Goal: Task Accomplishment & Management: Manage account settings

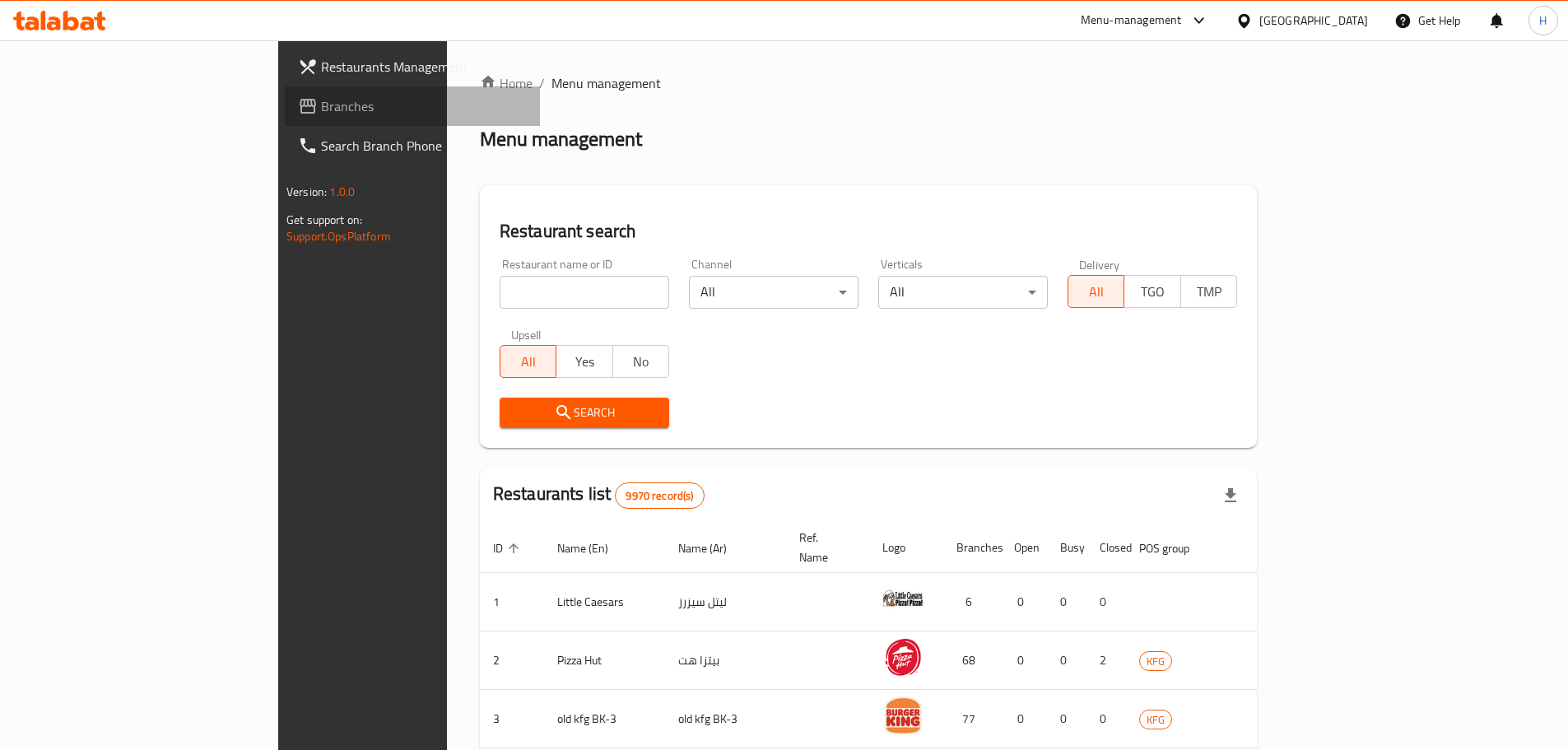
click at [321, 114] on span "Branches" at bounding box center [424, 106] width 206 height 20
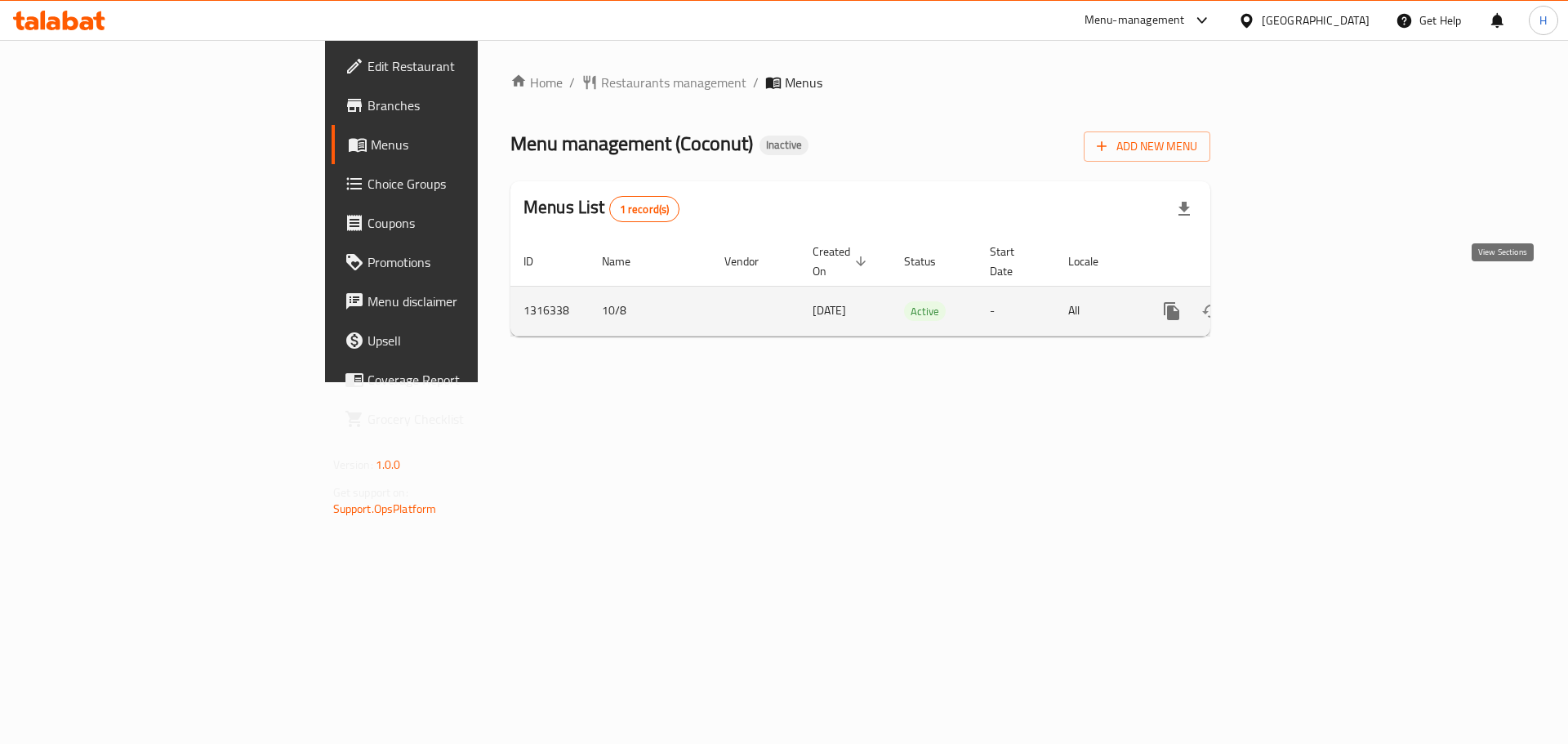
click at [1309, 291] on link "enhanced table" at bounding box center [1290, 311] width 40 height 40
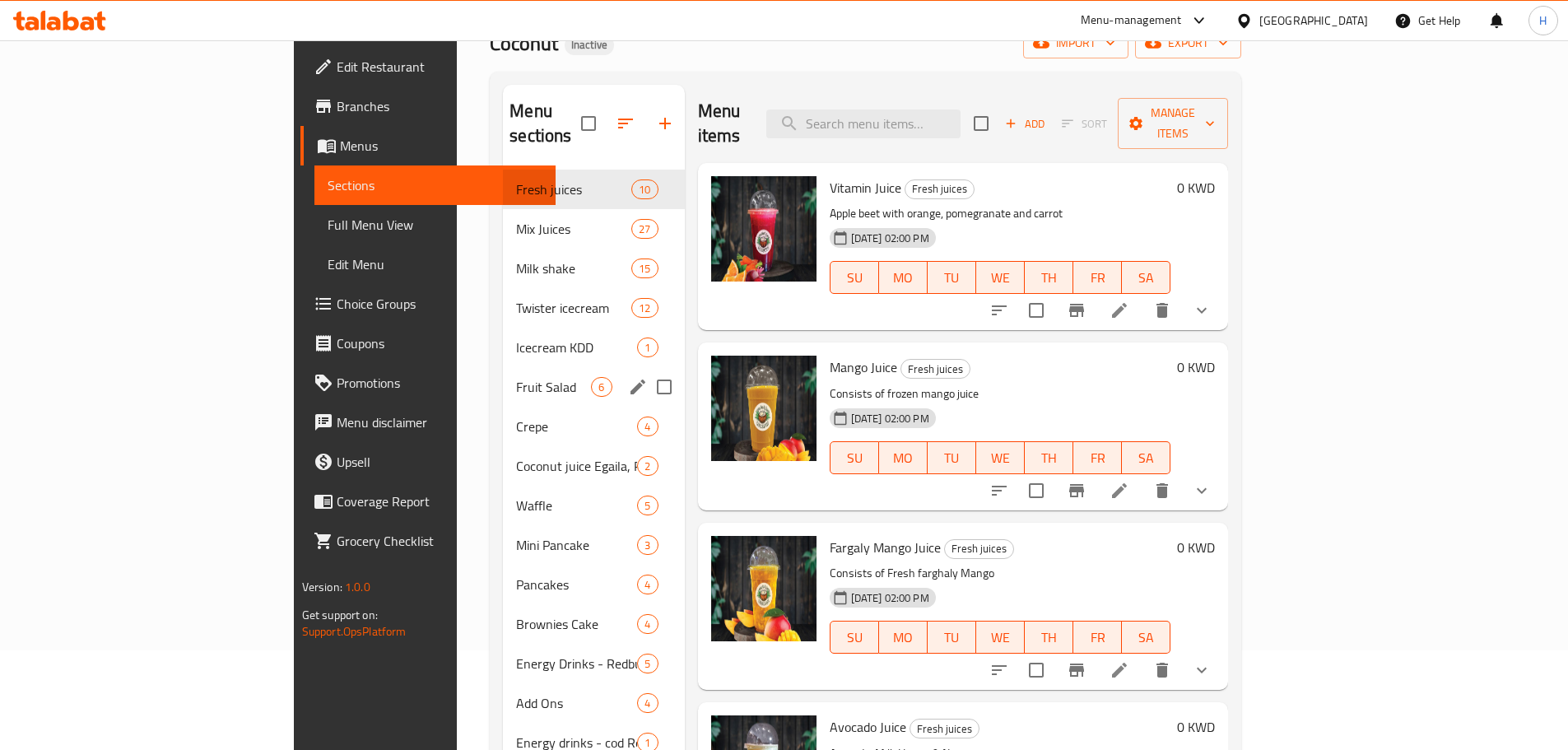
scroll to position [230, 0]
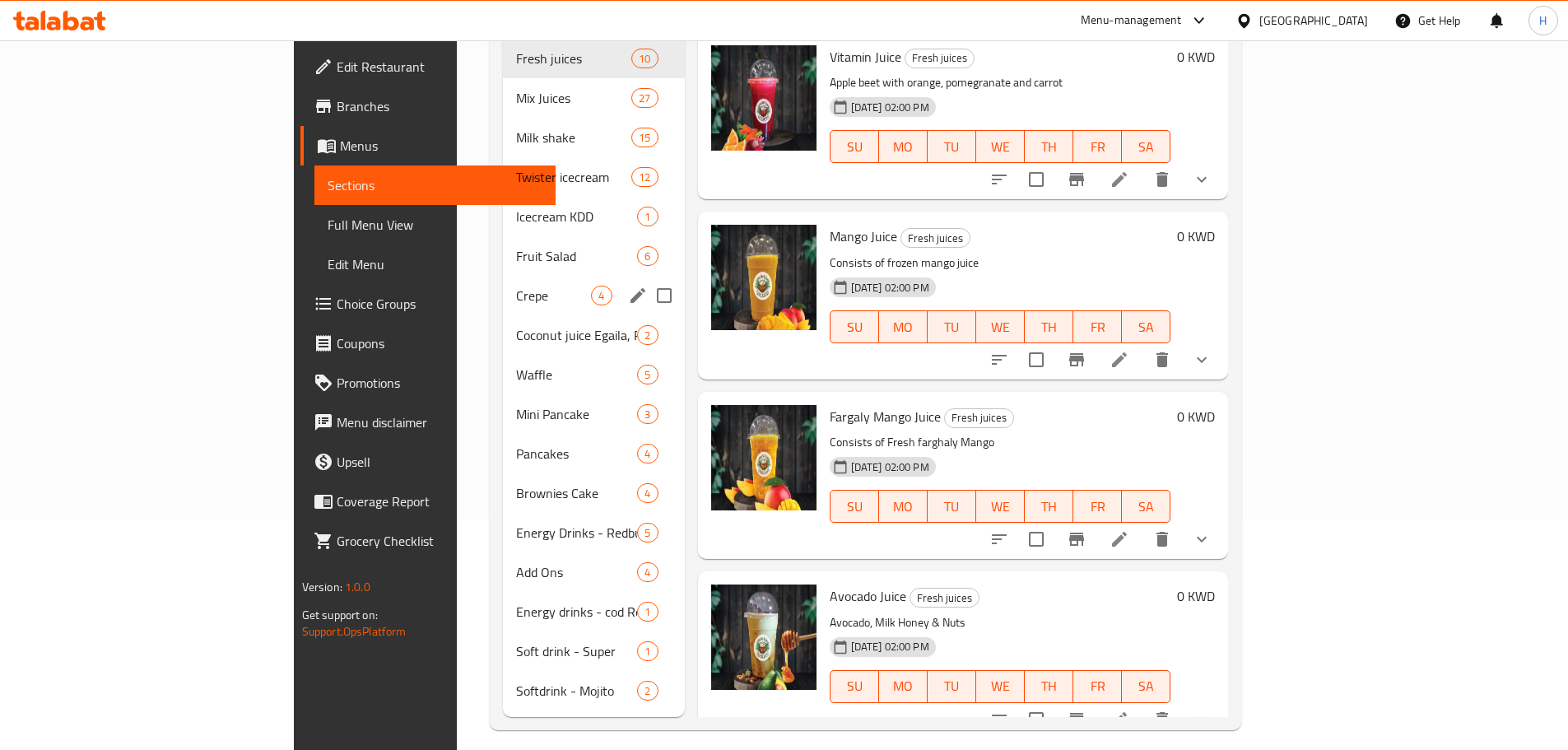
drag, startPoint x: 376, startPoint y: 260, endPoint x: 397, endPoint y: 249, distance: 23.7
click at [503, 276] on div "Crepe 4" at bounding box center [593, 296] width 181 height 40
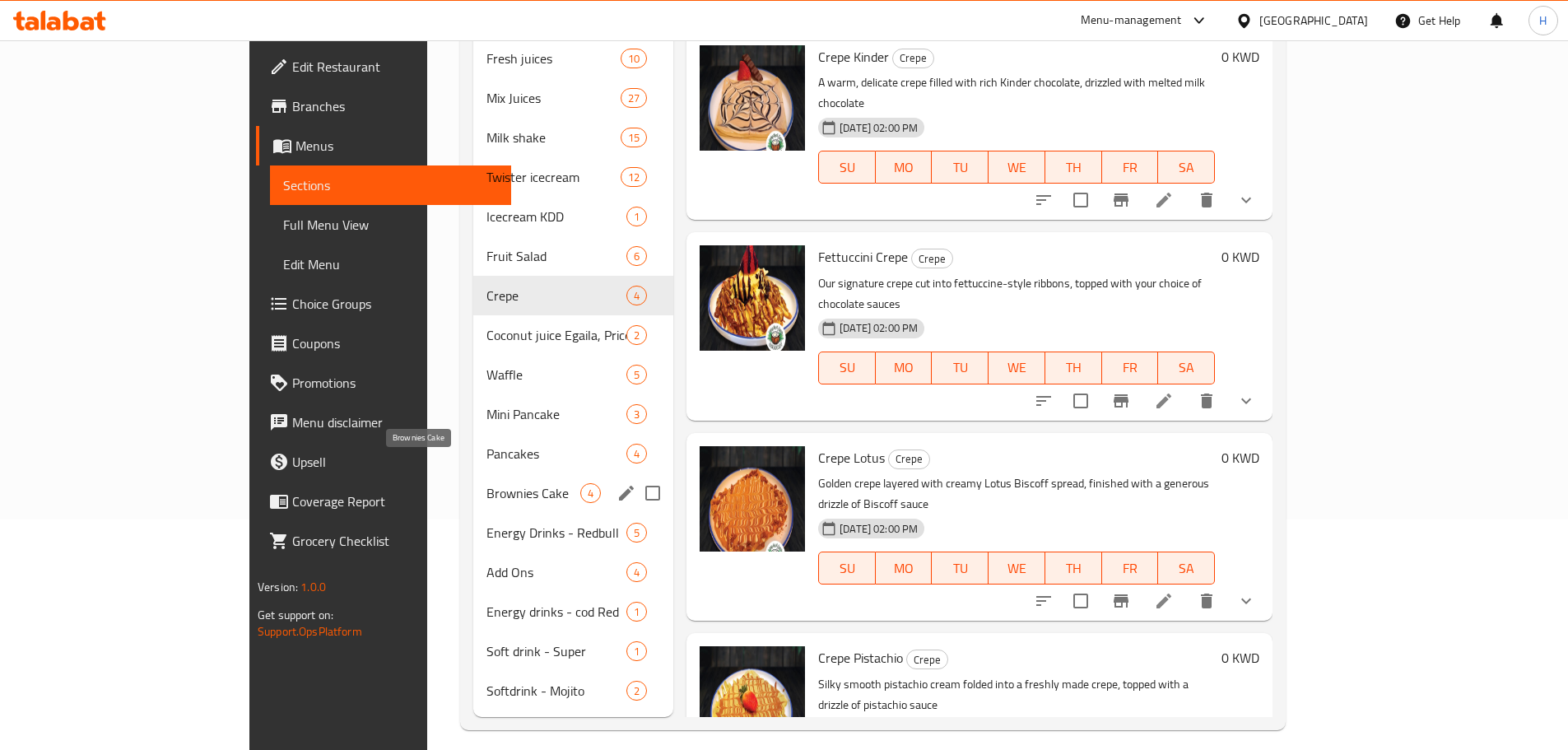
click at [487, 483] on span "Brownies Cake" at bounding box center [533, 493] width 94 height 20
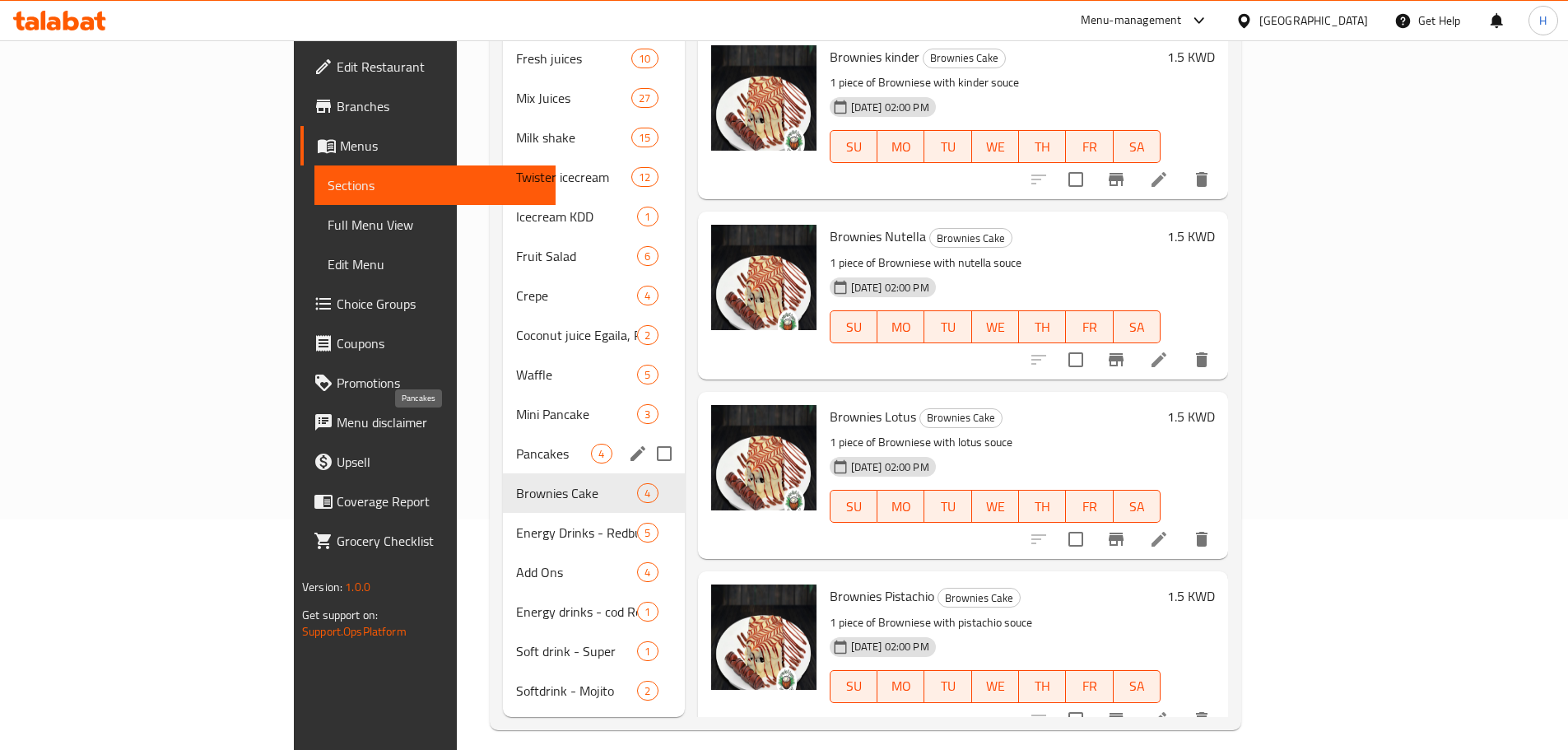
click at [516, 443] on span "Pancakes" at bounding box center [553, 453] width 75 height 20
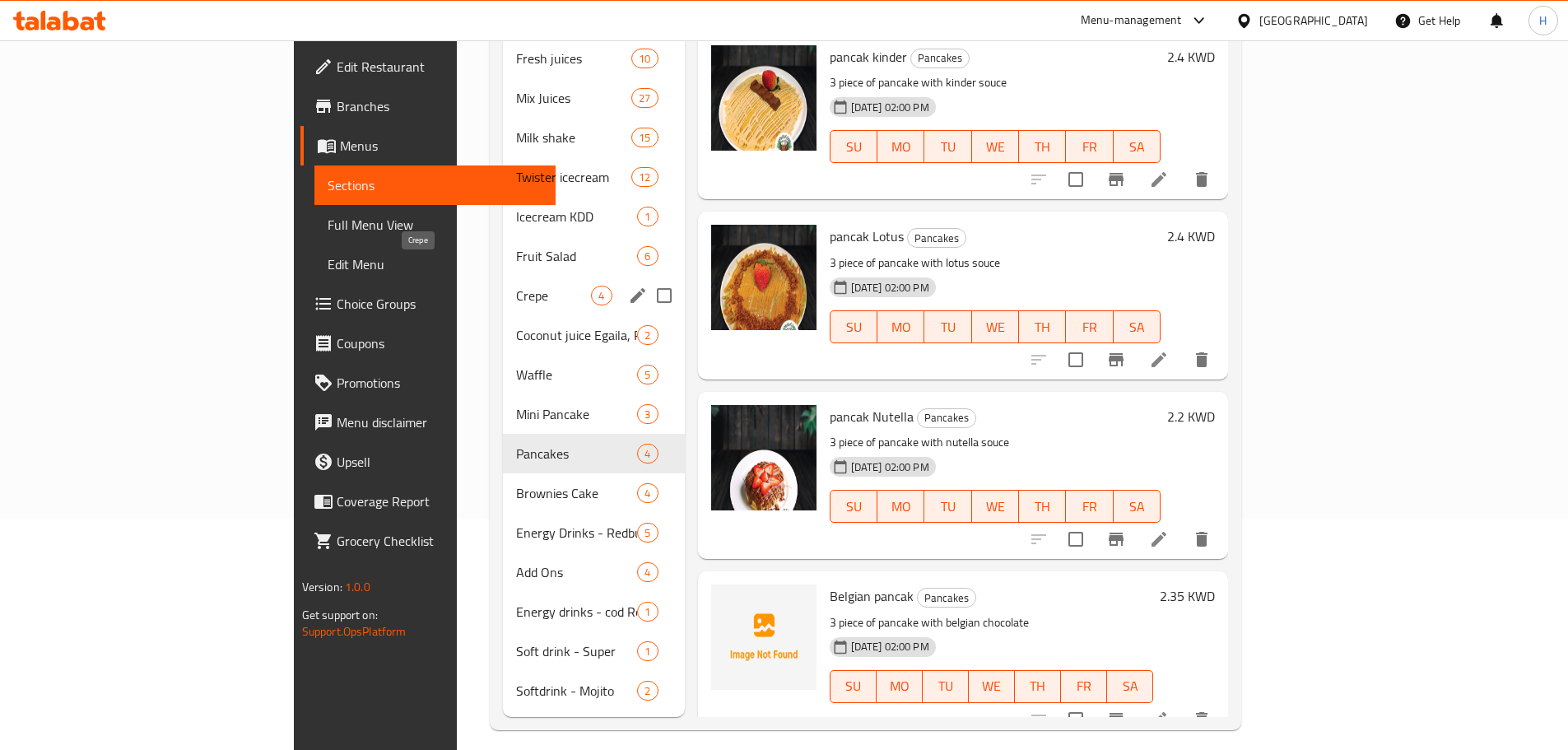
click at [516, 286] on span "Crepe" at bounding box center [553, 295] width 75 height 20
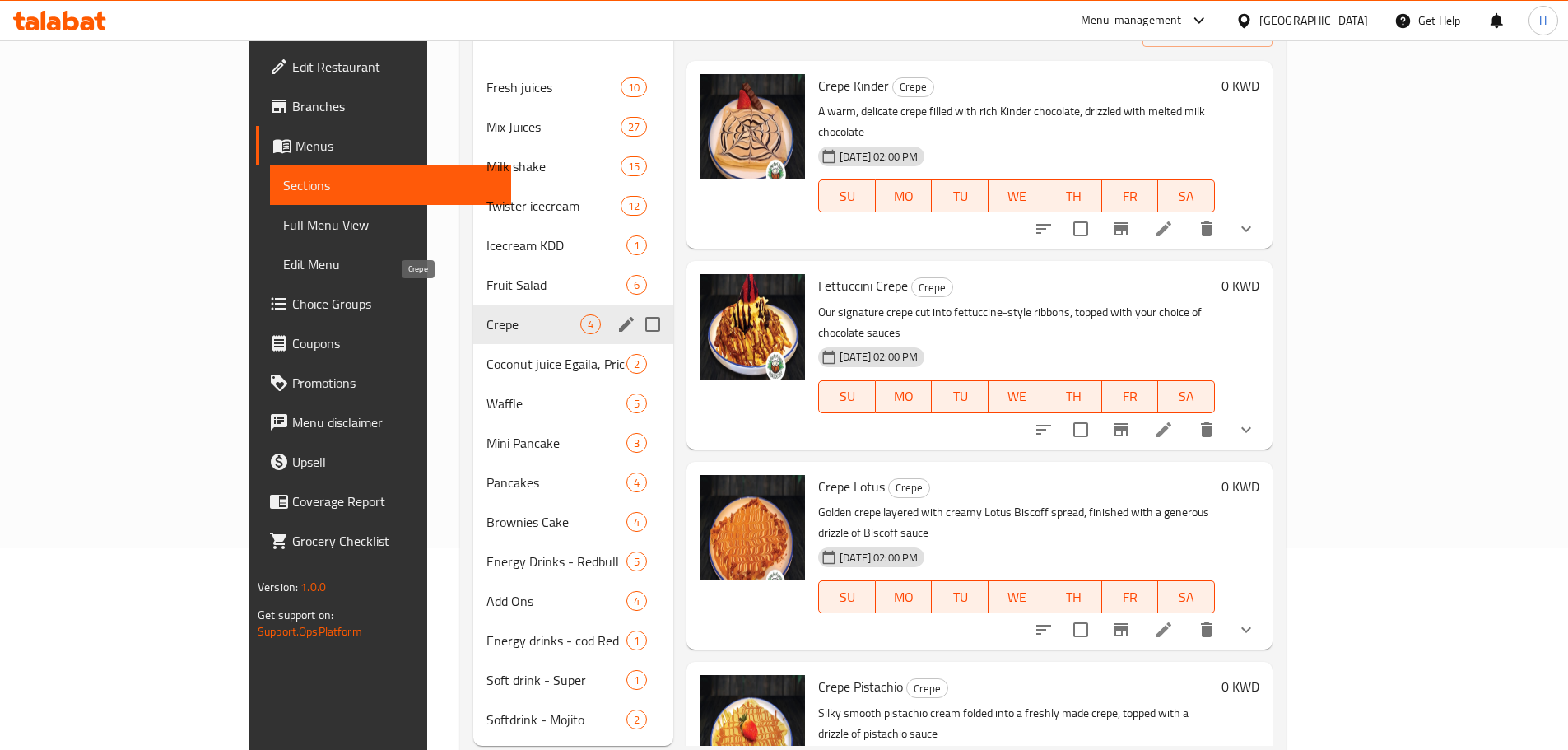
scroll to position [230, 0]
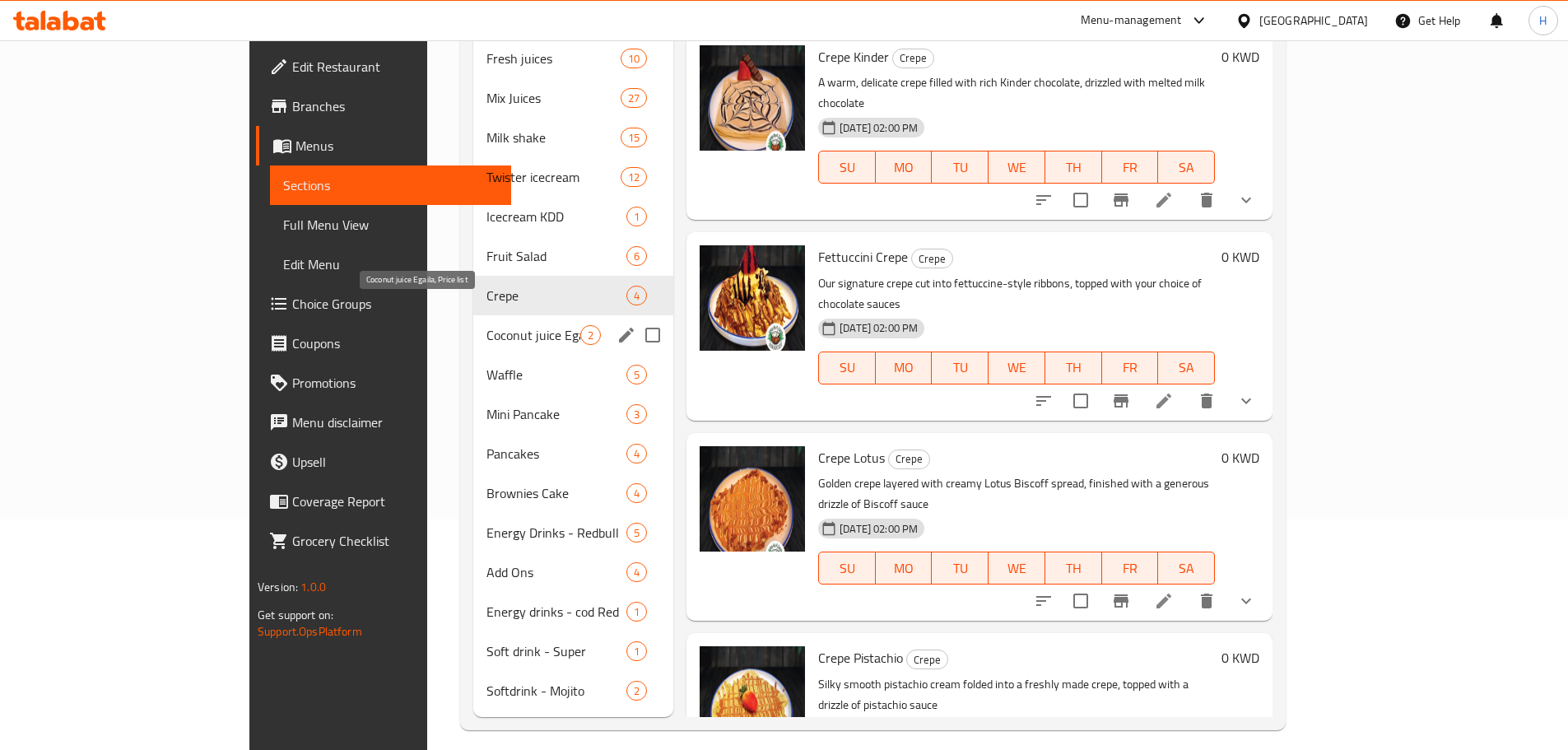
click at [487, 326] on span "Coconut juice Egaila, Price list" at bounding box center [533, 335] width 94 height 20
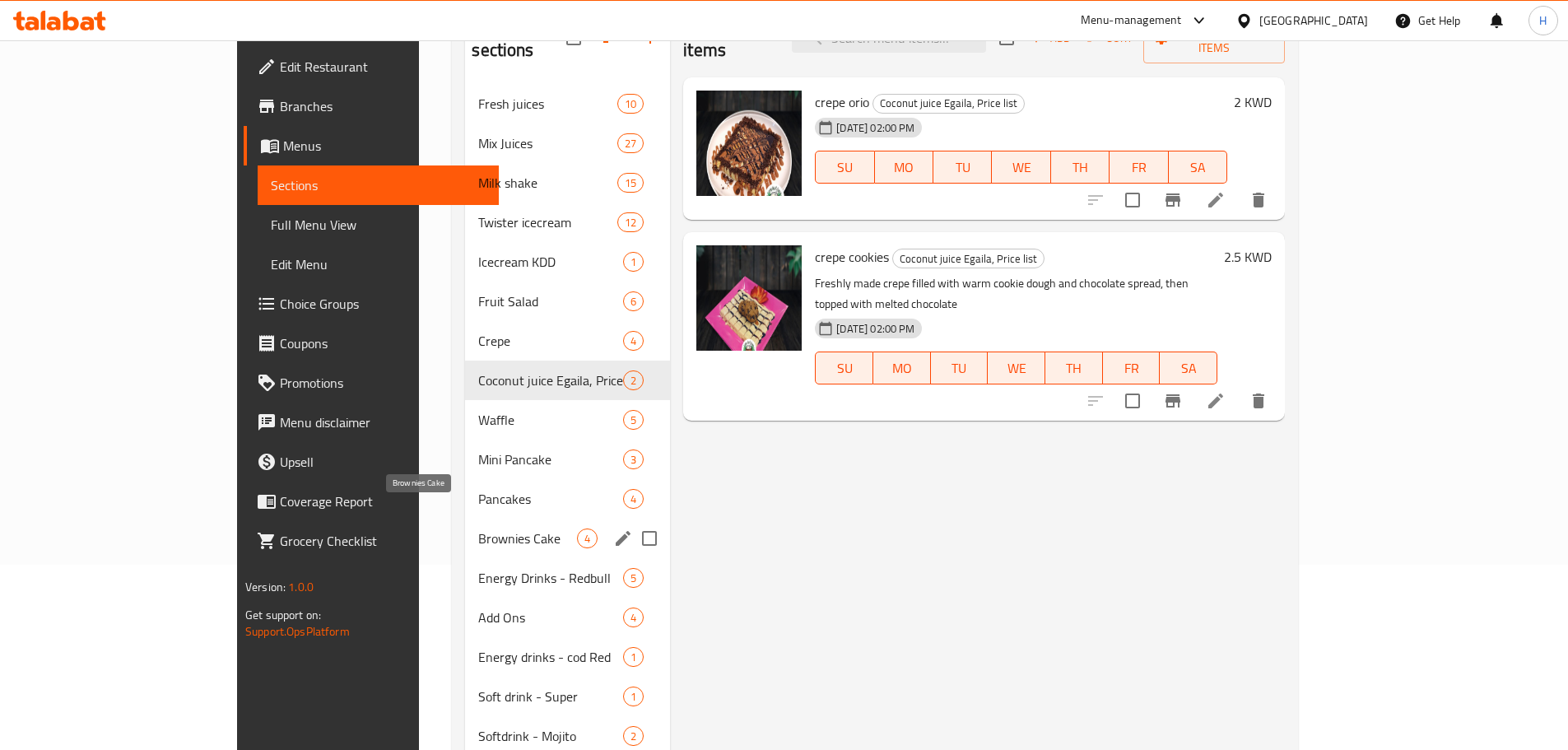
scroll to position [148, 0]
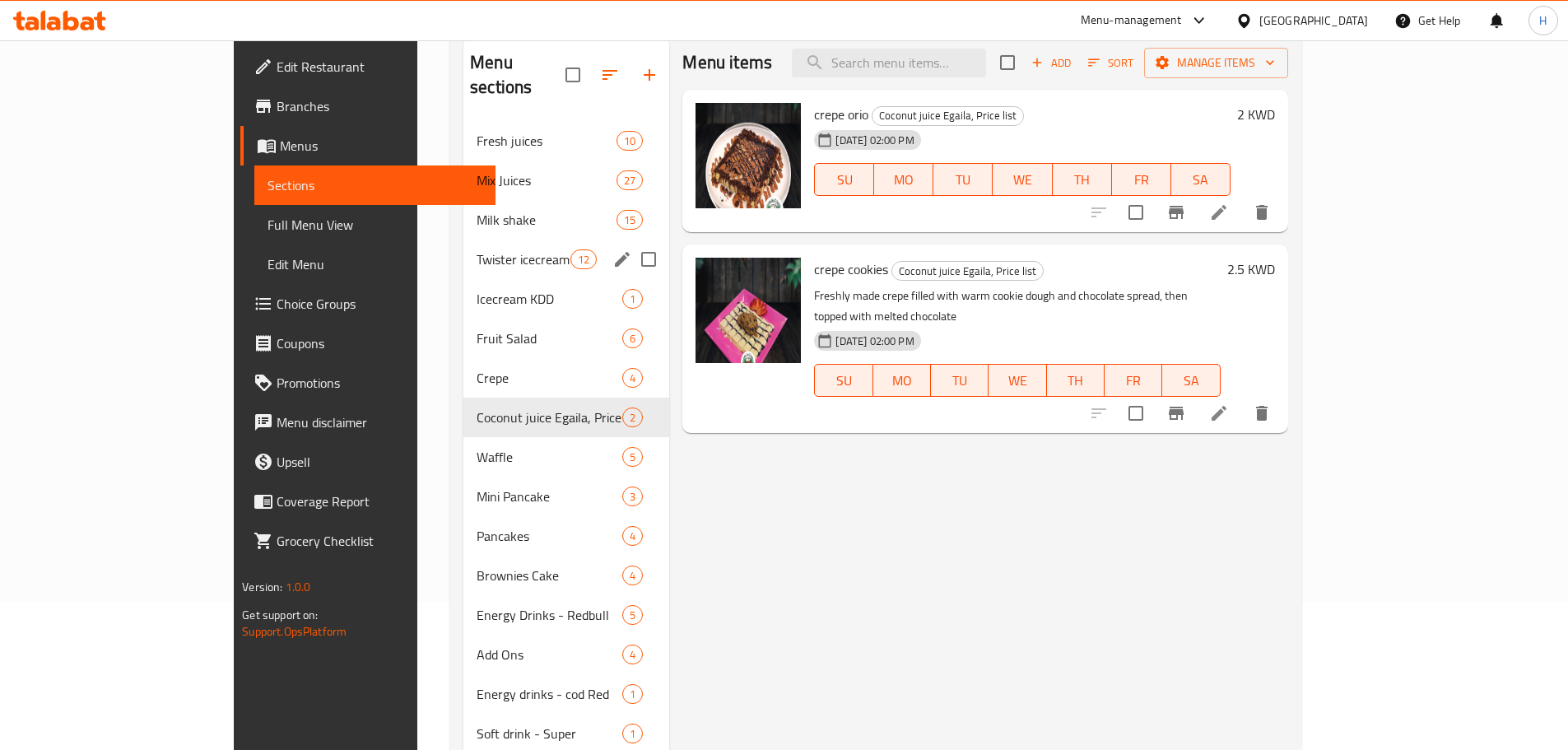
click at [463, 249] on div "Twister icecream 12" at bounding box center [566, 260] width 206 height 40
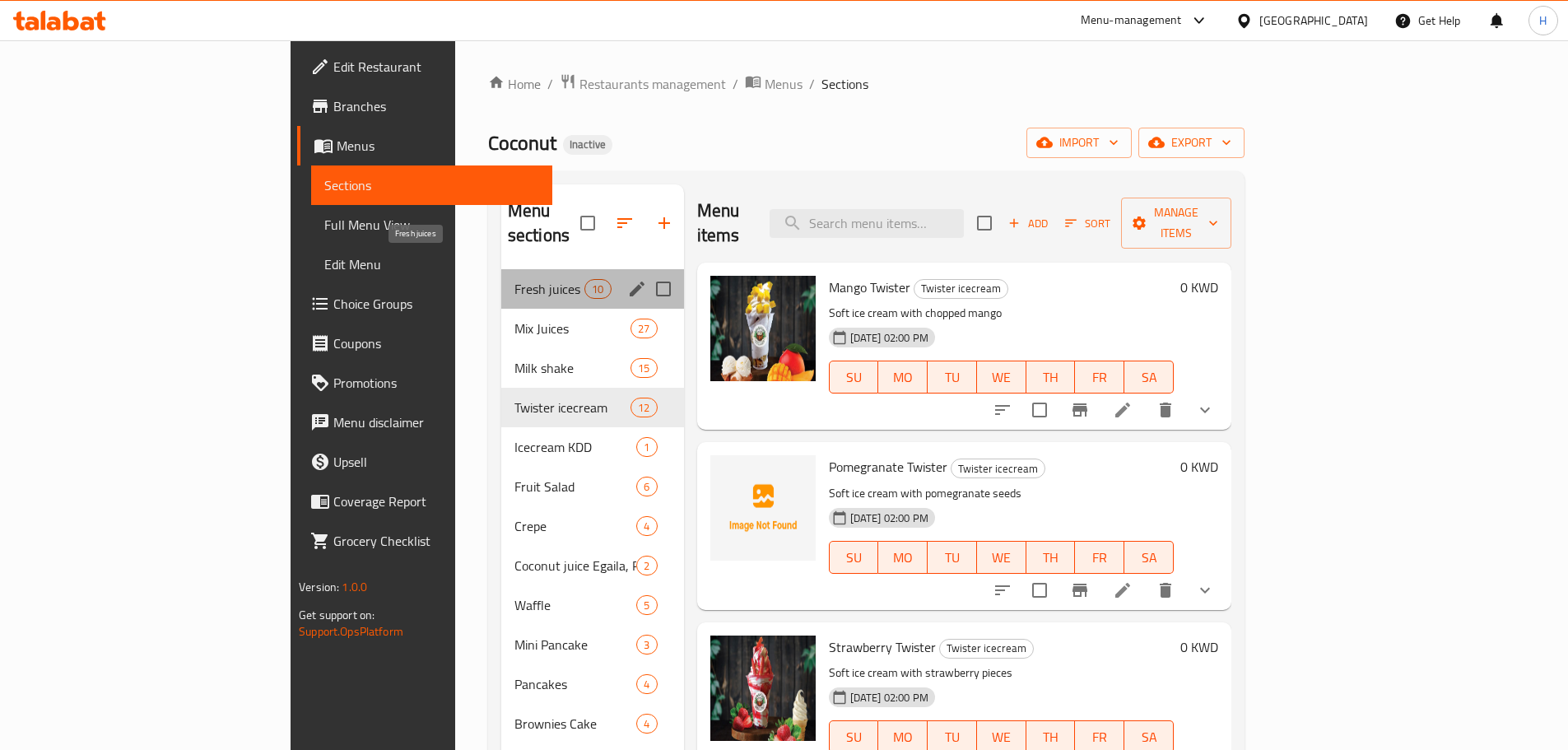
click at [514, 279] on span "Fresh juices" at bounding box center [549, 288] width 70 height 20
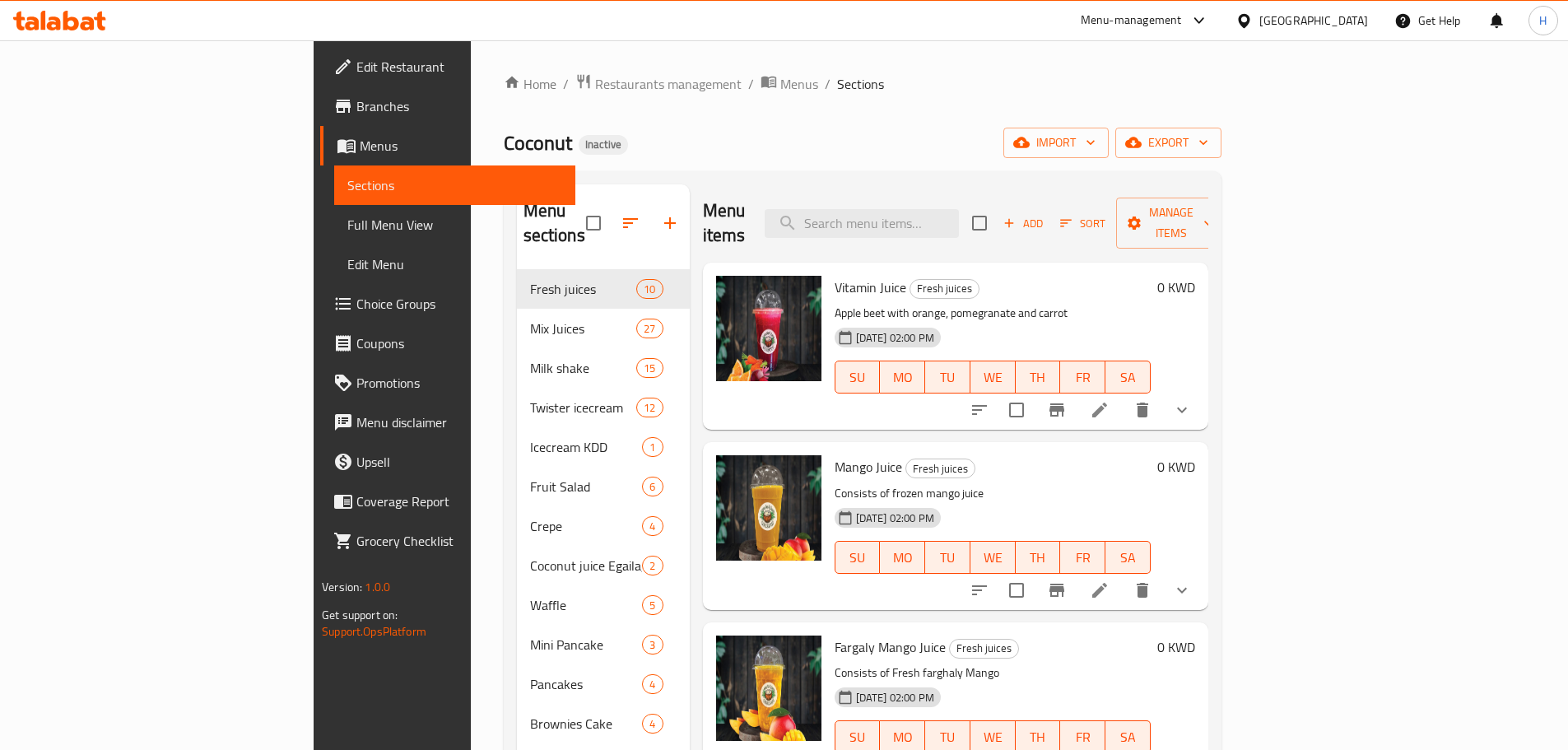
click at [347, 235] on span "Full Menu View" at bounding box center [455, 224] width 215 height 20
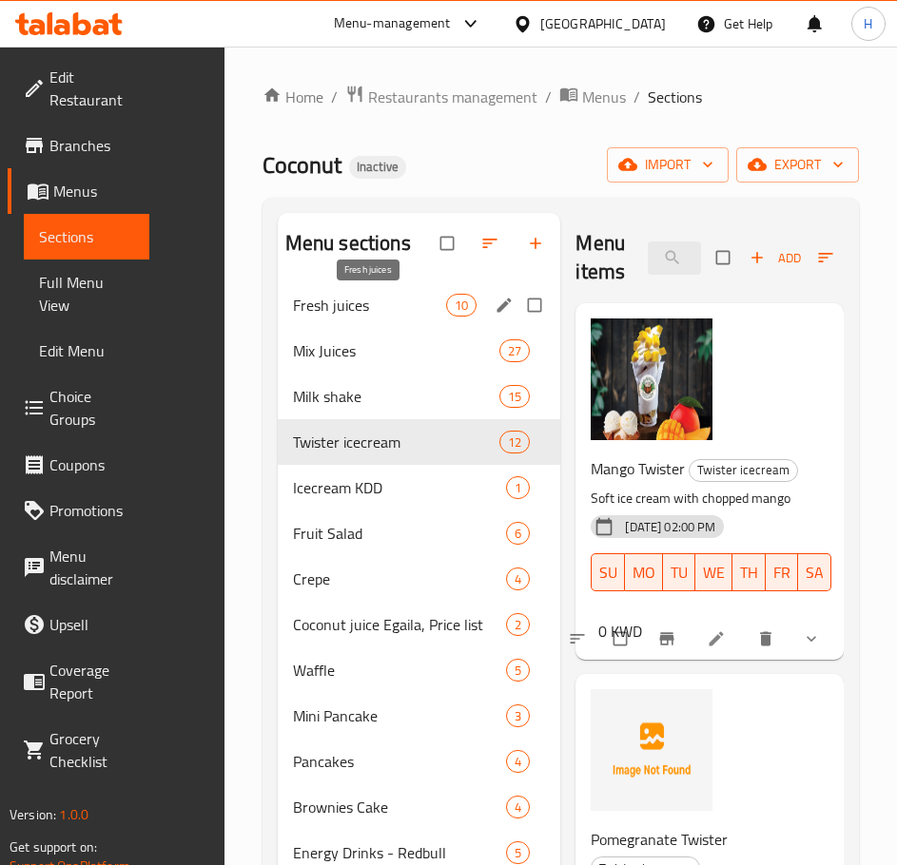
drag, startPoint x: 331, startPoint y: 315, endPoint x: 860, endPoint y: 405, distance: 537.3
click at [331, 315] on span "Fresh juices" at bounding box center [369, 305] width 153 height 23
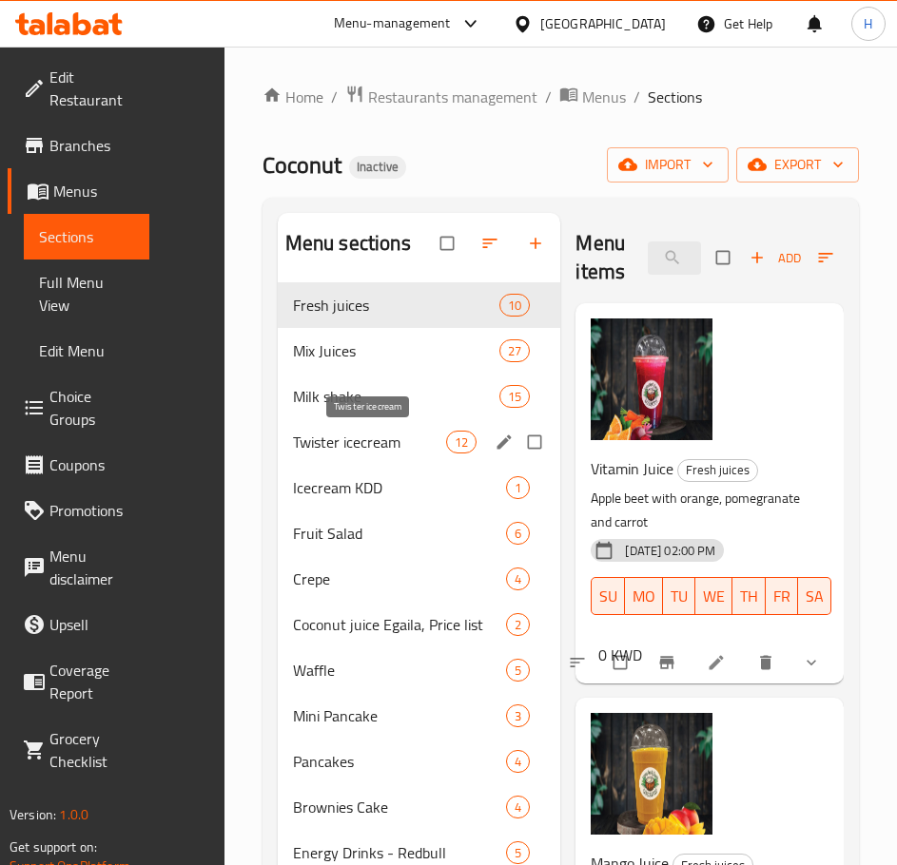
drag, startPoint x: 346, startPoint y: 431, endPoint x: 867, endPoint y: 512, distance: 527.4
click at [346, 431] on span "Twister icecream" at bounding box center [369, 442] width 153 height 23
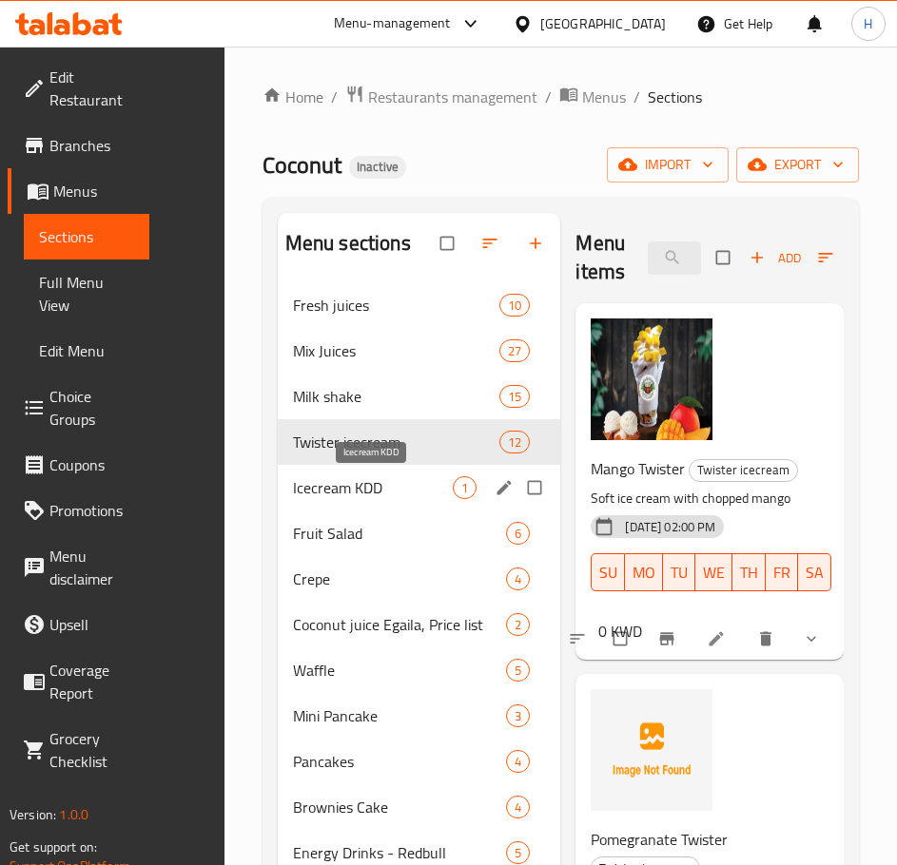
click at [358, 483] on span "Icecream KDD" at bounding box center [373, 487] width 160 height 23
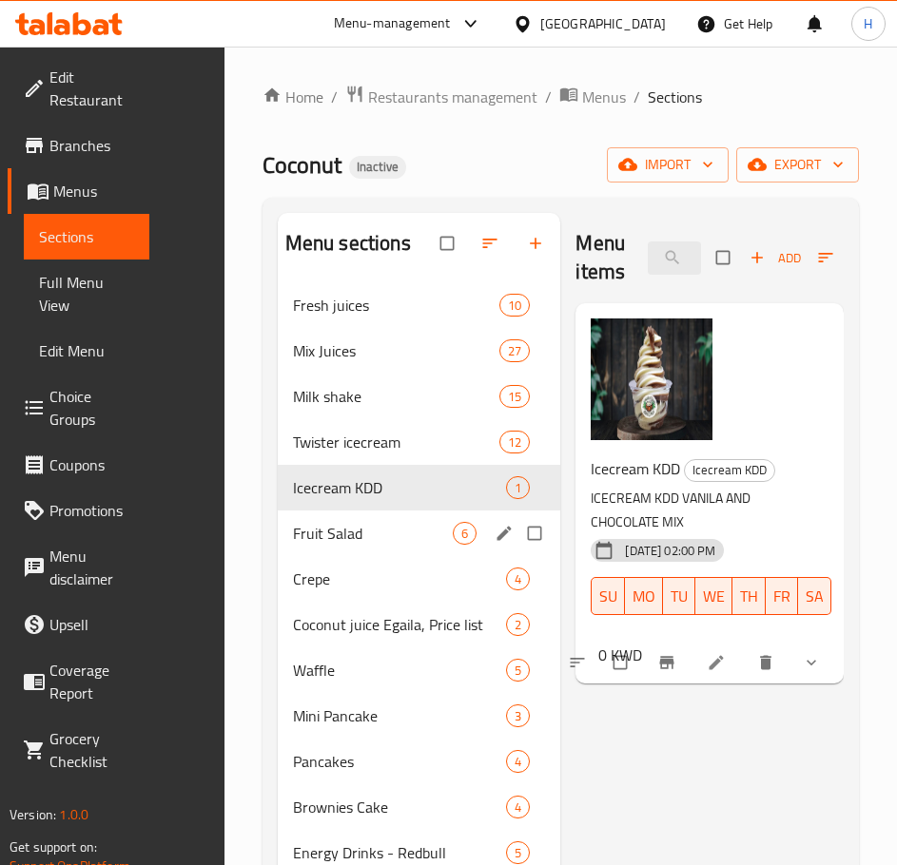
drag, startPoint x: 334, startPoint y: 549, endPoint x: 903, endPoint y: 544, distance: 569.6
click at [334, 549] on div "Fruit Salad 6" at bounding box center [419, 534] width 283 height 46
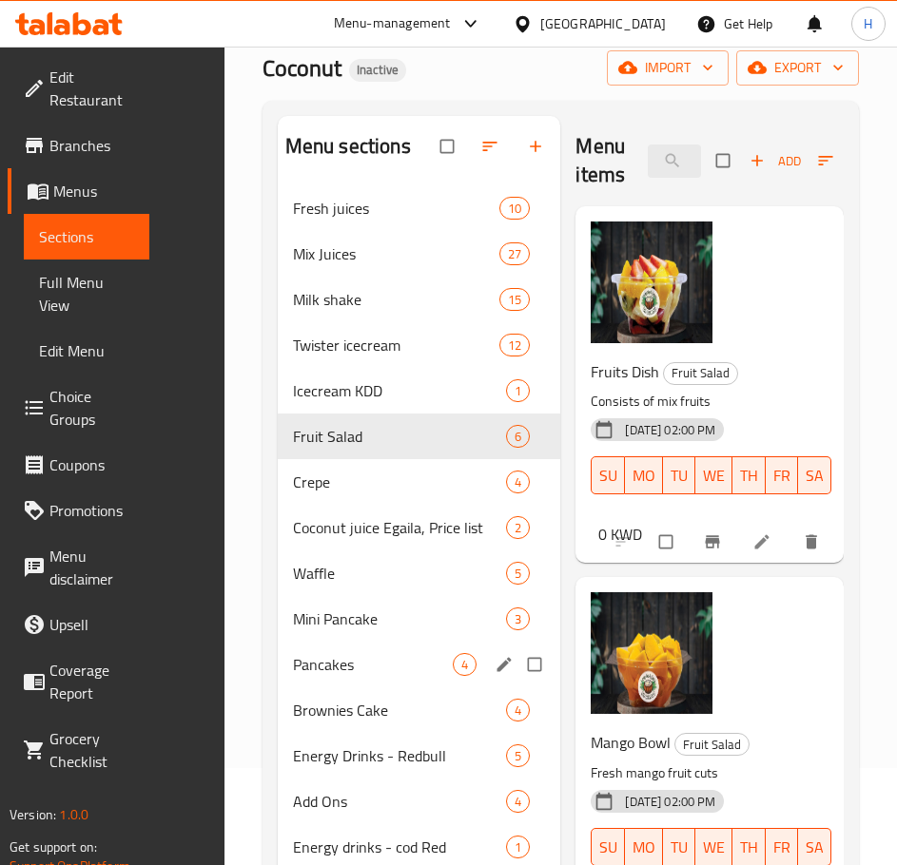
scroll to position [190, 0]
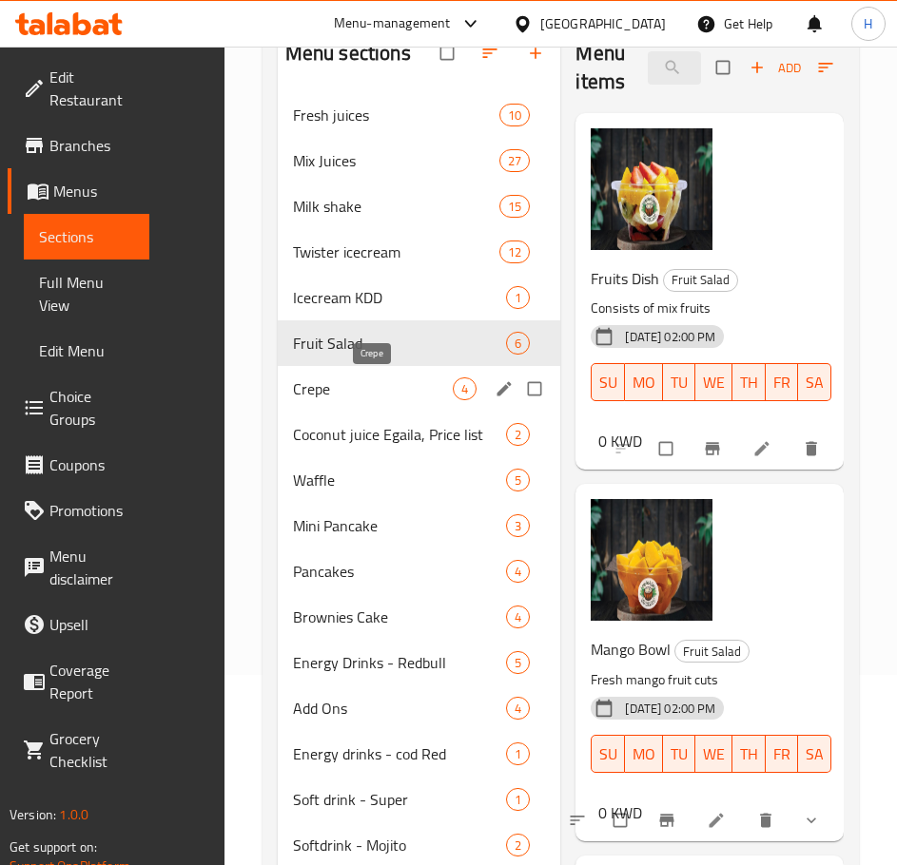
click at [330, 397] on span "Crepe" at bounding box center [373, 388] width 160 height 23
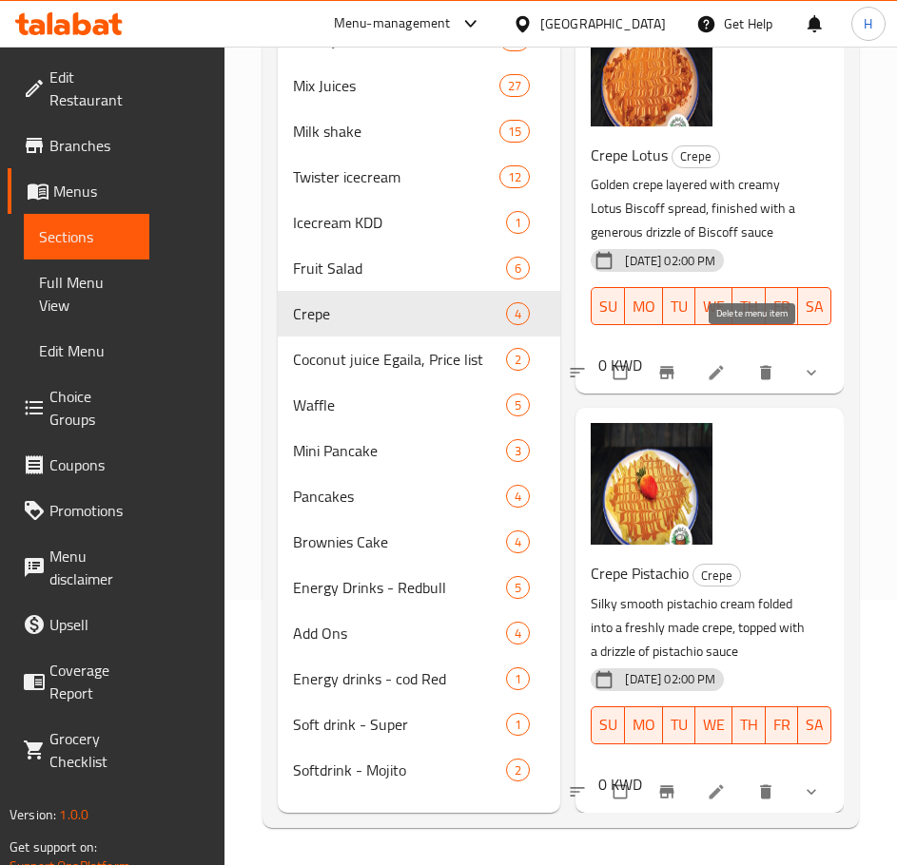
scroll to position [266, 0]
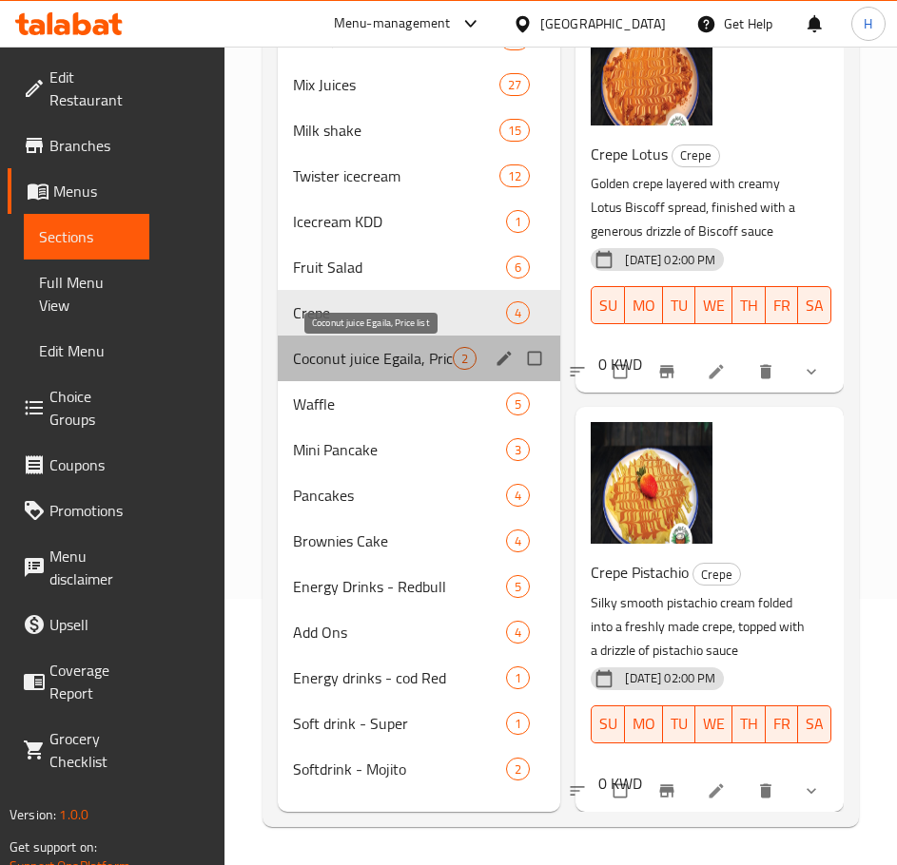
click at [327, 354] on span "Coconut juice Egaila, Price list" at bounding box center [373, 358] width 160 height 23
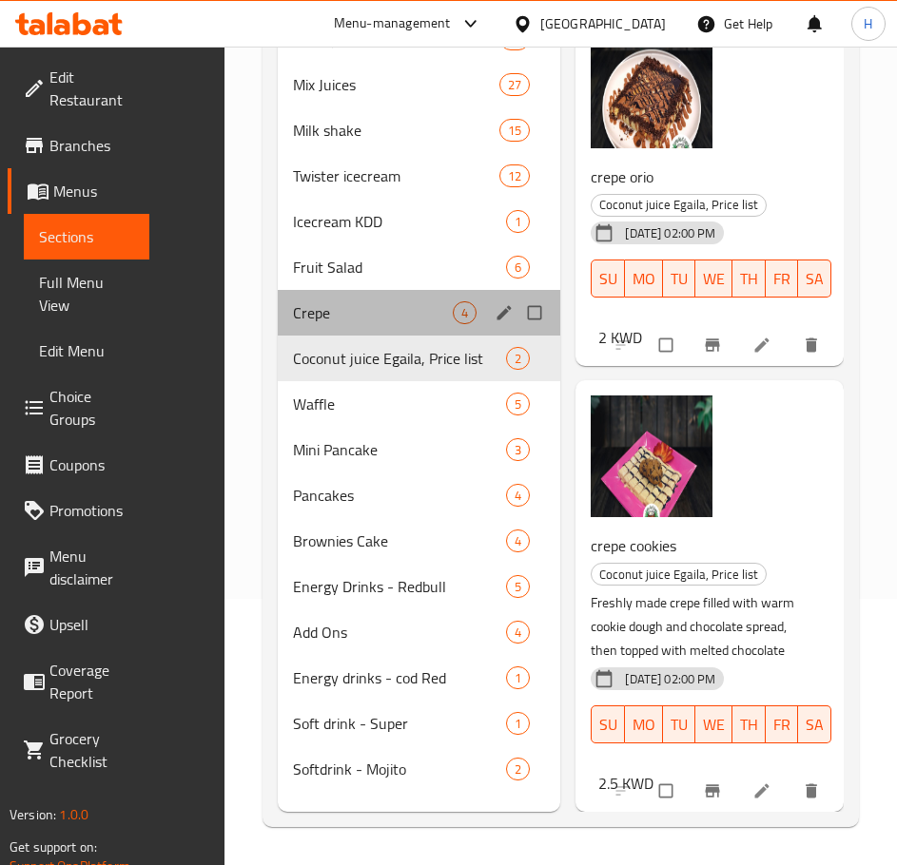
click at [347, 325] on div "Crepe 4" at bounding box center [419, 313] width 283 height 46
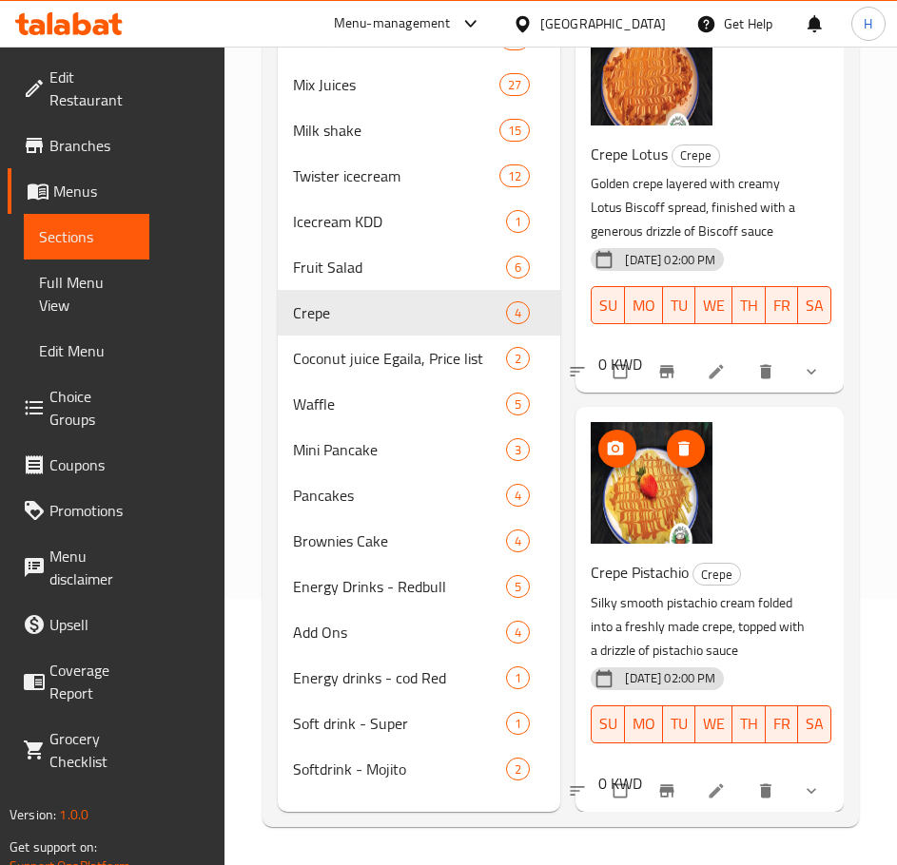
scroll to position [900, 0]
click at [327, 366] on span "Coconut juice Egaila, Price list" at bounding box center [373, 358] width 160 height 23
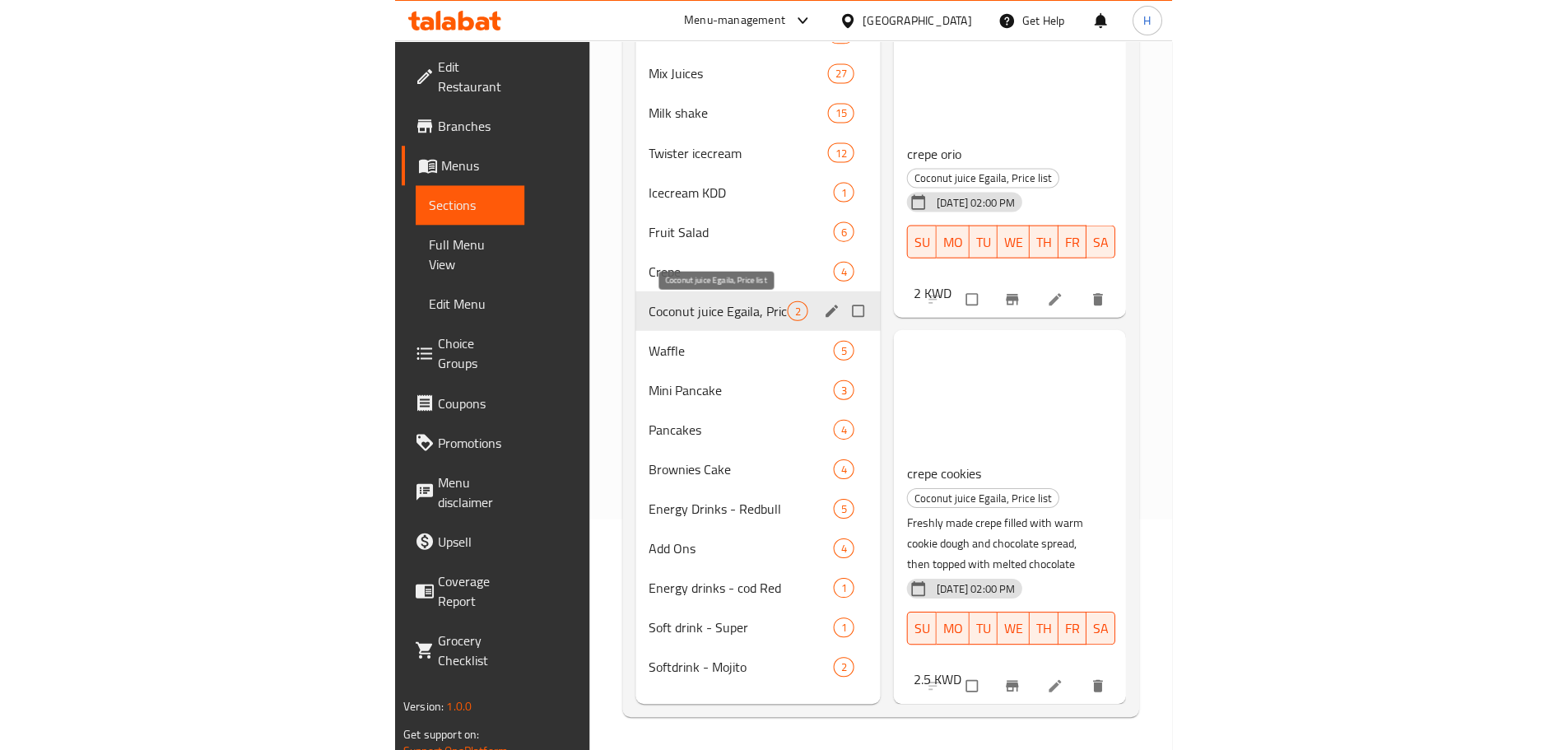
scroll to position [35, 0]
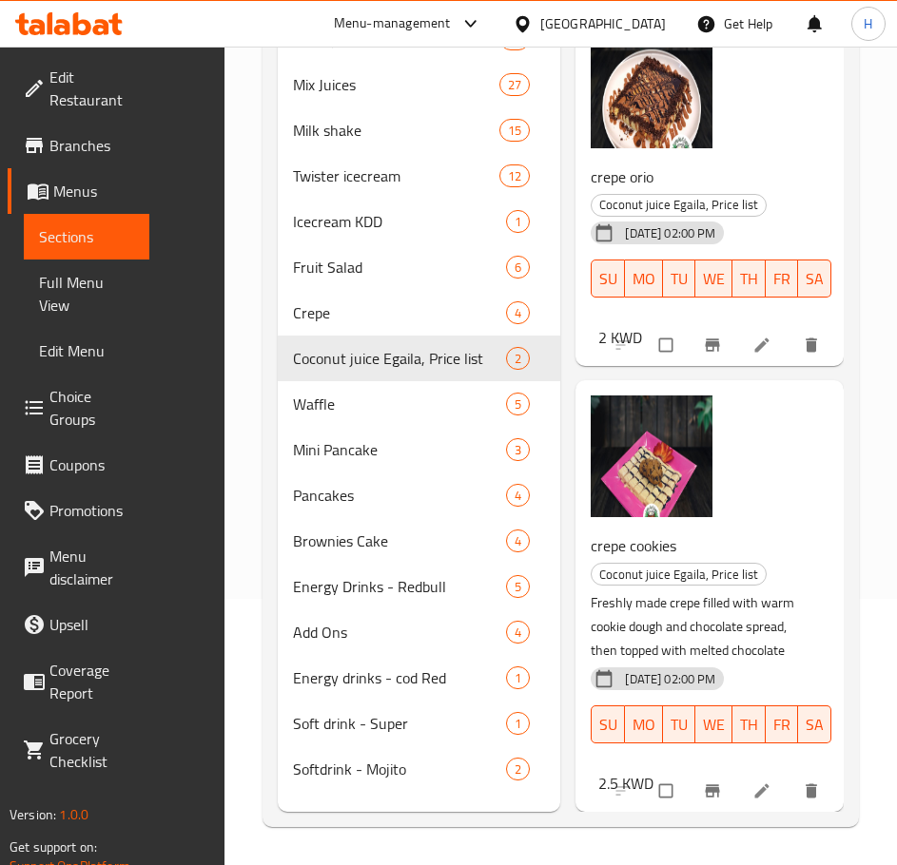
click at [790, 432] on div "crepe cookies Coconut juice Egaila, Price list Freshly made crepe filled with w…" at bounding box center [709, 596] width 253 height 416
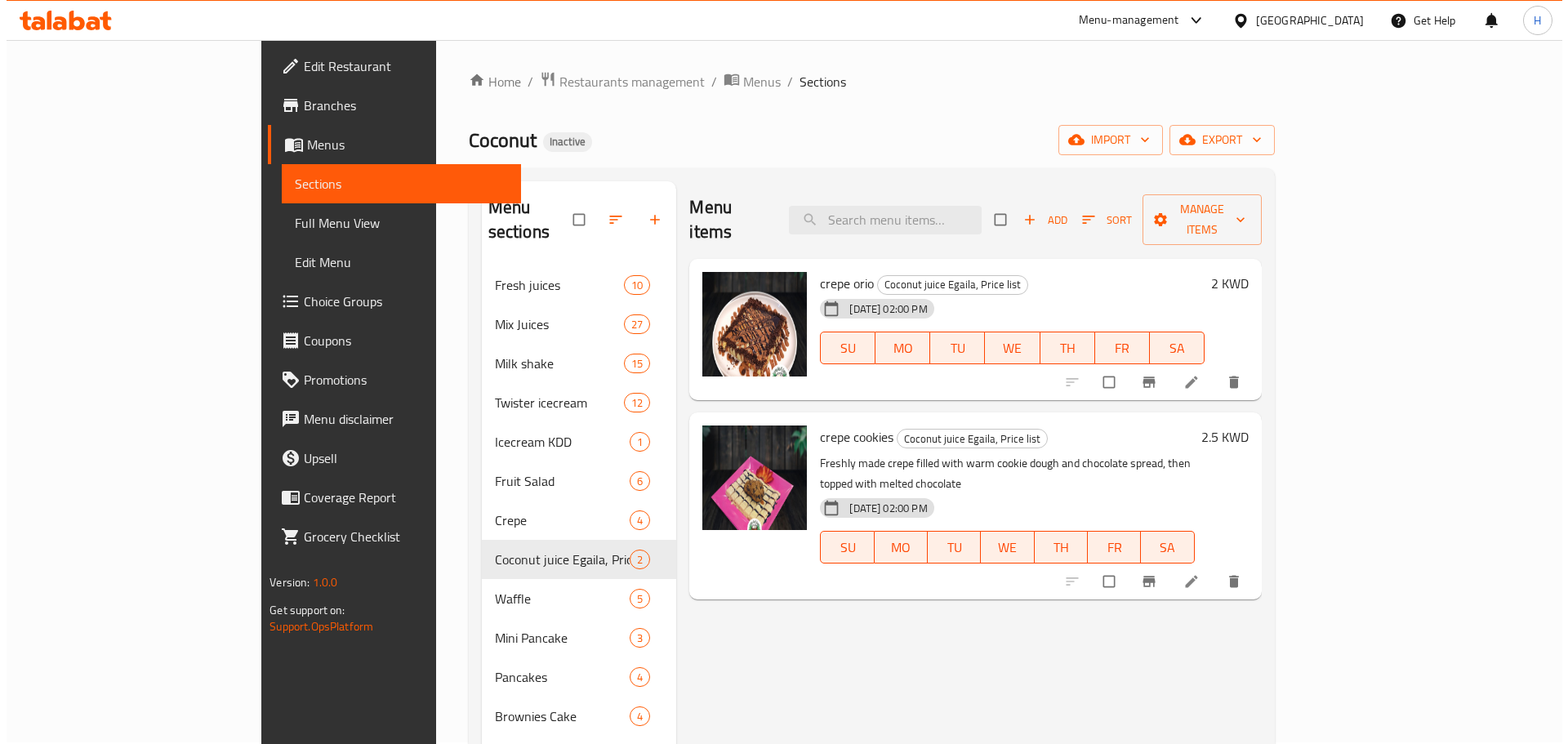
scroll to position [0, 0]
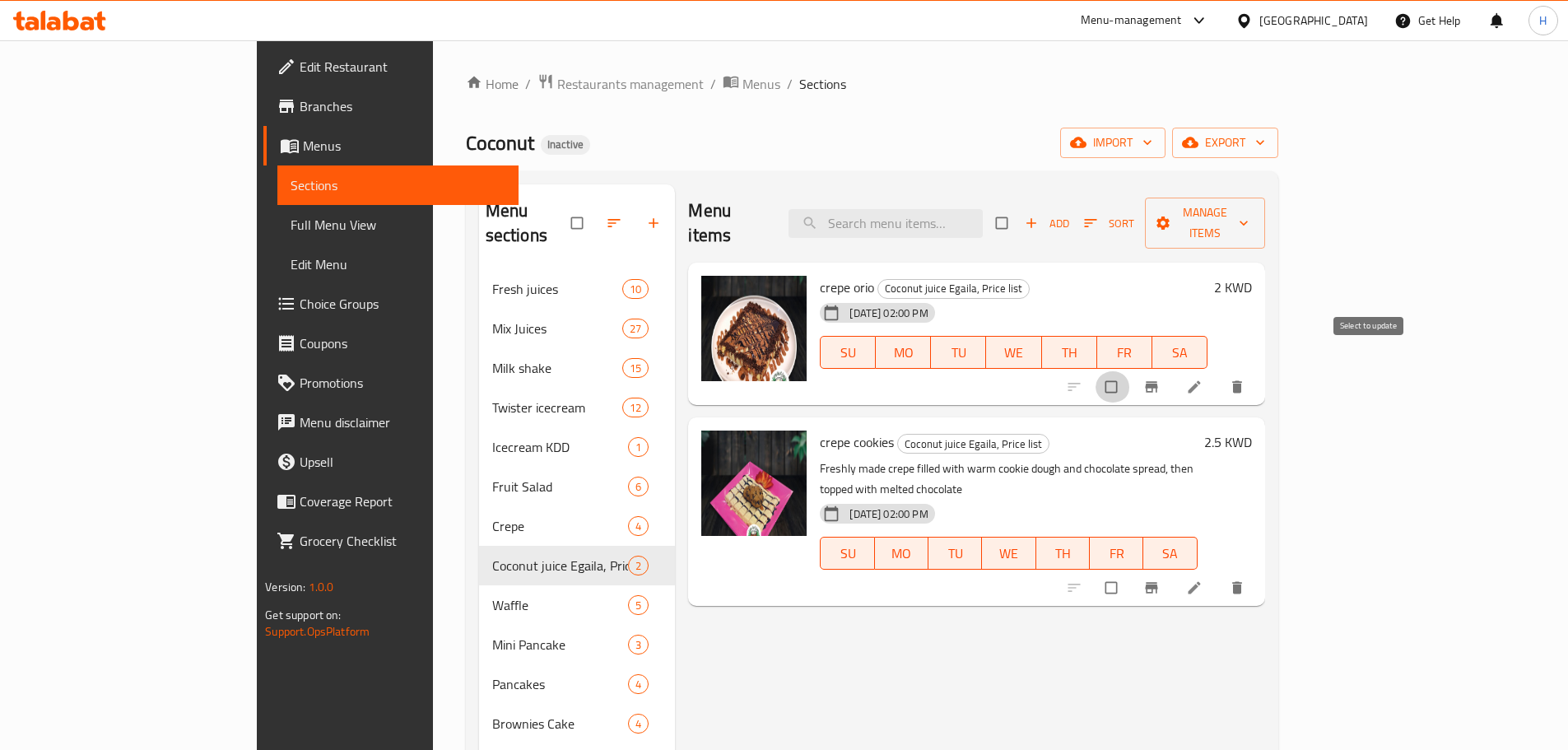
click at [1130, 372] on input "checkbox" at bounding box center [1113, 387] width 35 height 31
checkbox input "false"
click at [1265, 223] on button "Manage items" at bounding box center [1205, 223] width 120 height 51
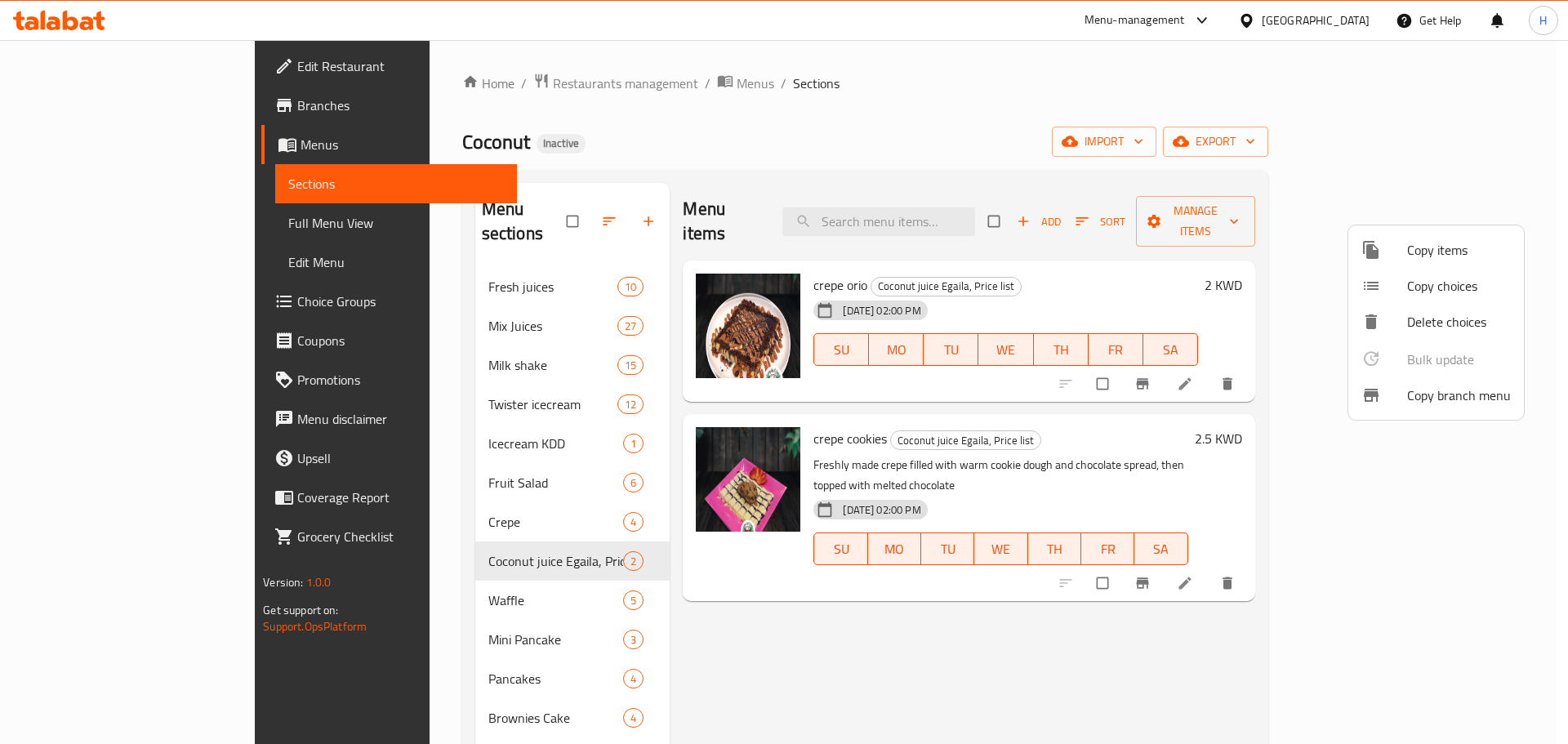
click at [1438, 241] on span "Copy items" at bounding box center [1458, 250] width 104 height 20
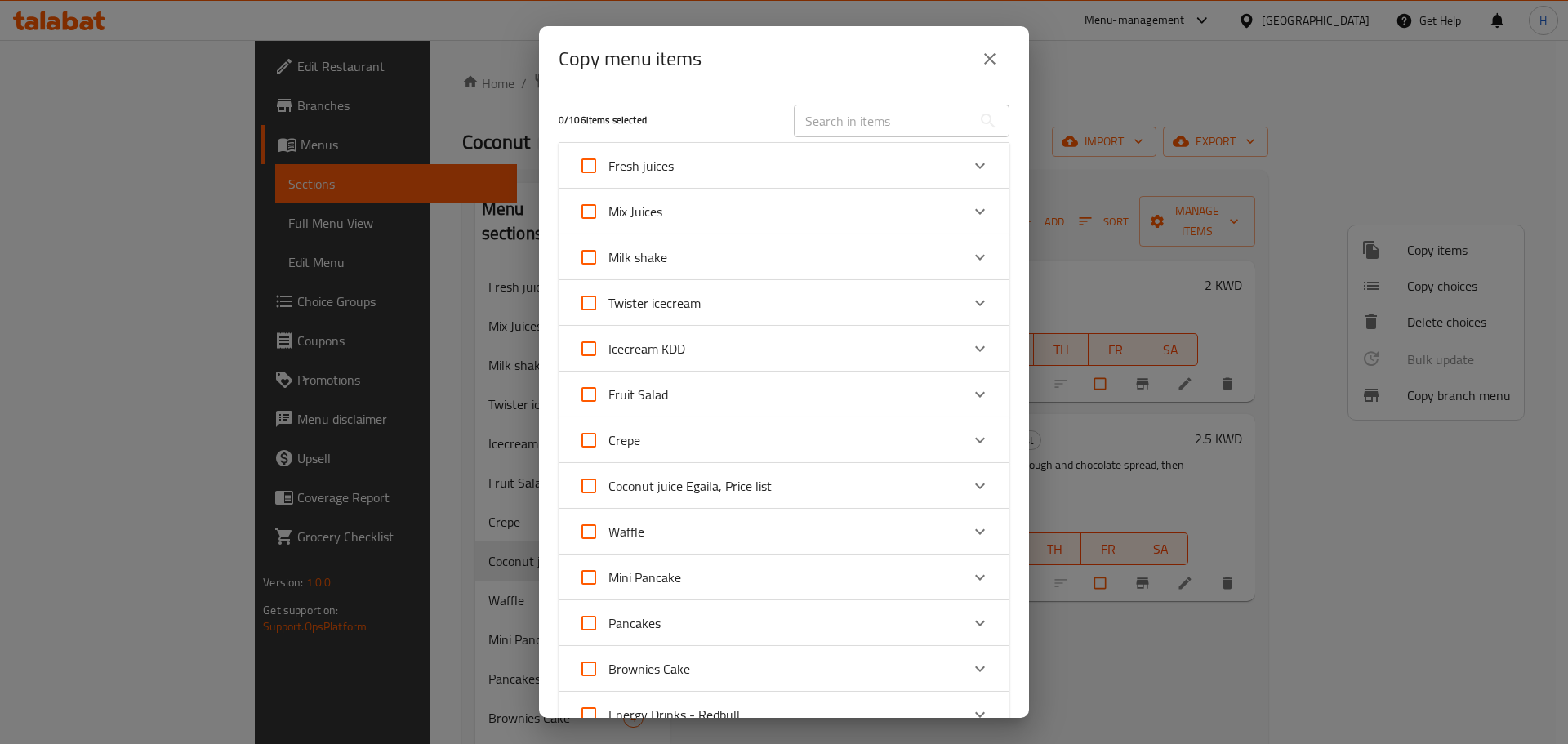
click at [998, 47] on button "close" at bounding box center [990, 59] width 40 height 40
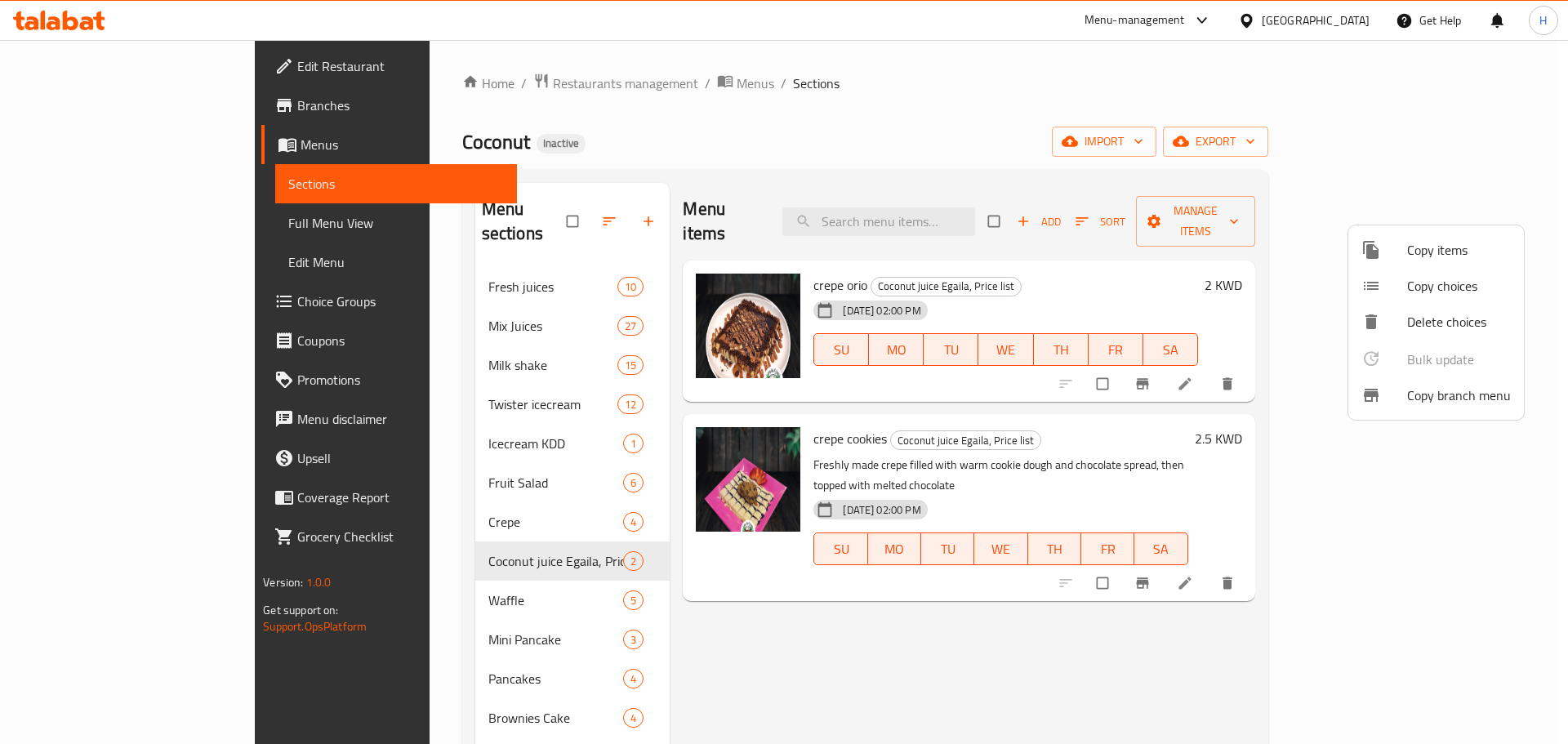
click at [1178, 304] on div at bounding box center [784, 372] width 1568 height 744
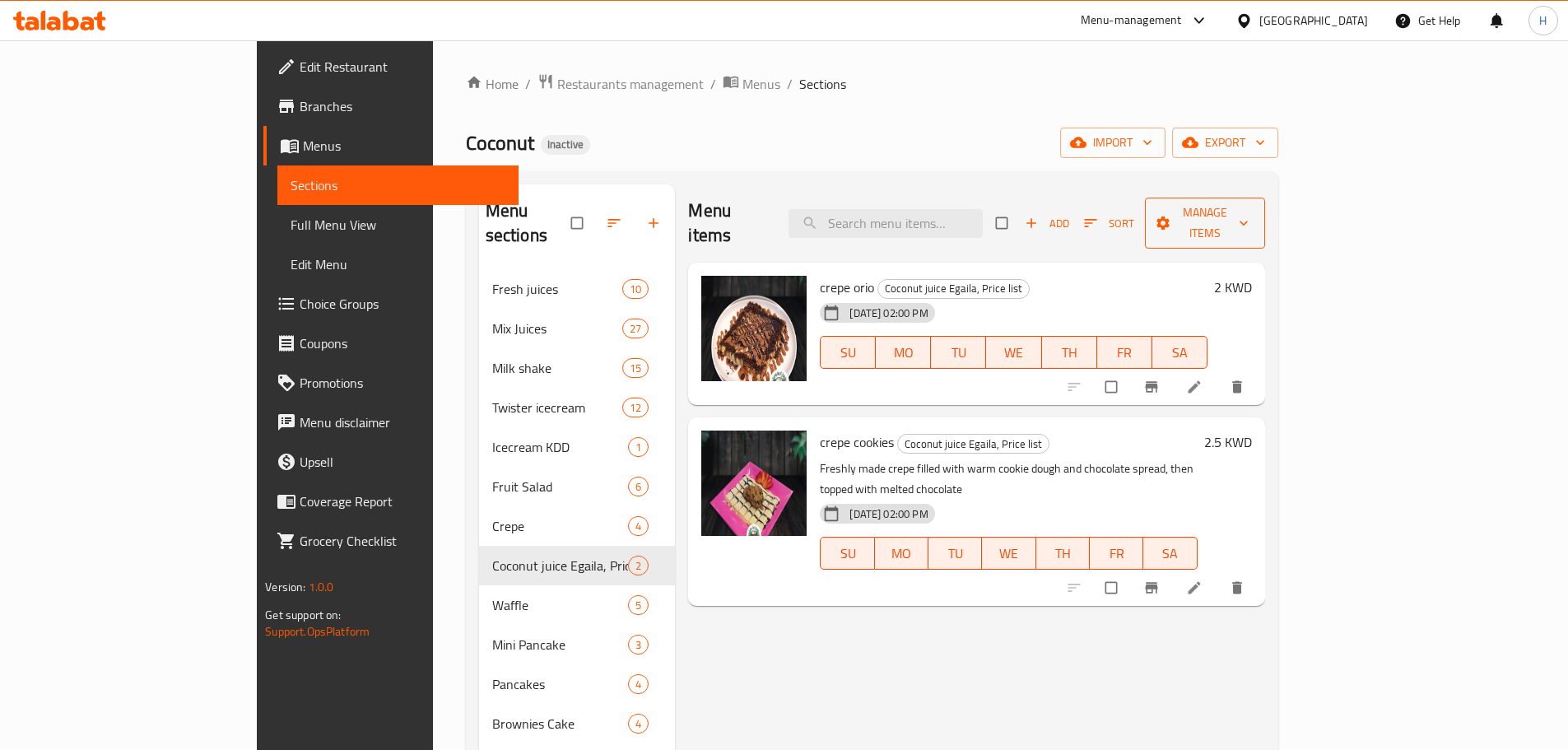
click at [1252, 212] on span "Manage items" at bounding box center [1205, 223] width 94 height 42
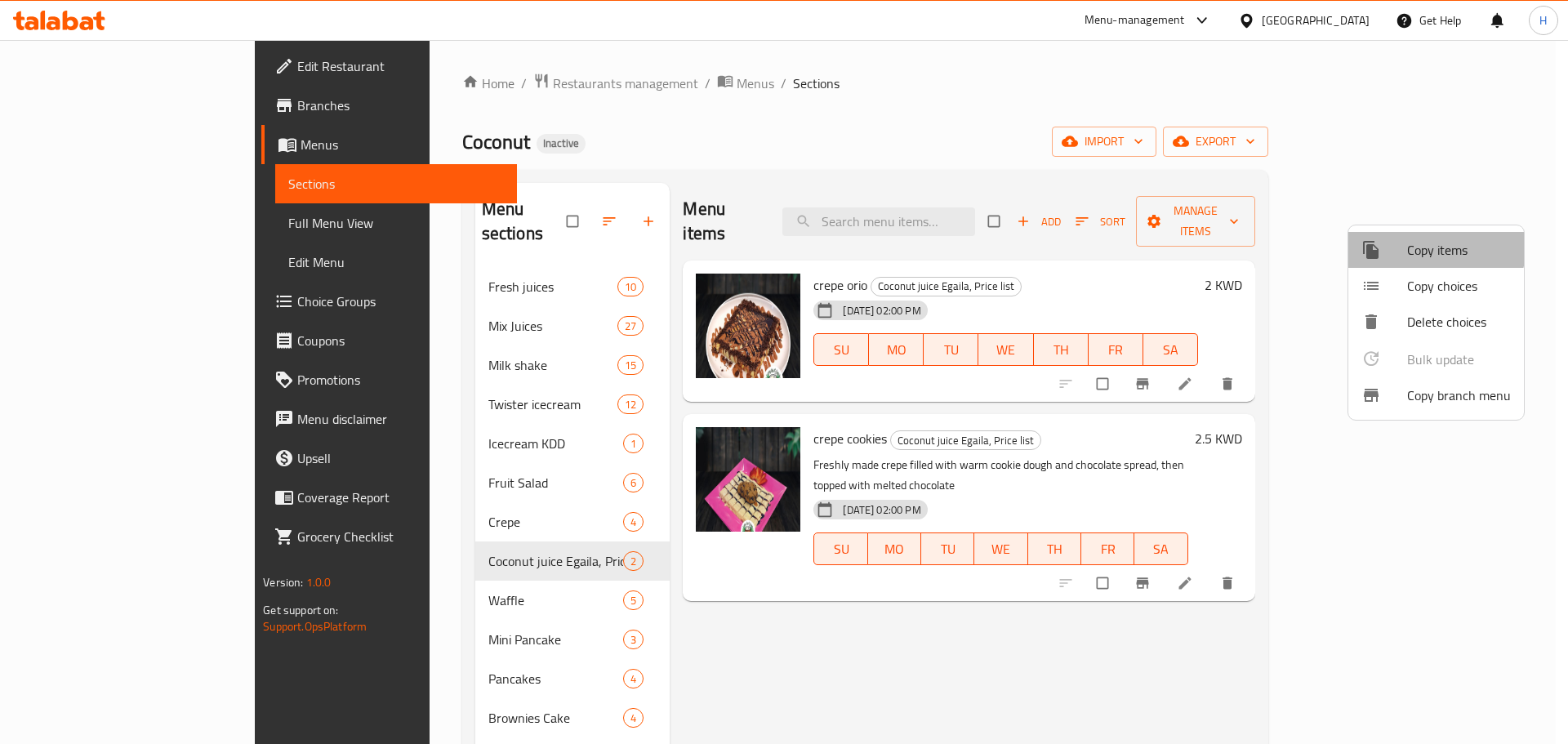
click at [1415, 247] on span "Copy items" at bounding box center [1458, 250] width 104 height 20
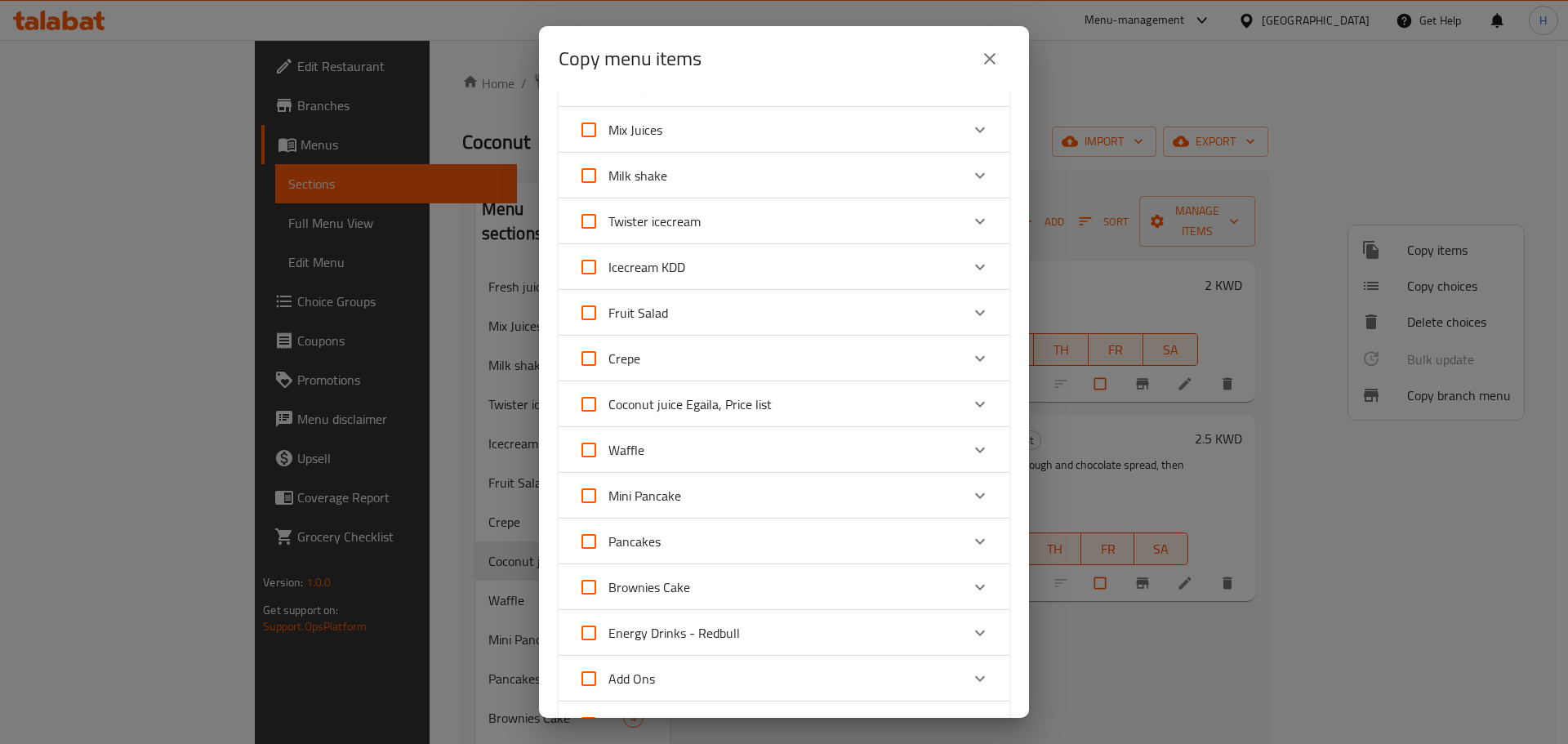
click at [707, 404] on span "Coconut juice Egaila, Price list" at bounding box center [690, 404] width 163 height 25
click at [608, 404] on input "Coconut juice Egaila, Price list" at bounding box center [589, 405] width 40 height 40
checkbox input "true"
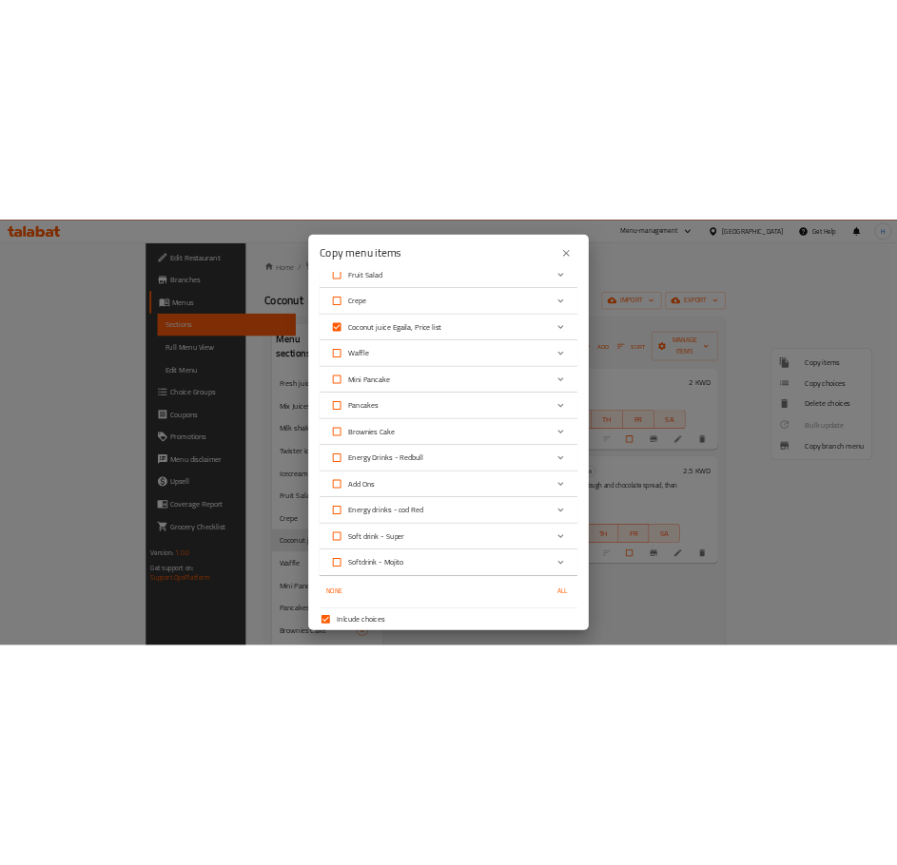
scroll to position [510, 0]
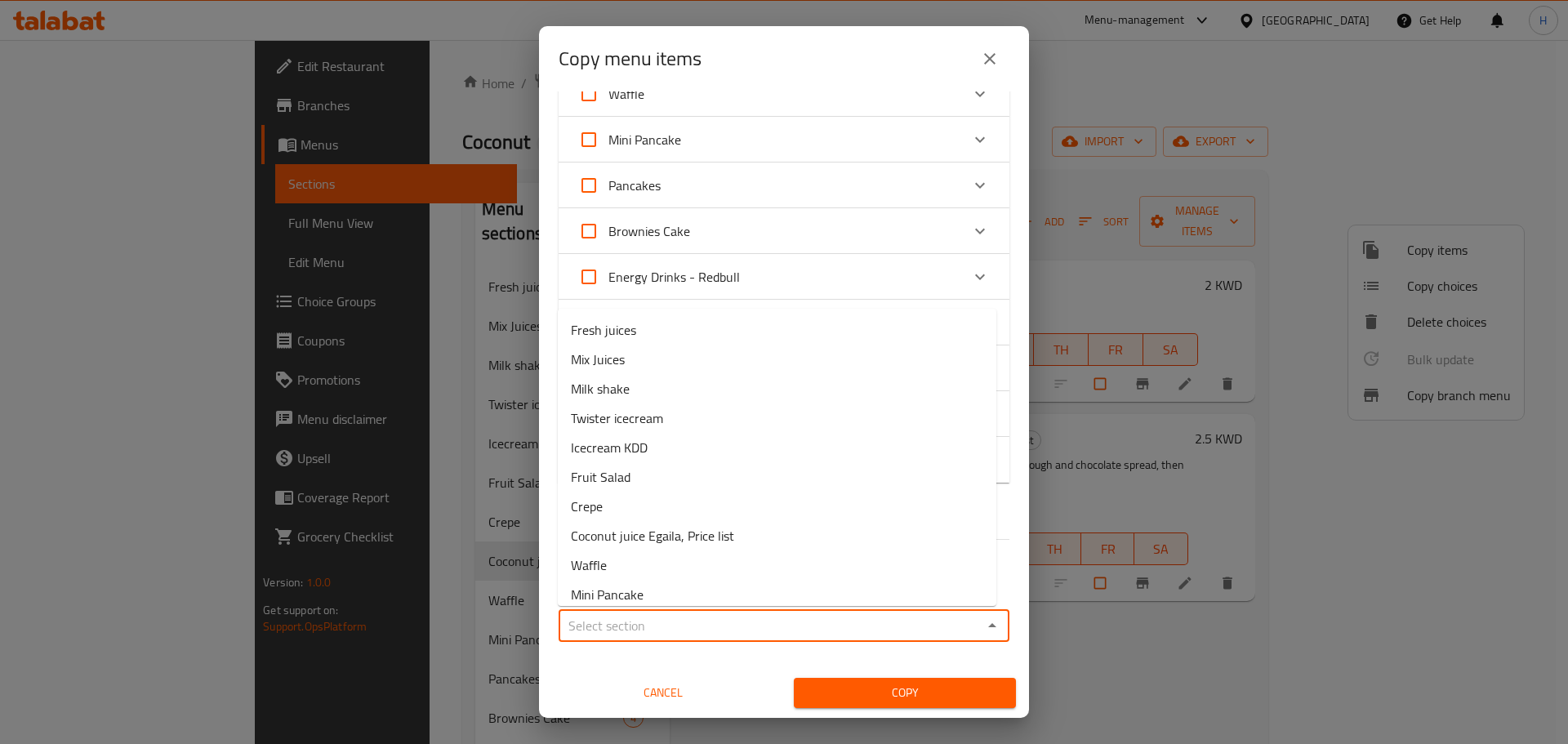
click at [682, 629] on input "Sections   *" at bounding box center [770, 625] width 414 height 23
click at [623, 510] on li "Crepe" at bounding box center [776, 506] width 439 height 29
type input "Crepe"
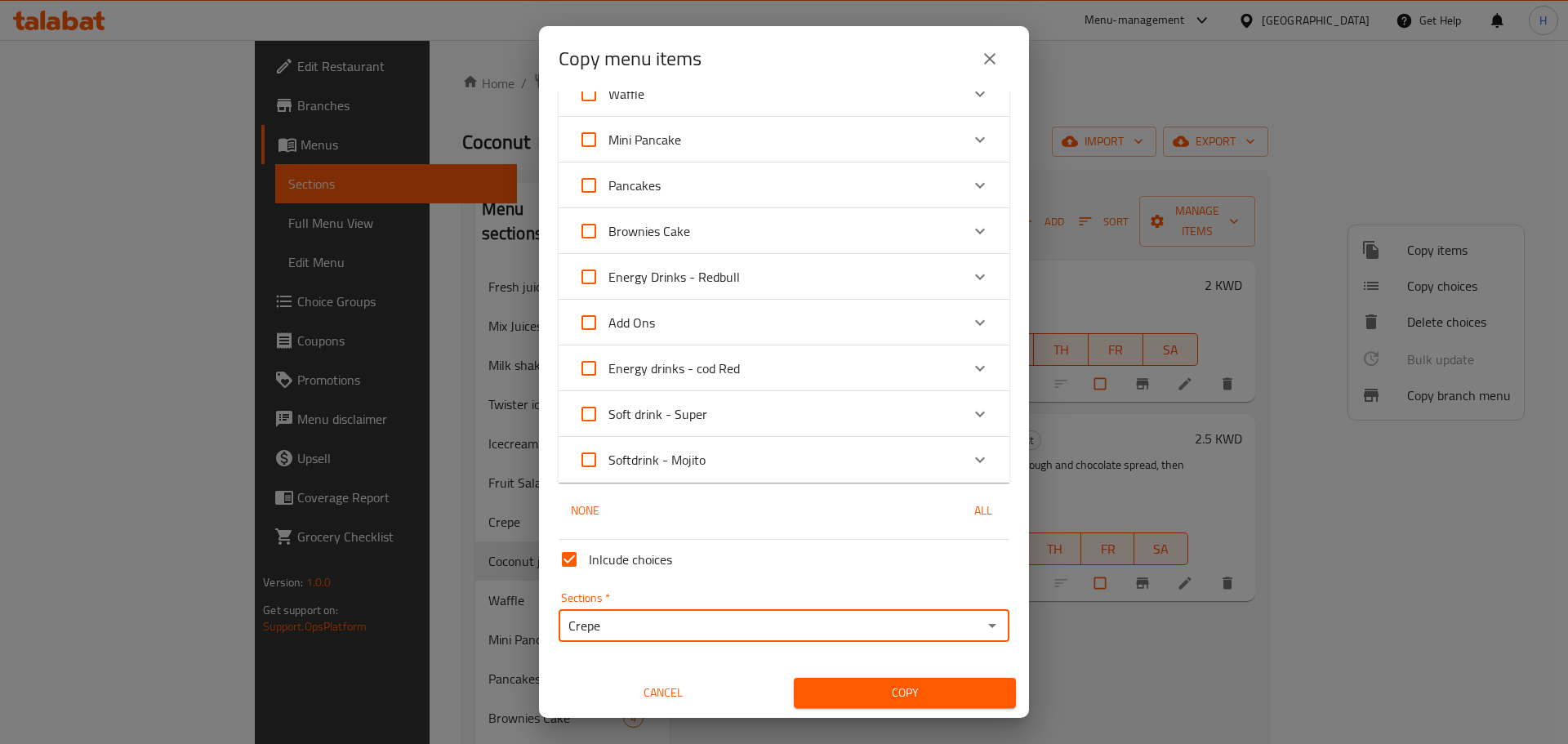
click at [871, 697] on span "Copy" at bounding box center [904, 693] width 196 height 21
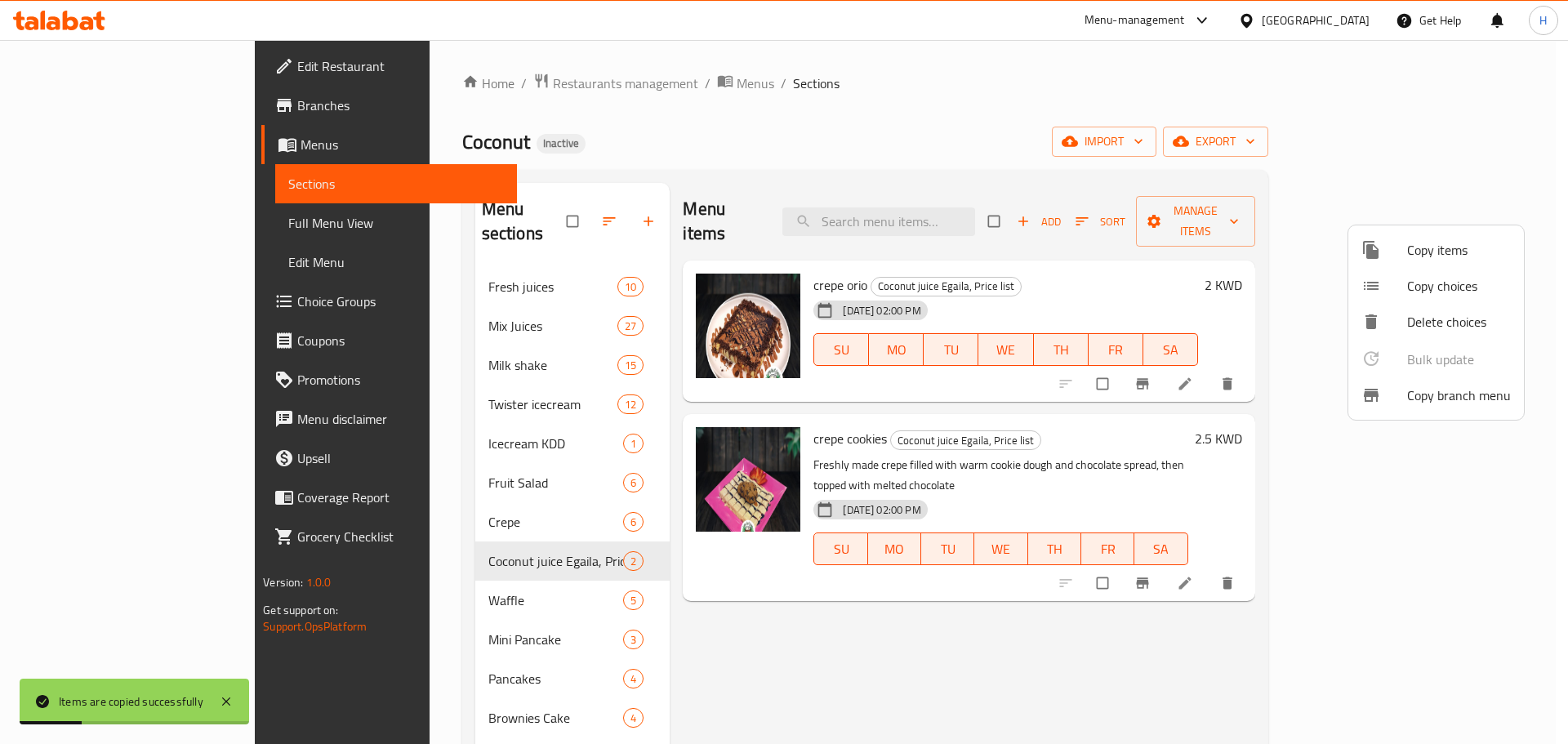
click at [331, 509] on div at bounding box center [784, 372] width 1568 height 744
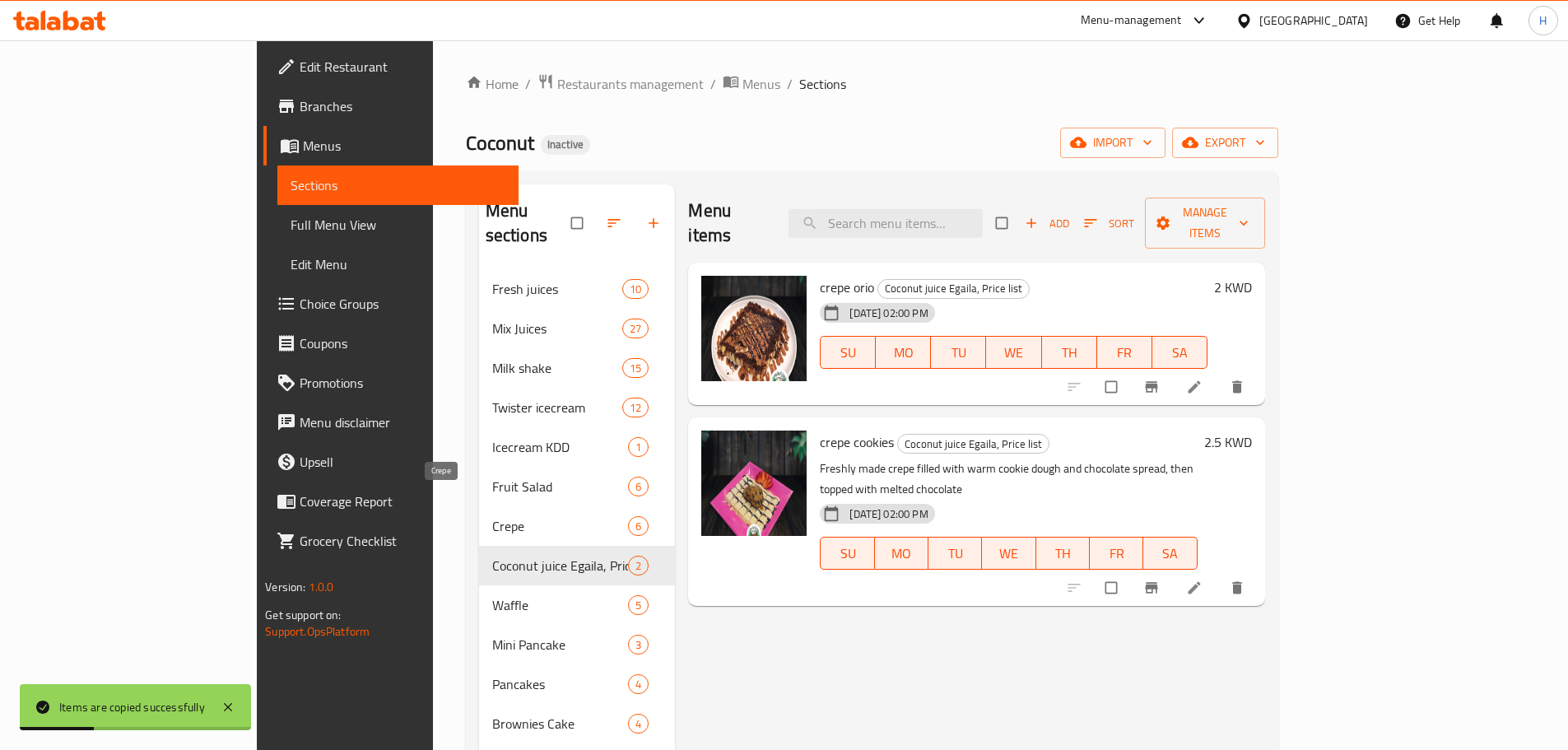
click at [493, 516] on span "Crepe" at bounding box center [561, 526] width 137 height 20
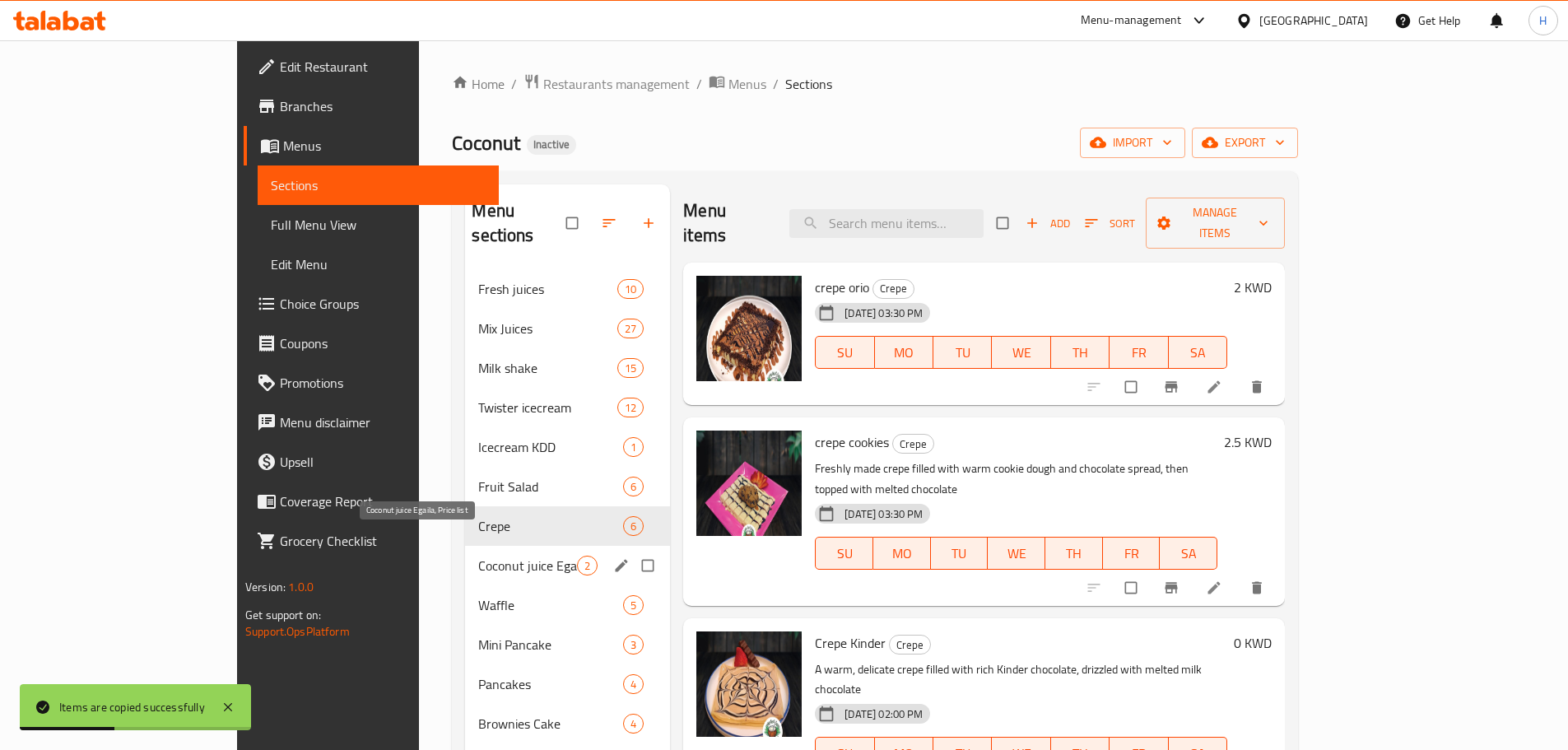
click at [478, 556] on span "Coconut juice Egaila, Price list" at bounding box center [527, 566] width 99 height 20
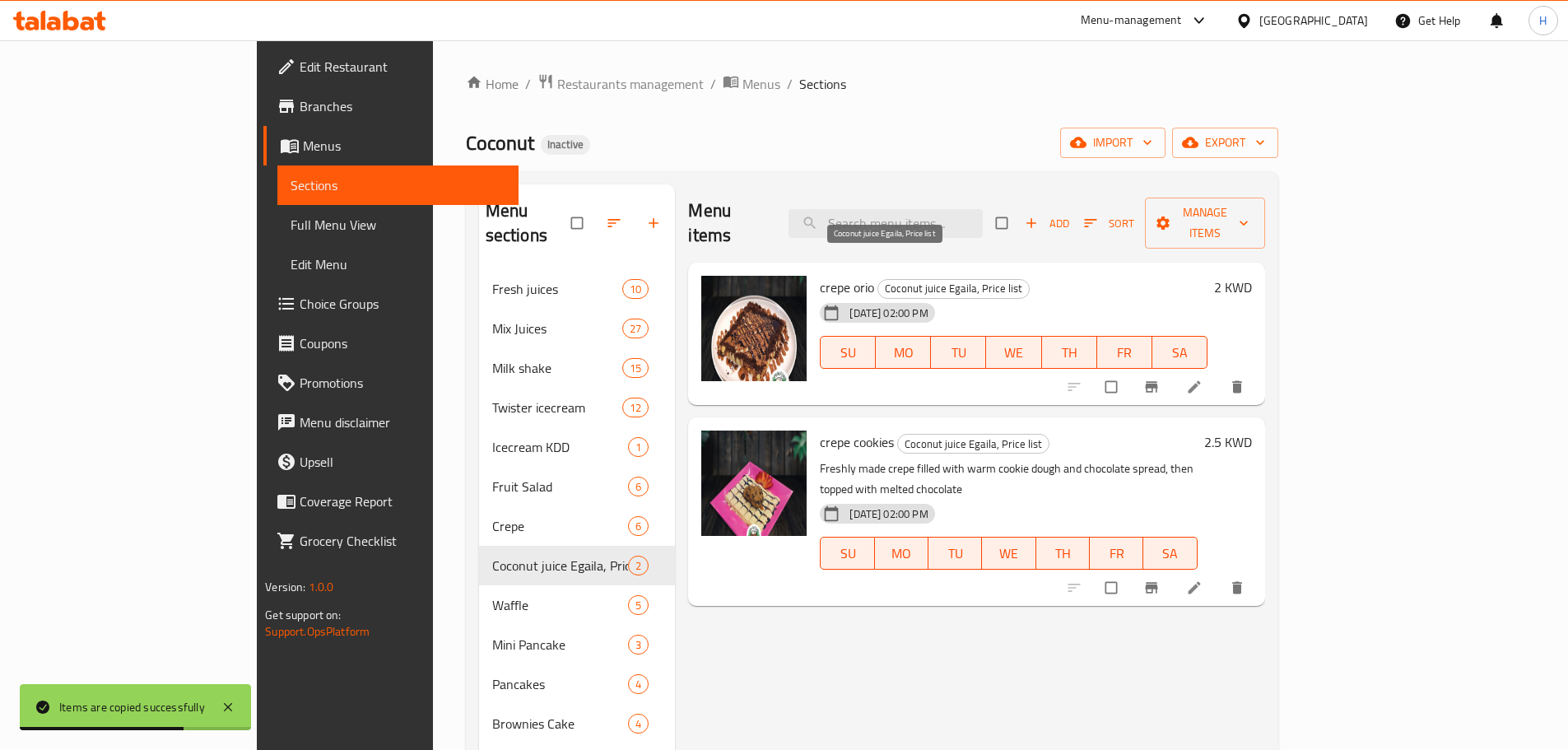
click at [882, 279] on span "Coconut juice Egaila, Price list" at bounding box center [954, 288] width 151 height 19
copy div "Coconut juice Egaila, Price list"
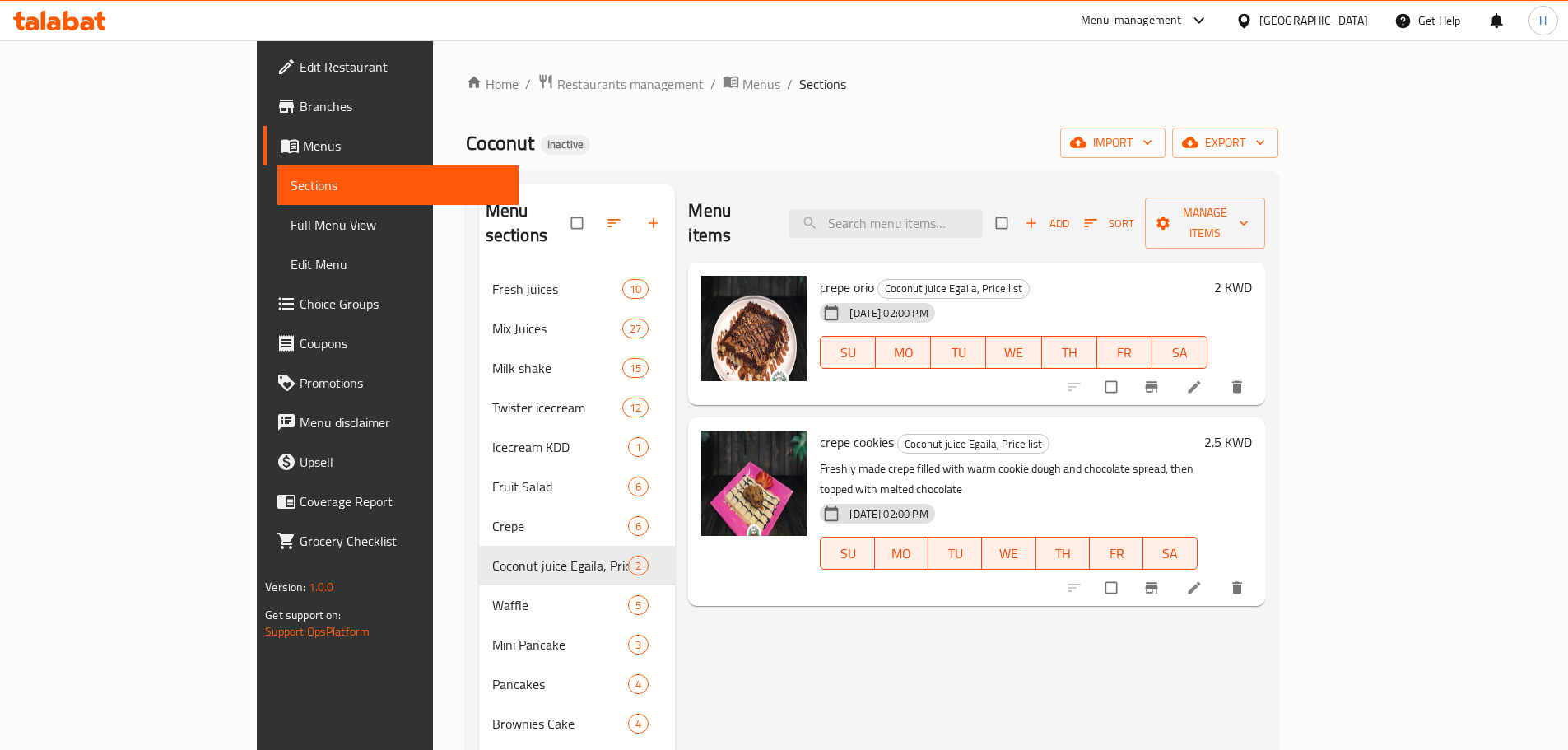
click at [824, 585] on div "Menu items Add Sort Manage items crepe orio Coconut juice Egaila, Price list 08…" at bounding box center [970, 566] width 590 height 763
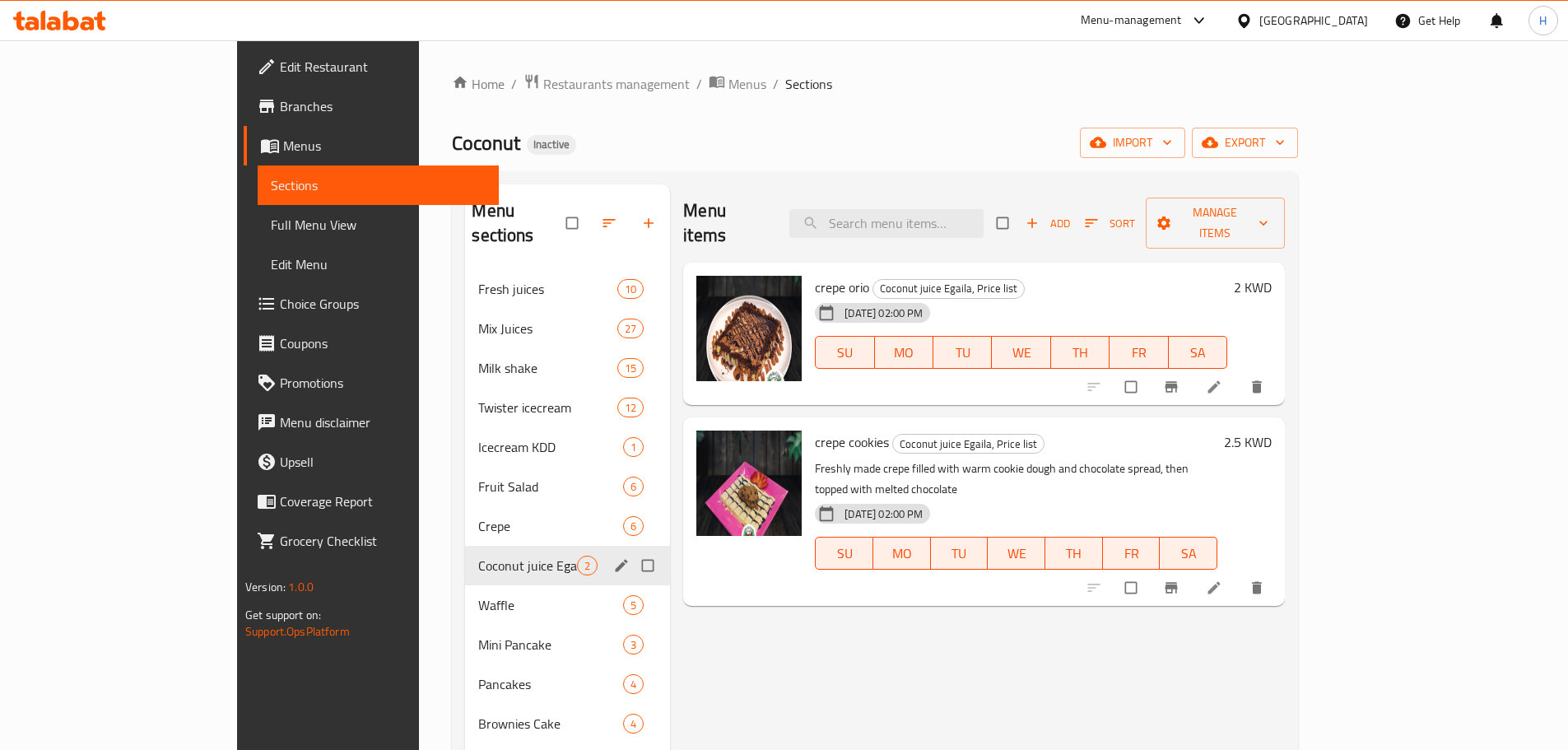
click at [632, 550] on input "Menu sections" at bounding box center [649, 566] width 35 height 31
checkbox input "true"
click at [569, 215] on icon "button" at bounding box center [577, 223] width 16 height 16
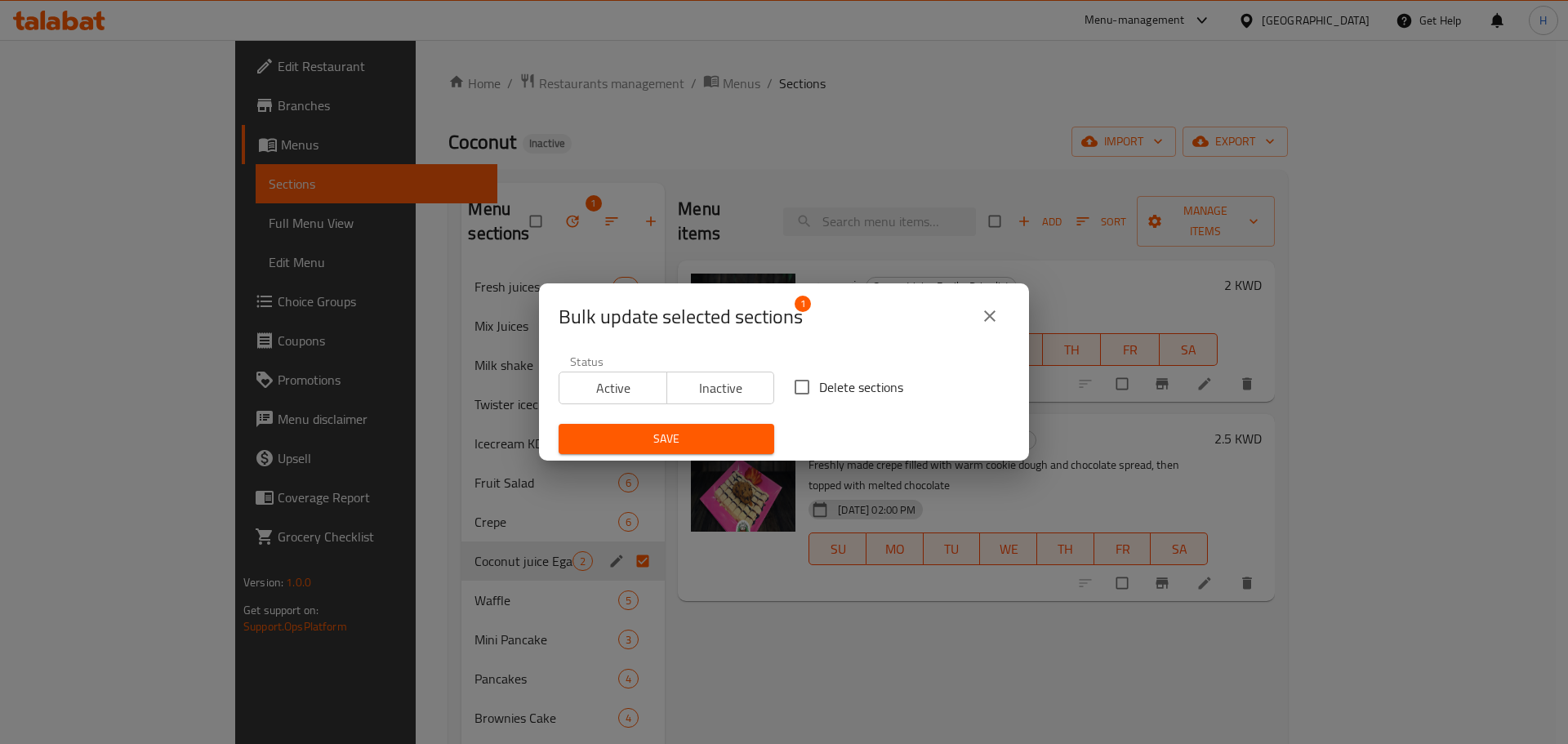
click at [799, 389] on input "Delete sections" at bounding box center [802, 387] width 34 height 34
checkbox input "true"
click at [738, 430] on span "Save" at bounding box center [666, 439] width 190 height 21
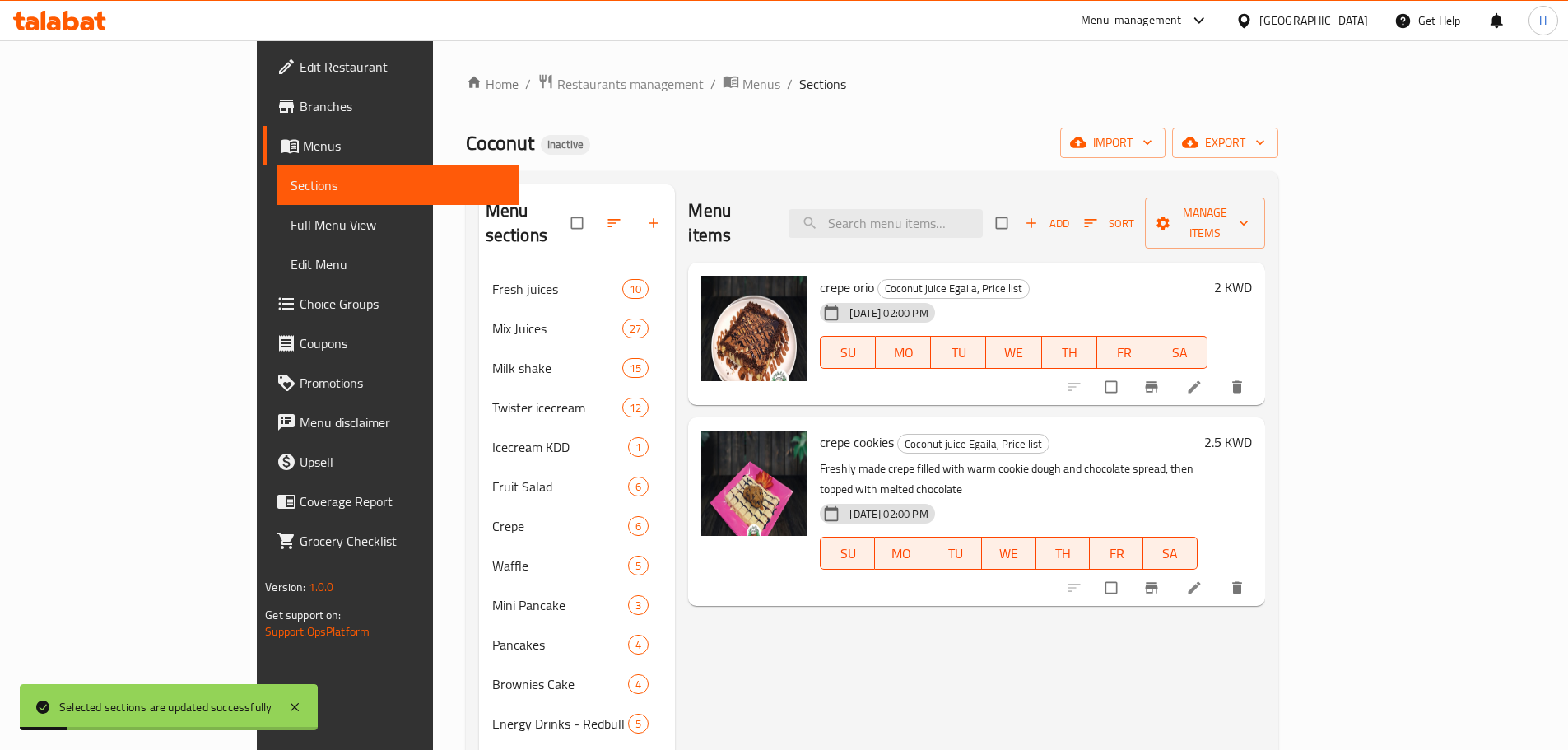
click at [740, 612] on div "Menu items Add Sort Manage items crepe orio Coconut juice Egaila, Price list 08…" at bounding box center [970, 559] width 590 height 750
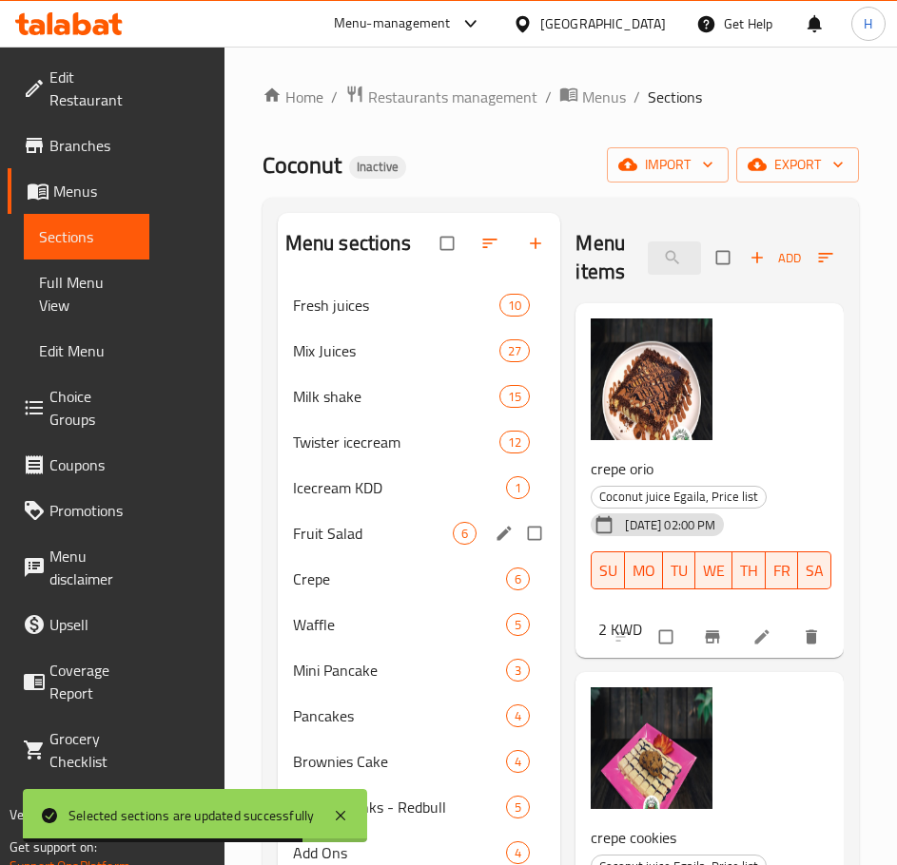
scroll to position [266, 0]
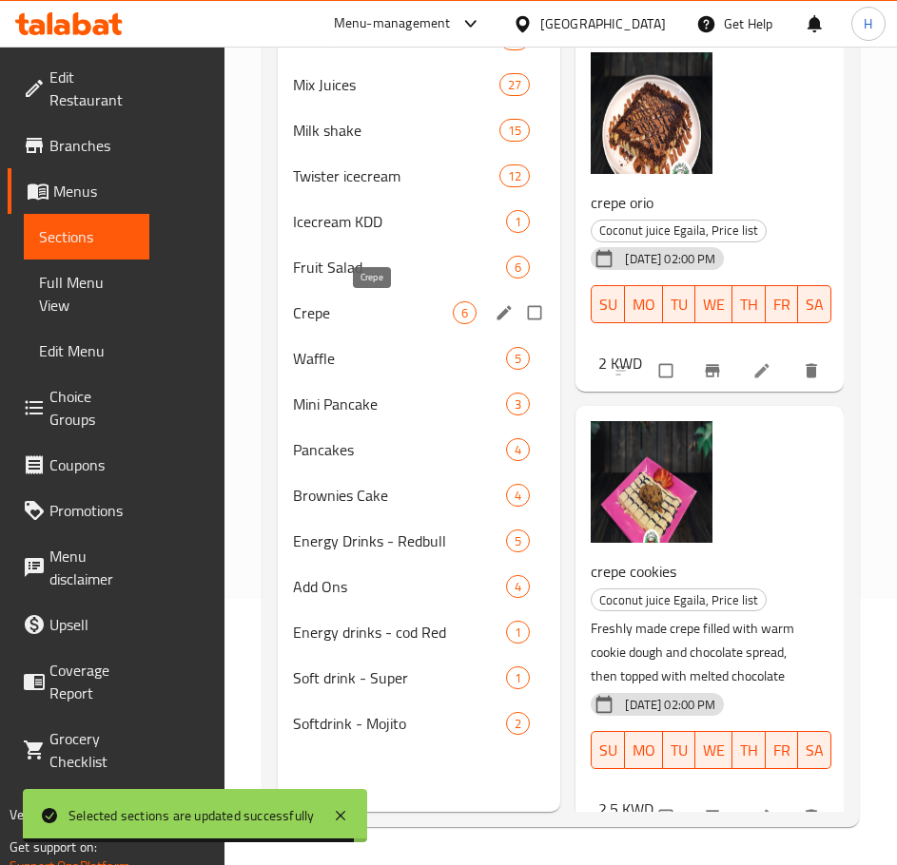
drag, startPoint x: 338, startPoint y: 315, endPoint x: 336, endPoint y: 339, distance: 24.8
click at [338, 315] on span "Crepe" at bounding box center [373, 312] width 160 height 23
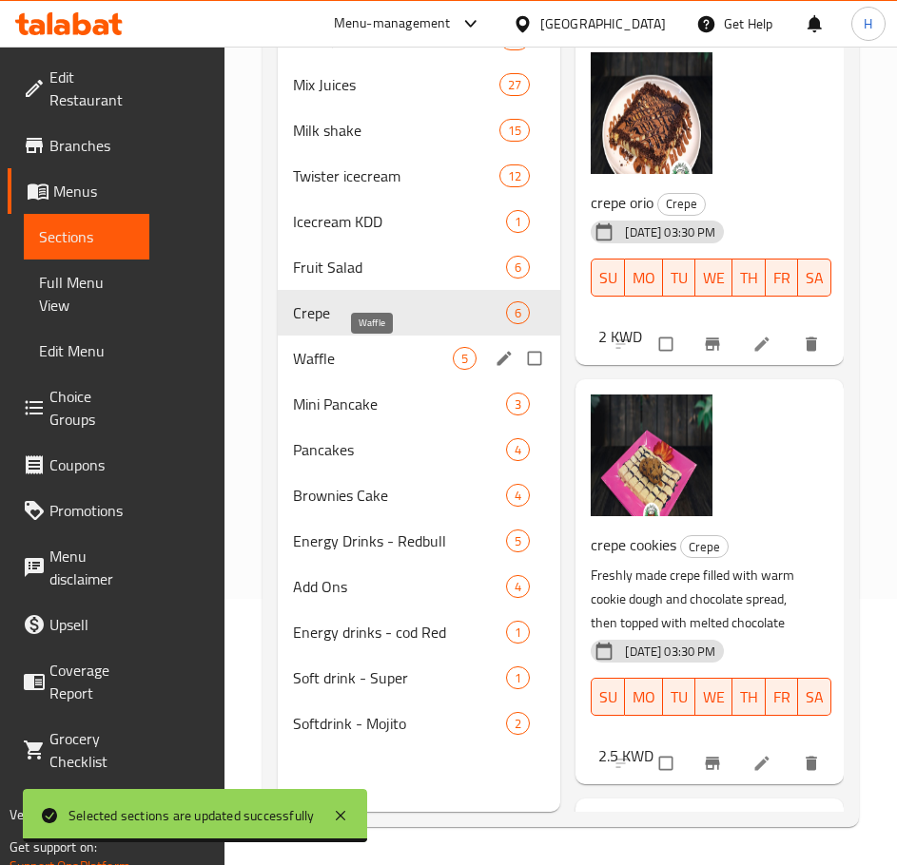
click at [332, 353] on span "Waffle" at bounding box center [373, 358] width 160 height 23
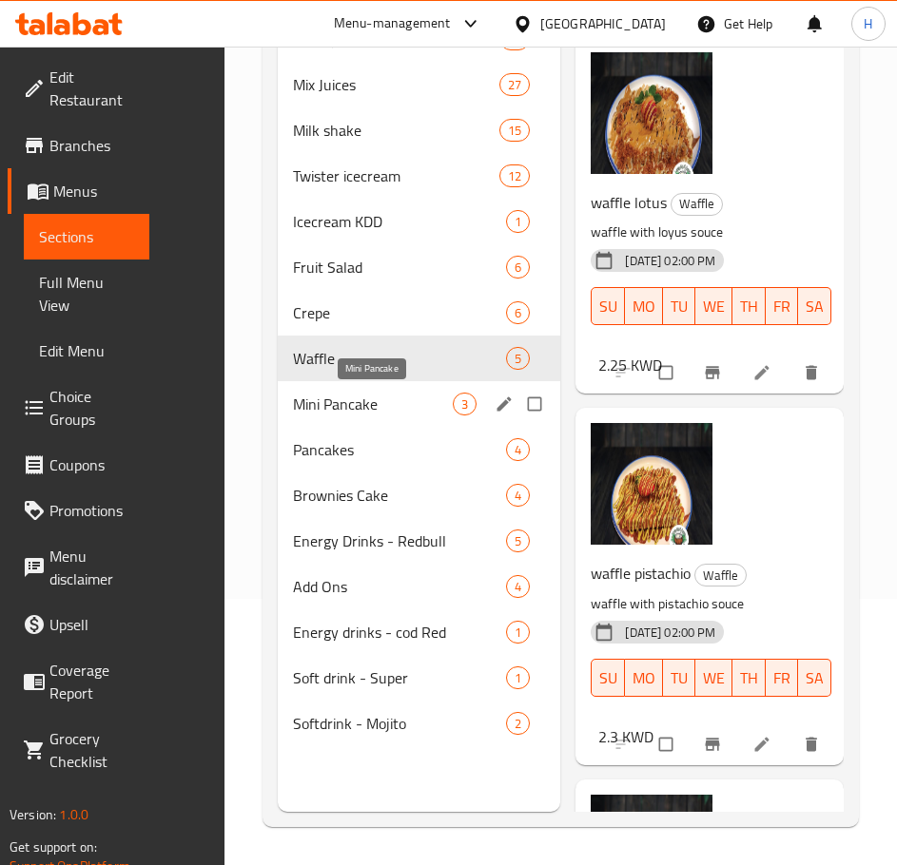
drag, startPoint x: 338, startPoint y: 414, endPoint x: 417, endPoint y: 424, distance: 80.6
click at [338, 414] on span "Mini Pancake" at bounding box center [373, 404] width 160 height 23
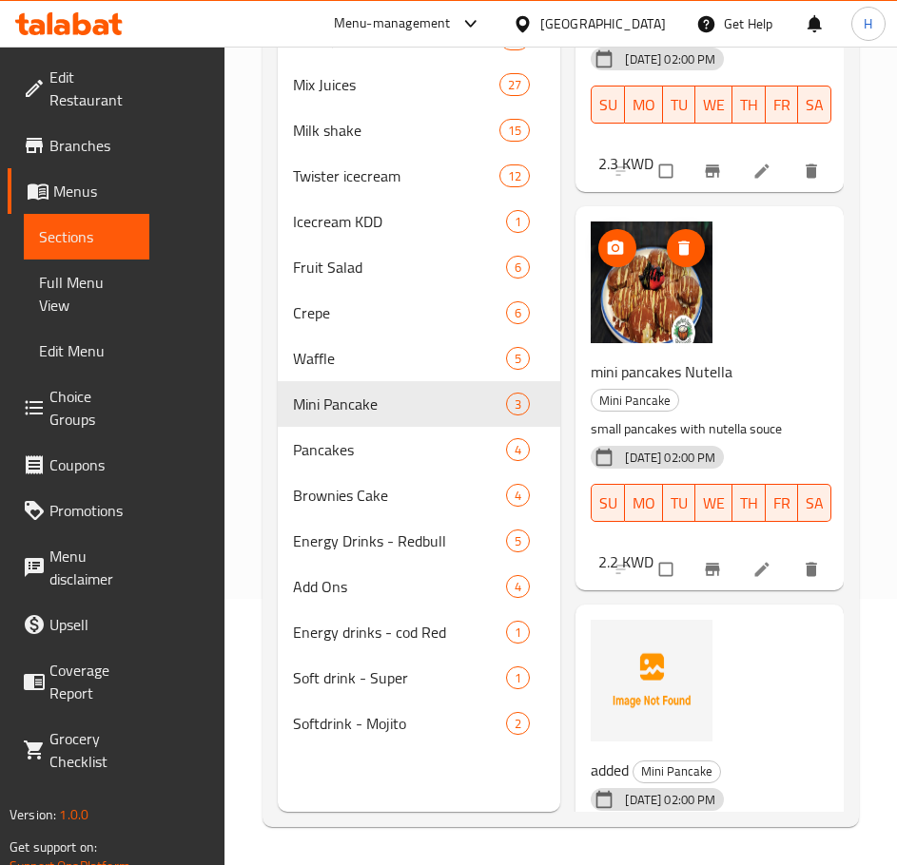
scroll to position [363, 0]
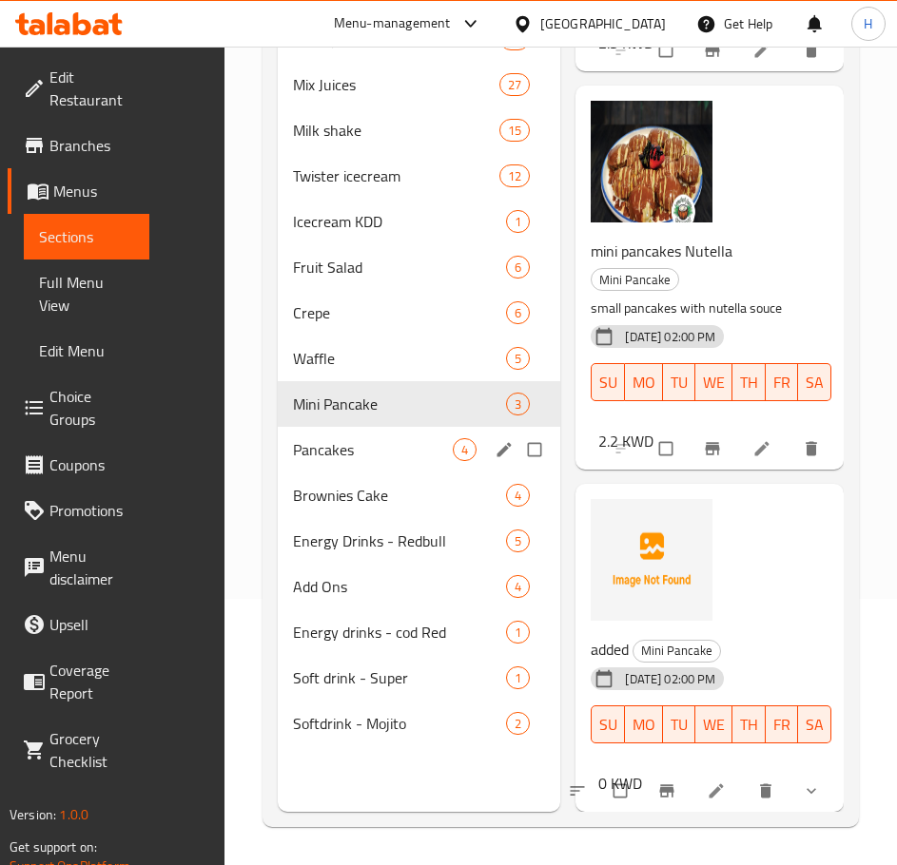
click at [311, 464] on div "Pancakes 4" at bounding box center [419, 450] width 283 height 46
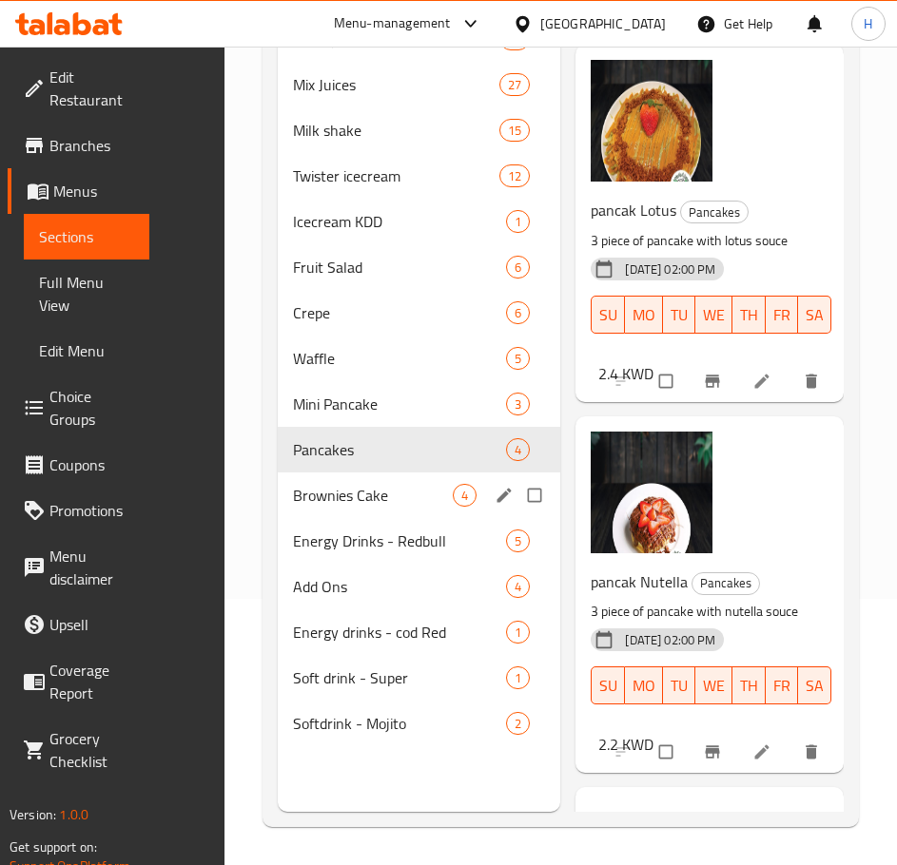
drag, startPoint x: 334, startPoint y: 498, endPoint x: 512, endPoint y: 497, distance: 177.8
click at [334, 498] on span "Brownies Cake" at bounding box center [373, 495] width 160 height 23
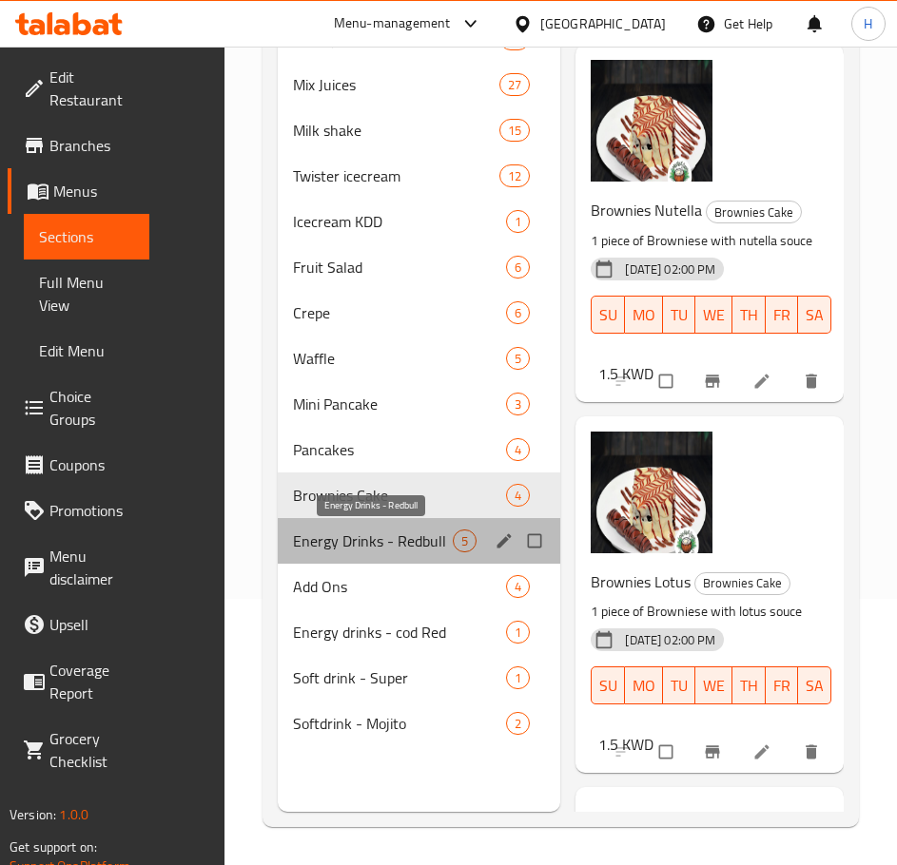
drag, startPoint x: 350, startPoint y: 536, endPoint x: 472, endPoint y: 548, distance: 122.2
click at [350, 536] on span "Energy Drinks - Redbull" at bounding box center [373, 541] width 160 height 23
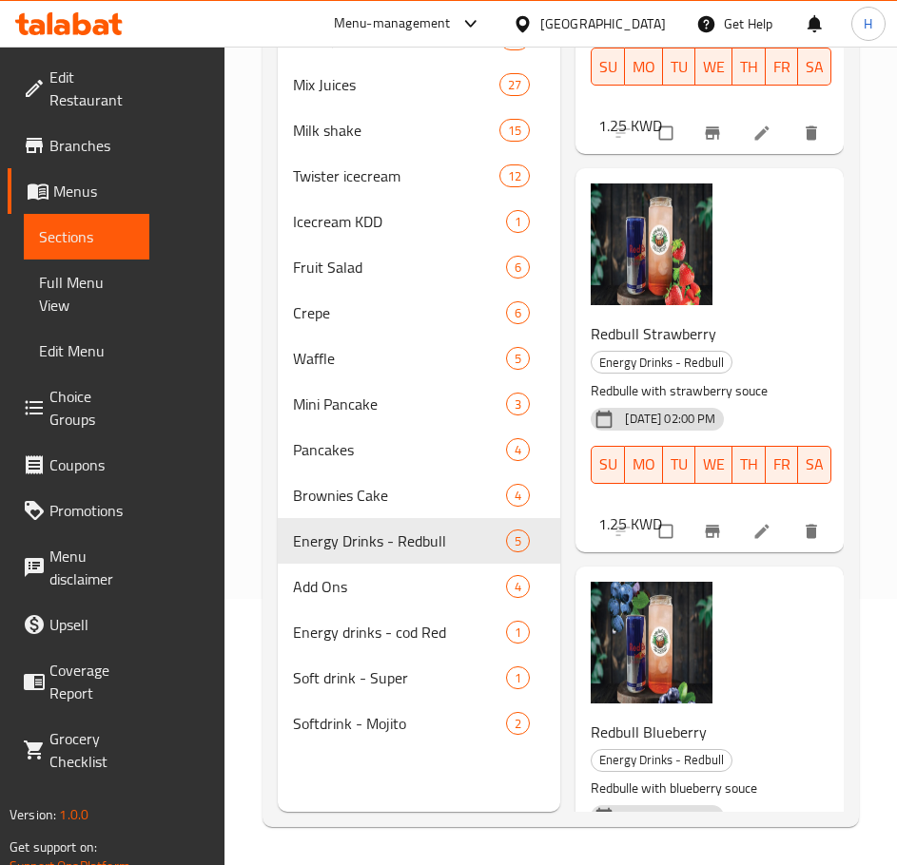
scroll to position [1214, 0]
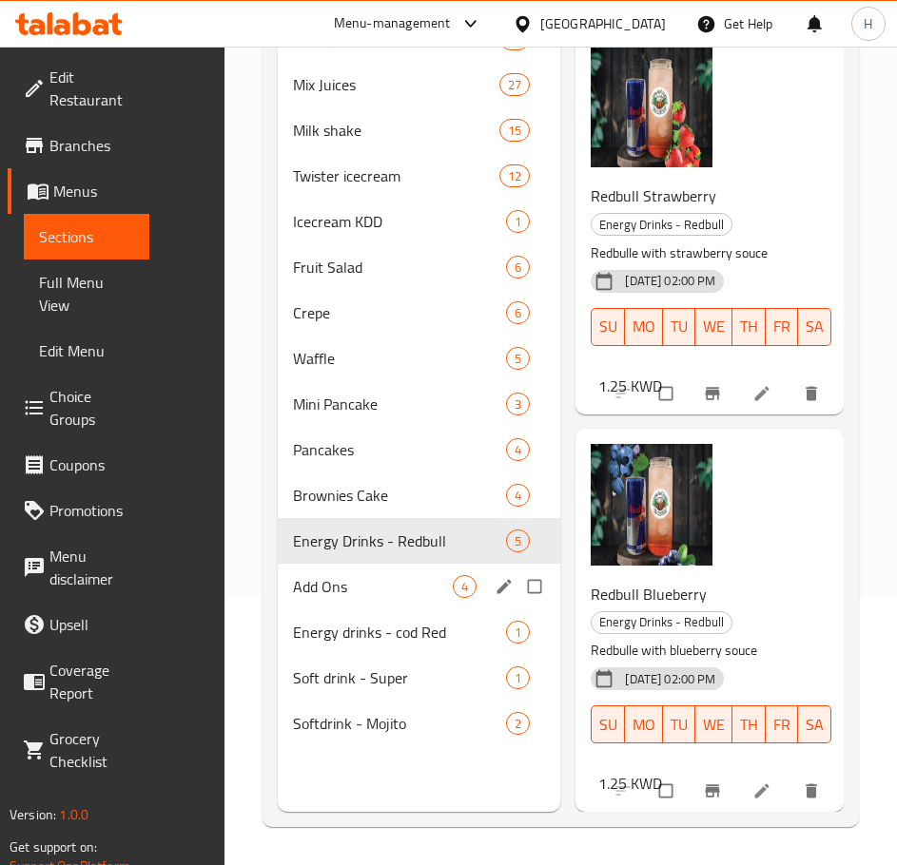
drag, startPoint x: 322, startPoint y: 598, endPoint x: 565, endPoint y: 597, distance: 242.5
click at [322, 598] on div "Add Ons 4" at bounding box center [419, 587] width 283 height 46
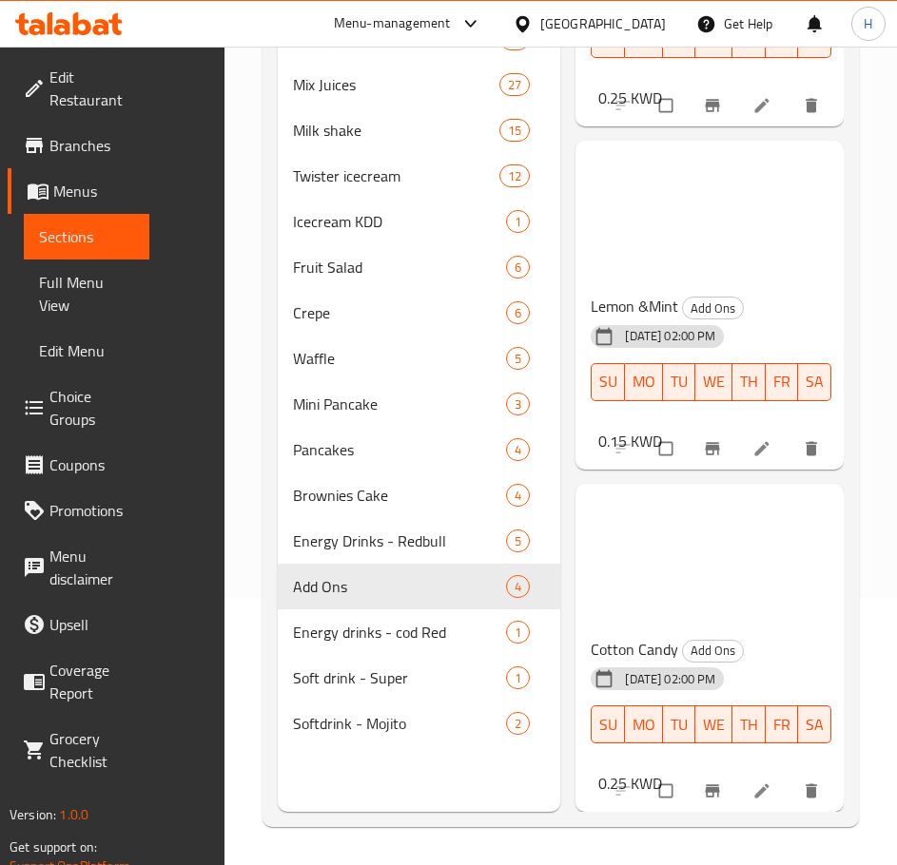
scroll to position [596, 0]
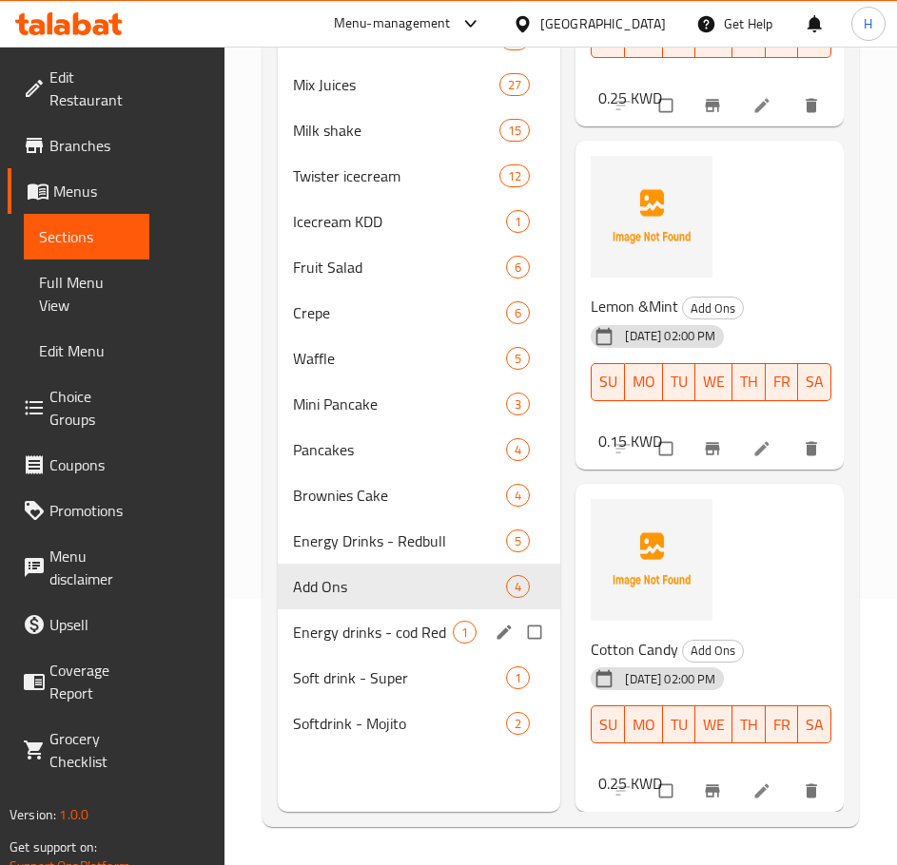
drag, startPoint x: 298, startPoint y: 621, endPoint x: 310, endPoint y: 618, distance: 12.7
click at [299, 621] on span "Energy drinks - cod Red" at bounding box center [373, 632] width 160 height 23
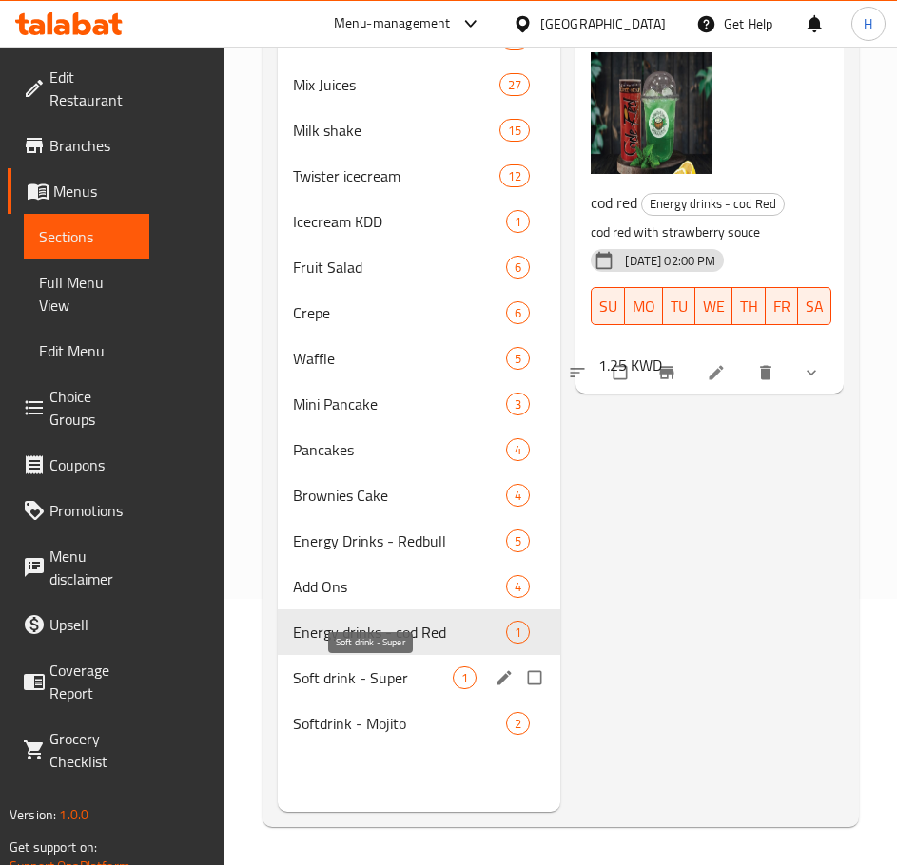
click at [358, 683] on span "Soft drink - Super" at bounding box center [373, 678] width 160 height 23
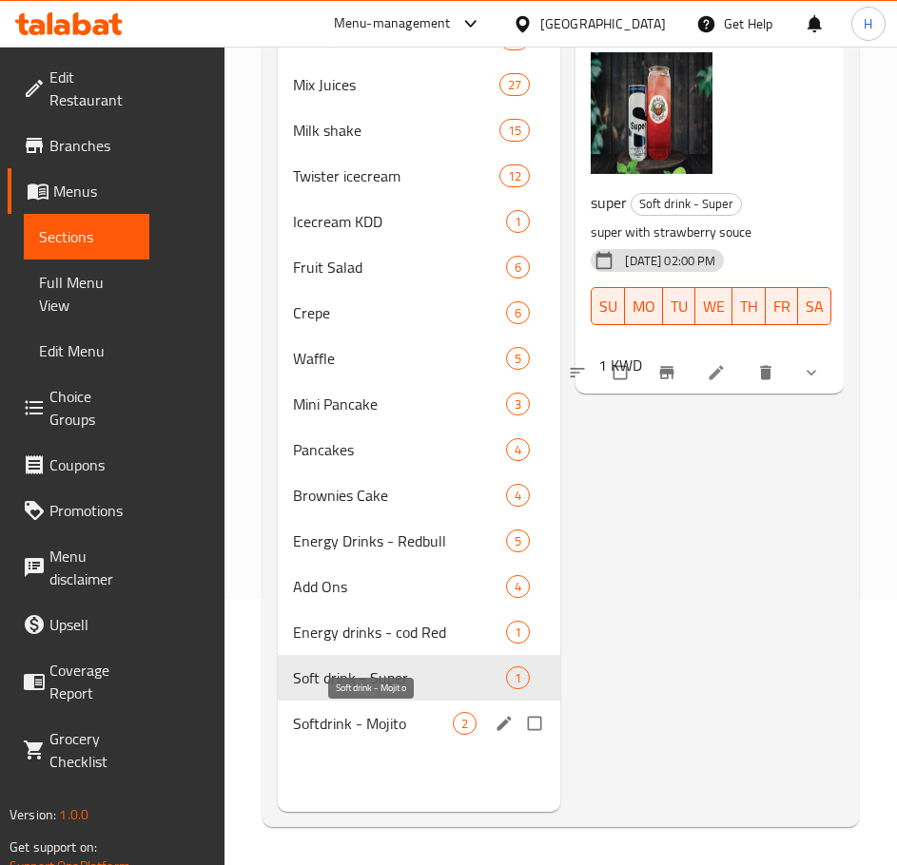
click at [327, 721] on span "Softdrink - Mojito" at bounding box center [373, 723] width 160 height 23
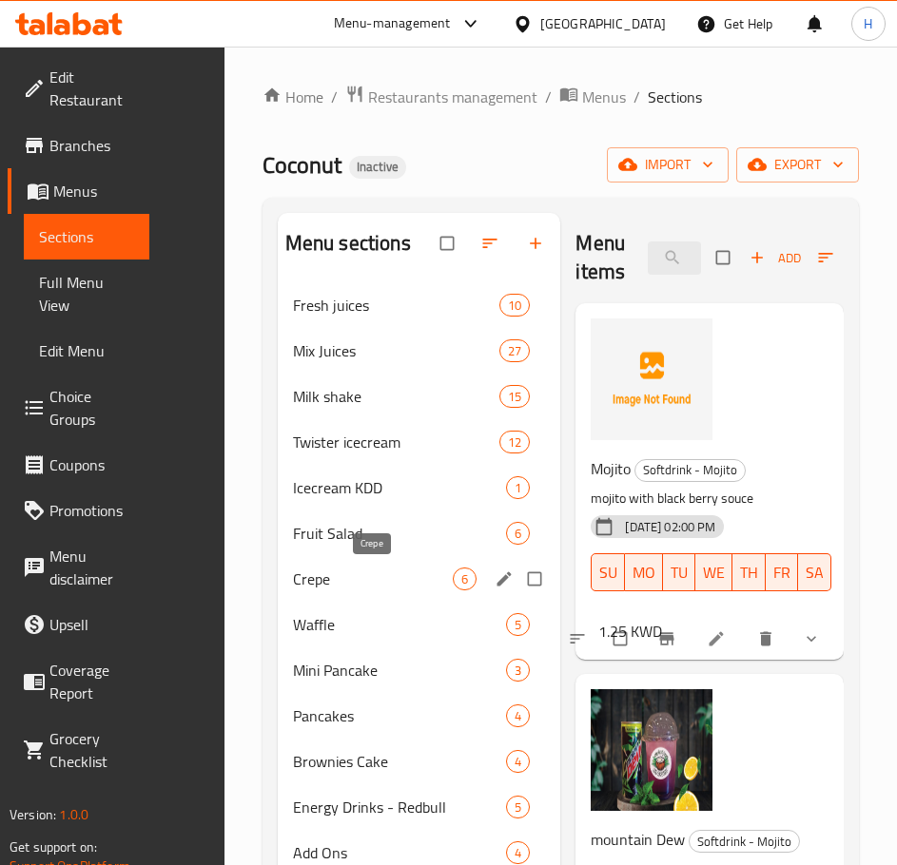
click at [361, 581] on span "Crepe" at bounding box center [373, 579] width 160 height 23
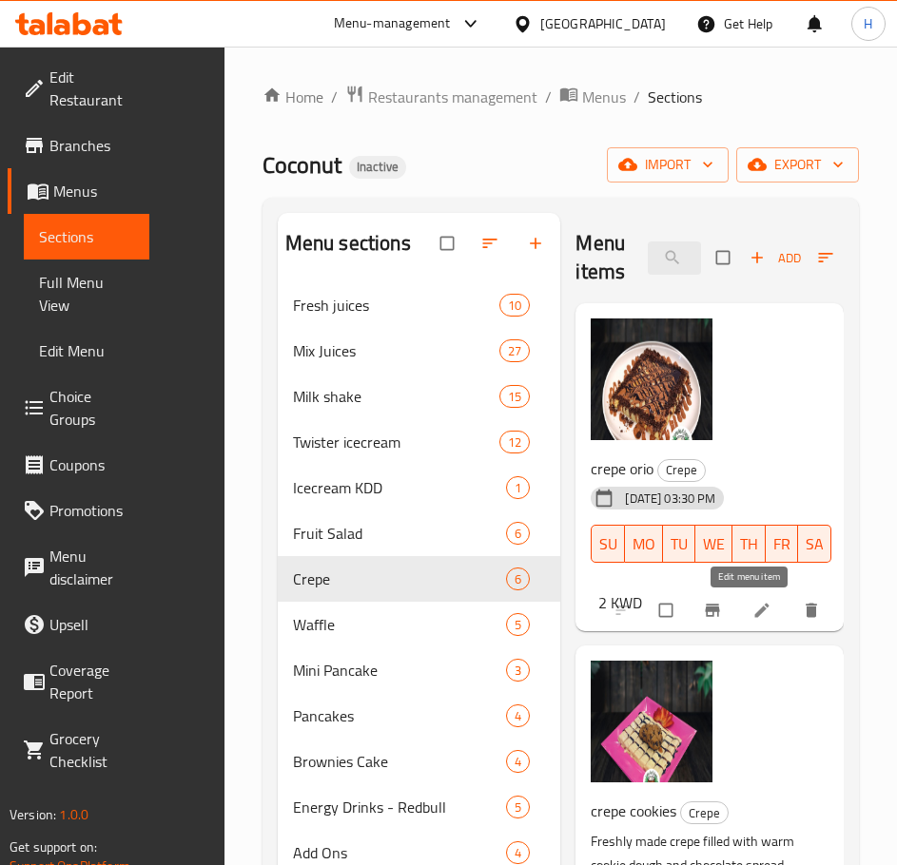
click at [752, 609] on icon at bounding box center [761, 610] width 19 height 19
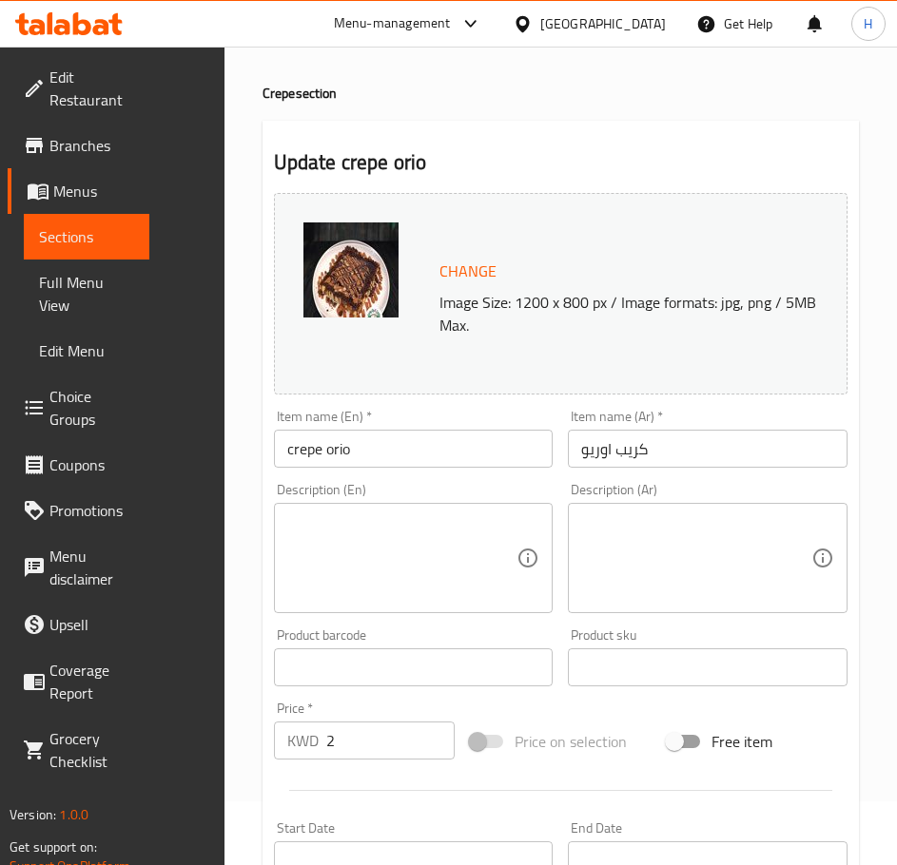
scroll to position [95, 0]
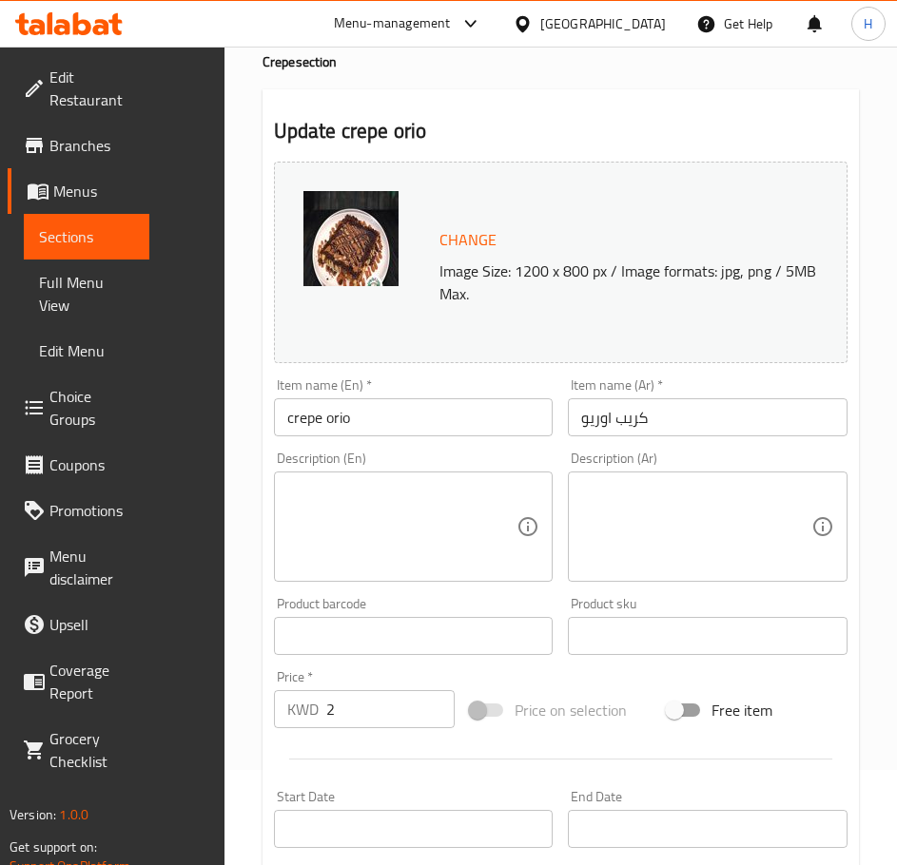
click at [446, 531] on textarea at bounding box center [402, 527] width 230 height 90
paste textarea "crepe filled with crushed Oreo cookies and rich chocolate spread"
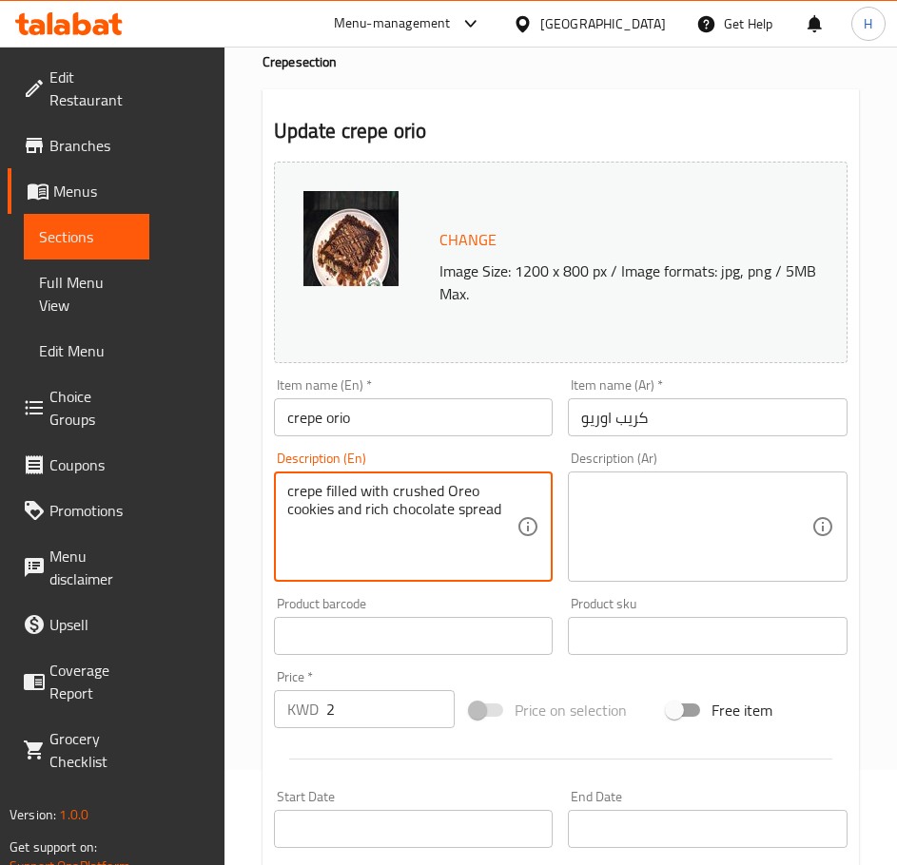
type textarea "crepe filled with crushed Oreo cookies and rich chocolate spread"
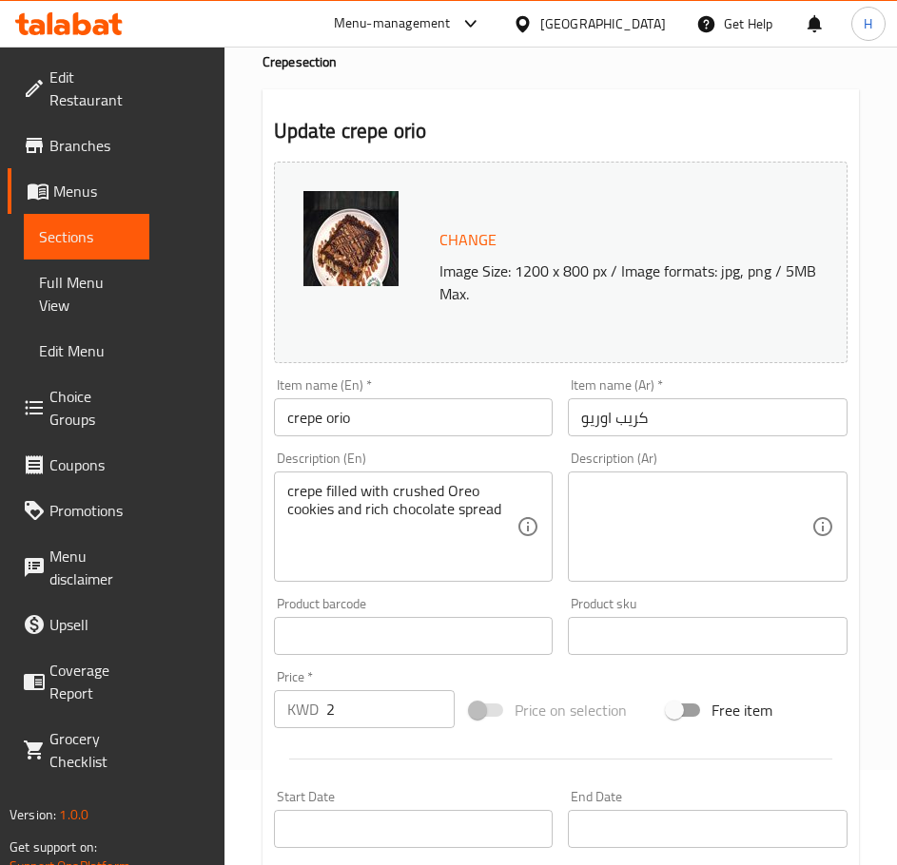
click at [637, 520] on textarea at bounding box center [696, 527] width 230 height 90
click at [701, 497] on textarea at bounding box center [696, 527] width 230 height 90
click at [750, 505] on textarea at bounding box center [696, 527] width 230 height 90
click at [757, 451] on div "Description (Ar) Description (Ar)" at bounding box center [707, 516] width 295 height 145
click at [533, 534] on icon at bounding box center [527, 526] width 23 height 23
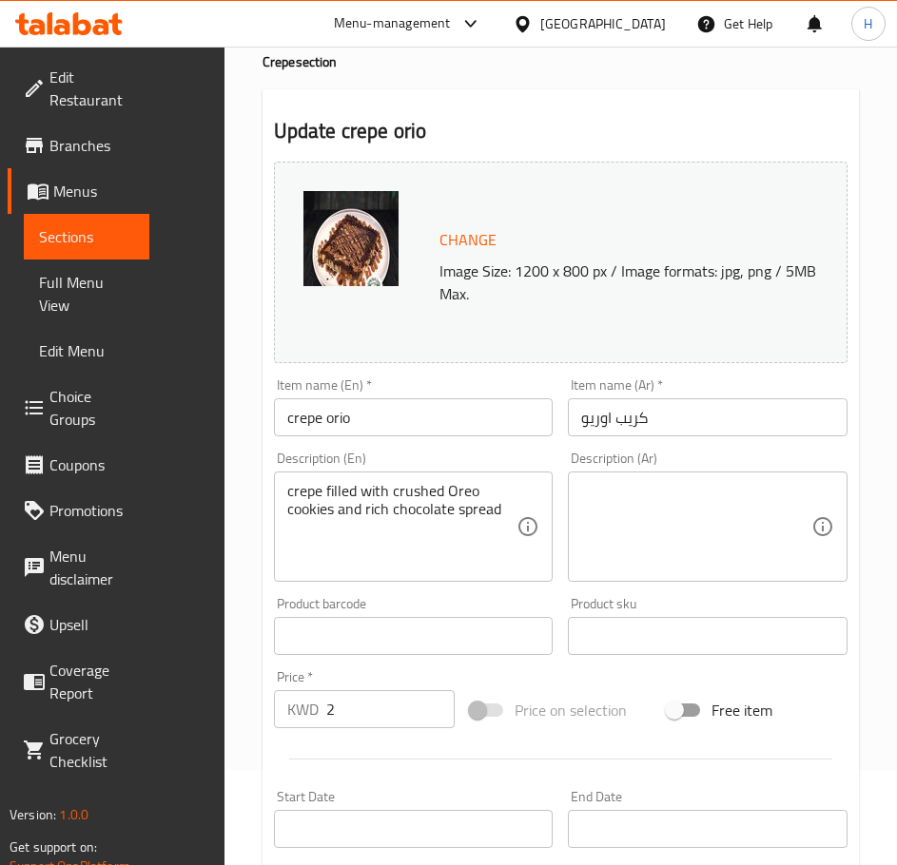
click at [540, 455] on div "Description (En) crepe filled with crushed Oreo cookies and rich chocolate spre…" at bounding box center [414, 517] width 280 height 130
click at [564, 446] on div "Description (Ar) Description (Ar)" at bounding box center [707, 516] width 295 height 145
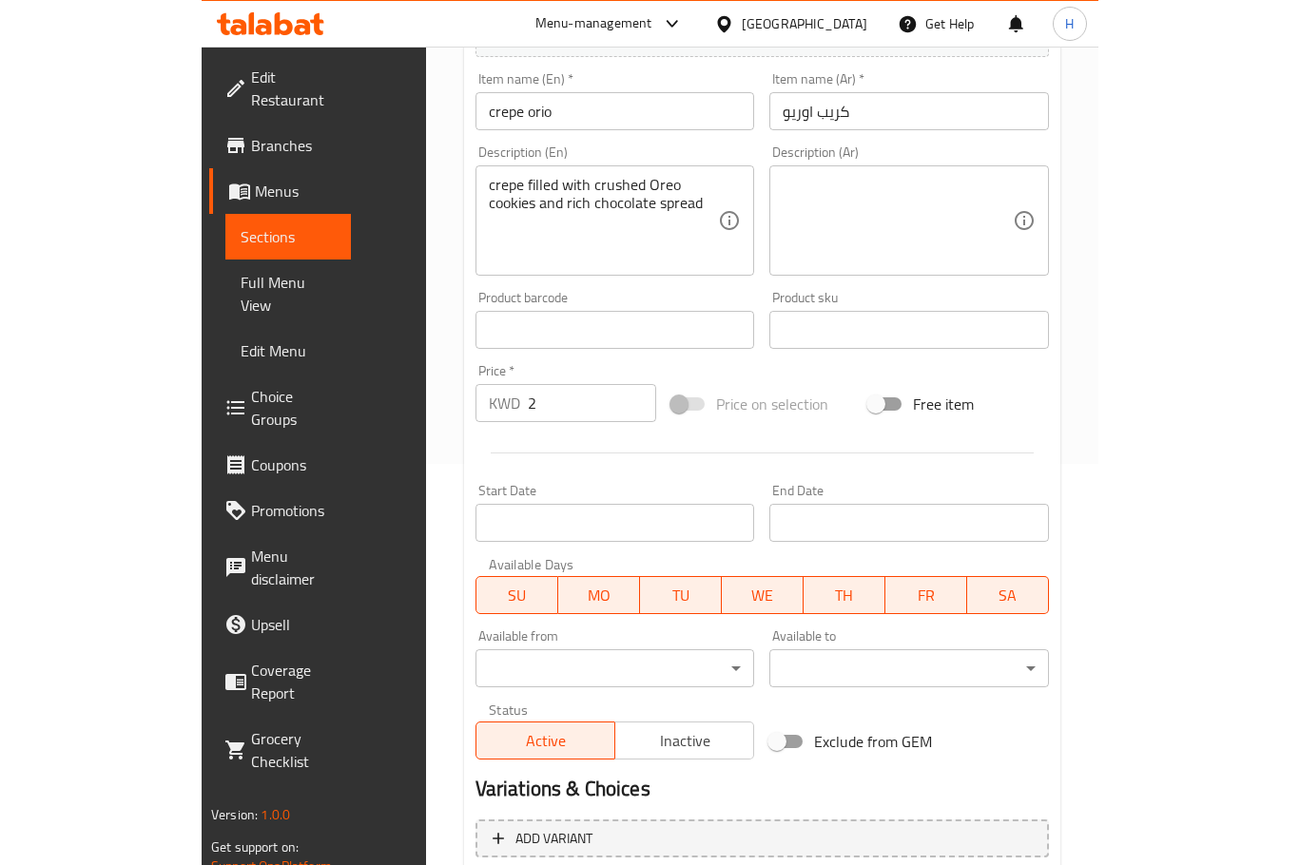
scroll to position [293, 0]
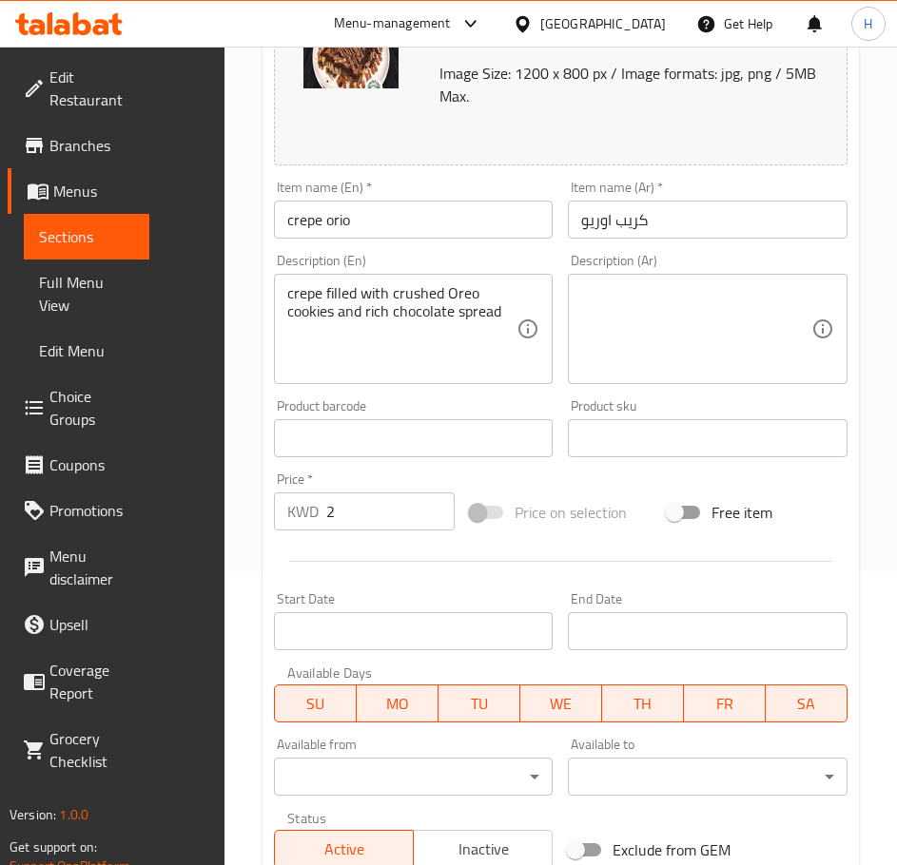
click at [701, 286] on textarea at bounding box center [696, 329] width 230 height 90
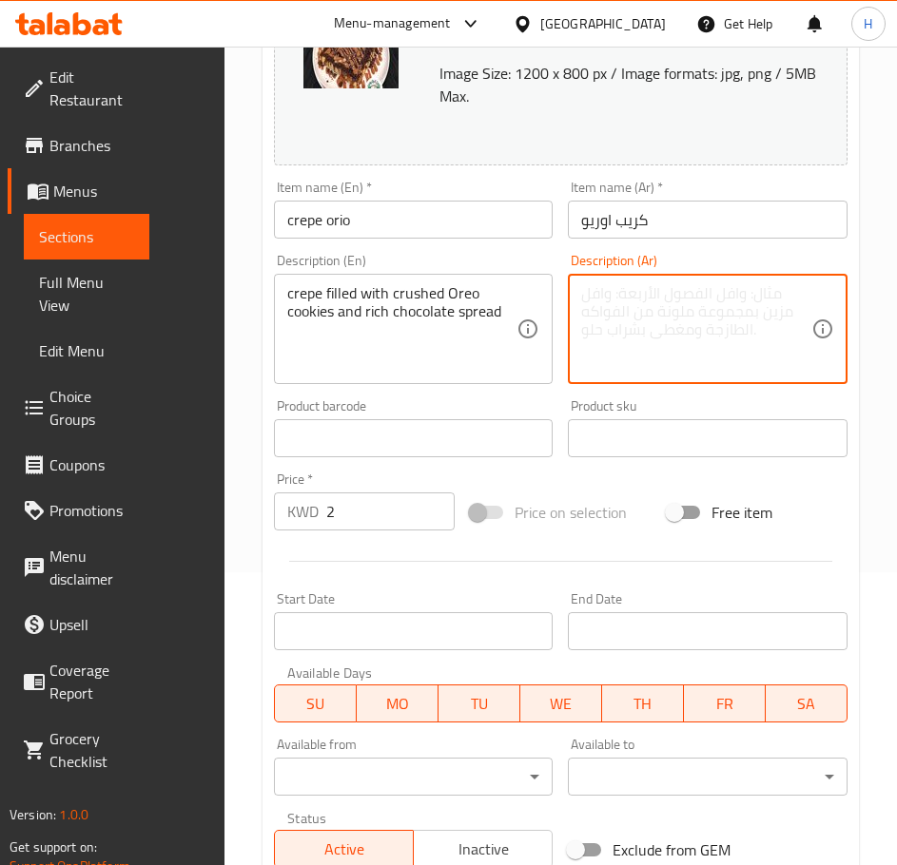
paste textarea "كريب محشو ببسكويت أوريو المطحون وشوكولاتة غنية"
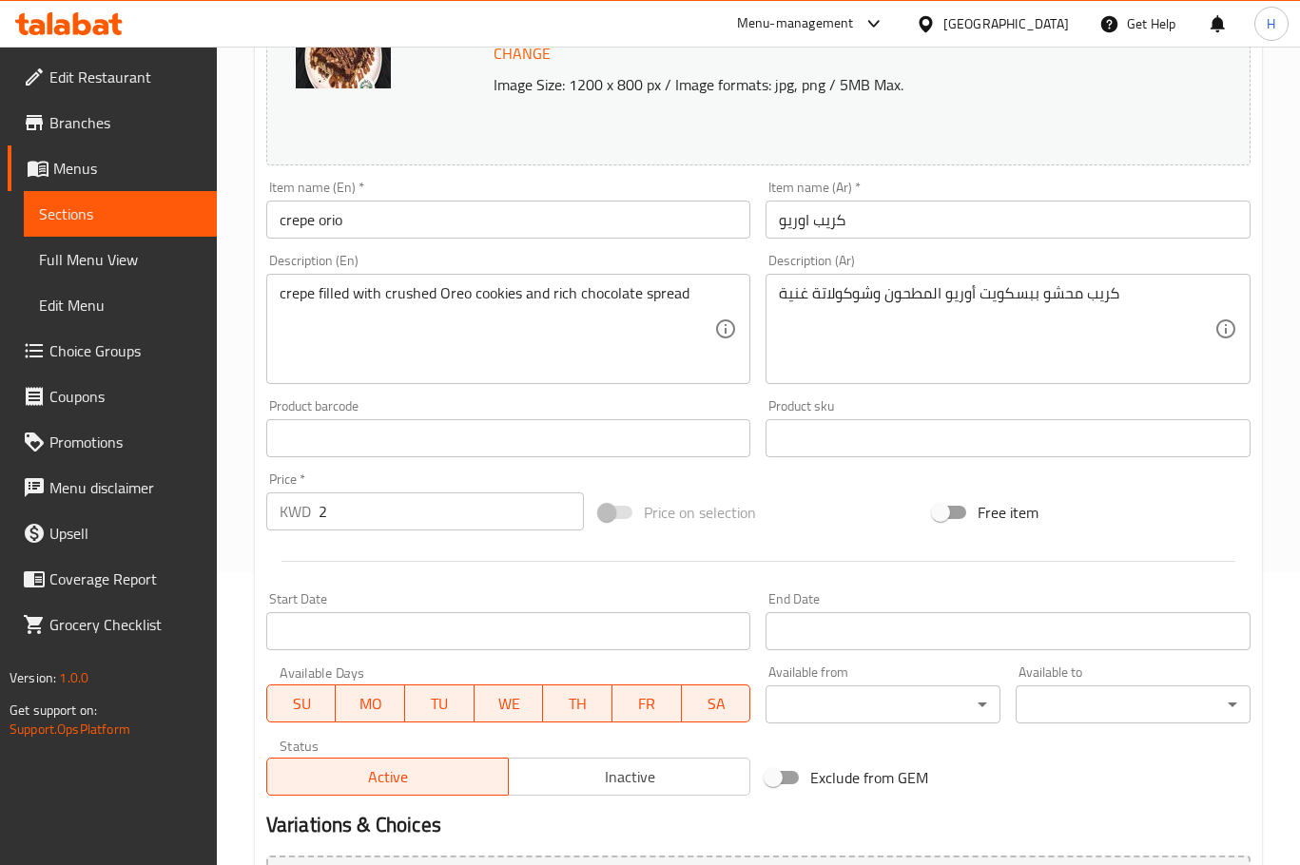
click at [765, 255] on div "Description (Ar) كريب محشو ببسكويت أوريو المطحون وشوكولاتة غنية Description (Ar)" at bounding box center [1007, 319] width 485 height 130
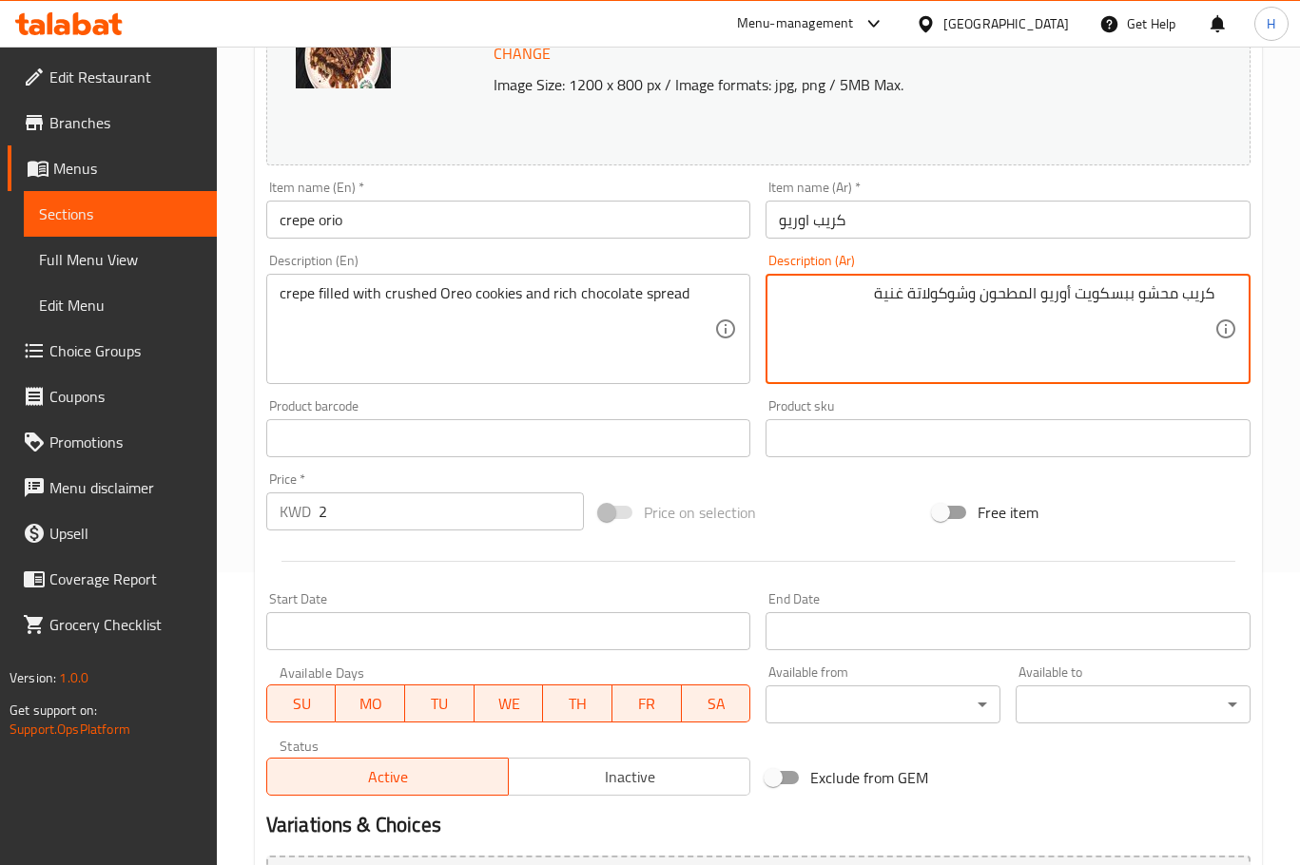
click at [926, 258] on div "Description (Ar) كريب محشو ببسكويت أوريو المطحون وشوكولاتة غنية Description (Ar)" at bounding box center [1007, 319] width 485 height 130
drag, startPoint x: 1077, startPoint y: 293, endPoint x: 1119, endPoint y: 294, distance: 41.8
drag, startPoint x: 861, startPoint y: 291, endPoint x: 930, endPoint y: 326, distance: 77.0
click at [864, 292] on textarea "كريب محشو بكوكيز أوريو المطحون وشوكولاتة غنية" at bounding box center [996, 329] width 435 height 90
click at [990, 290] on textarea "كريب محشو بكوكيز أوريو المطحون وشوكولاتة غنية" at bounding box center [996, 329] width 435 height 90
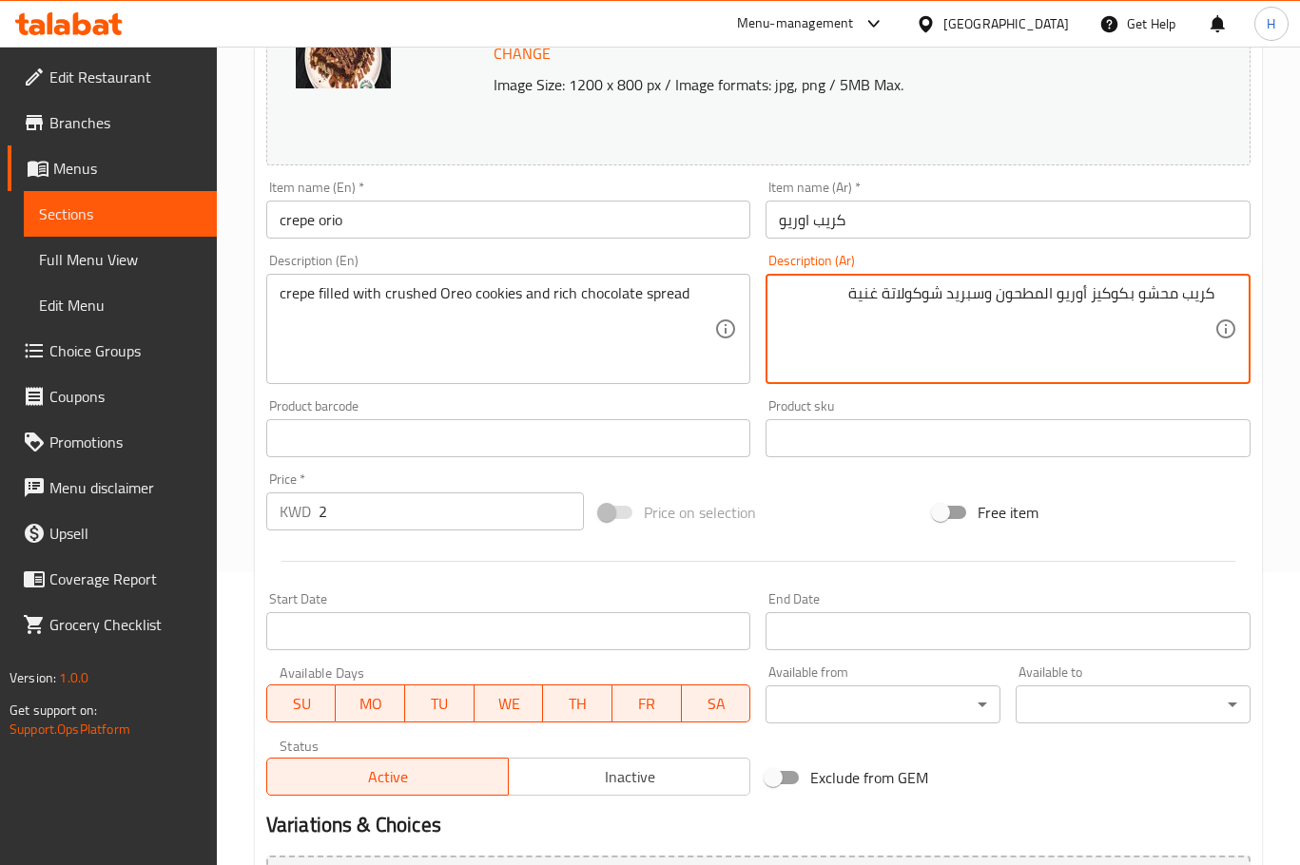
type textarea "كريب محشو بكوكيز أوريو المطحون وسبريد شوكولاتة غنية"
click at [714, 245] on div "Item name (En)   * crepe orio Item name (En) *" at bounding box center [509, 209] width 500 height 73
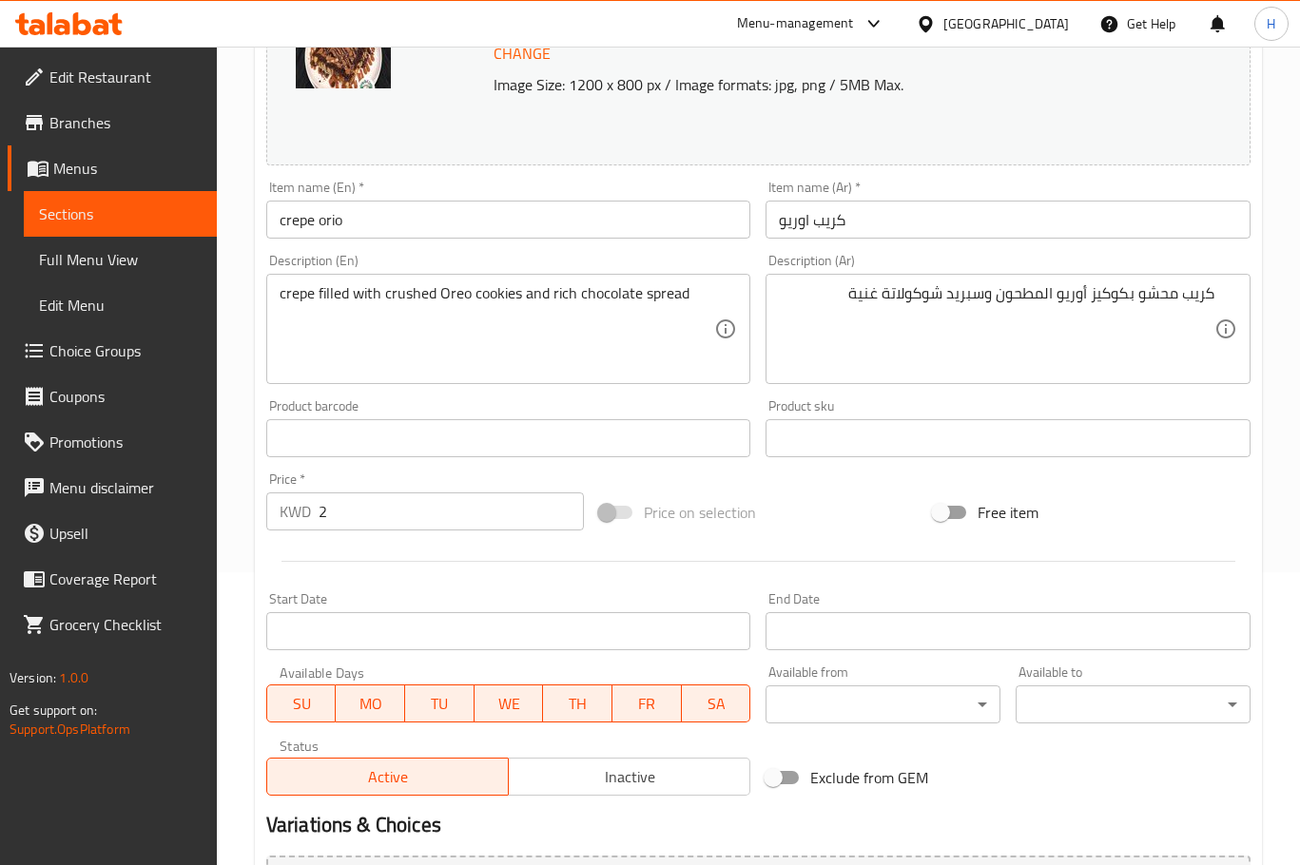
click at [677, 214] on input "crepe orio" at bounding box center [508, 220] width 485 height 38
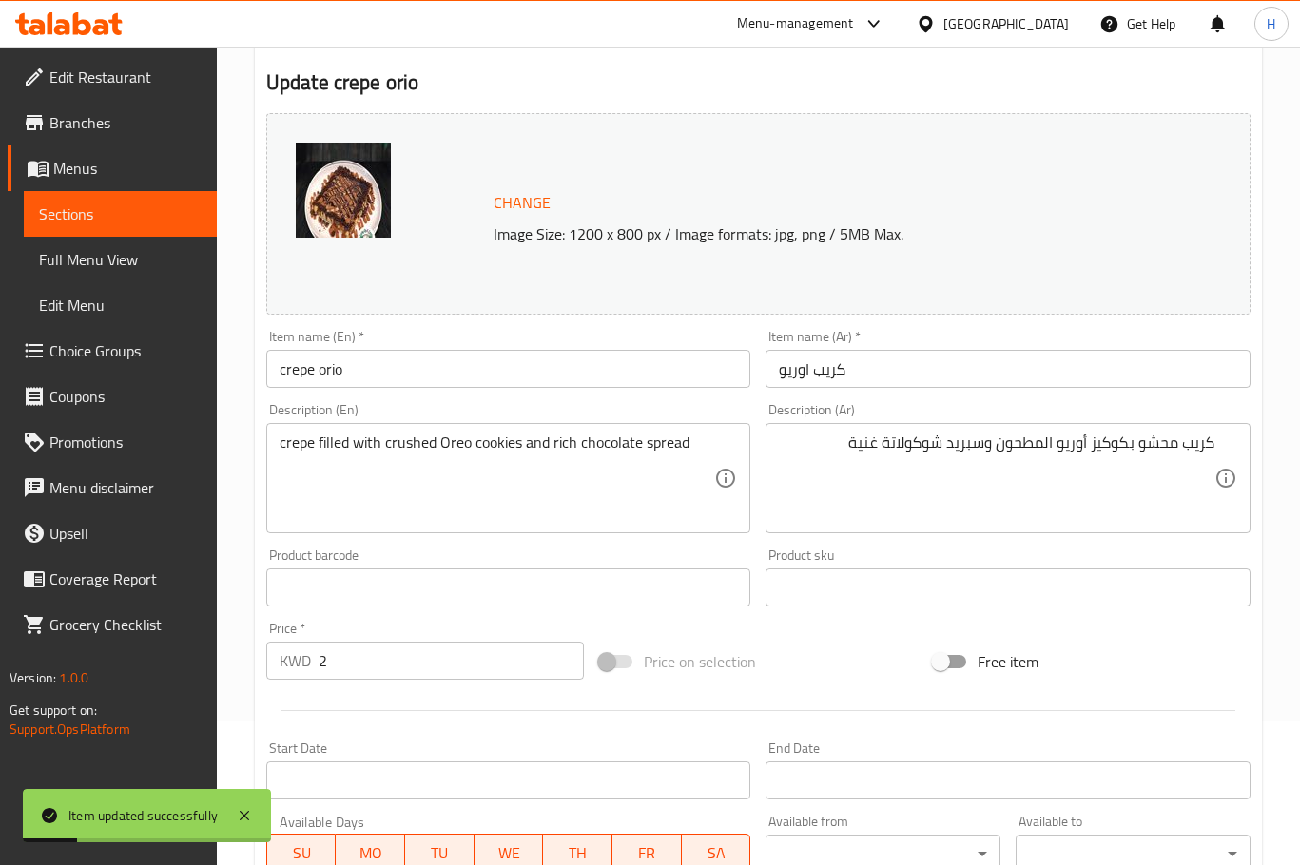
scroll to position [0, 0]
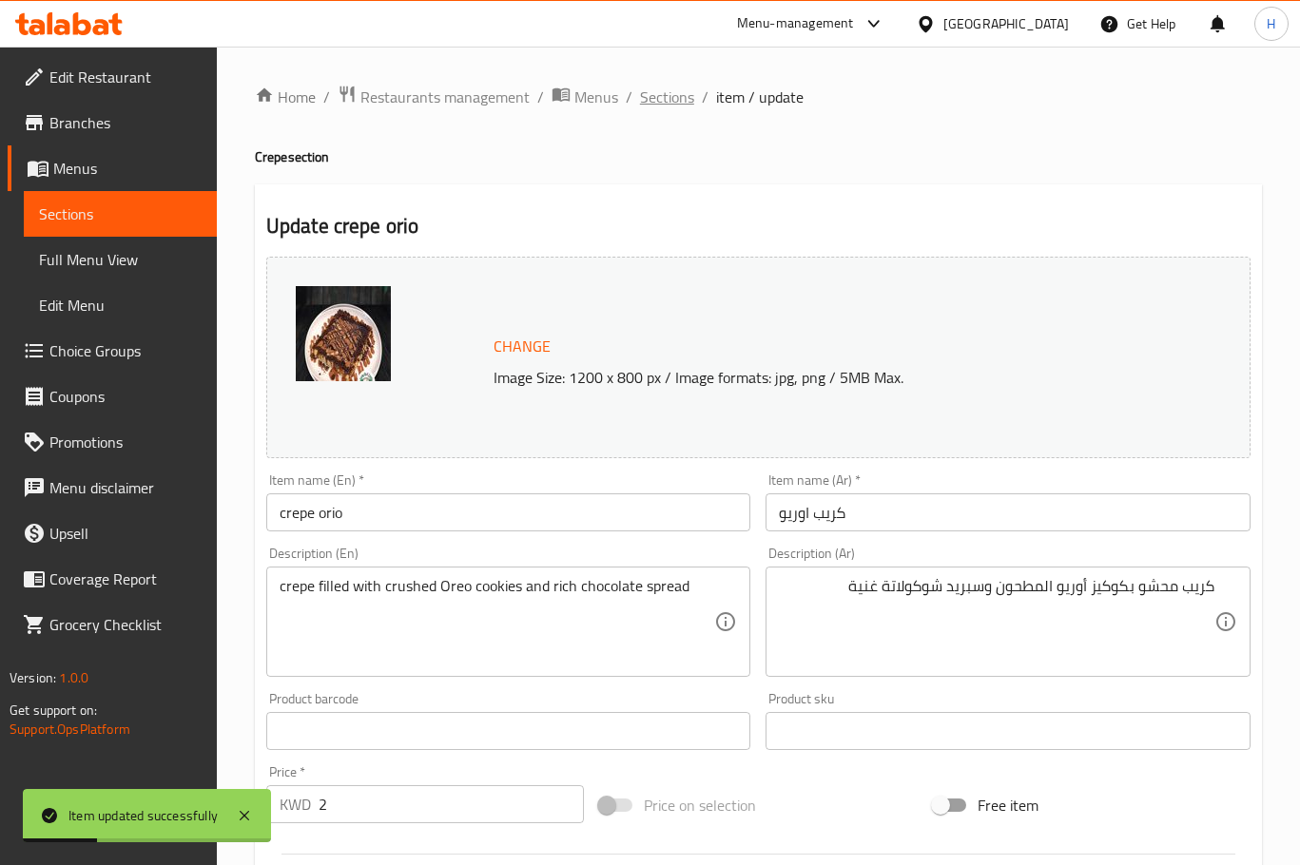
click at [662, 82] on div "Home / Restaurants management / Menus / Sections / item / update Crepe section …" at bounding box center [758, 709] width 1083 height 1325
click at [660, 93] on span "Sections" at bounding box center [667, 97] width 54 height 23
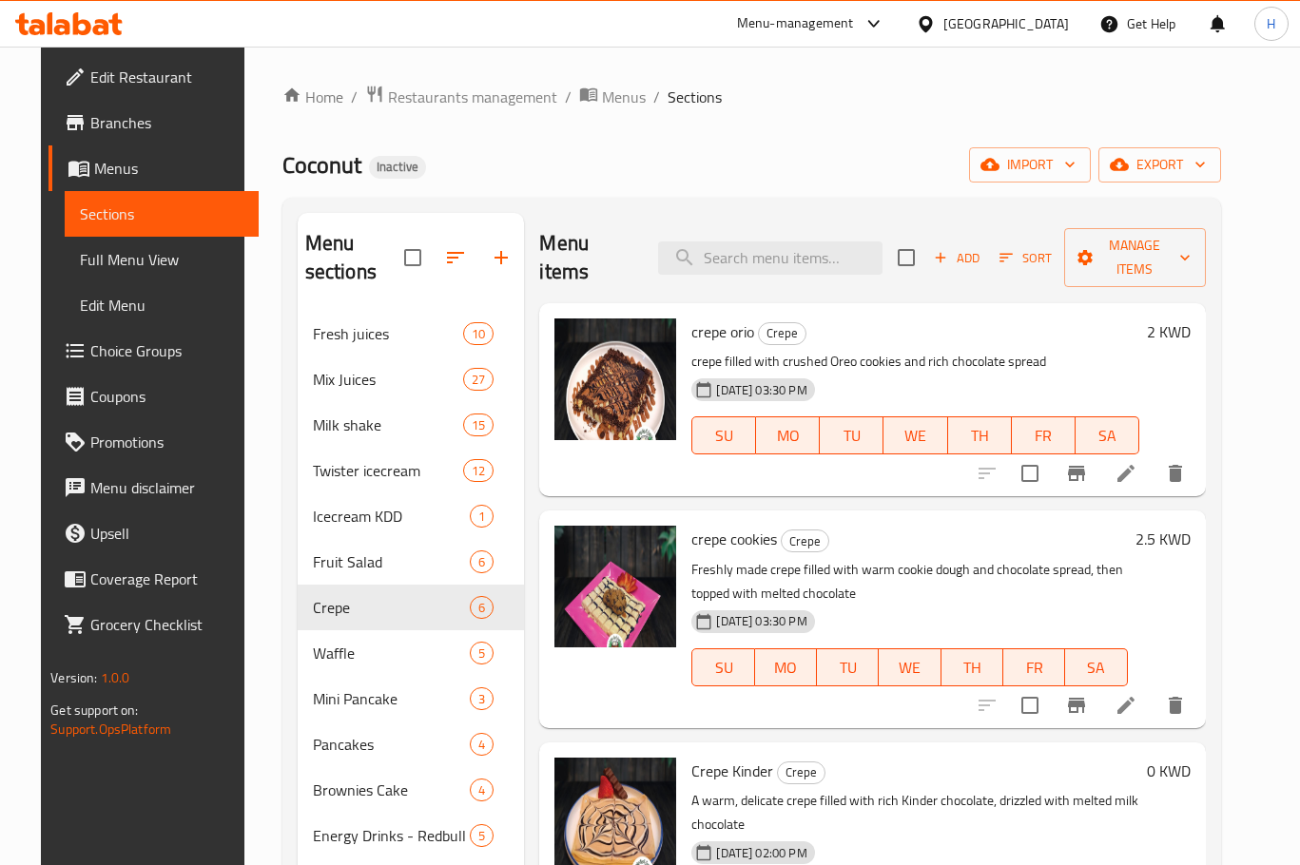
click at [963, 570] on p "Freshly made crepe filled with warm cookie dough and chocolate spread, then top…" at bounding box center [908, 582] width 435 height 48
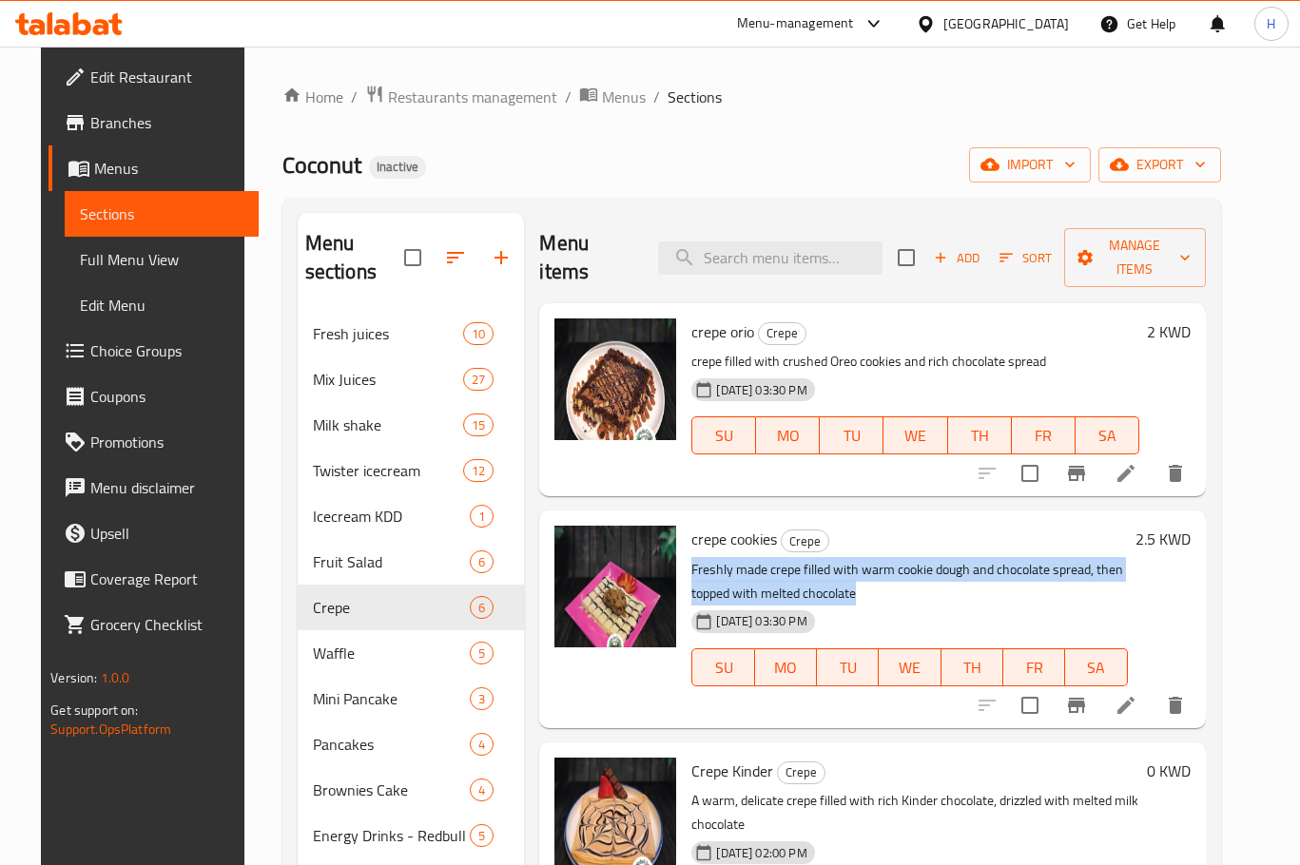
click at [963, 570] on p "Freshly made crepe filled with warm cookie dough and chocolate spread, then top…" at bounding box center [908, 582] width 435 height 48
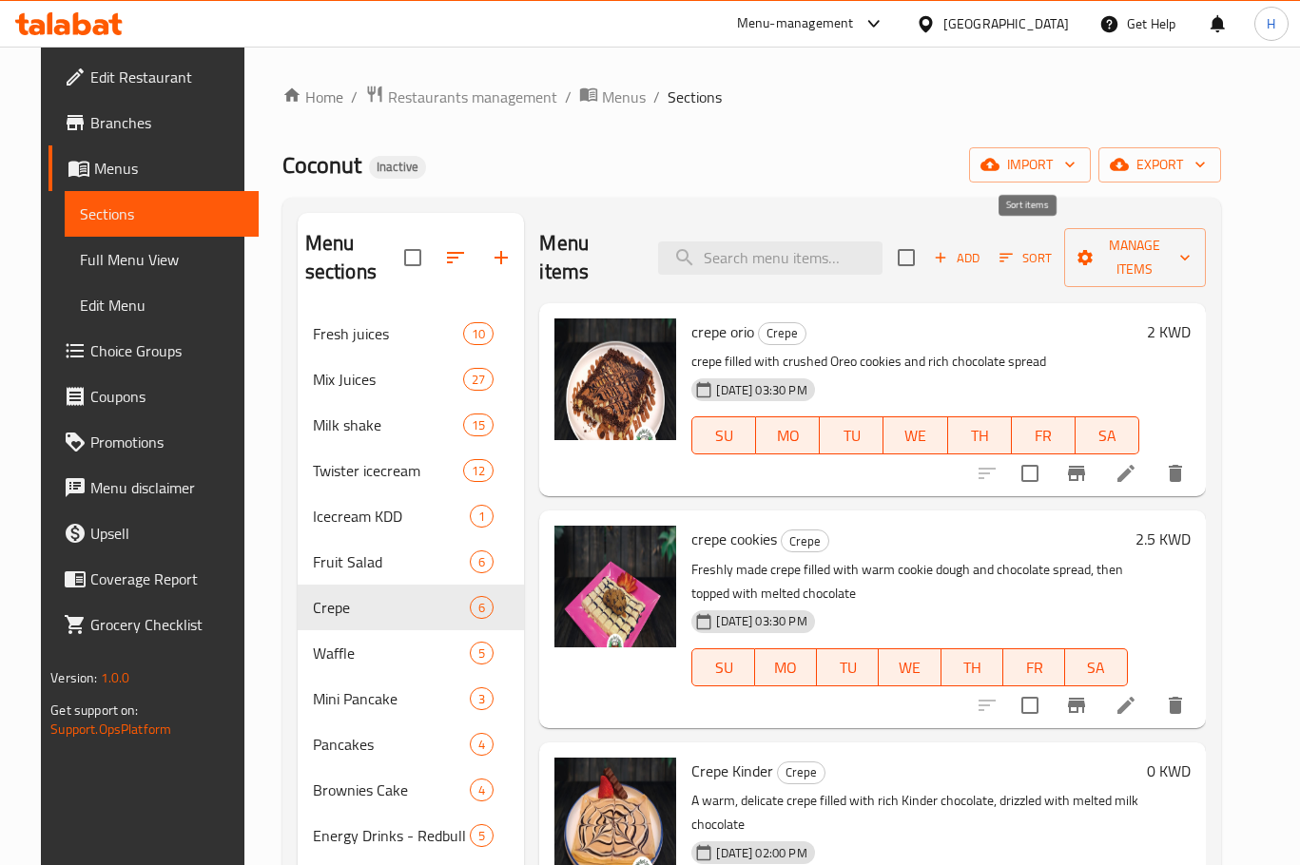
click at [1027, 247] on span "Sort" at bounding box center [1025, 258] width 52 height 22
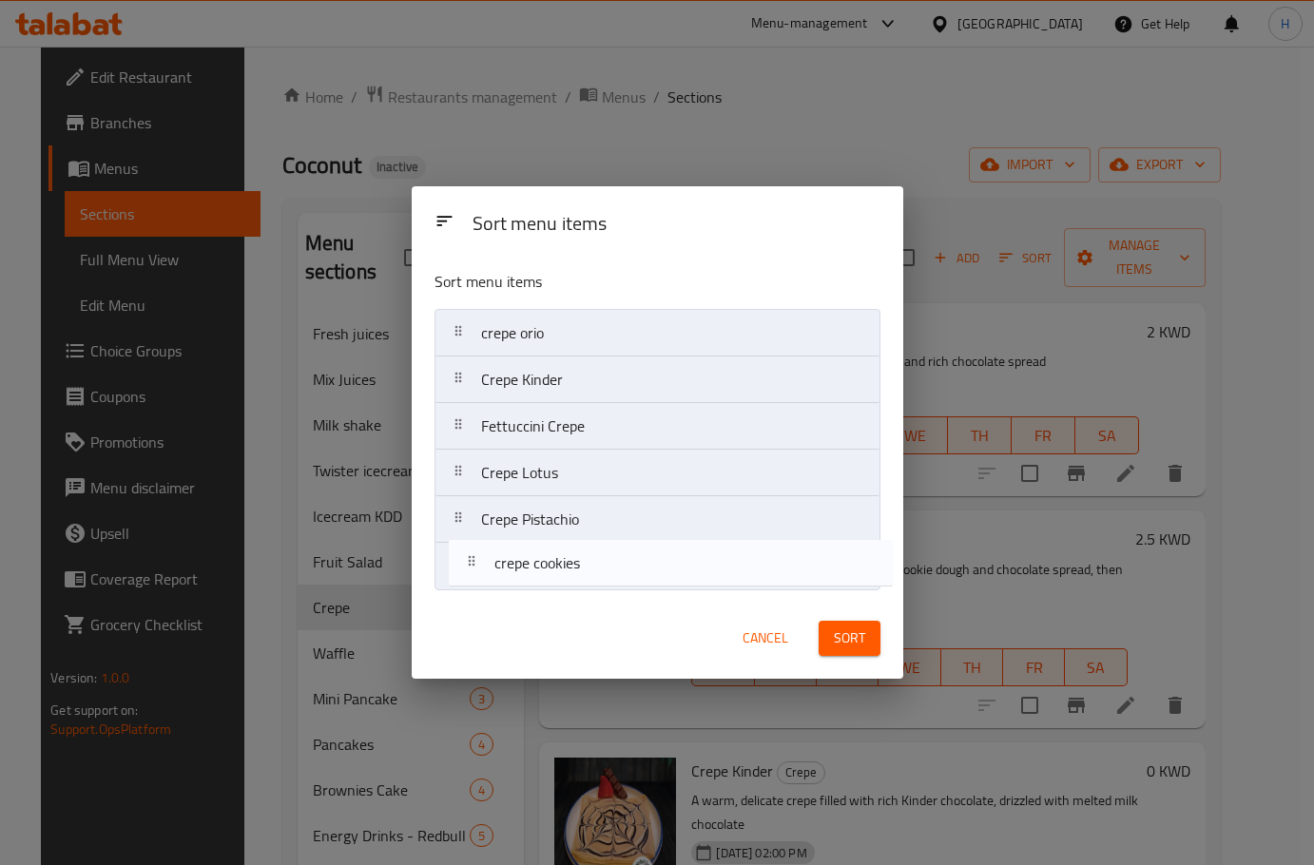
drag, startPoint x: 587, startPoint y: 392, endPoint x: 600, endPoint y: 585, distance: 193.5
click at [600, 585] on nav "crepe orio crepe cookies Crepe Kinder Fettuccini Crepe Crepe Lotus Crepe Pistac…" at bounding box center [658, 449] width 446 height 281
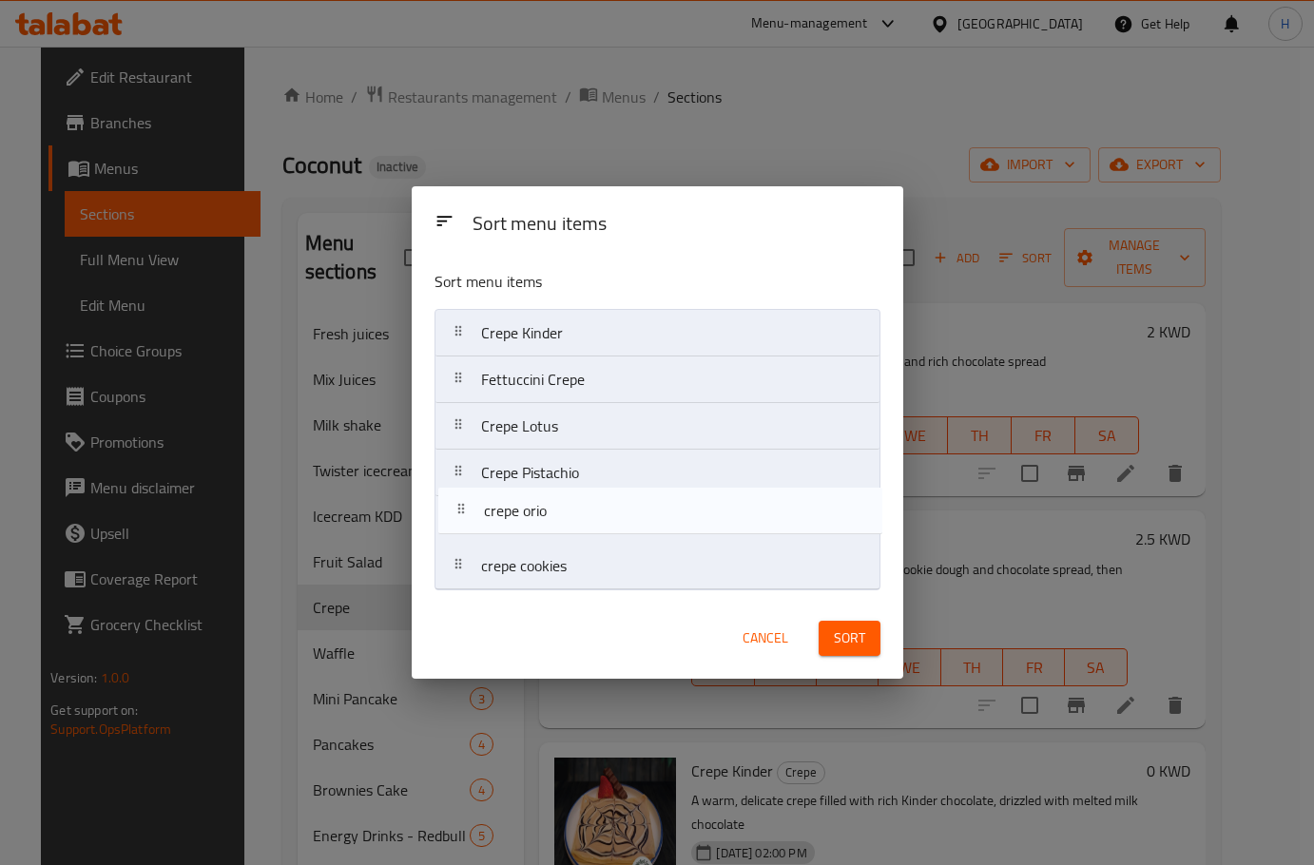
drag, startPoint x: 578, startPoint y: 320, endPoint x: 575, endPoint y: 532, distance: 211.1
click at [575, 532] on nav "crepe orio Crepe Kinder Fettuccini Crepe Crepe Lotus Crepe Pistachio crepe cook…" at bounding box center [658, 449] width 446 height 281
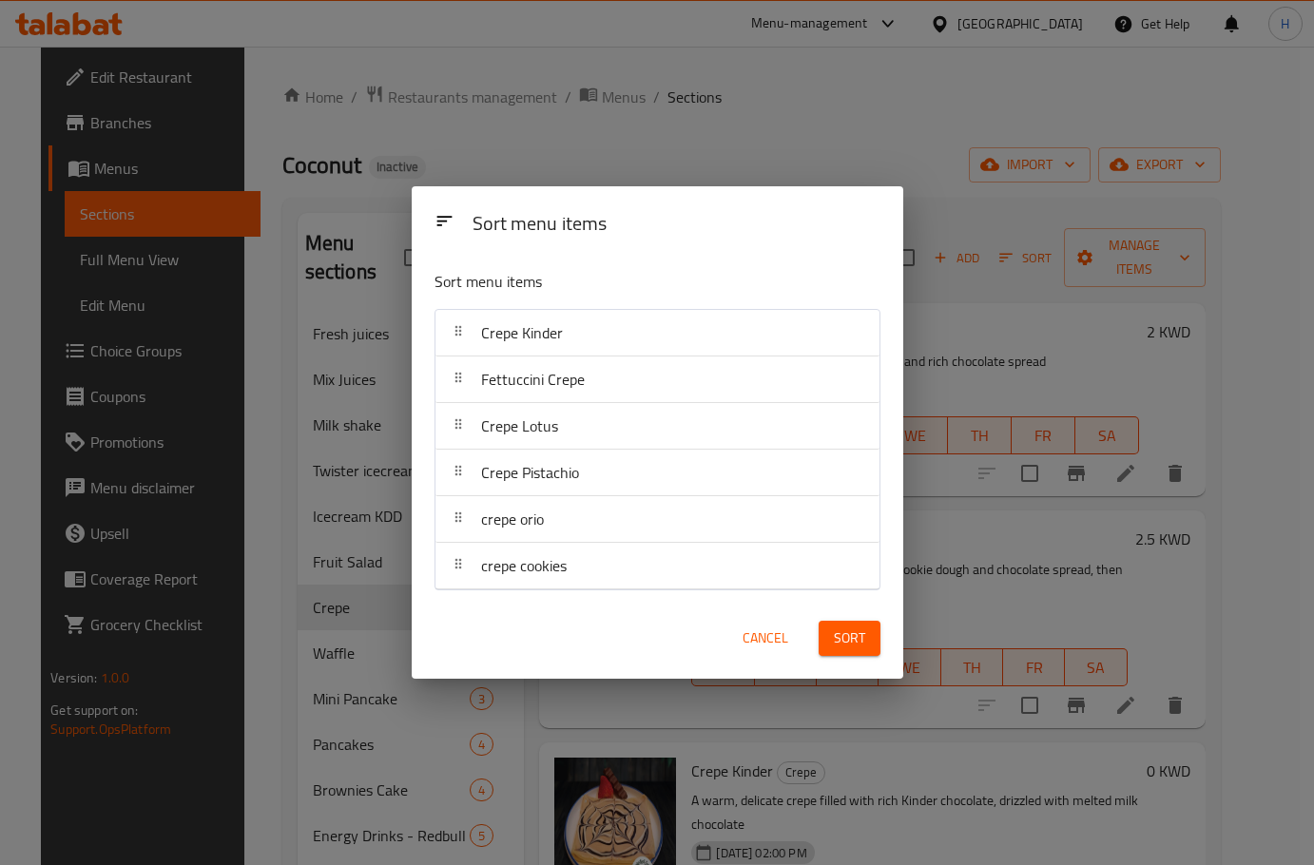
click at [874, 642] on button "Sort" at bounding box center [850, 638] width 62 height 35
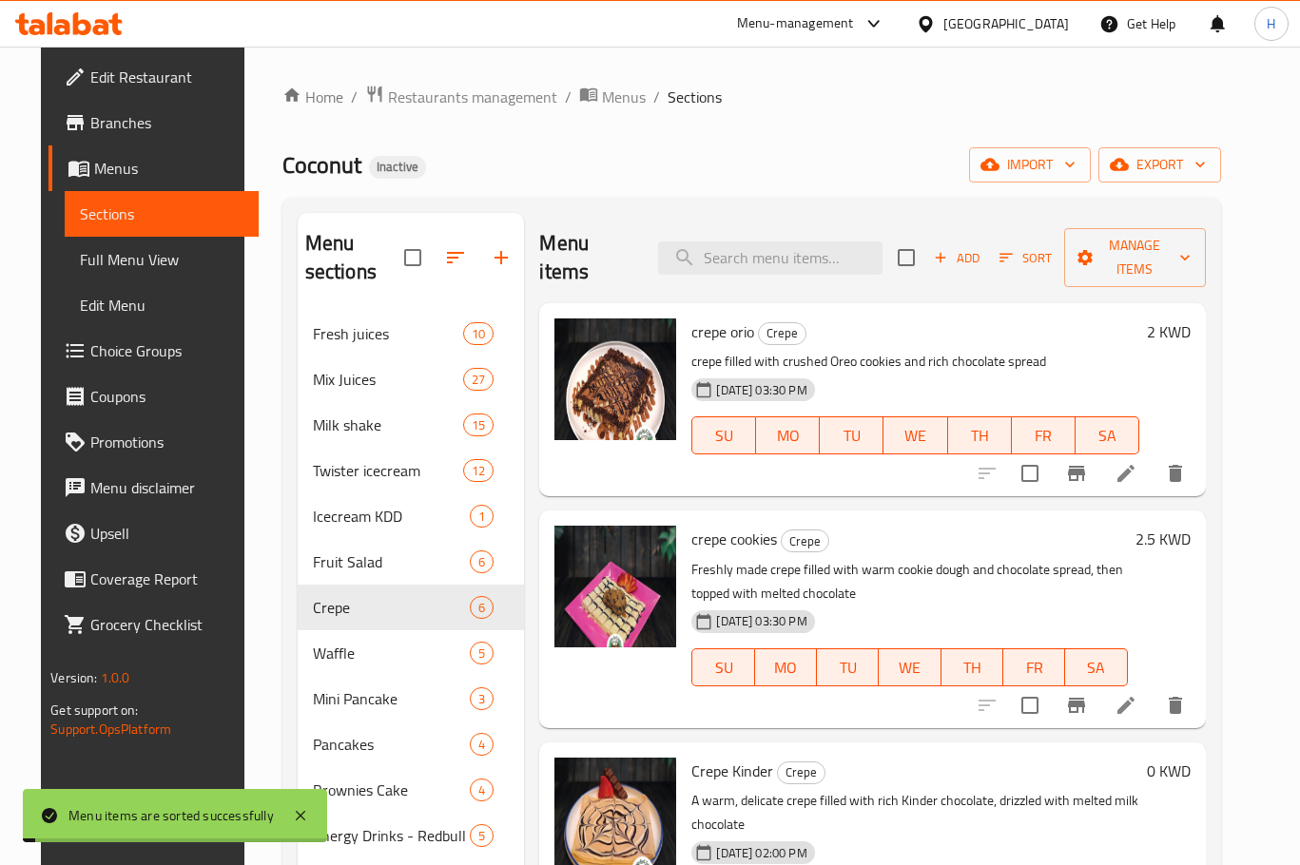
click at [936, 558] on p "Freshly made crepe filled with warm cookie dough and chocolate spread, then top…" at bounding box center [908, 582] width 435 height 48
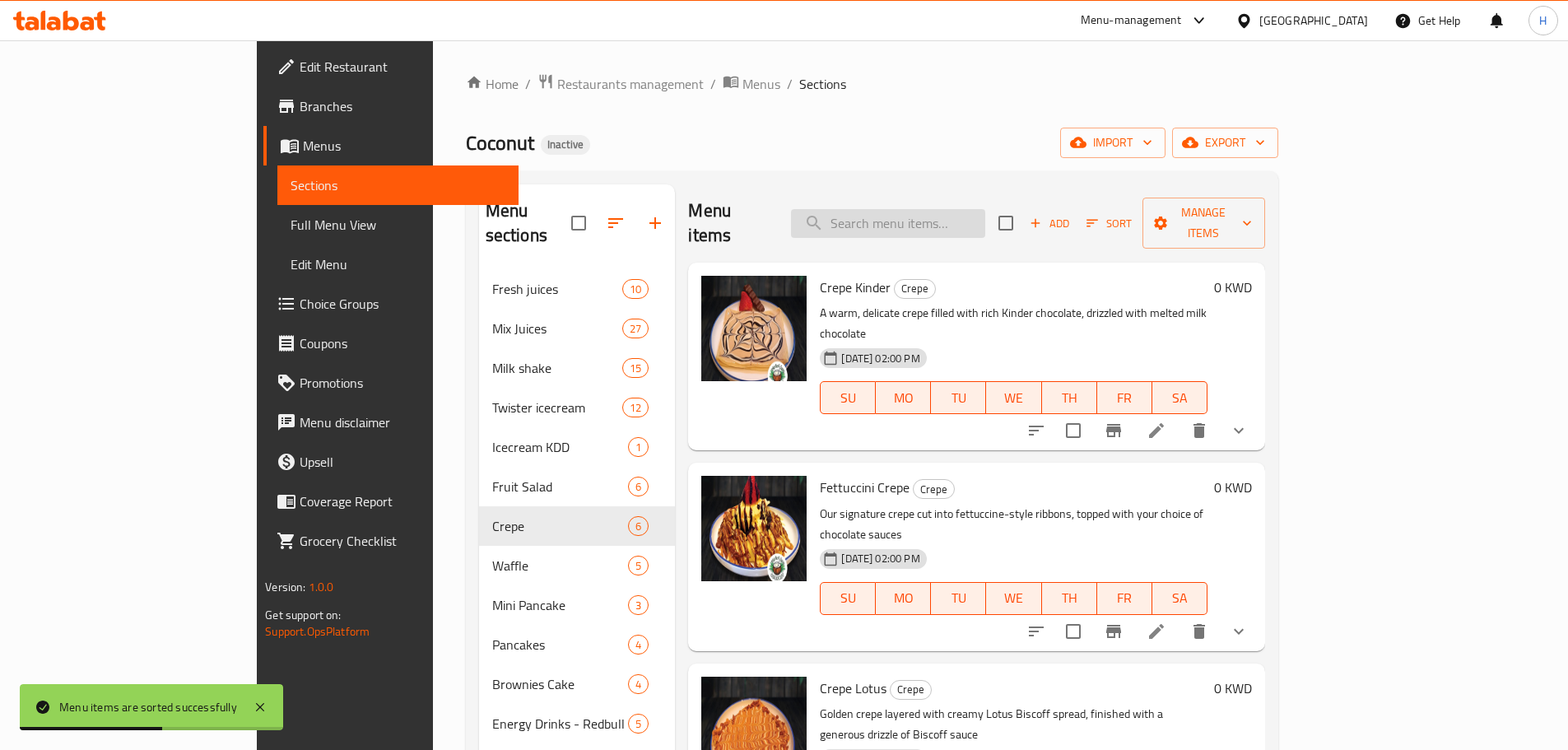
click at [963, 210] on input "search" at bounding box center [888, 223] width 194 height 29
paste input "Mango Juice"
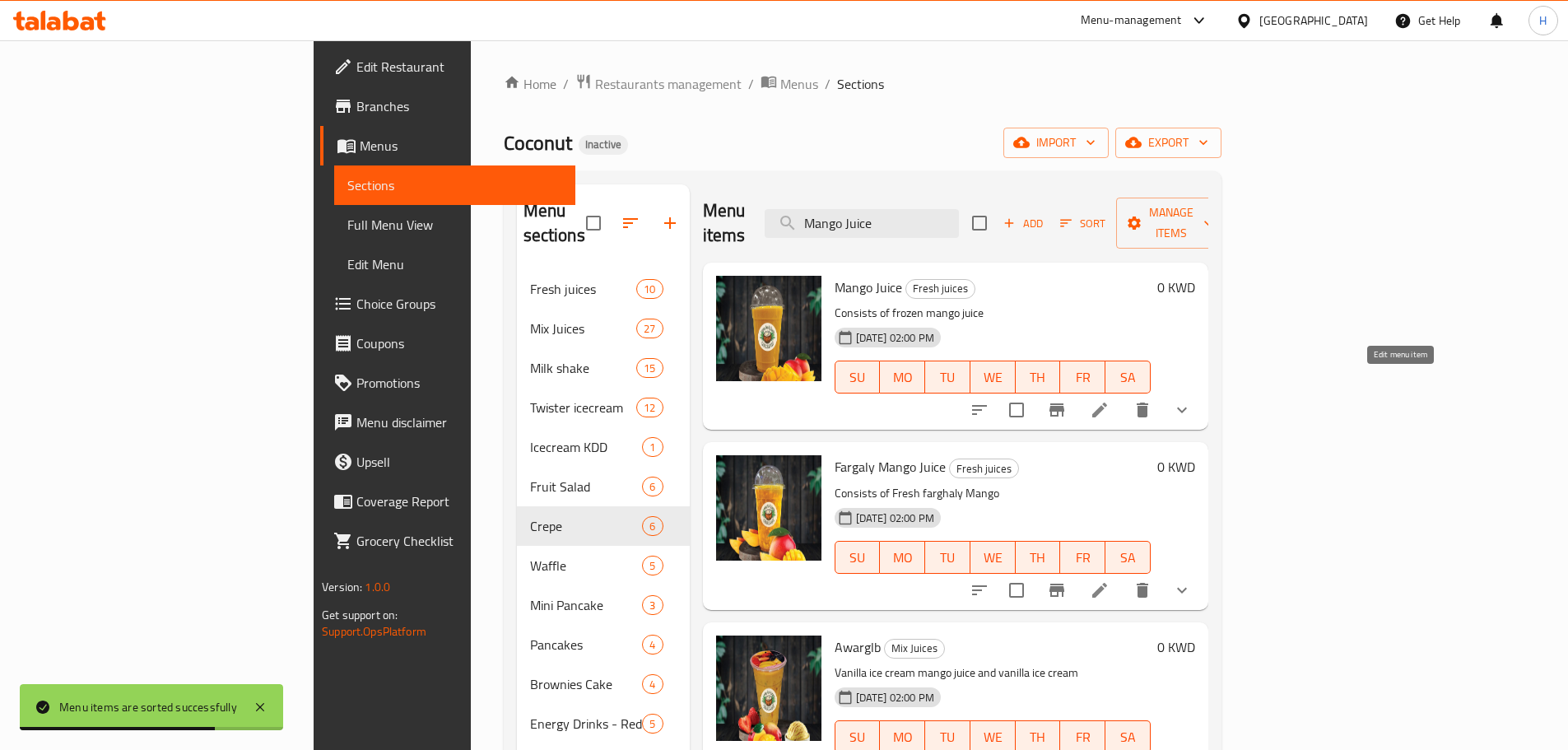
type input "Mango Juice"
click at [1110, 400] on icon at bounding box center [1100, 410] width 20 height 20
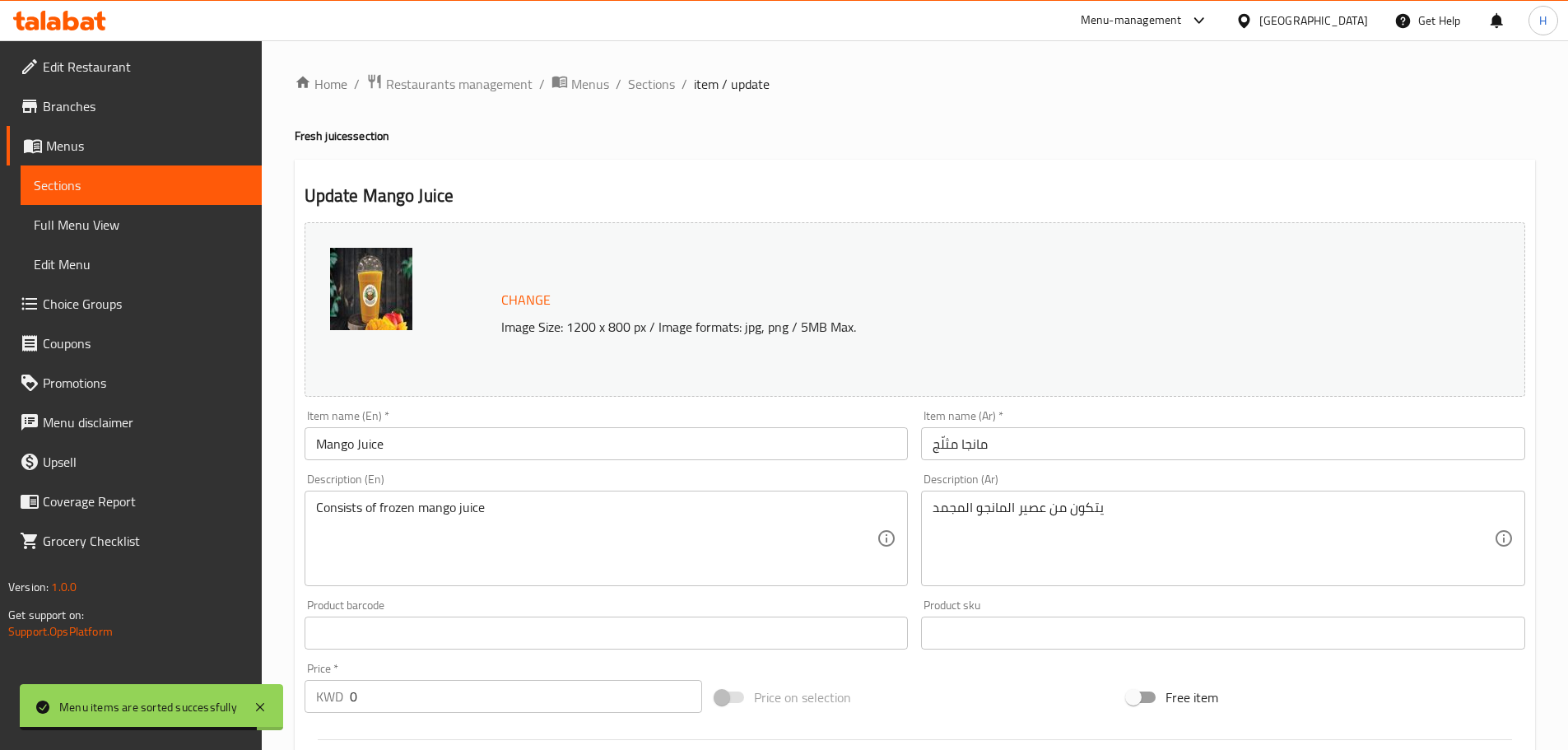
click at [1045, 444] on input "مانجا مثلّج" at bounding box center [1223, 443] width 604 height 33
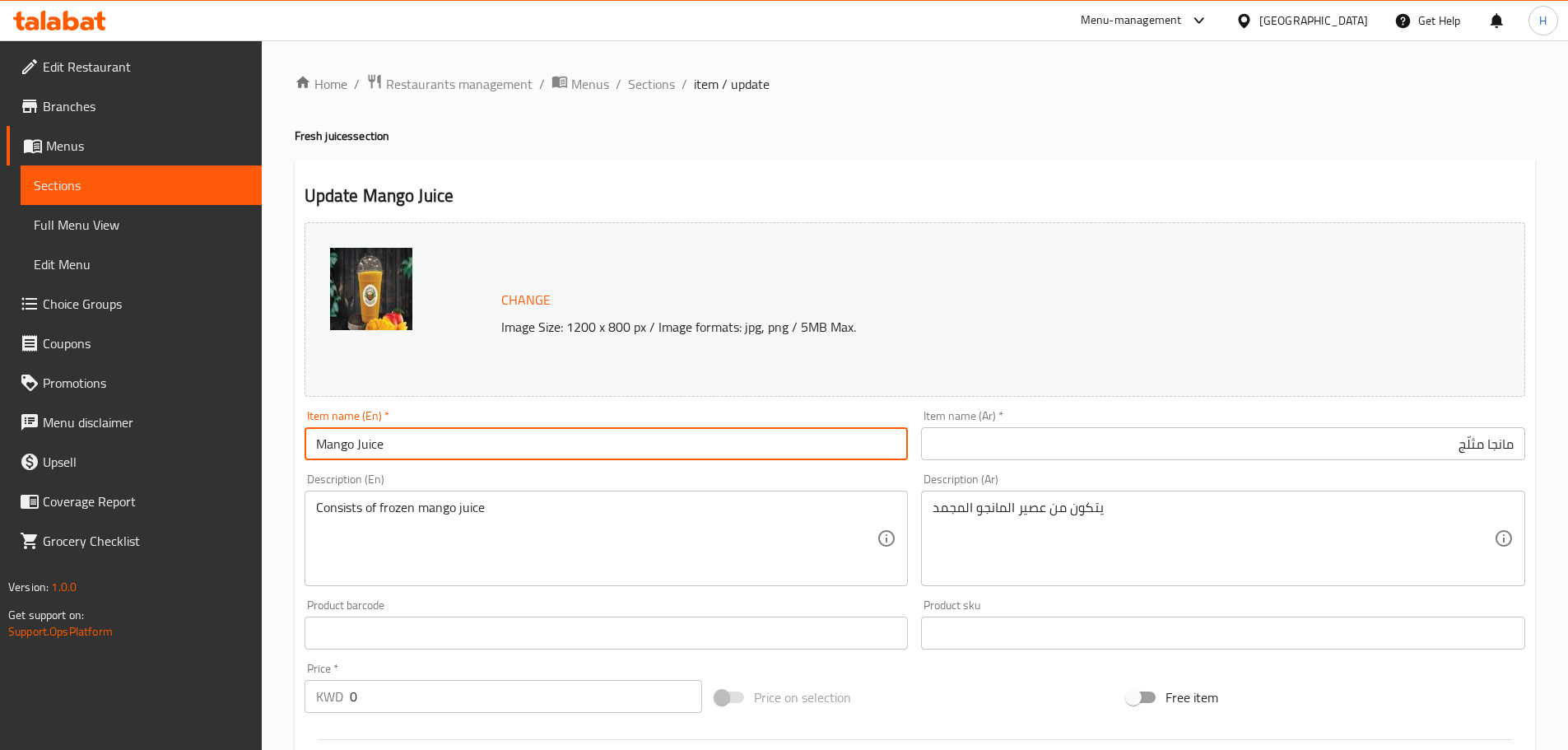
click at [625, 457] on input "Mango Juice" at bounding box center [607, 443] width 604 height 33
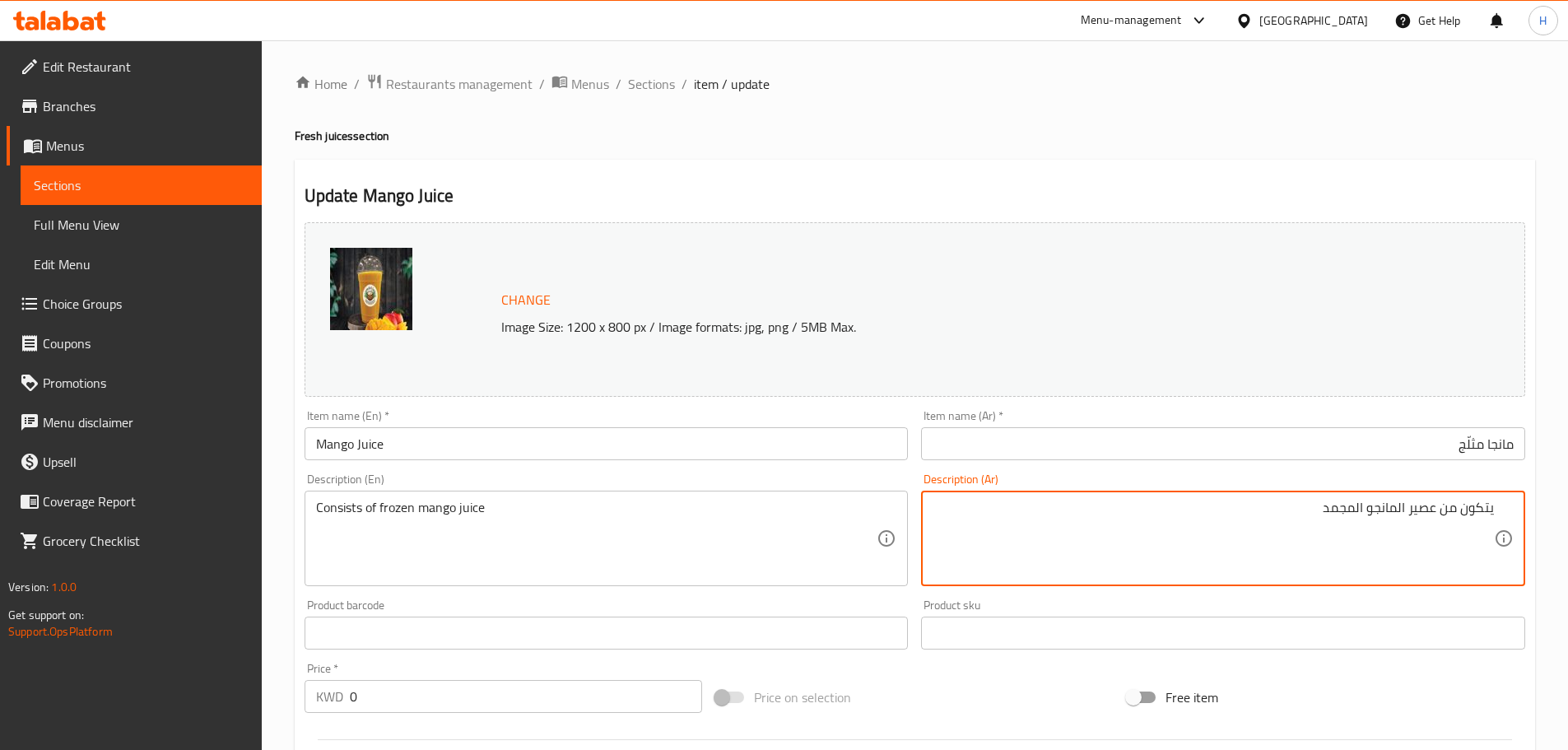
click at [1045, 468] on div "Description (Ar) يتكون من عصير المانجو المجمد Description (Ar)" at bounding box center [1223, 529] width 617 height 126
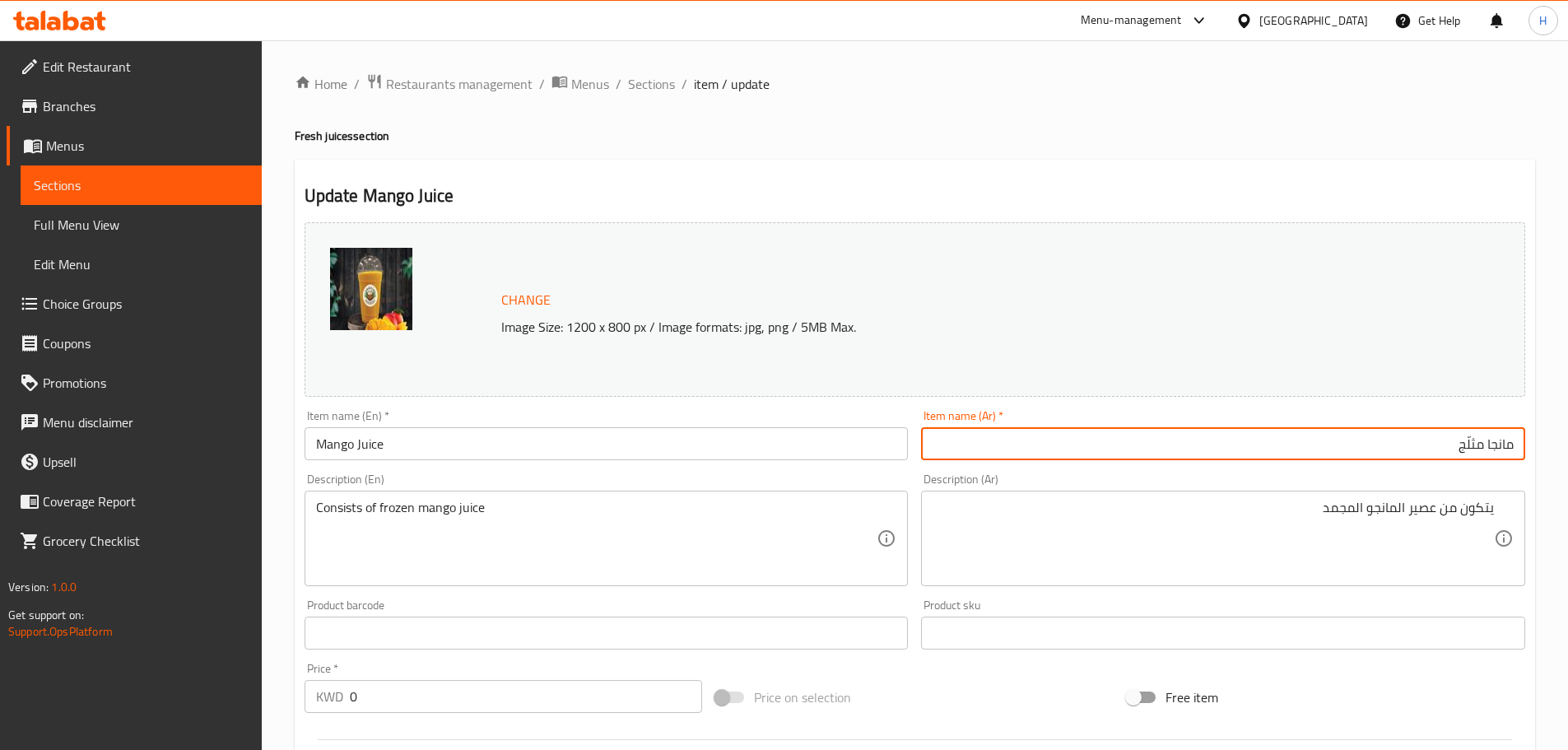
drag, startPoint x: 1460, startPoint y: 442, endPoint x: 1481, endPoint y: 435, distance: 22.1
click at [1481, 435] on input "مانجا مثلّج" at bounding box center [1223, 443] width 604 height 33
type input "عصير مانجا"
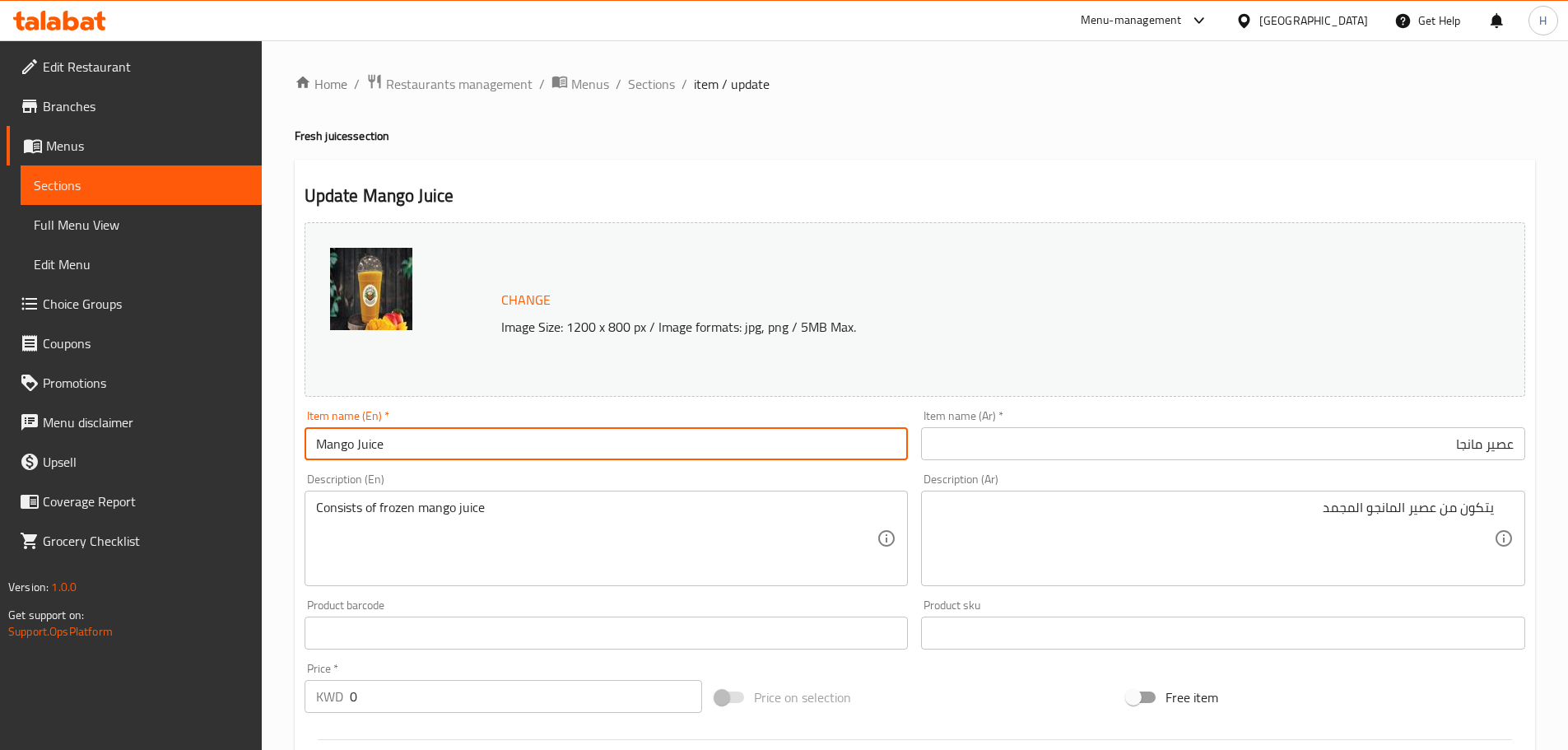
click at [652, 458] on input "Mango Juice" at bounding box center [607, 443] width 604 height 33
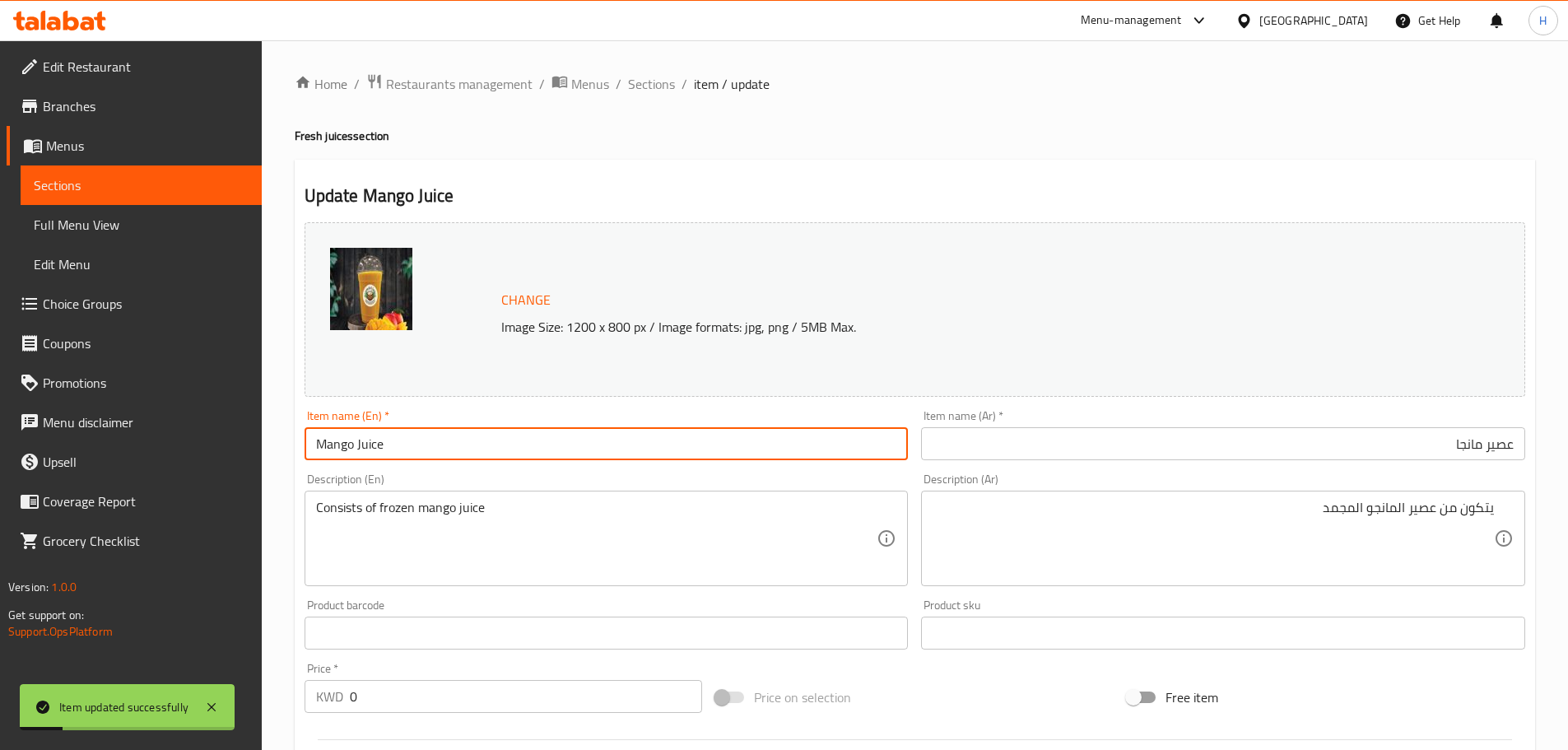
drag, startPoint x: 640, startPoint y: 79, endPoint x: 410, endPoint y: 8, distance: 240.7
click at [640, 79] on span "Sections" at bounding box center [651, 84] width 47 height 20
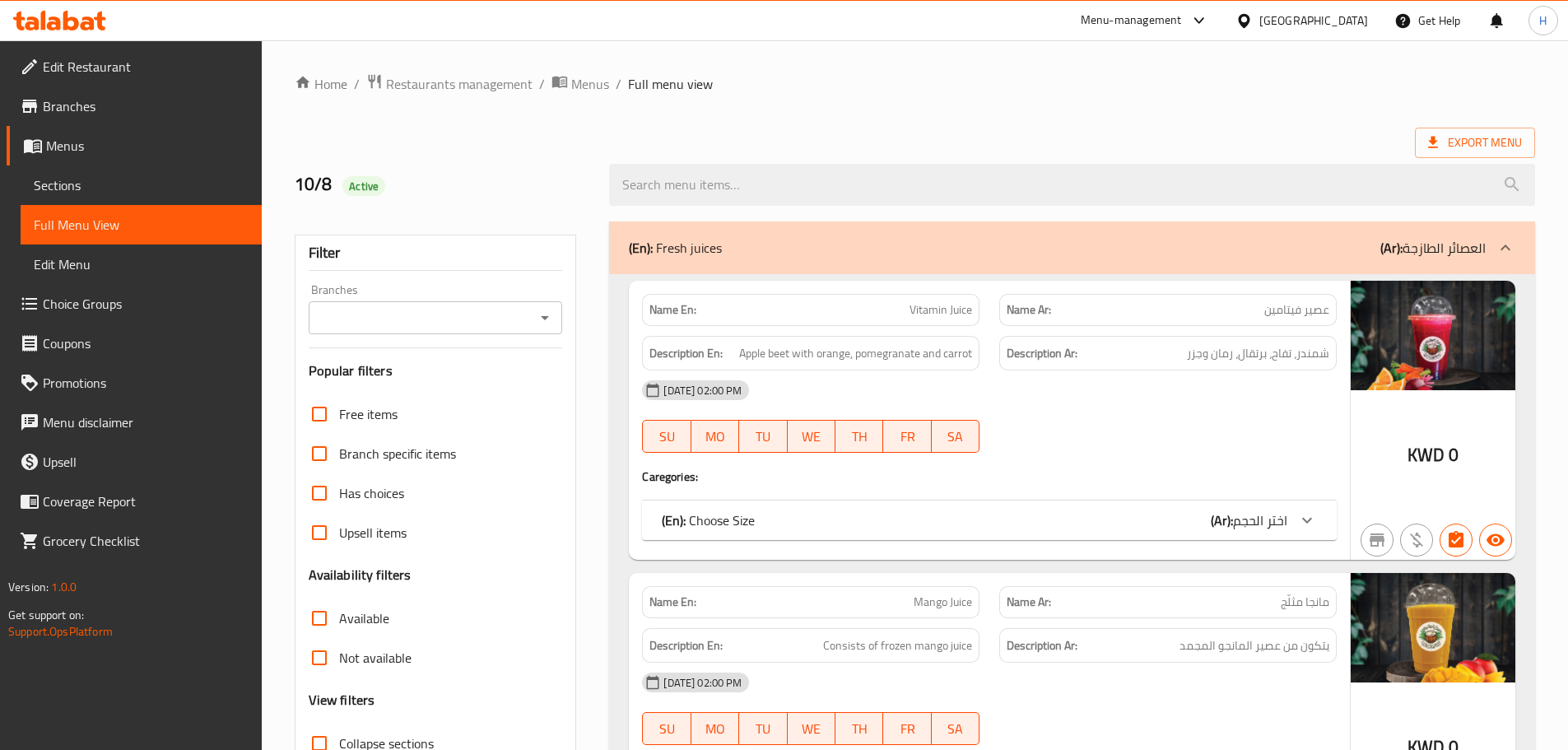
click at [977, 304] on div "Name En: Vitamin Juice" at bounding box center [811, 309] width 338 height 32
drag, startPoint x: 762, startPoint y: 356, endPoint x: 725, endPoint y: 353, distance: 37.1
click at [725, 353] on h6 "Description En: Apple beet with orange, pomegranate and carrot" at bounding box center [810, 353] width 323 height 21
click at [770, 350] on span "Apple beet with orange, pomegranate and carrot" at bounding box center [855, 353] width 233 height 21
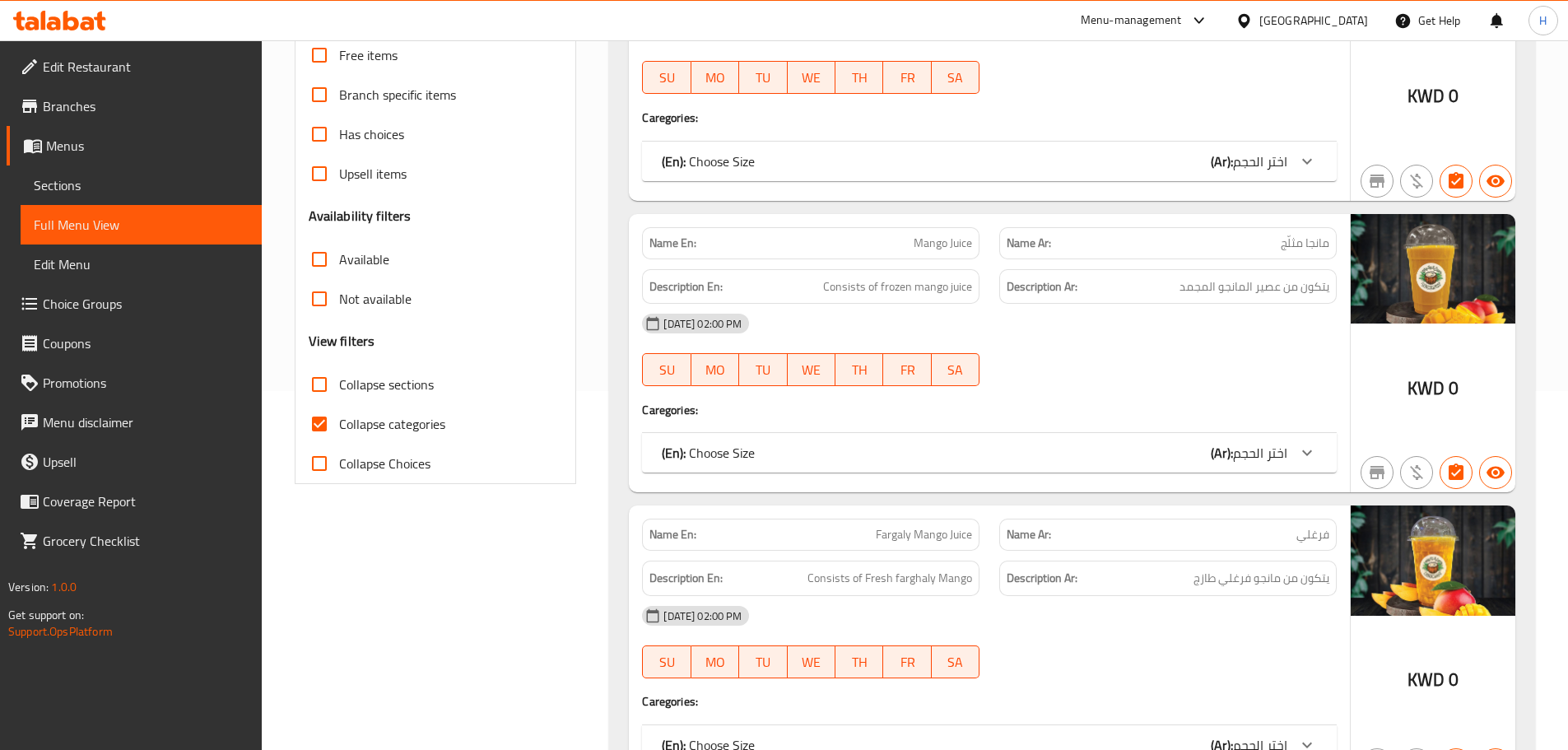
scroll to position [411, 0]
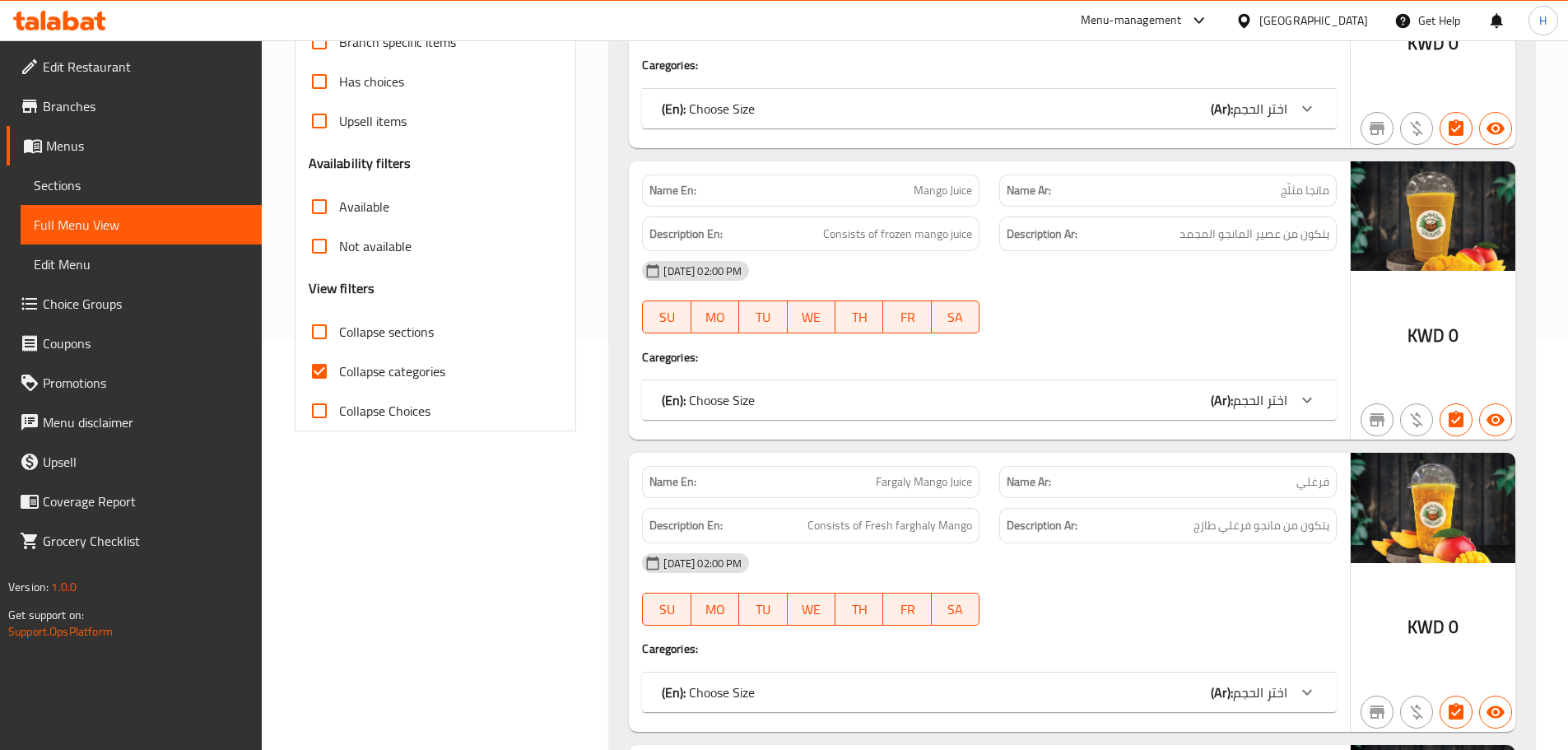
drag, startPoint x: 1006, startPoint y: 327, endPoint x: 1023, endPoint y: 333, distance: 18.0
click at [1006, 327] on div at bounding box center [1168, 333] width 358 height 20
click at [953, 198] on span "Mango Juice" at bounding box center [943, 191] width 59 height 17
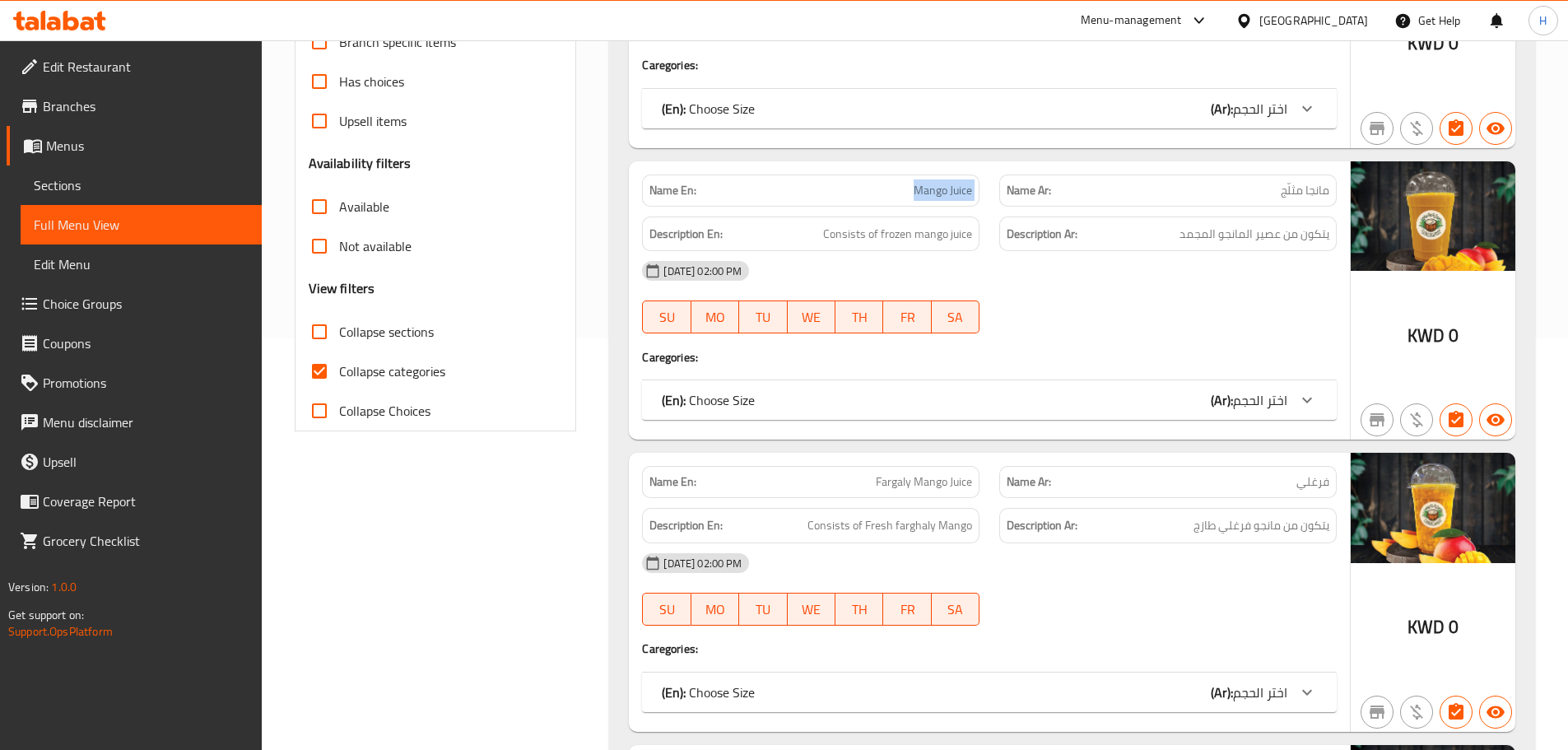
copy span "Mango Juice"
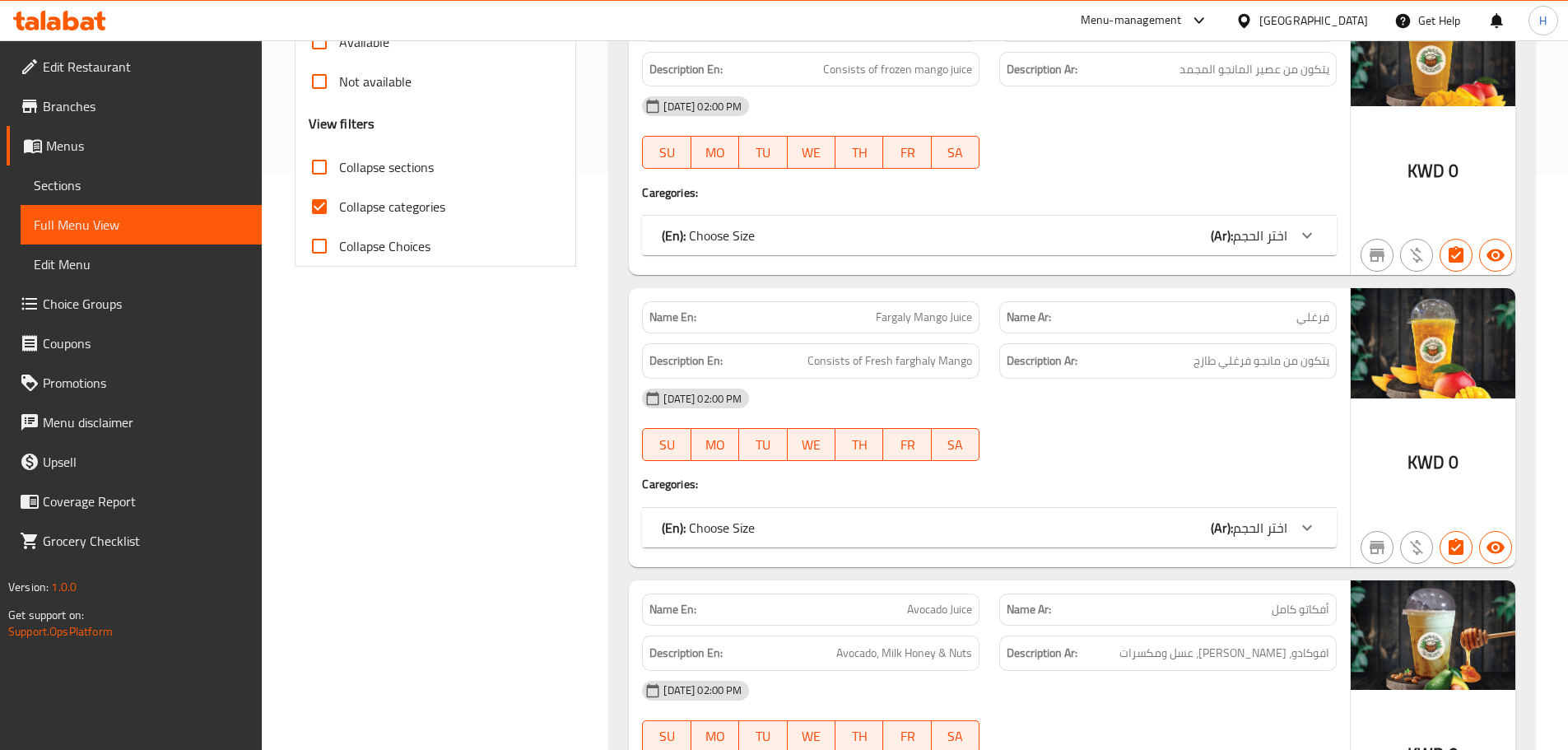
click at [1025, 388] on div "[DATE] 02:00 PM" at bounding box center [989, 398] width 714 height 40
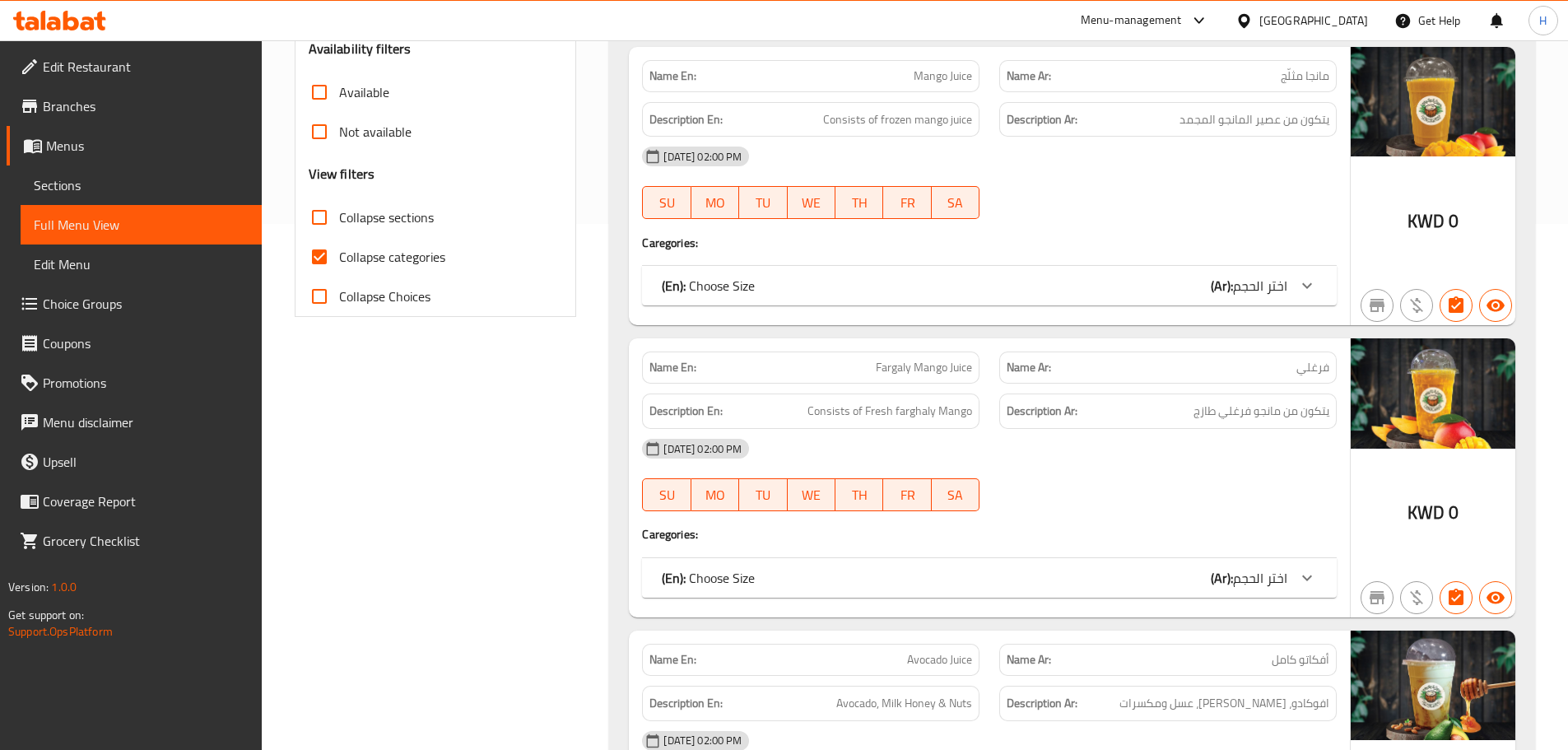
scroll to position [577, 0]
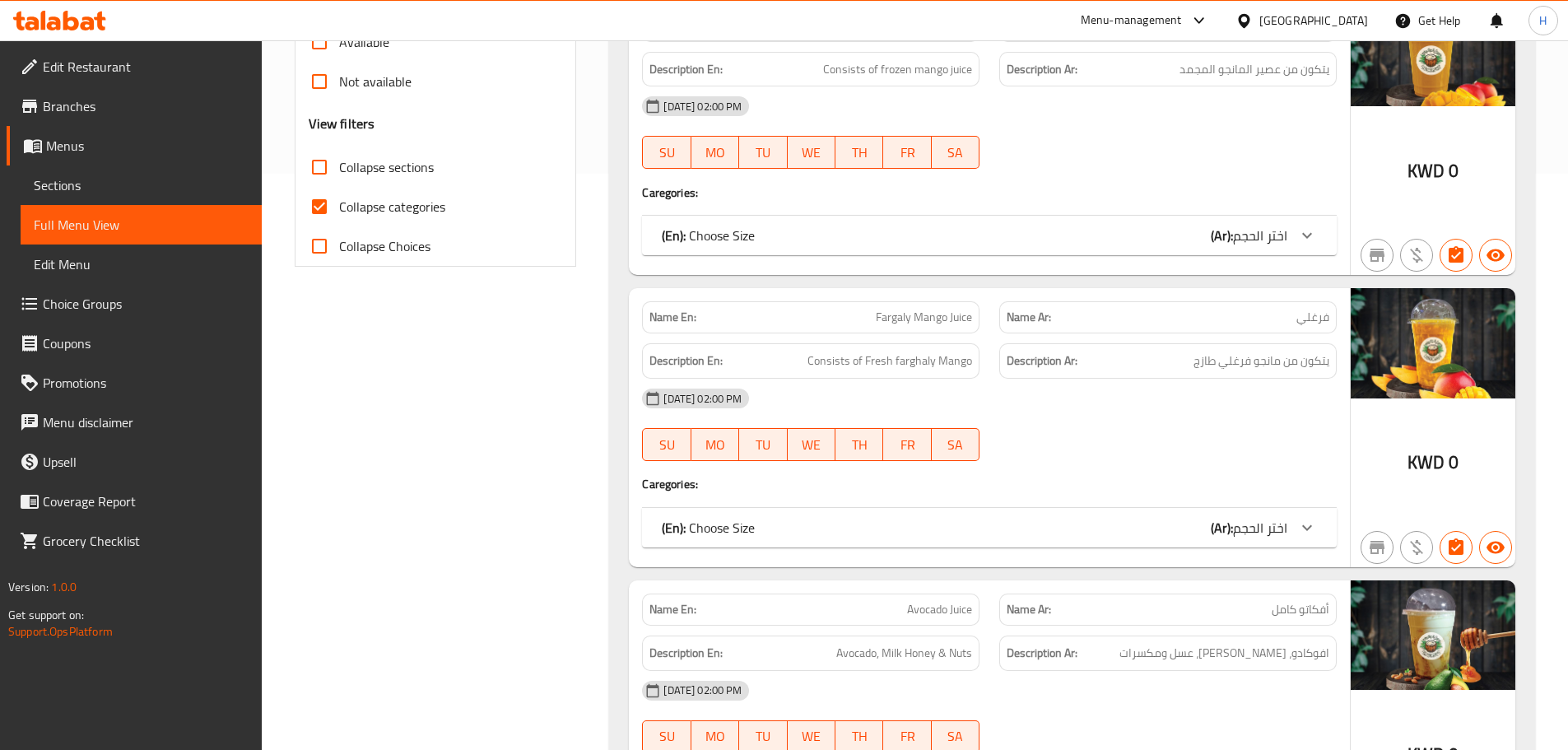
click at [951, 331] on div "Name En: Fargaly Mango Juice" at bounding box center [811, 317] width 338 height 32
click at [950, 326] on span "Fargaly Mango Juice" at bounding box center [924, 318] width 96 height 17
copy span "Fargaly Mango Juice"
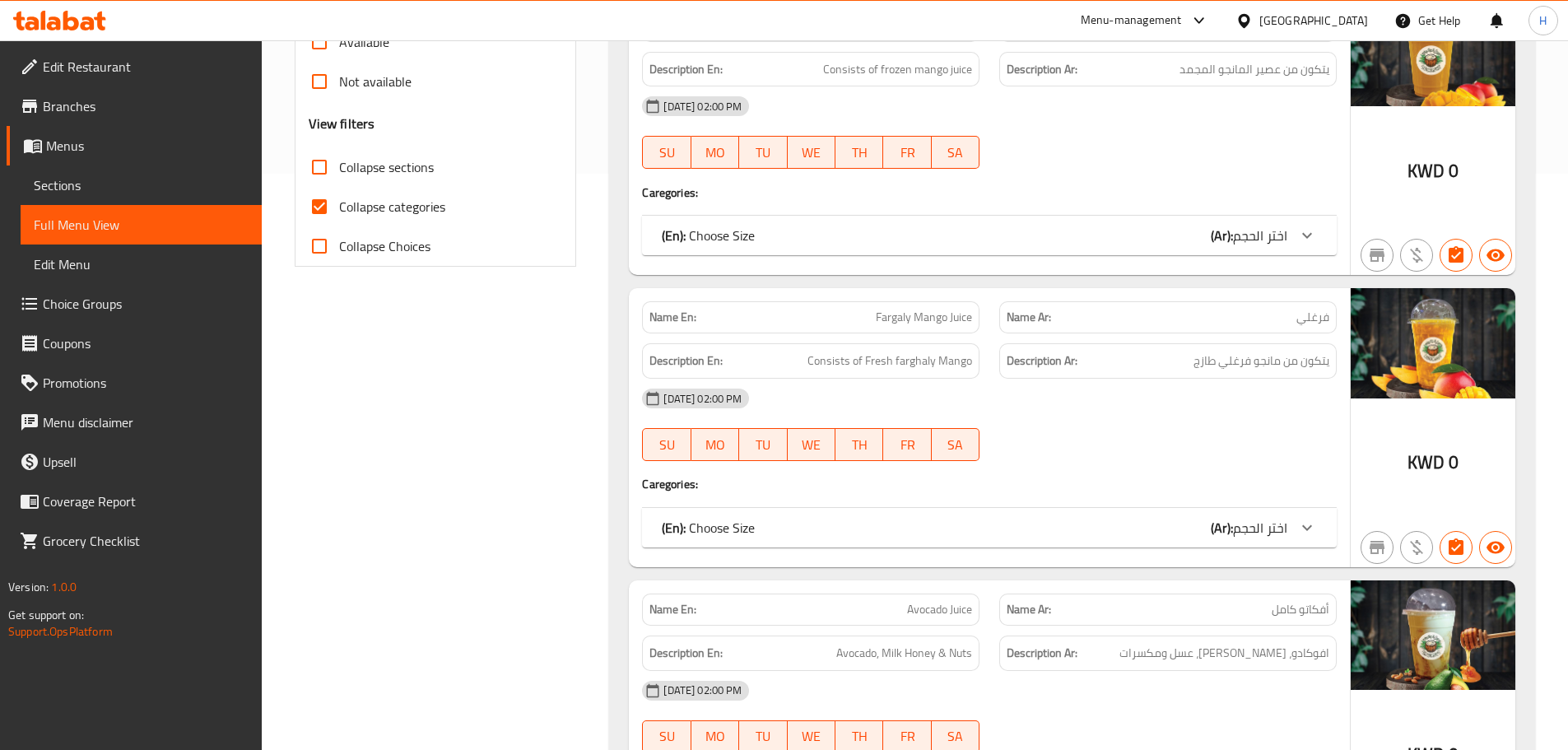
drag, startPoint x: 922, startPoint y: 409, endPoint x: 955, endPoint y: 409, distance: 33.0
click at [922, 409] on div "[DATE] 02:00 PM" at bounding box center [989, 398] width 714 height 40
click at [946, 315] on span "Fargaly Mango Juice" at bounding box center [924, 318] width 96 height 17
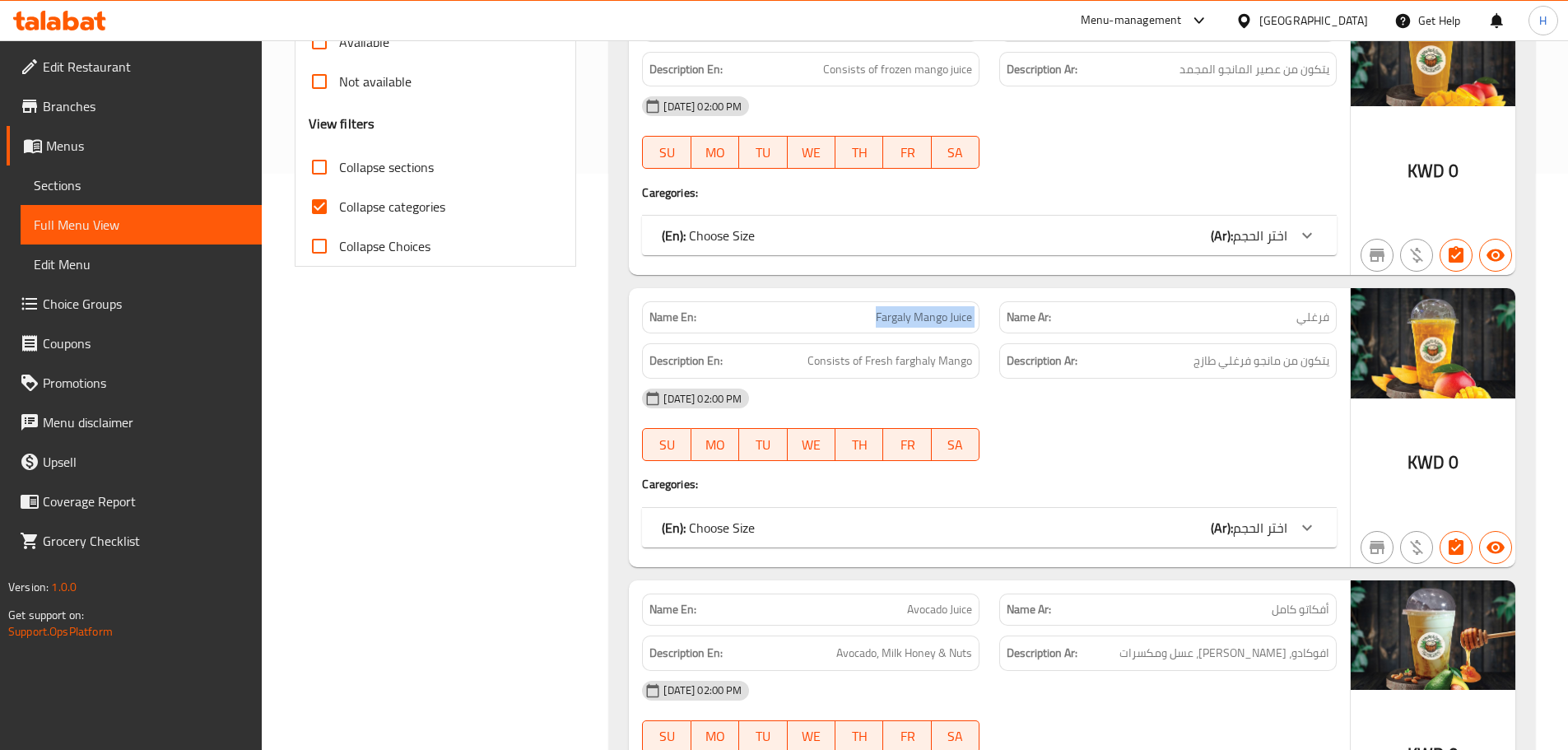
copy span "Fargaly Mango Juice"
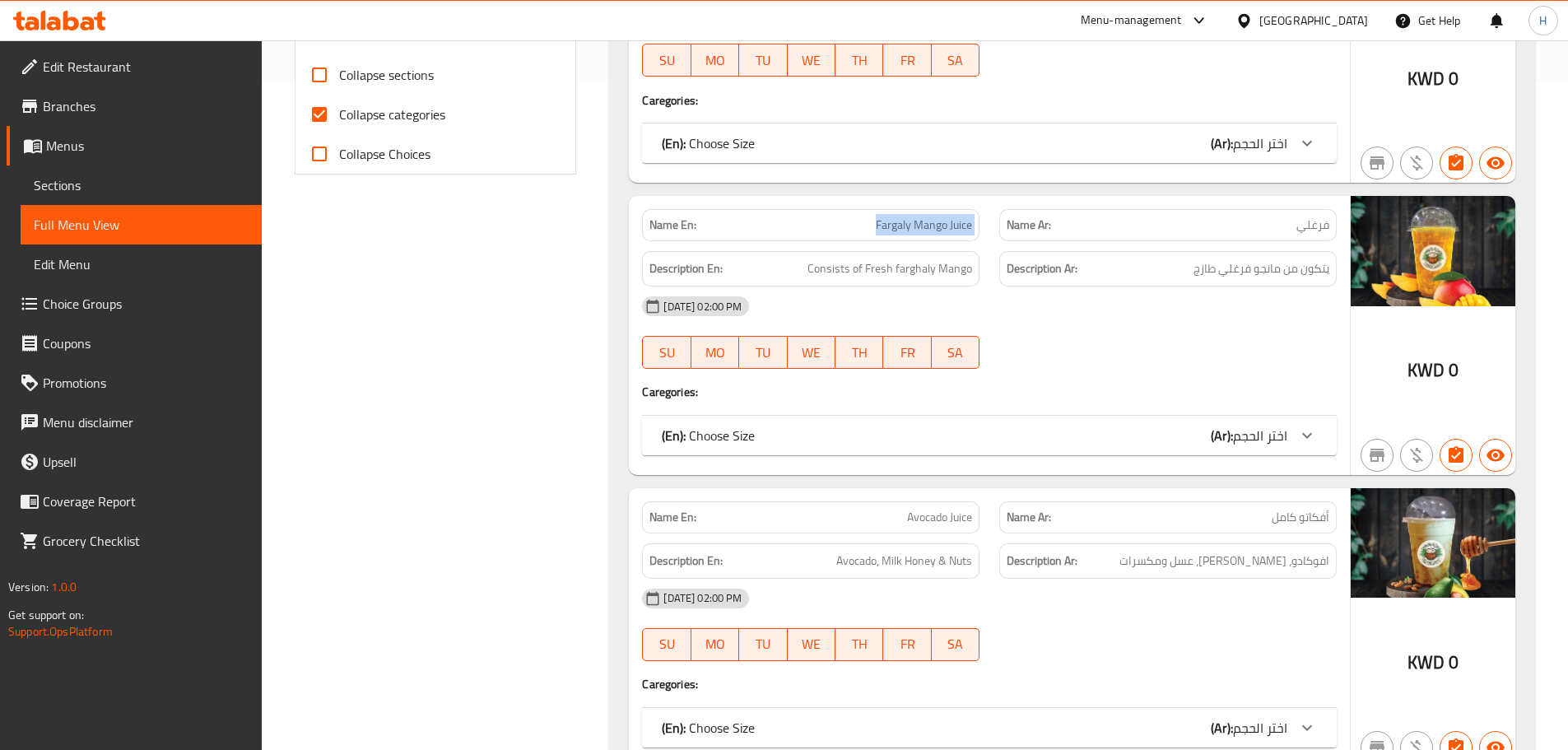
scroll to position [741, 0]
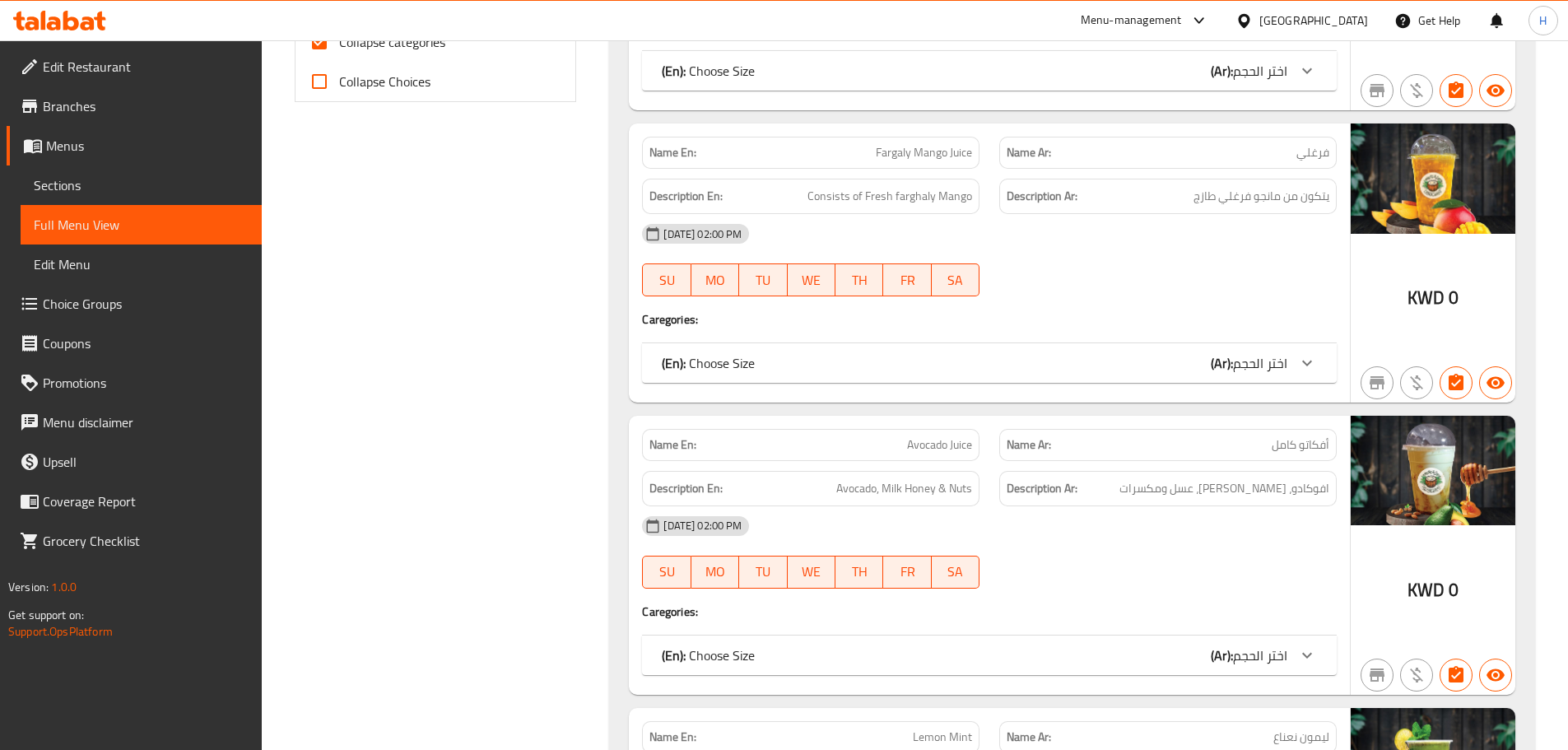
click at [997, 490] on div "Description Ar: افوكادو، حليب، عسل ومكسرات" at bounding box center [1168, 488] width 358 height 55
click at [924, 441] on span "Avocado Juice" at bounding box center [939, 445] width 65 height 17
copy span "Avocado Juice"
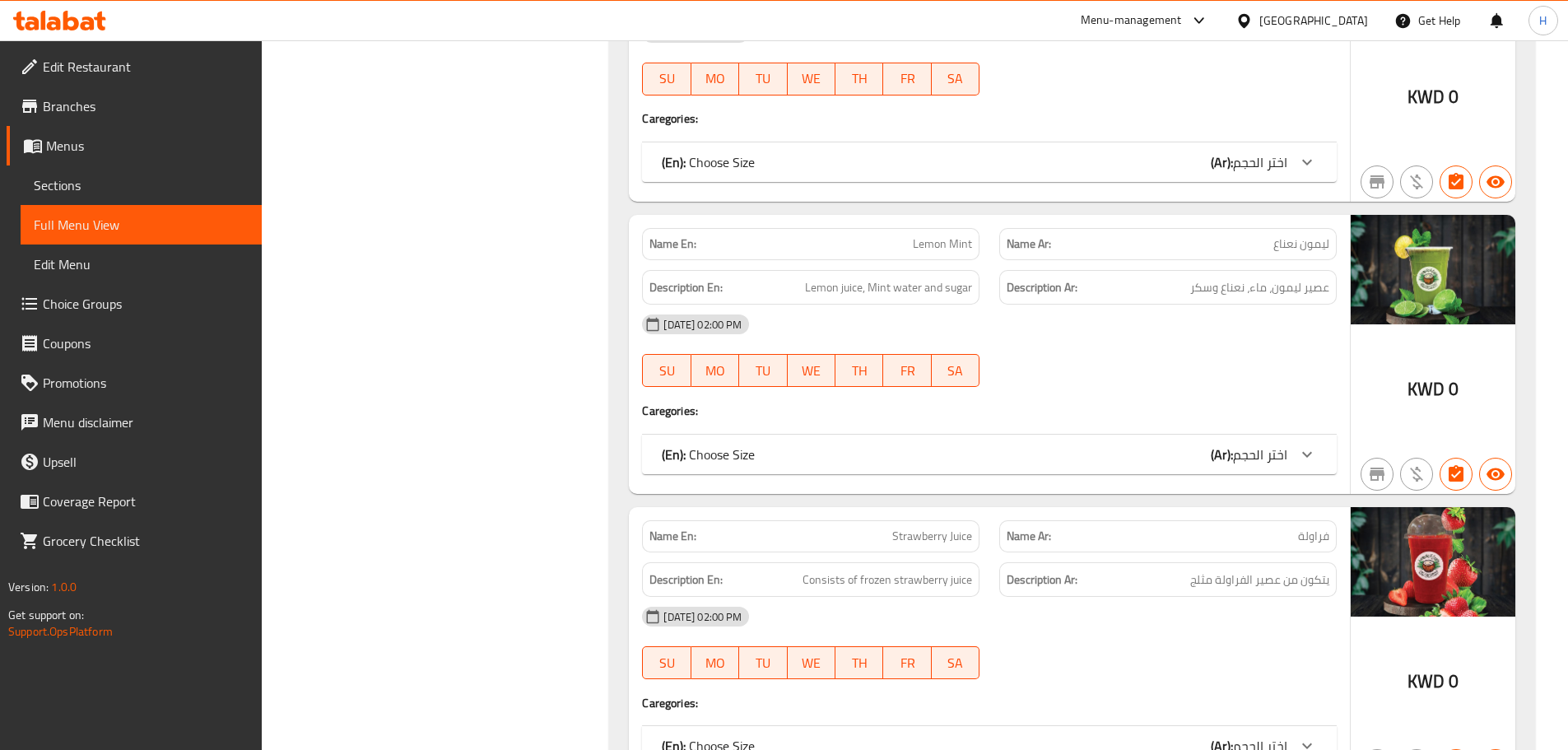
scroll to position [1235, 0]
click at [965, 365] on span "SA" at bounding box center [956, 371] width 35 height 24
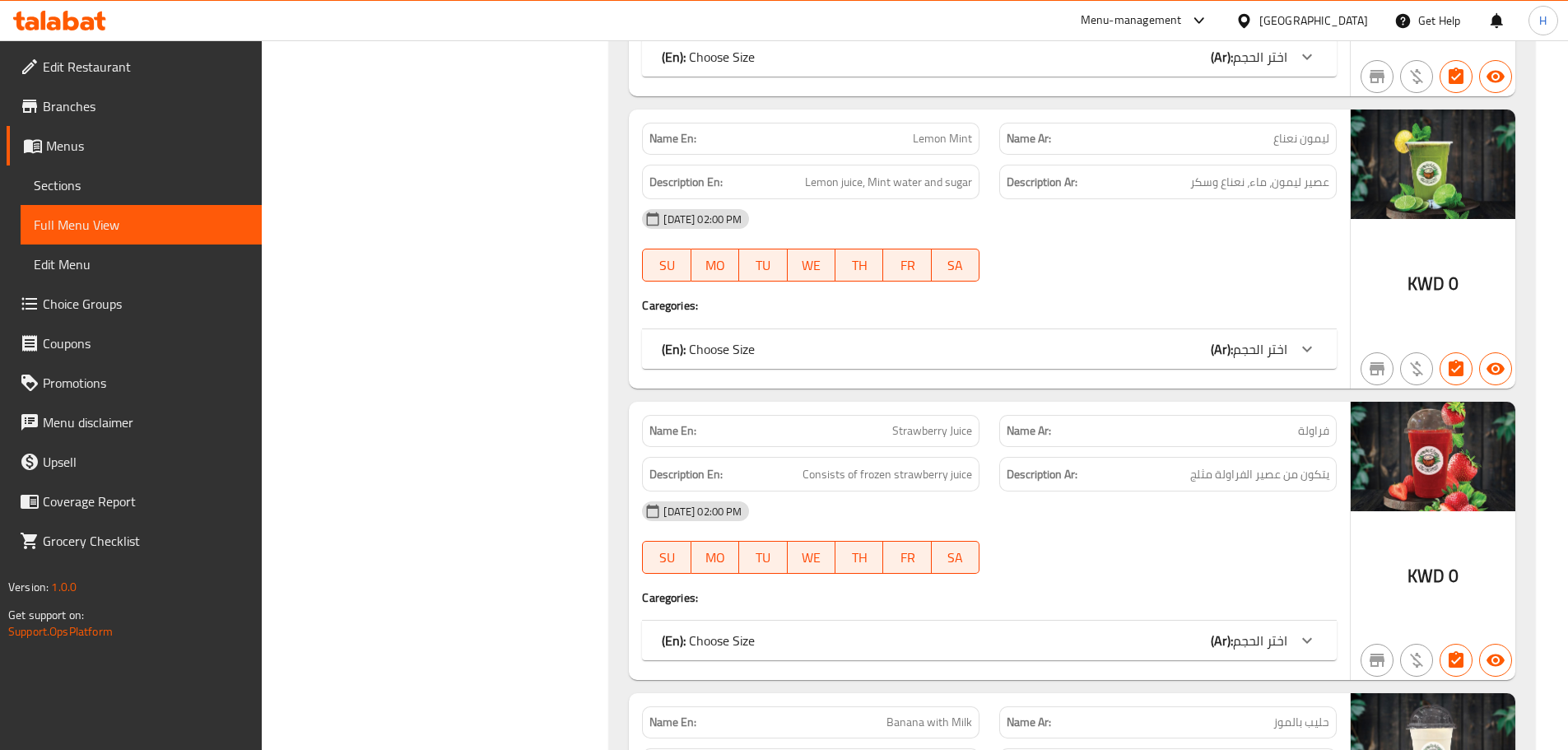
scroll to position [1647, 0]
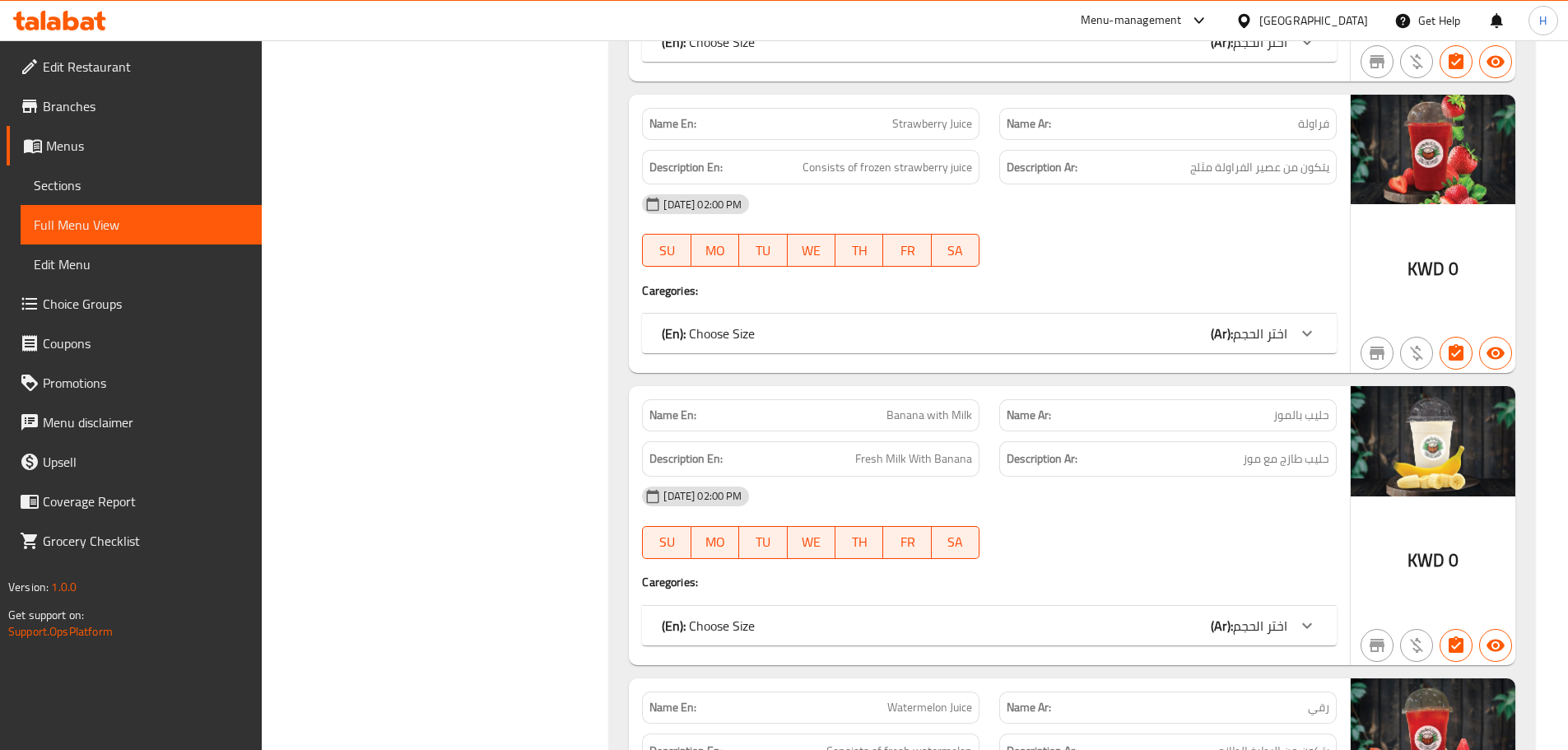
click at [932, 115] on span "Strawberry Juice" at bounding box center [932, 124] width 80 height 17
copy span "Strawberry Juice"
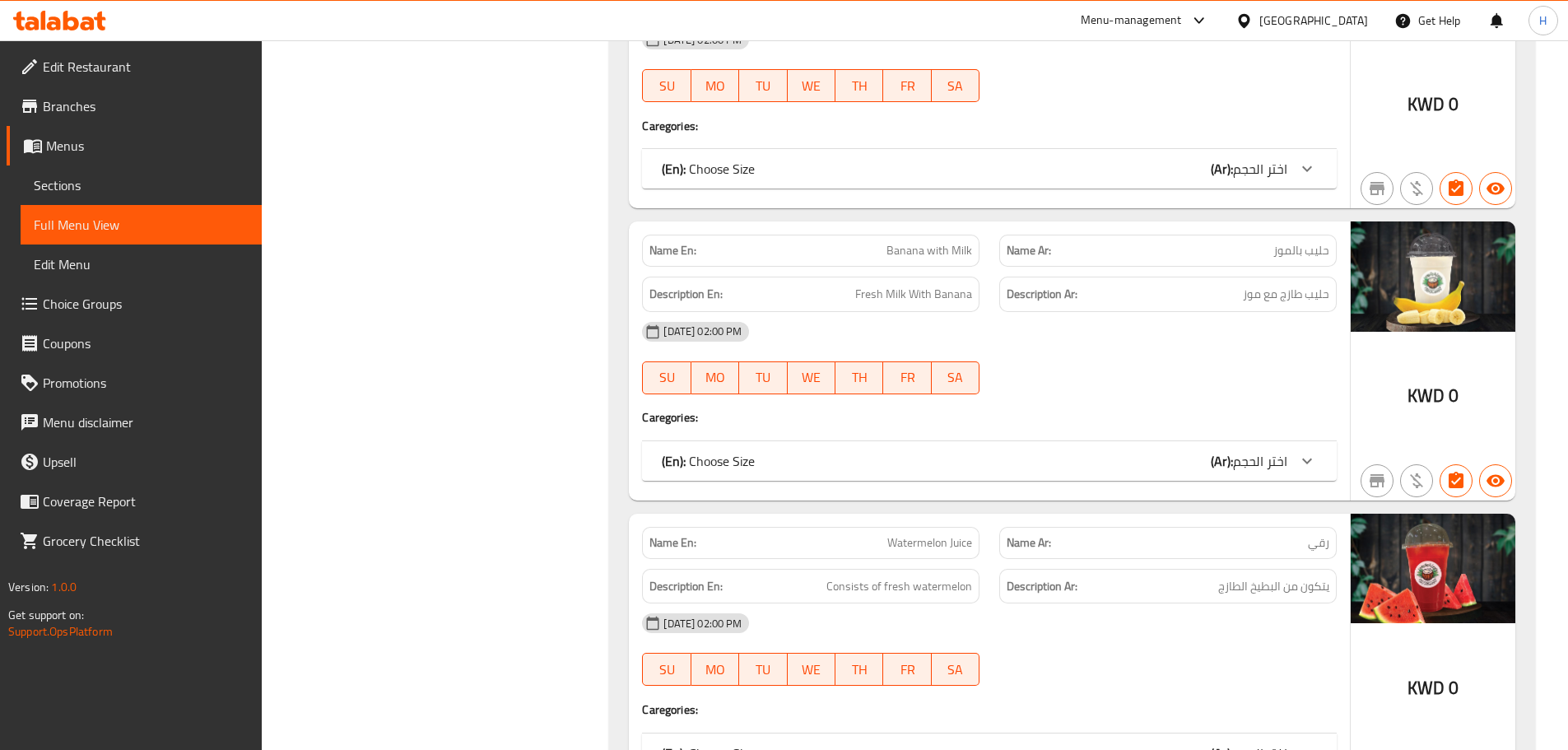
click at [993, 343] on div "[DATE] 02:00 PM" at bounding box center [989, 332] width 714 height 40
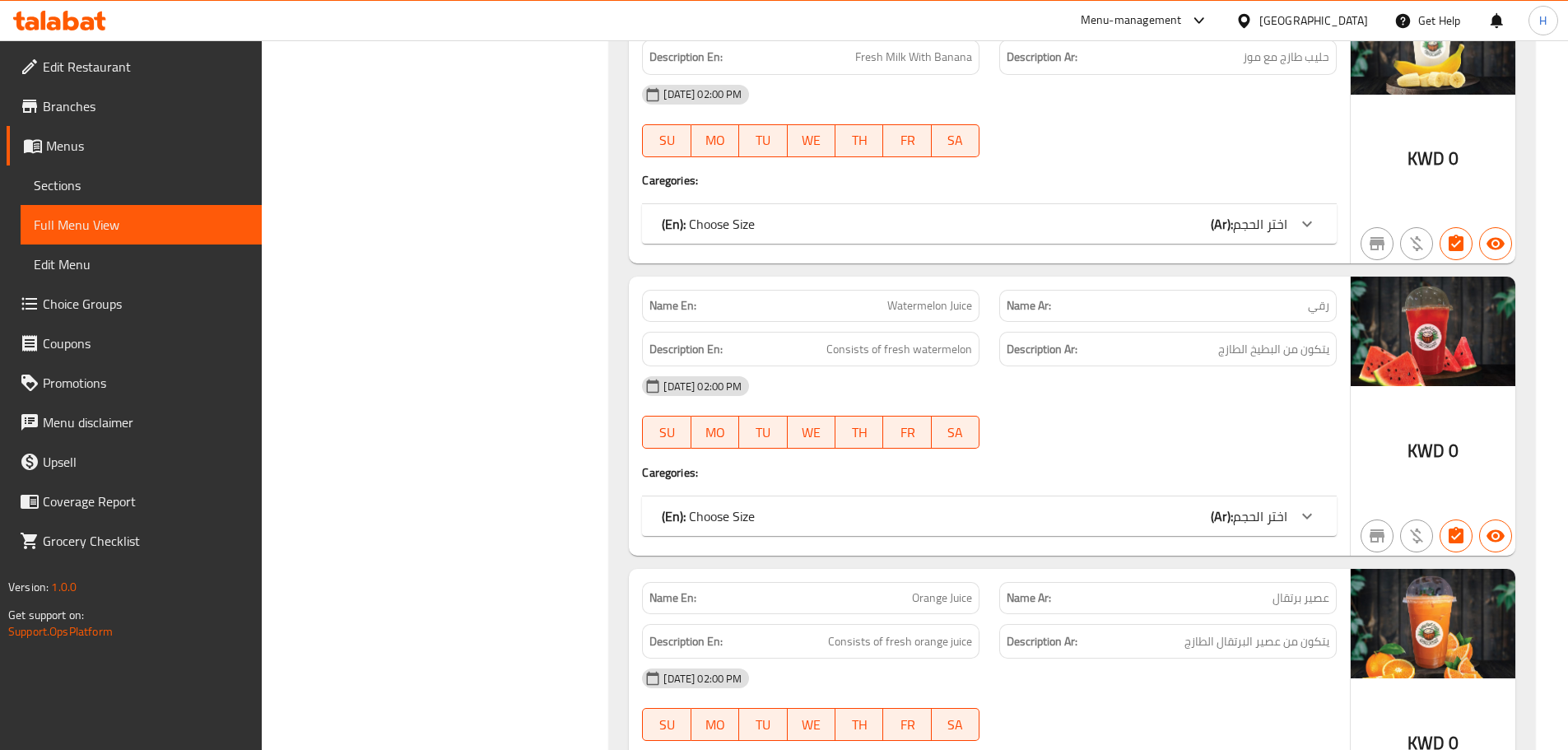
scroll to position [2059, 0]
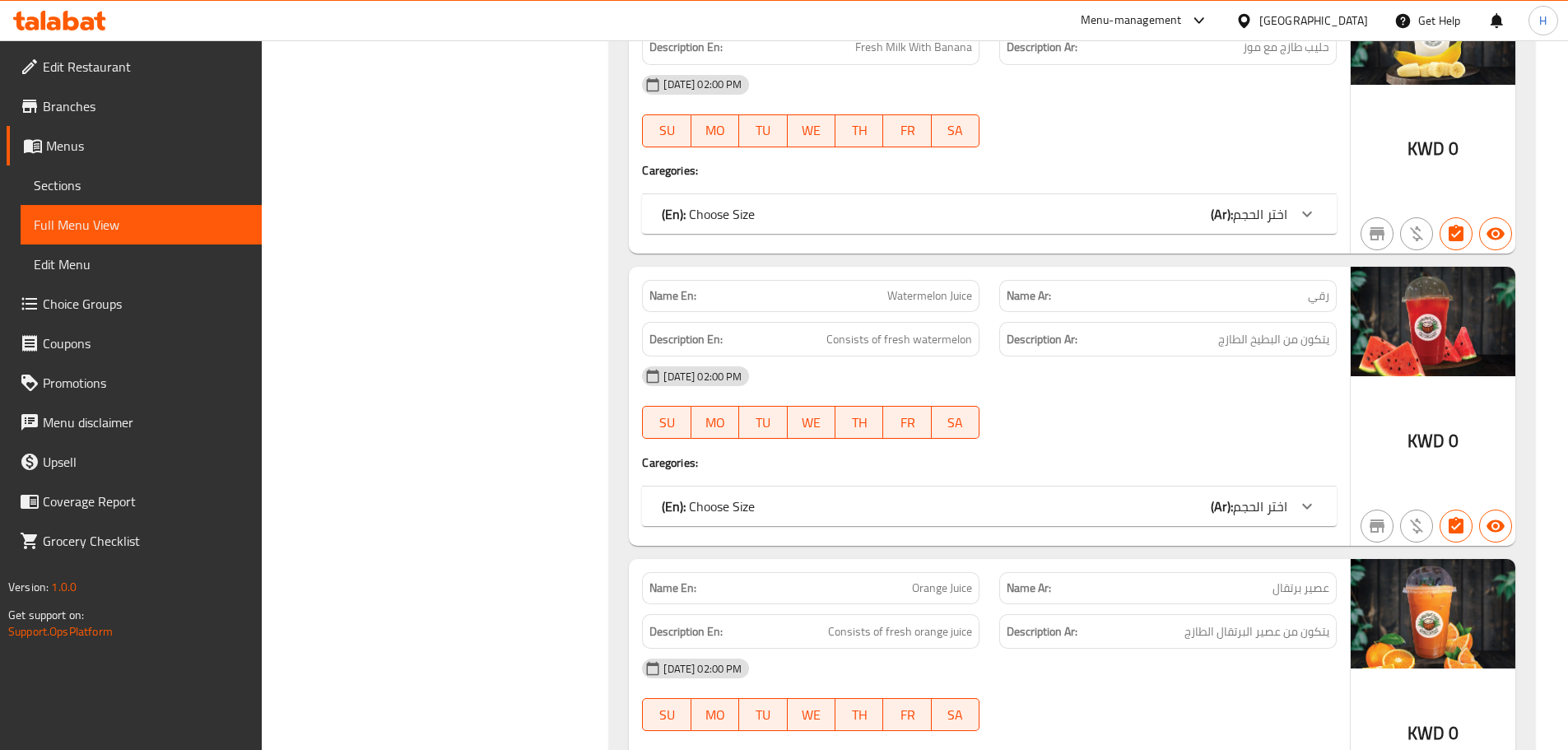
click at [909, 299] on span "Watermelon Juice" at bounding box center [930, 296] width 85 height 17
copy span "Watermelon Juice"
click at [1081, 402] on div "08-10-2025 02:00 PM SU MO TU WE TH FR SA" at bounding box center [989, 403] width 714 height 92
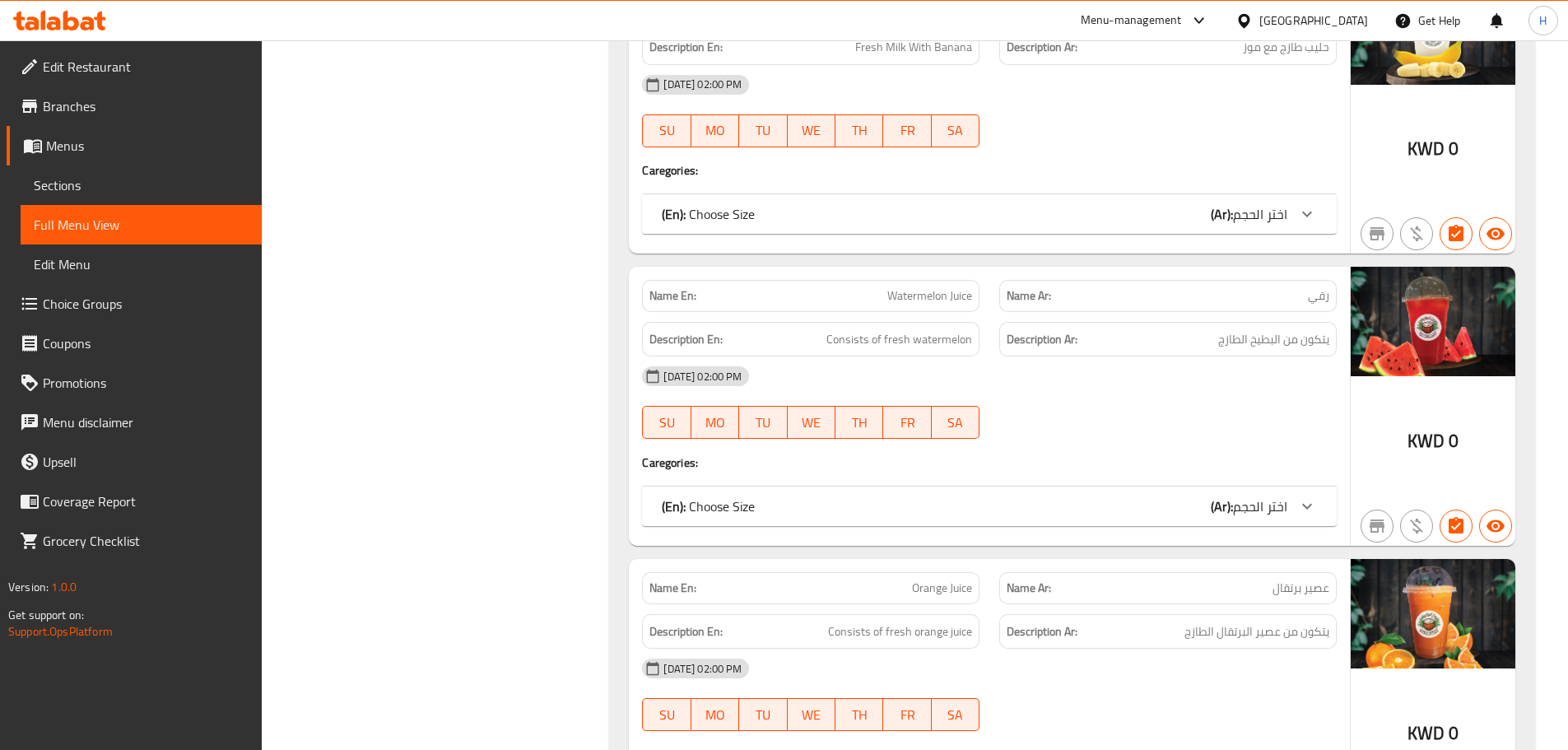
click at [912, 301] on span "Watermelon Juice" at bounding box center [930, 296] width 85 height 17
copy span "Watermelon Juice"
click at [1125, 370] on div "[DATE] 02:00 PM" at bounding box center [989, 377] width 714 height 40
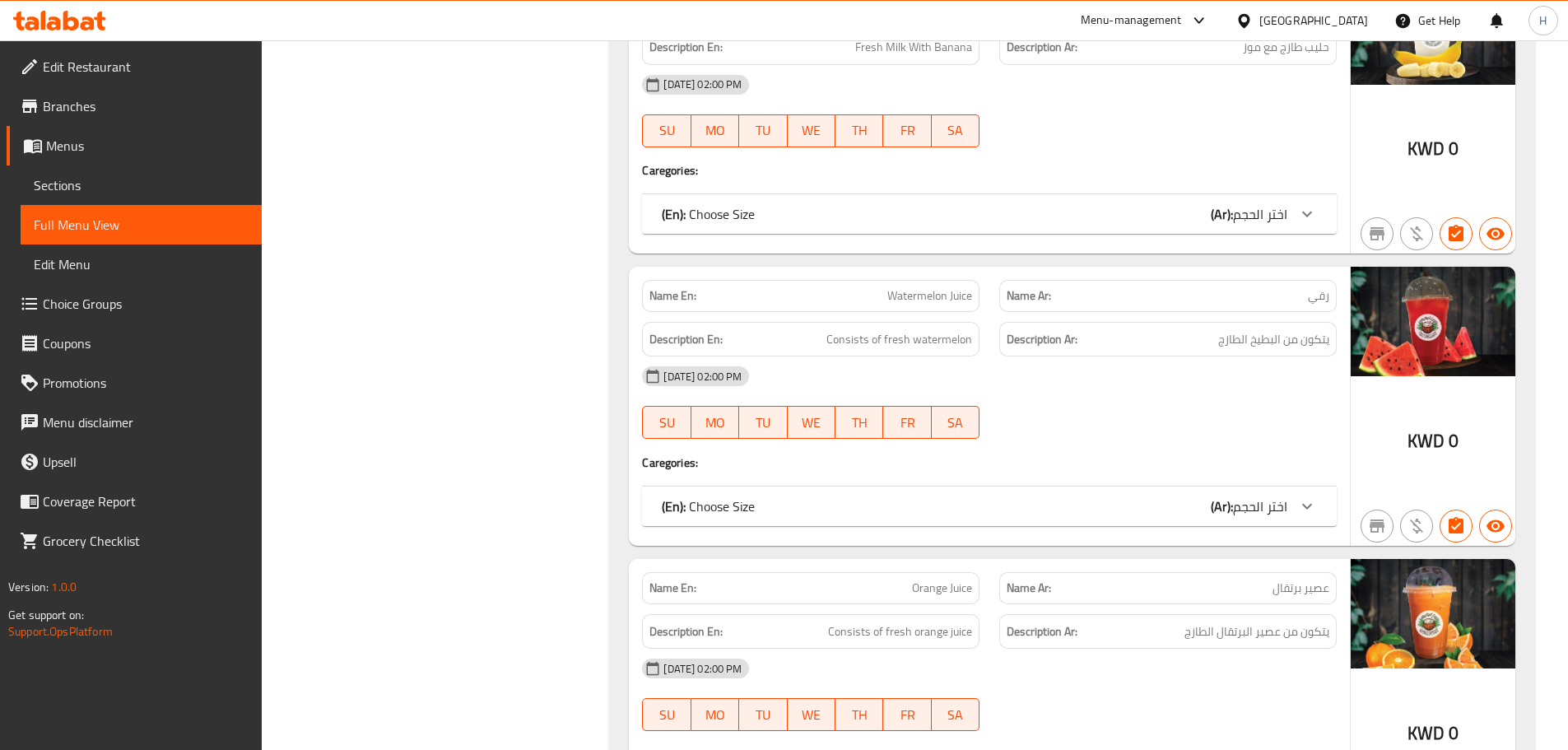
drag, startPoint x: 1086, startPoint y: 463, endPoint x: 823, endPoint y: 286, distance: 317.0
click at [1085, 463] on h4 "Caregories:" at bounding box center [990, 462] width 694 height 16
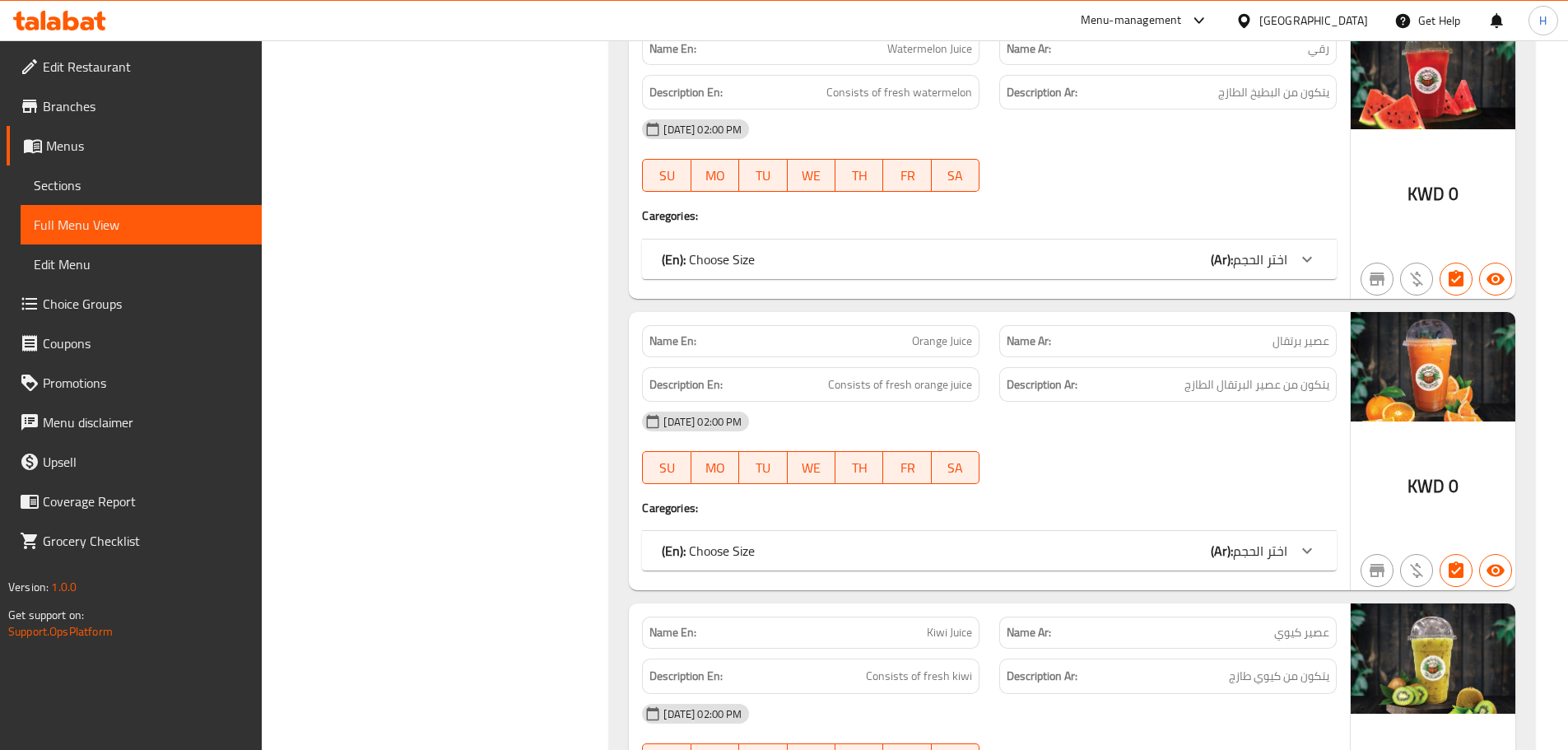
click at [1006, 386] on div "Description Ar: يتكون من عصير البرتقال الطازج" at bounding box center [1168, 385] width 338 height 36
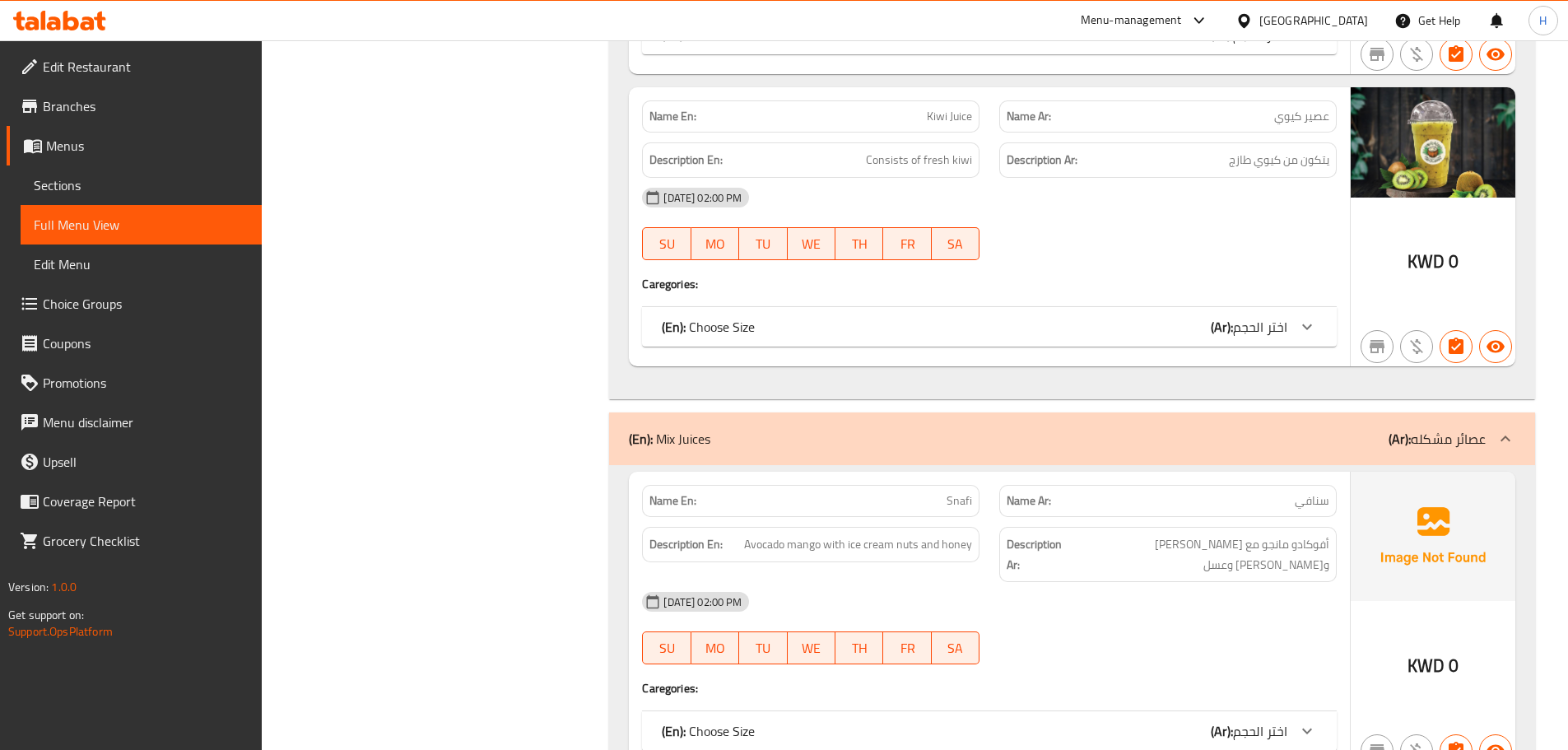
scroll to position [2964, 0]
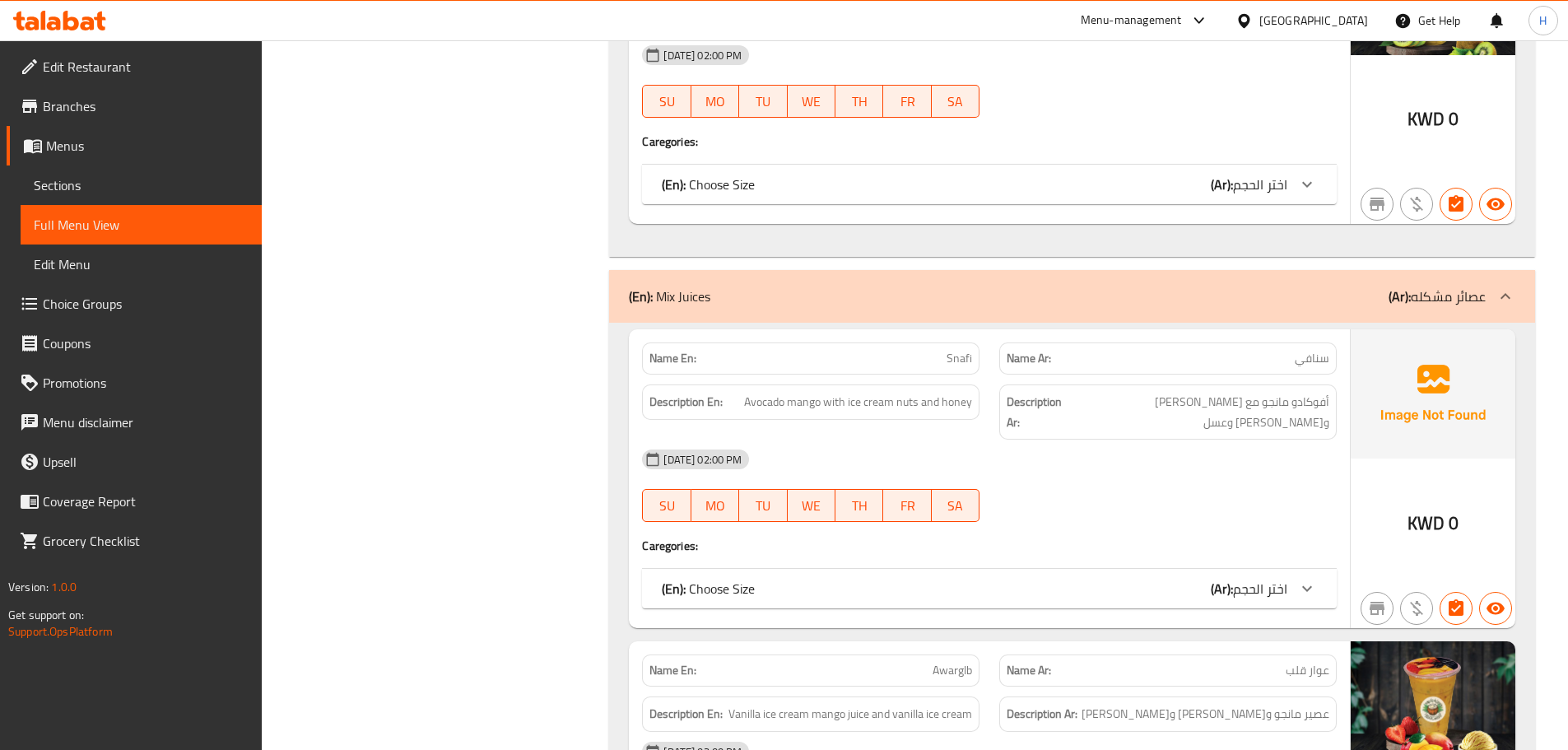
click at [952, 372] on div "Name En: Snafi" at bounding box center [811, 359] width 338 height 32
copy span "Snafi"
click at [1027, 440] on div "[DATE] 02:00 PM" at bounding box center [989, 460] width 714 height 40
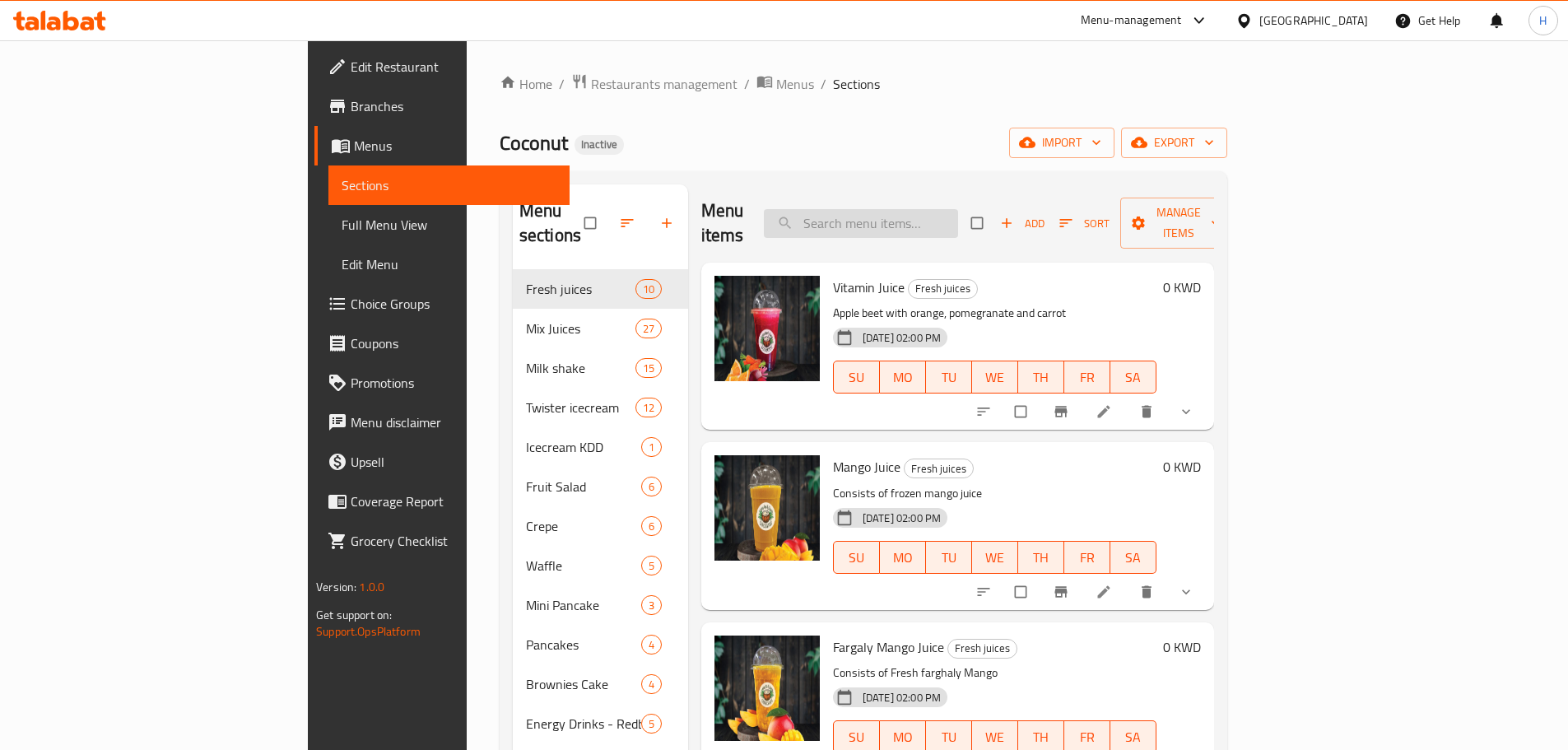
click at [958, 214] on input "search" at bounding box center [861, 223] width 194 height 29
paste input "Fargaly Mango Juice"
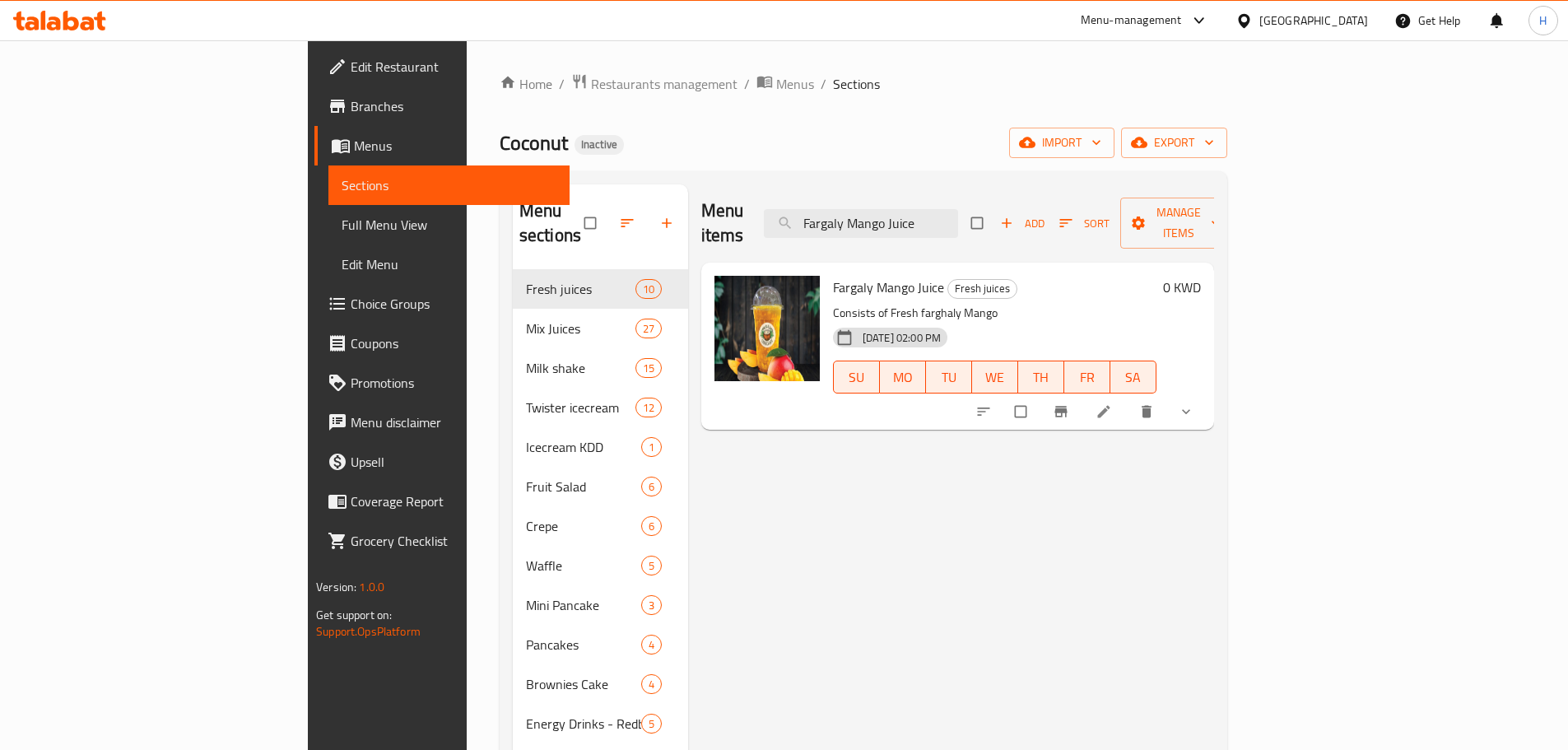
type input "Fargaly Mango Juice"
click at [1129, 398] on li at bounding box center [1105, 411] width 46 height 26
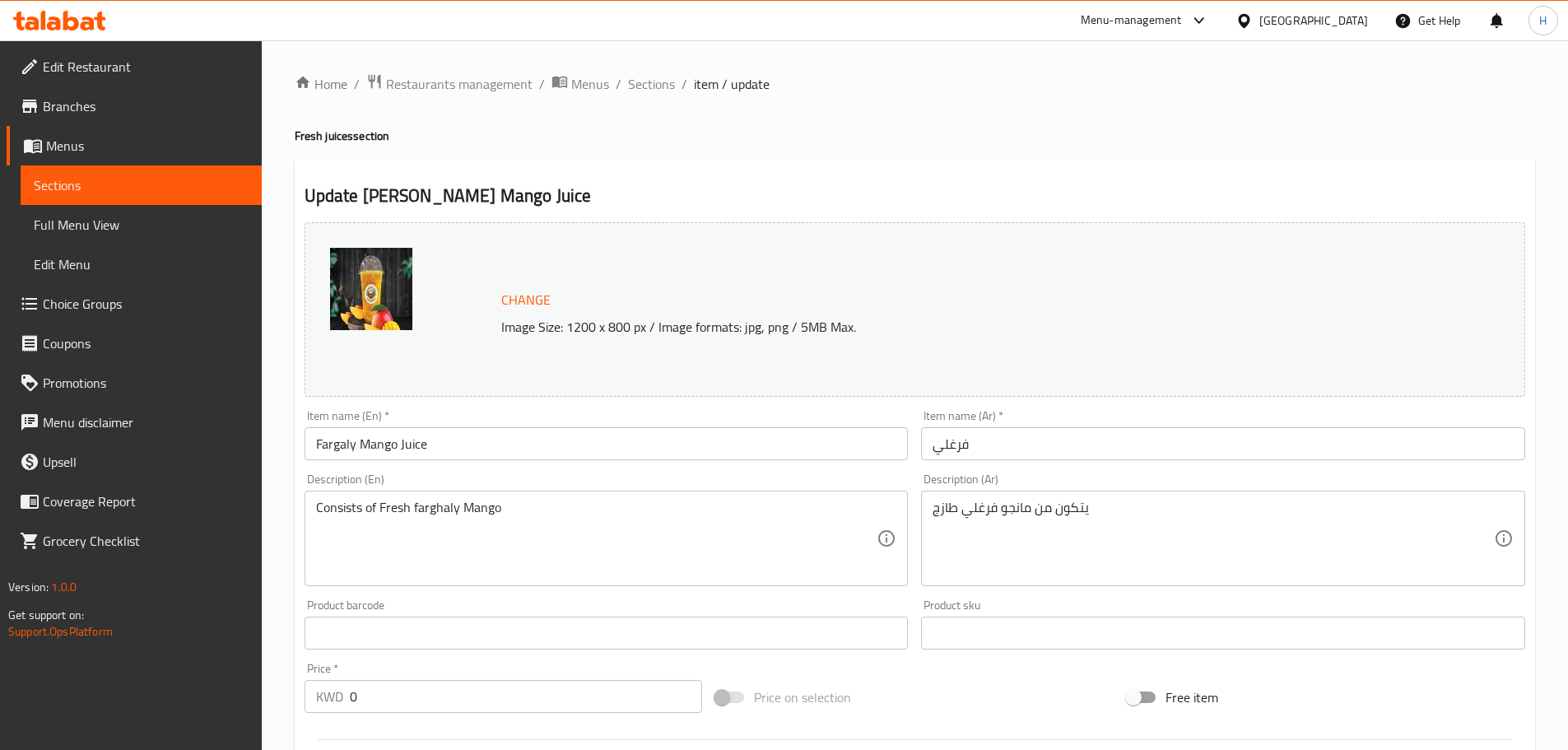
scroll to position [165, 0]
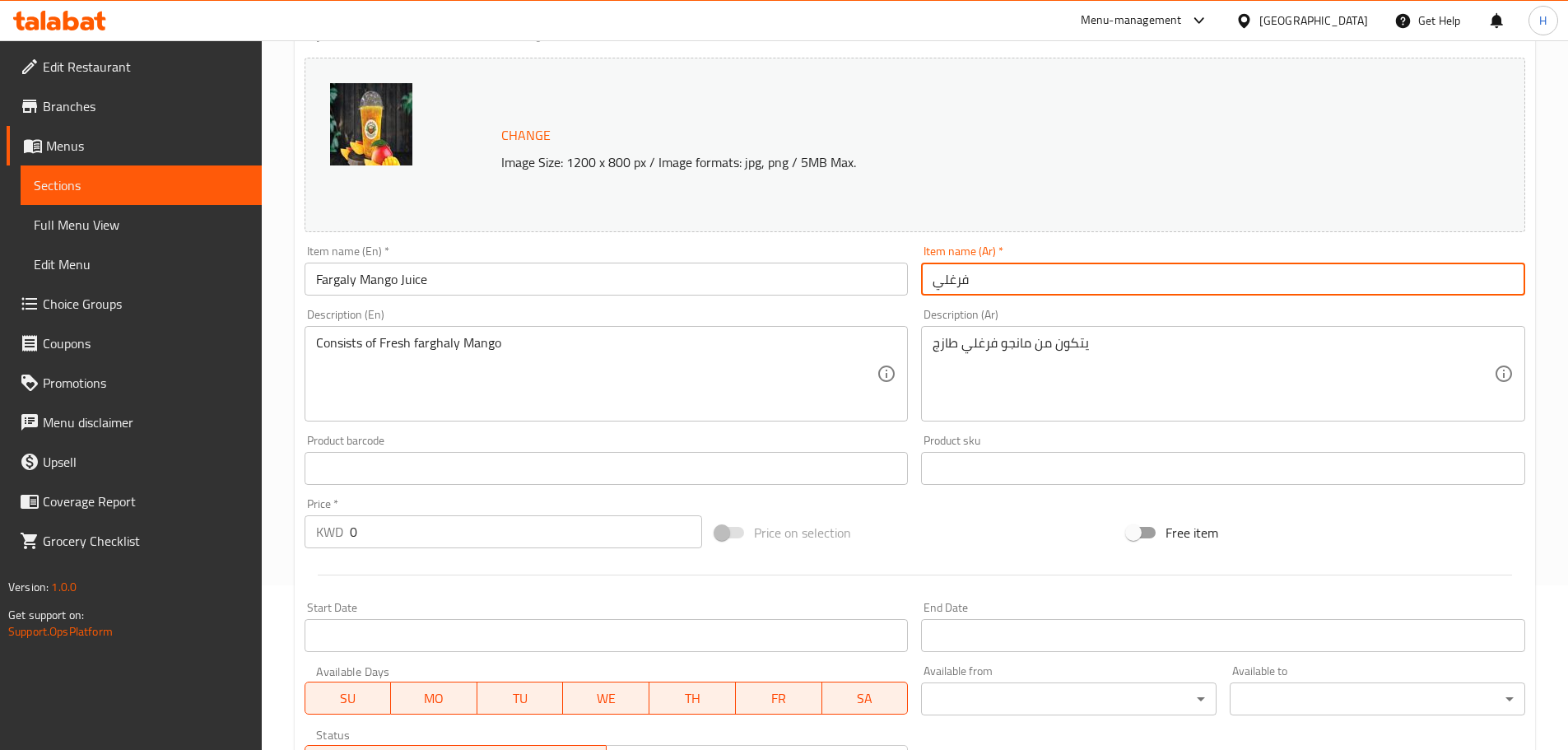
click at [941, 276] on input "فرغلي" at bounding box center [1223, 279] width 604 height 33
click at [1449, 283] on input "فرغلي" at bounding box center [1223, 279] width 604 height 33
type input "فرغلي عصير مانجا"
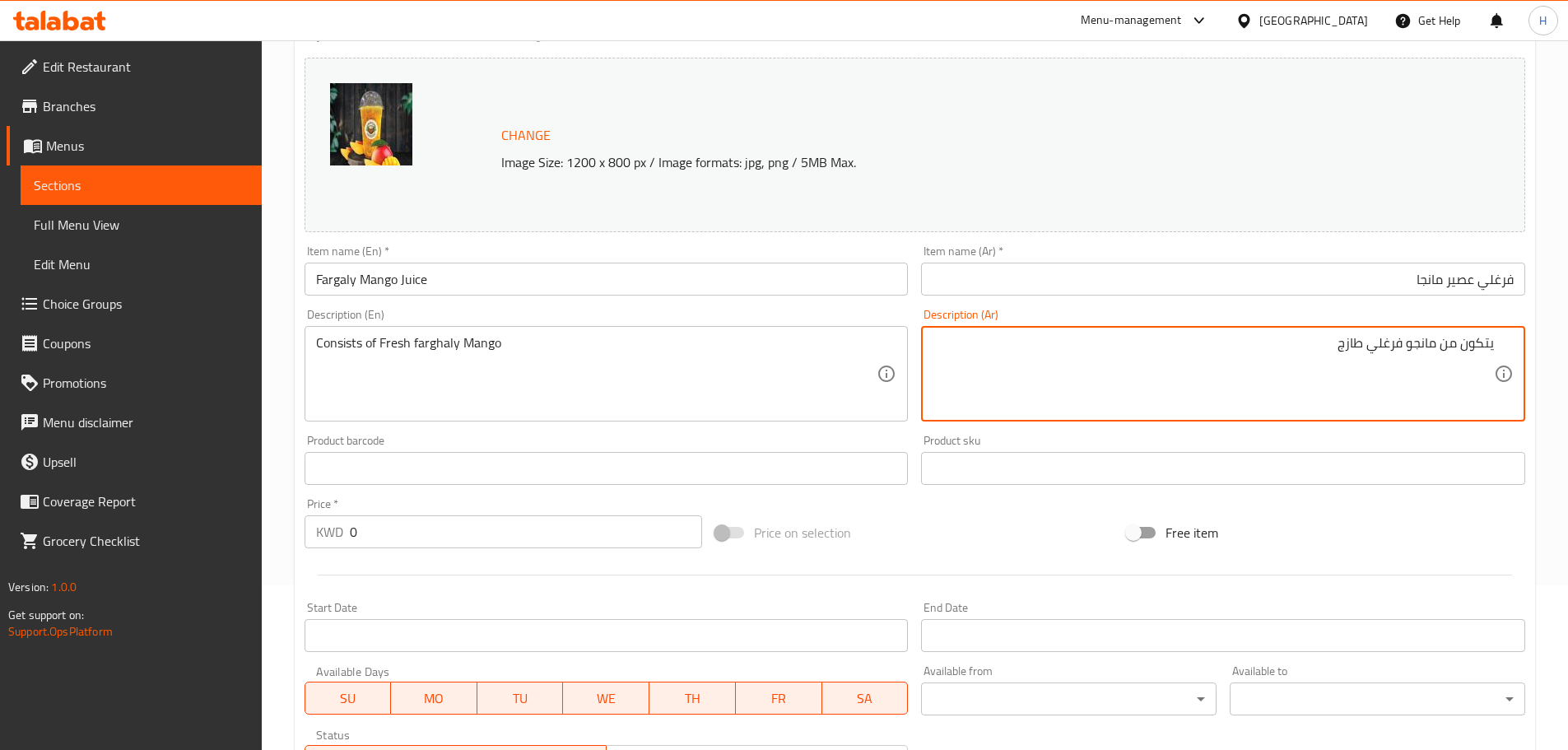
click at [951, 322] on div "Description (Ar) يتكون من مانجو فرغلي طازج Description (Ar)" at bounding box center [1223, 365] width 604 height 113
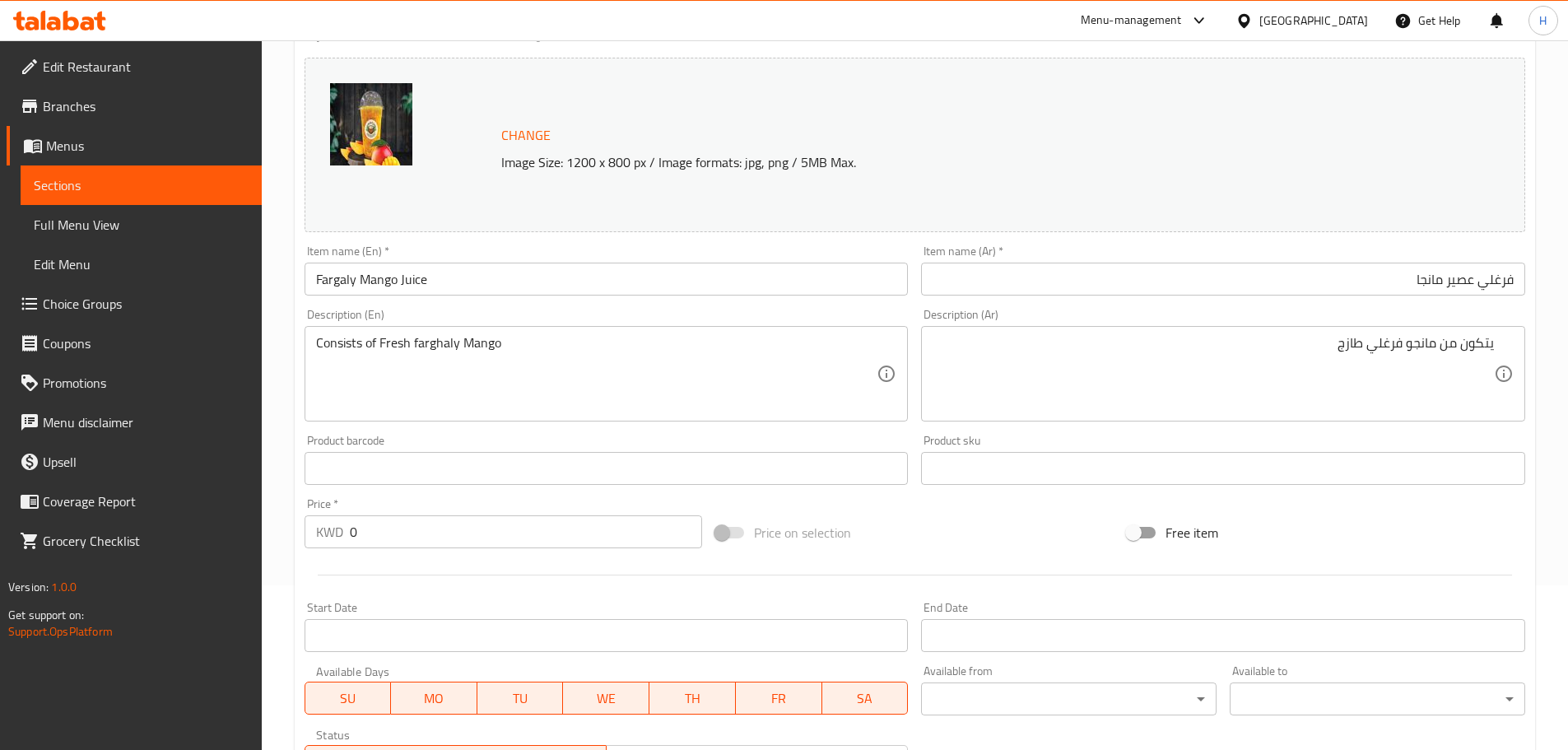
click at [756, 281] on input "Fargaly Mango Juice" at bounding box center [607, 279] width 604 height 33
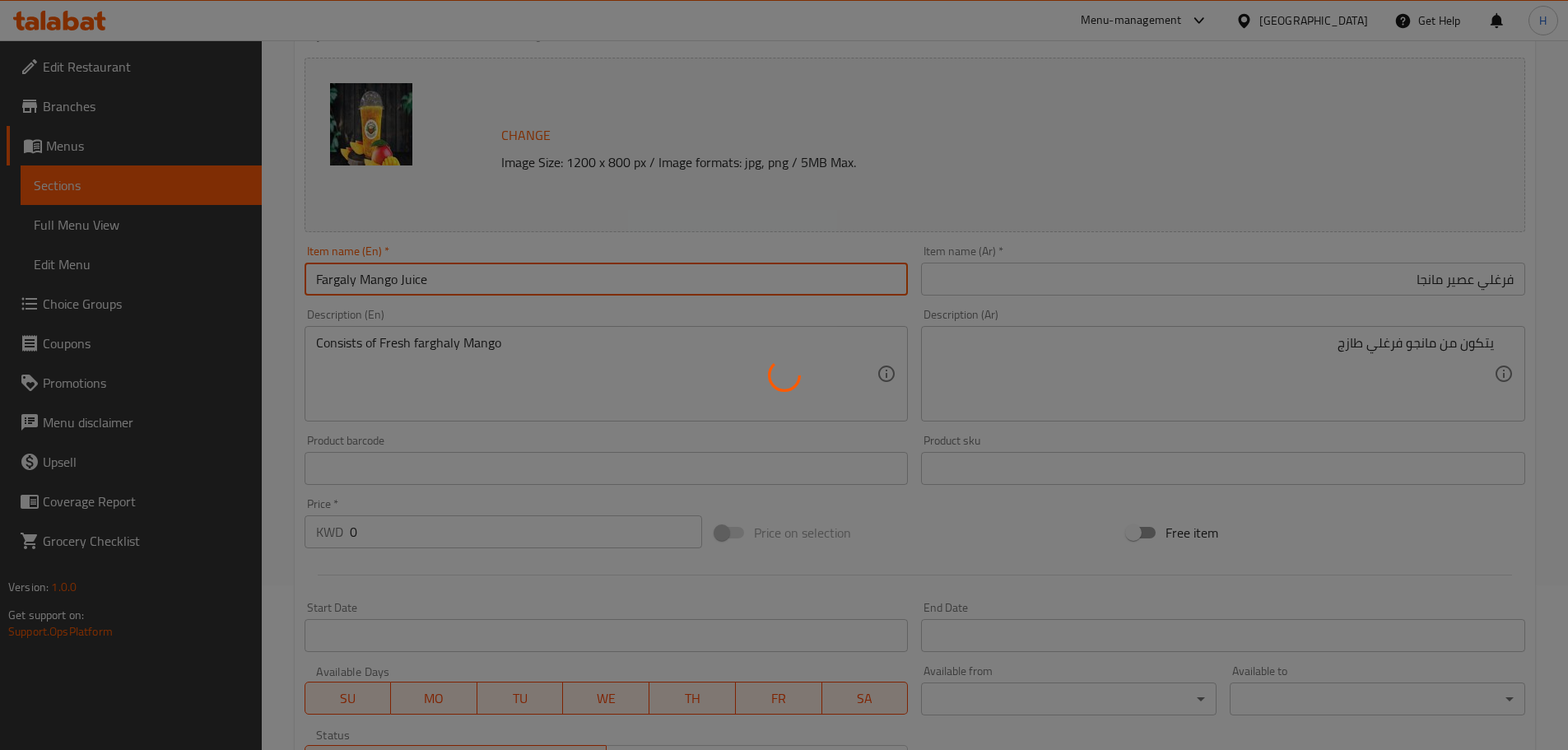
scroll to position [0, 0]
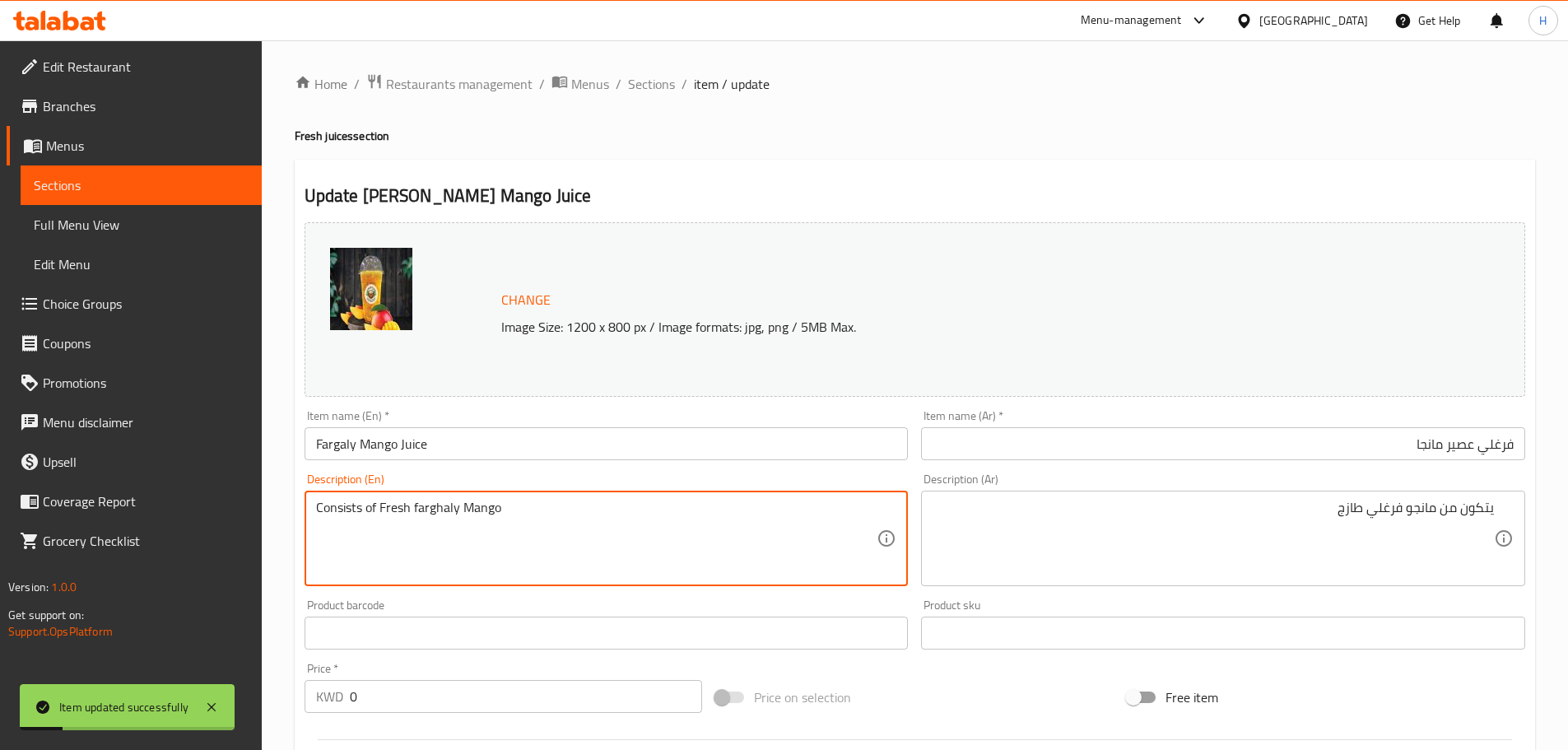
click at [439, 514] on textarea "Consists of Fresh farghaly Mango" at bounding box center [597, 539] width 561 height 78
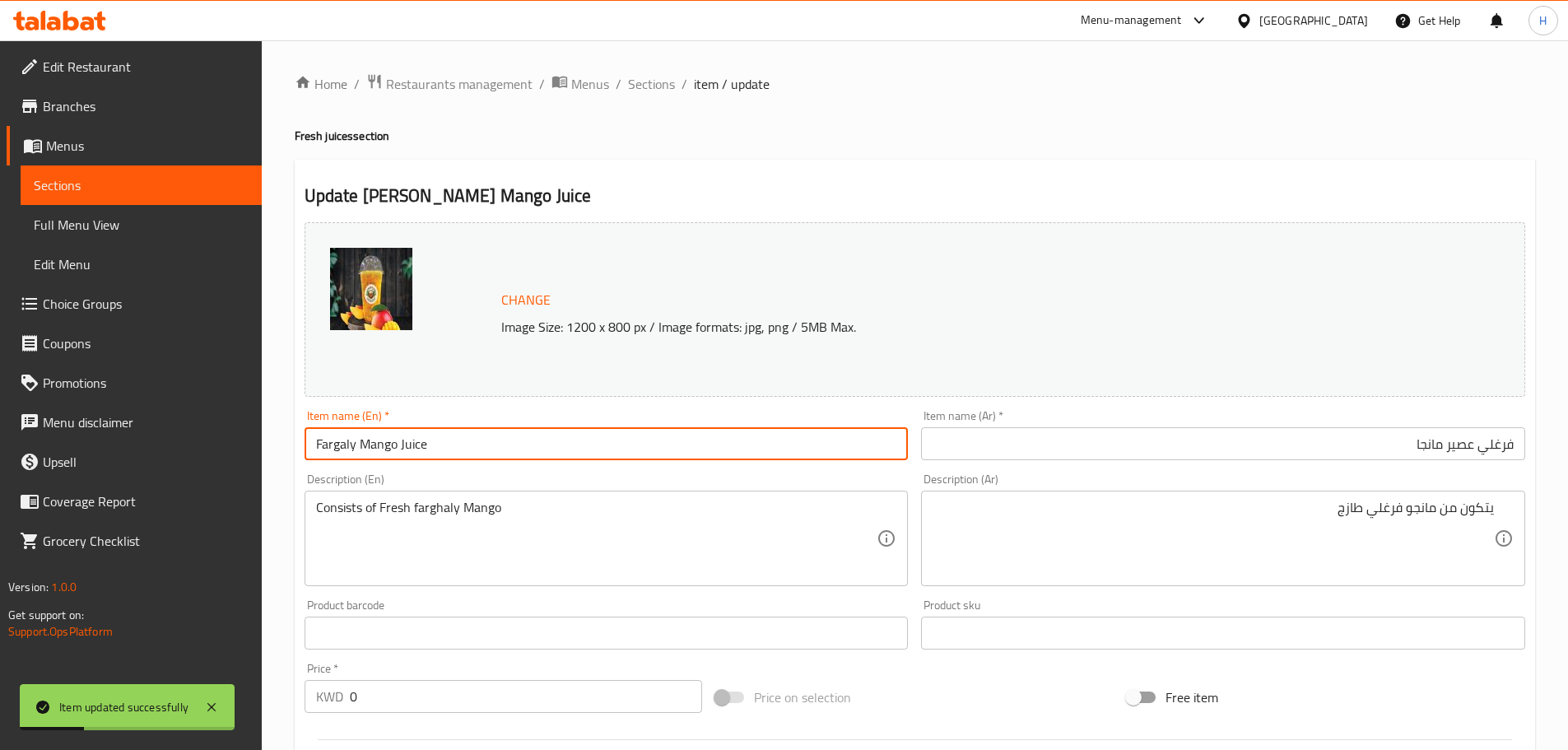
click at [336, 446] on input "Fargaly Mango Juice" at bounding box center [607, 443] width 604 height 33
paste input "fargh"
drag, startPoint x: 321, startPoint y: 446, endPoint x: 288, endPoint y: 446, distance: 33.0
click at [288, 446] on div "Home / Restaurants management / Menus / Sections / item / update Fresh juices s…" at bounding box center [914, 681] width 1307 height 1280
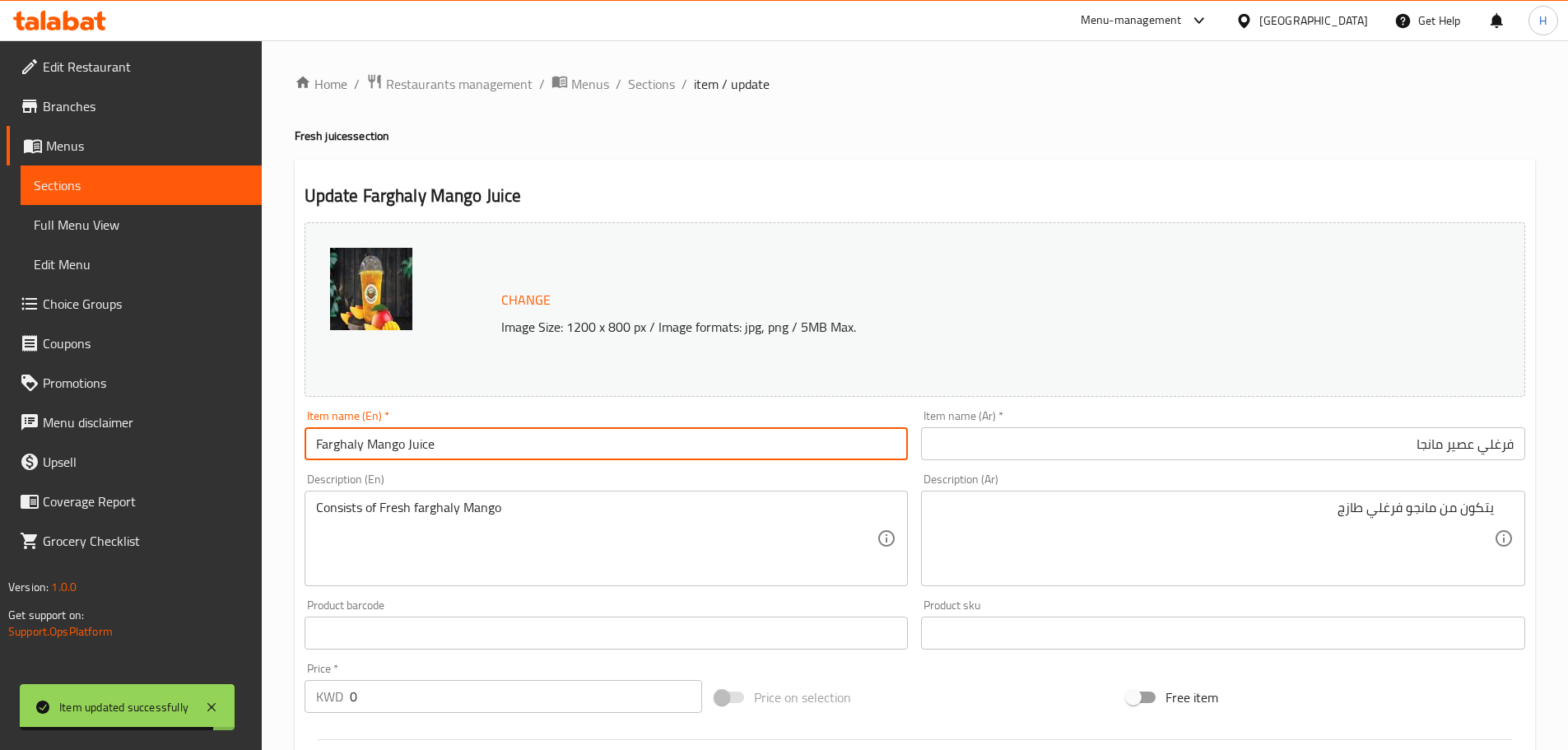
click at [562, 457] on input "Farghaly Mango Juice" at bounding box center [607, 443] width 604 height 33
type input "Farghaly Mango Juice"
click at [661, 87] on span "Sections" at bounding box center [651, 84] width 47 height 20
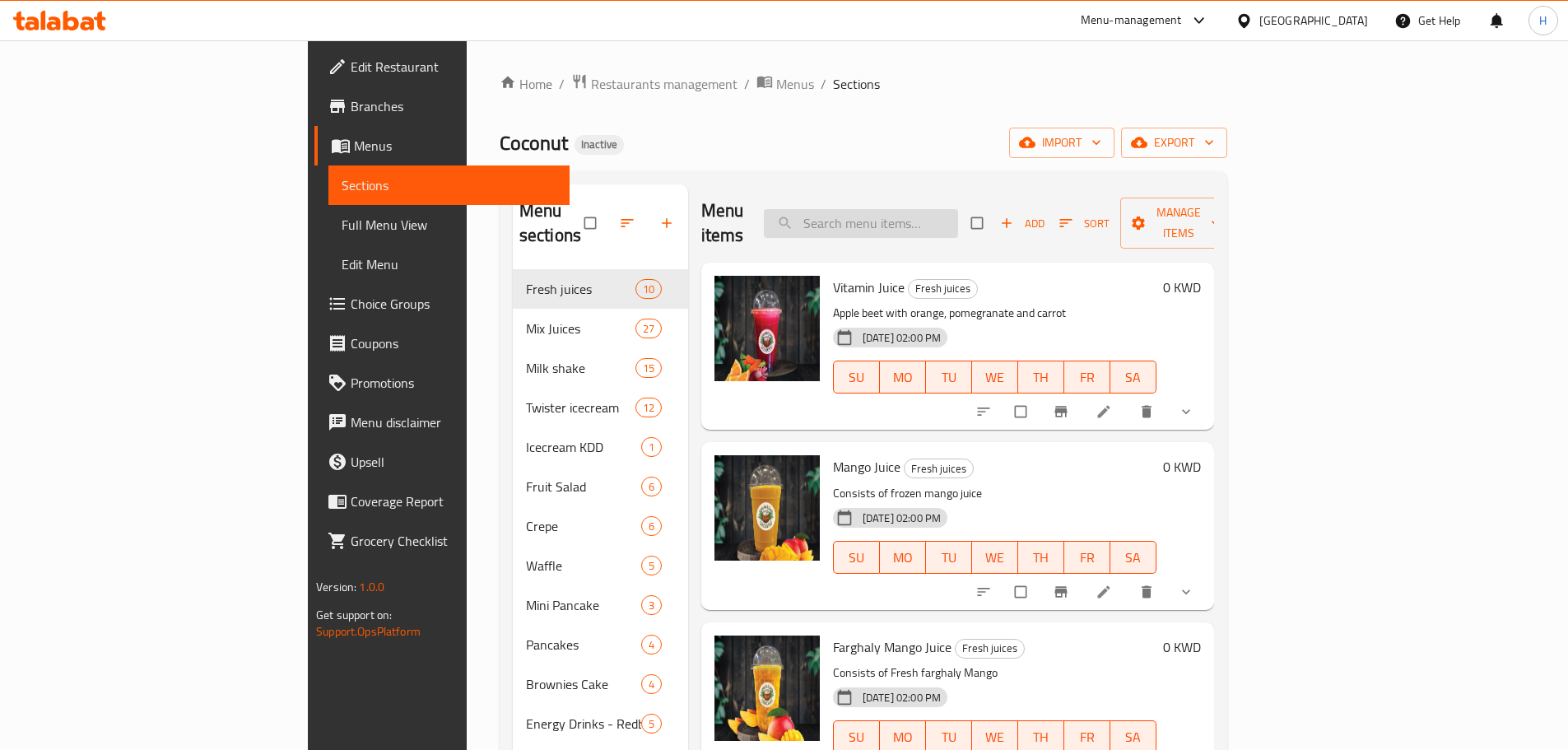
click at [958, 214] on input "search" at bounding box center [861, 223] width 194 height 29
paste input "Avocado Juice"
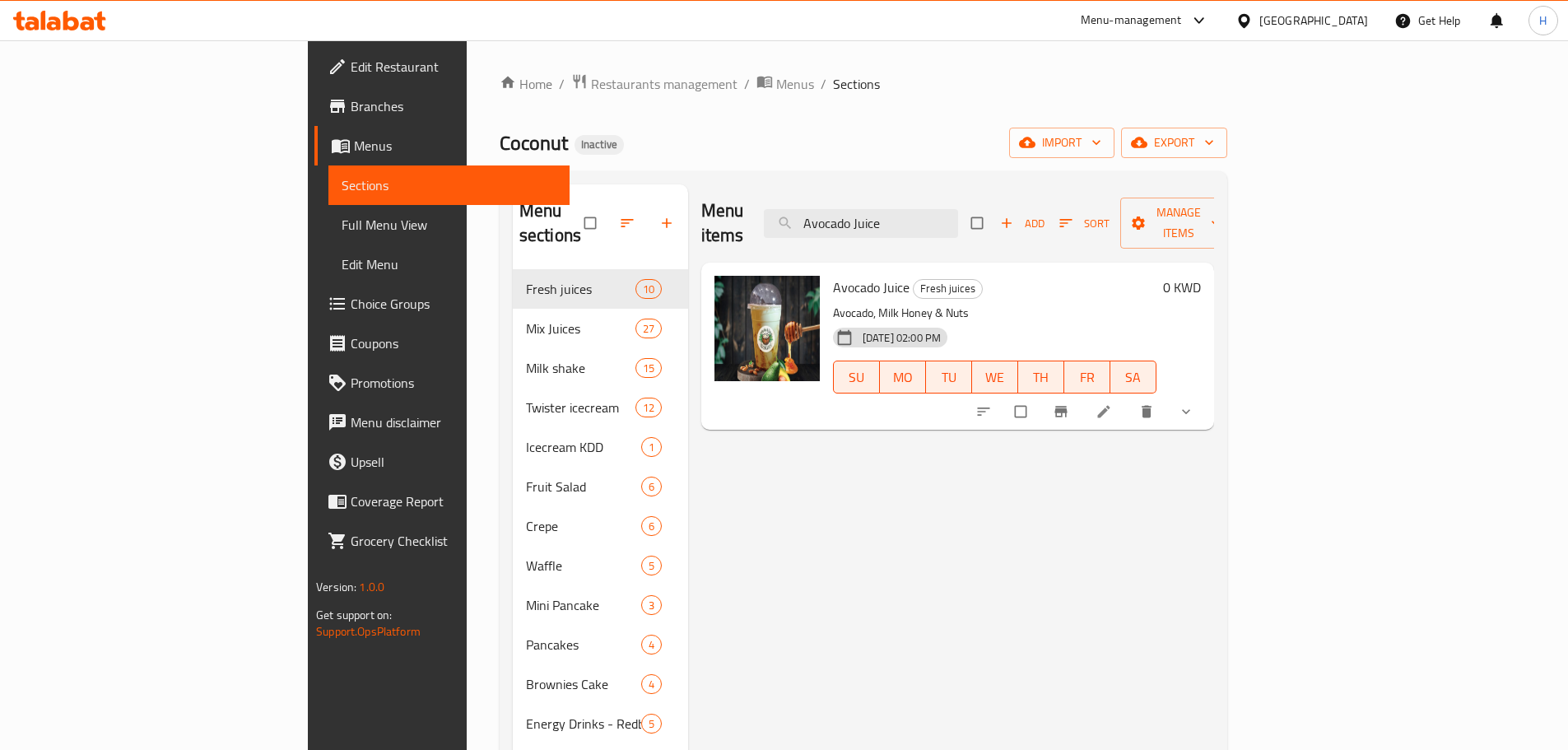
type input "Avocado Juice"
click at [1113, 404] on icon at bounding box center [1104, 411] width 16 height 16
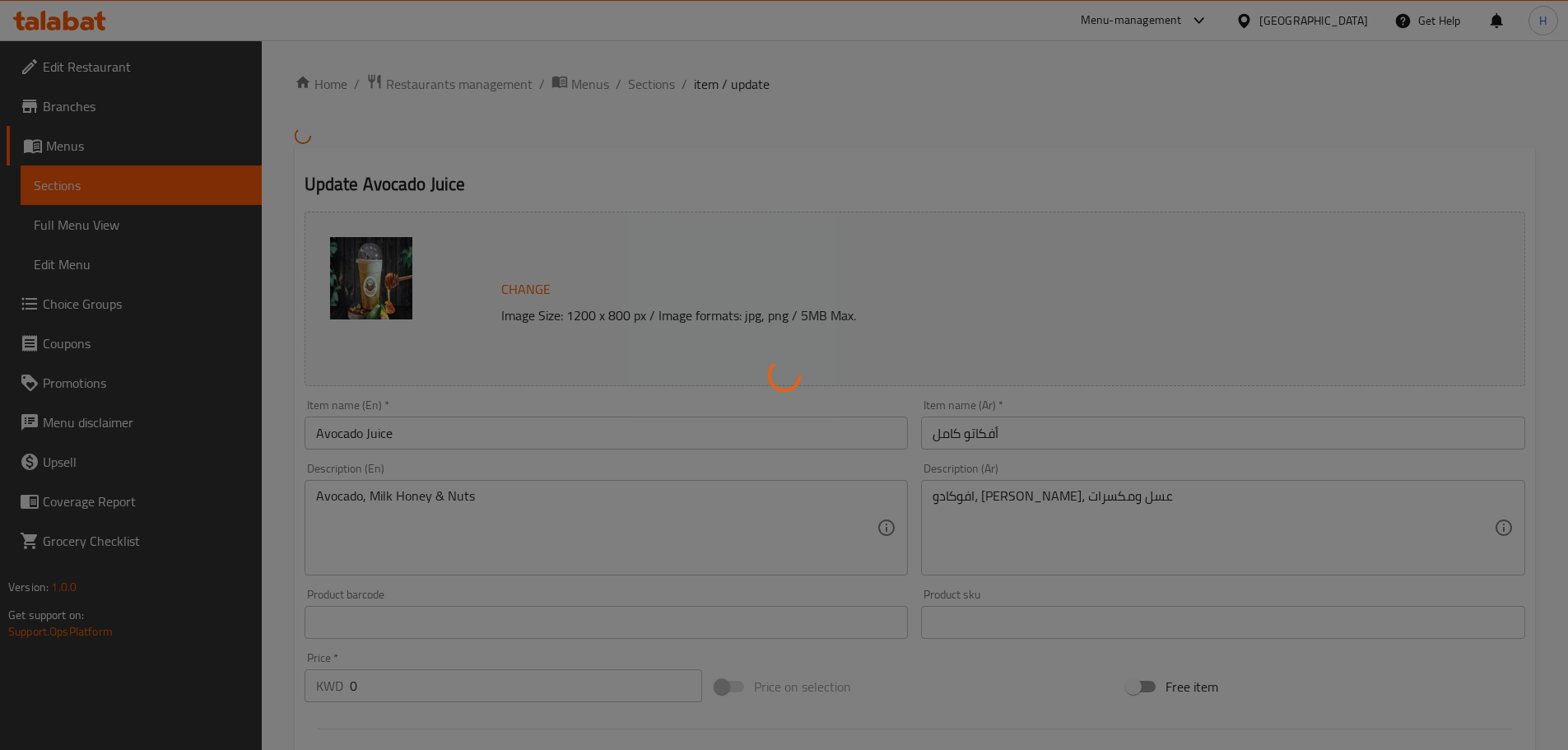
scroll to position [82, 0]
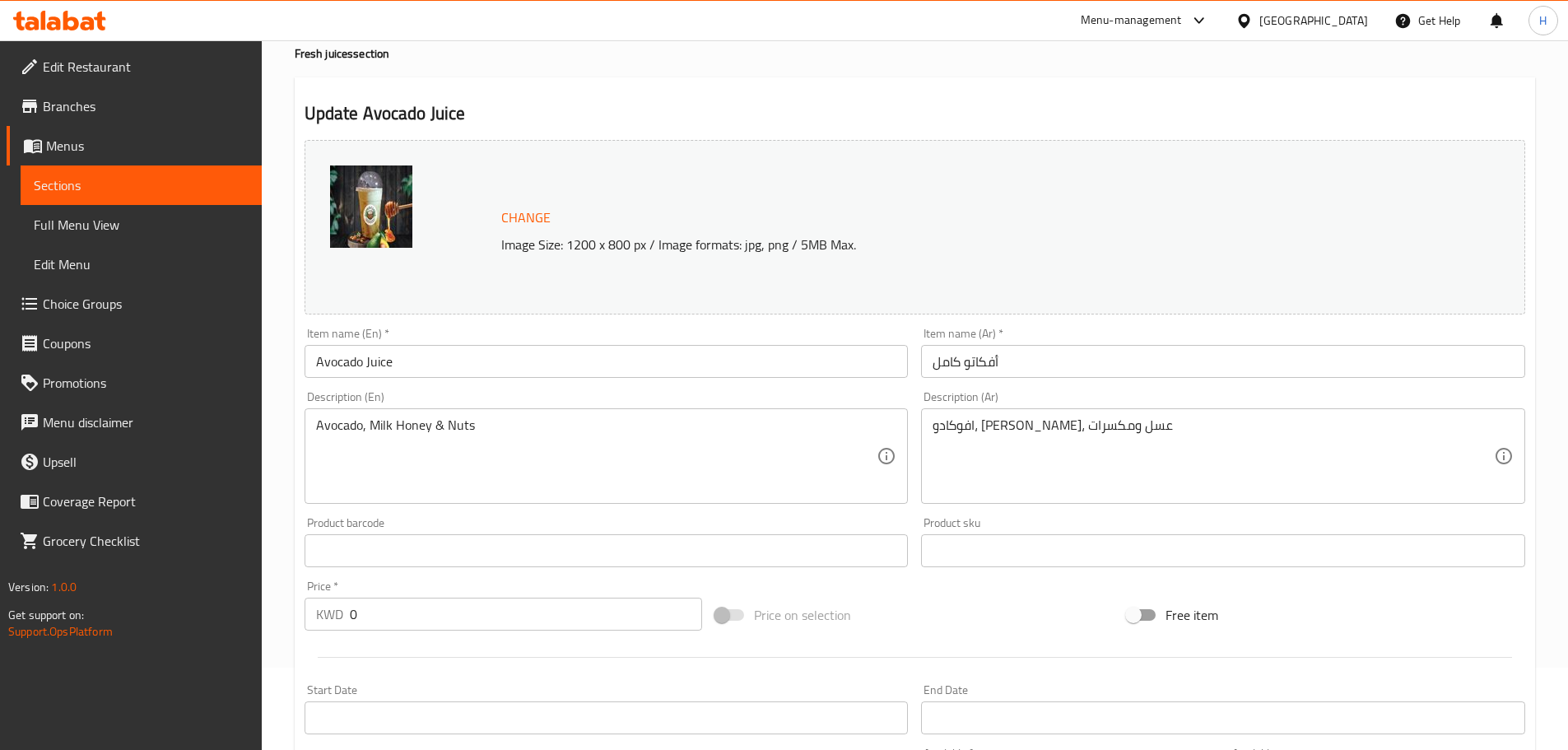
click at [976, 374] on input "أفكاتو كامل" at bounding box center [1223, 361] width 604 height 33
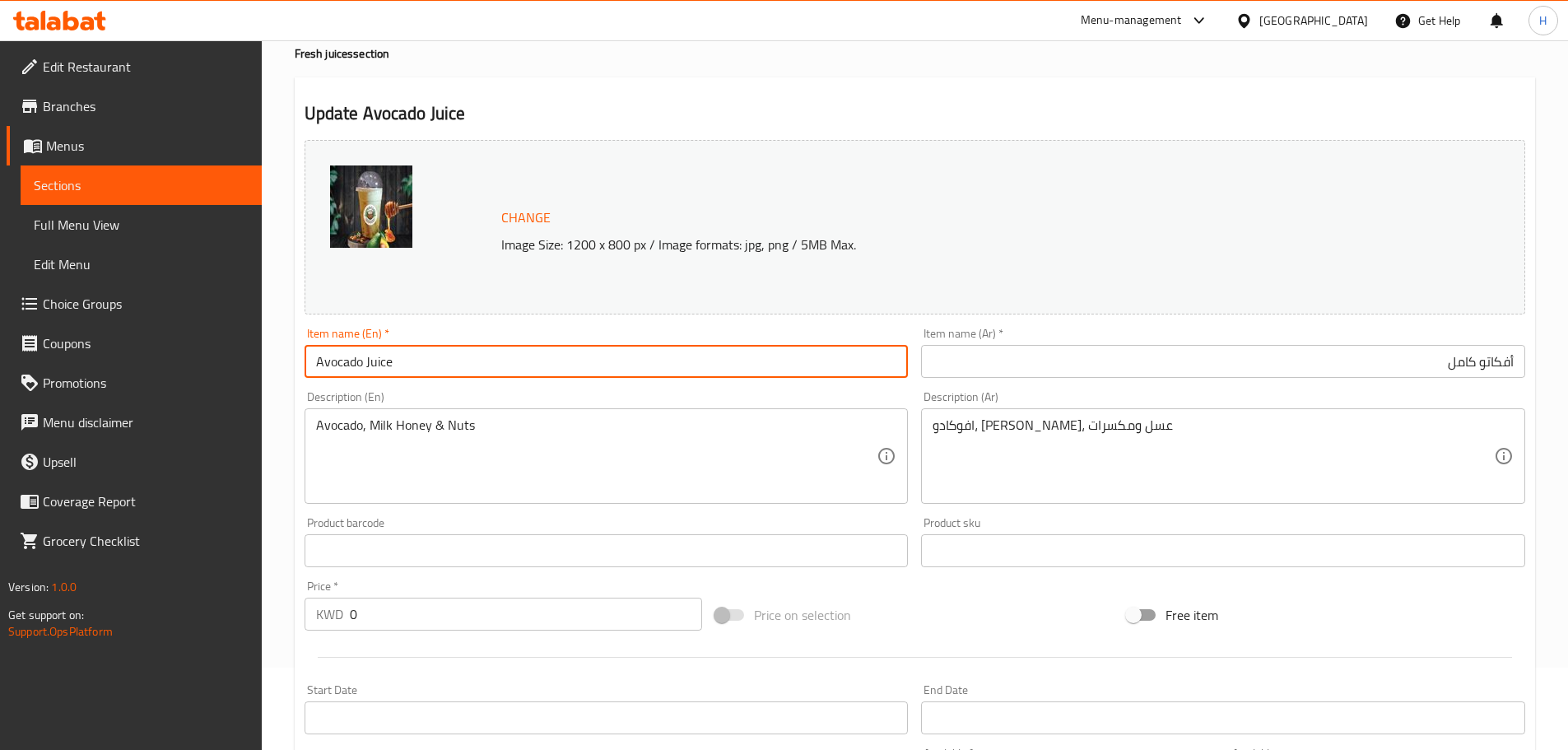
click at [550, 353] on input "Avocado Juice" at bounding box center [607, 361] width 604 height 33
click at [1403, 365] on input "أفكاتو كامل" at bounding box center [1223, 361] width 604 height 33
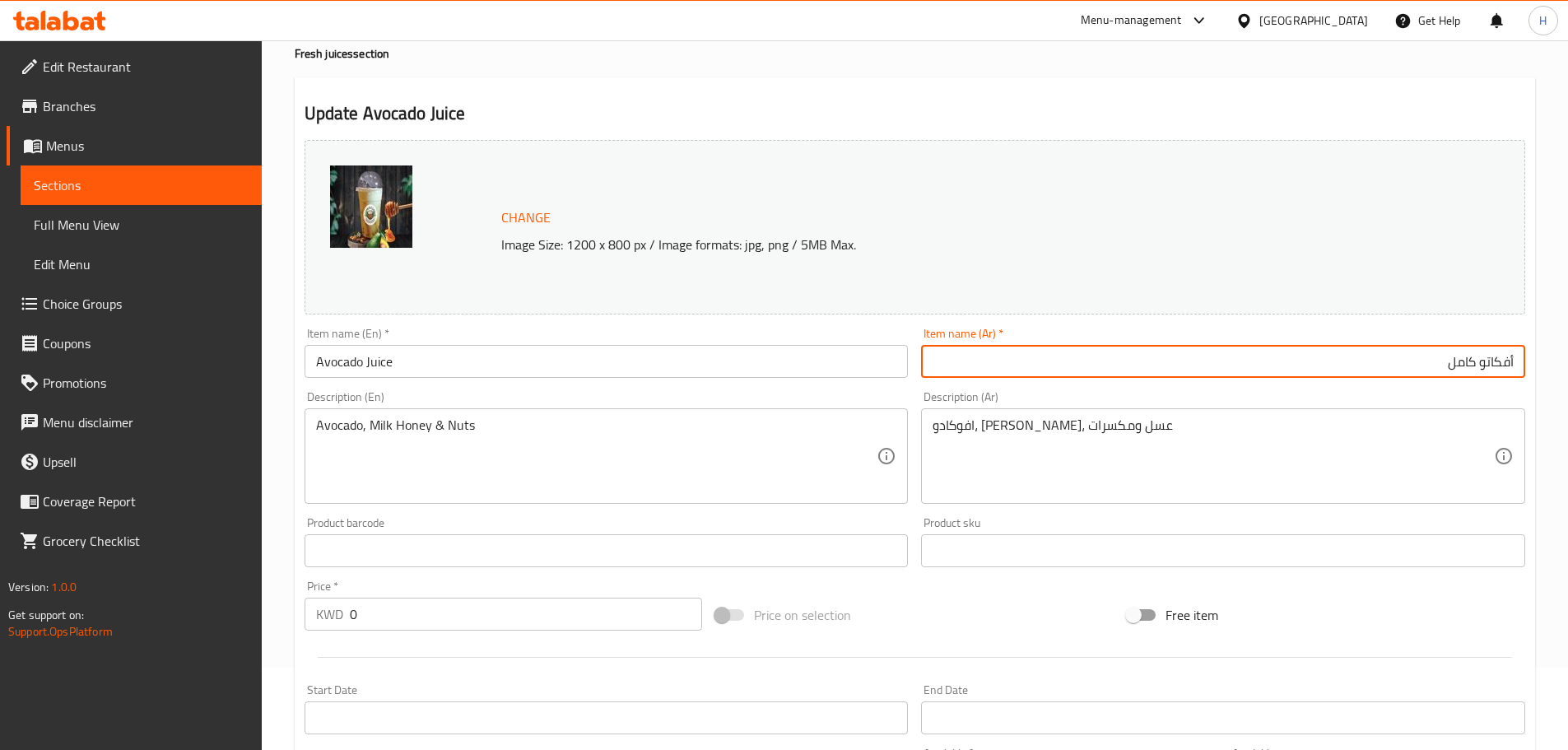
click at [1403, 365] on input "أفكاتو كامل" at bounding box center [1223, 361] width 604 height 33
type input "عصير افوكادو"
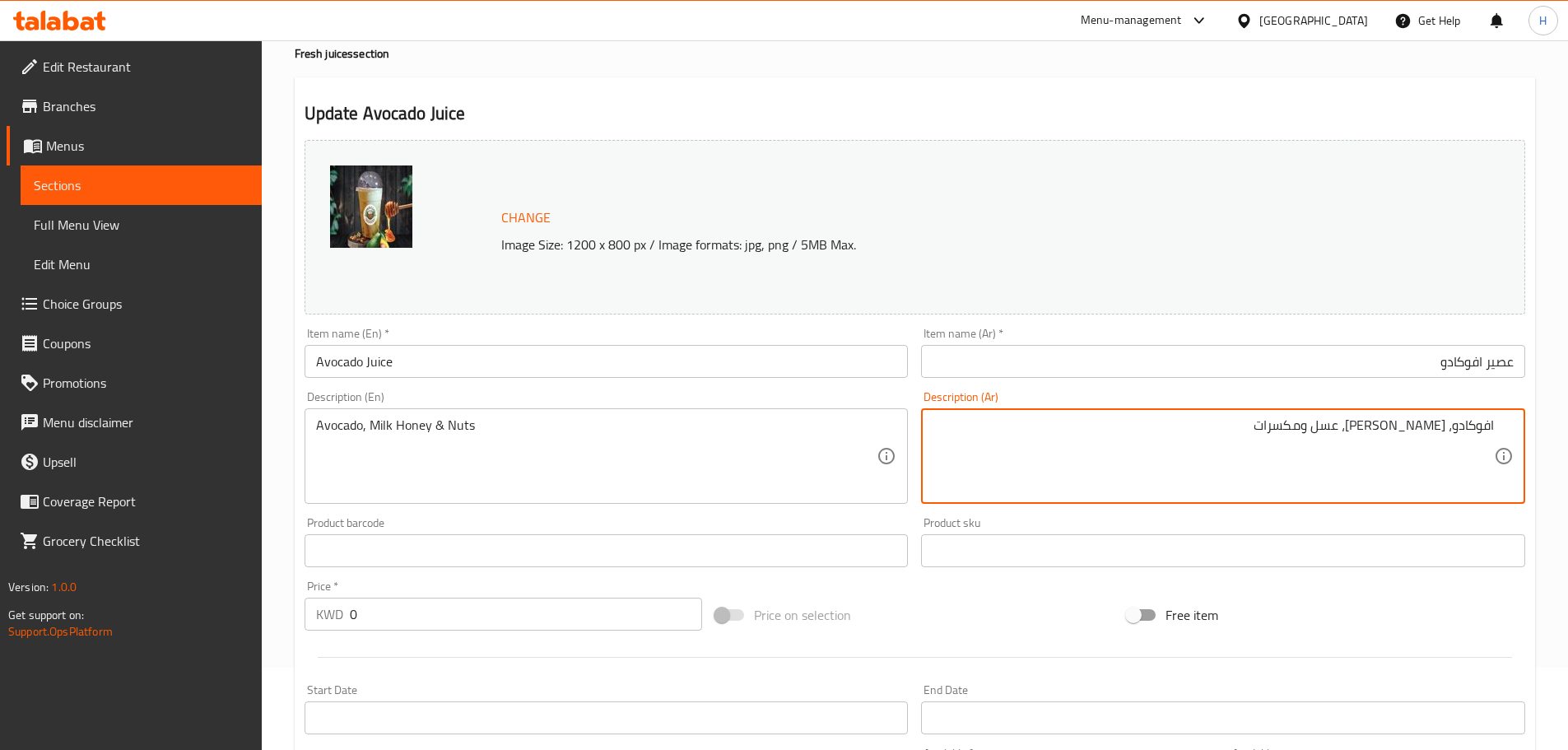
click at [670, 381] on div "Item name (En)   * Avocado Juice Item name (En) *" at bounding box center [606, 352] width 617 height 63
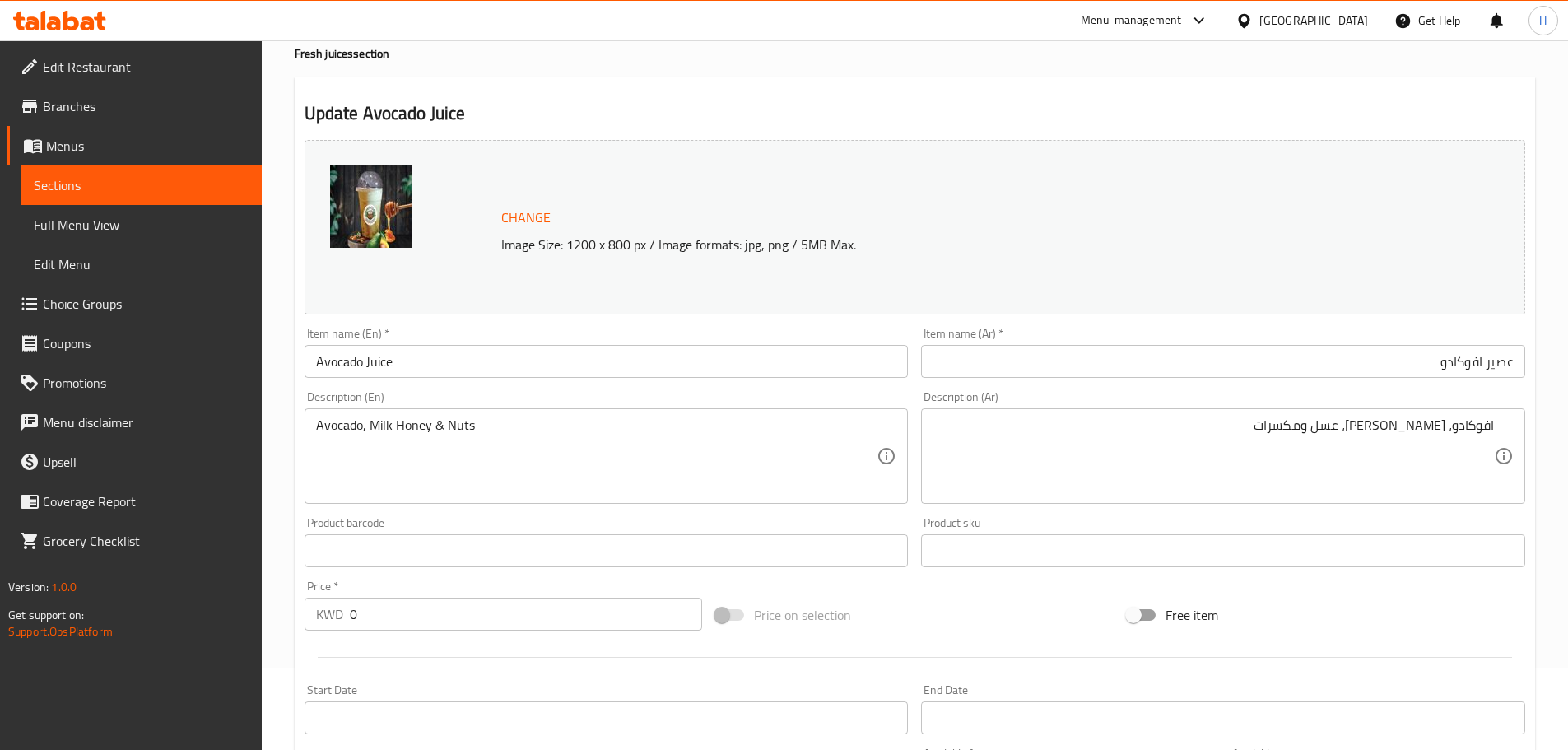
click at [670, 358] on input "Avocado Juice" at bounding box center [607, 361] width 604 height 33
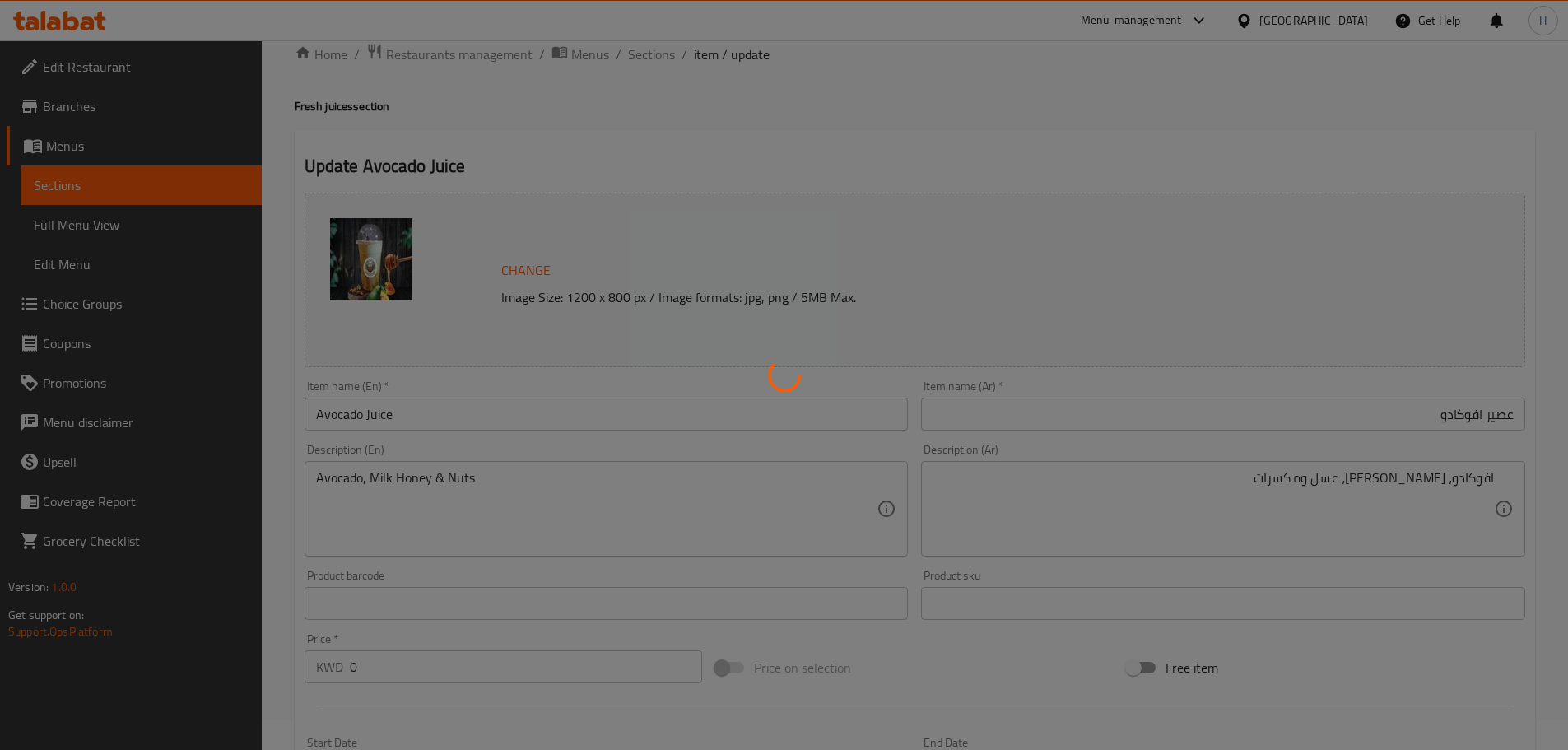
scroll to position [0, 0]
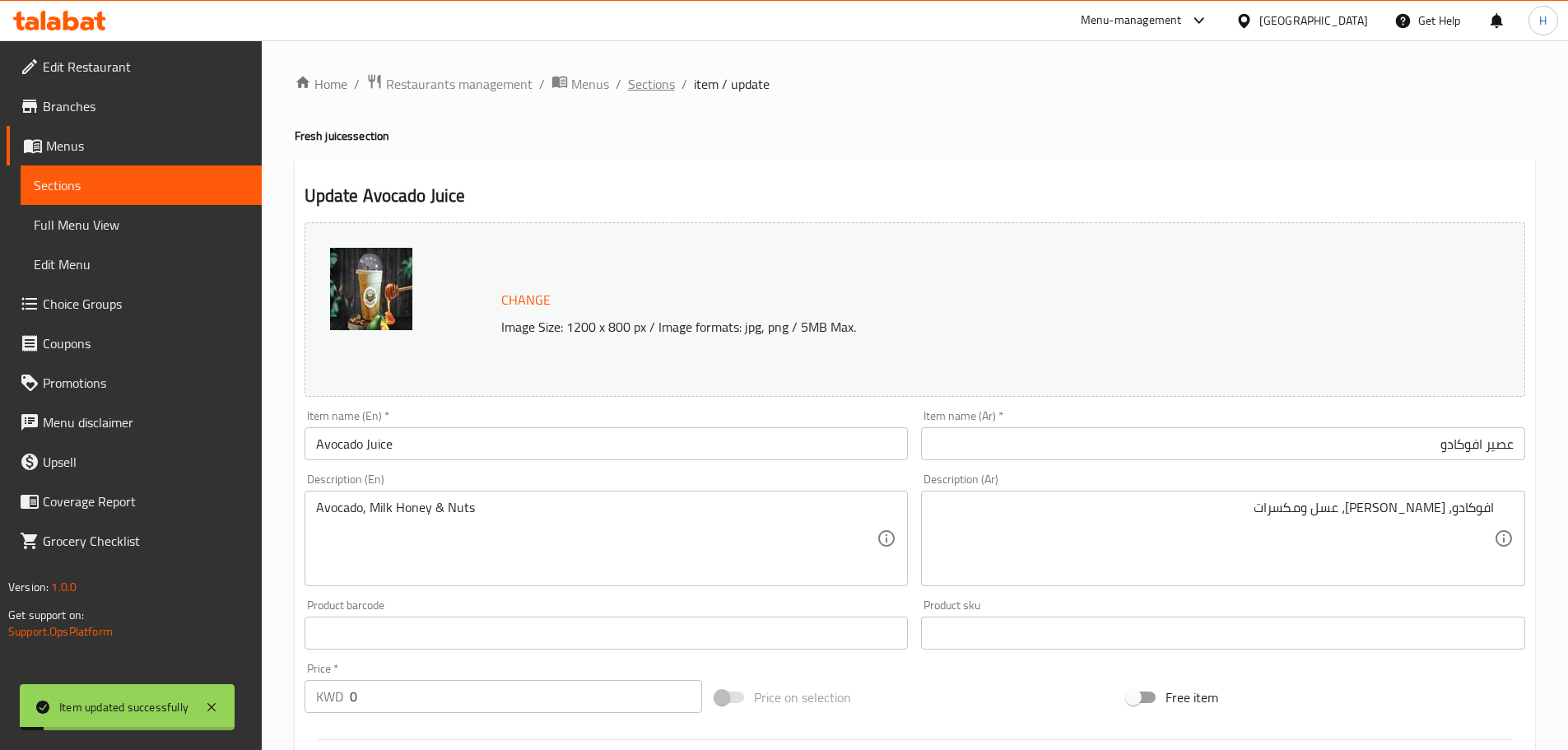
click at [654, 91] on span "Sections" at bounding box center [651, 84] width 47 height 20
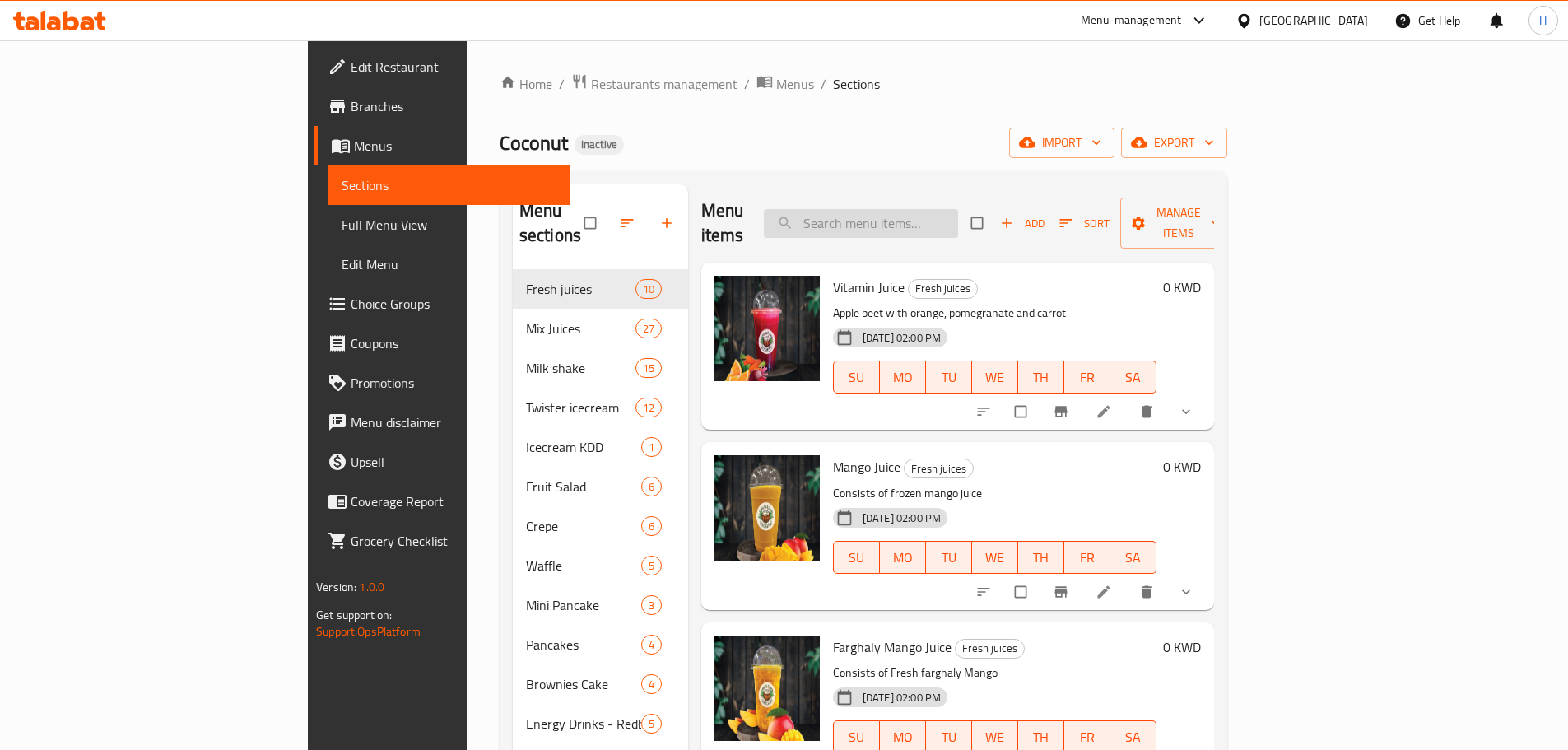
click at [930, 210] on input "search" at bounding box center [861, 223] width 194 height 29
paste input "Strawberry Juice"
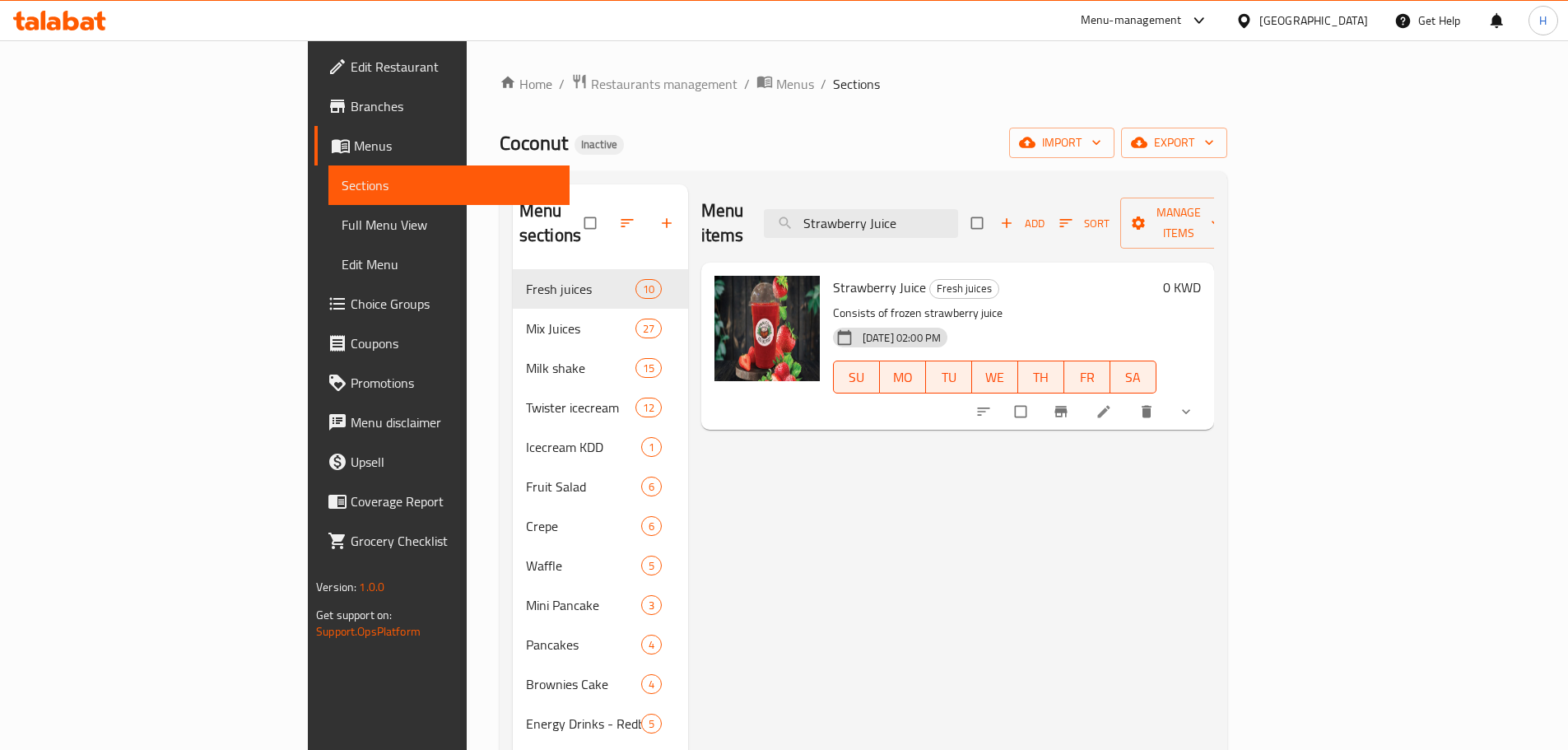
type input "Strawberry Juice"
click at [1113, 404] on icon at bounding box center [1104, 411] width 16 height 16
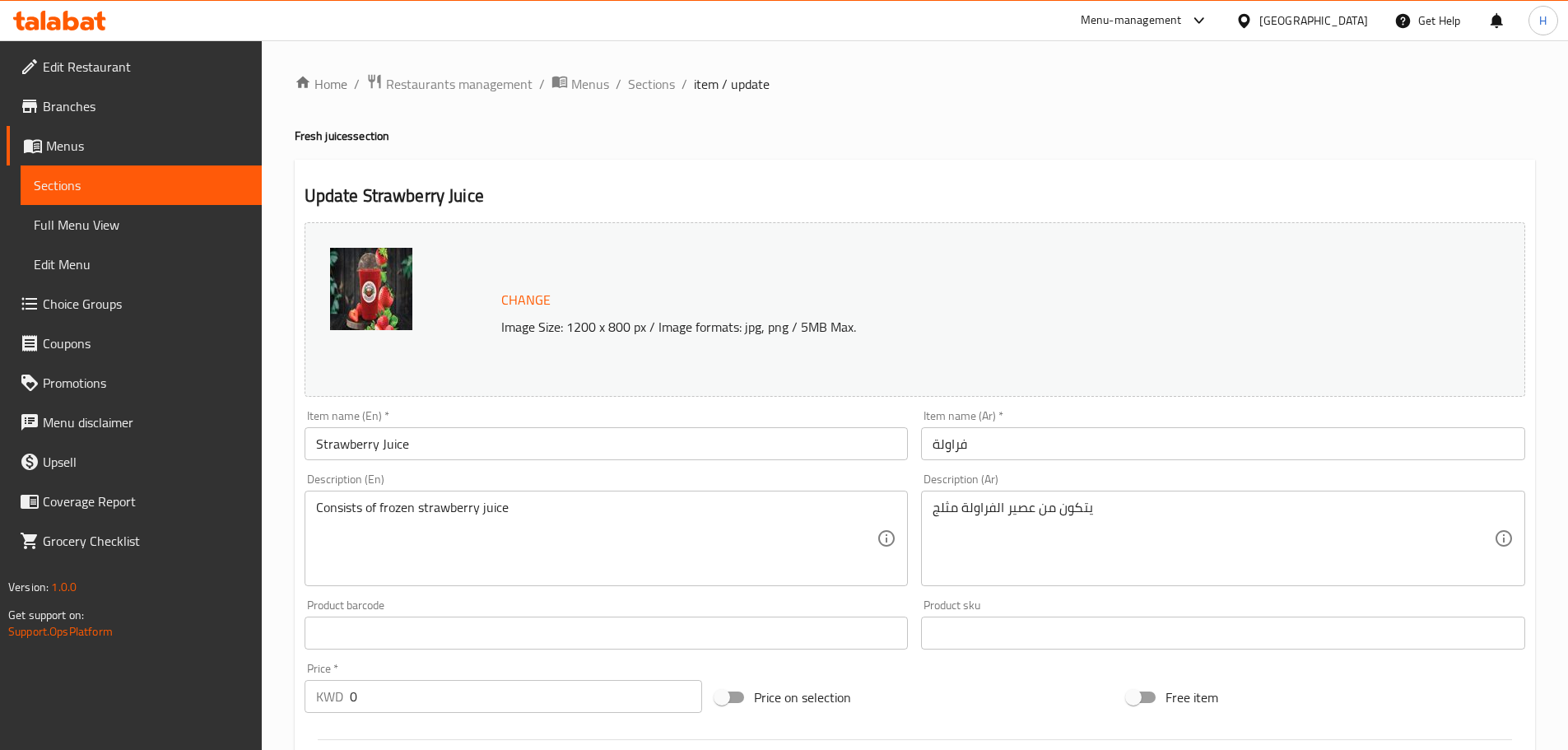
click at [997, 456] on input "فراولة" at bounding box center [1223, 443] width 604 height 33
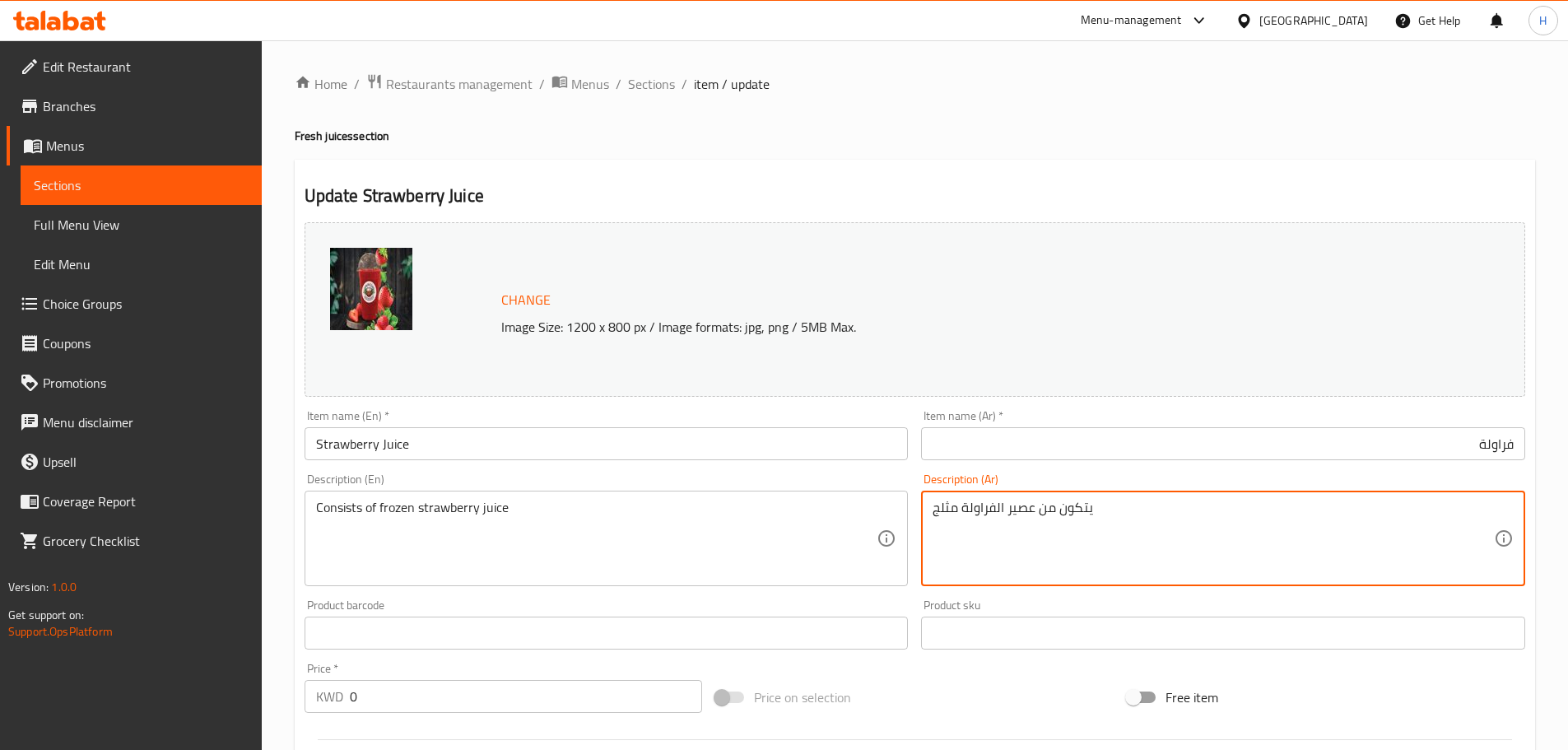
click at [1026, 509] on textarea "يتكون من عصير الفراولة مثلج" at bounding box center [1213, 539] width 561 height 78
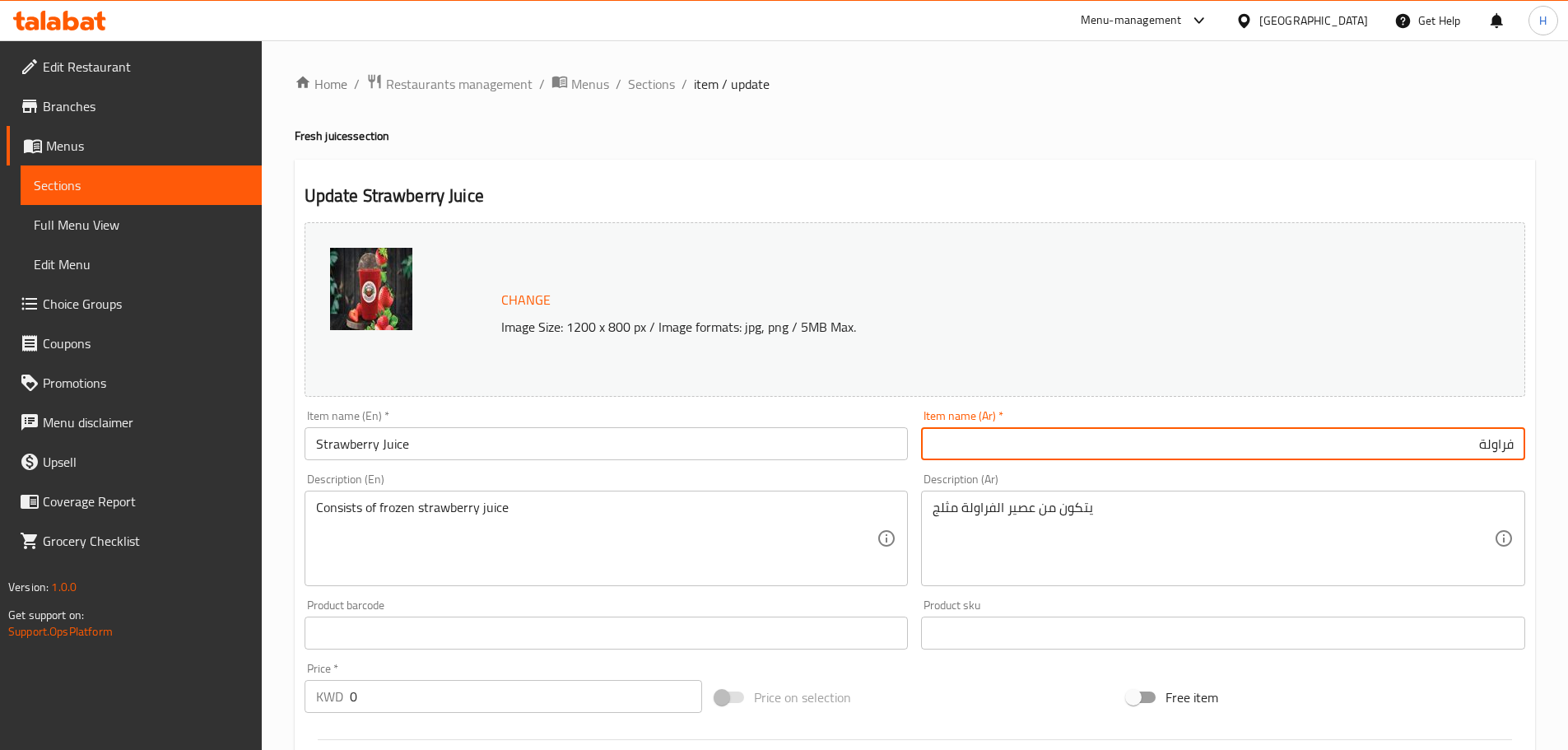
click at [1514, 443] on input "فراولة" at bounding box center [1223, 443] width 604 height 33
paste input "عصير"
type input "عصير فراولة"
click at [661, 436] on input "Strawberry Juice" at bounding box center [607, 443] width 604 height 33
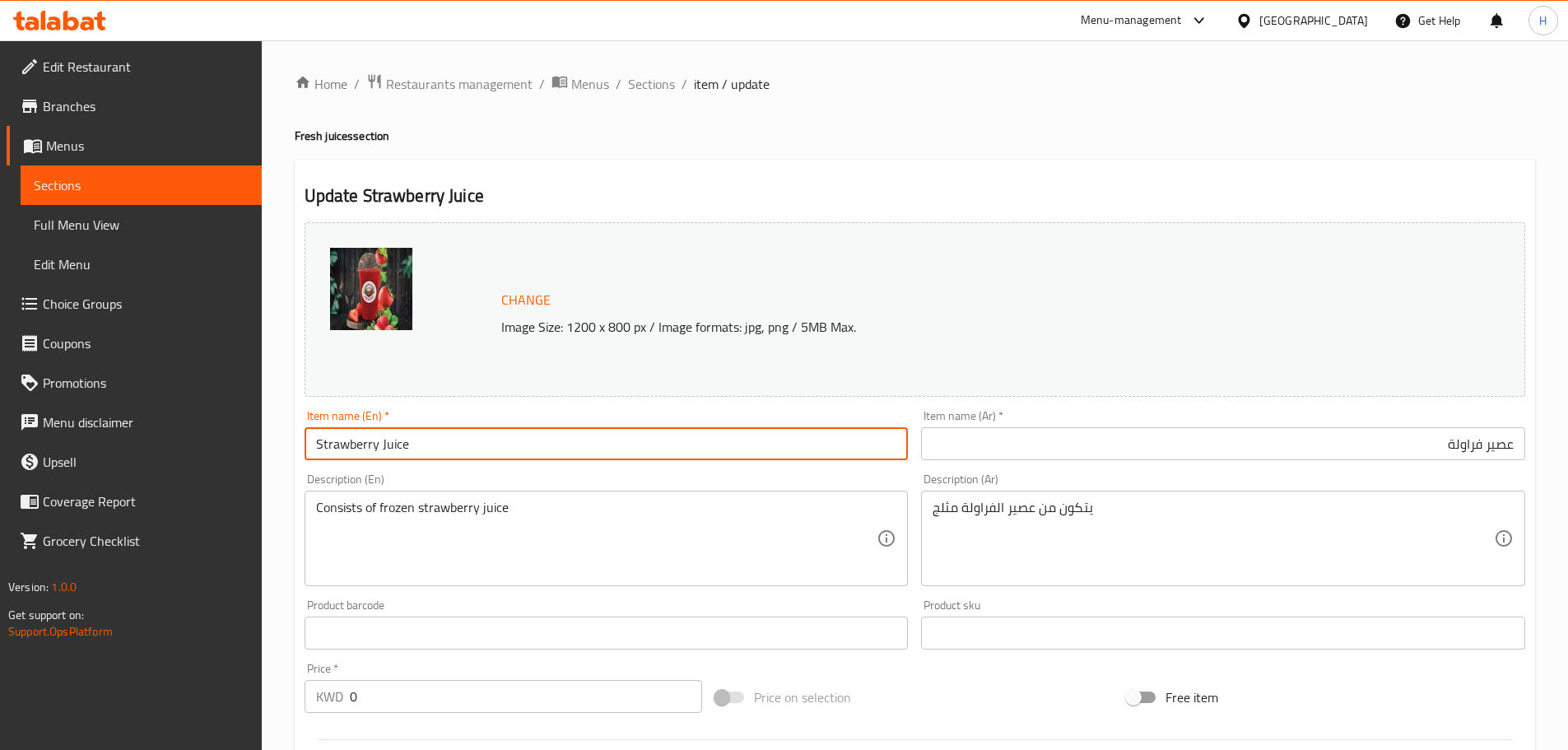
click at [499, 454] on input "Strawberry Juice" at bounding box center [607, 443] width 604 height 33
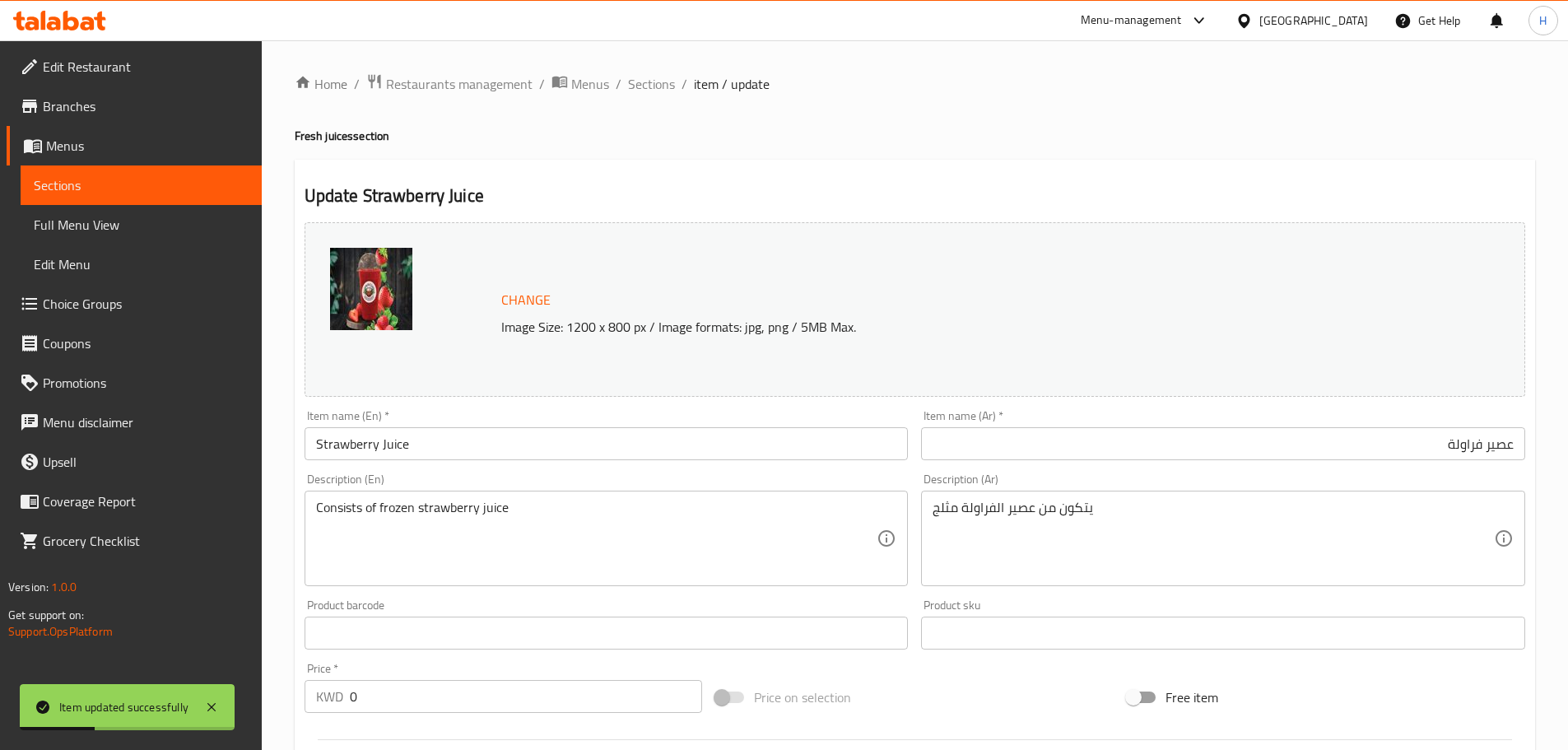
click at [577, 471] on div "Description (En) Consists of frozen strawberry juice Description (En)" at bounding box center [606, 529] width 617 height 126
click at [683, 479] on div "Description (En) Consists of frozen strawberry juice Description (En)" at bounding box center [607, 530] width 604 height 113
click at [642, 80] on span "Sections" at bounding box center [651, 84] width 47 height 20
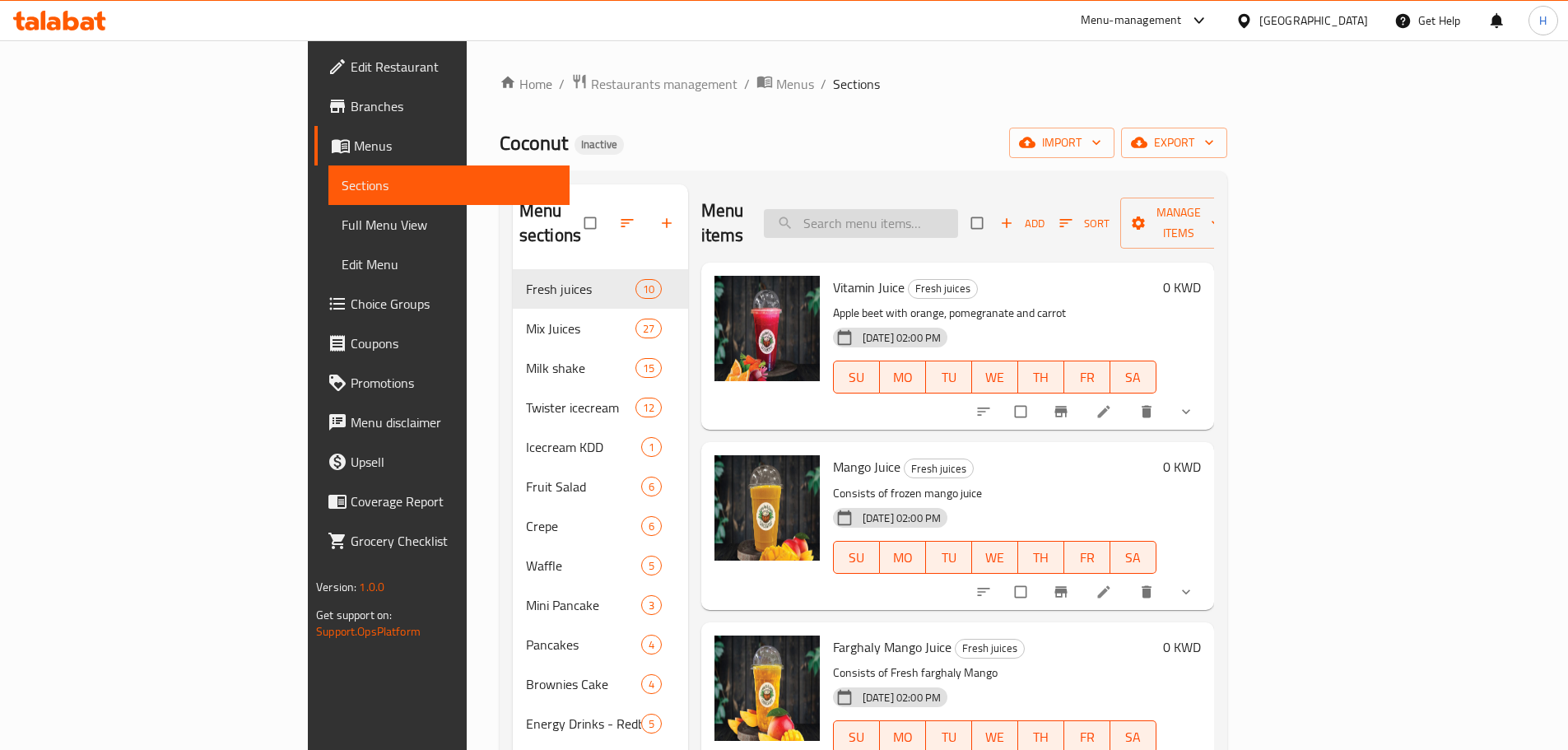
click at [958, 221] on input "search" at bounding box center [861, 223] width 194 height 29
paste input "Watermelon Juice"
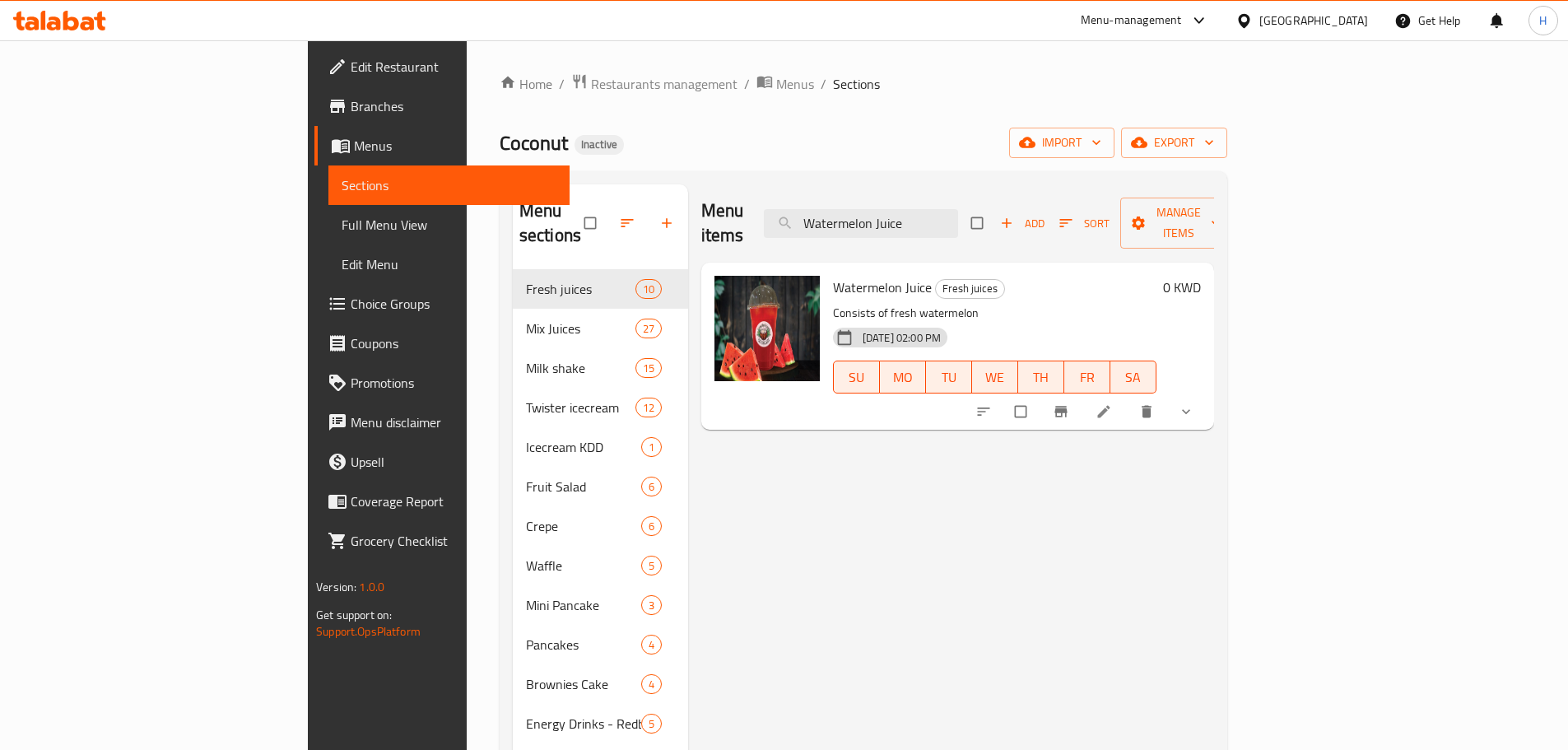
type input "Watermelon Juice"
click at [1113, 404] on icon at bounding box center [1104, 411] width 16 height 16
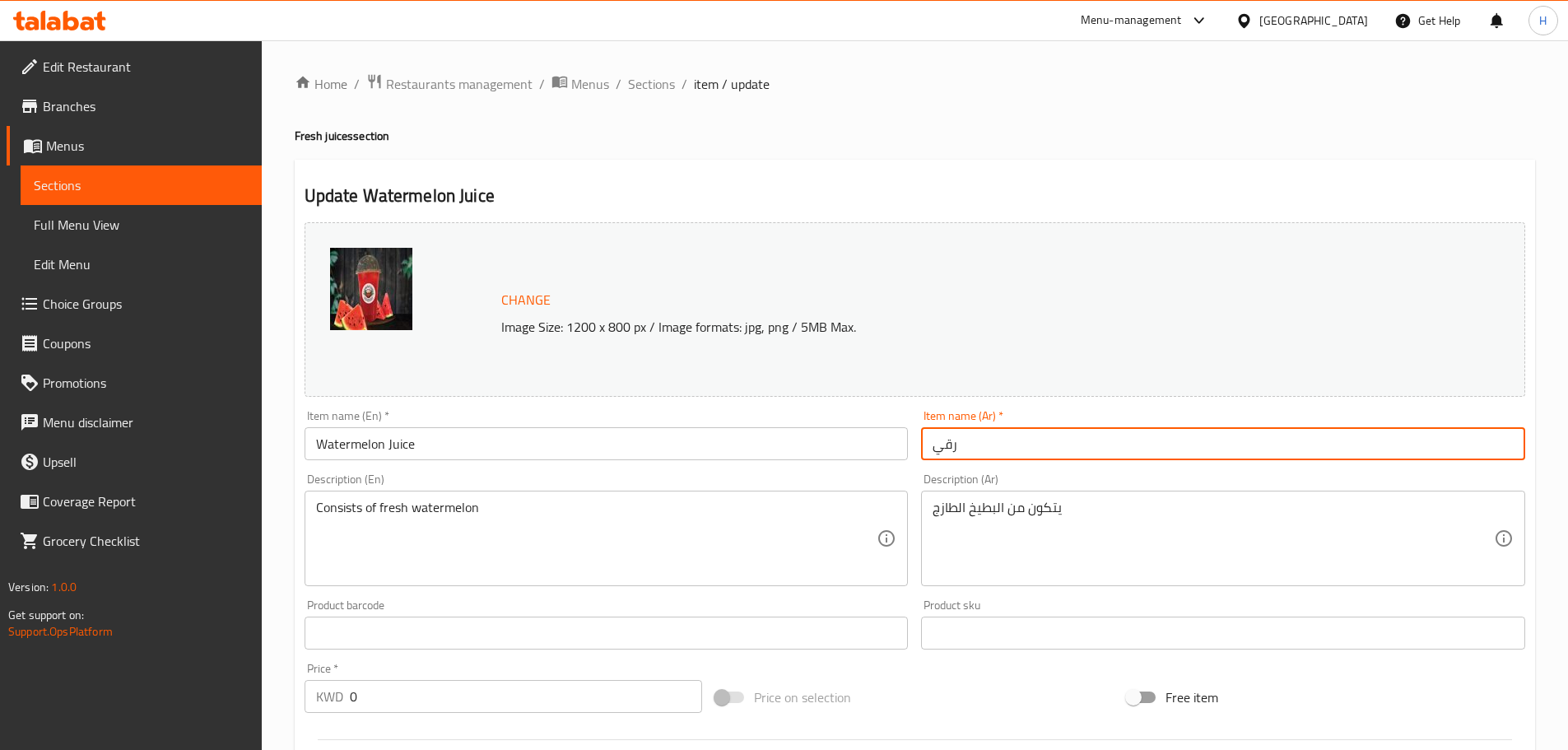
click at [999, 440] on input "رقي" at bounding box center [1223, 443] width 604 height 33
click at [1508, 446] on input "رقي" at bounding box center [1223, 443] width 604 height 33
type input "عصير بطيخ"
click at [753, 448] on input "Watermelon Juice" at bounding box center [607, 443] width 604 height 33
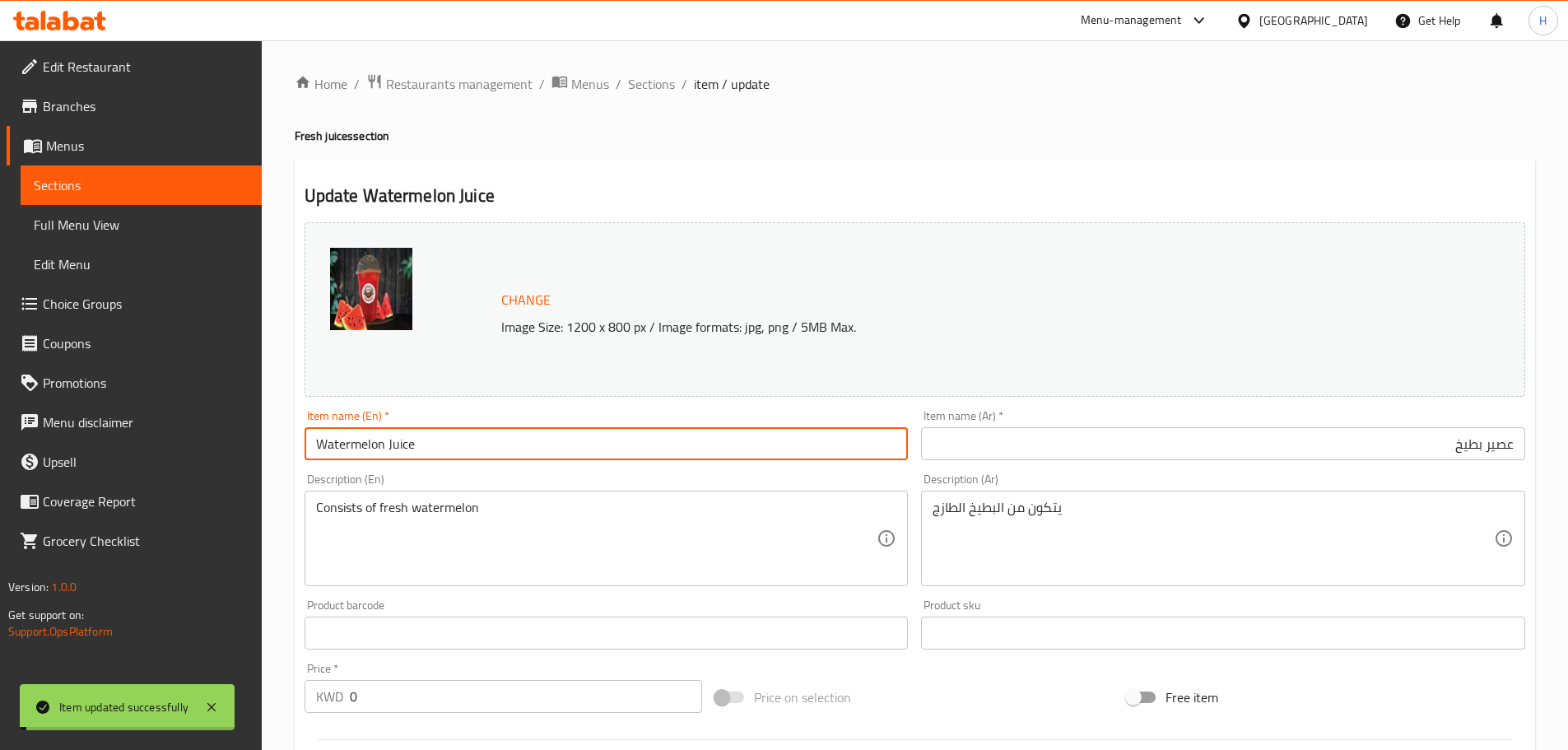
drag, startPoint x: 661, startPoint y: 88, endPoint x: 423, endPoint y: 16, distance: 248.7
click at [661, 88] on span "Sections" at bounding box center [651, 84] width 47 height 20
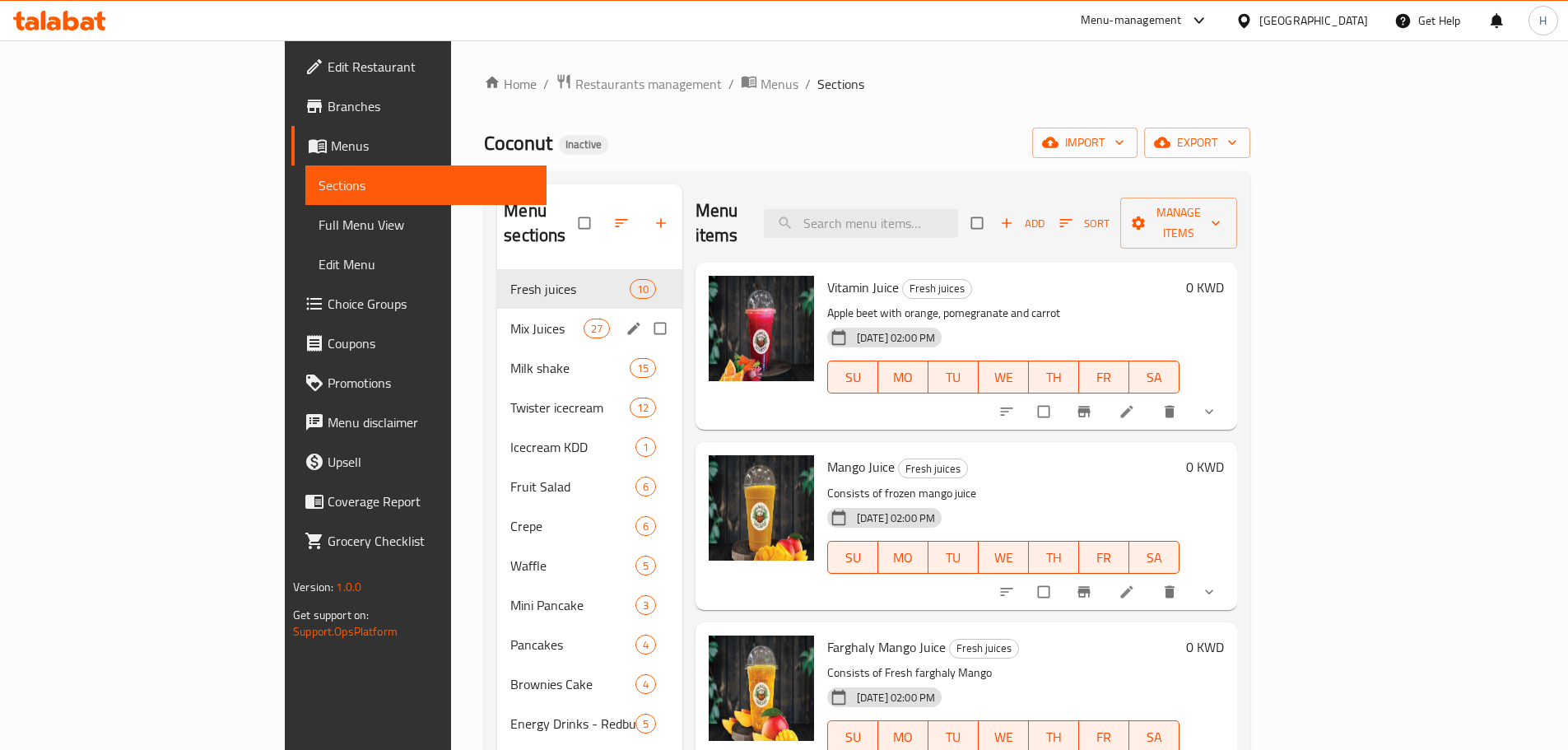
click at [511, 319] on span "Mix Juices" at bounding box center [547, 328] width 73 height 20
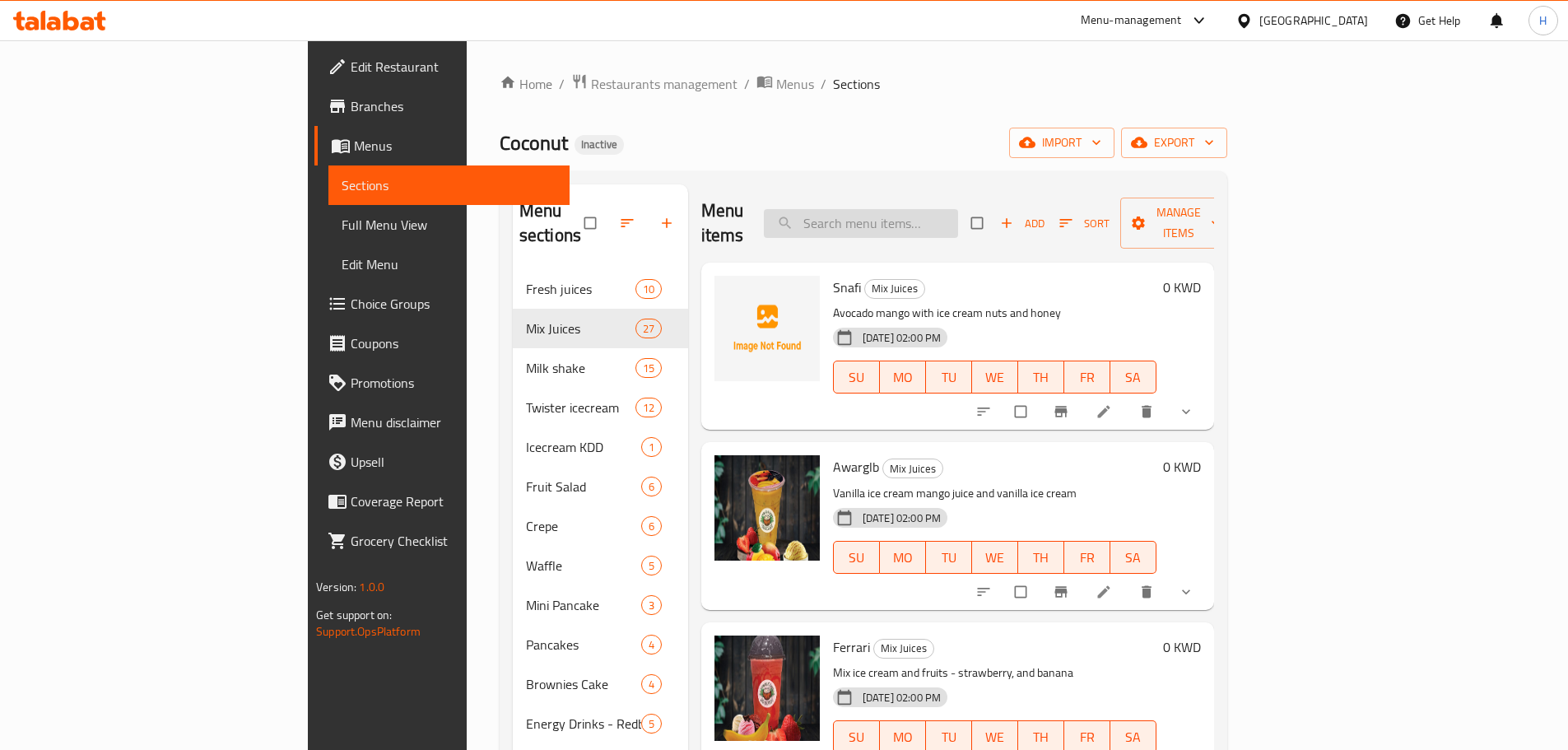
click at [958, 210] on input "search" at bounding box center [861, 223] width 194 height 29
paste input "Awarglb"
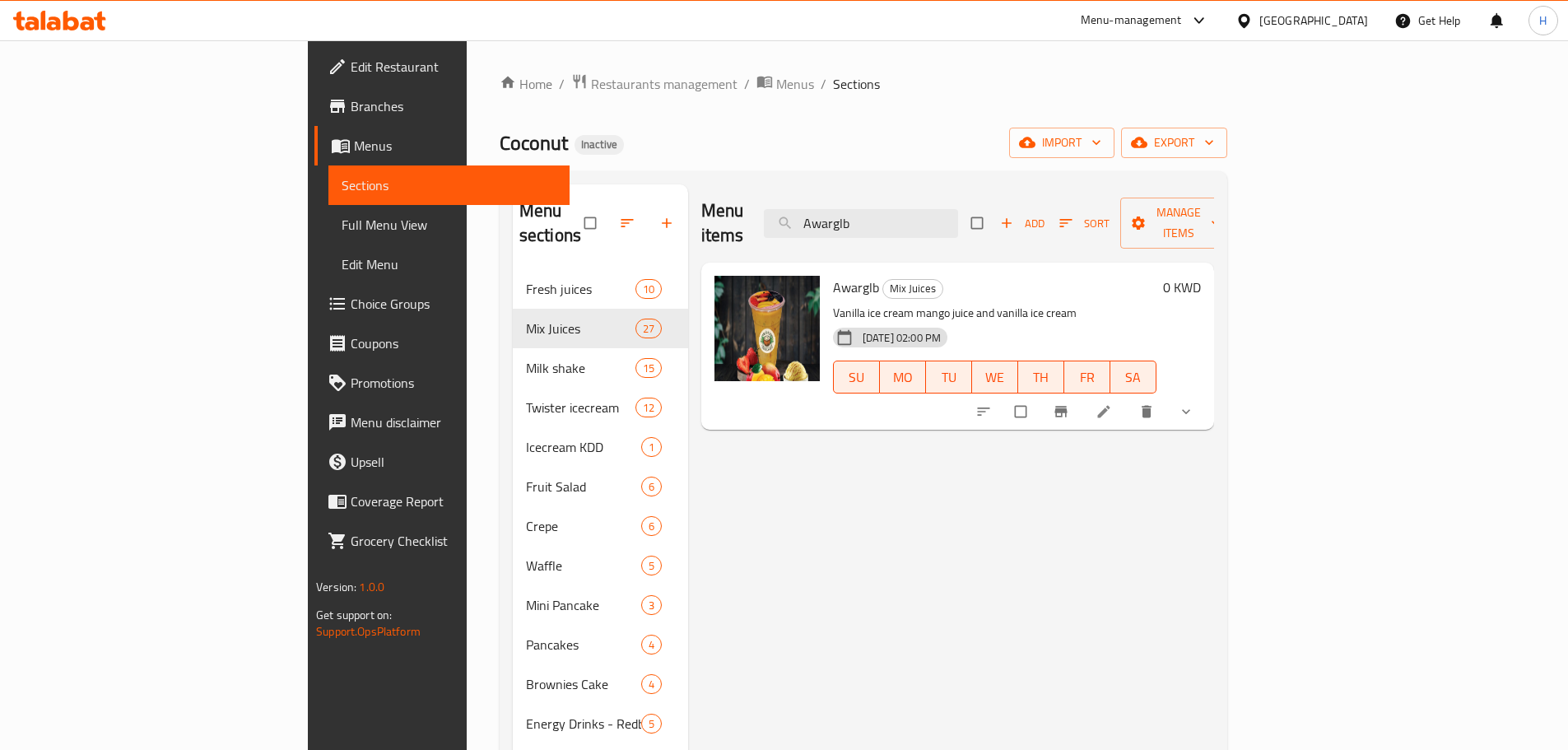
type input "Awarglb"
click at [1113, 404] on icon at bounding box center [1104, 411] width 16 height 16
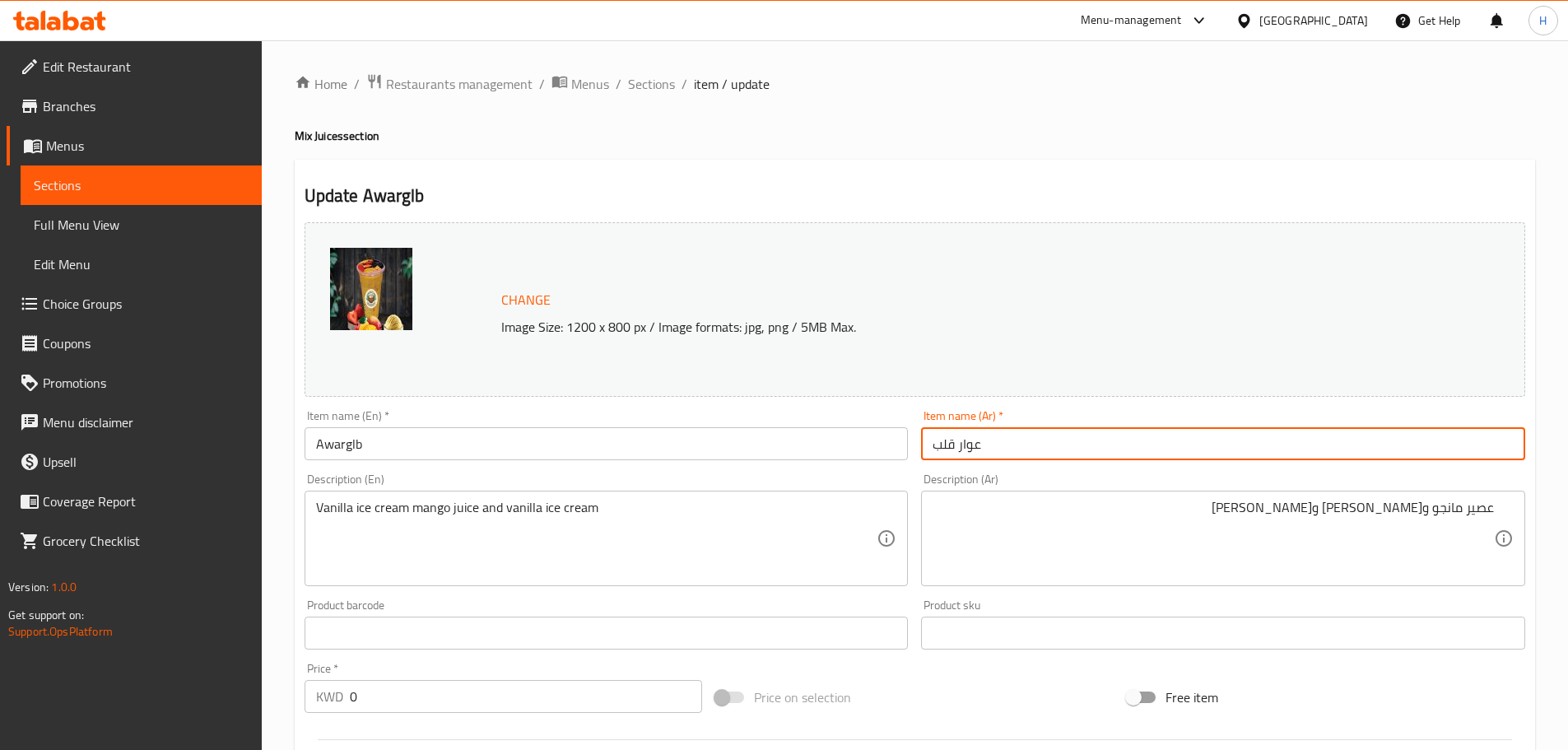
click at [1044, 454] on input "عوار قلب" at bounding box center [1223, 443] width 604 height 33
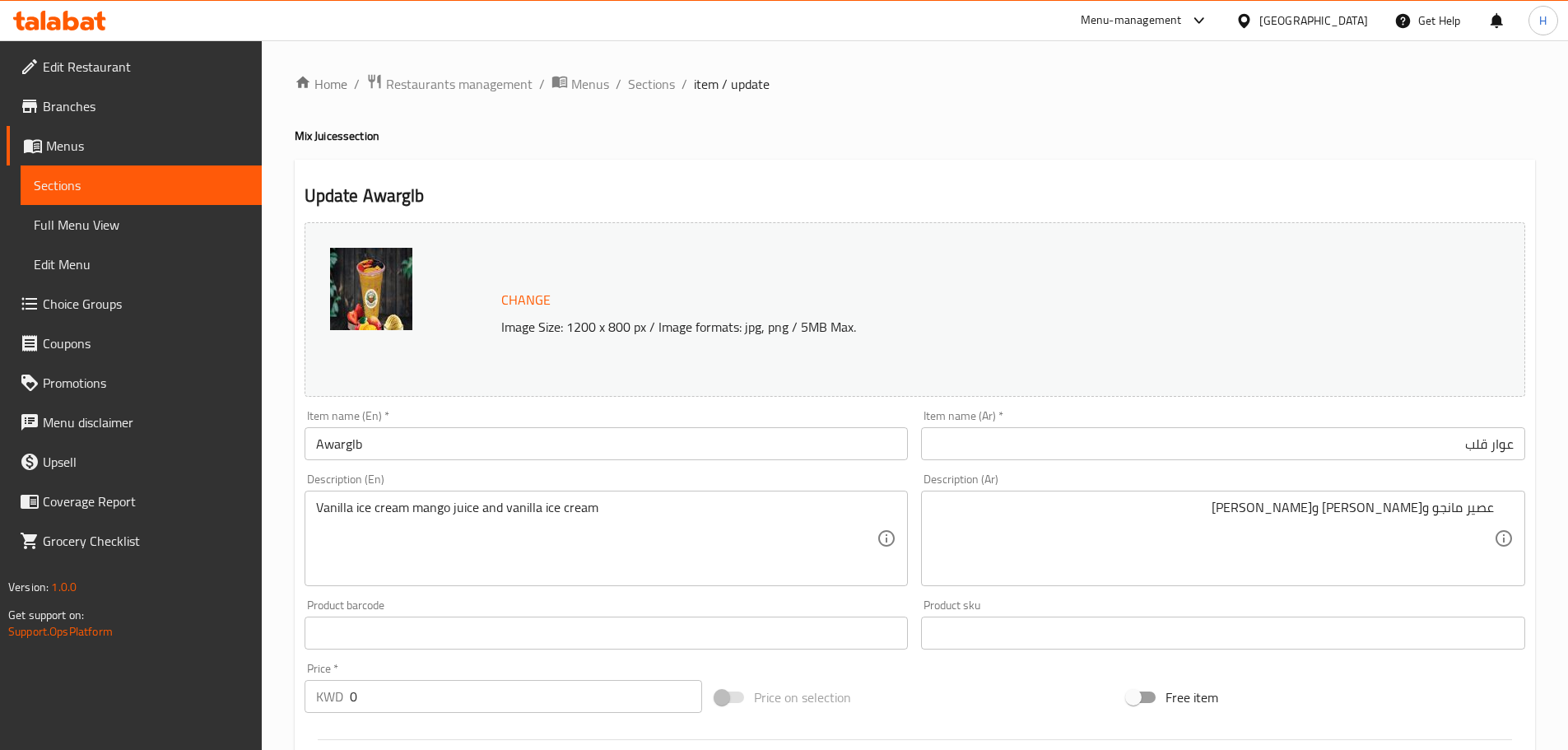
click at [1049, 469] on div "Description (Ar) عصير مانجو و[PERSON_NAME] و[PERSON_NAME] Description (Ar)" at bounding box center [1223, 529] width 617 height 126
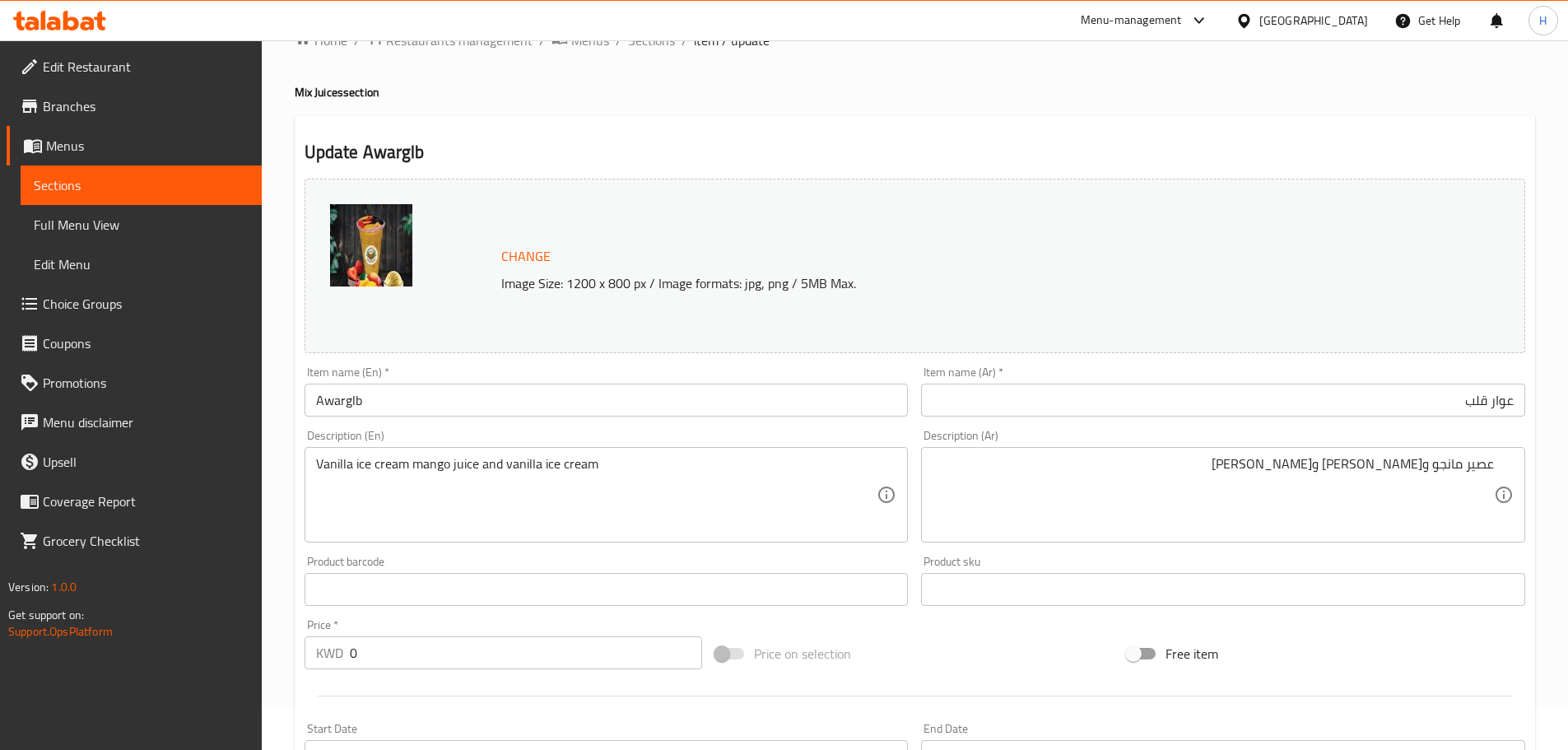
scroll to position [82, 0]
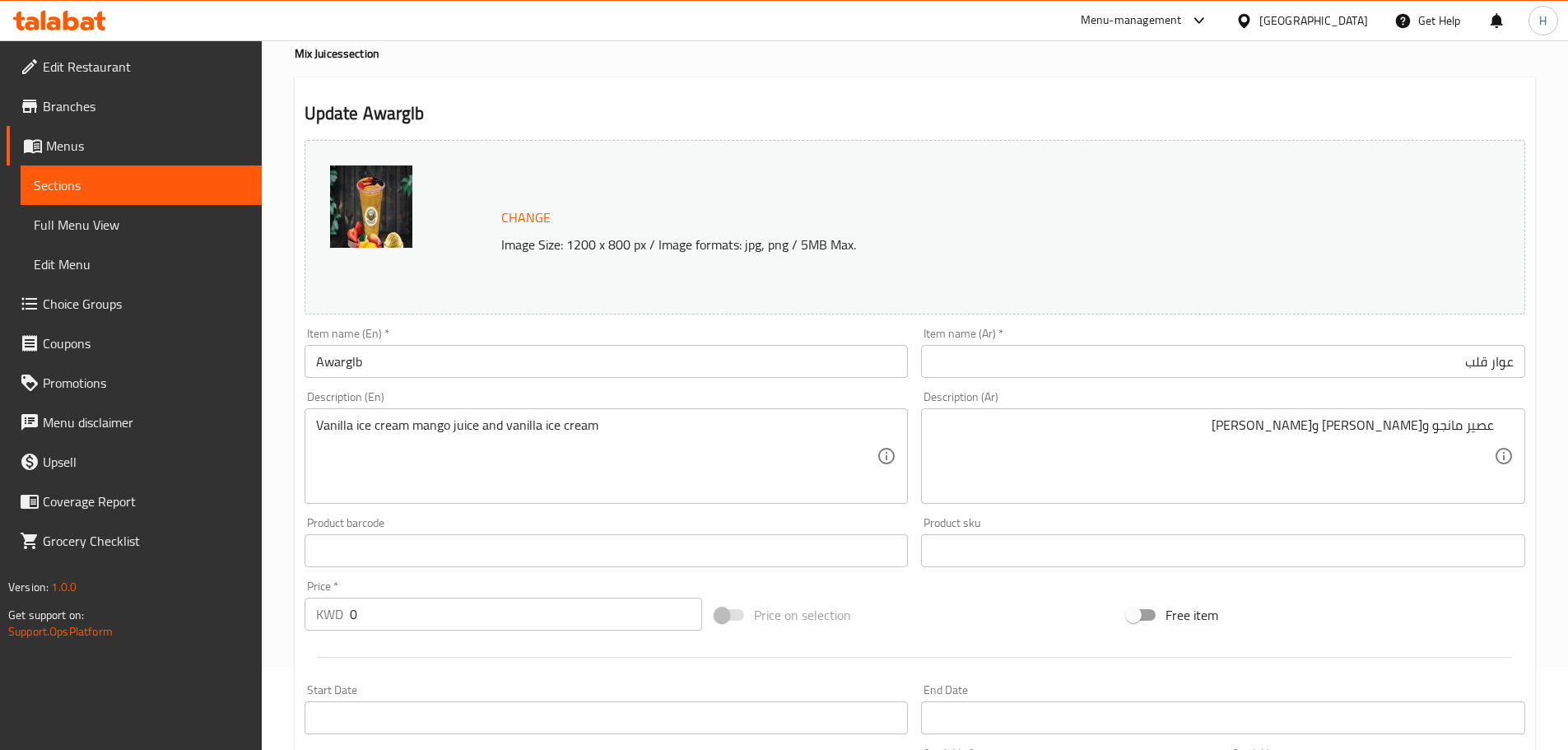
click at [1423, 375] on input "عوار قلب" at bounding box center [1223, 361] width 604 height 33
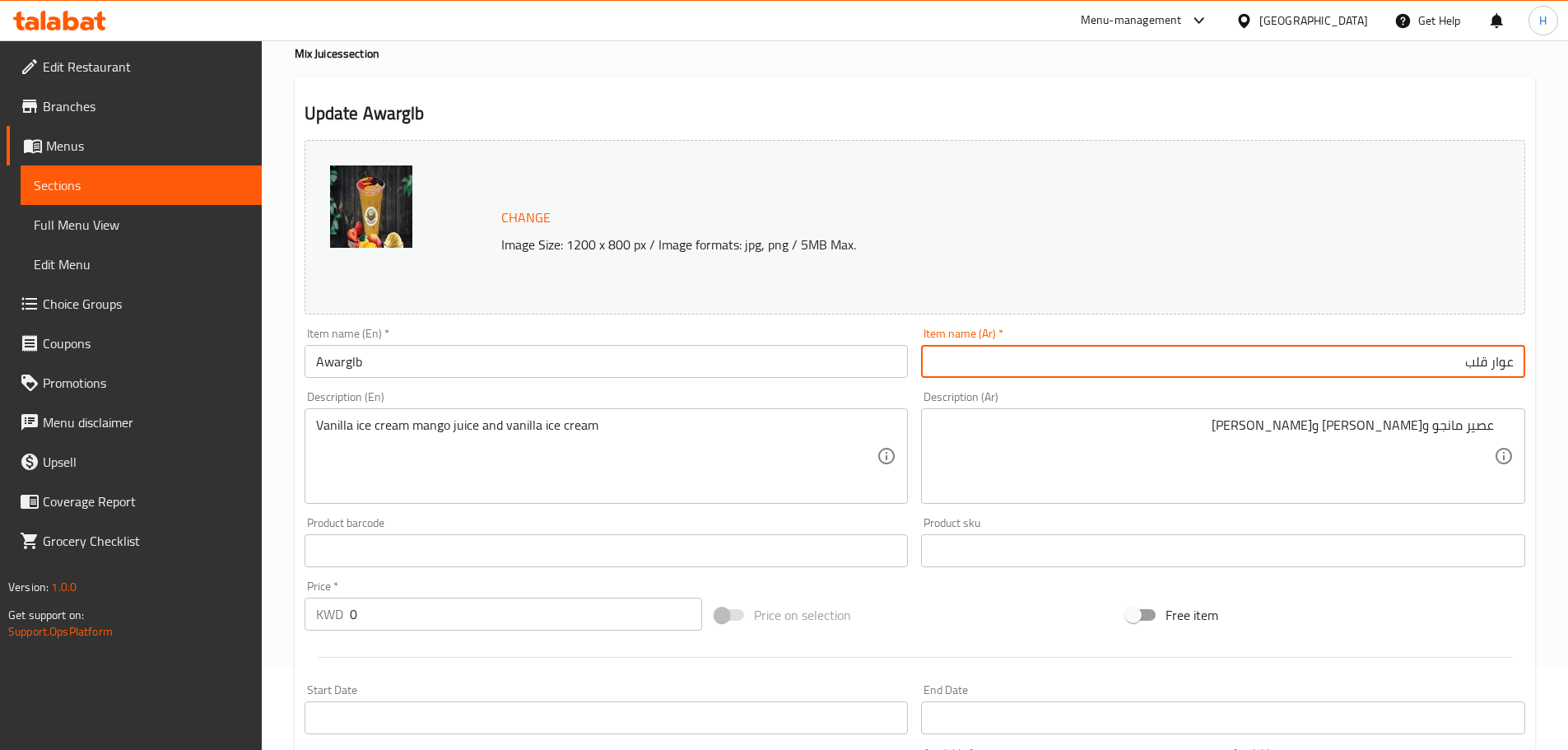
click at [1423, 375] on input "عوار قلب" at bounding box center [1223, 361] width 604 height 33
click at [402, 375] on input "Awarglb" at bounding box center [607, 361] width 604 height 33
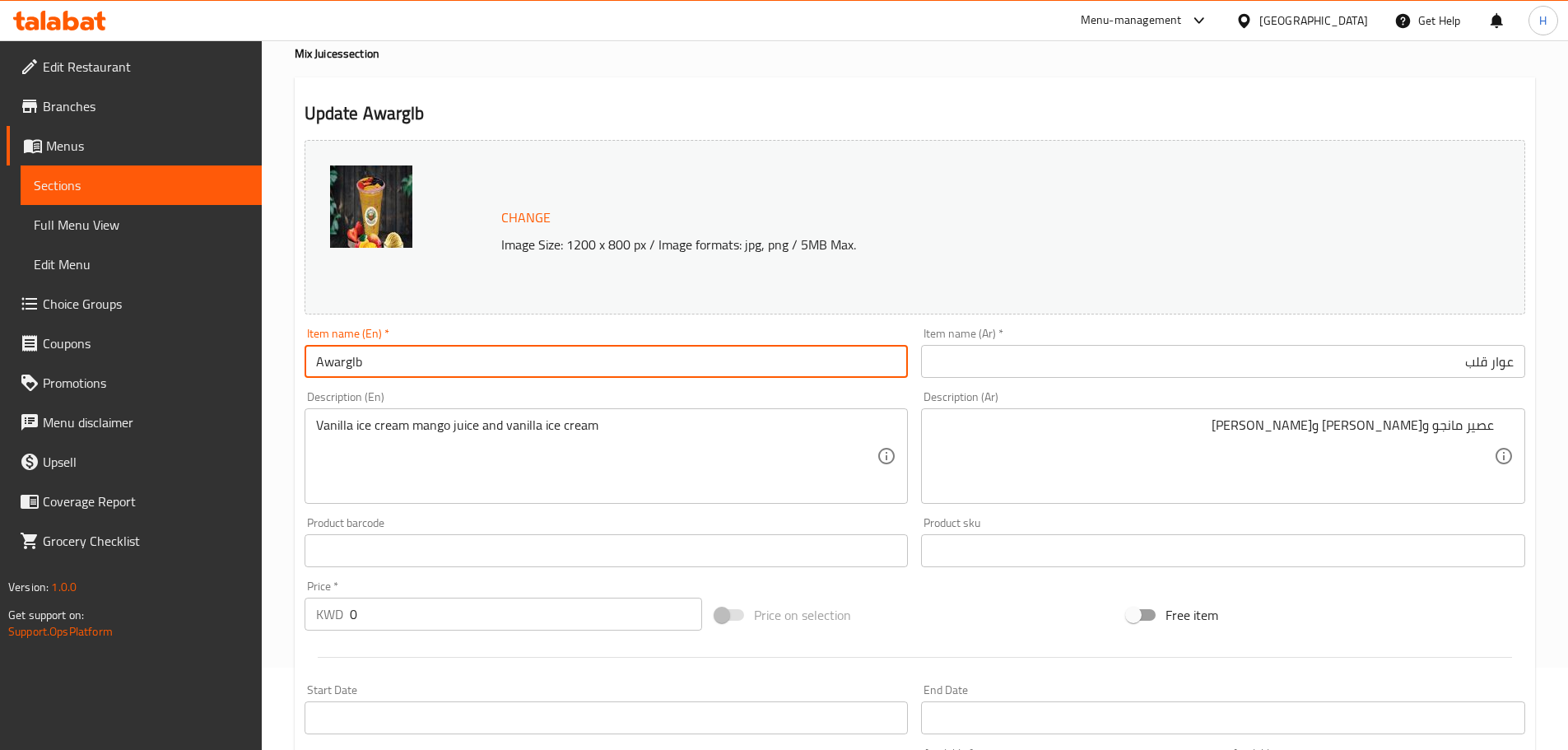
click at [402, 375] on input "Awarglb" at bounding box center [607, 361] width 604 height 33
paste input "Awar Qa"
click at [429, 388] on div "Description (En) Vanilla ice cream mango juice and vanilla ice cream Descriptio…" at bounding box center [606, 447] width 617 height 126
drag, startPoint x: 332, startPoint y: 357, endPoint x: 345, endPoint y: 365, distance: 15.3
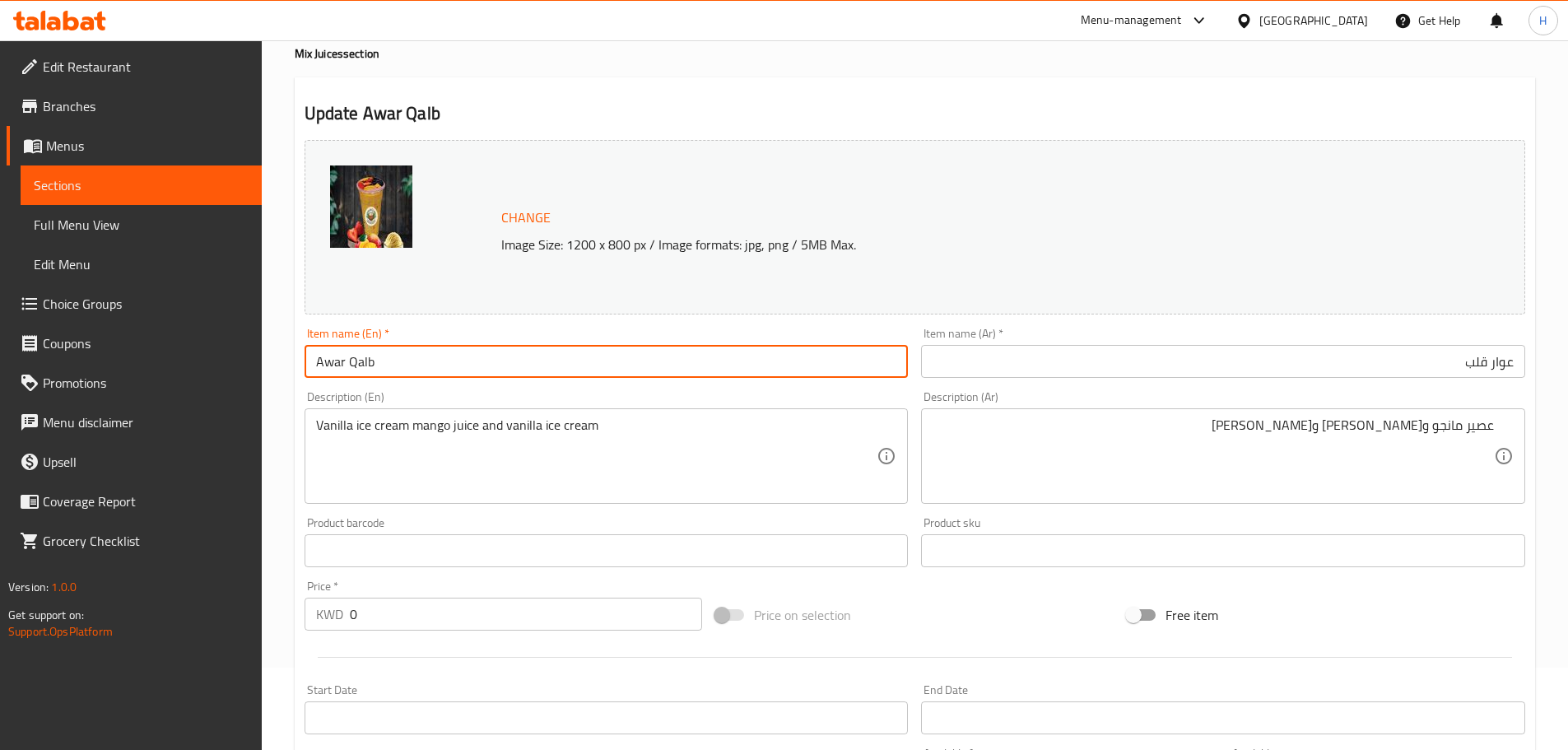
click at [343, 364] on input "Awar Qalb" at bounding box center [607, 361] width 604 height 33
type input "Awar Qalb"
click at [371, 395] on div "Description (En) Vanilla ice cream mango juice and vanilla ice cream Descriptio…" at bounding box center [607, 448] width 604 height 113
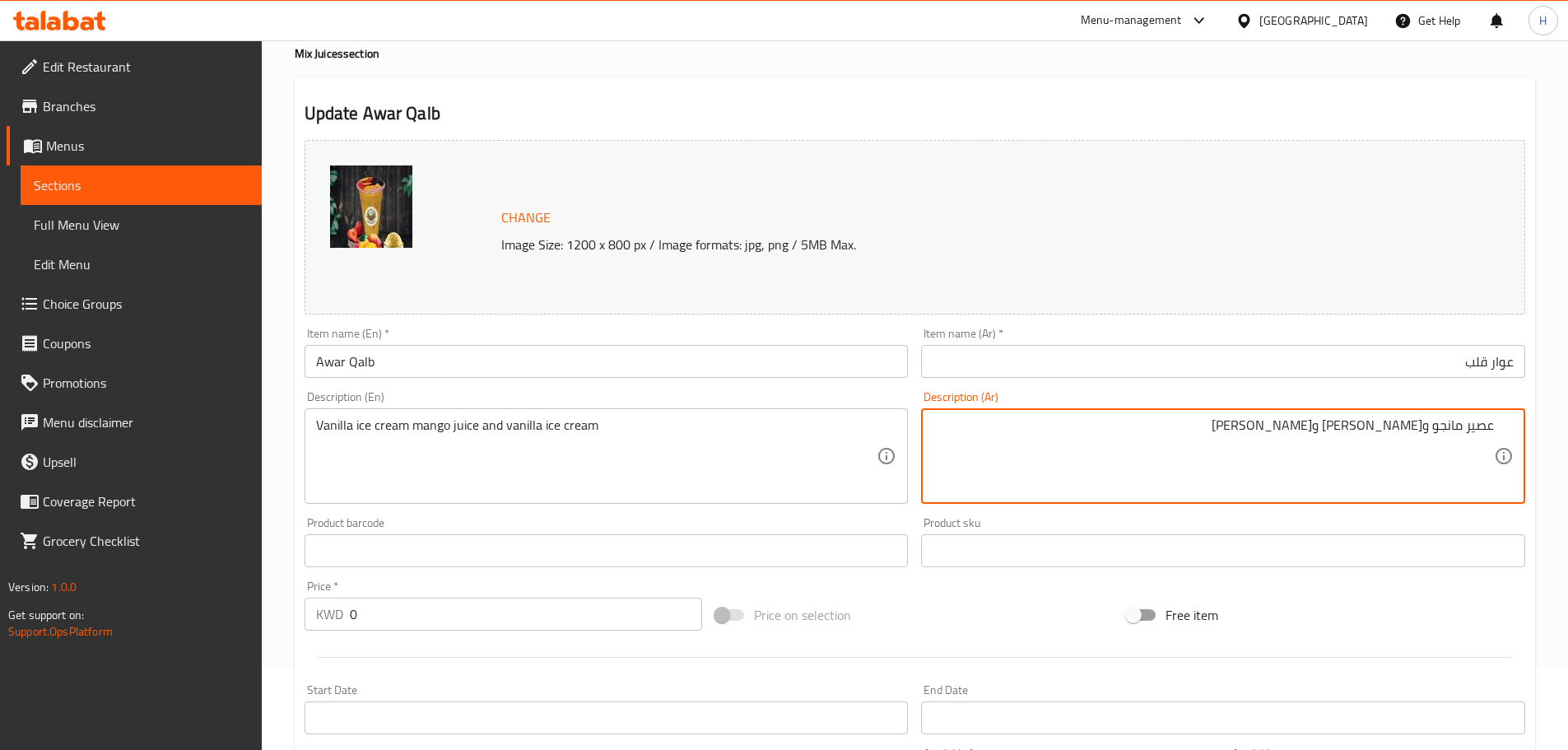
drag, startPoint x: 1331, startPoint y: 427, endPoint x: 1025, endPoint y: 431, distance: 306.0
click at [1025, 431] on textarea "عصير مانجو و[PERSON_NAME] و[PERSON_NAME]" at bounding box center [1213, 456] width 561 height 78
type textarea "عصير مانجو و[PERSON_NAME]"
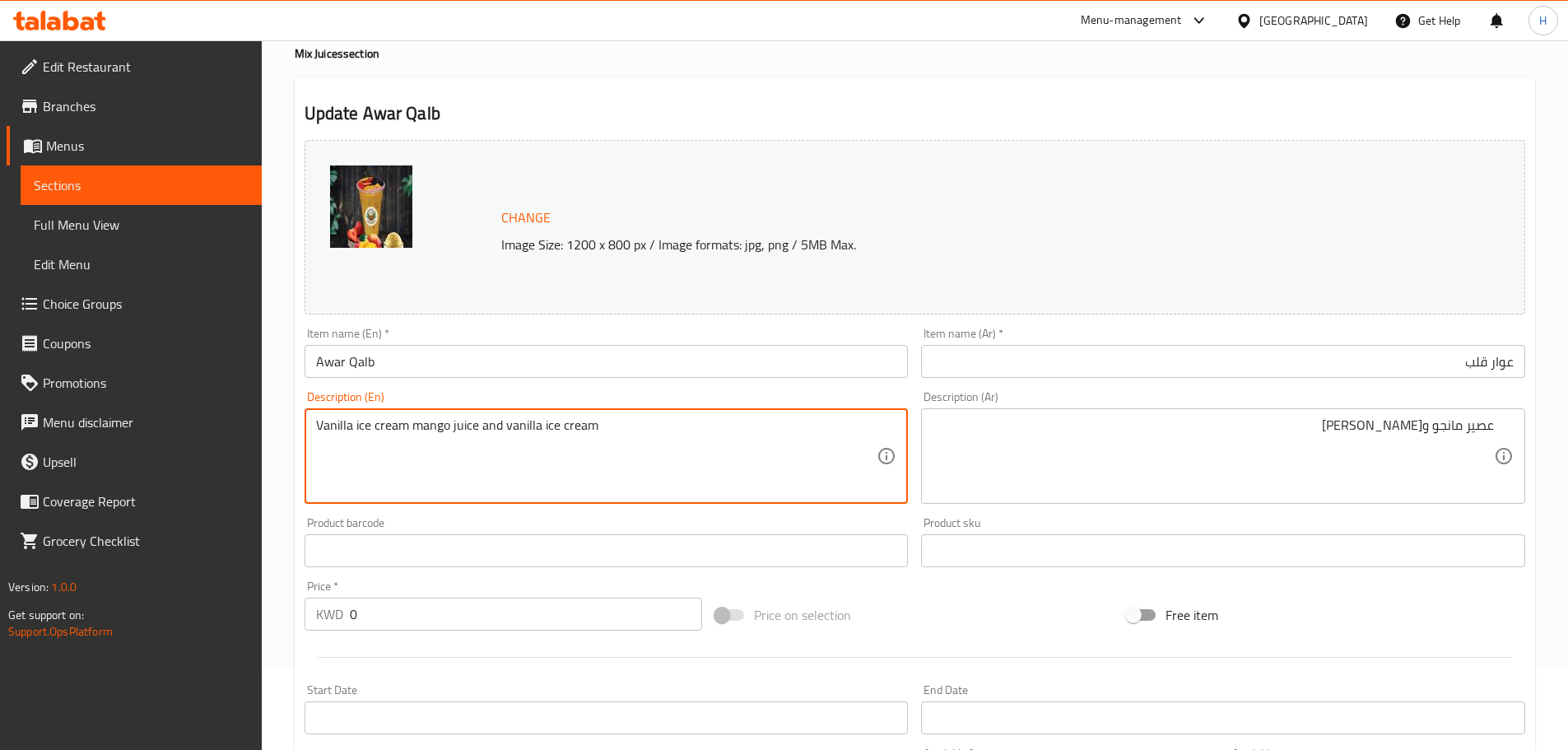
drag, startPoint x: 483, startPoint y: 427, endPoint x: 905, endPoint y: 436, distance: 422.1
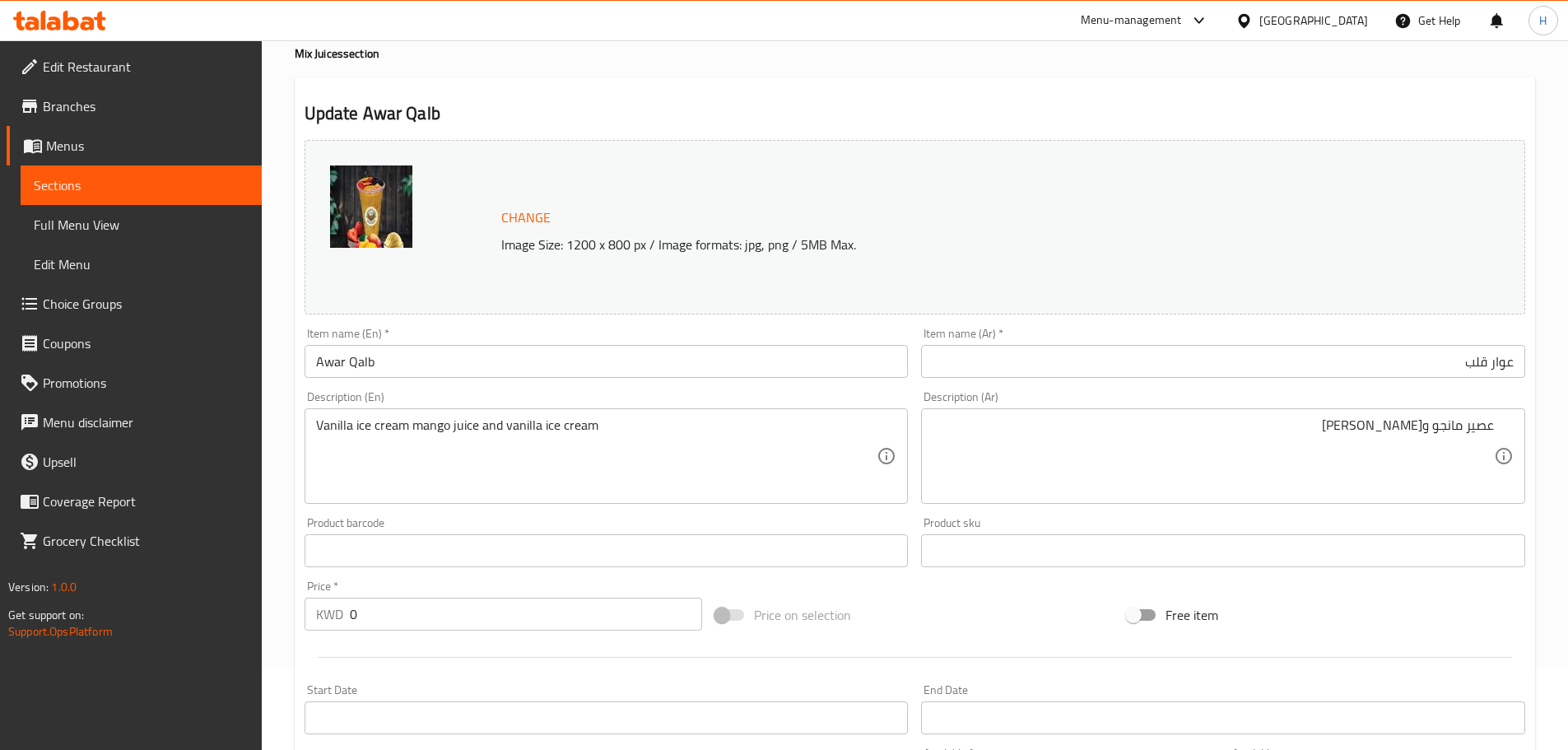
click at [628, 391] on div "Description (En) Vanilla ice cream mango juice and vanilla ice cream Descriptio…" at bounding box center [606, 447] width 617 height 126
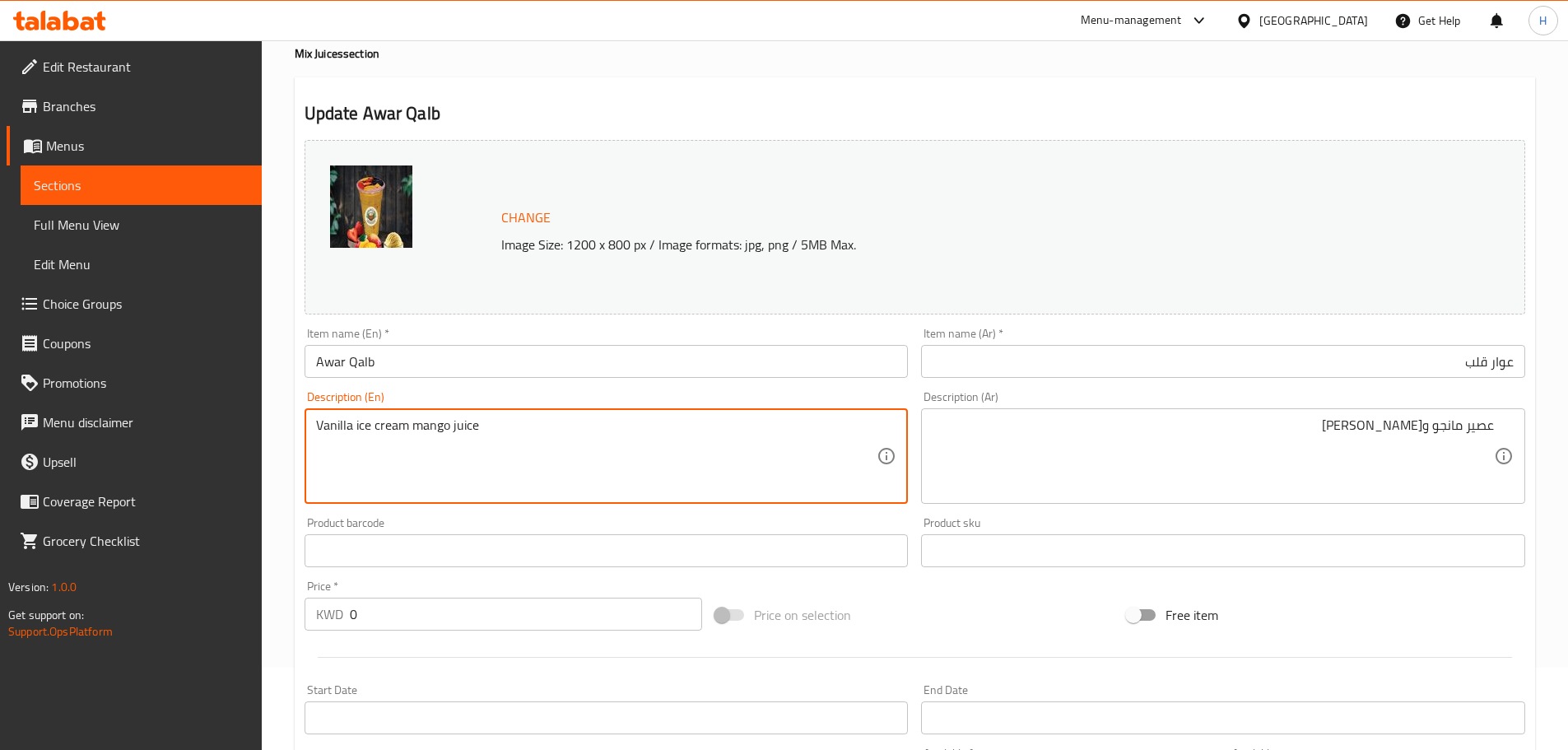
click at [755, 391] on div "Description (En) Vanilla ice cream mango juice Description (En)" at bounding box center [607, 448] width 604 height 113
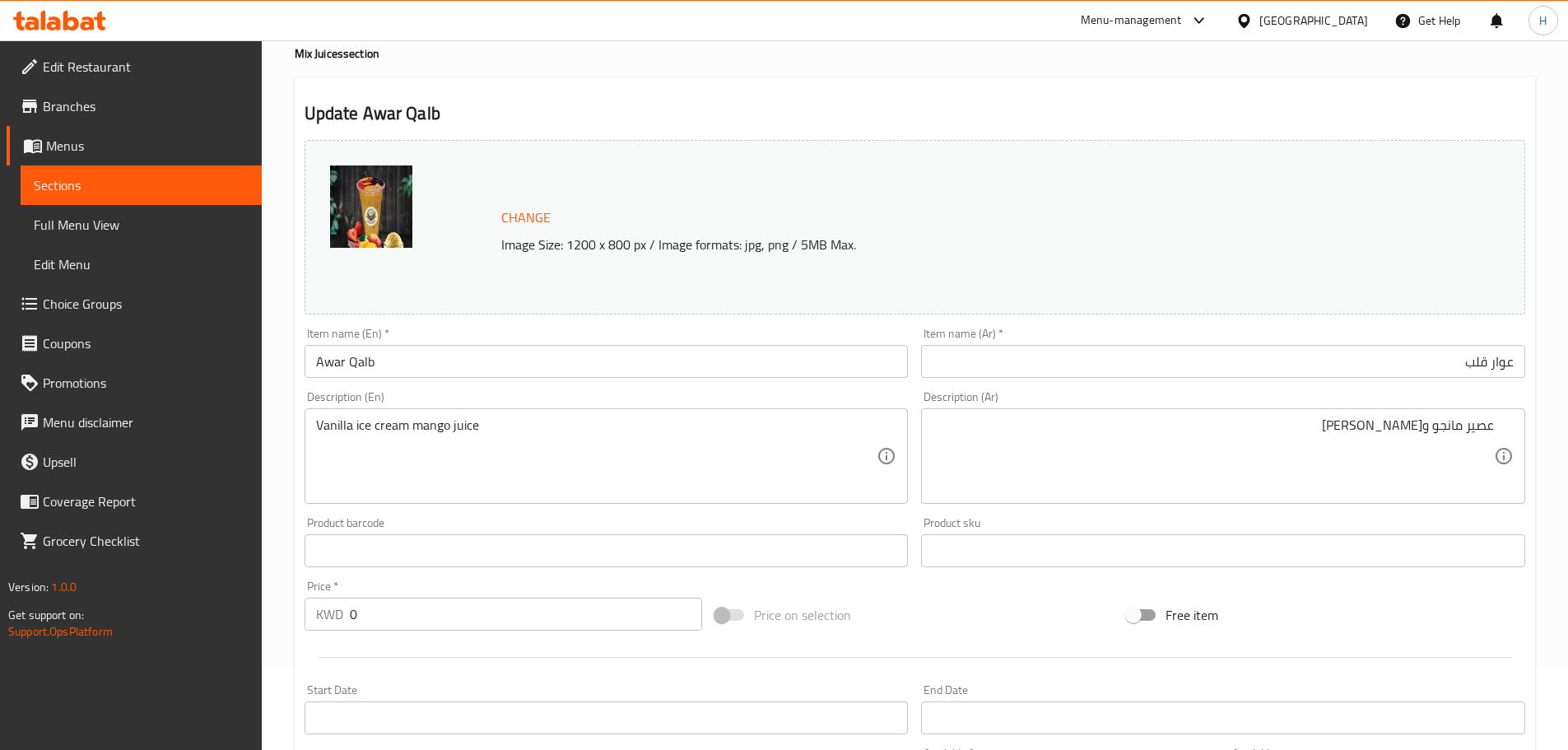
click at [889, 391] on div "Description (En) Vanilla ice cream mango juice Description (En)" at bounding box center [606, 447] width 617 height 126
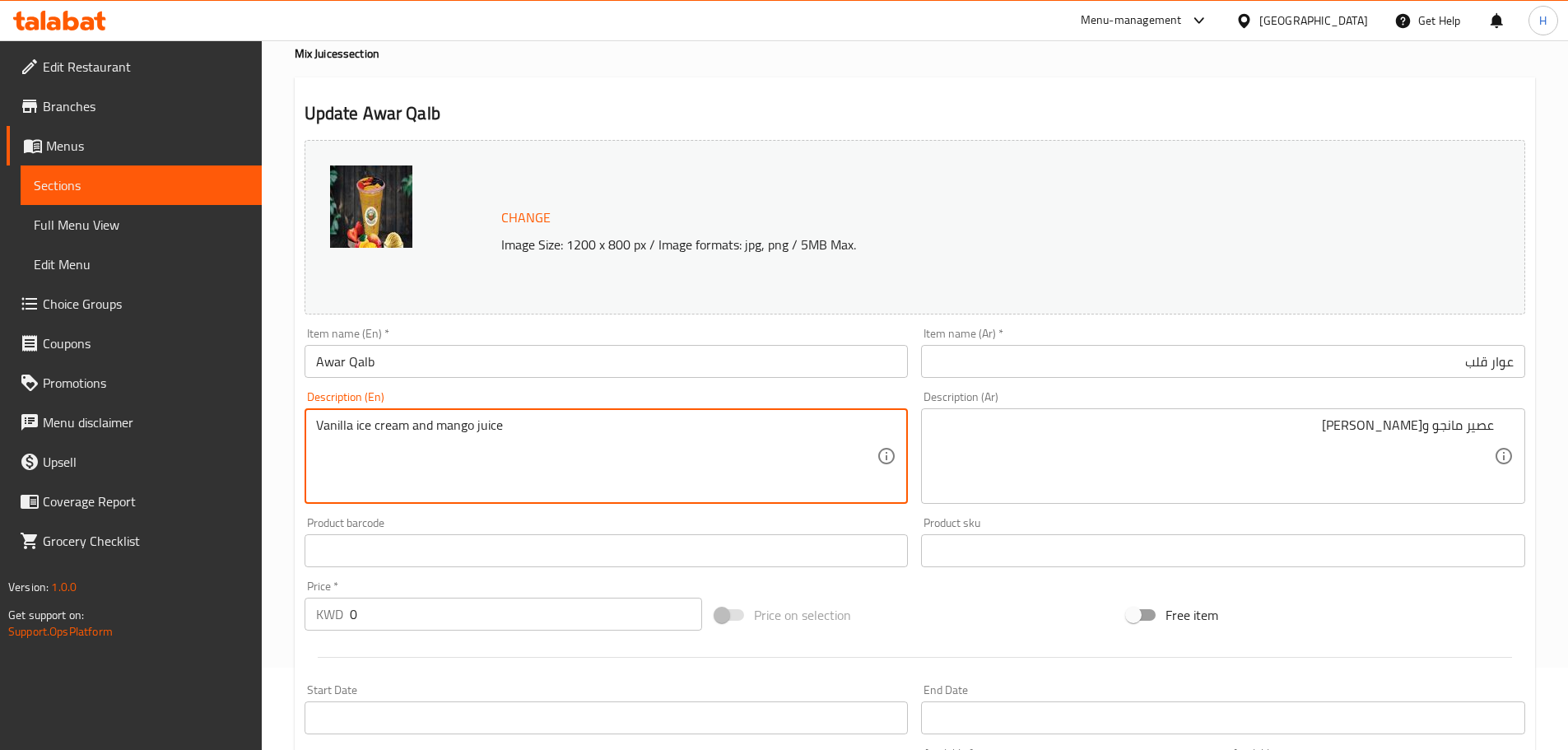
type textarea "Vanilla ice cream and mango juice"
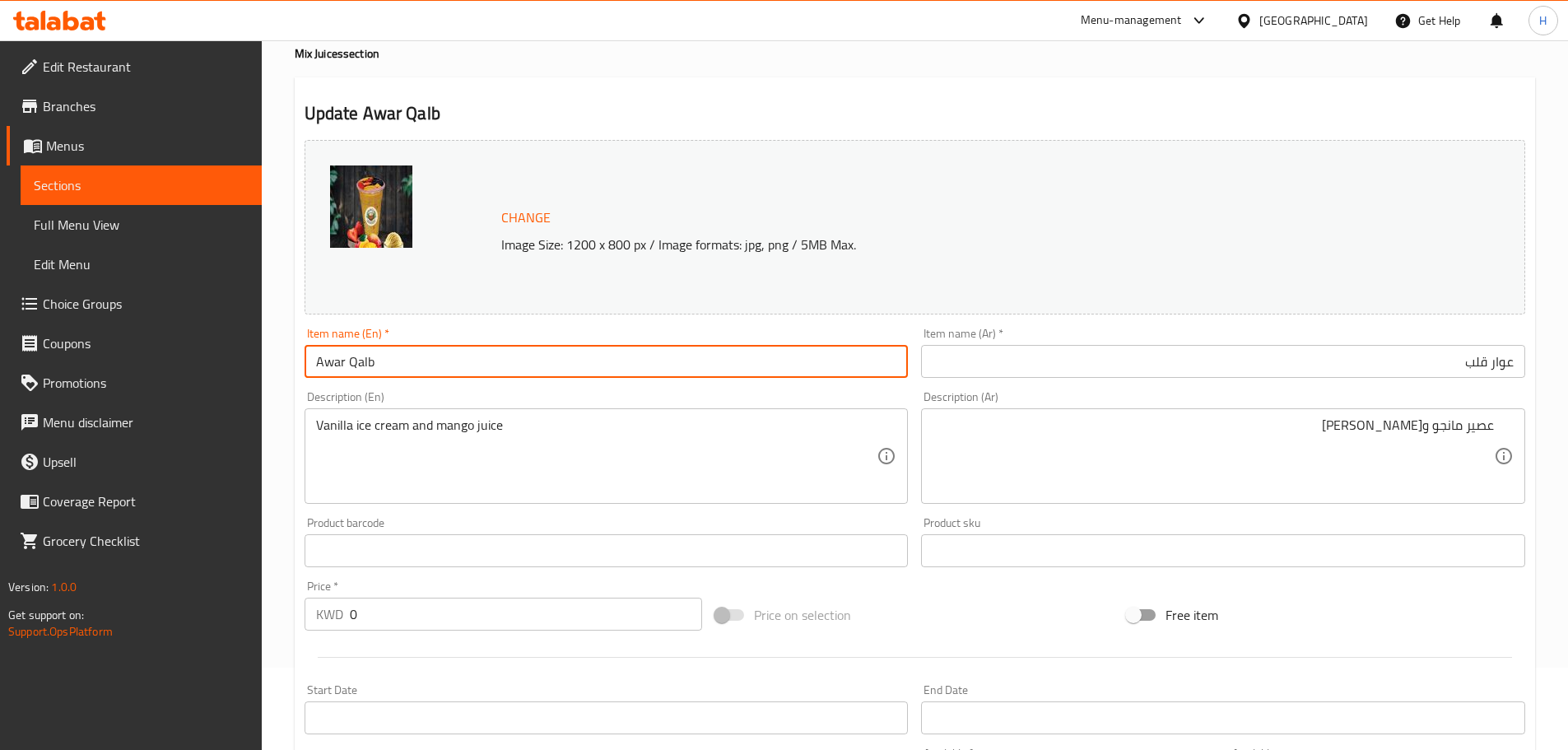
click at [519, 351] on input "Awar Qalb" at bounding box center [607, 361] width 604 height 33
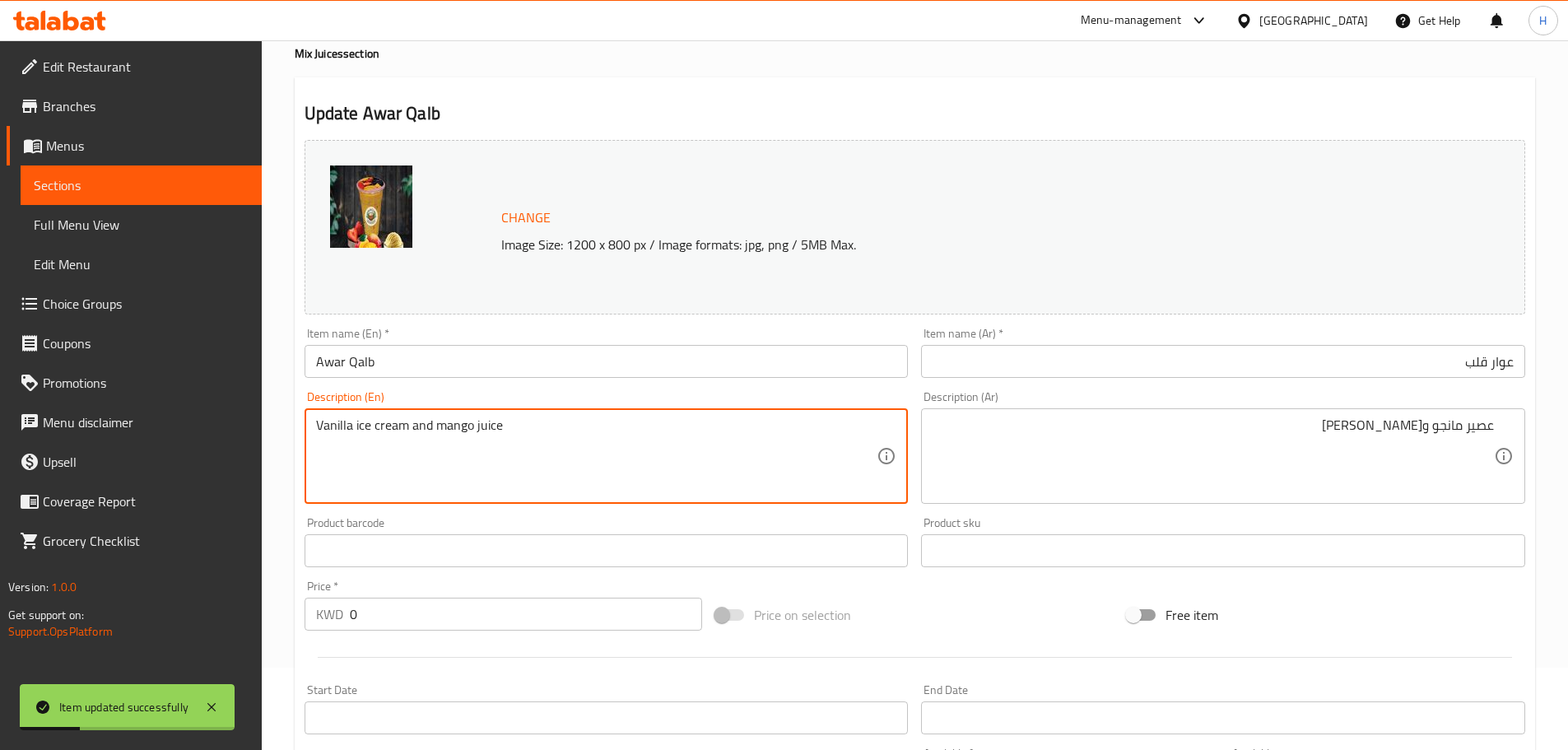
drag, startPoint x: 410, startPoint y: 429, endPoint x: 219, endPoint y: 426, distance: 191.0
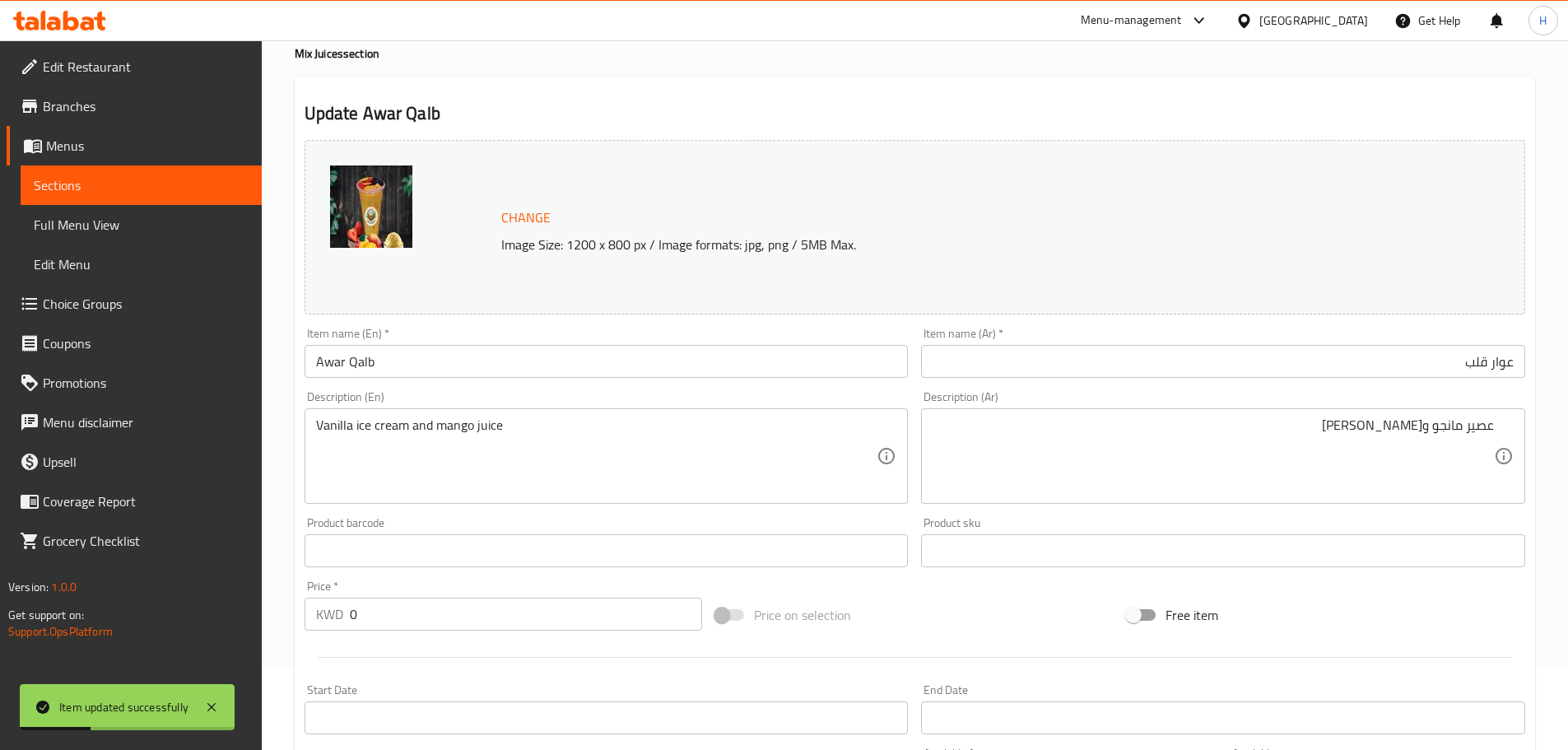
click at [457, 405] on div "Description (En) Vanilla ice cream and mango juice Description (En)" at bounding box center [607, 448] width 604 height 113
click at [546, 365] on input "Awar Qalb" at bounding box center [607, 361] width 604 height 33
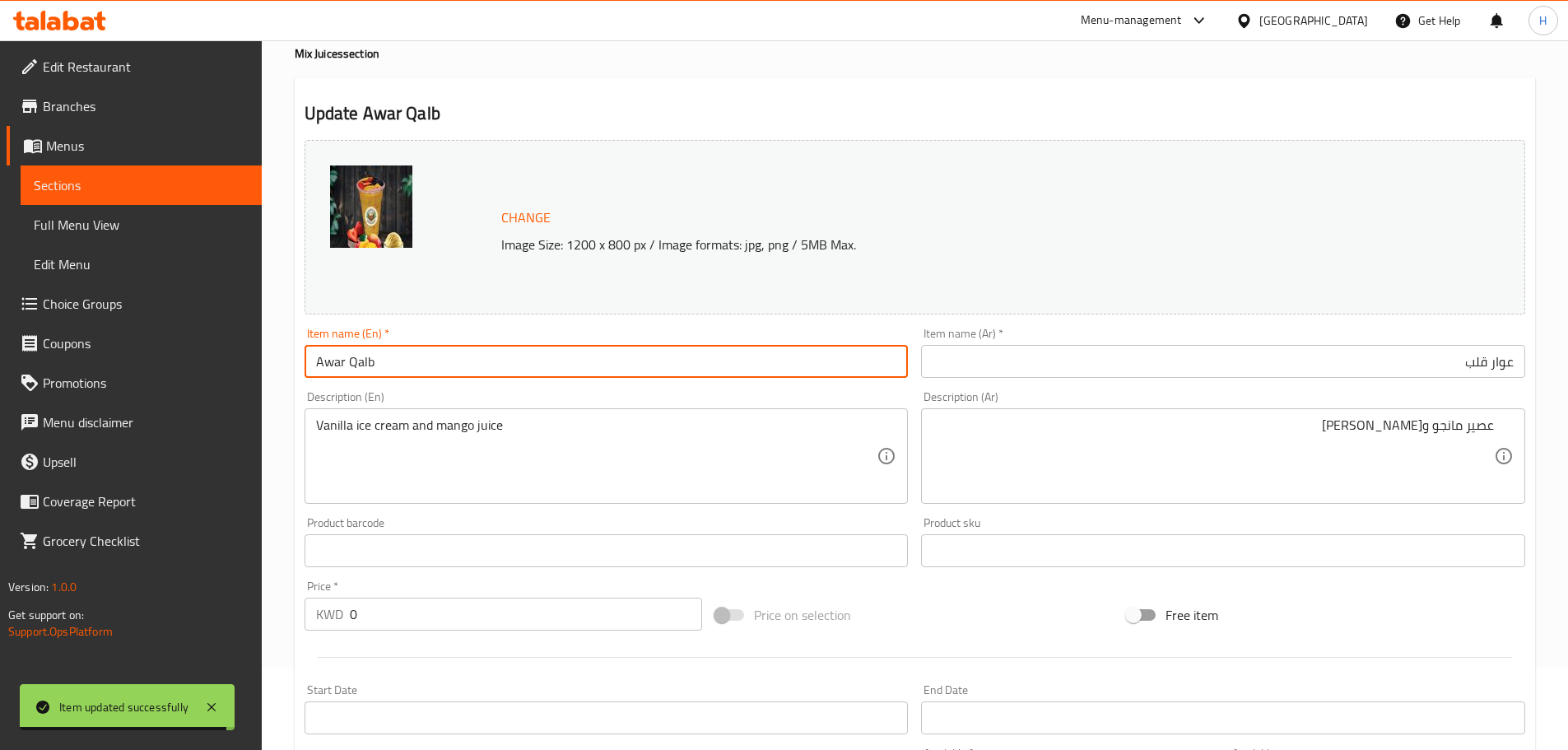
click at [546, 365] on input "Awar Qalb" at bounding box center [607, 361] width 604 height 33
click at [550, 393] on div "Description (En) Vanilla ice cream and mango juice Description (En)" at bounding box center [607, 448] width 604 height 113
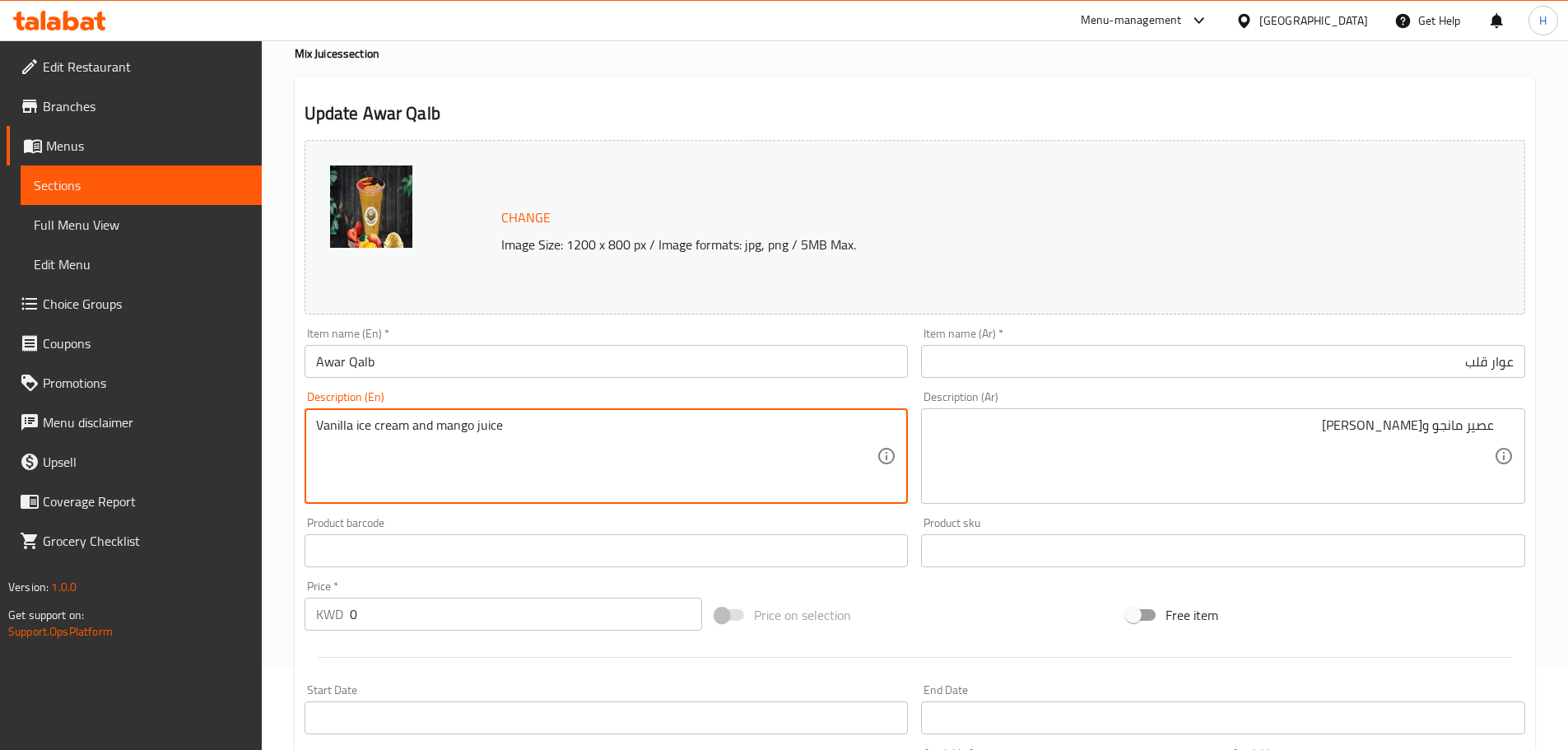
click at [471, 428] on textarea "Vanilla ice cream and mango juice" at bounding box center [597, 456] width 561 height 78
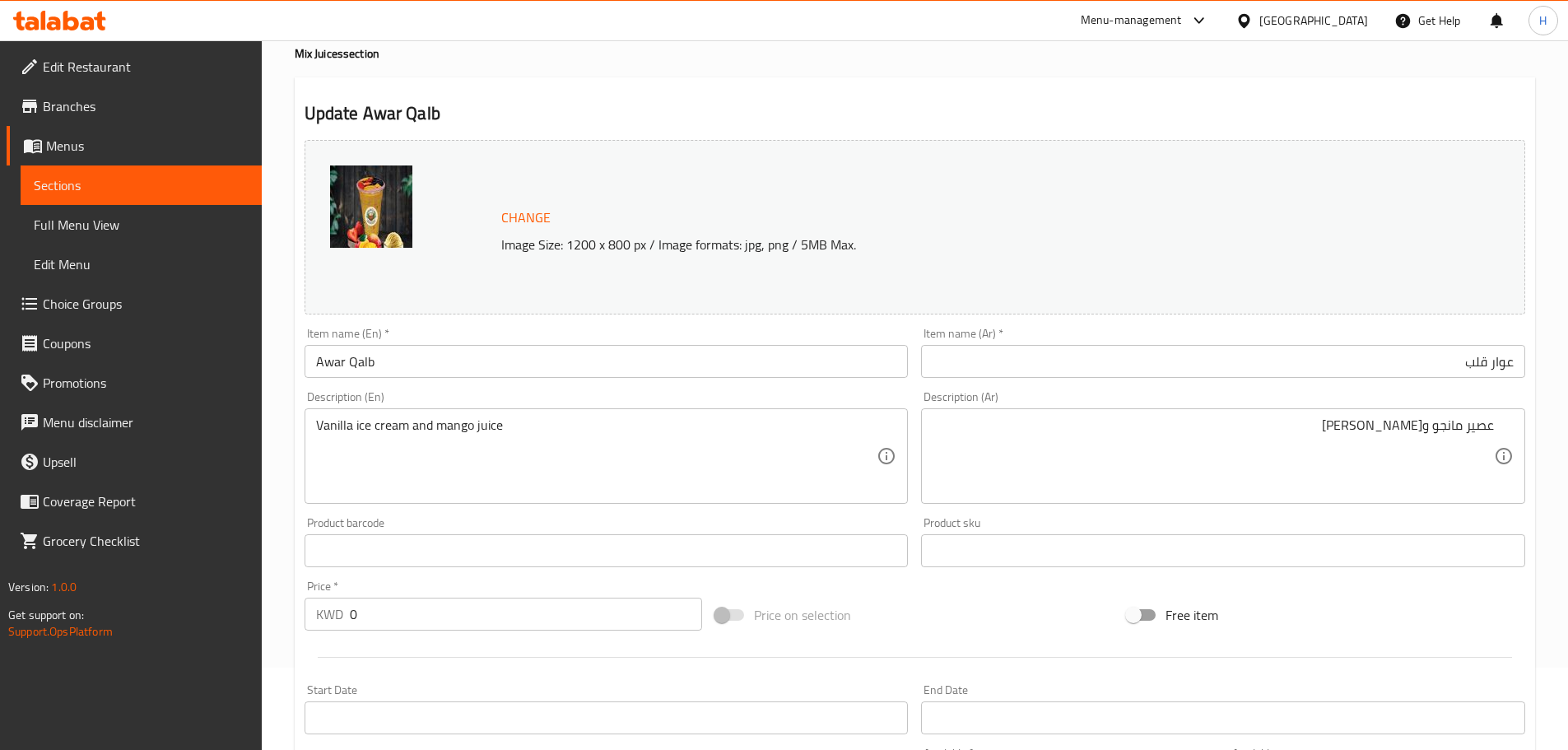
click at [678, 359] on input "Awar Qalb" at bounding box center [607, 361] width 604 height 33
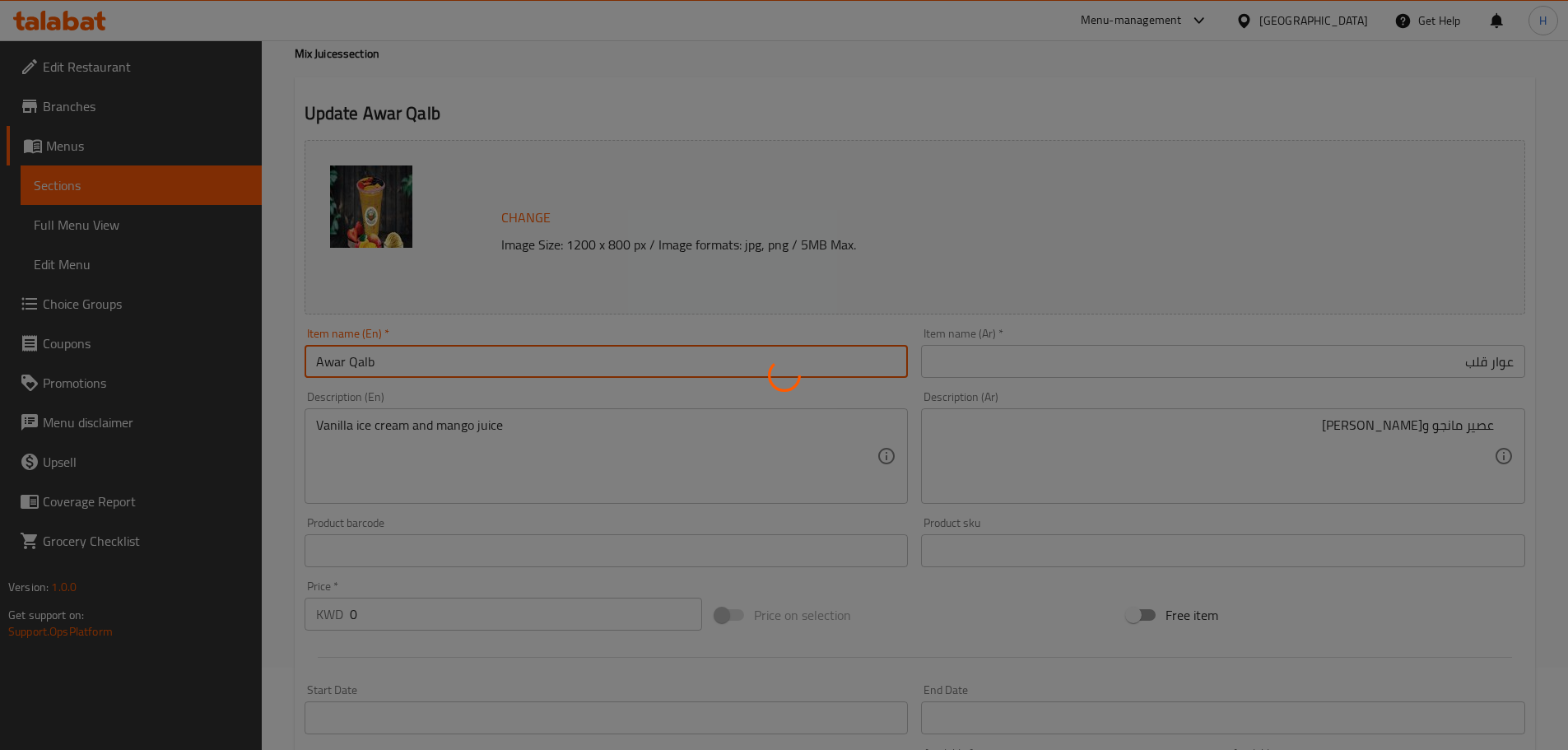
scroll to position [0, 0]
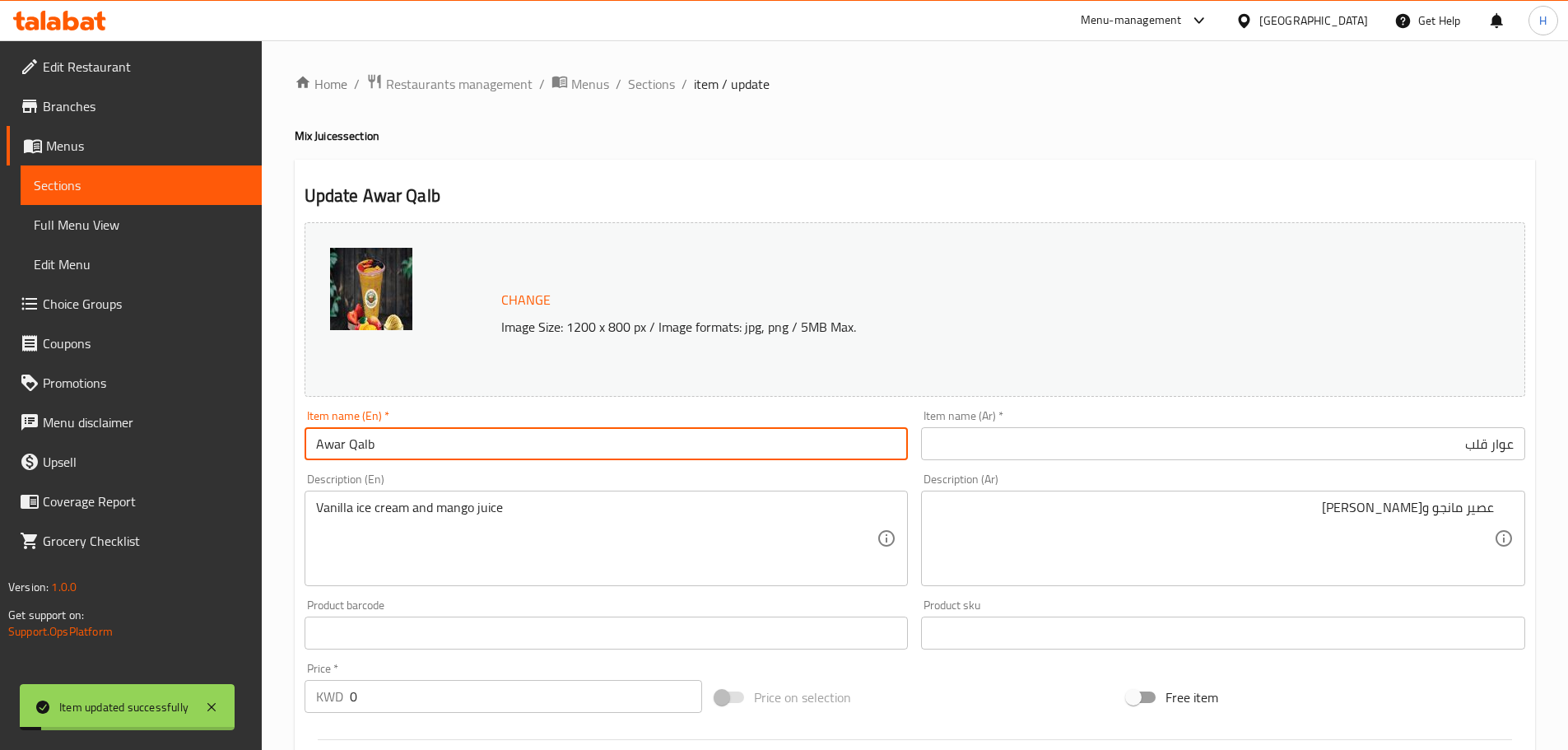
drag, startPoint x: 652, startPoint y: 83, endPoint x: 151, endPoint y: 9, distance: 506.4
click at [652, 83] on span "Sections" at bounding box center [651, 84] width 47 height 20
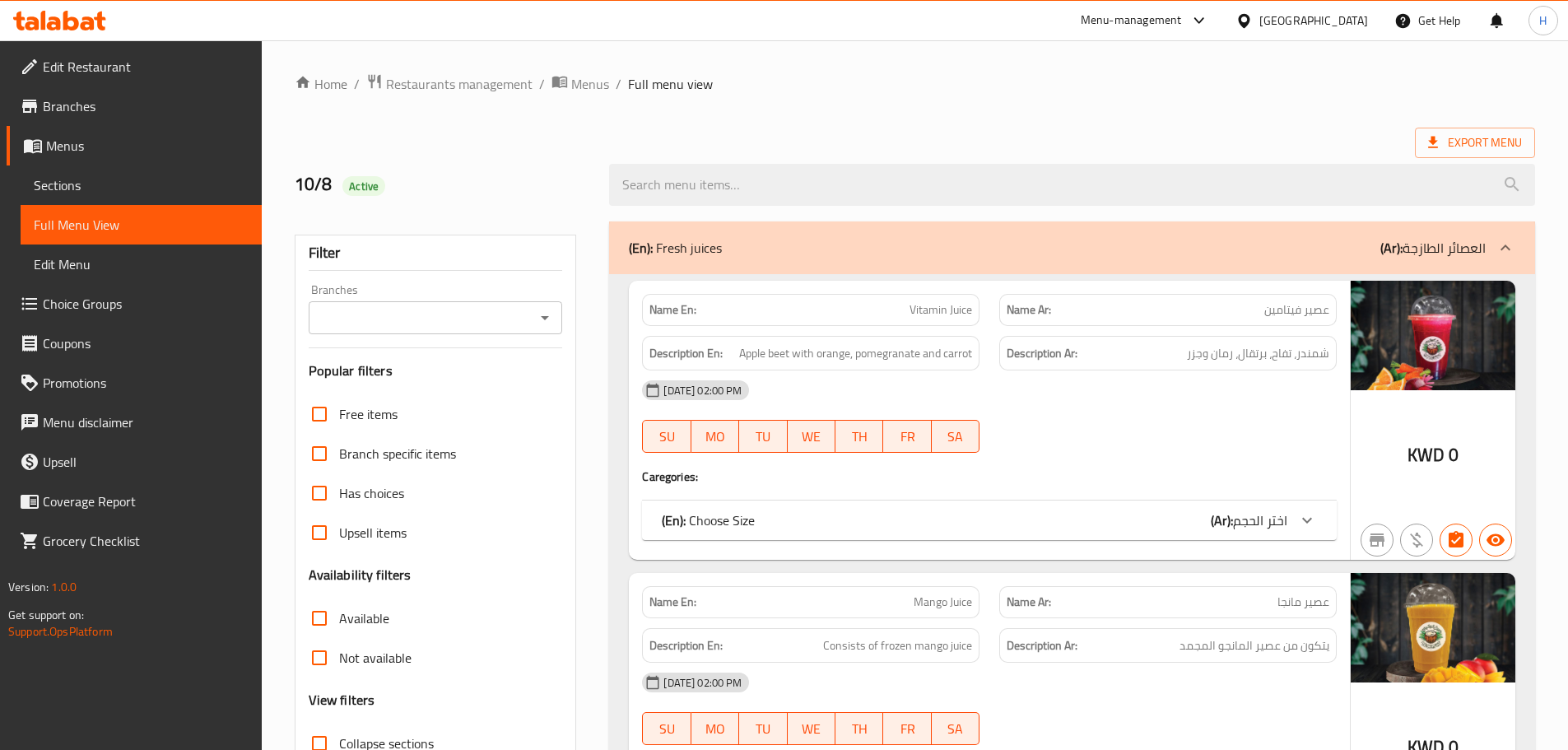
scroll to position [2948, 0]
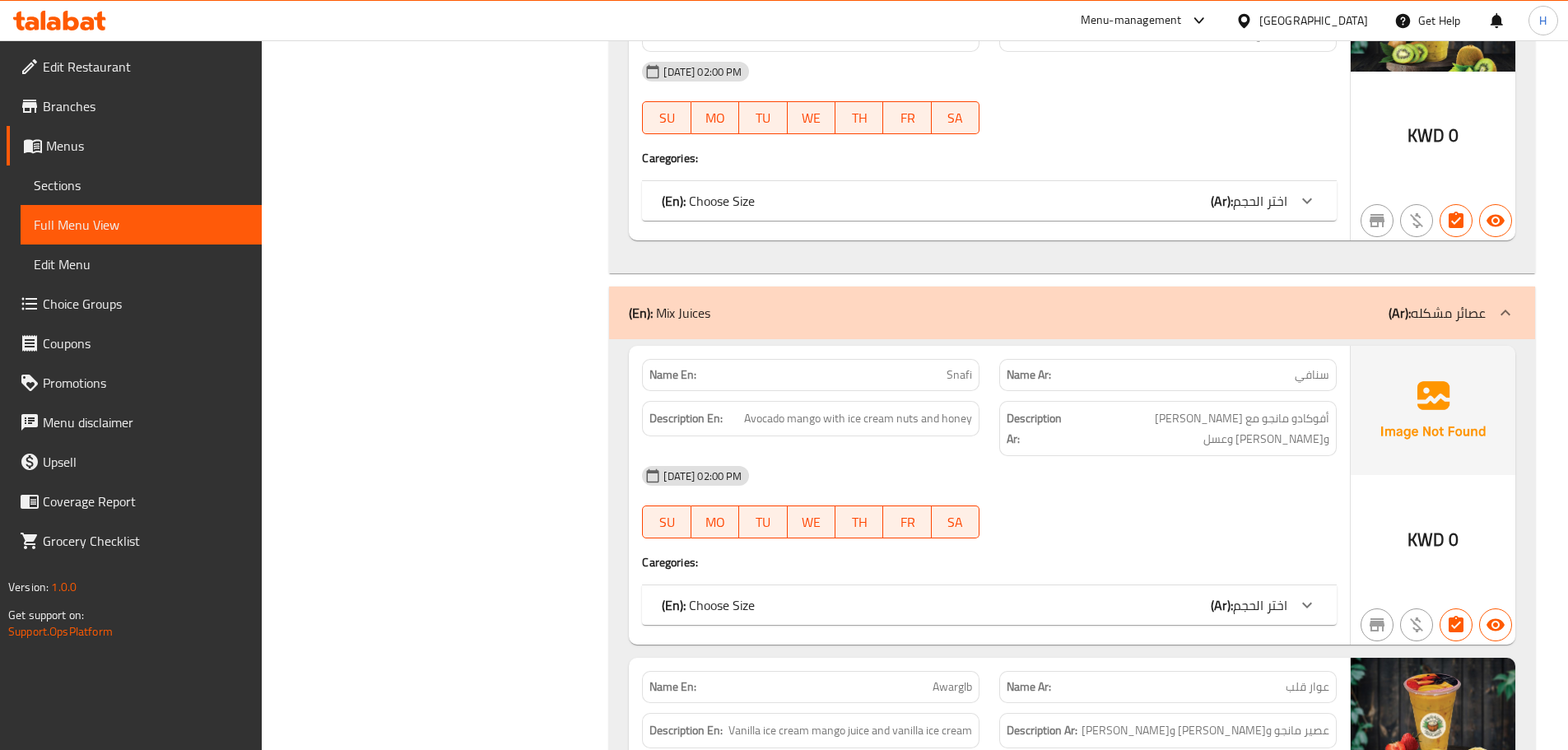
click at [957, 472] on div "[DATE] 02:00 PM" at bounding box center [989, 476] width 714 height 40
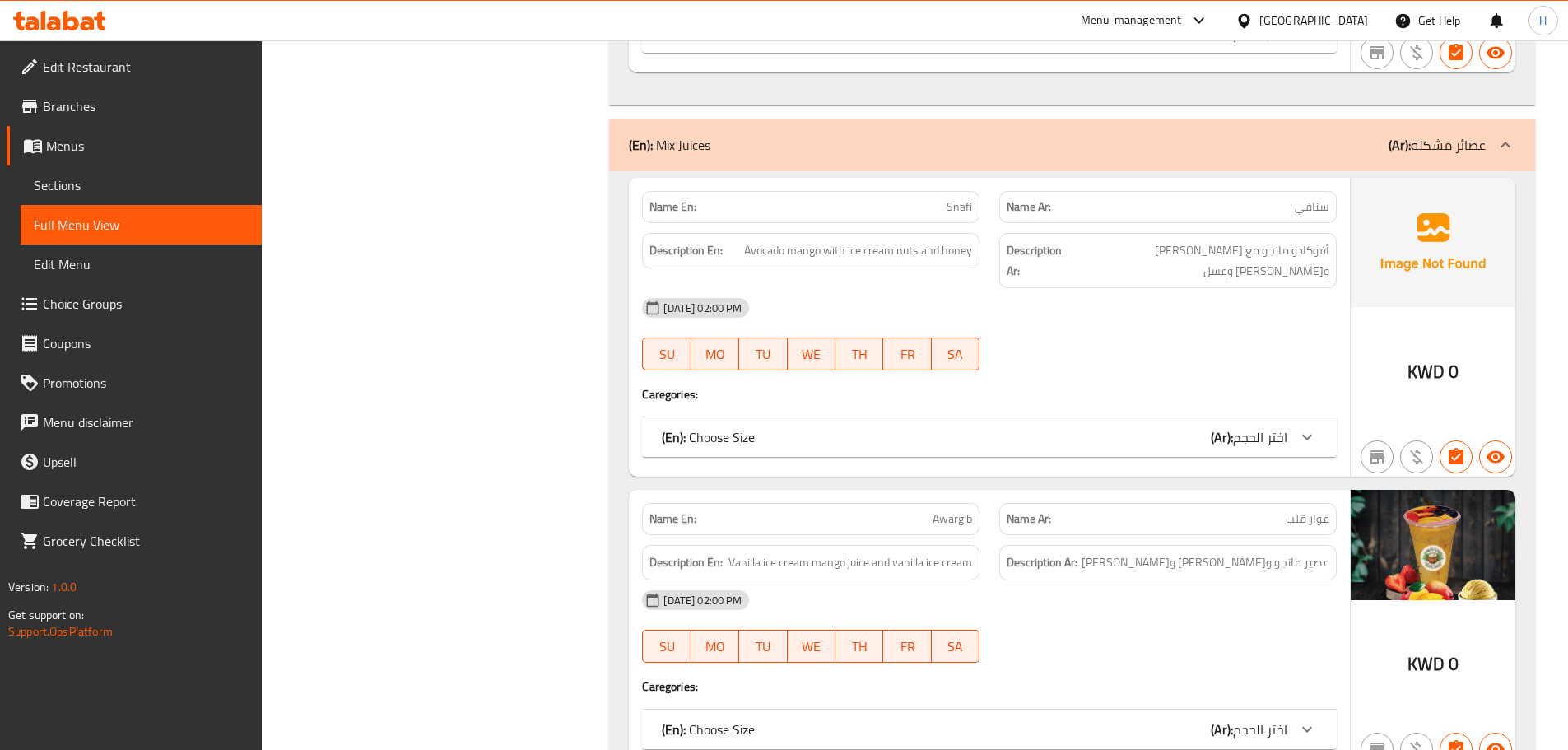
scroll to position [3277, 0]
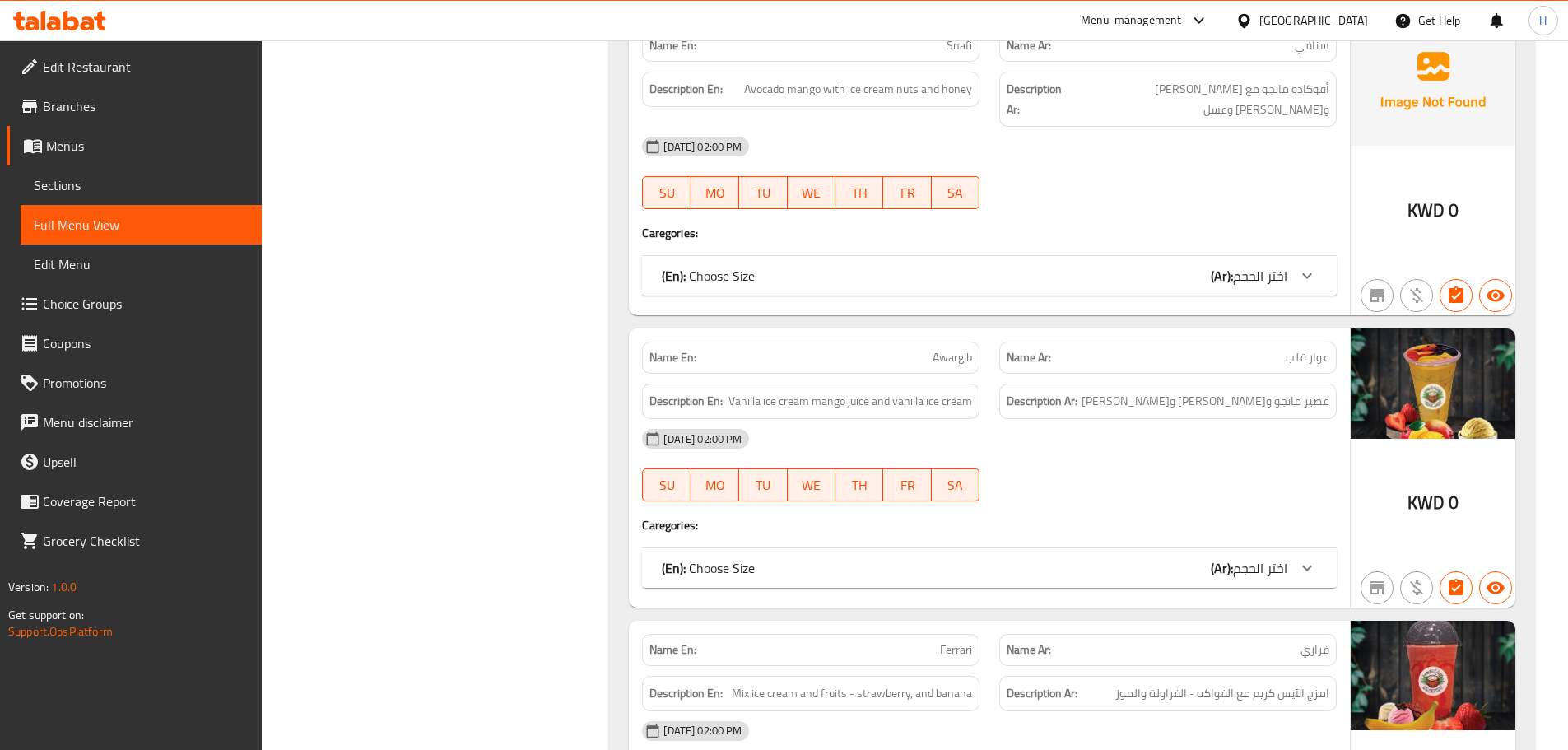
click at [945, 349] on span "Awarglb" at bounding box center [952, 358] width 40 height 17
click at [1014, 419] on div "[DATE] 02:00 PM" at bounding box center [989, 439] width 714 height 40
click at [1249, 351] on div "Name En: Awarglb Name Ar: عوار قلب Description En: Vanilla ice cream mango juic…" at bounding box center [989, 468] width 721 height 279
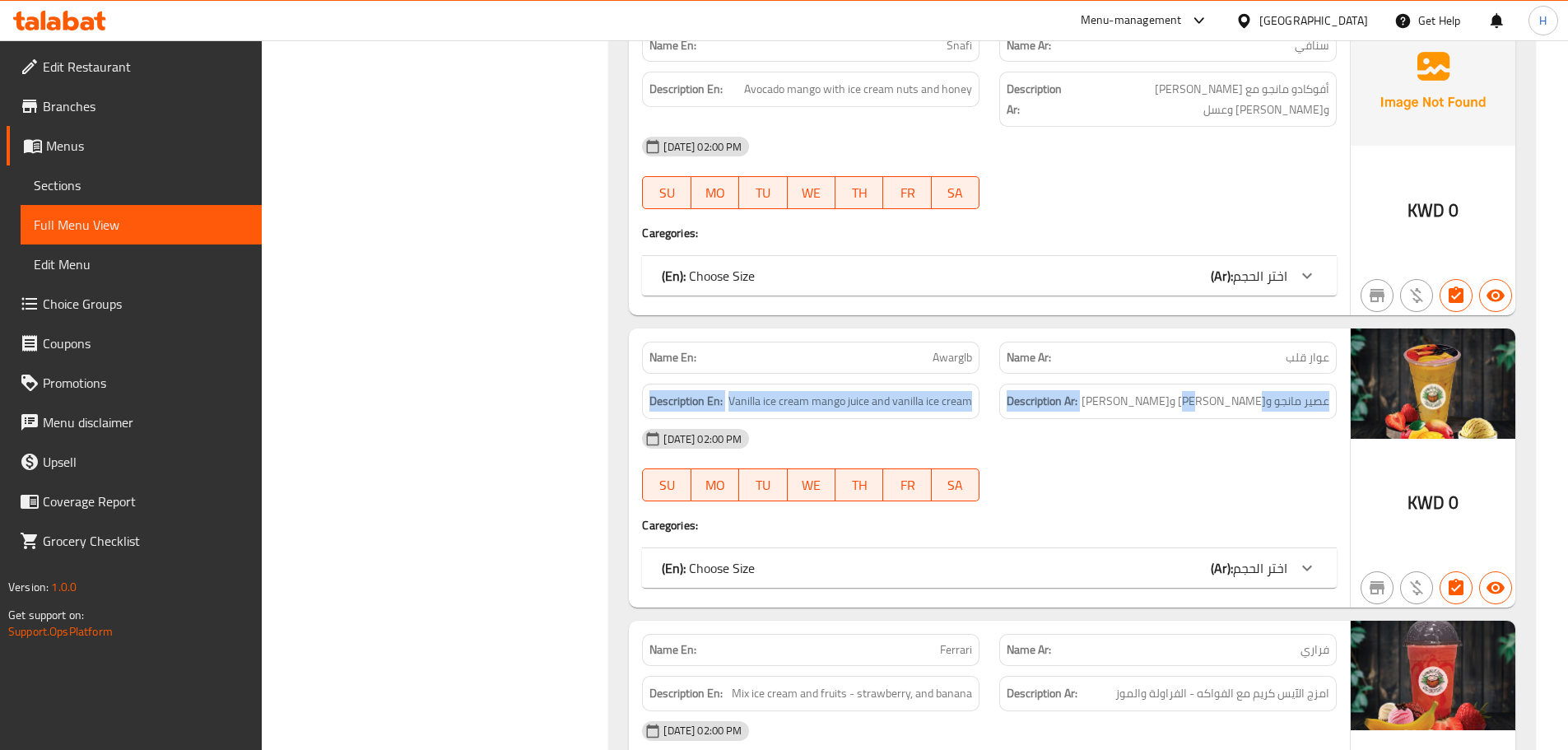
click at [1258, 349] on p "Name Ar: عوار قلب" at bounding box center [1168, 358] width 323 height 17
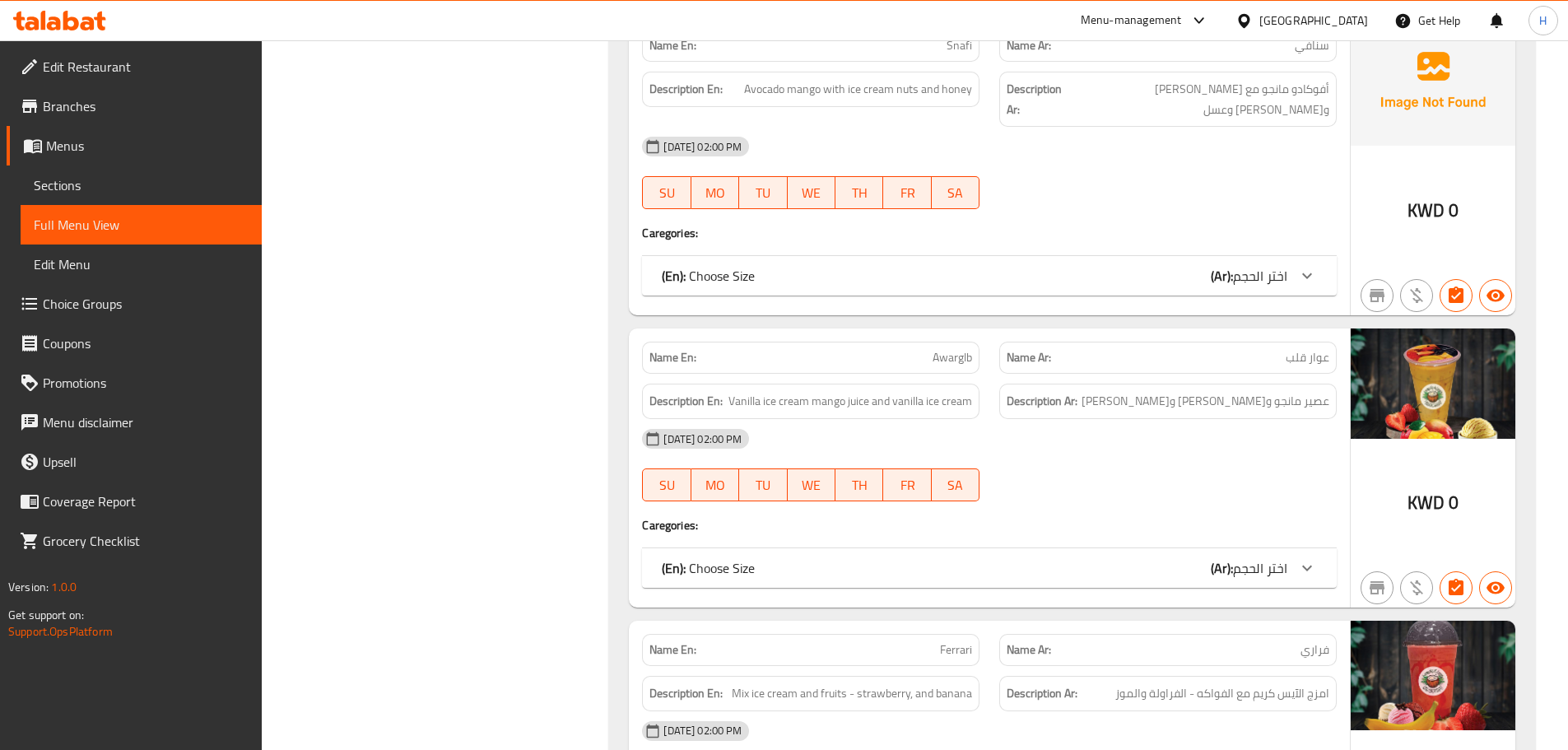
click at [1258, 349] on p "Name Ar: عوار قلب" at bounding box center [1168, 358] width 323 height 17
click at [982, 419] on div "[DATE] 02:00 PM" at bounding box center [989, 439] width 714 height 40
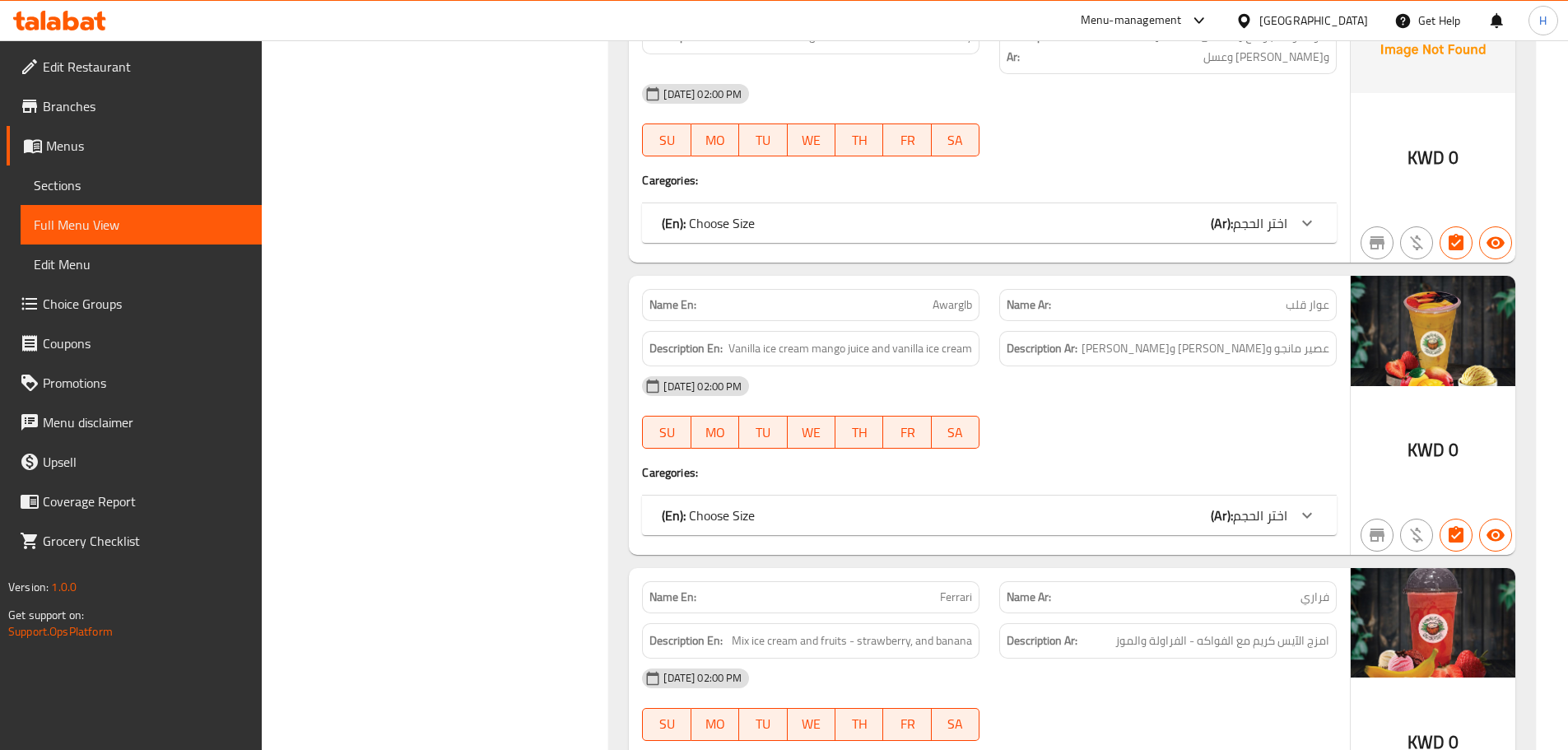
scroll to position [3359, 0]
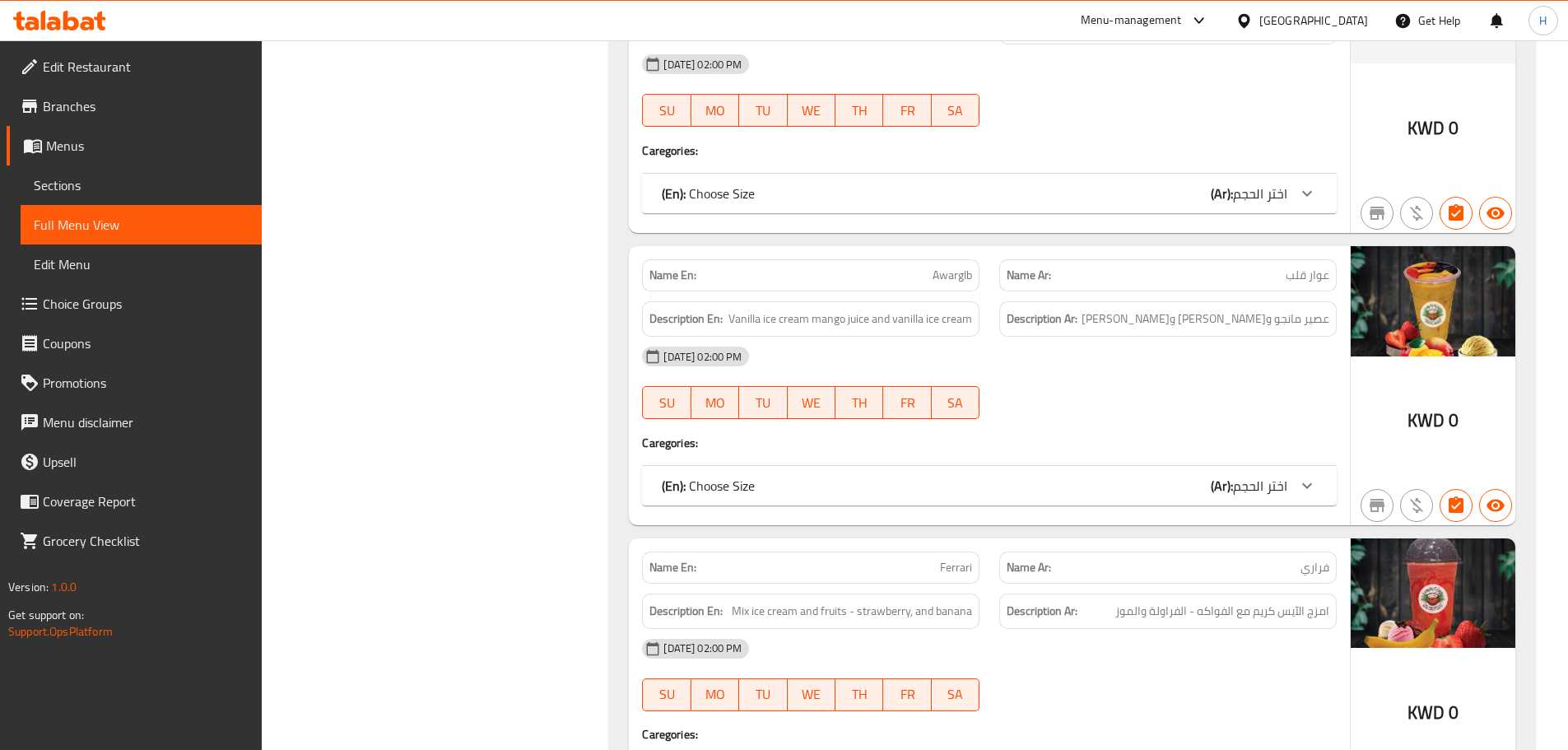
click at [976, 260] on div "Name En: Awarglb" at bounding box center [811, 275] width 338 height 32
click at [965, 267] on span "Awarglb" at bounding box center [952, 275] width 40 height 17
copy span "Awarglb"
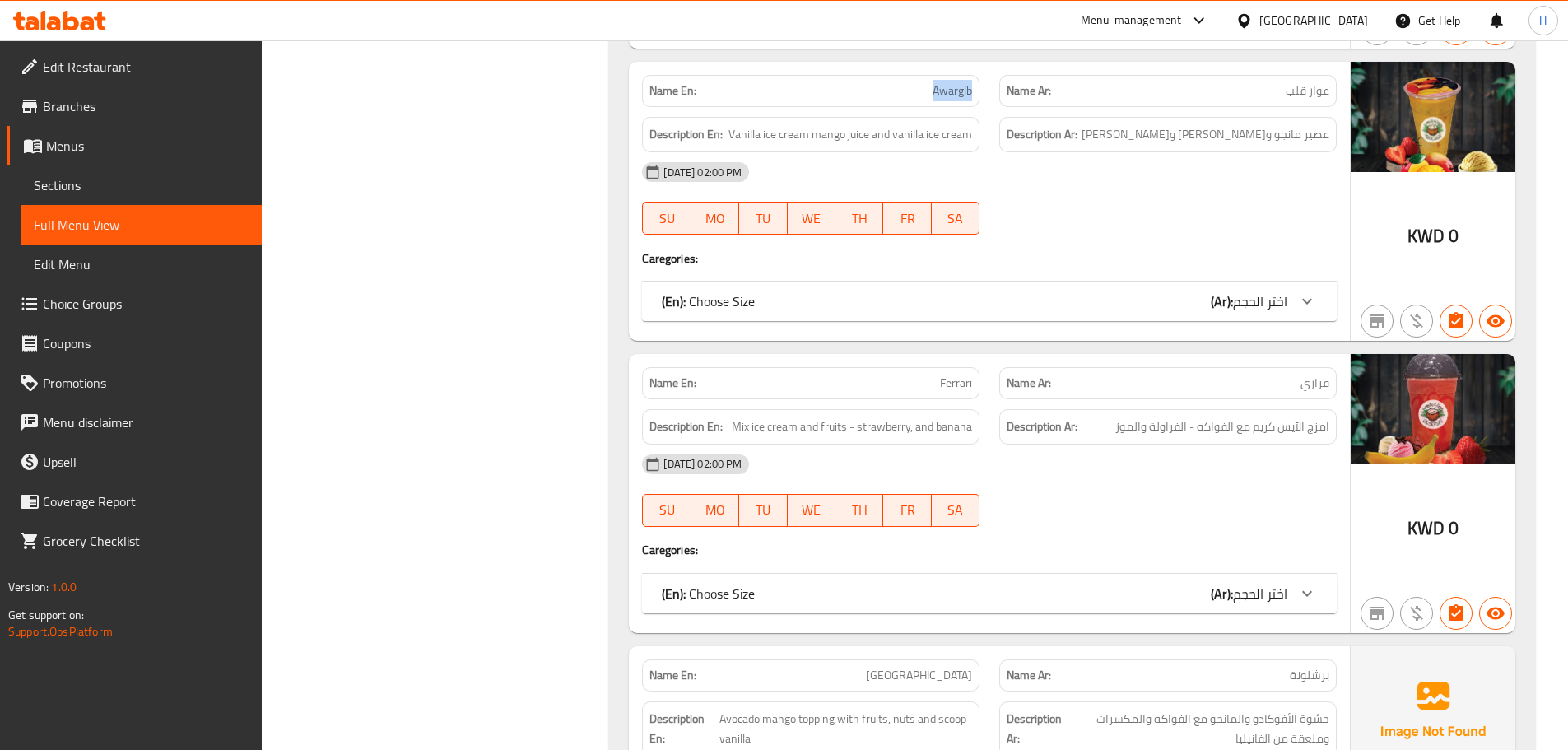
scroll to position [3689, 0]
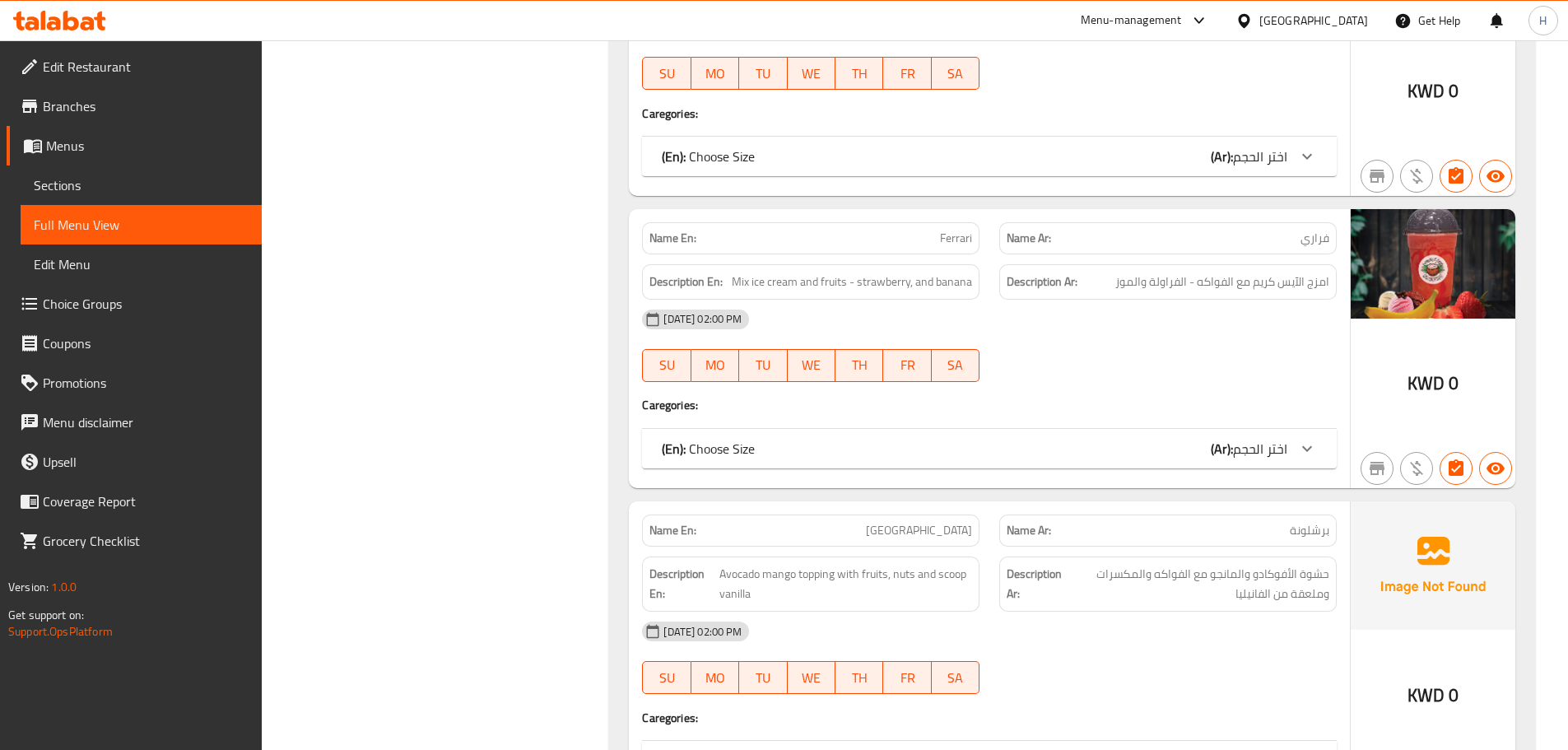
click at [1015, 439] on div "(En): Choose Size (Ar): اختر الحجم" at bounding box center [974, 449] width 626 height 20
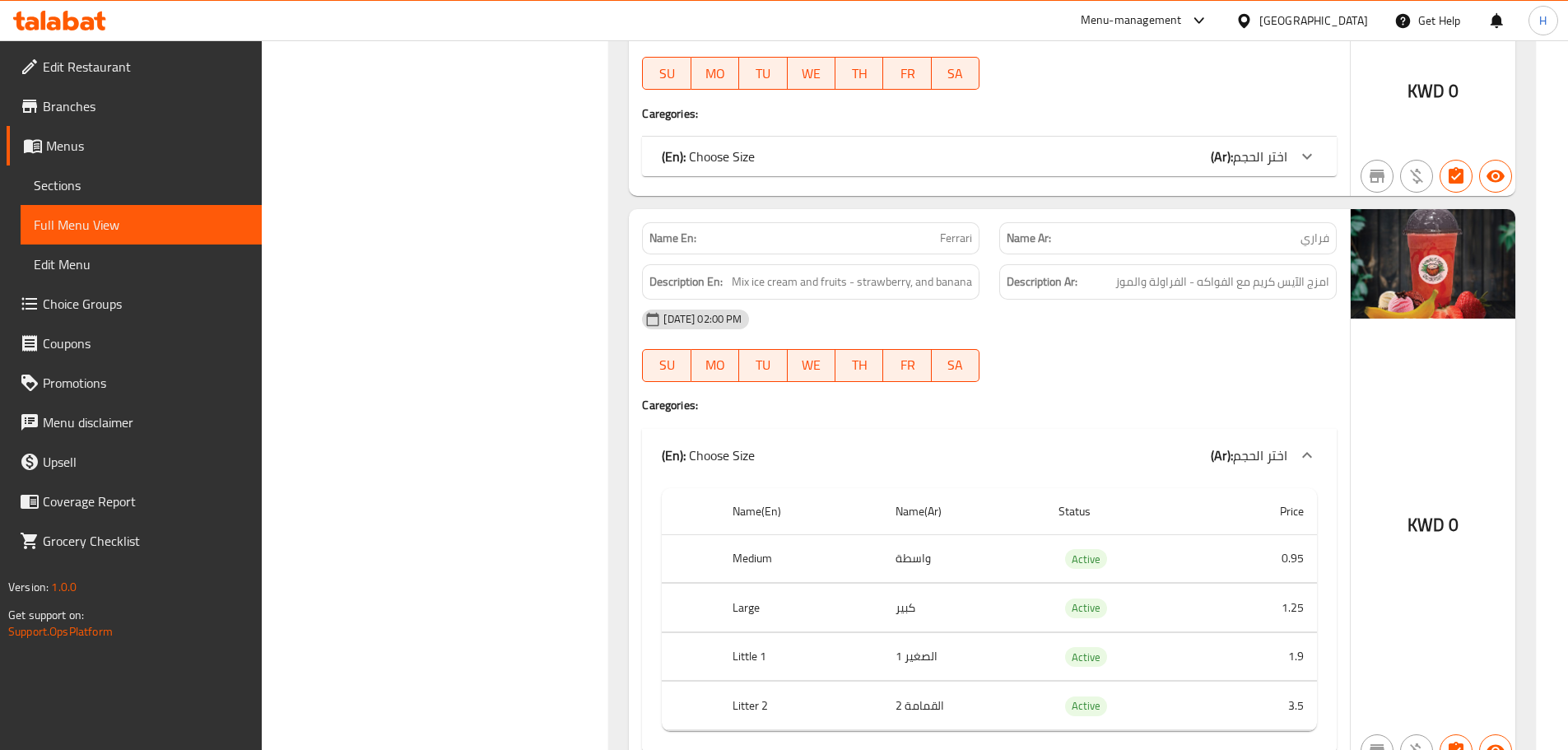
click at [1015, 445] on div "(En): Choose Size (Ar): اختر الحجم" at bounding box center [974, 455] width 626 height 20
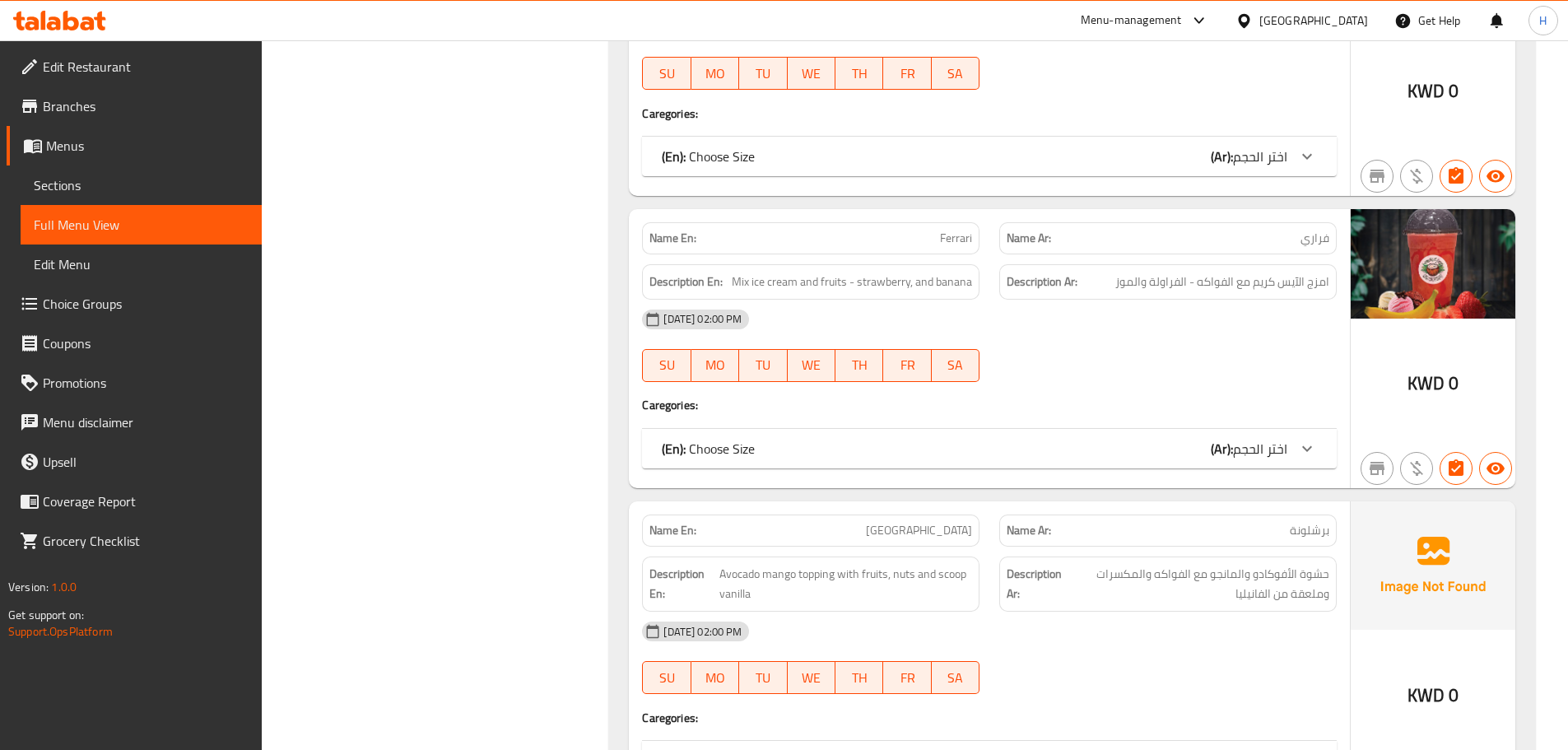
click at [989, 339] on div "[DATE] 02:00 PM" at bounding box center [989, 320] width 714 height 40
click at [952, 230] on span "Ferrari" at bounding box center [956, 238] width 32 height 17
copy span "Ferrari"
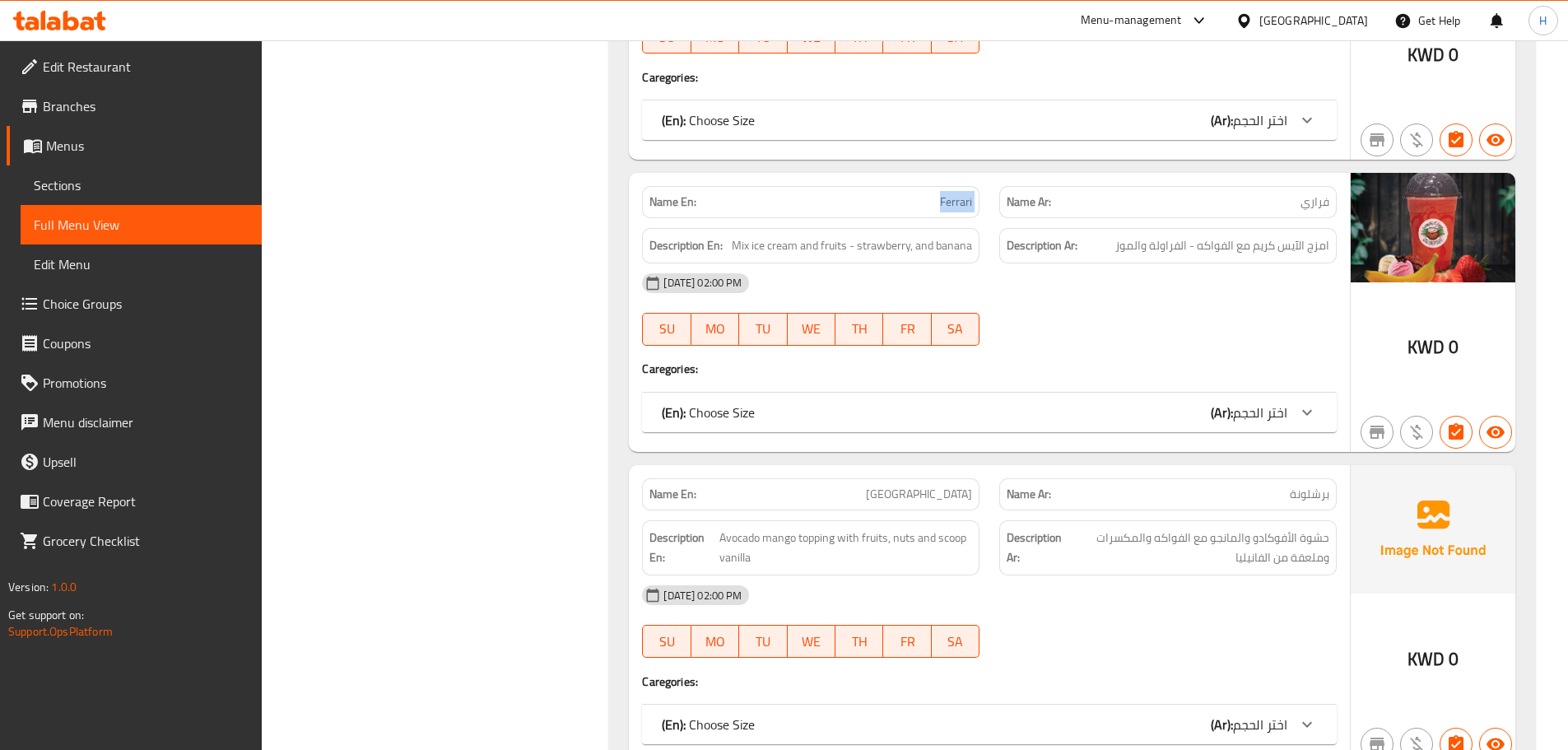
scroll to position [3936, 0]
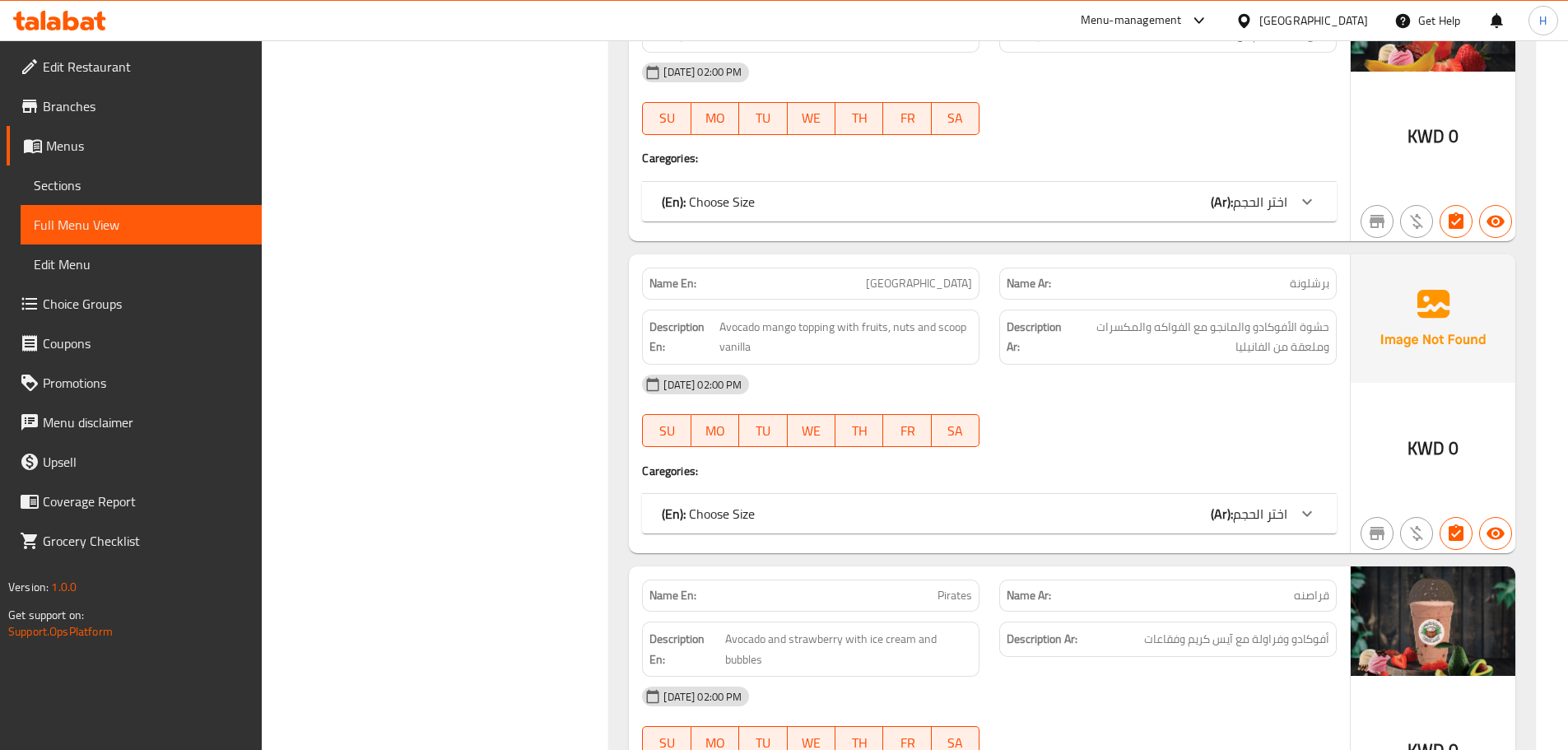
click at [1016, 413] on div "08-10-2025 02:00 PM SU MO TU WE TH FR SA" at bounding box center [989, 411] width 714 height 92
click at [948, 275] on span "Barcelona" at bounding box center [919, 284] width 106 height 17
copy span "Barcelona"
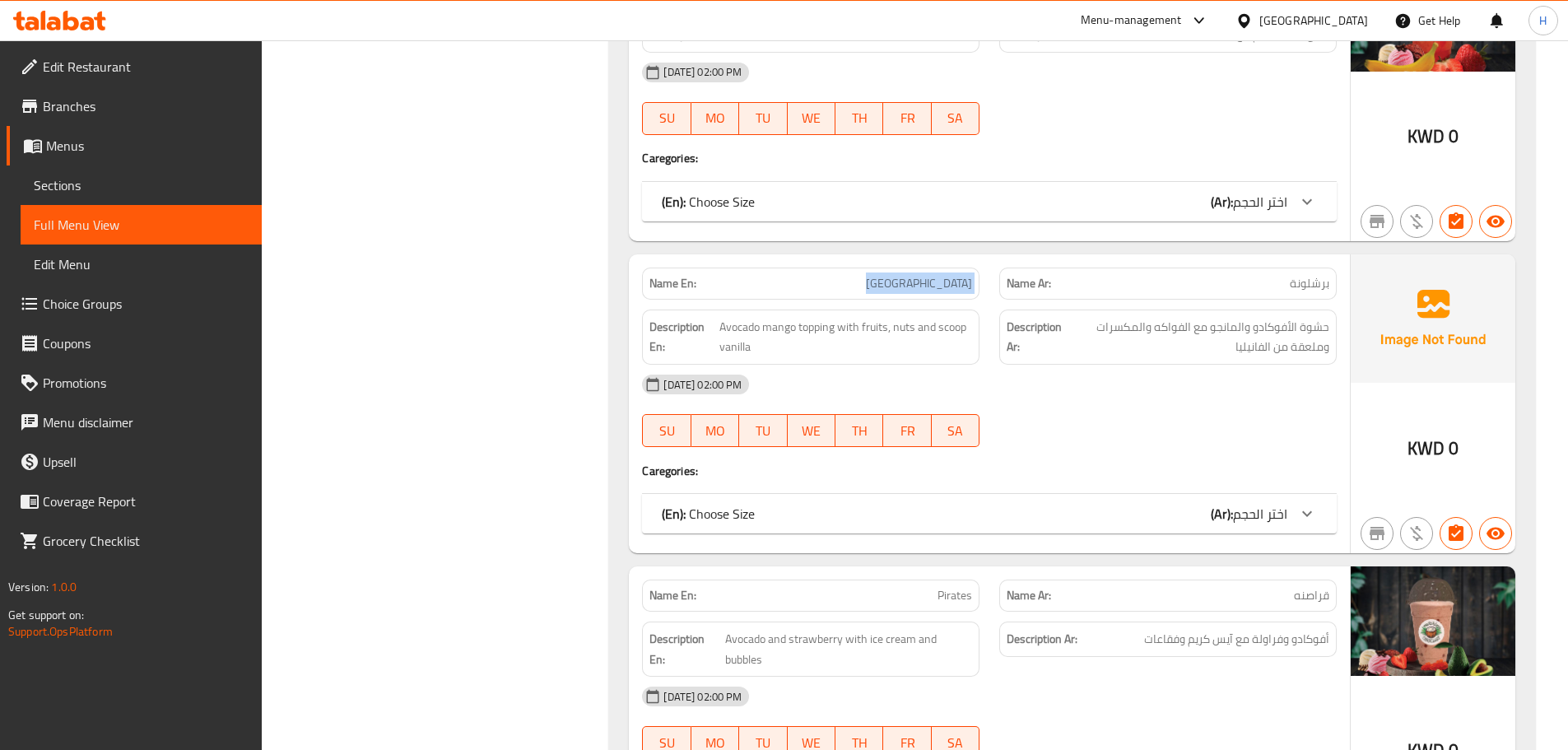
scroll to position [4183, 0]
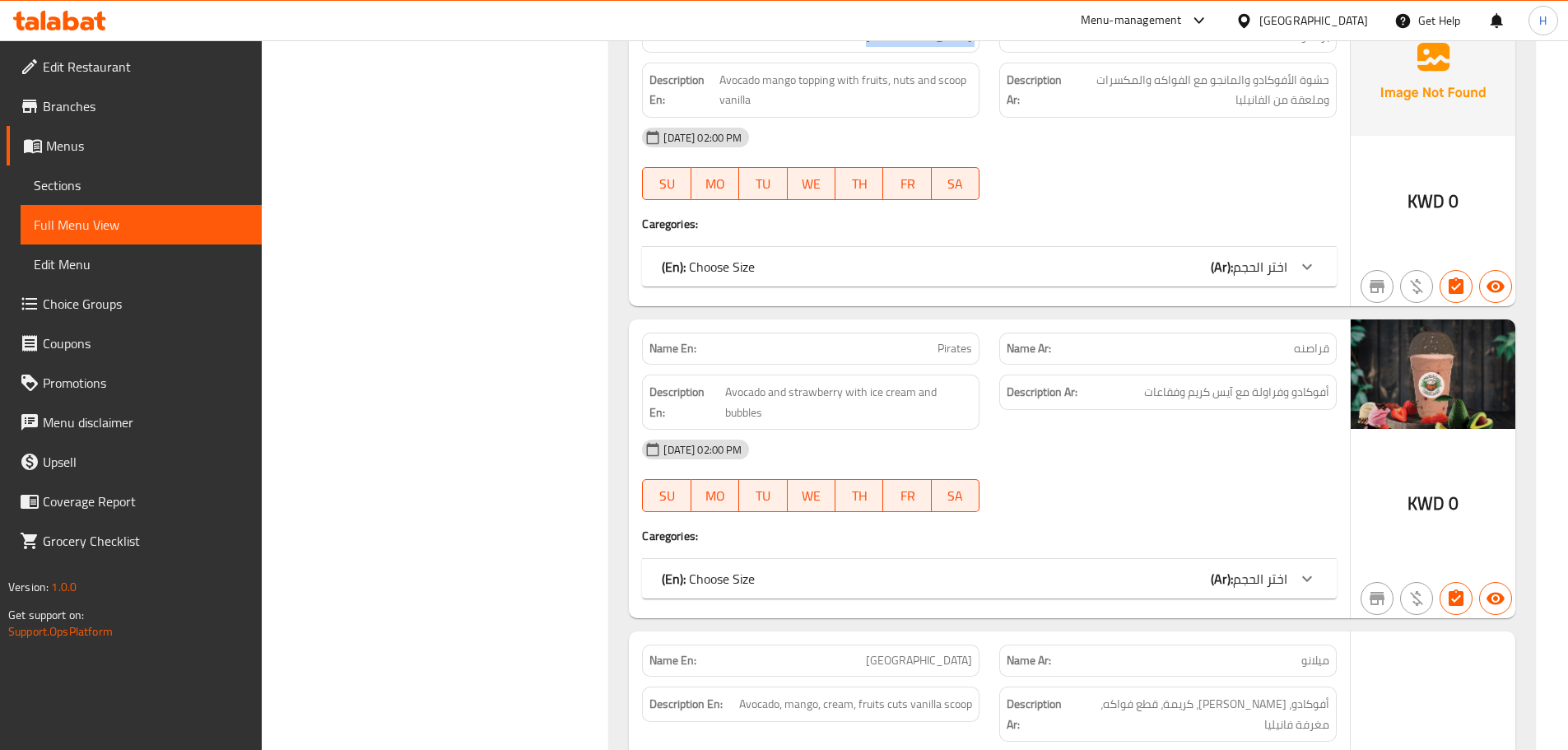
click at [1006, 430] on div "[DATE] 02:00 PM" at bounding box center [989, 449] width 714 height 40
click at [945, 340] on span "Pirates" at bounding box center [955, 349] width 35 height 17
copy span "Pirates"
click at [1013, 390] on div "Description Ar: أفوكادو وفراولة مع آيس كريم وفقاعات" at bounding box center [1168, 392] width 338 height 36
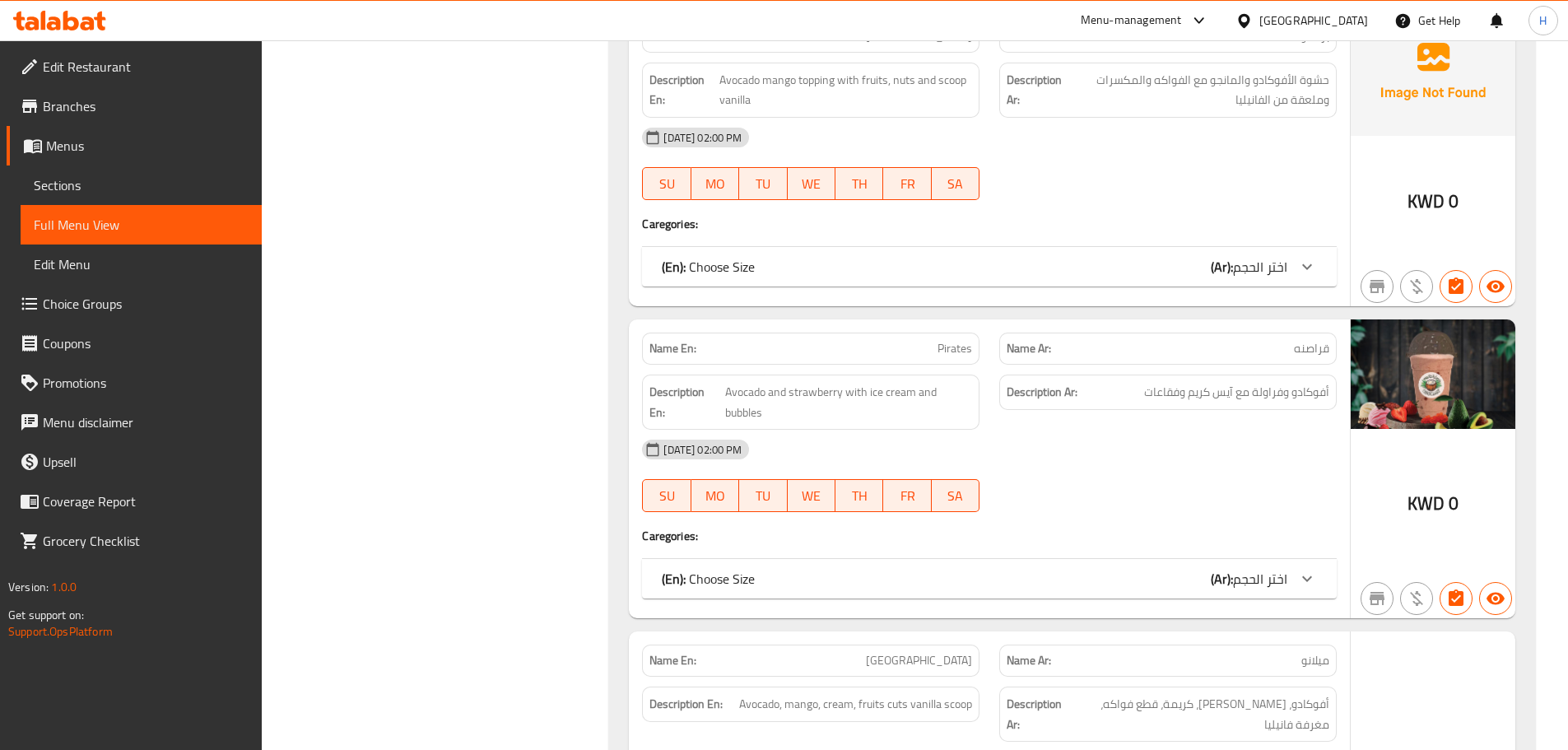
click at [940, 340] on span "Pirates" at bounding box center [955, 349] width 35 height 17
click at [761, 394] on span "Avocado and strawberry with ice cream and bubbles" at bounding box center [849, 402] width 247 height 41
click at [760, 394] on span "Avocado and strawberry with ice cream and bubbles" at bounding box center [849, 402] width 247 height 41
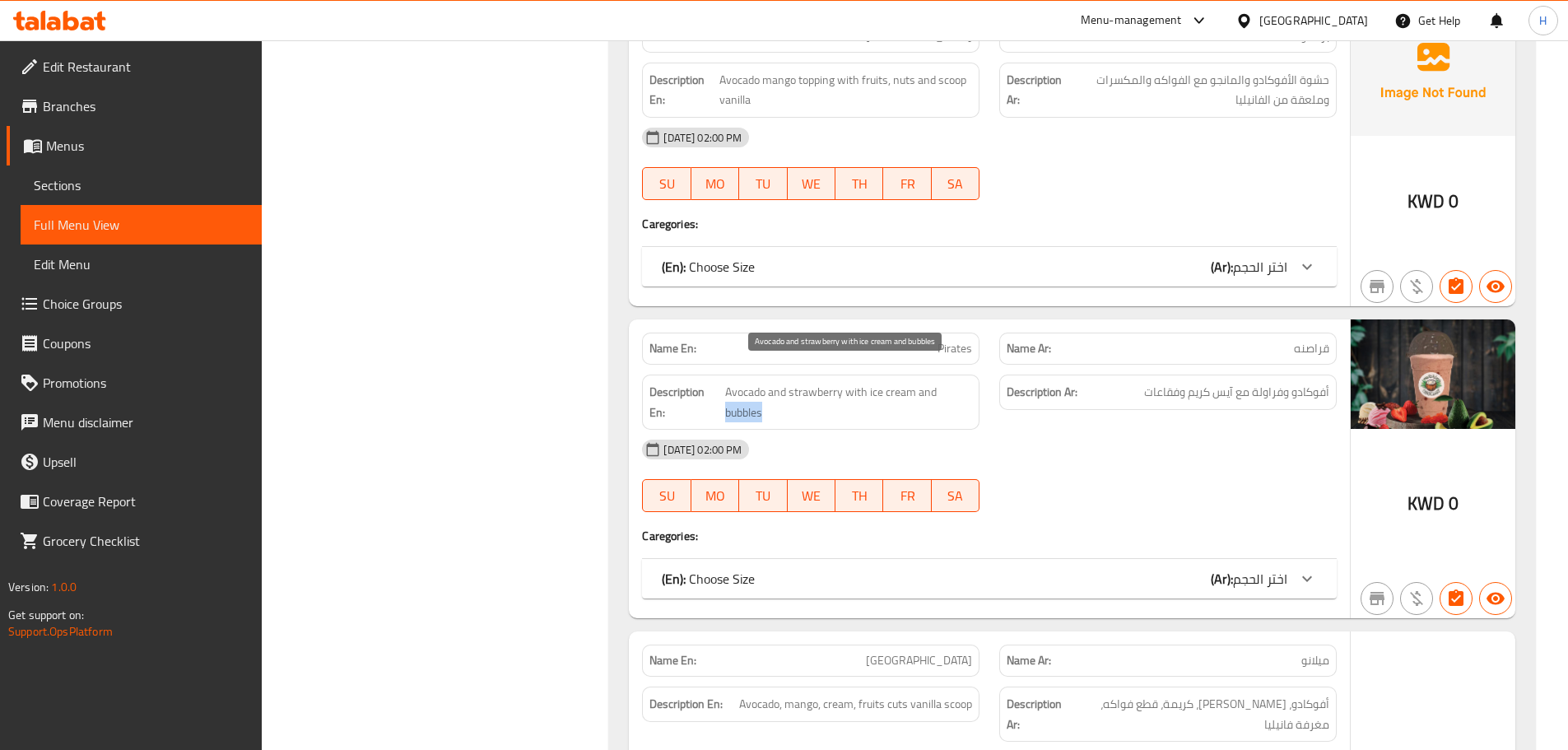
copy span "bubbles"
click at [959, 340] on span "Pirates" at bounding box center [955, 349] width 35 height 17
copy span "Pirates"
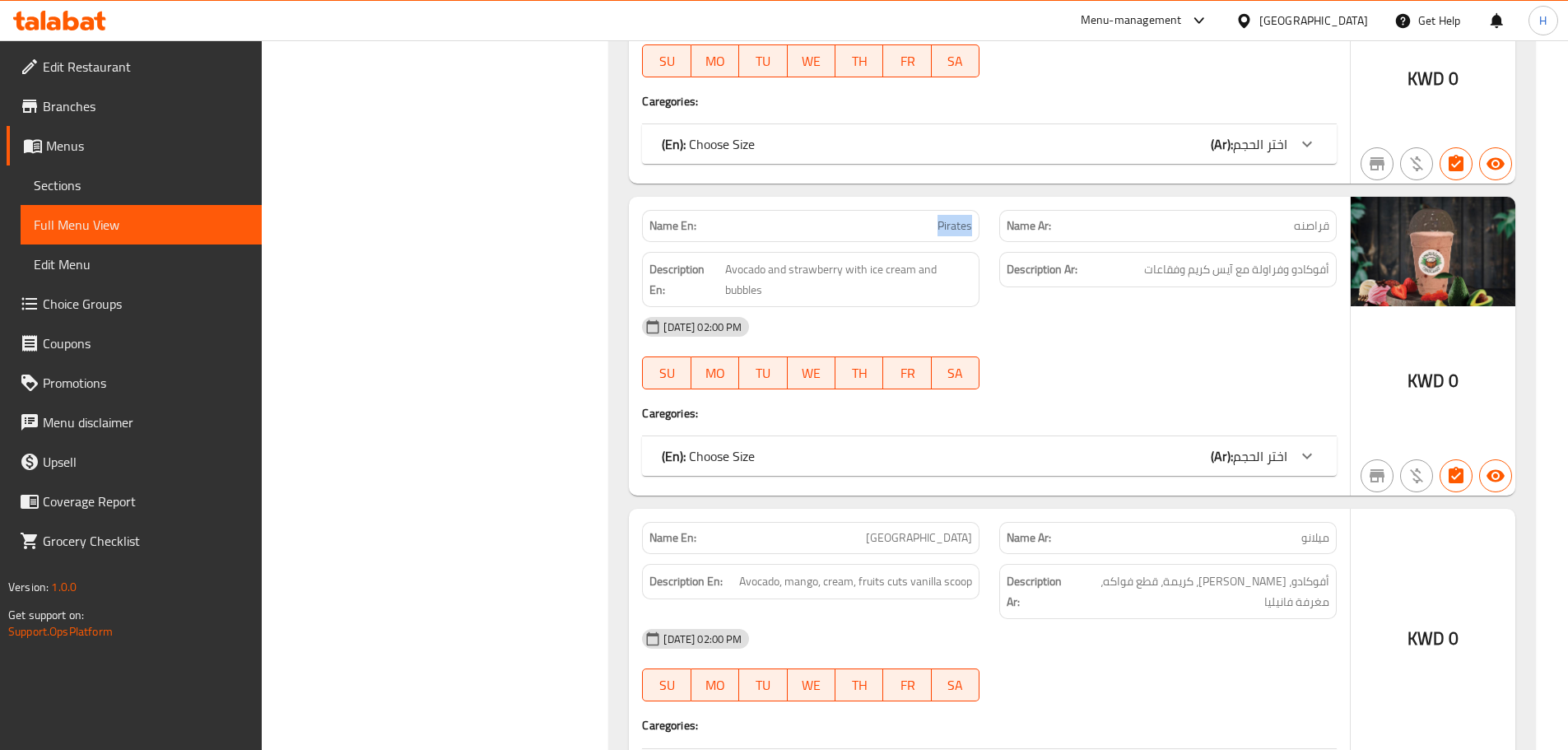
scroll to position [4430, 0]
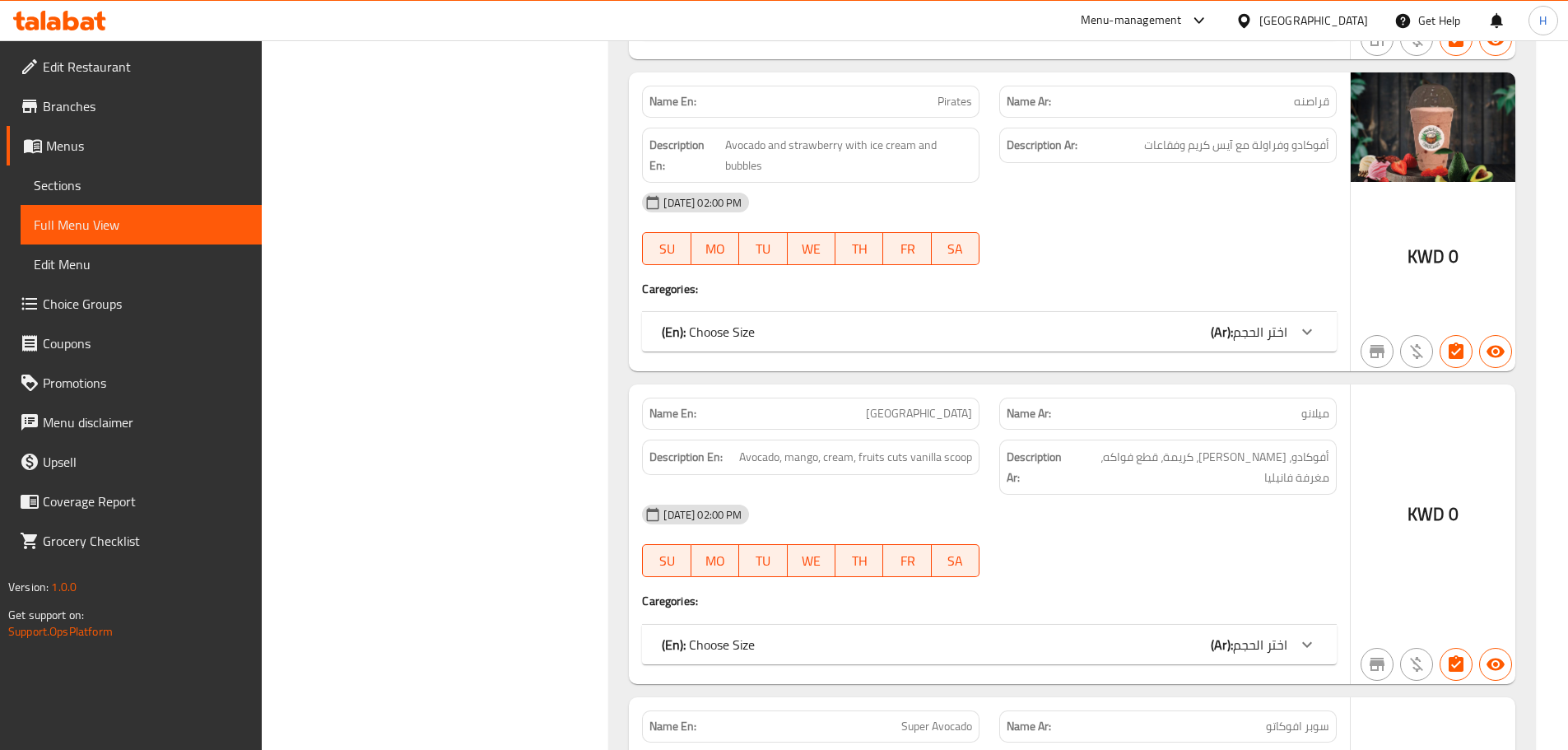
click at [986, 388] on div "Name En: Milano" at bounding box center [810, 414] width 358 height 52
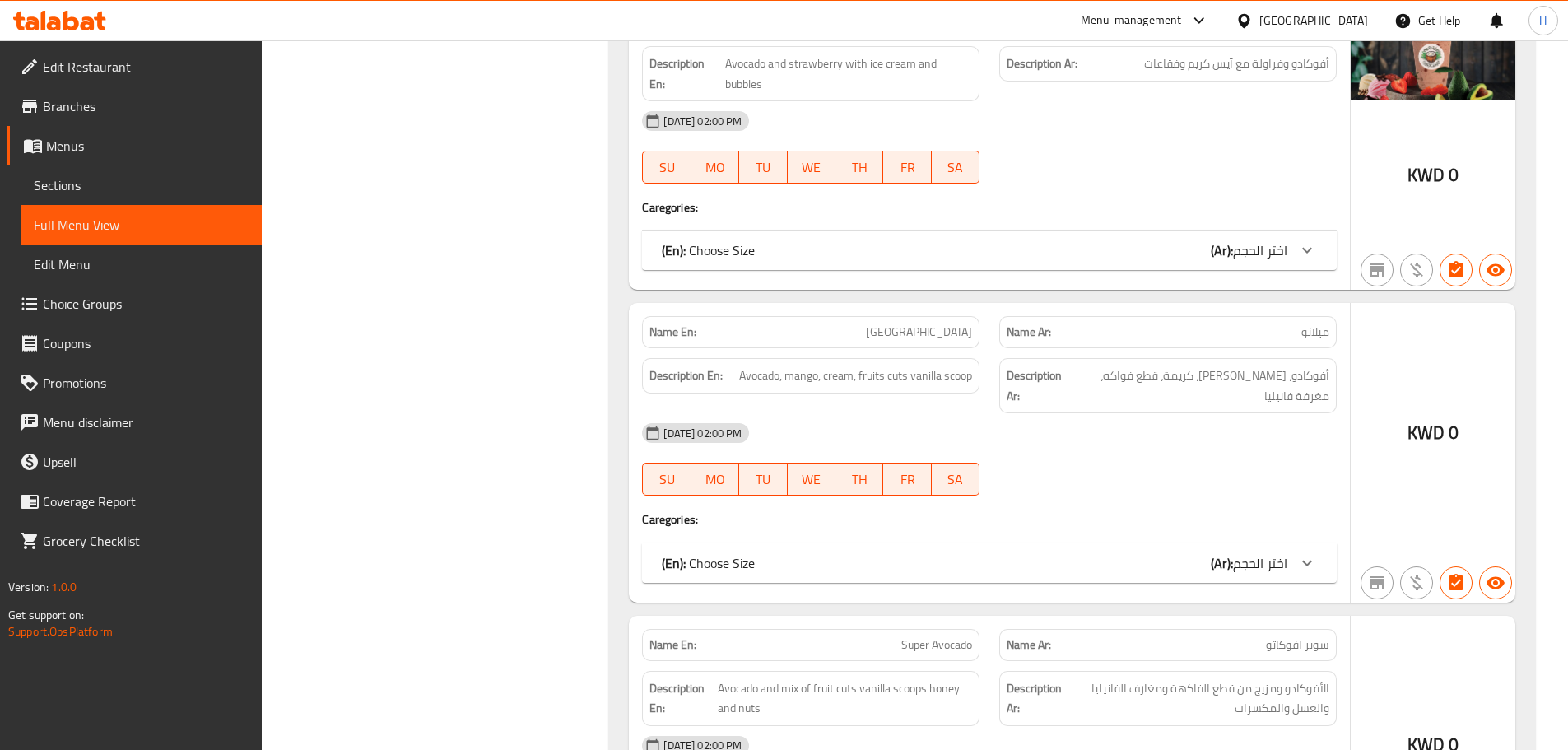
scroll to position [4513, 0]
click at [965, 323] on div "Name En: Milano" at bounding box center [811, 331] width 338 height 32
copy span "Milano"
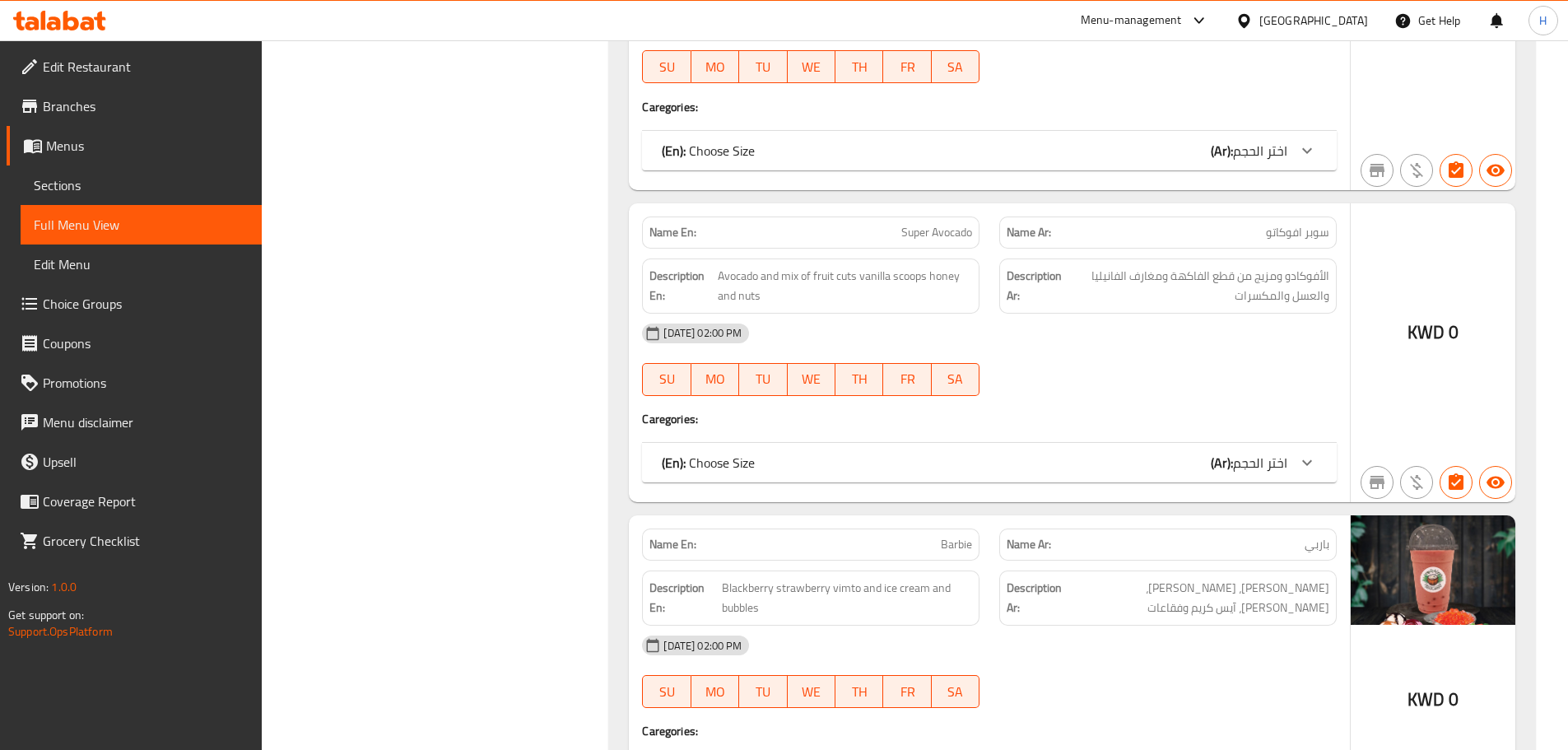
click at [1002, 314] on div "[DATE] 02:00 PM" at bounding box center [989, 333] width 714 height 40
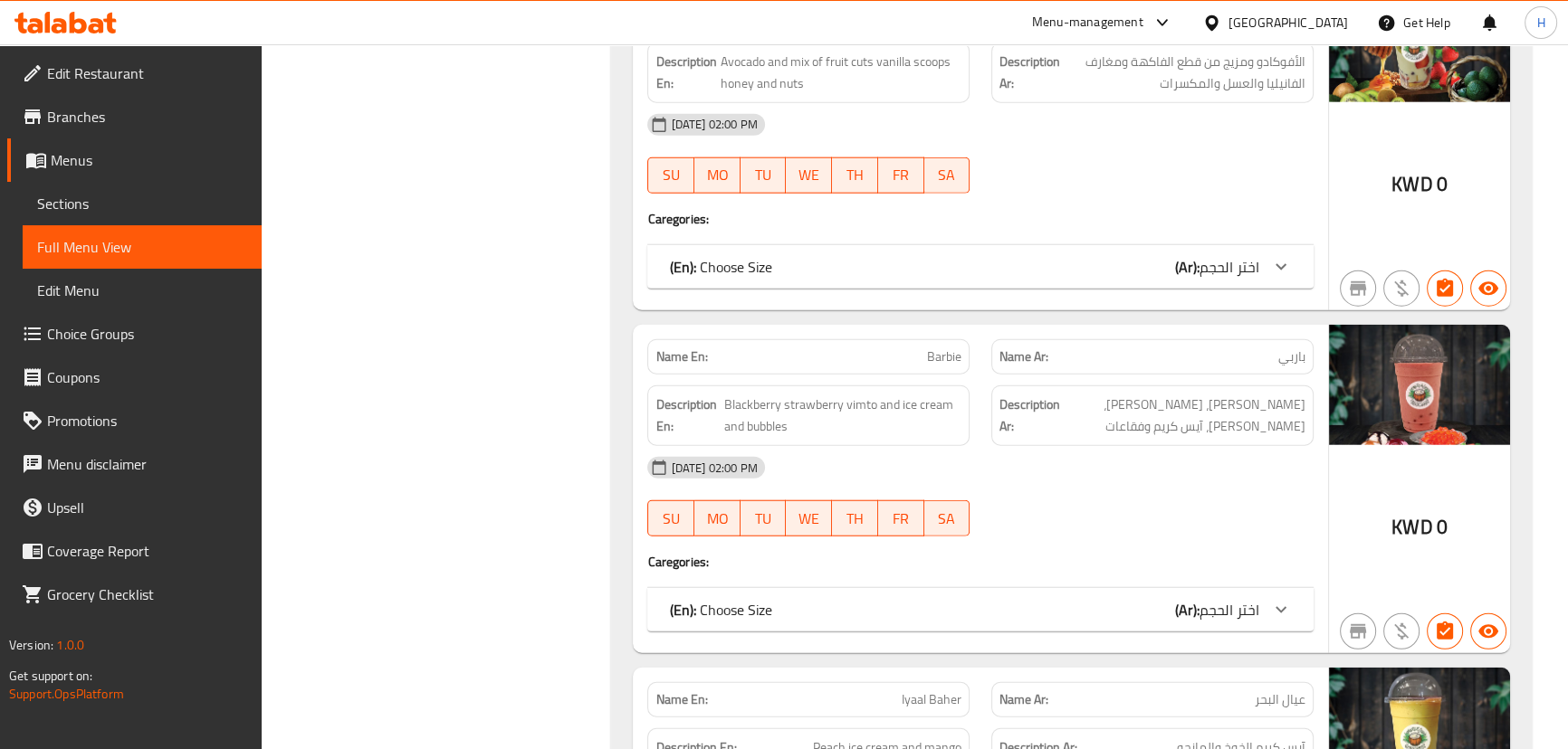
scroll to position [5494, 0]
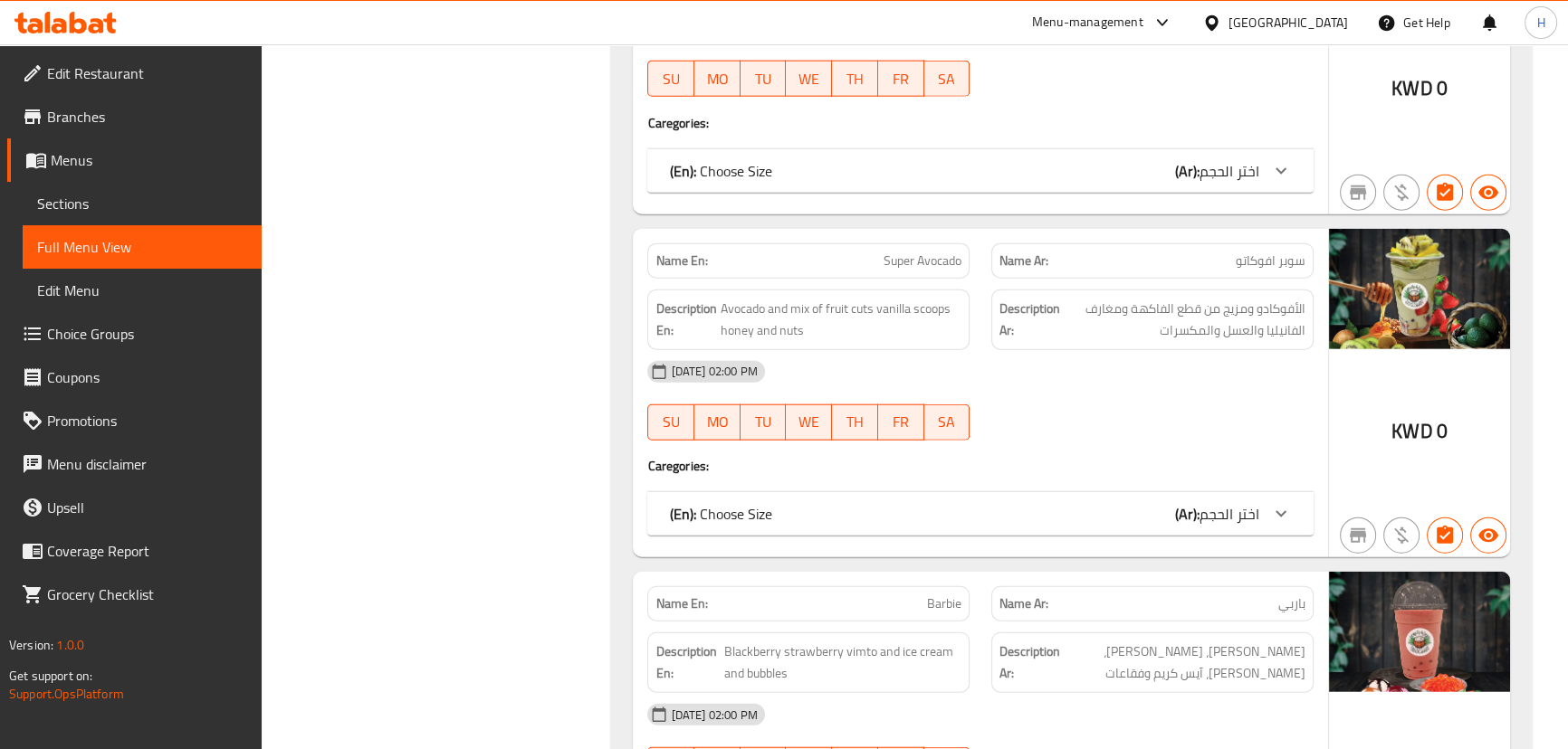
click at [927, 246] on div "Name En: Super Avocado" at bounding box center [808, 261] width 322 height 35
copy span "Super Avocado"
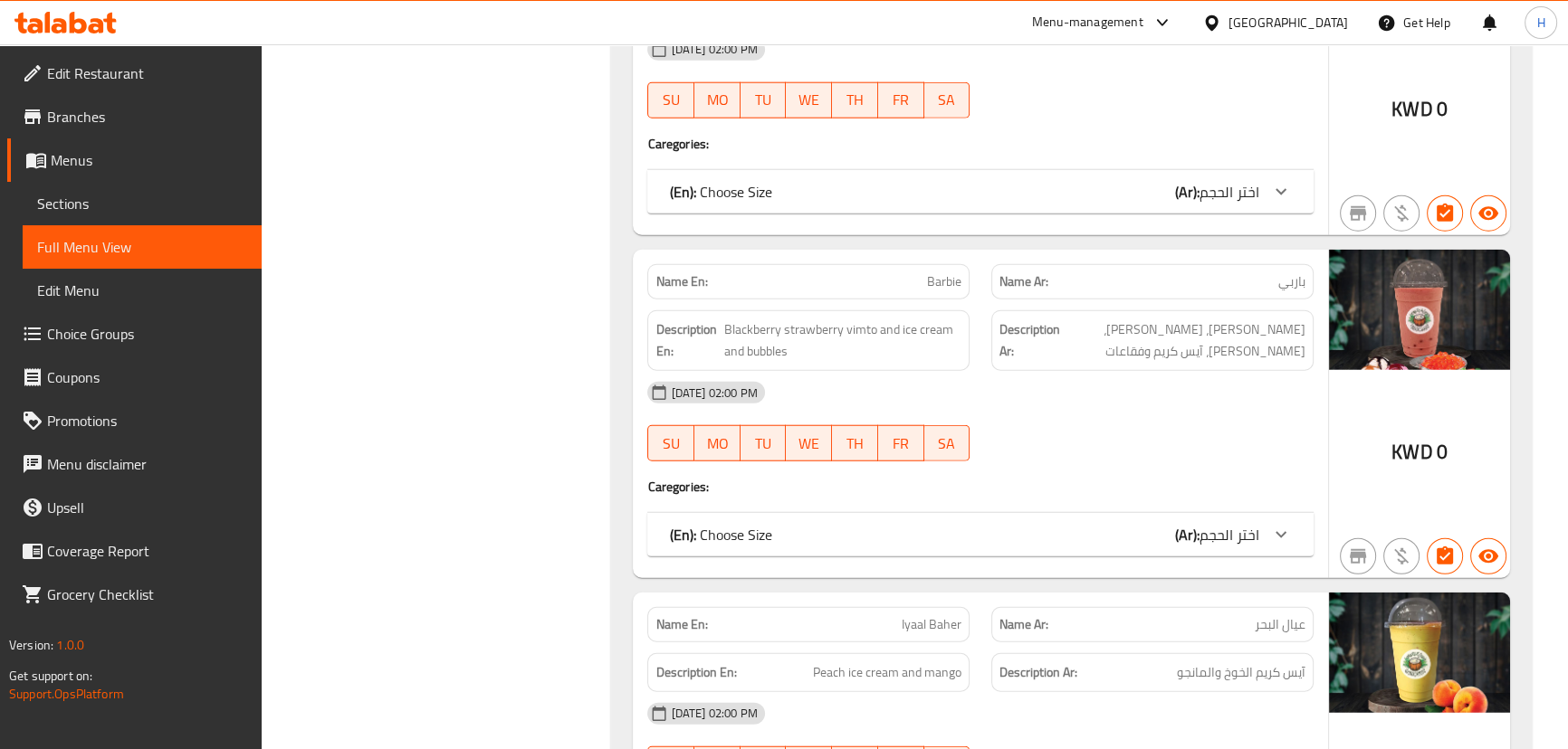
scroll to position [5824, 0]
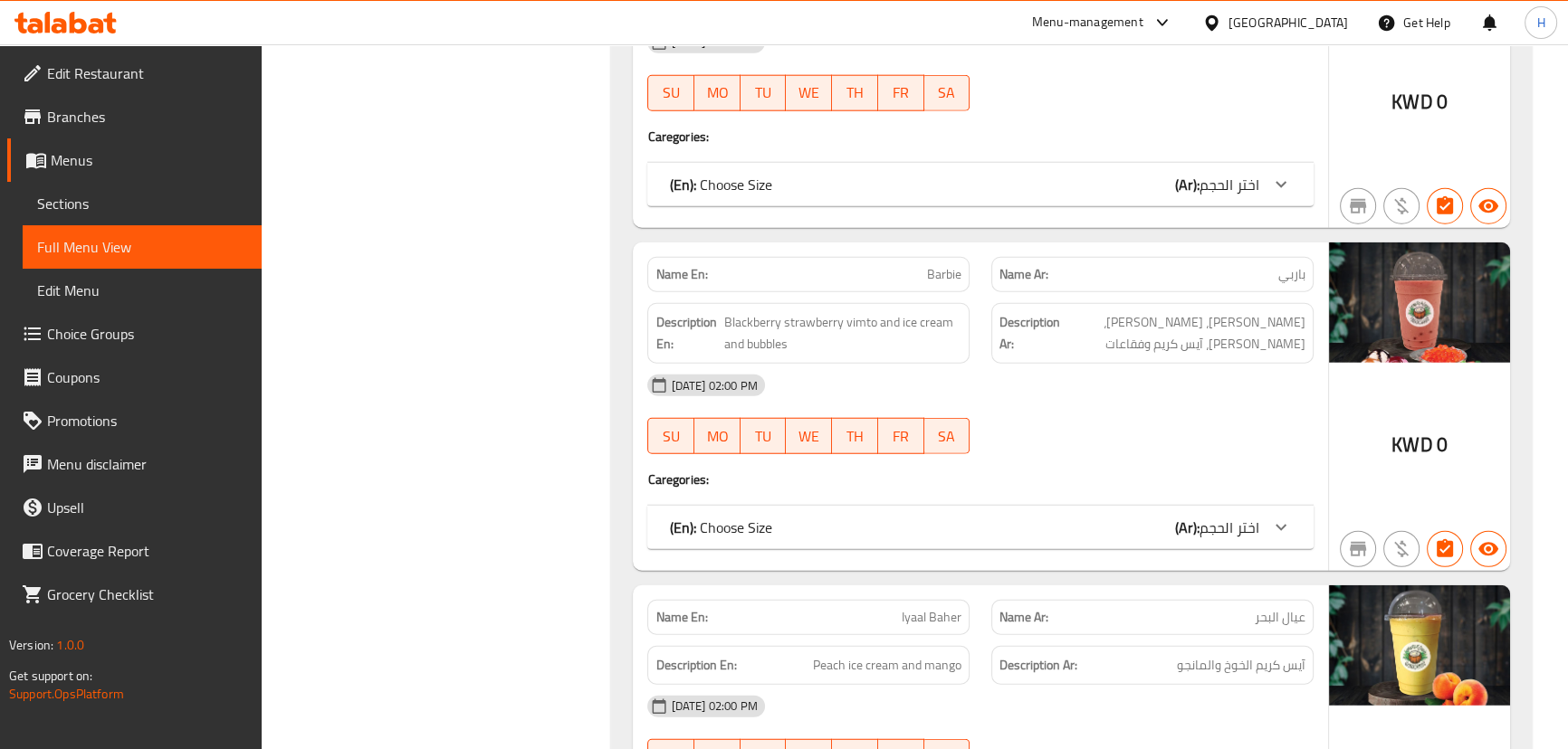
click at [992, 364] on div "[DATE] 02:00 PM" at bounding box center [980, 385] width 687 height 44
click at [758, 311] on span "Blackberry strawberry vimto and ice cream and bubbles" at bounding box center [843, 333] width 237 height 45
click at [984, 364] on div "[DATE] 02:00 PM" at bounding box center [980, 385] width 687 height 44
click at [948, 266] on span "Barbie" at bounding box center [944, 275] width 34 height 19
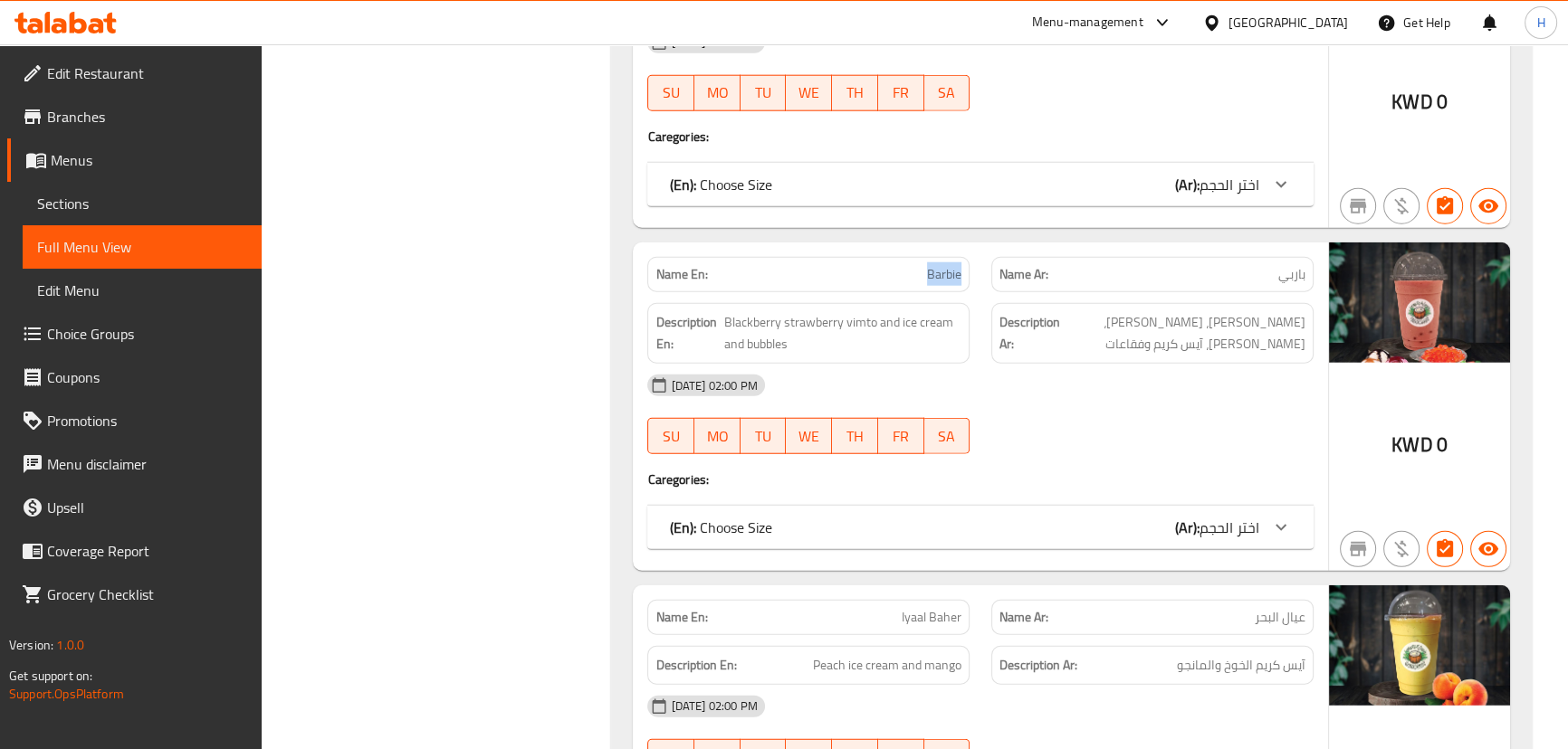
click at [948, 266] on span "Barbie" at bounding box center [944, 275] width 34 height 19
copy span "Barbie"
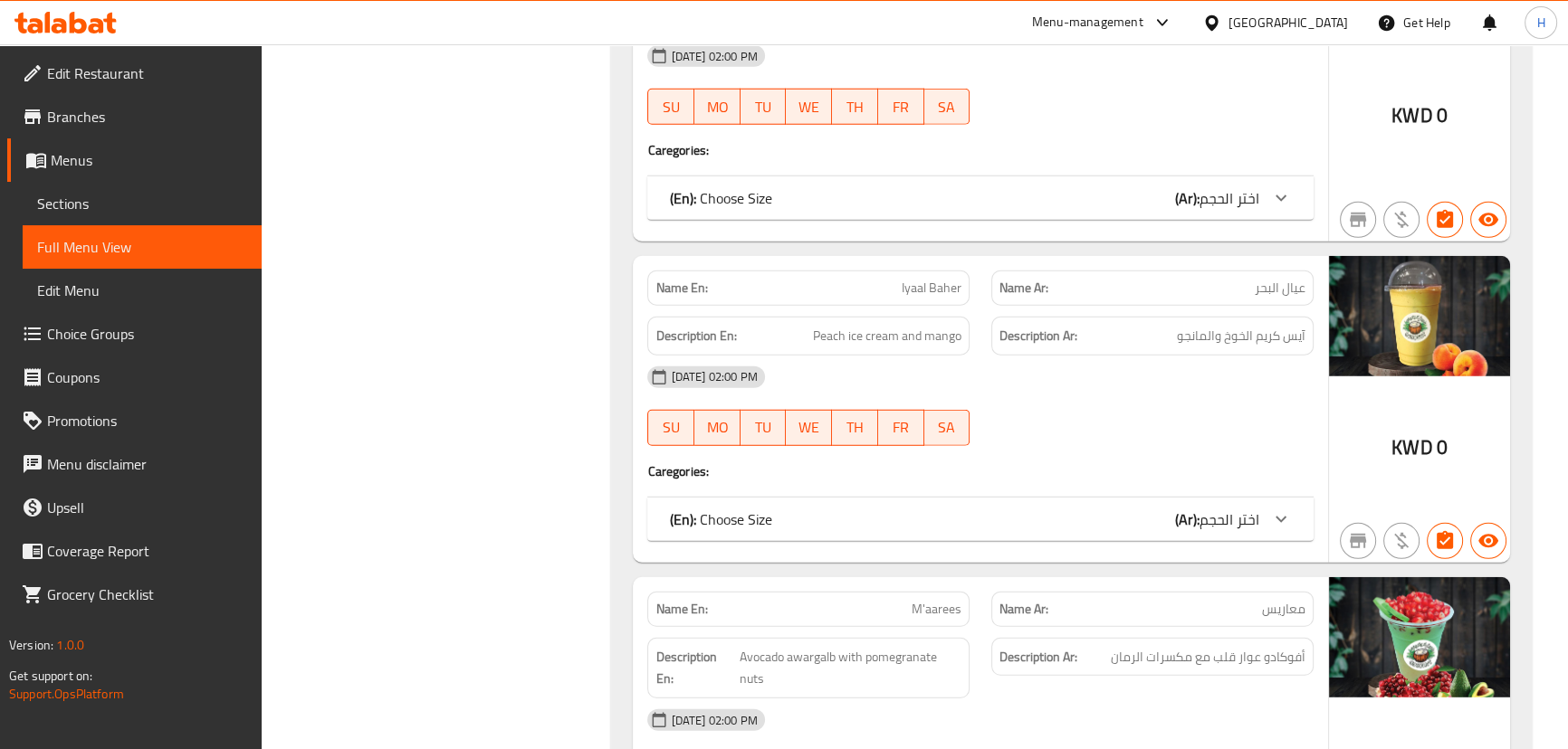
click at [993, 356] on div "[DATE] 02:00 PM" at bounding box center [980, 378] width 687 height 44
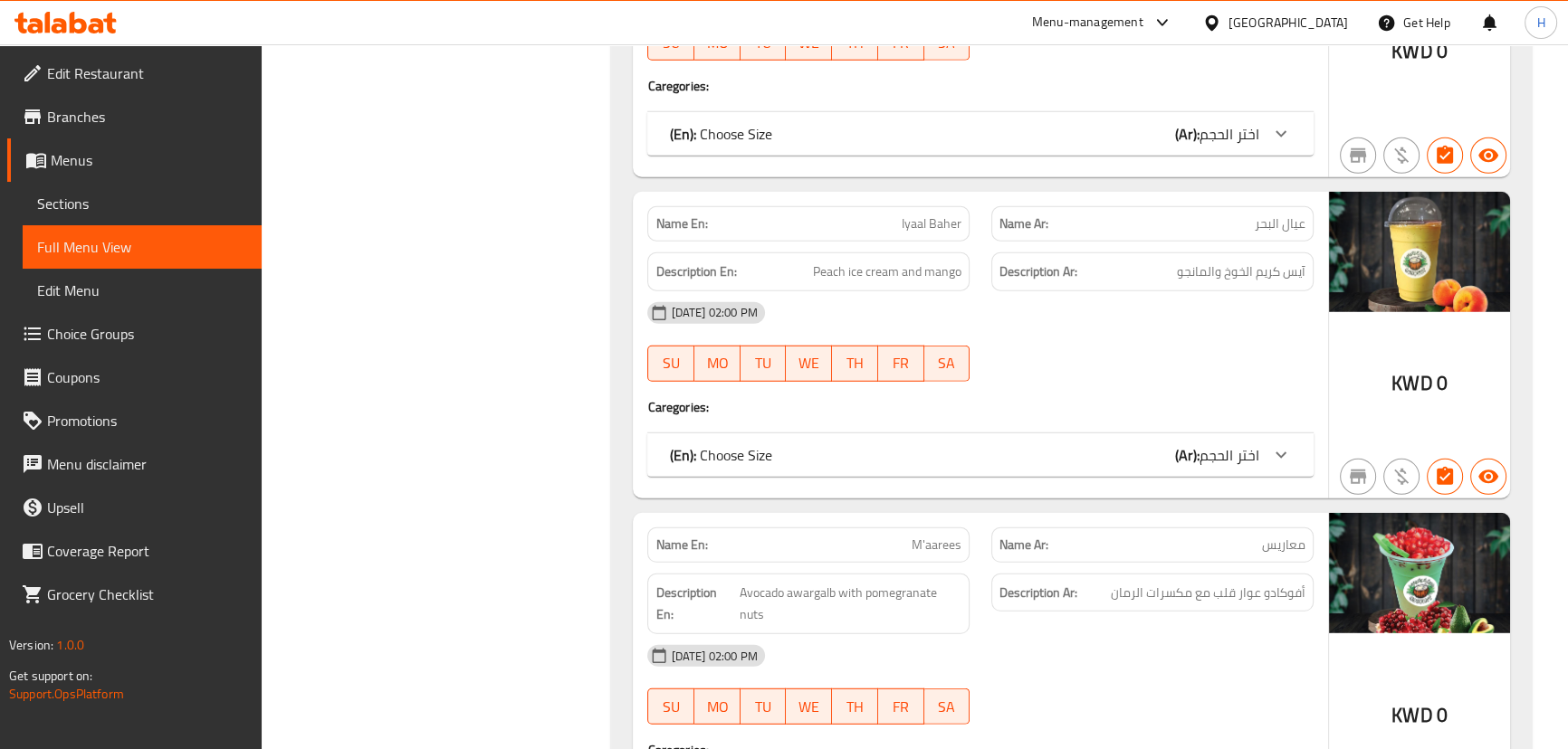
scroll to position [6399, 0]
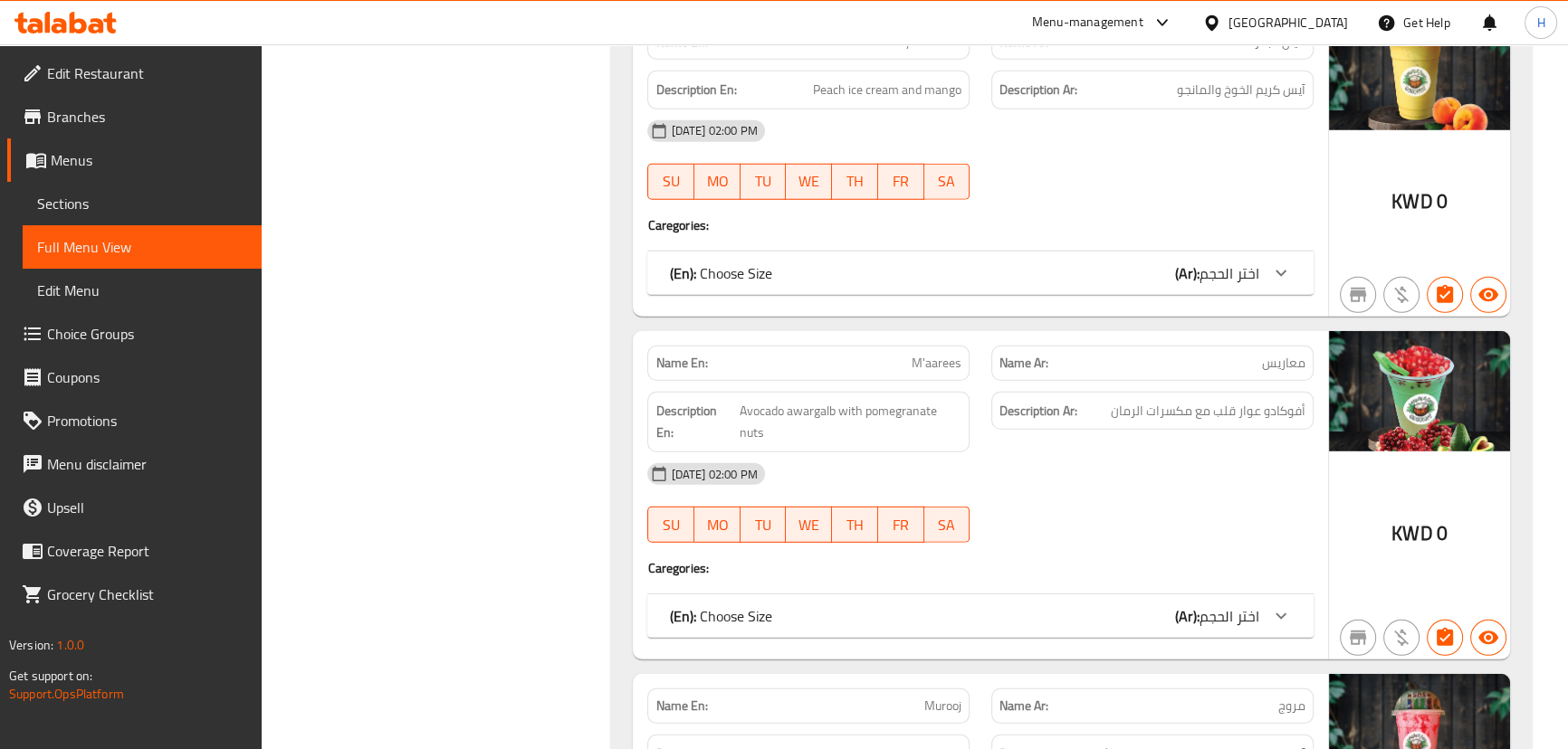
click at [939, 354] on span "M'aarees" at bounding box center [936, 364] width 50 height 19
copy span "M'aarees"
click at [978, 419] on div "Description En: Avocado awargalb with pomegranate nuts" at bounding box center [807, 422] width 344 height 83
click at [1034, 409] on div "Description Ar: أفوكادو عوار قلب مع مكسرات الرمان" at bounding box center [1152, 422] width 344 height 83
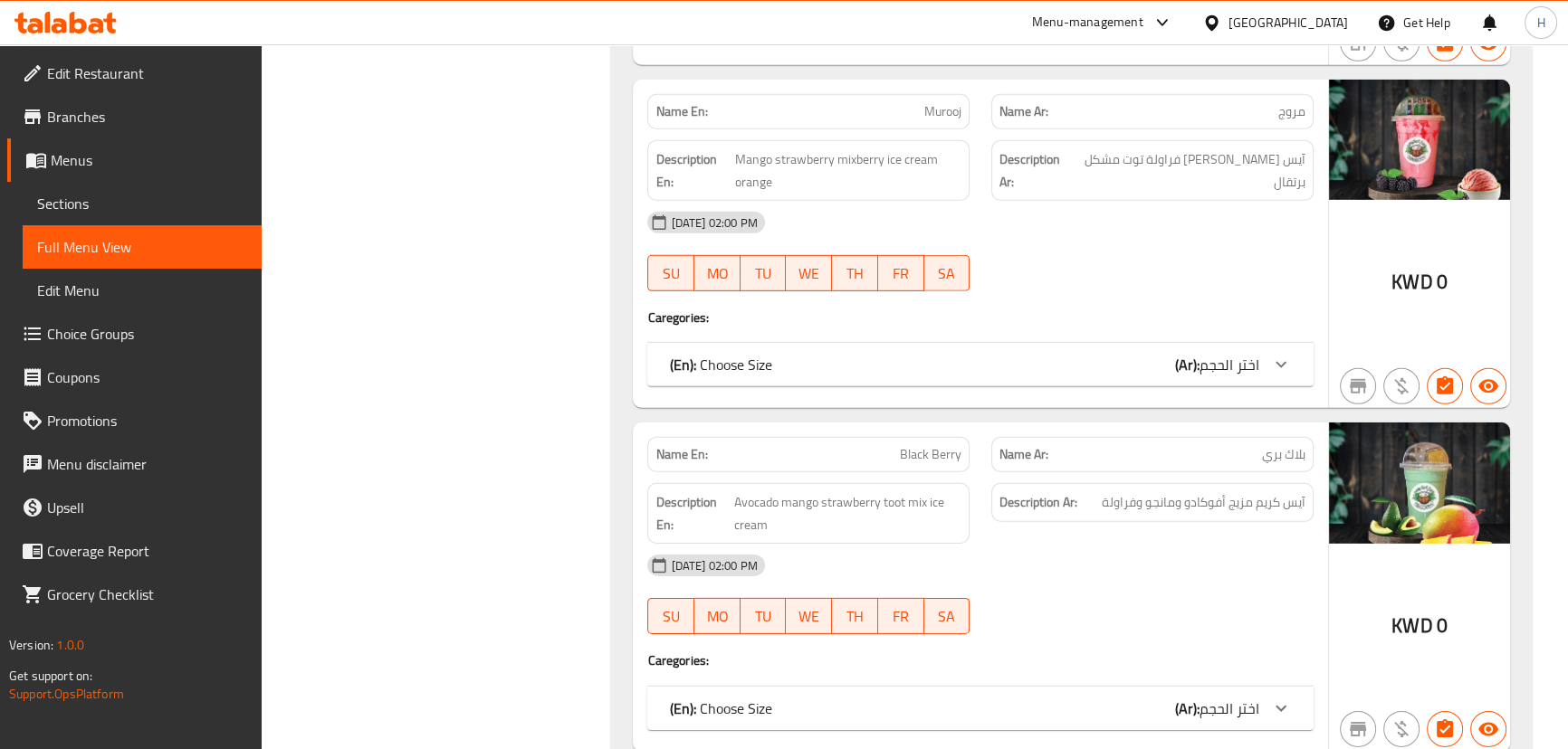
scroll to position [7140, 0]
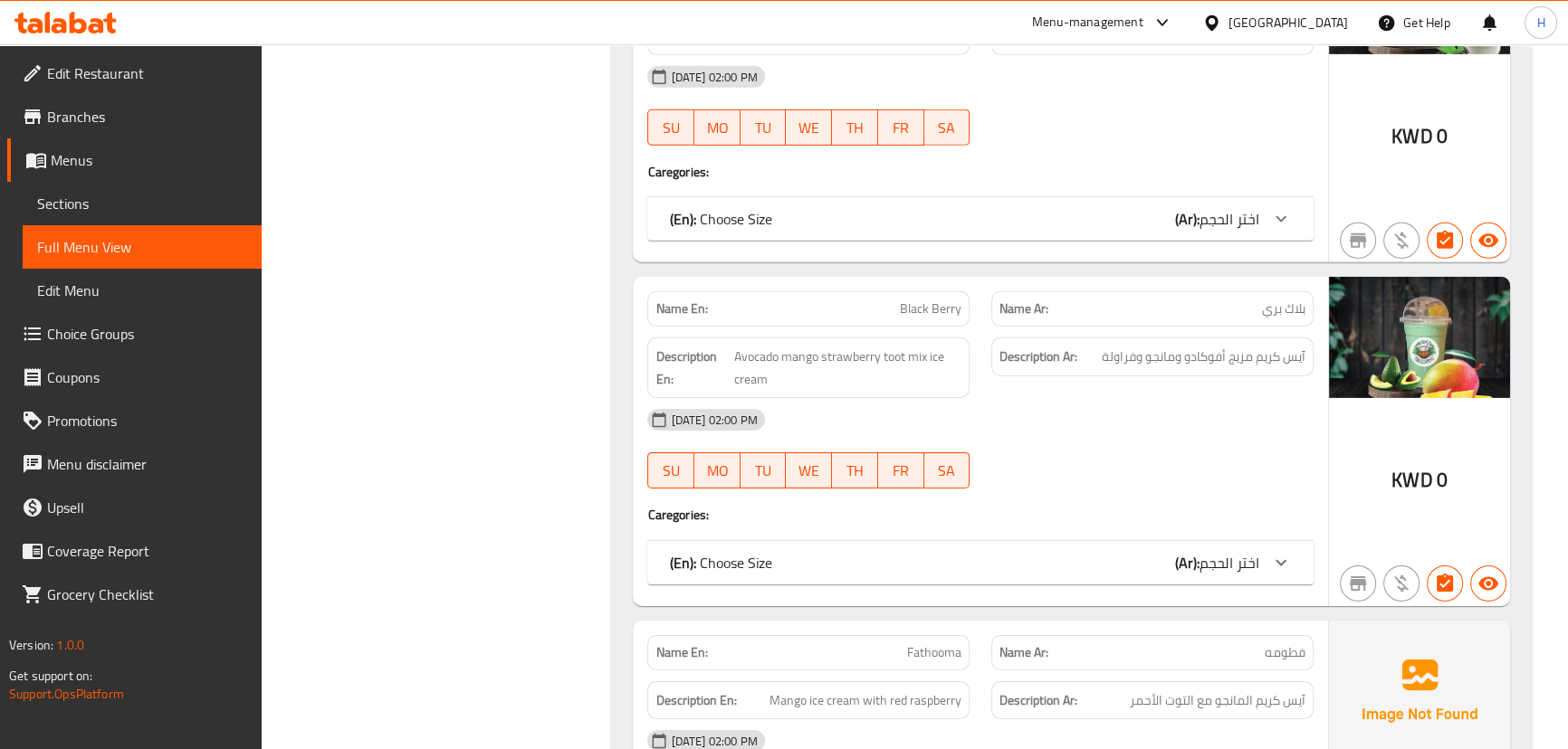
click at [928, 300] on span "Black Berry" at bounding box center [930, 309] width 62 height 19
click at [1014, 345] on strong "Description Ar:" at bounding box center [1039, 357] width 78 height 23
click at [955, 398] on div "[DATE] 02:00 PM" at bounding box center [980, 420] width 687 height 44
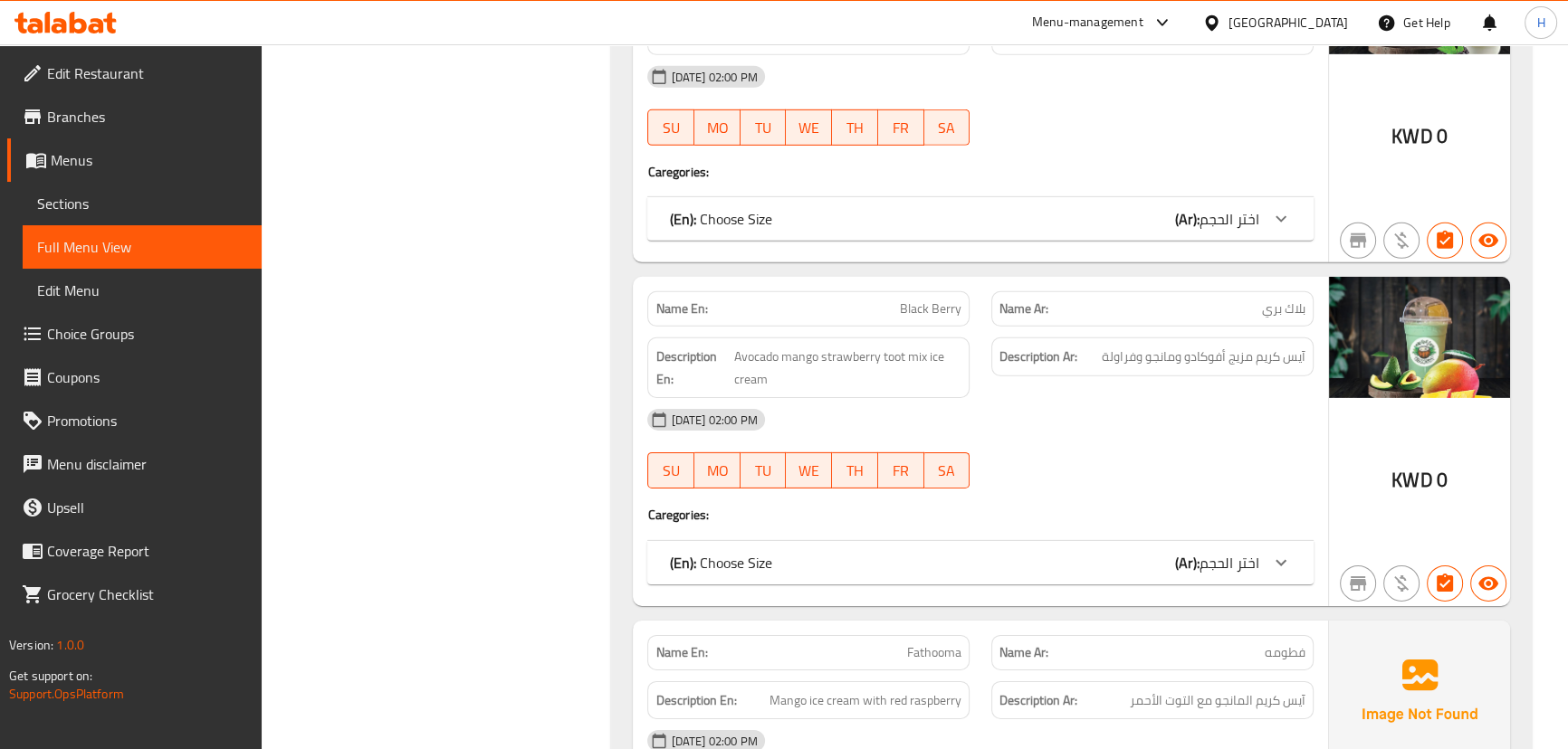
click at [907, 300] on span "Black Berry" at bounding box center [930, 309] width 62 height 19
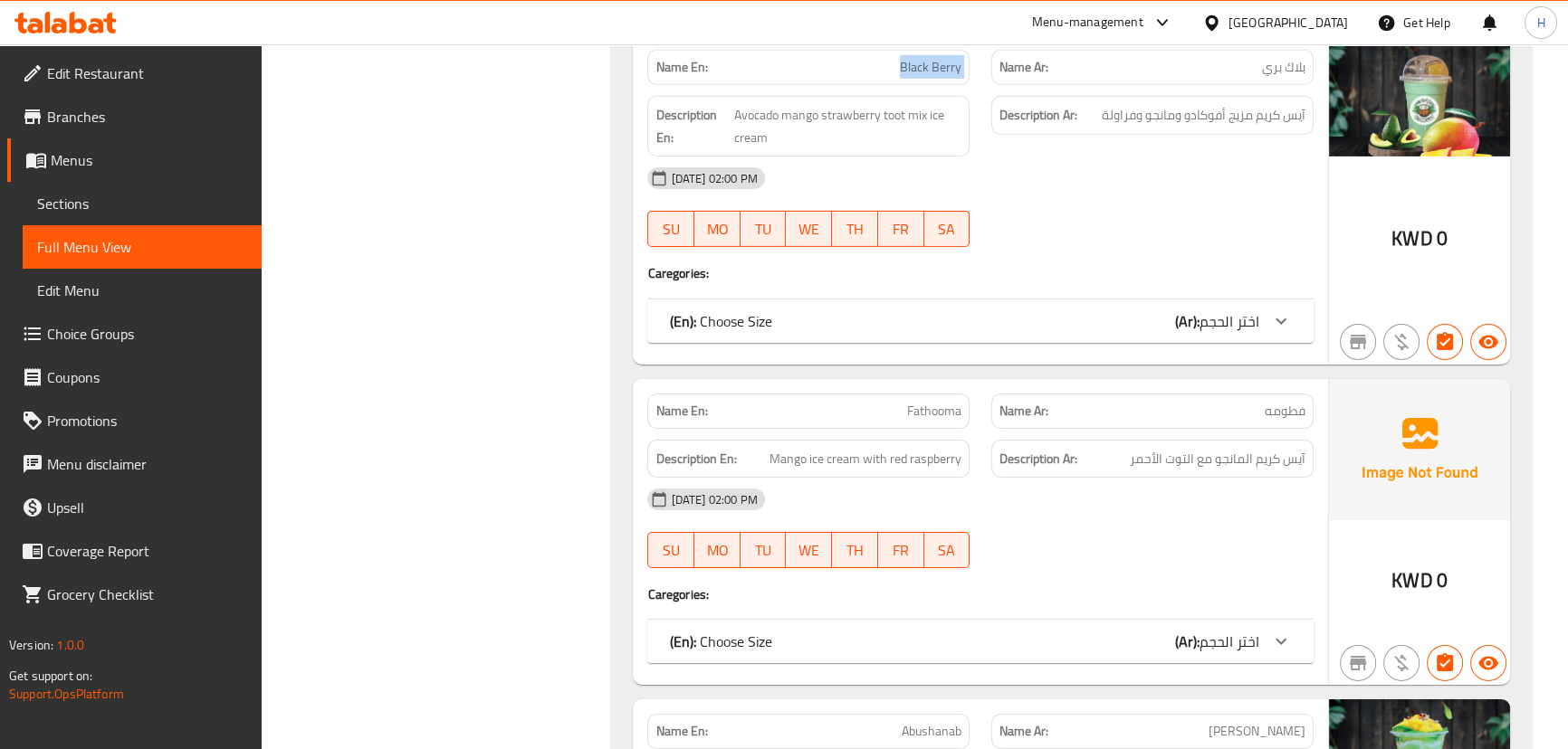
scroll to position [7387, 0]
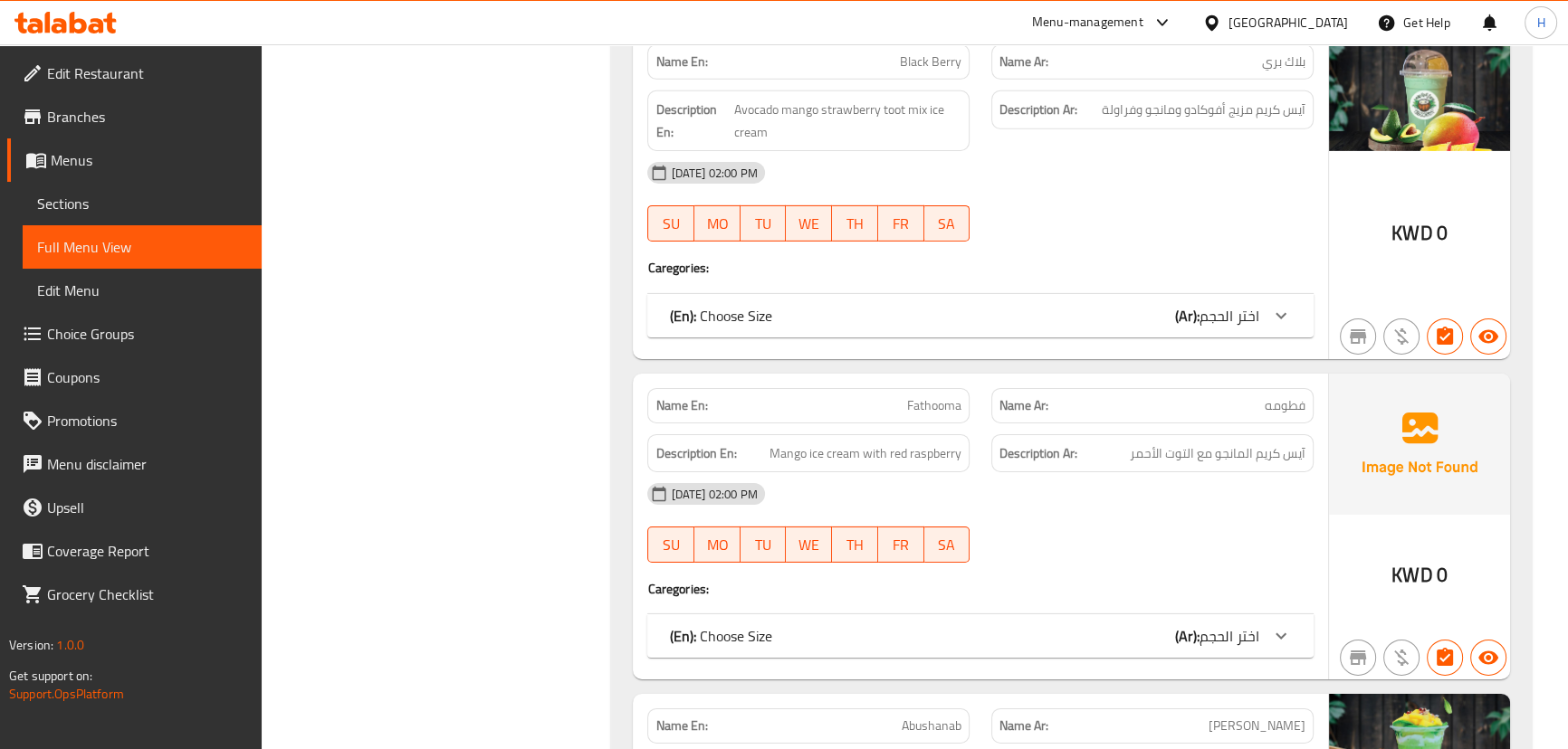
click at [990, 435] on div "Description Ar: آيس كريم المانجو مع التوت الأحمر" at bounding box center [1152, 454] width 344 height 61
click at [925, 396] on span "Fathooma" at bounding box center [934, 405] width 54 height 19
click at [934, 443] on span "Mango ice cream with red raspberry" at bounding box center [865, 454] width 192 height 23
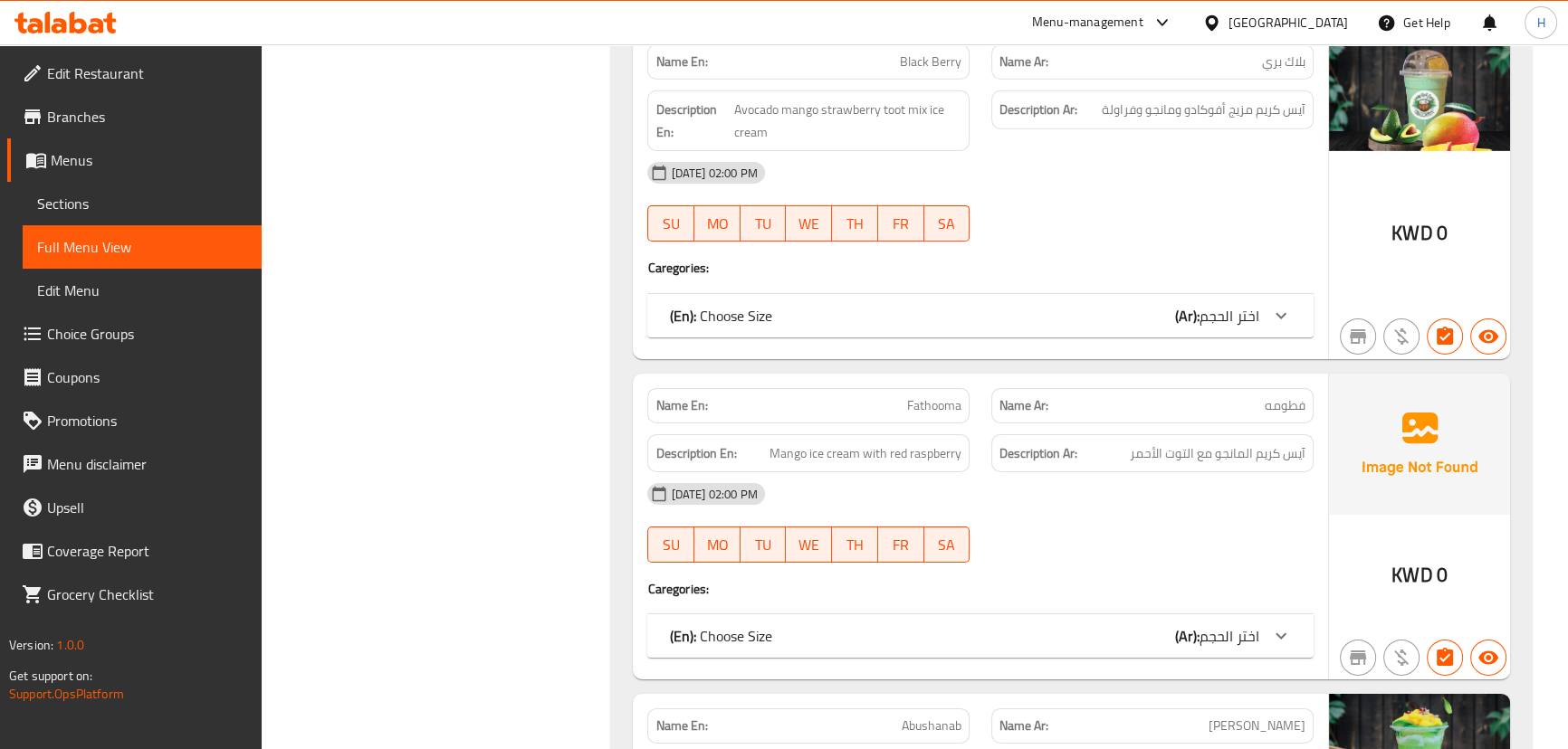
click at [942, 396] on span "Fathooma" at bounding box center [934, 405] width 54 height 19
click at [934, 396] on span "Fathooma" at bounding box center [934, 405] width 54 height 19
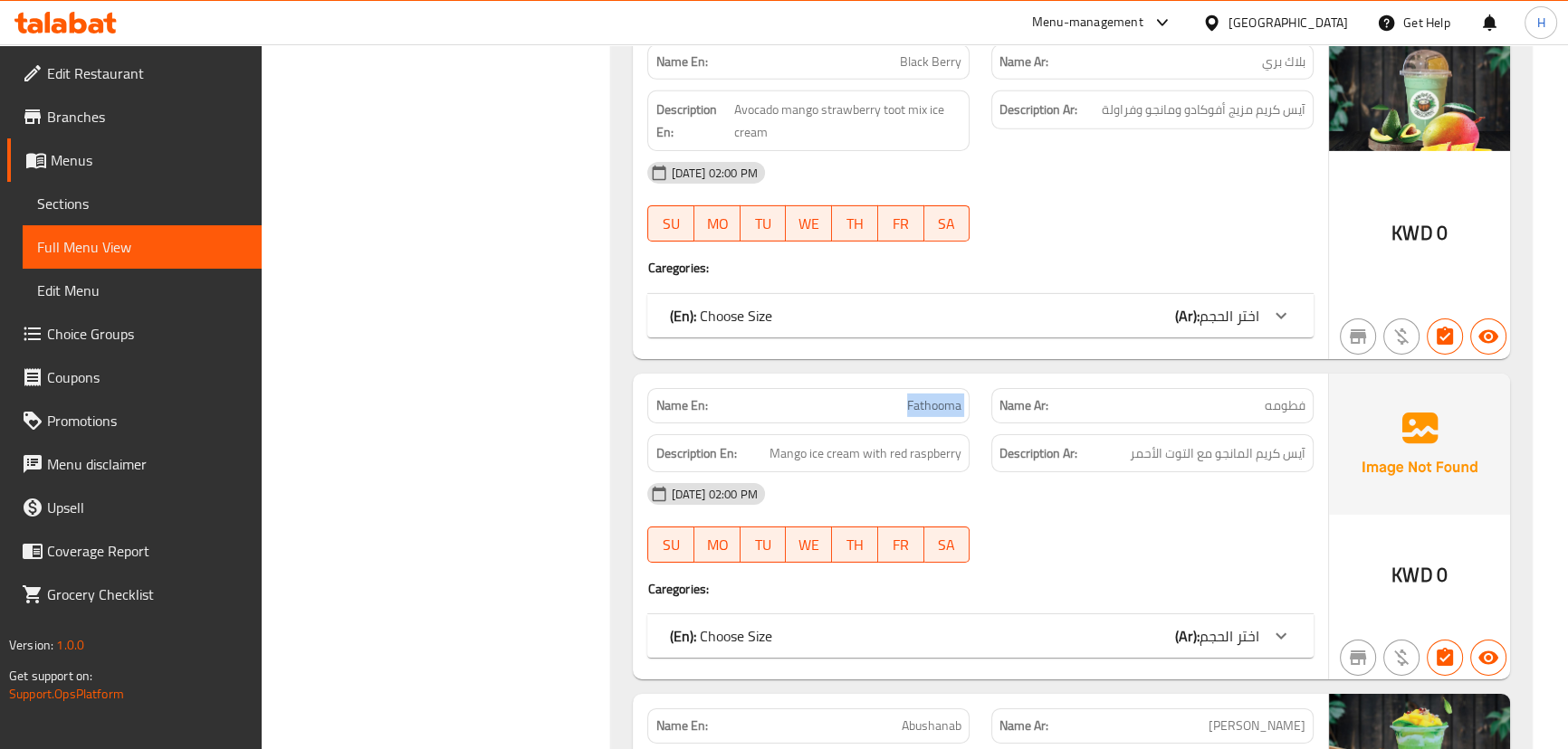
click at [934, 396] on span "Fathooma" at bounding box center [934, 405] width 54 height 19
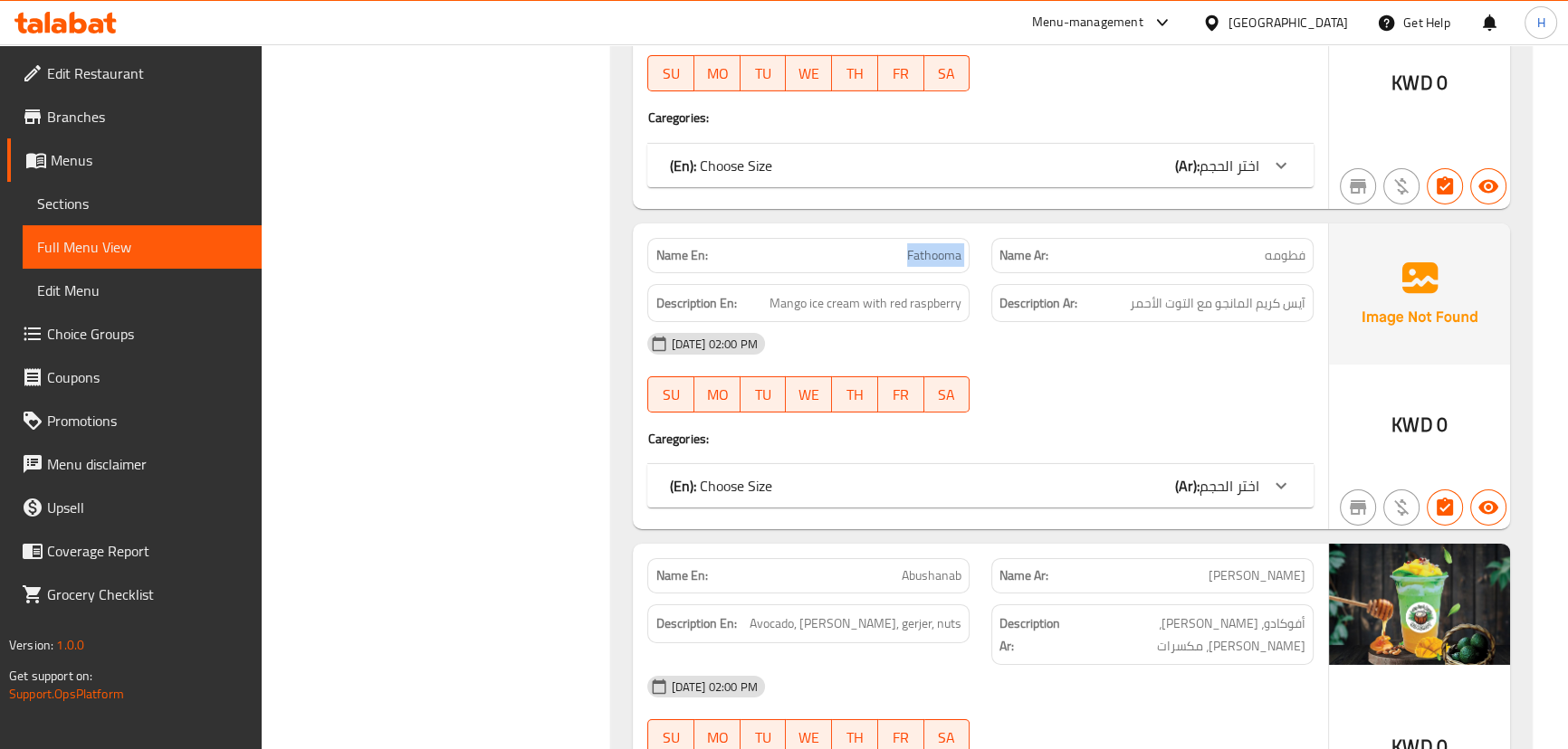
scroll to position [7717, 0]
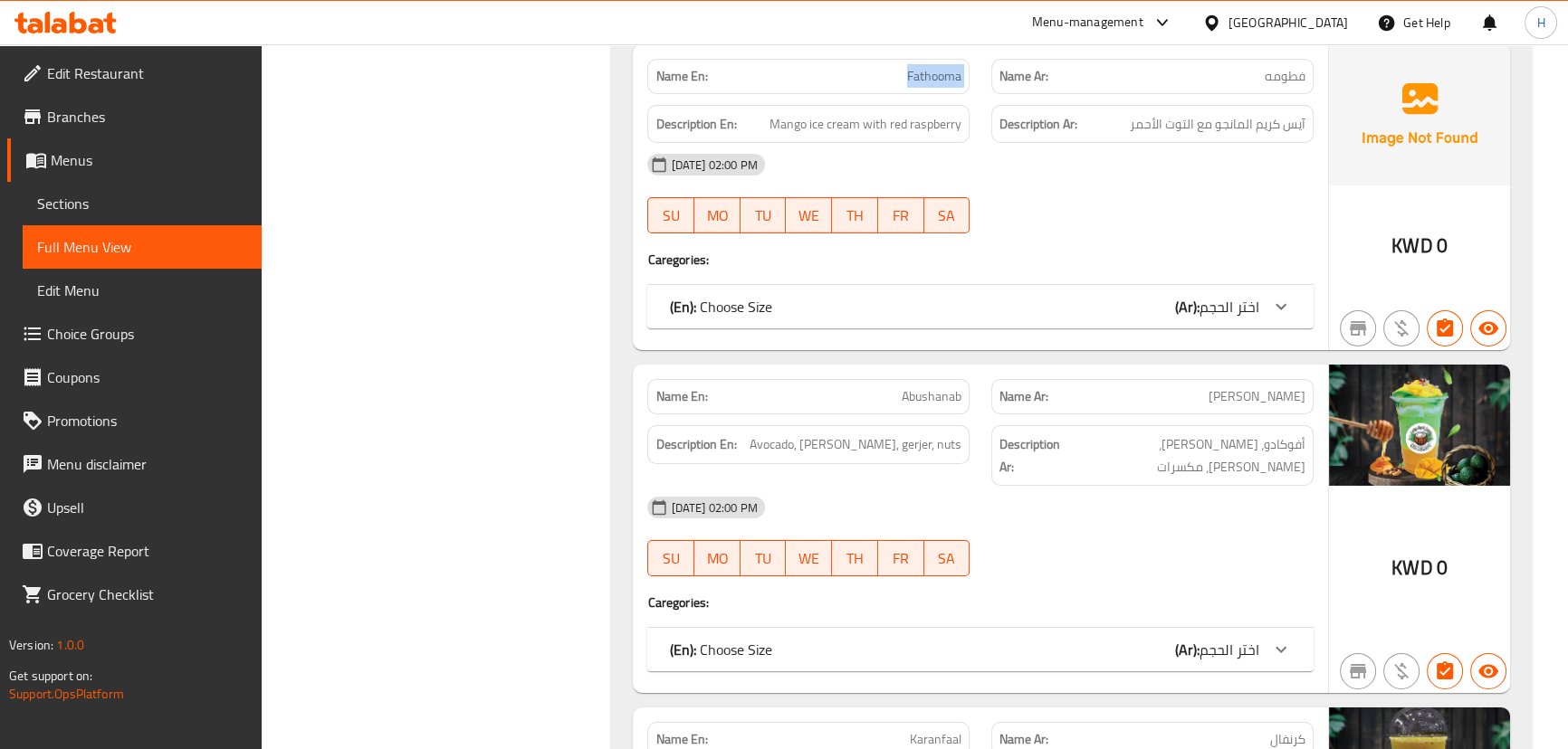
click at [986, 414] on div "Description Ar: أفوكادو، ثامر، جرجير، مكسرات" at bounding box center [1152, 455] width 344 height 83
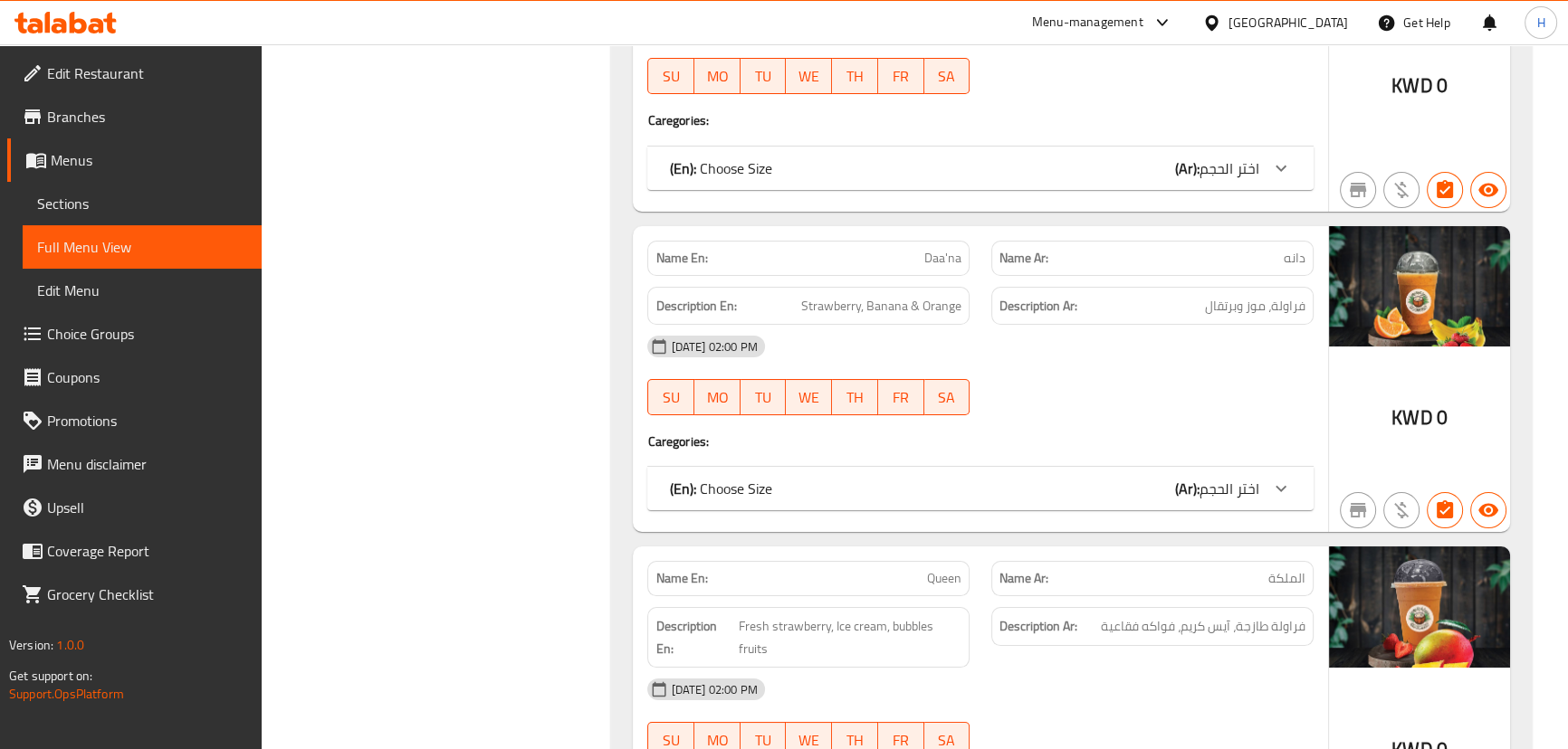
scroll to position [8786, 0]
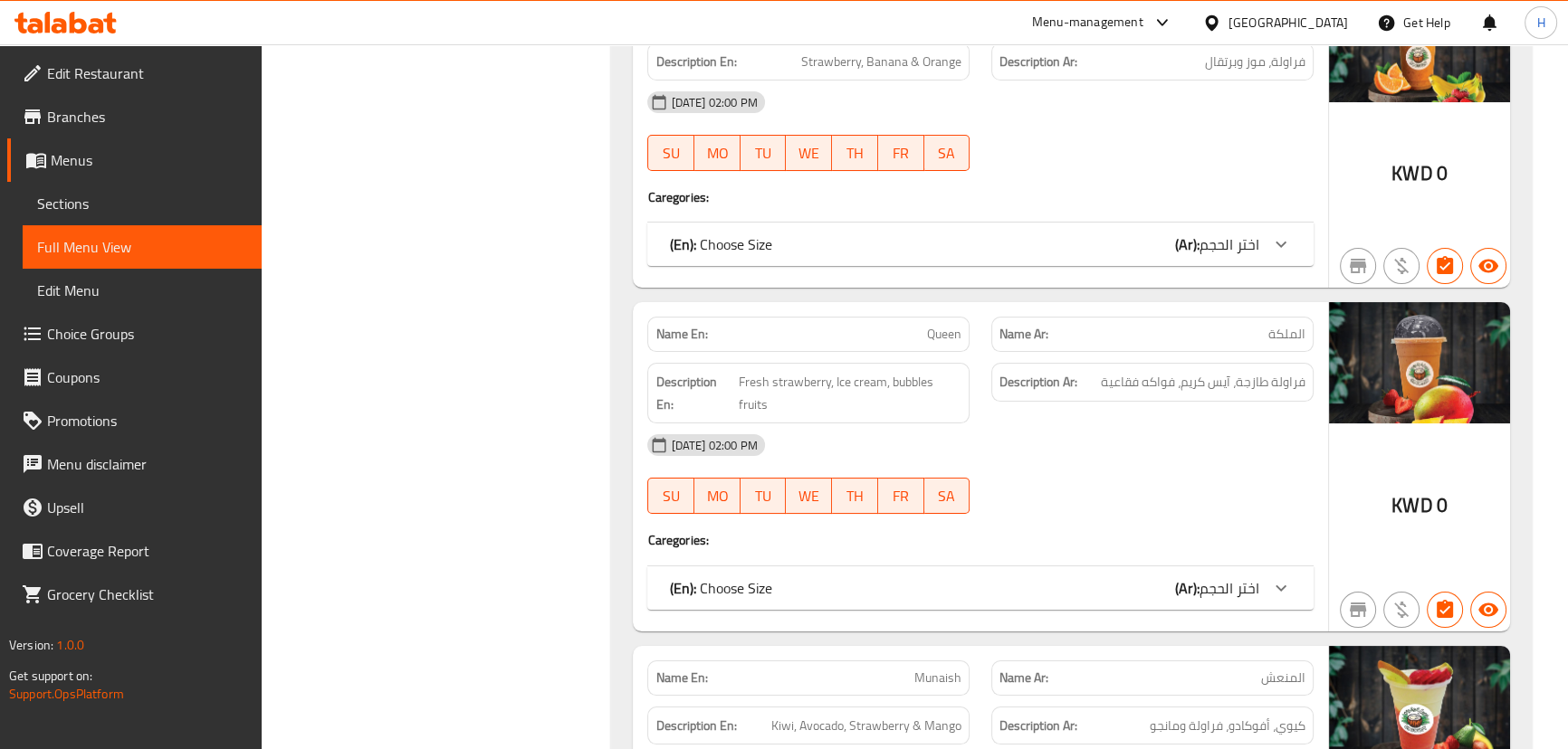
click at [941, 325] on span "Queen" at bounding box center [944, 334] width 34 height 19
click at [981, 306] on div "Name Ar: الملكة" at bounding box center [1152, 334] width 344 height 57
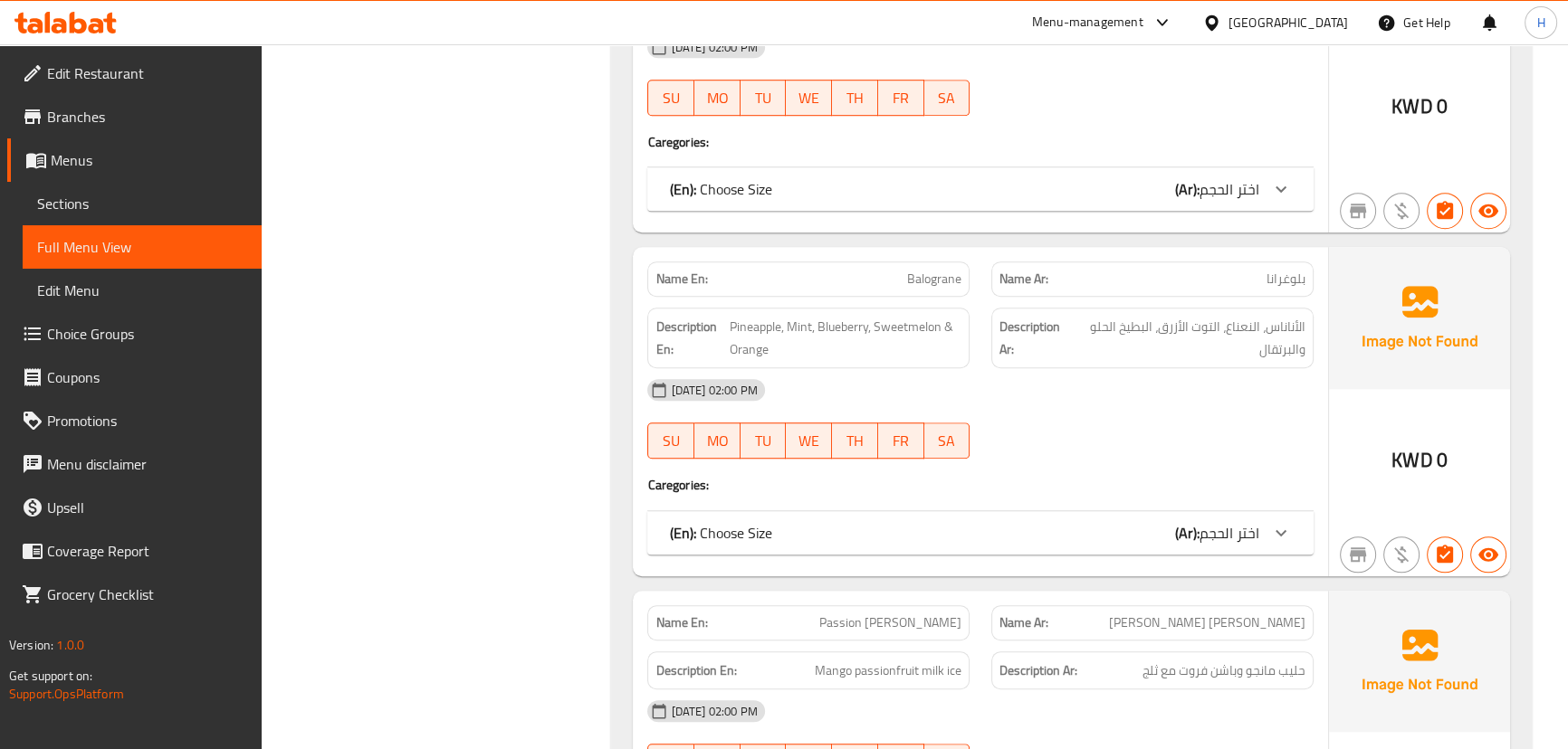
scroll to position [10184, 0]
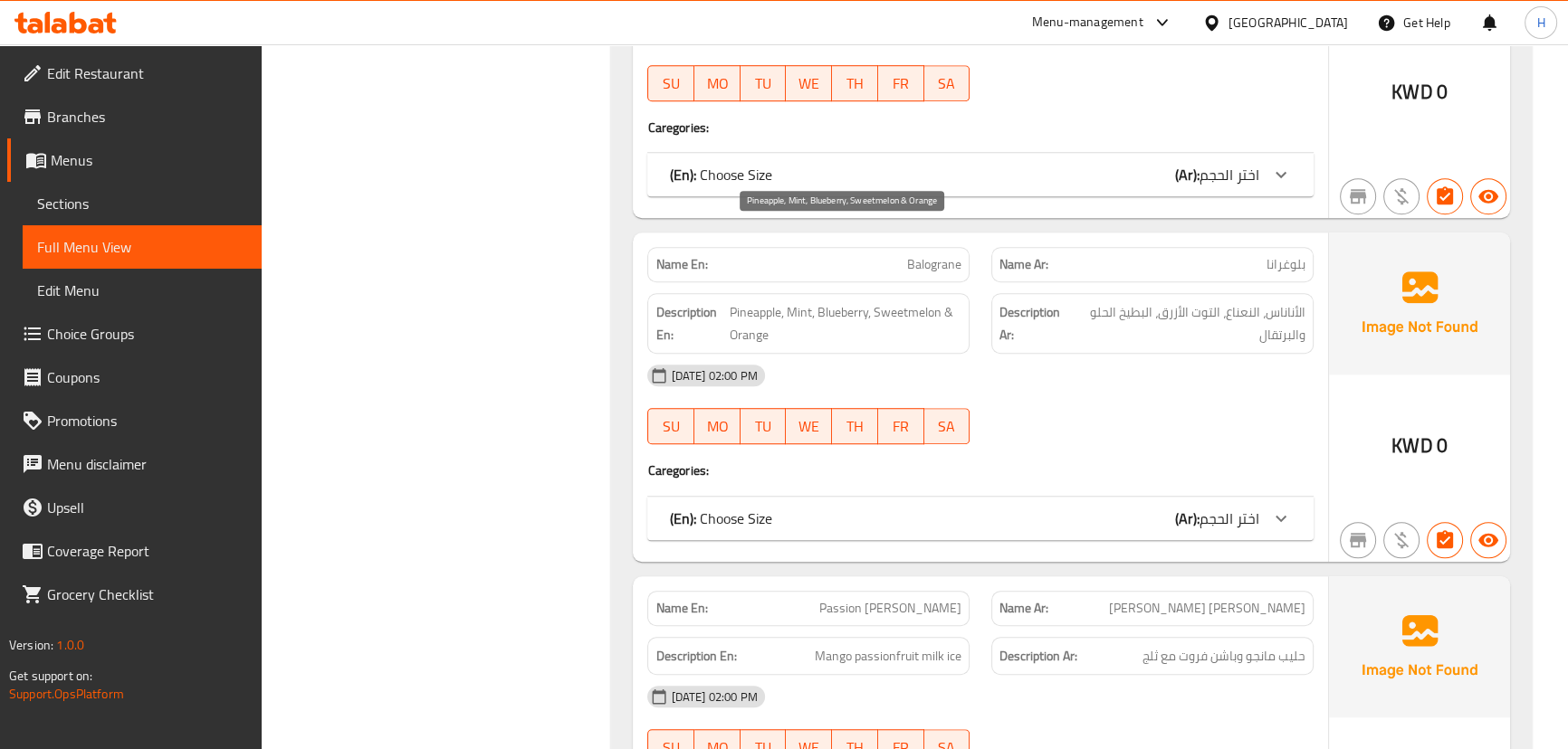
click at [889, 302] on span "Pineapple, Mint, Blueberry, Sweetmelon & Orange" at bounding box center [844, 324] width 231 height 45
click at [925, 255] on span "Balograne" at bounding box center [934, 265] width 54 height 19
click at [981, 354] on div "08-10-2025 02:00 PM SU MO TU WE TH FR SA" at bounding box center [980, 404] width 687 height 101
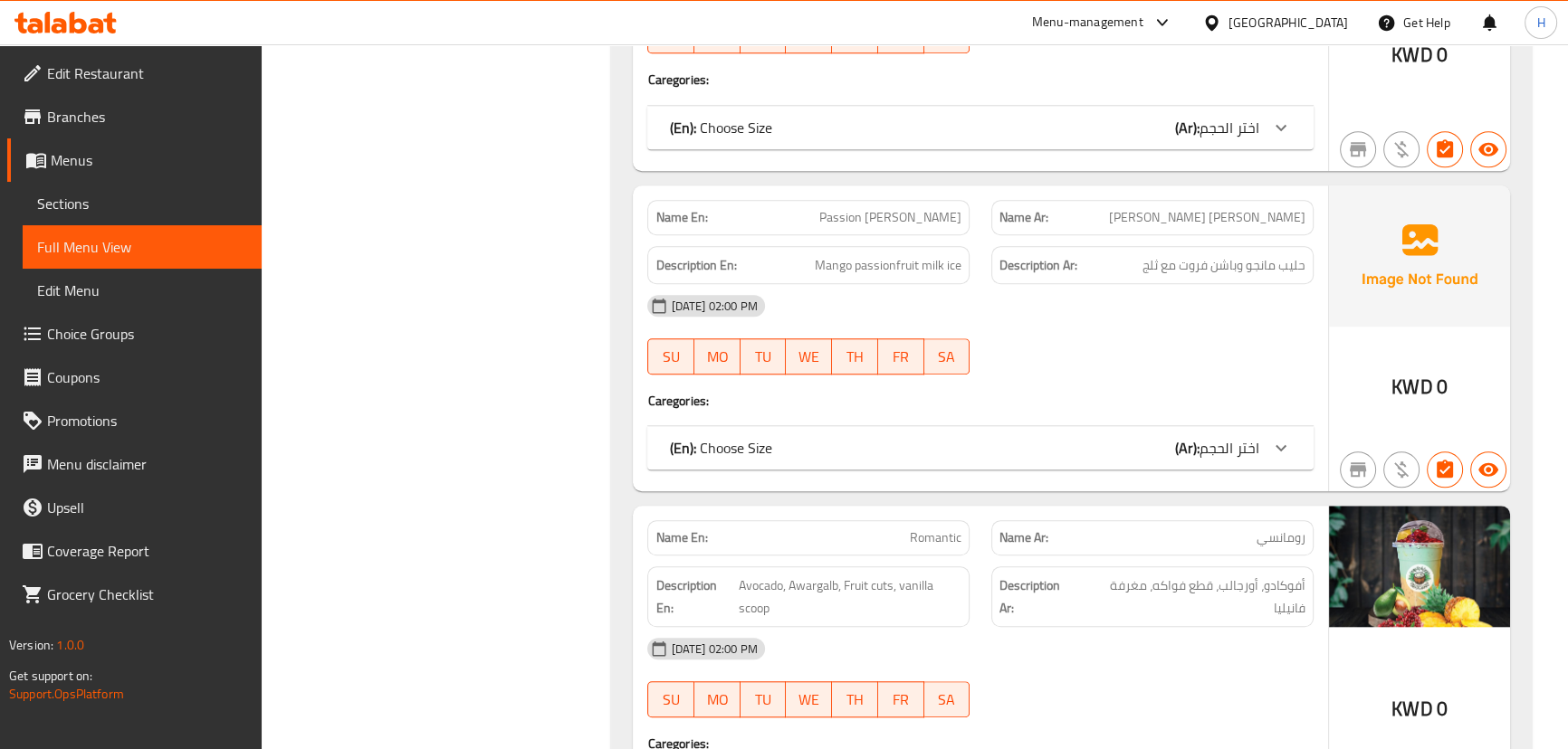
scroll to position [10595, 0]
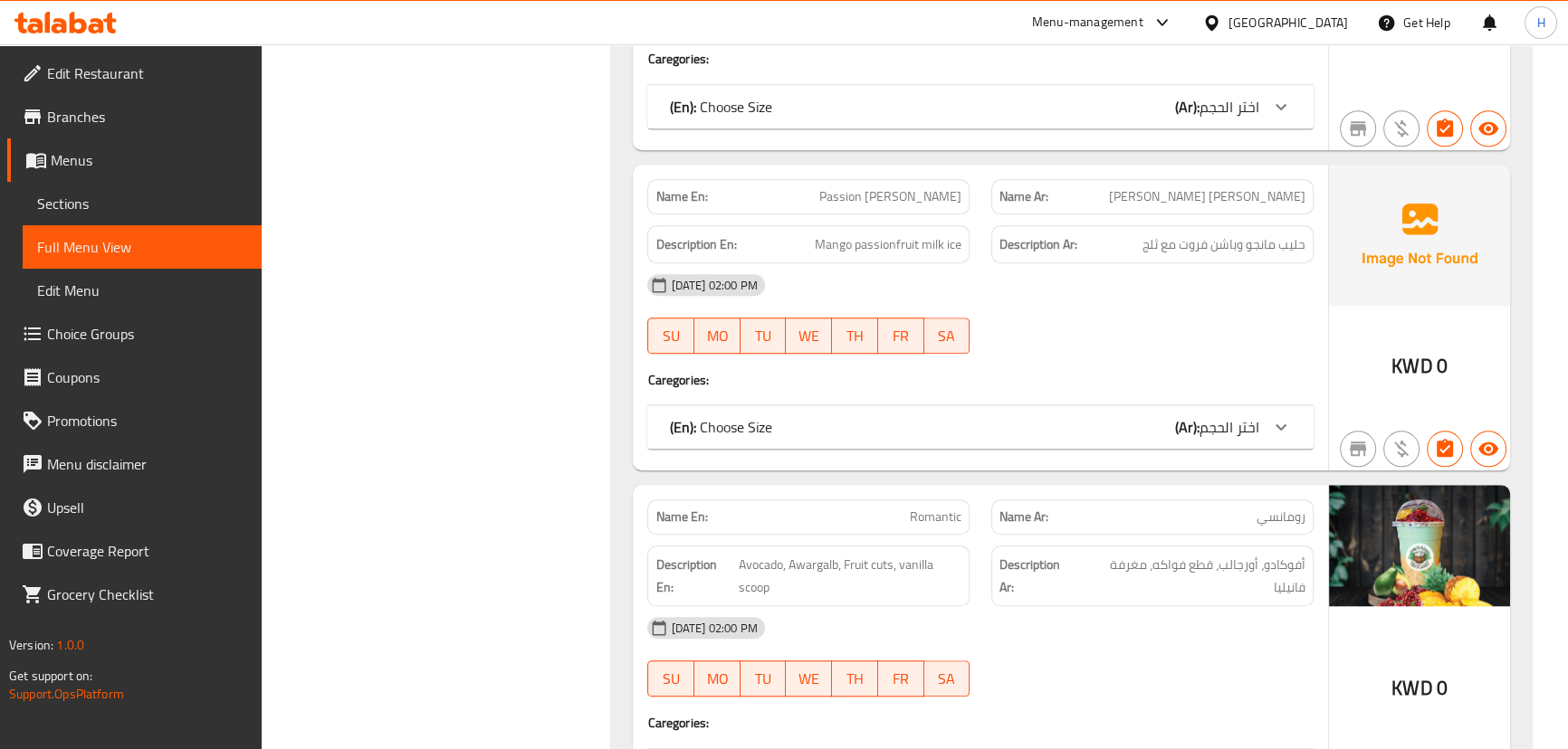
click at [940, 507] on span "Romantic" at bounding box center [936, 517] width 51 height 19
click at [967, 500] on div "Name En: Romantic" at bounding box center [808, 517] width 322 height 35
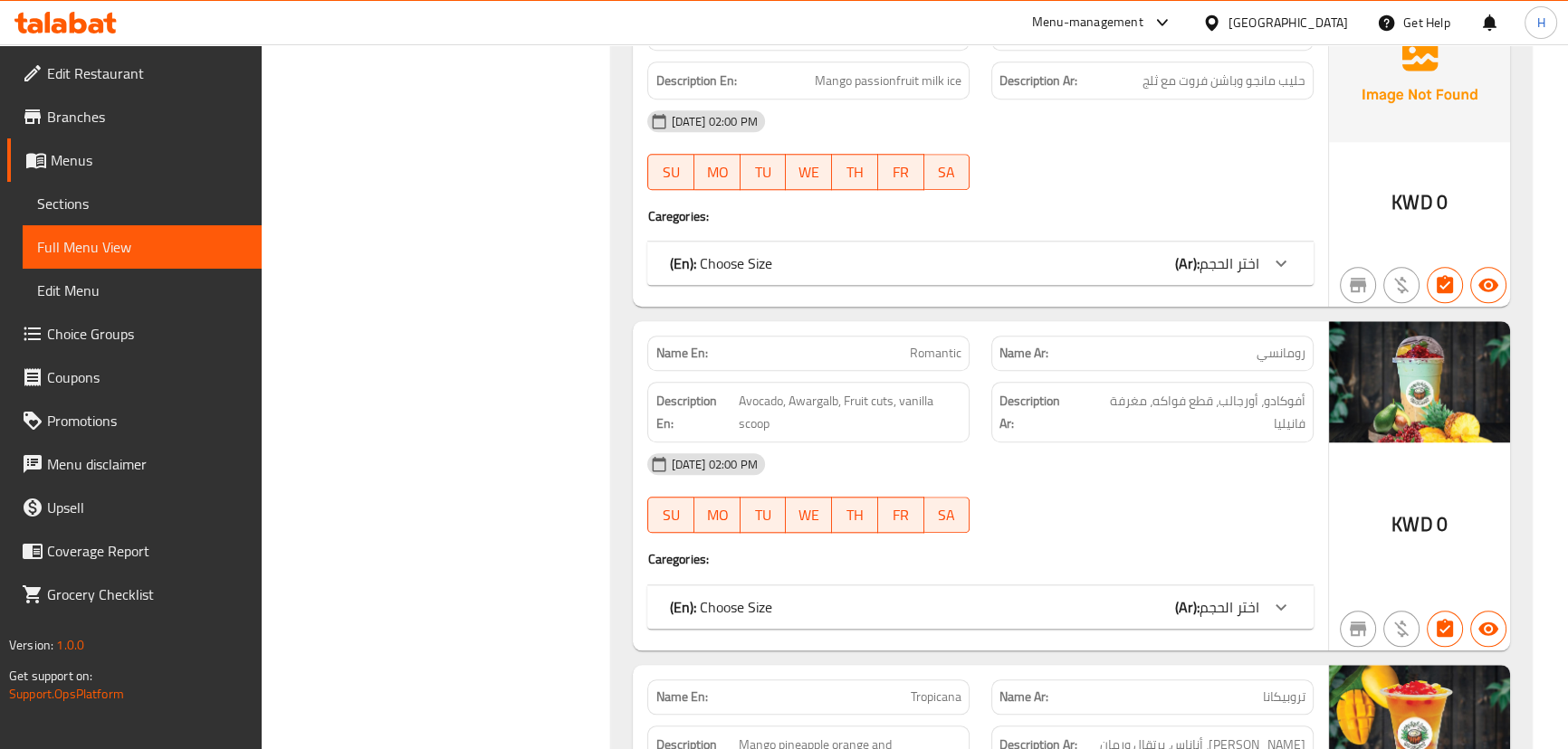
scroll to position [10759, 0]
click at [906, 336] on div "Name En: Romantic" at bounding box center [808, 353] width 322 height 35
click at [977, 371] on div "Description En: Avocado, Awargalb, Fruit cuts, vanilla scoop" at bounding box center [807, 412] width 344 height 83
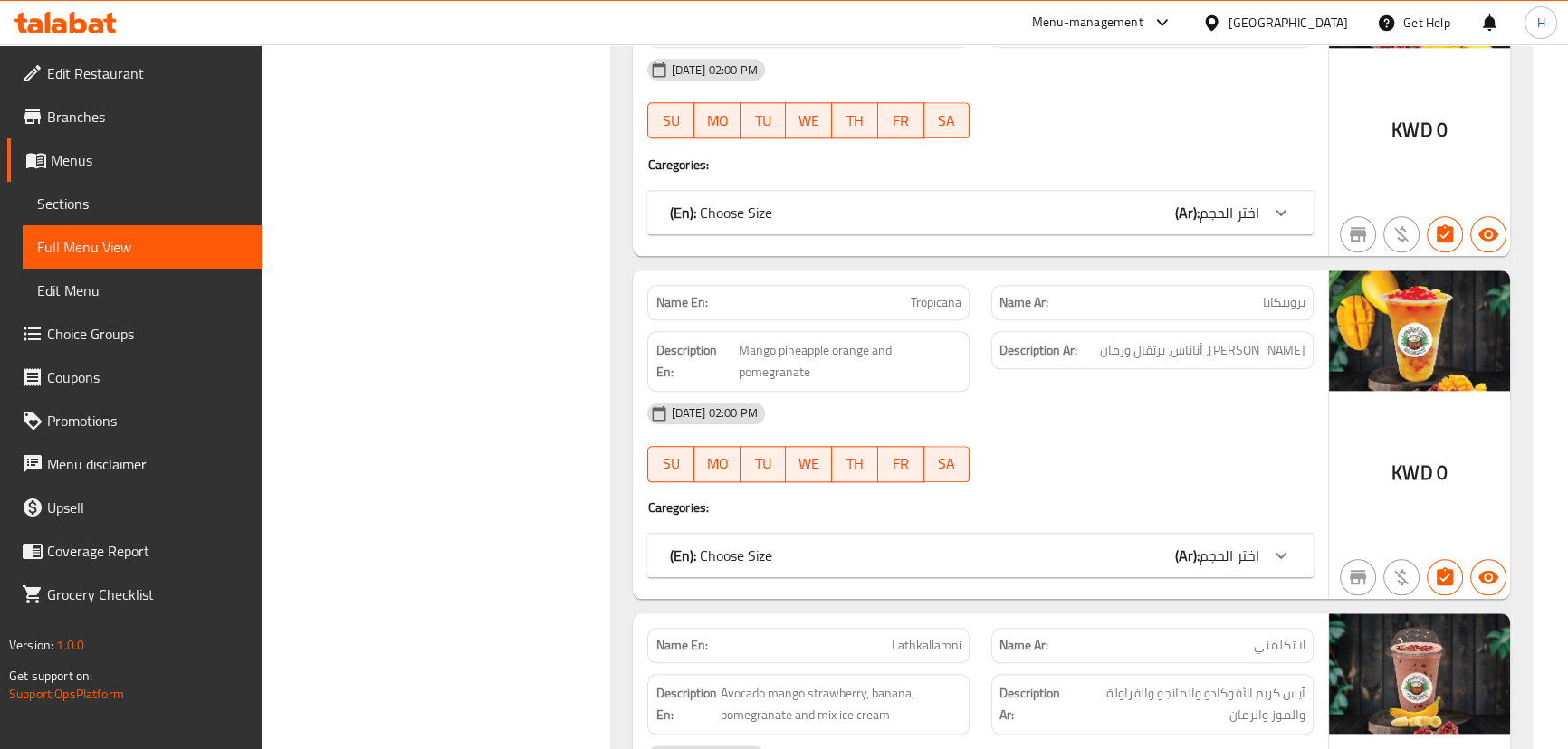
scroll to position [11336, 0]
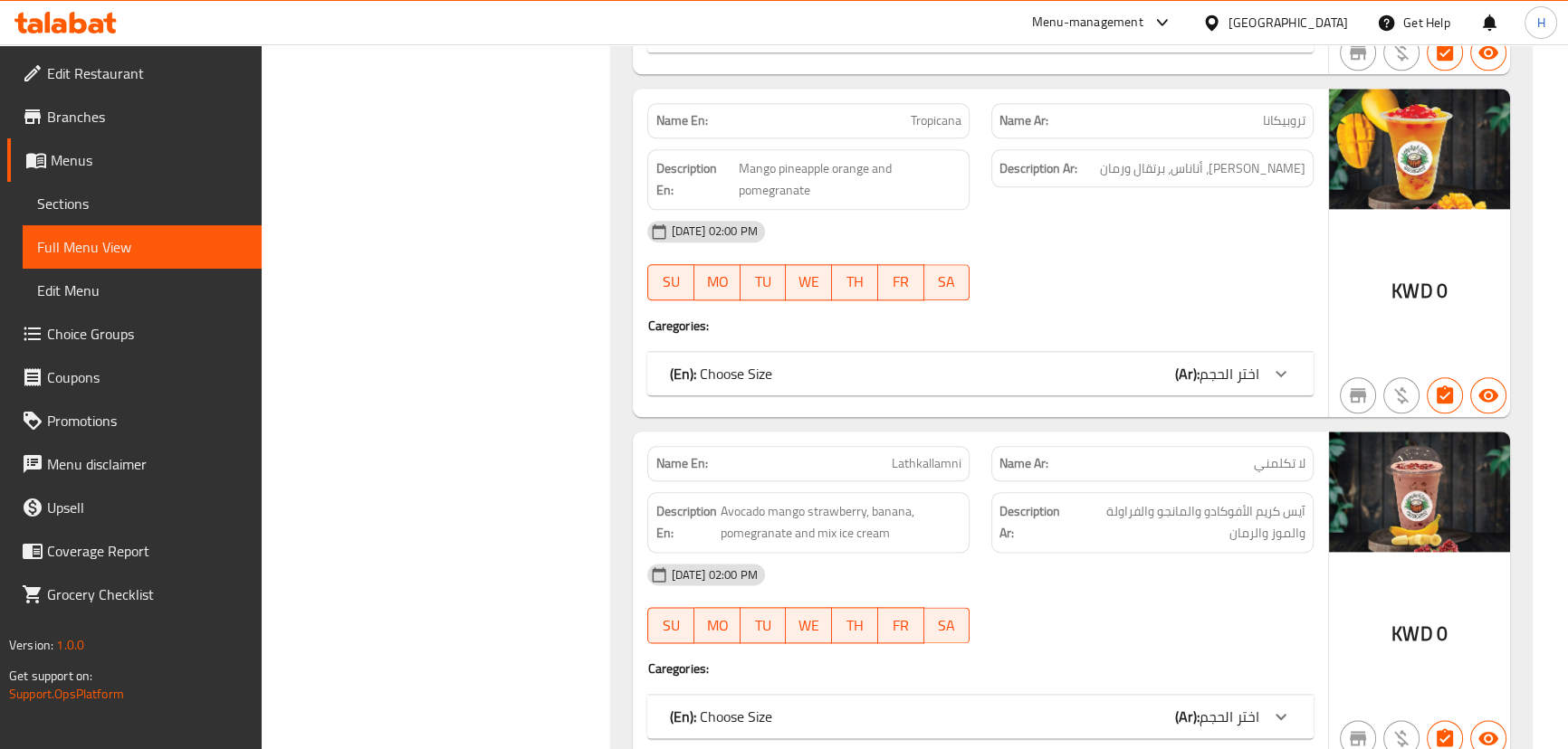
click at [937, 454] on span "Lathkallamni" at bounding box center [926, 463] width 69 height 19
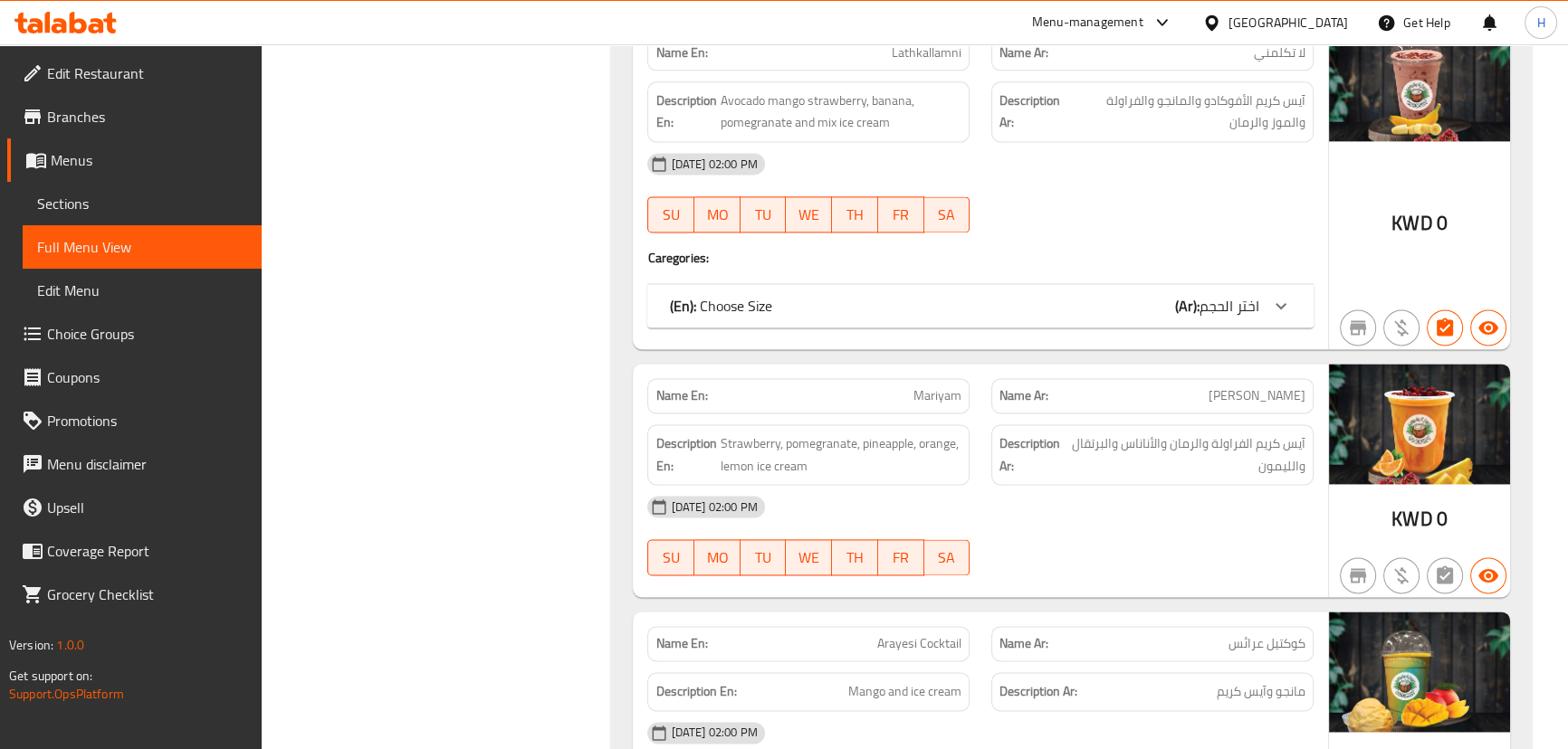
click at [974, 485] on div "[DATE] 02:00 PM" at bounding box center [980, 507] width 687 height 44
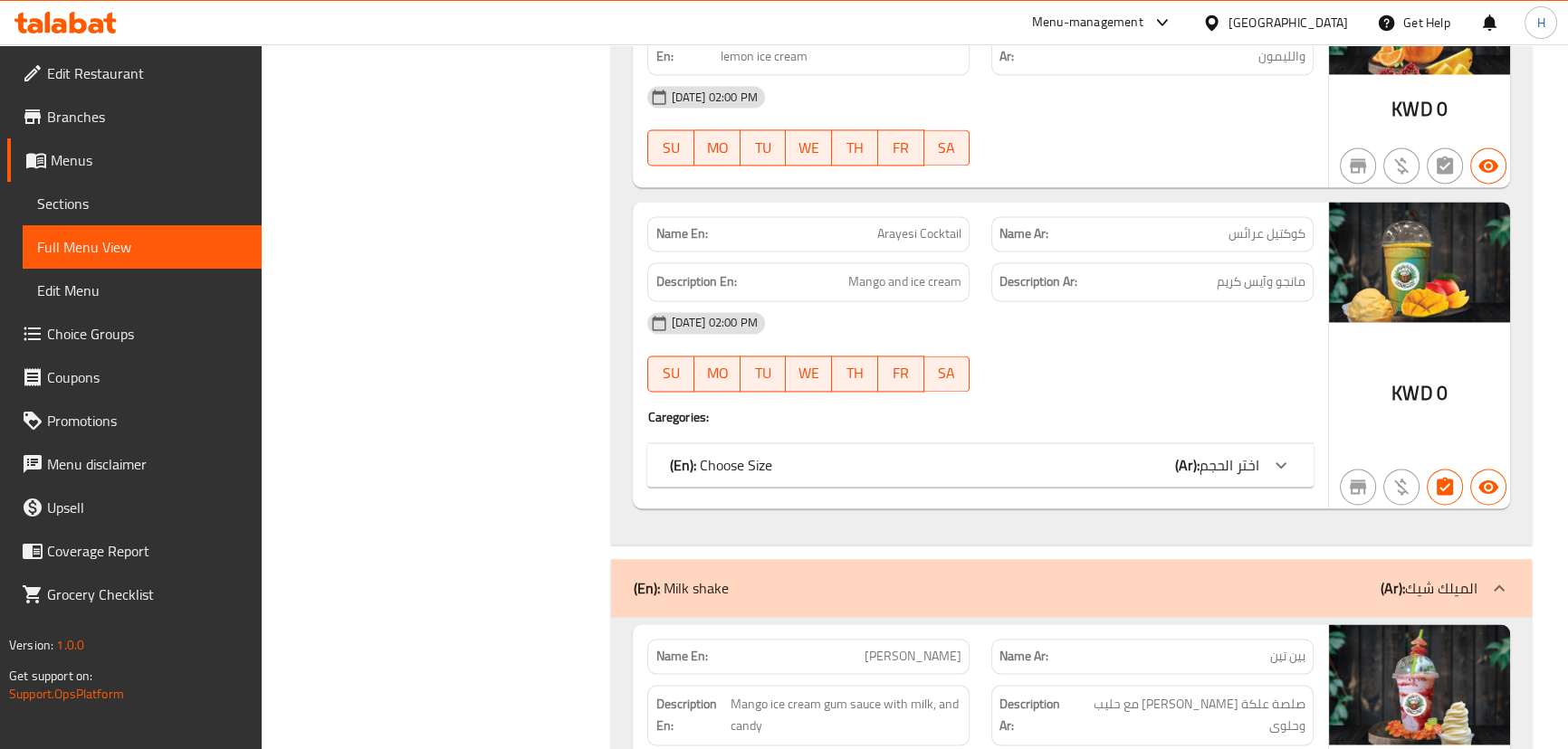
scroll to position [12323, 0]
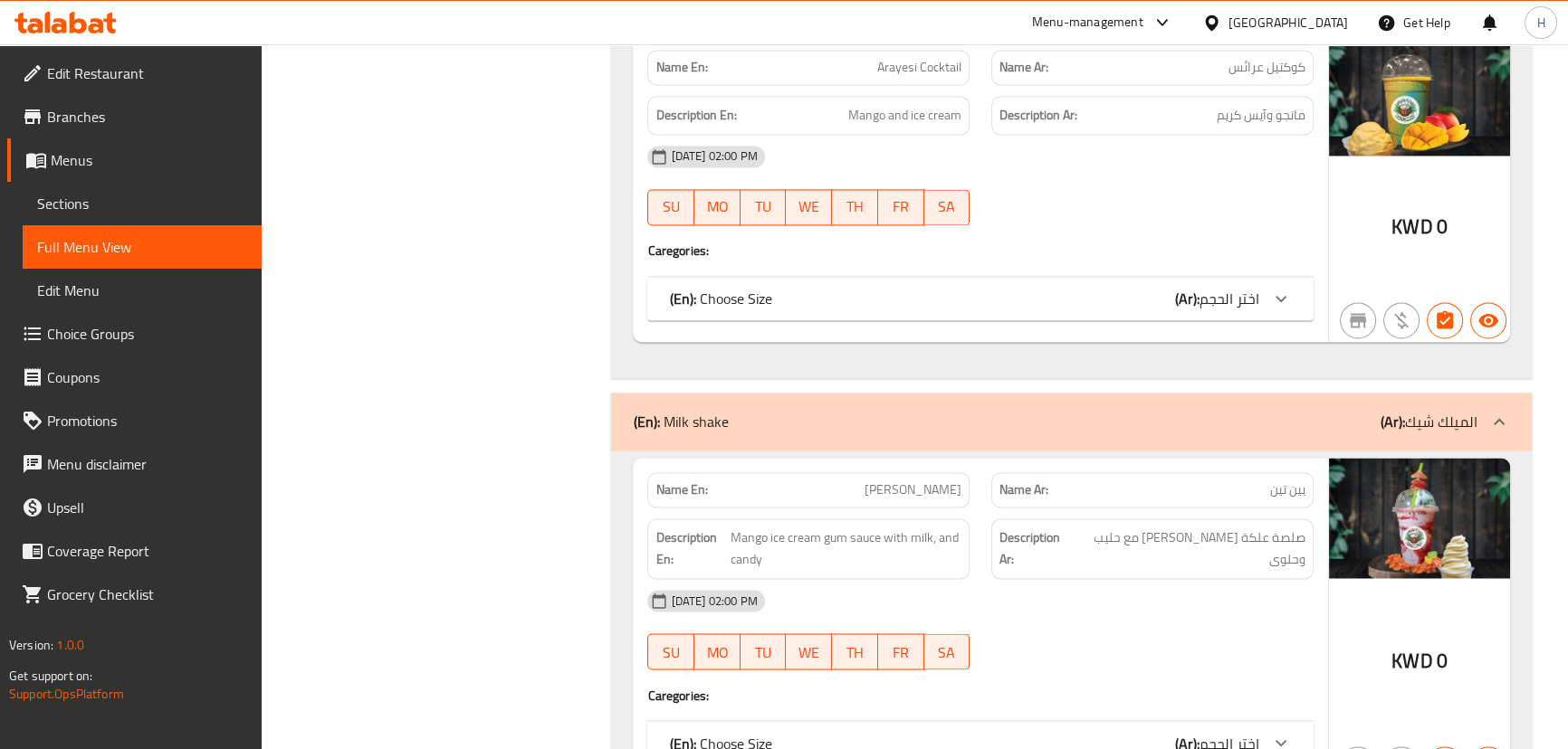
click at [942, 481] on span "[PERSON_NAME]" at bounding box center [913, 490] width 97 height 19
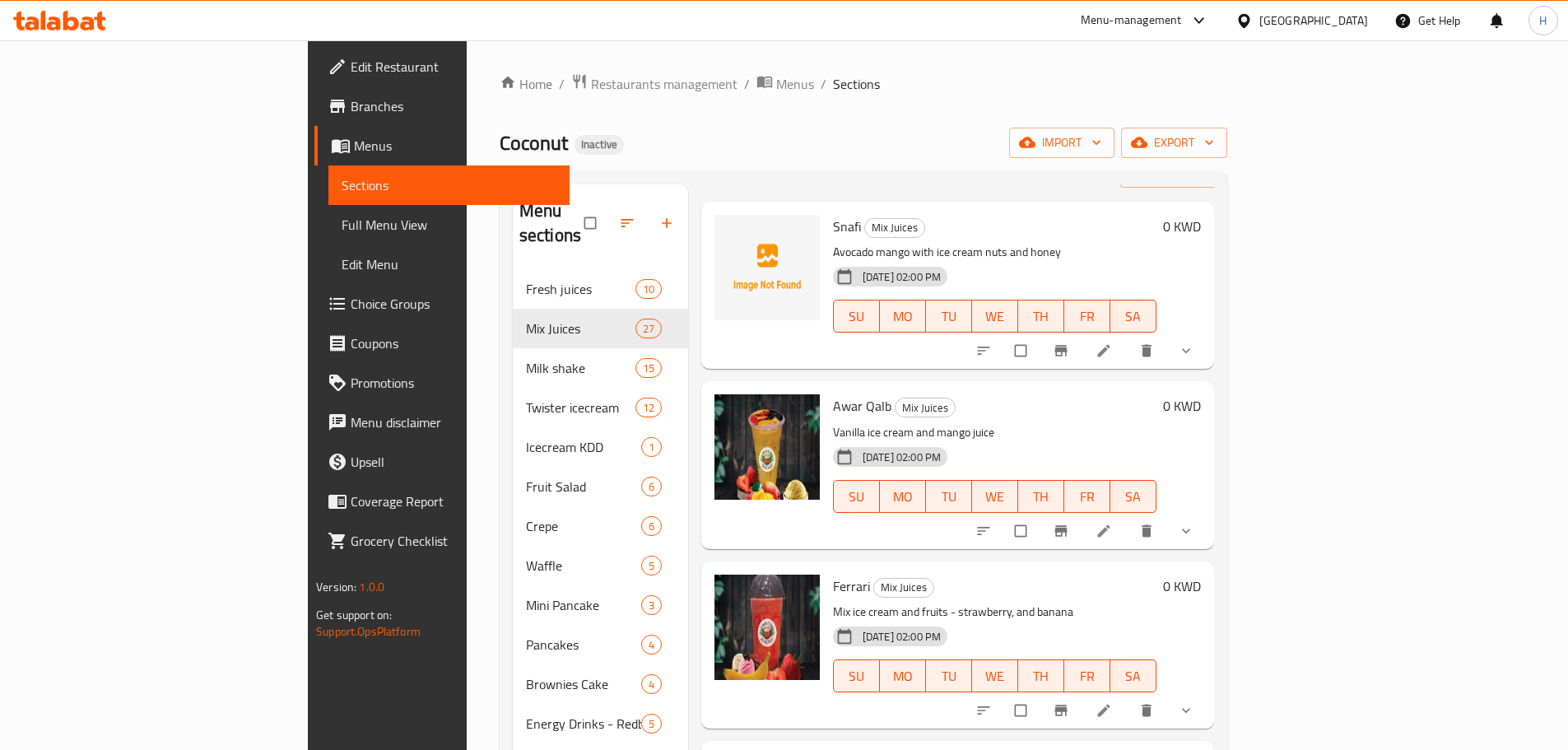
scroll to position [165, 0]
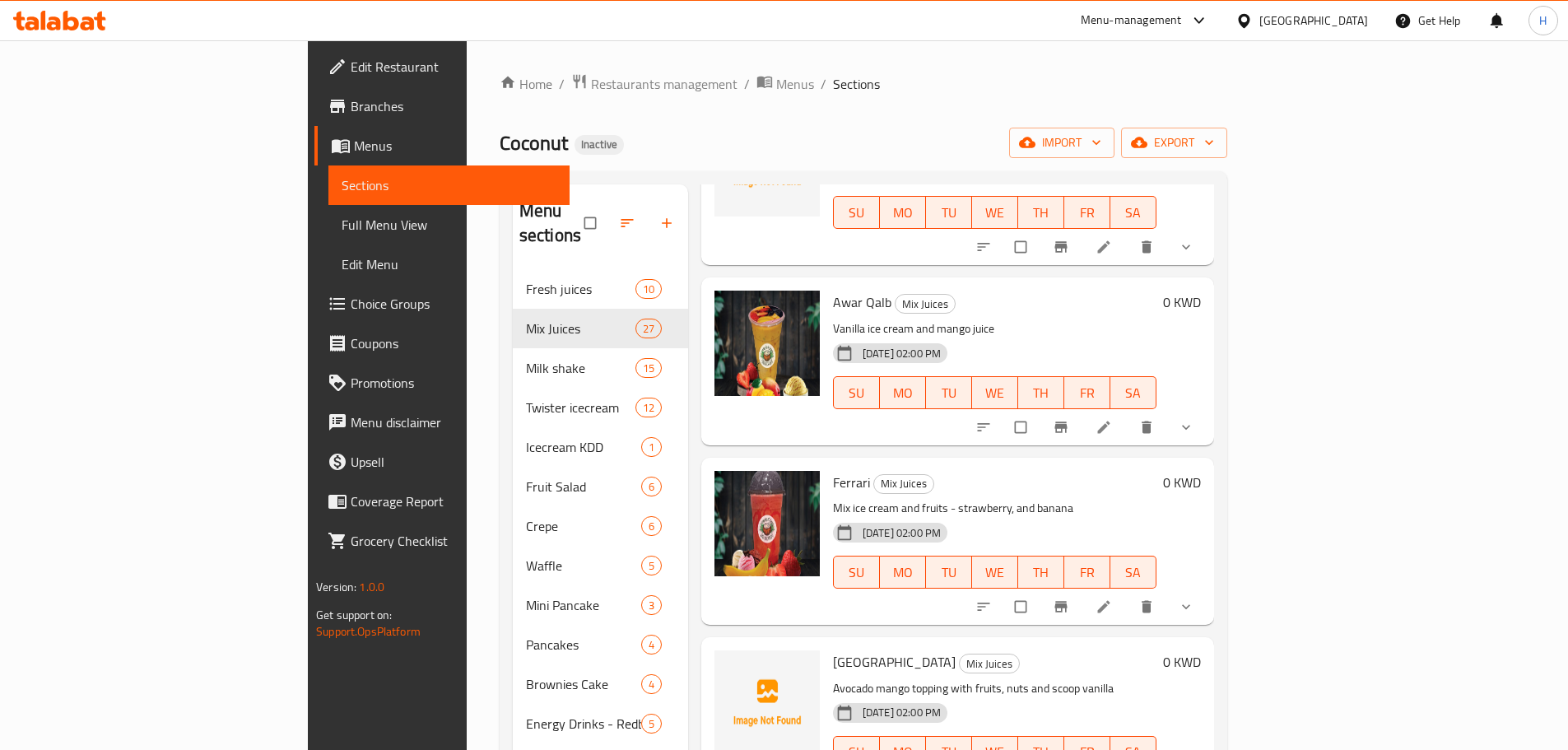
click at [1129, 594] on li at bounding box center [1105, 607] width 46 height 26
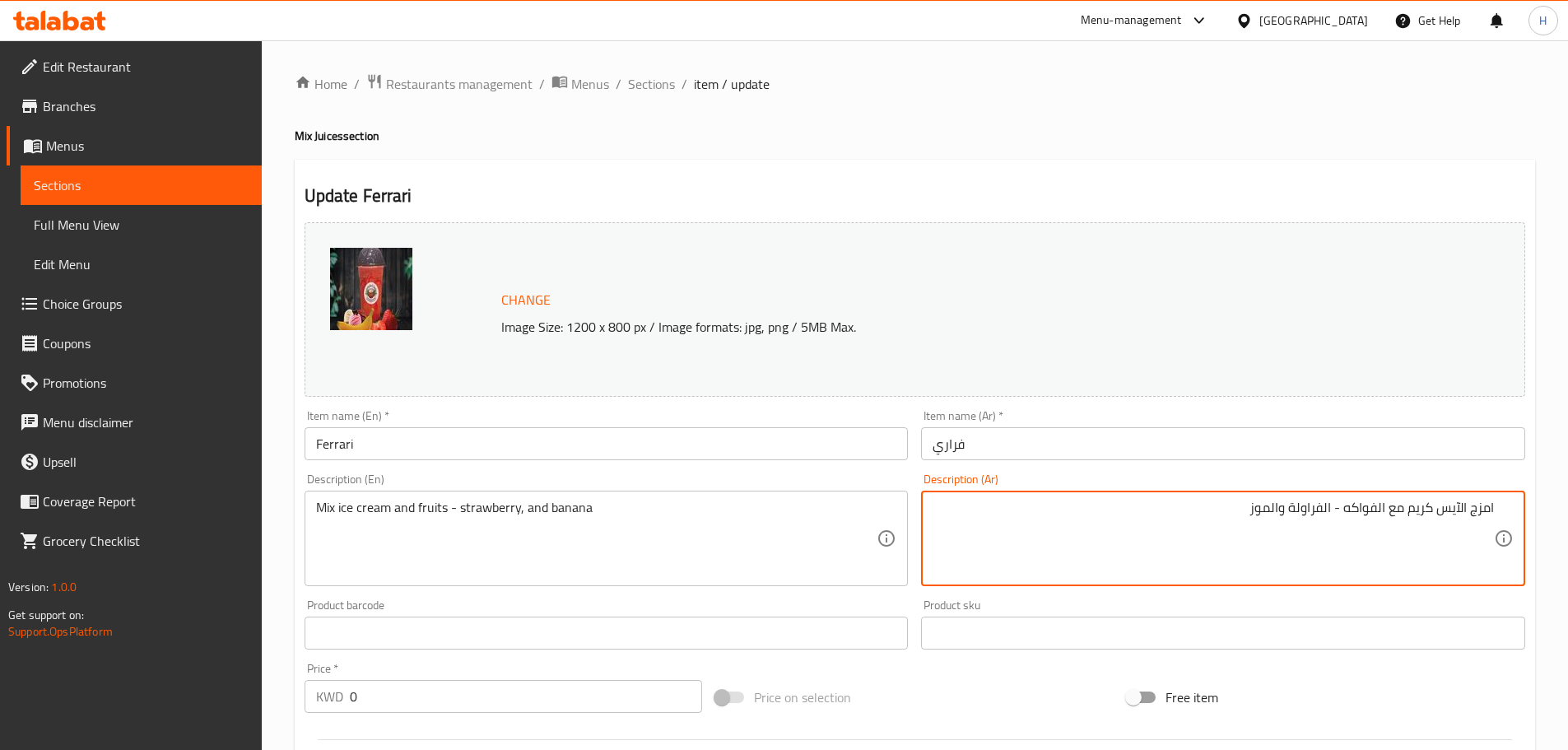
click at [1478, 511] on textarea "امزج الآيس كريم مع الفواكه - الفراولة والموز" at bounding box center [1213, 539] width 561 height 78
type textarea "[DEMOGRAPHIC_DATA] الآيس كريم مع الفواكه - الفراولة والموز"
click at [544, 455] on input "Ferrari" at bounding box center [607, 443] width 604 height 33
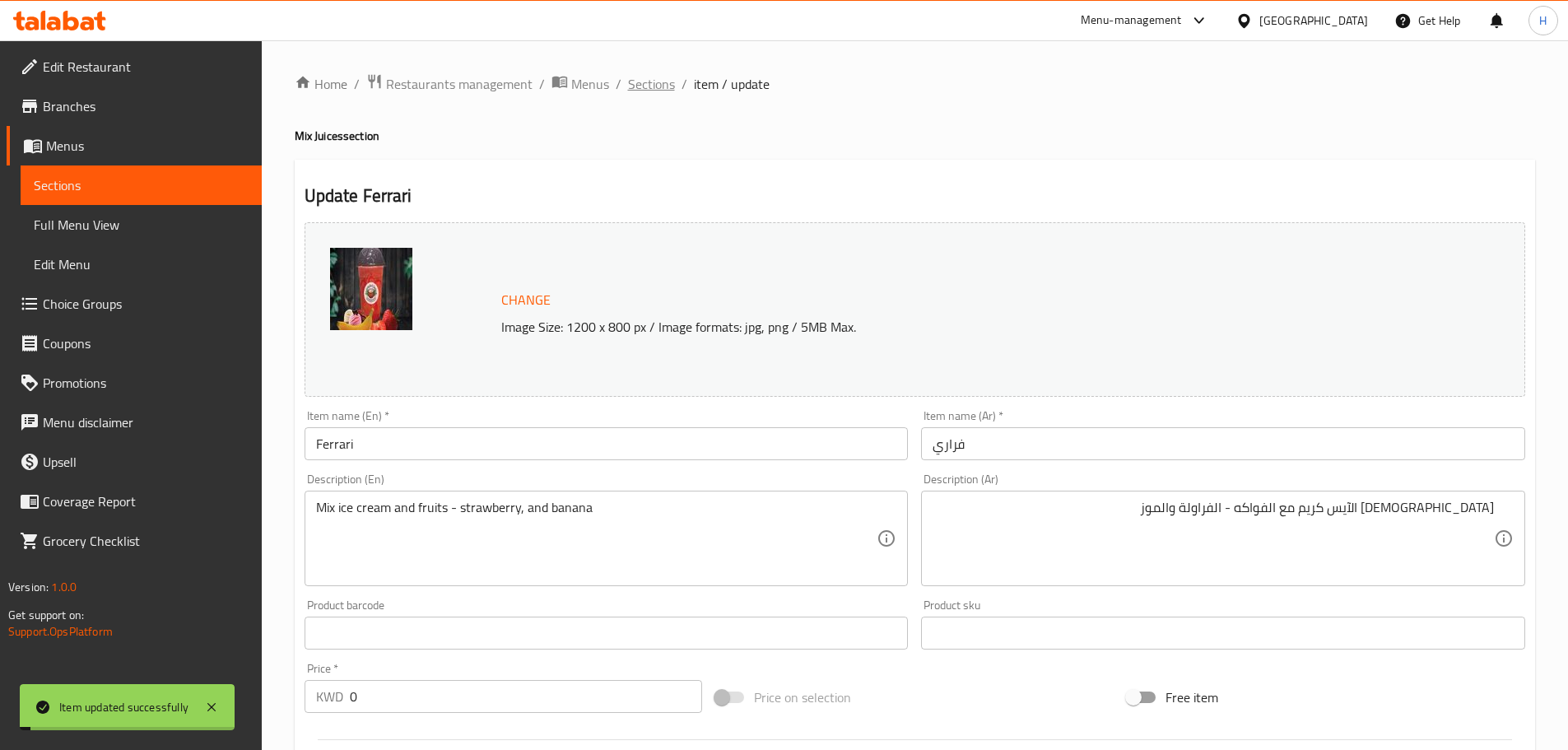
click at [661, 92] on span "Sections" at bounding box center [651, 84] width 47 height 20
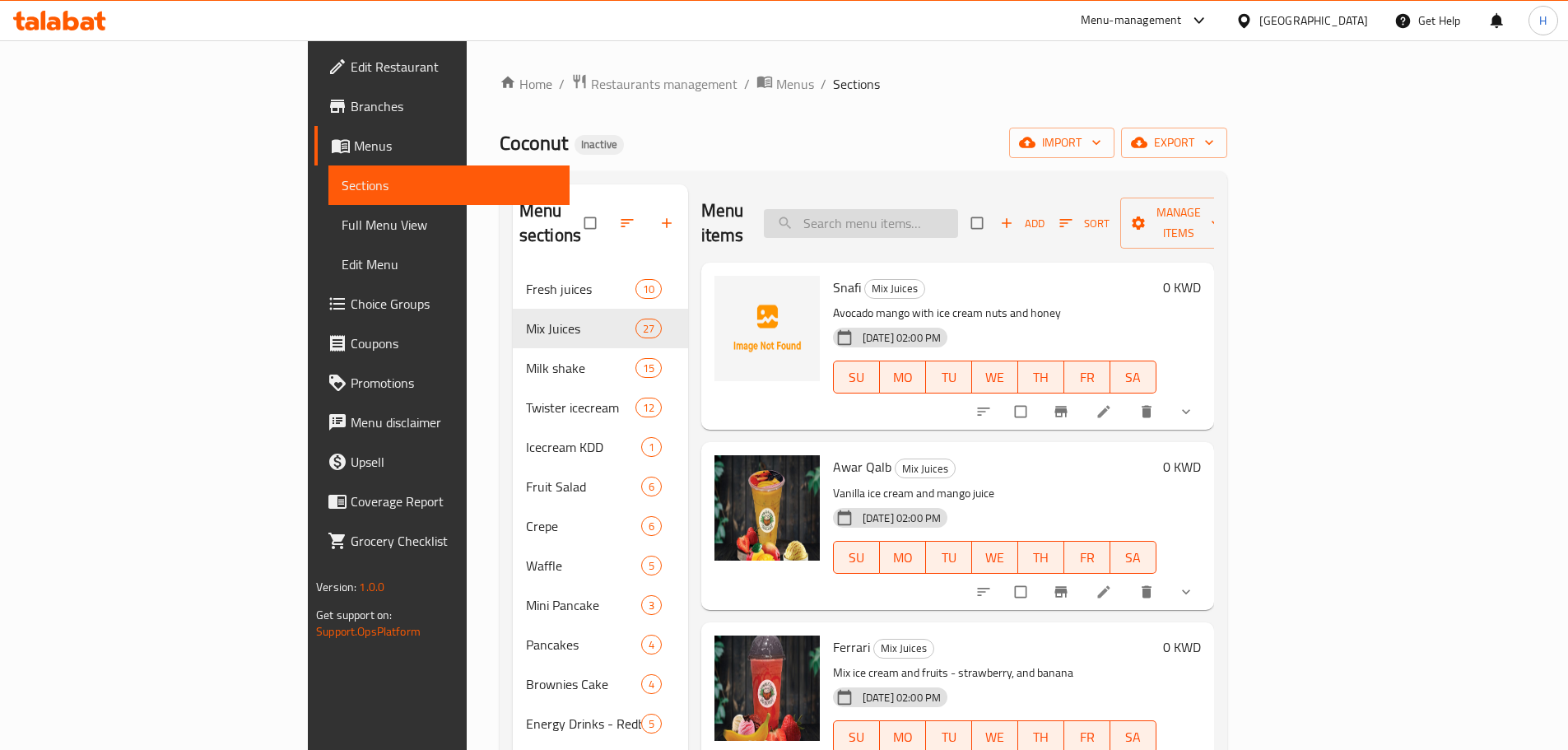
click at [955, 214] on input "search" at bounding box center [861, 223] width 194 height 29
paste input "[GEOGRAPHIC_DATA]"
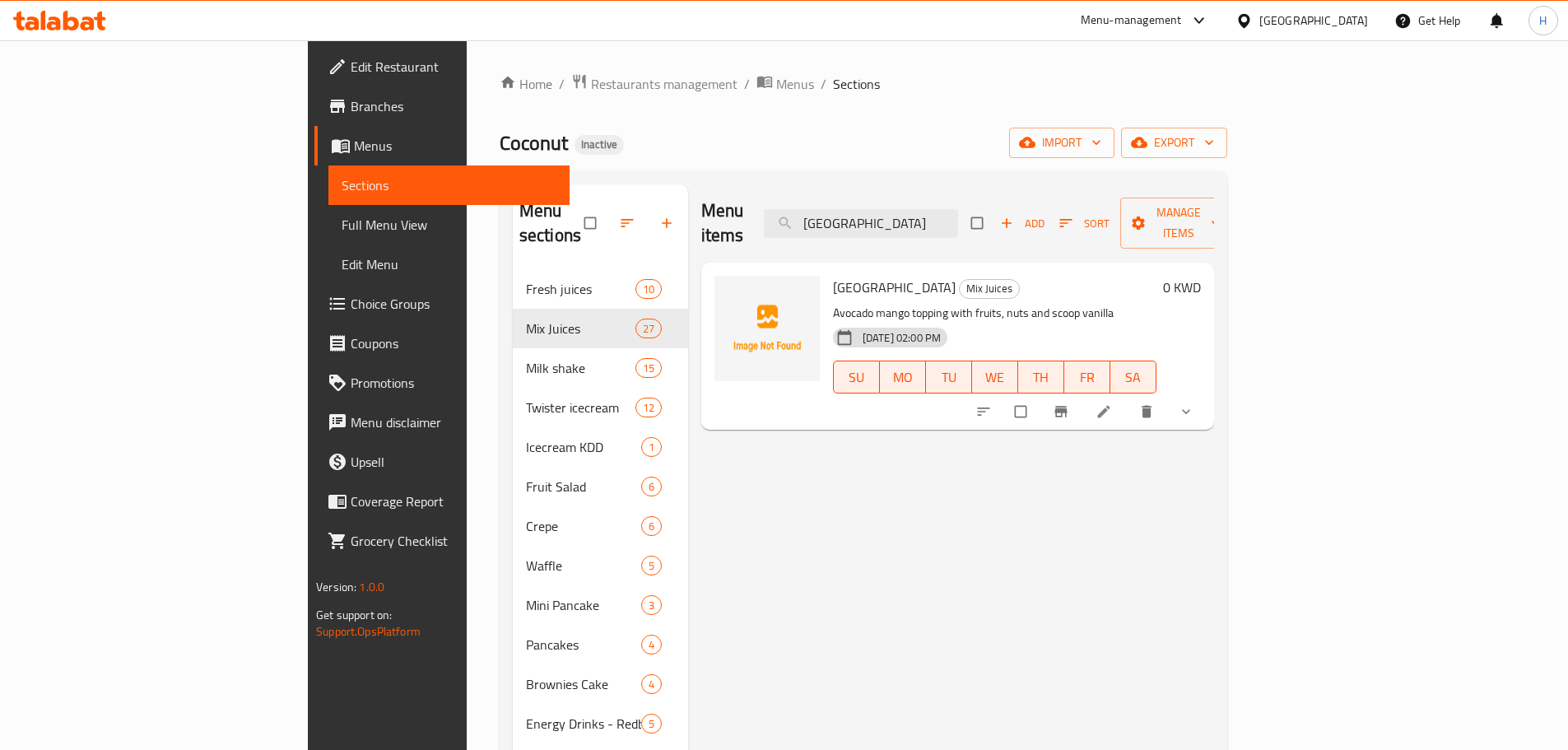
type input "[GEOGRAPHIC_DATA]"
click at [1129, 398] on li at bounding box center [1105, 411] width 46 height 26
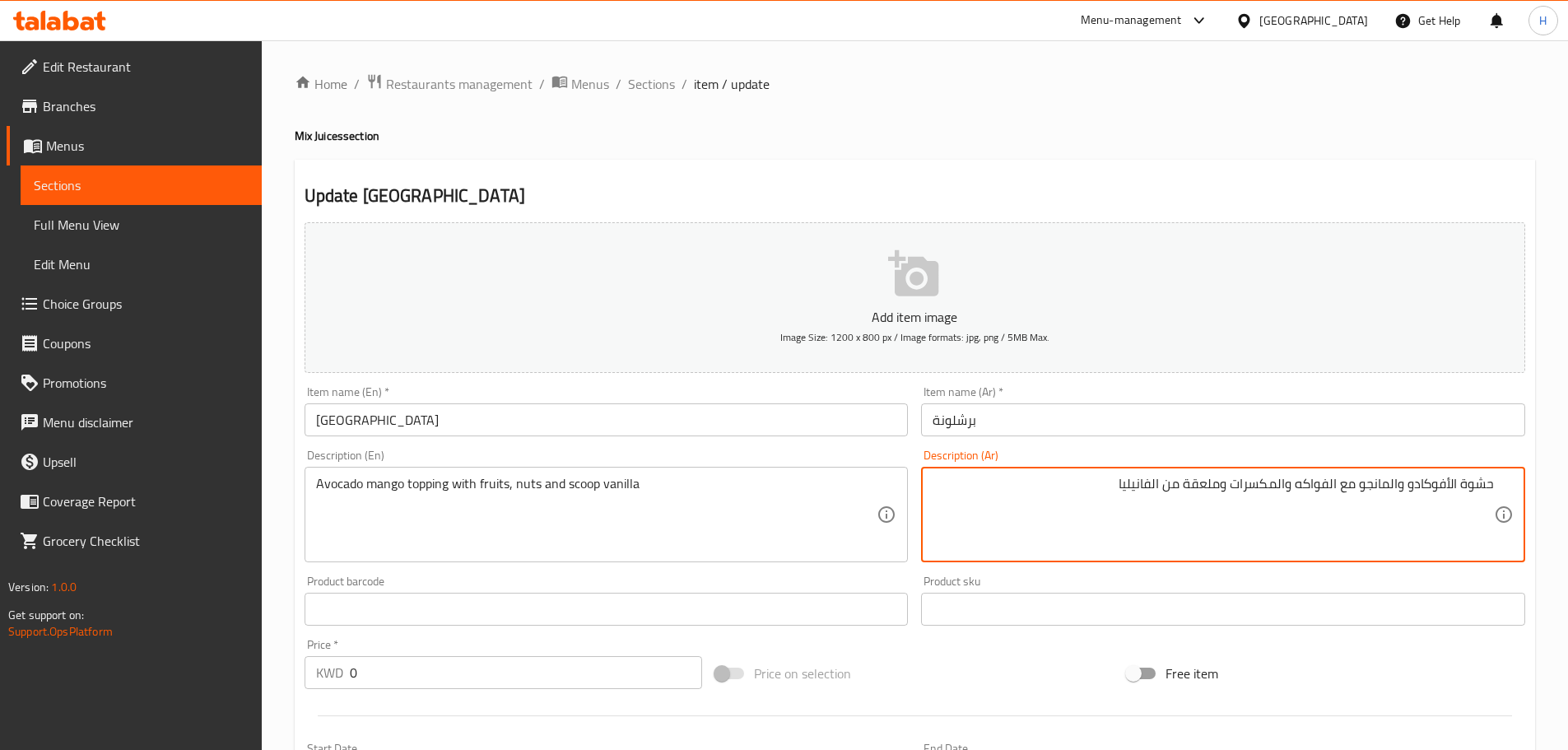
click at [941, 472] on div "حشوة الأفوكادو والمانجو مع الفواكه والمكسرات وملعقة من الفانيليا Description (A…" at bounding box center [1223, 514] width 604 height 95
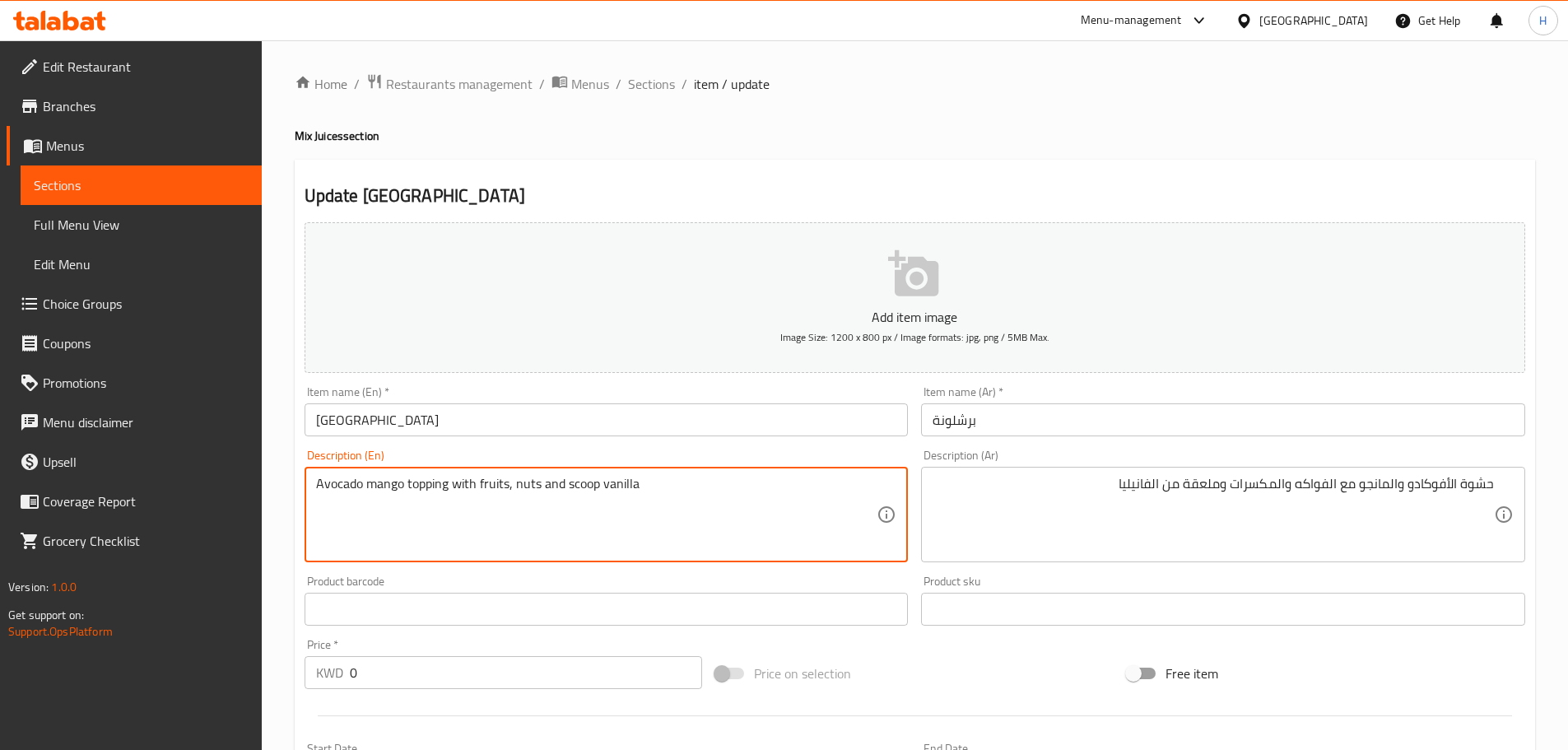
click at [416, 512] on textarea "Avocado mango topping with fruits, nuts and scoop vanilla" at bounding box center [597, 515] width 561 height 78
click at [417, 512] on textarea "Avocado mango topping with fruits, nuts and scoop vanilla" at bounding box center [597, 515] width 561 height 78
click at [567, 446] on div "Description (En) Avocado mango topping with fruits, nuts and scoop vanilla Desc…" at bounding box center [606, 506] width 617 height 126
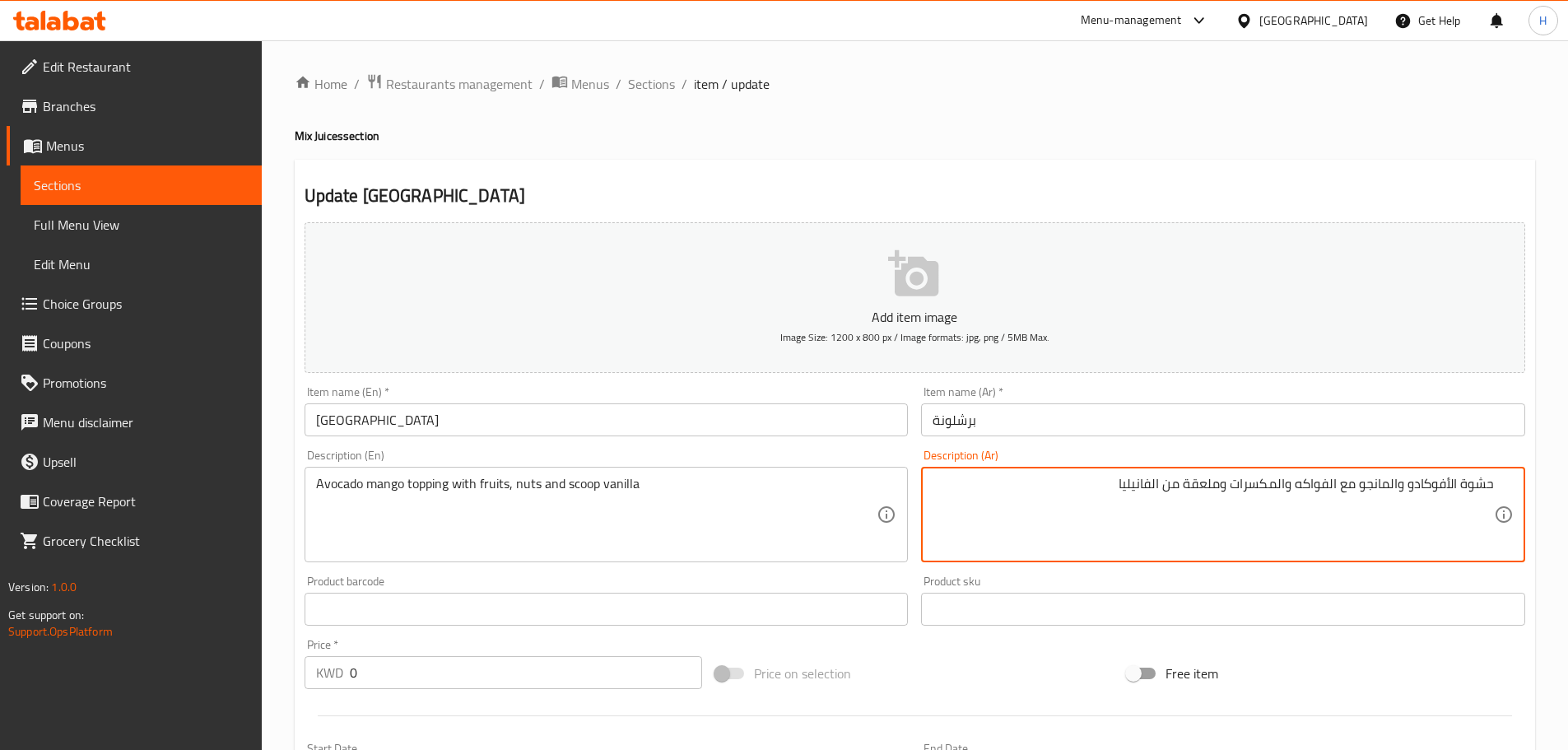
click at [1486, 484] on textarea "حشوة الأفوكادو والمانجو مع الفواكه والمكسرات وملعقة من الفانيليا" at bounding box center [1213, 515] width 561 height 78
click at [1392, 482] on textarea "الأفوكادو والمانجو مع الفواكه والمكسرات وملعقة من الفانيليا" at bounding box center [1213, 515] width 561 height 78
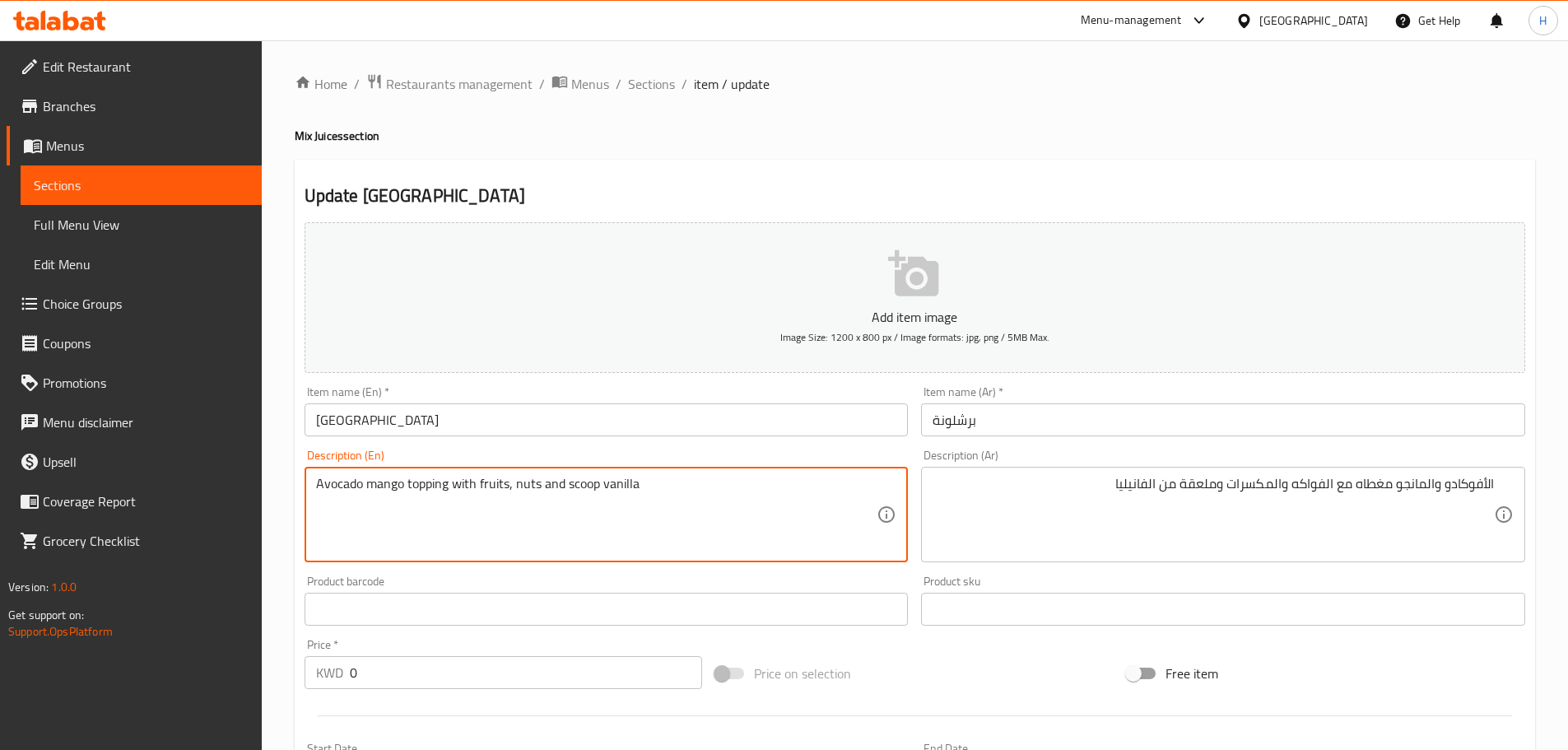
click at [581, 484] on textarea "Avocado mango topping with fruits, nuts and scoop vanilla" at bounding box center [597, 515] width 561 height 78
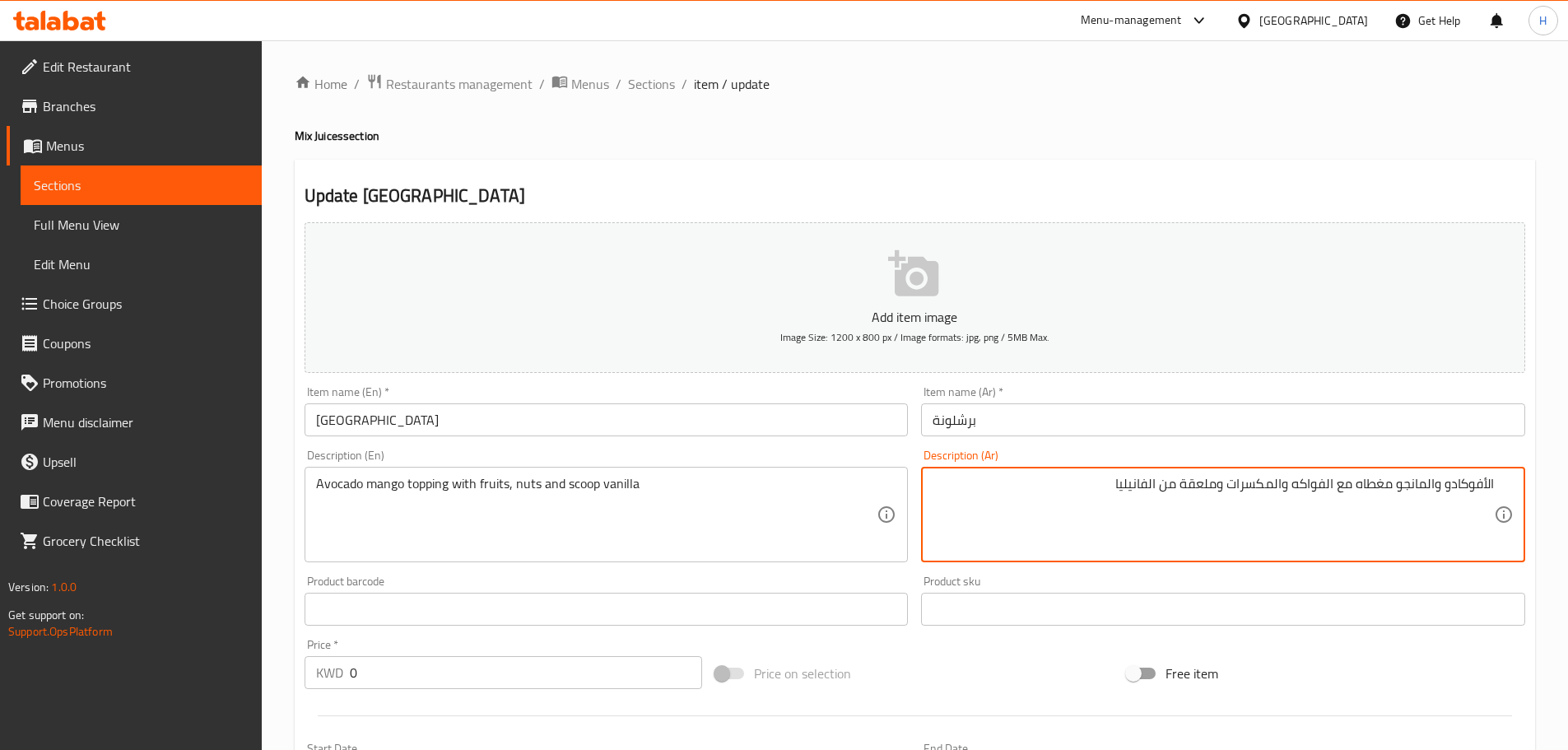
drag, startPoint x: 1184, startPoint y: 484, endPoint x: 1214, endPoint y: 496, distance: 32.3
paste textarea "بول"
type textarea "الأفوكادو والمانجو مغطاه مع الفواكه والمكسرات وبولة من الفانيليا"
click at [681, 407] on input "[GEOGRAPHIC_DATA]" at bounding box center [607, 420] width 604 height 33
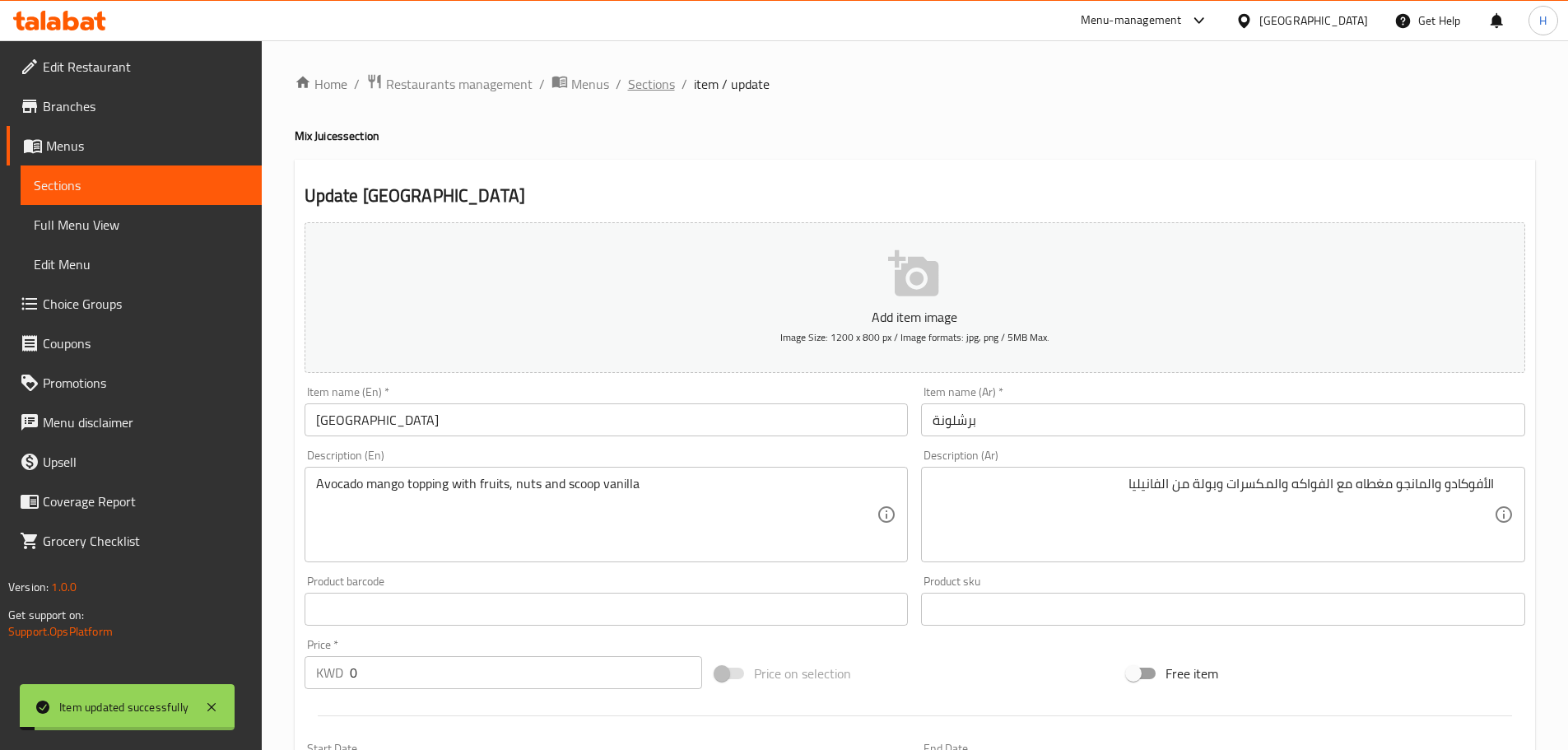
click at [648, 90] on span "Sections" at bounding box center [651, 84] width 47 height 20
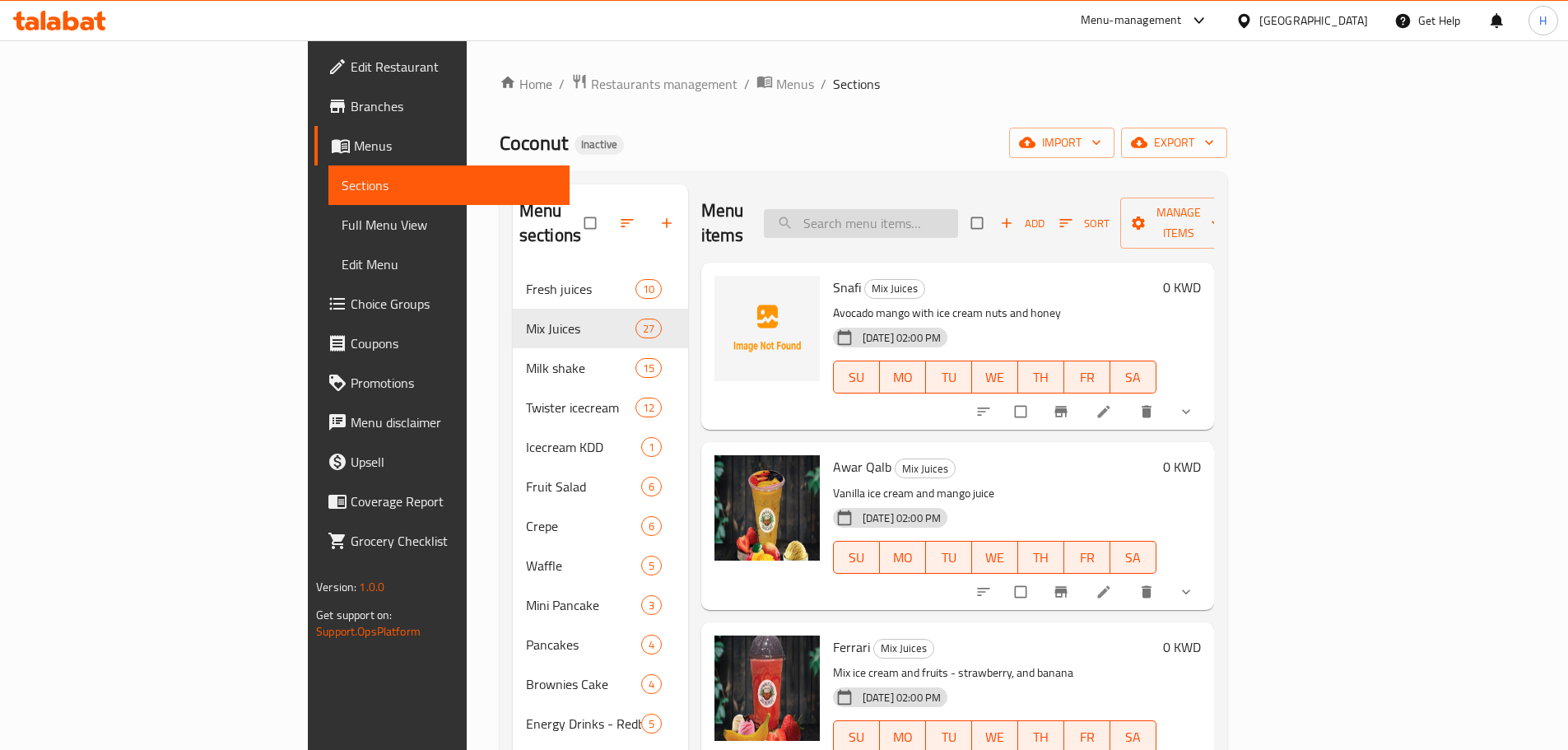
click at [958, 210] on input "search" at bounding box center [861, 223] width 194 height 29
paste input "Pirates"
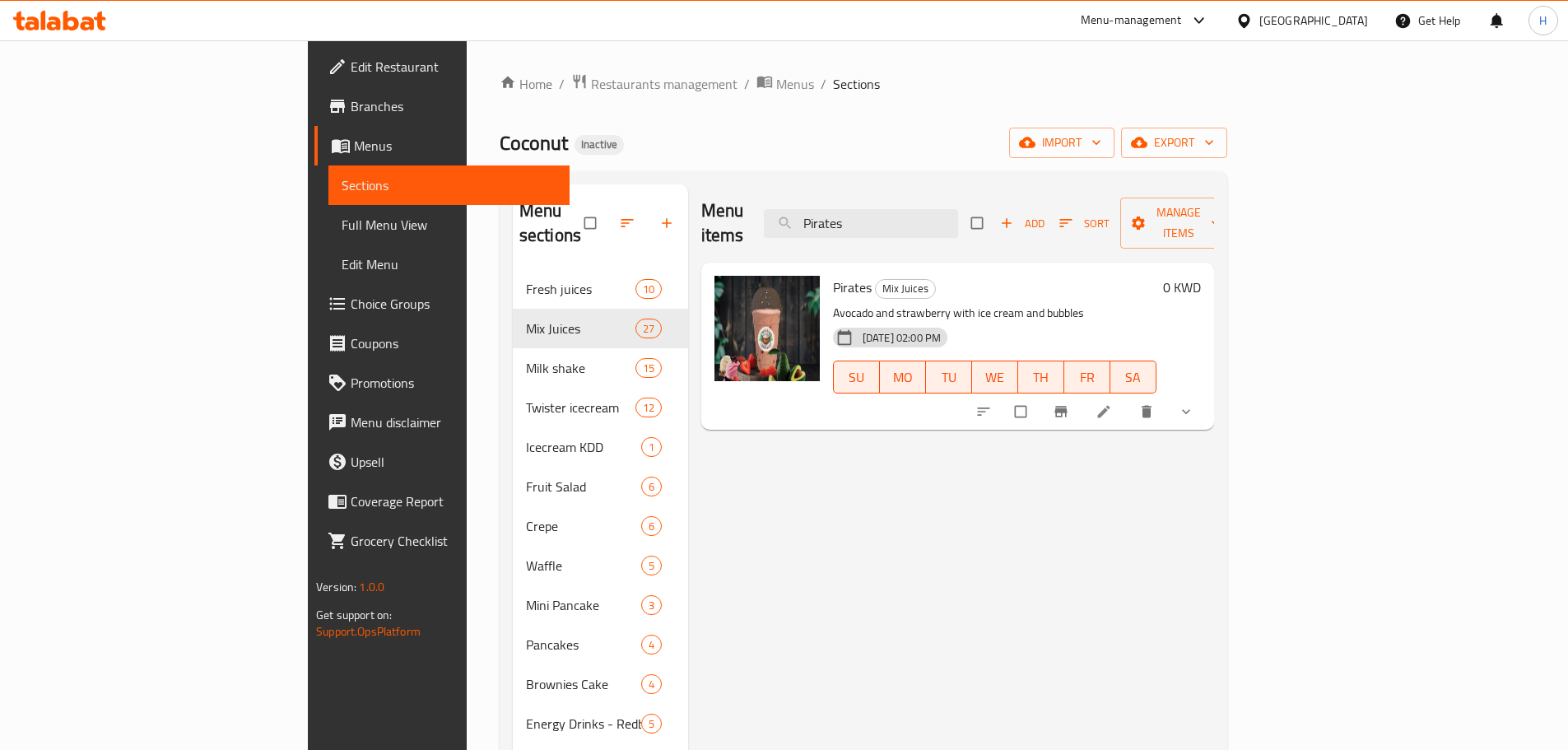
type input "Pirates"
click at [1129, 398] on li at bounding box center [1105, 411] width 46 height 26
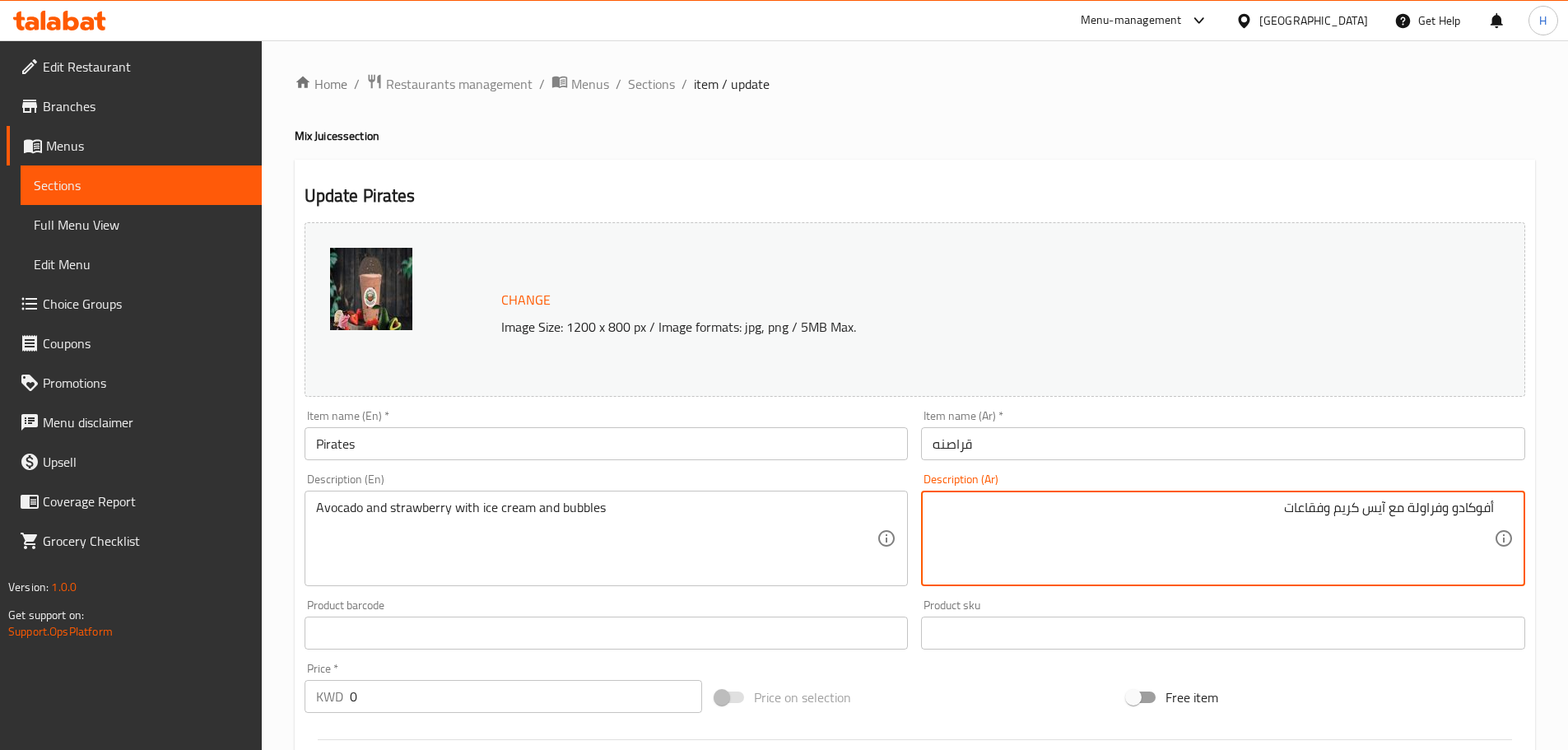
click at [997, 471] on div "Description (Ar) أفوكادو وفراولة مع آيس كريم وفقاعات Description (Ar)" at bounding box center [1223, 529] width 617 height 126
drag, startPoint x: 1322, startPoint y: 506, endPoint x: 1021, endPoint y: 517, distance: 301.2
type textarea "أفوكادو وفراولة مع آيس كريم وبابلز"
click at [724, 450] on input "Pirates" at bounding box center [607, 443] width 604 height 33
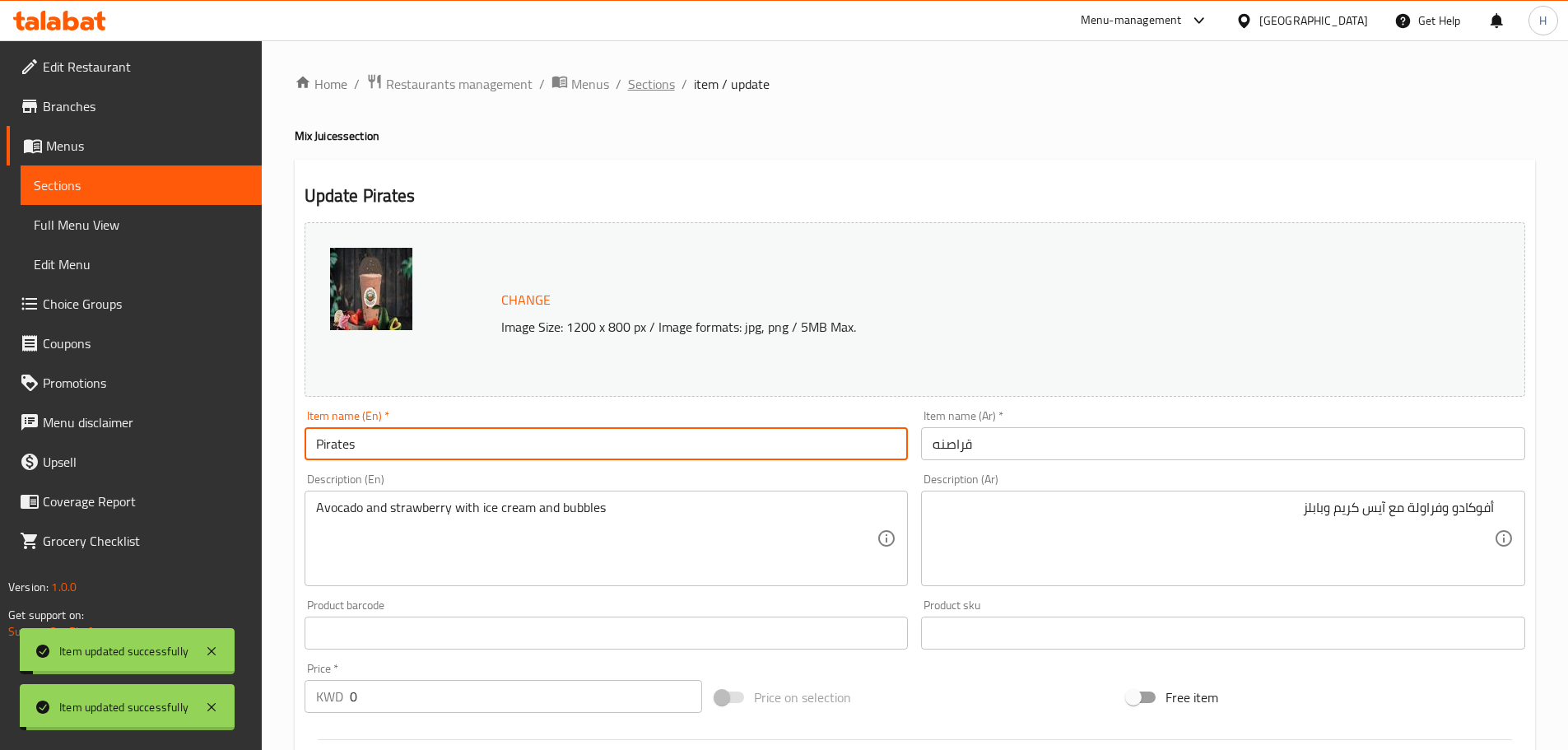
click at [660, 90] on span "Sections" at bounding box center [651, 84] width 47 height 20
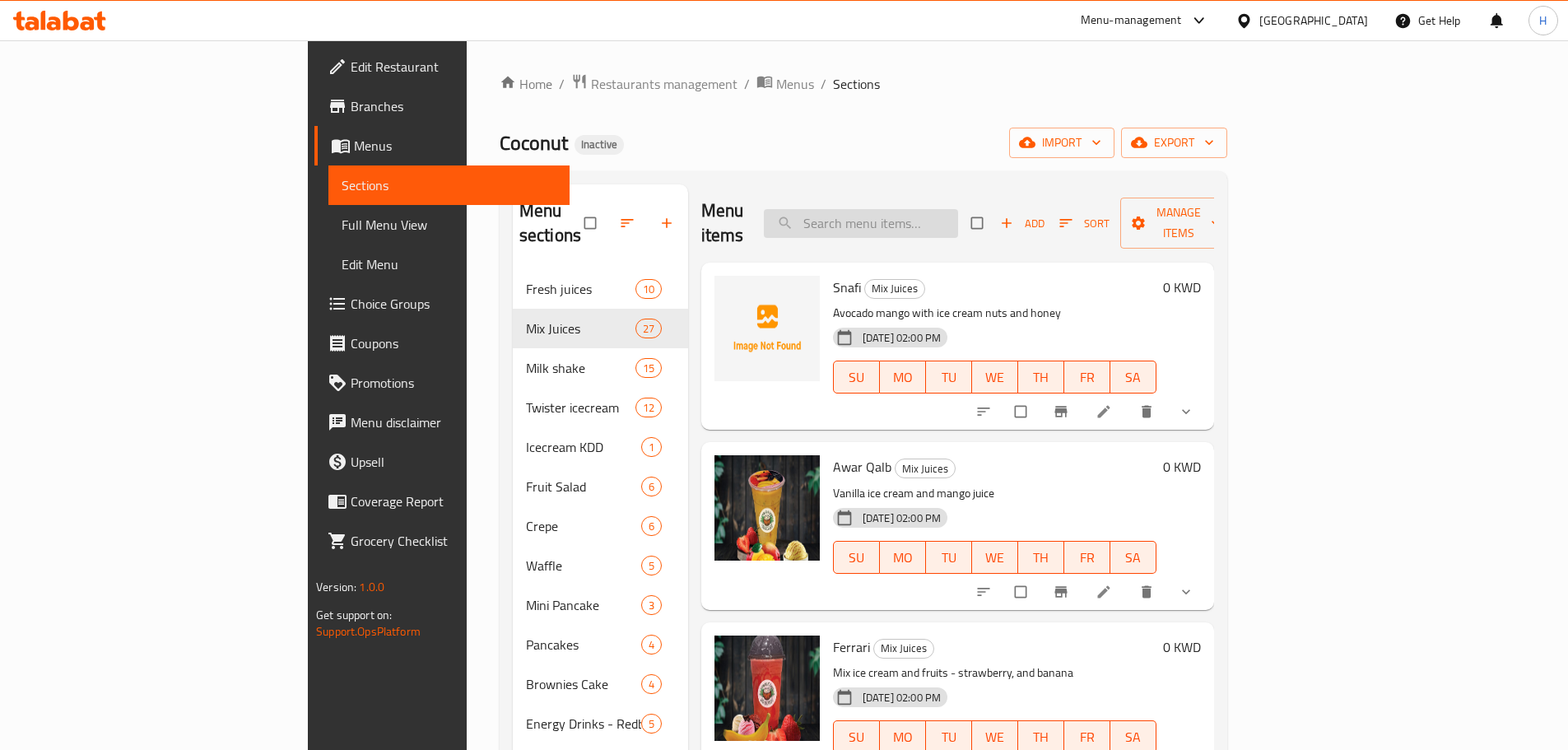
click at [958, 210] on input "search" at bounding box center [861, 223] width 194 height 29
paste input "[GEOGRAPHIC_DATA]"
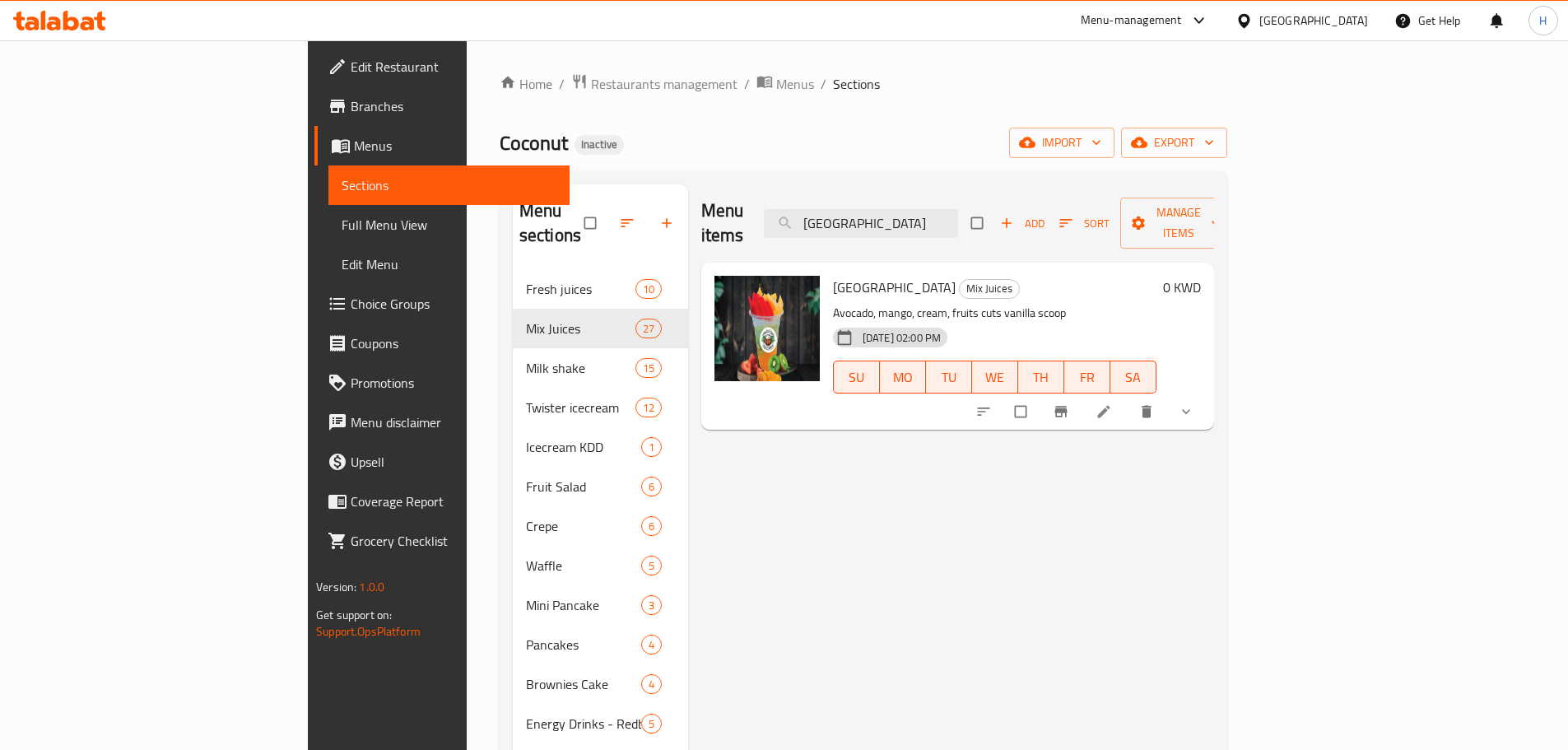
type input "[GEOGRAPHIC_DATA]"
click at [1129, 398] on li at bounding box center [1105, 411] width 46 height 26
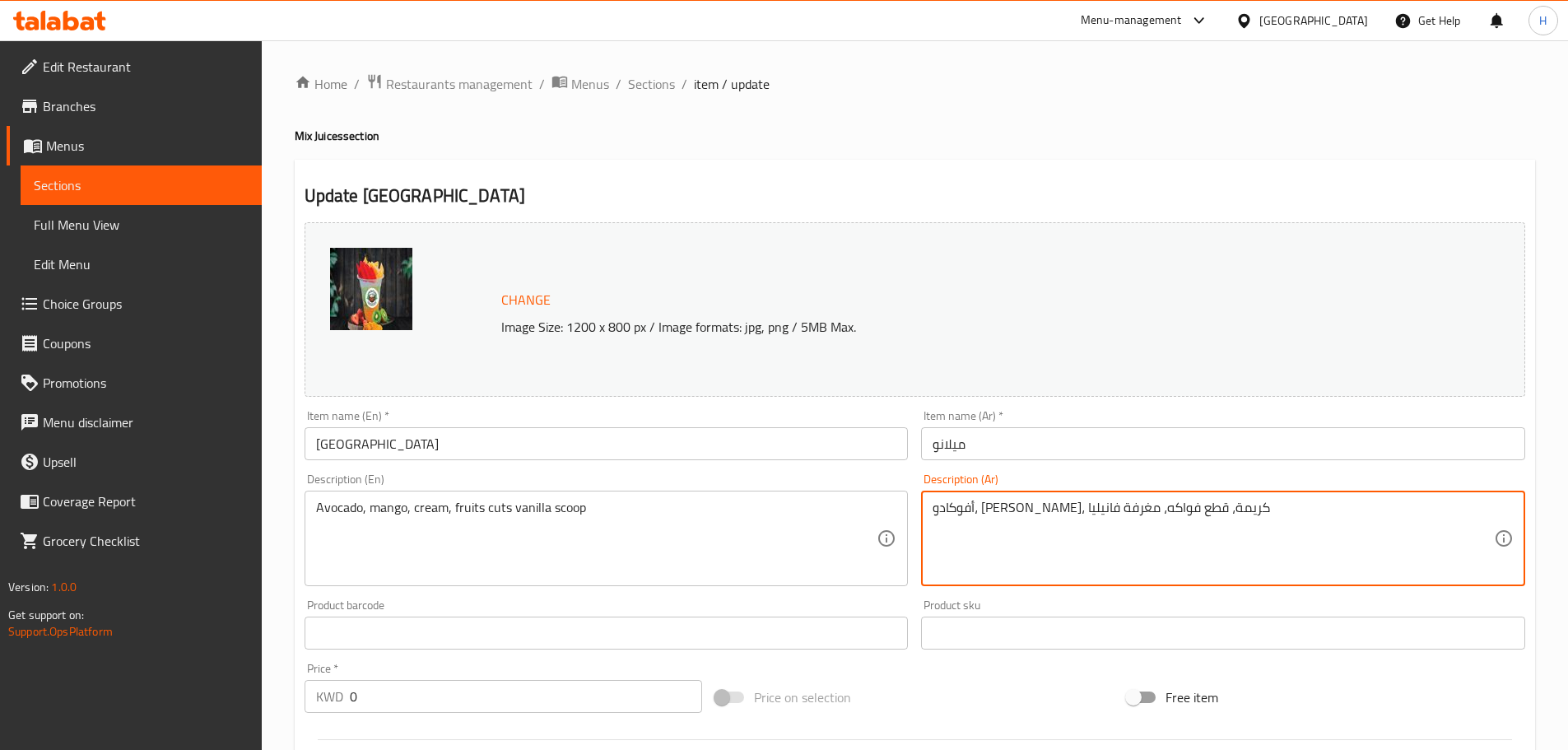
drag, startPoint x: 972, startPoint y: 504, endPoint x: 1002, endPoint y: 505, distance: 30.0
paste textarea "[GEOGRAPHIC_DATA]"
paste textarea "بول"
type textarea "أفوكادو، [PERSON_NAME]، كريمة، قطع فواكه، [PERSON_NAME]"
click at [864, 478] on div "Description (En) Avocado, mango, cream, fruits cuts vanilla scoop Description (…" at bounding box center [607, 530] width 604 height 113
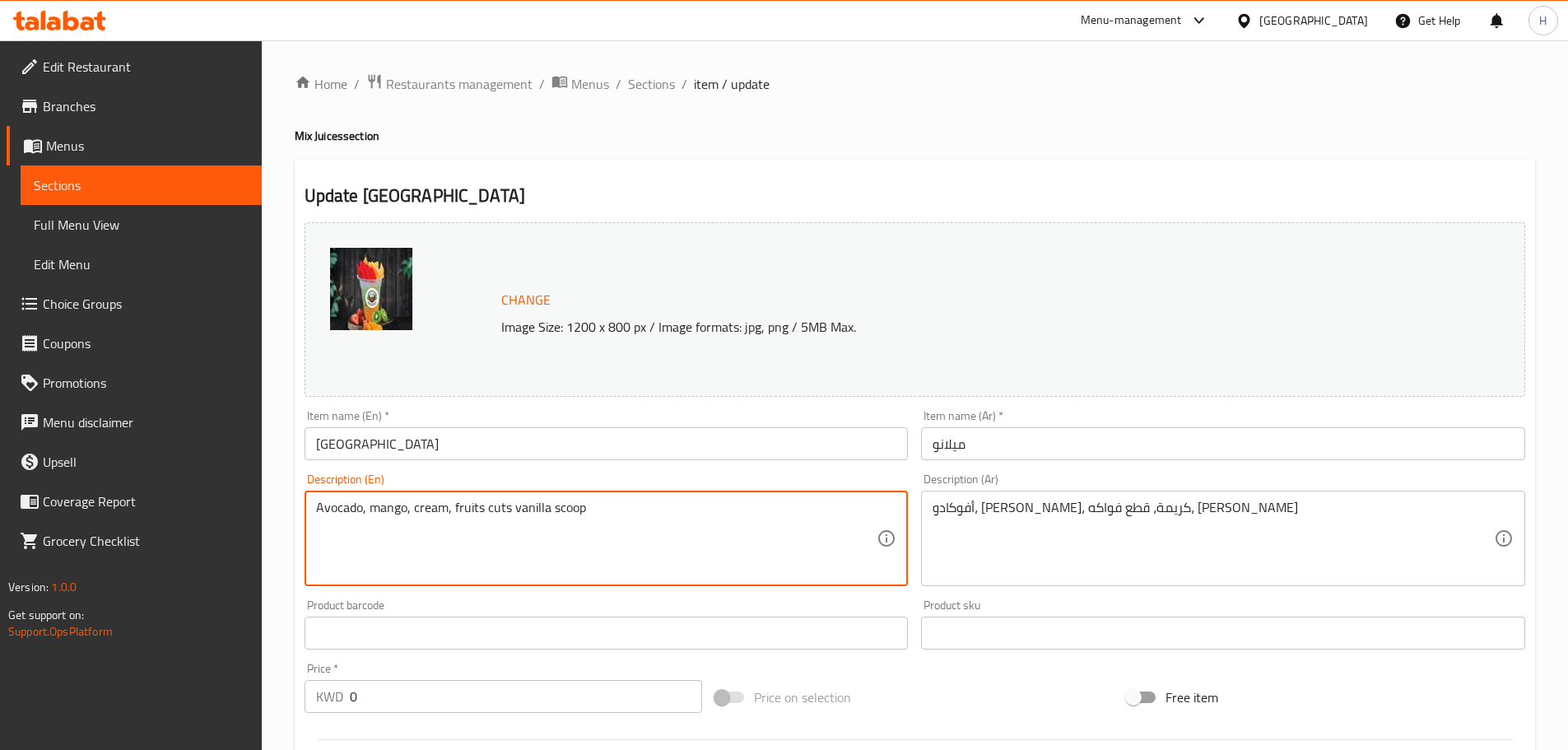
click at [561, 508] on textarea "Avocado, mango, cream, fruits cuts vanilla scoop" at bounding box center [597, 539] width 561 height 78
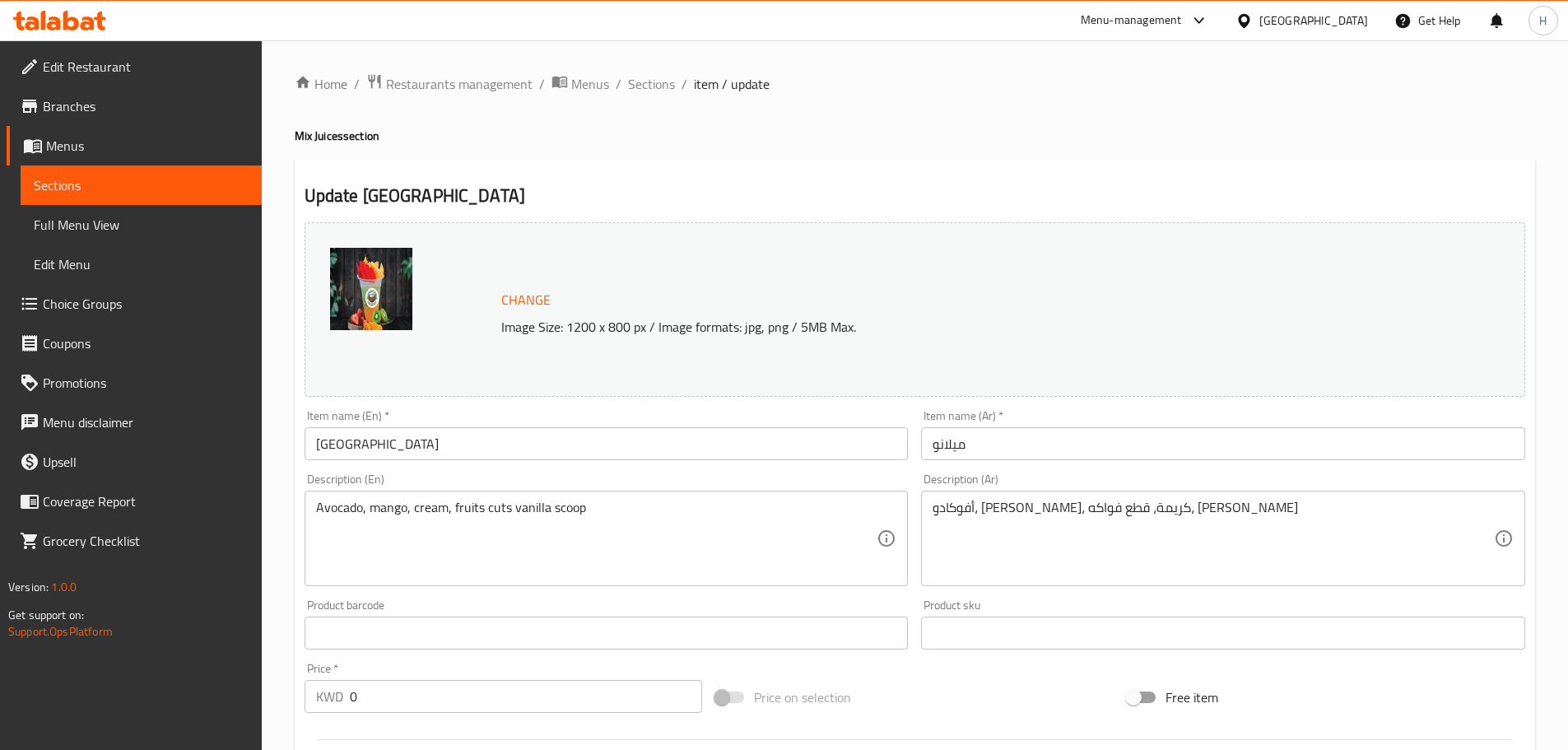
click at [842, 482] on div "Description (En) Avocado, mango, cream, fruits cuts vanilla scoop Description (…" at bounding box center [607, 530] width 604 height 113
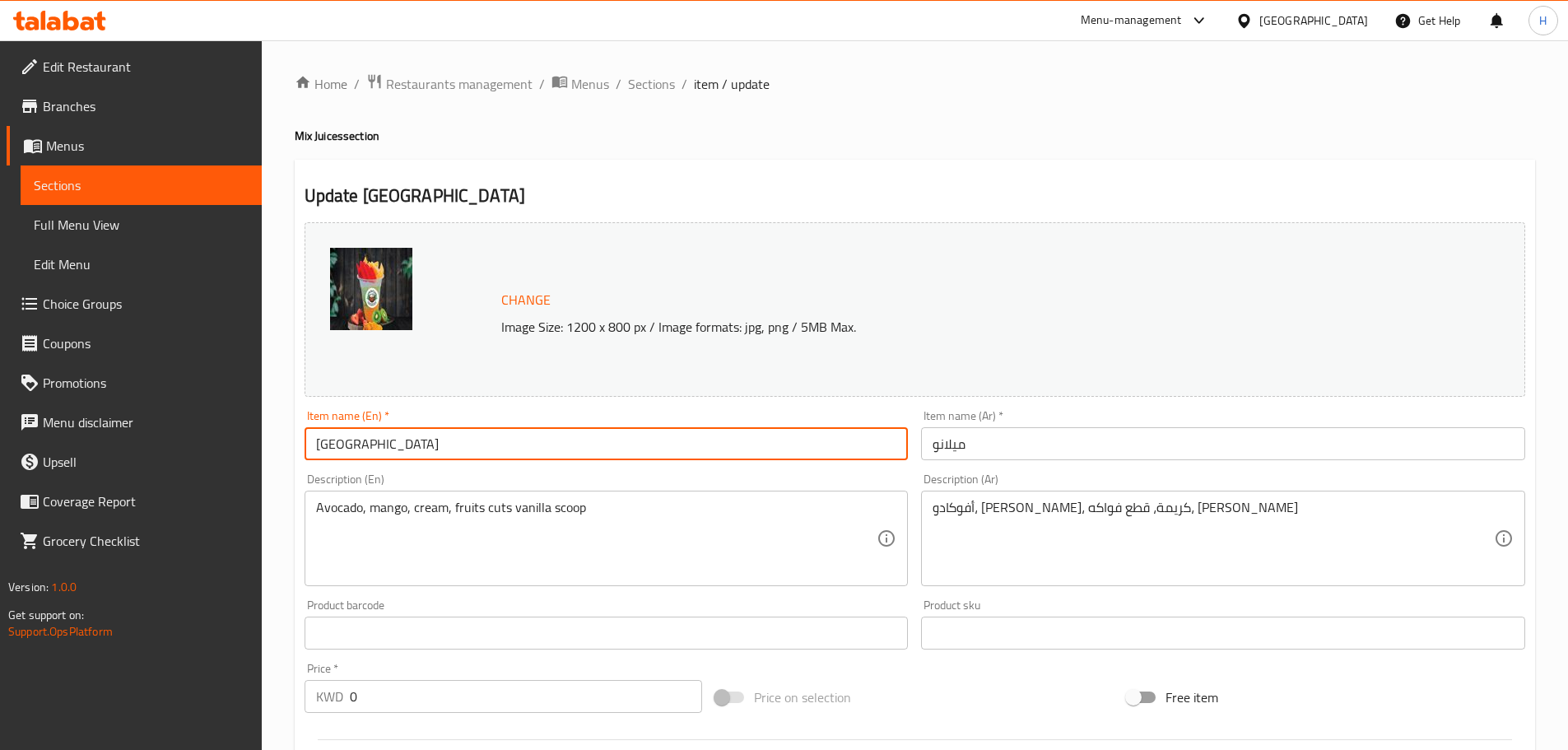
click at [796, 441] on input "[GEOGRAPHIC_DATA]" at bounding box center [607, 443] width 604 height 33
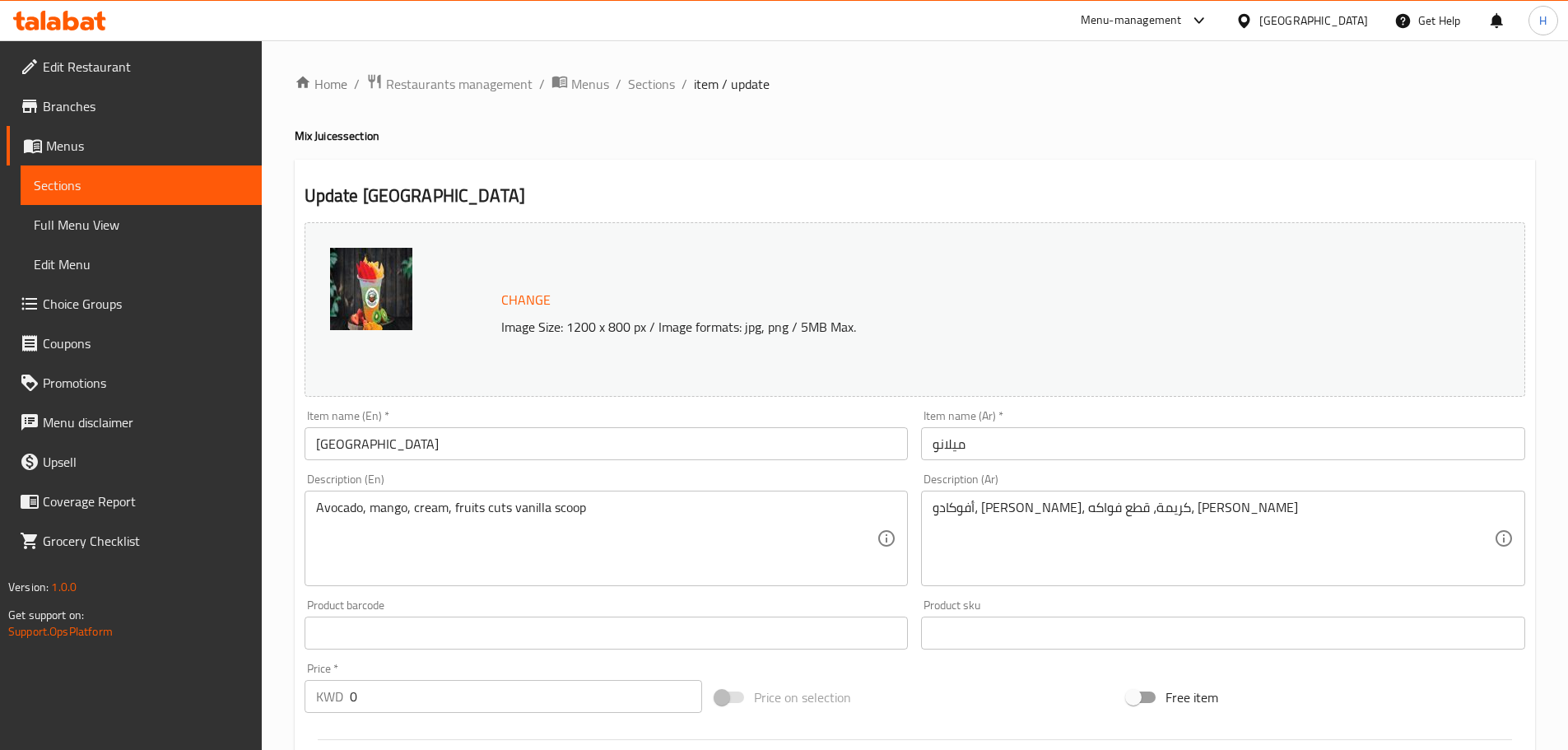
click at [1087, 498] on div "أفوكادو، [PERSON_NAME]، كريمة، قطع فواكه، بولة فانيليا Description (Ar)" at bounding box center [1223, 539] width 604 height 95
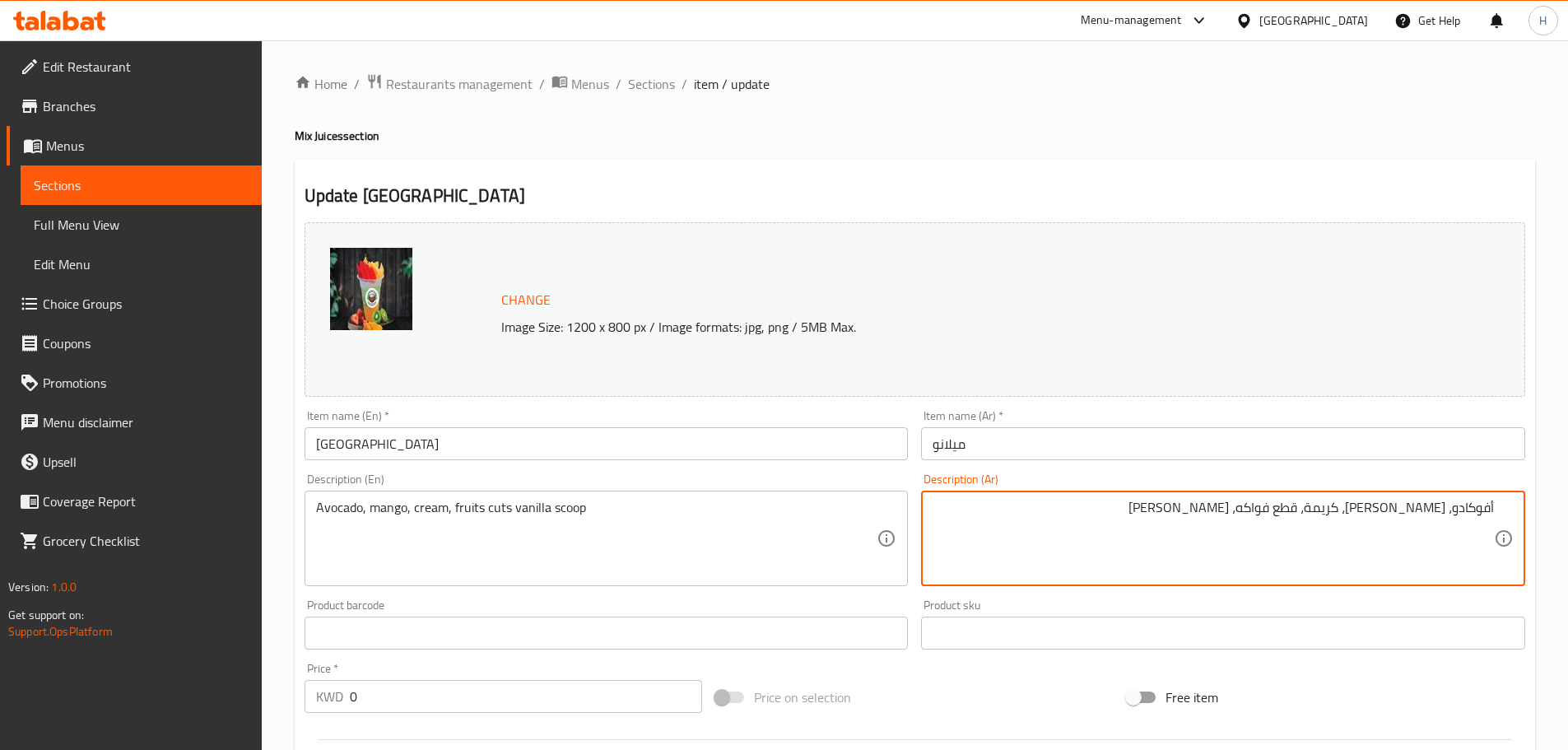
click at [1086, 476] on div "Description (Ar) أفوكادو، [PERSON_NAME]، كريمة، قطع فواكه، بولة فانيليا Descrip…" at bounding box center [1223, 530] width 604 height 113
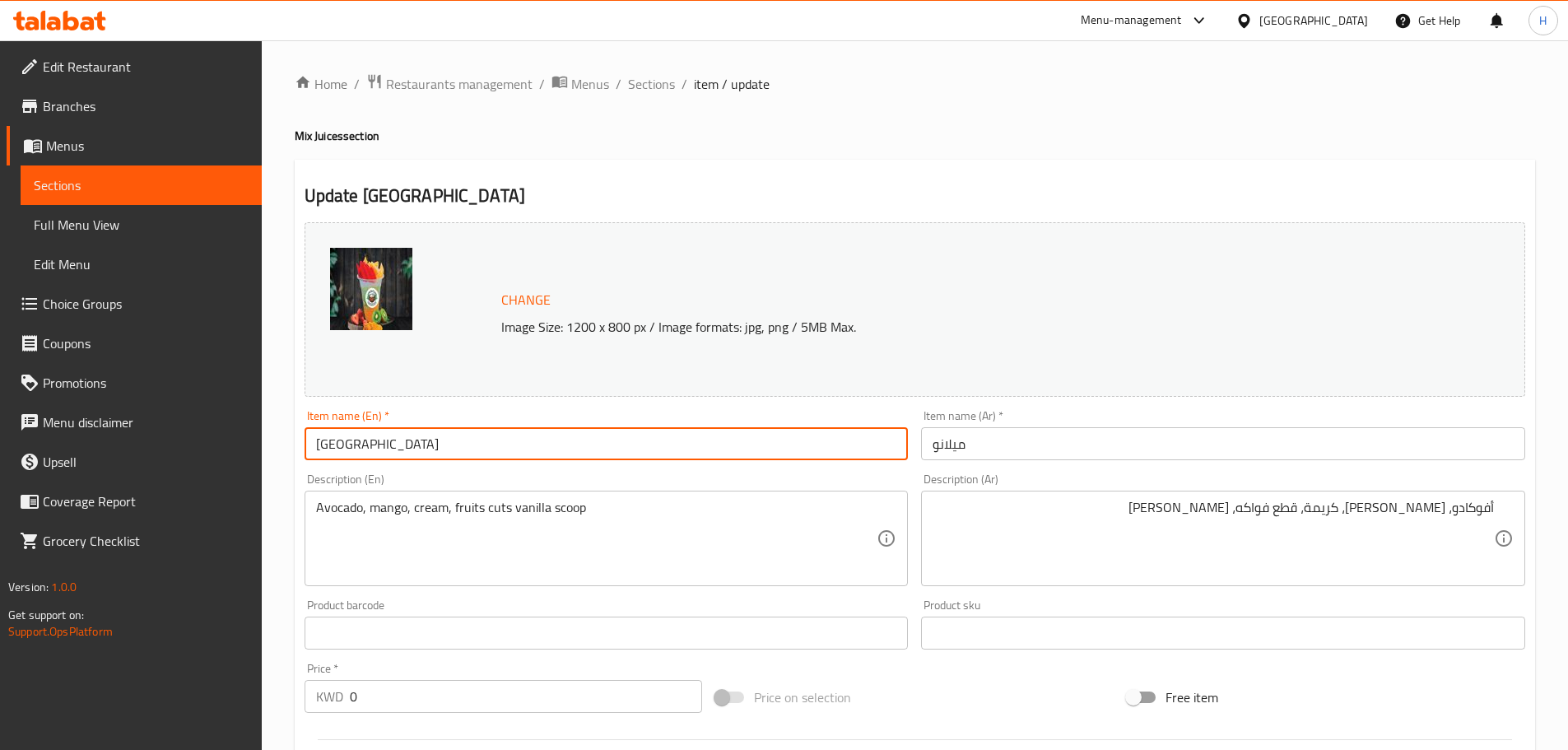
click at [628, 450] on input "[GEOGRAPHIC_DATA]" at bounding box center [607, 443] width 604 height 33
click at [644, 92] on span "Sections" at bounding box center [651, 84] width 47 height 20
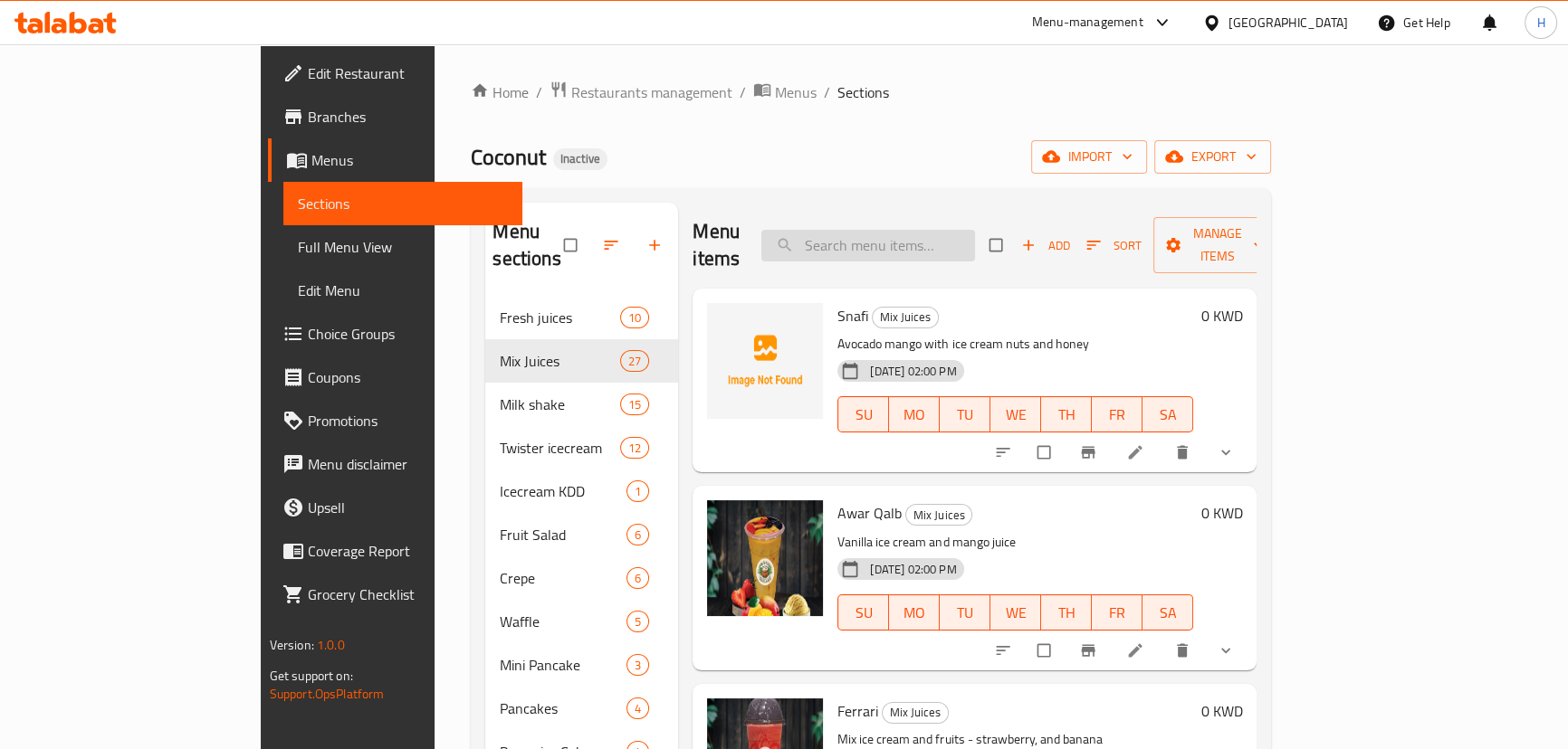
click at [970, 238] on input "search" at bounding box center [868, 246] width 213 height 31
paste input "Super Avocado"
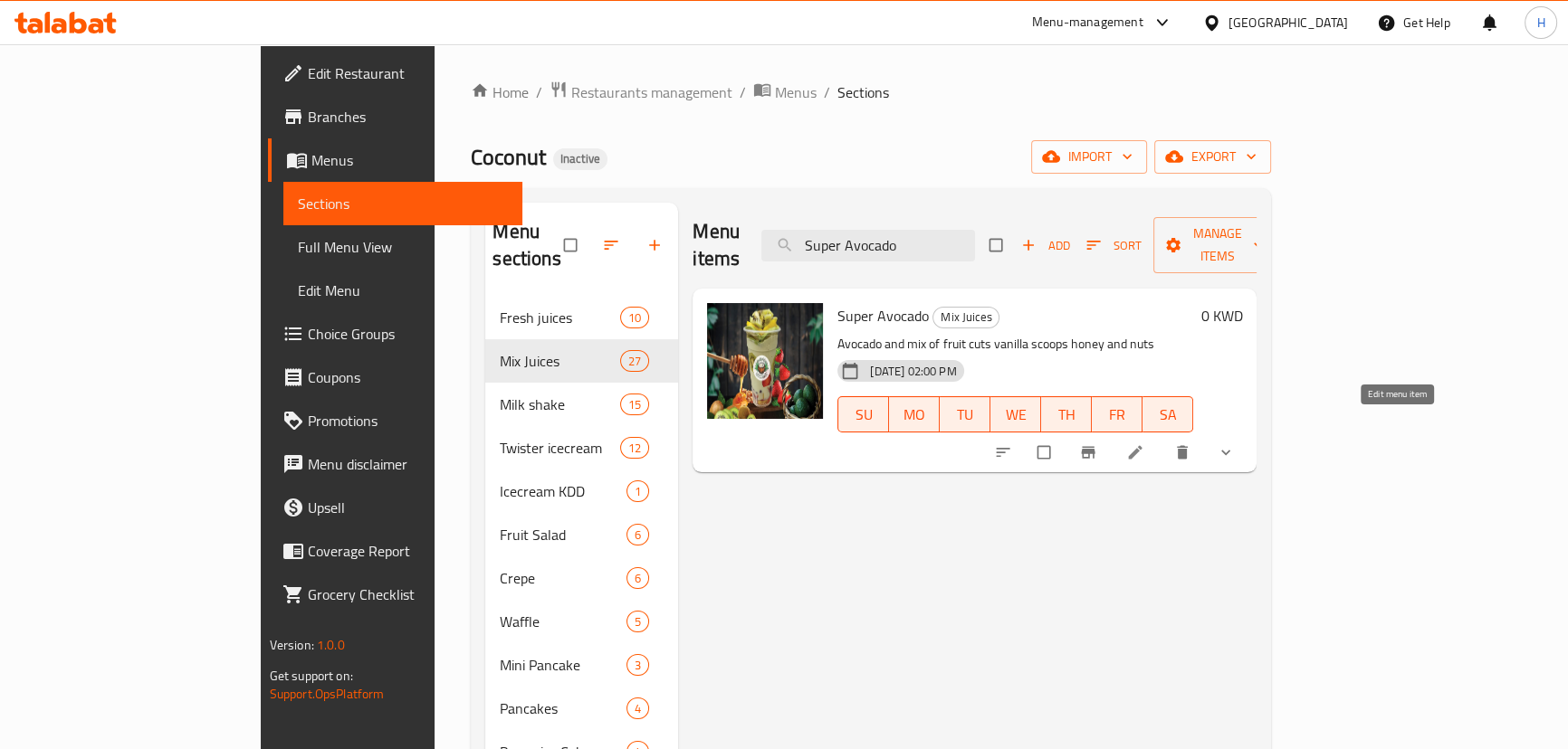
type input "Super Avocado"
click at [1144, 443] on icon at bounding box center [1135, 452] width 18 height 18
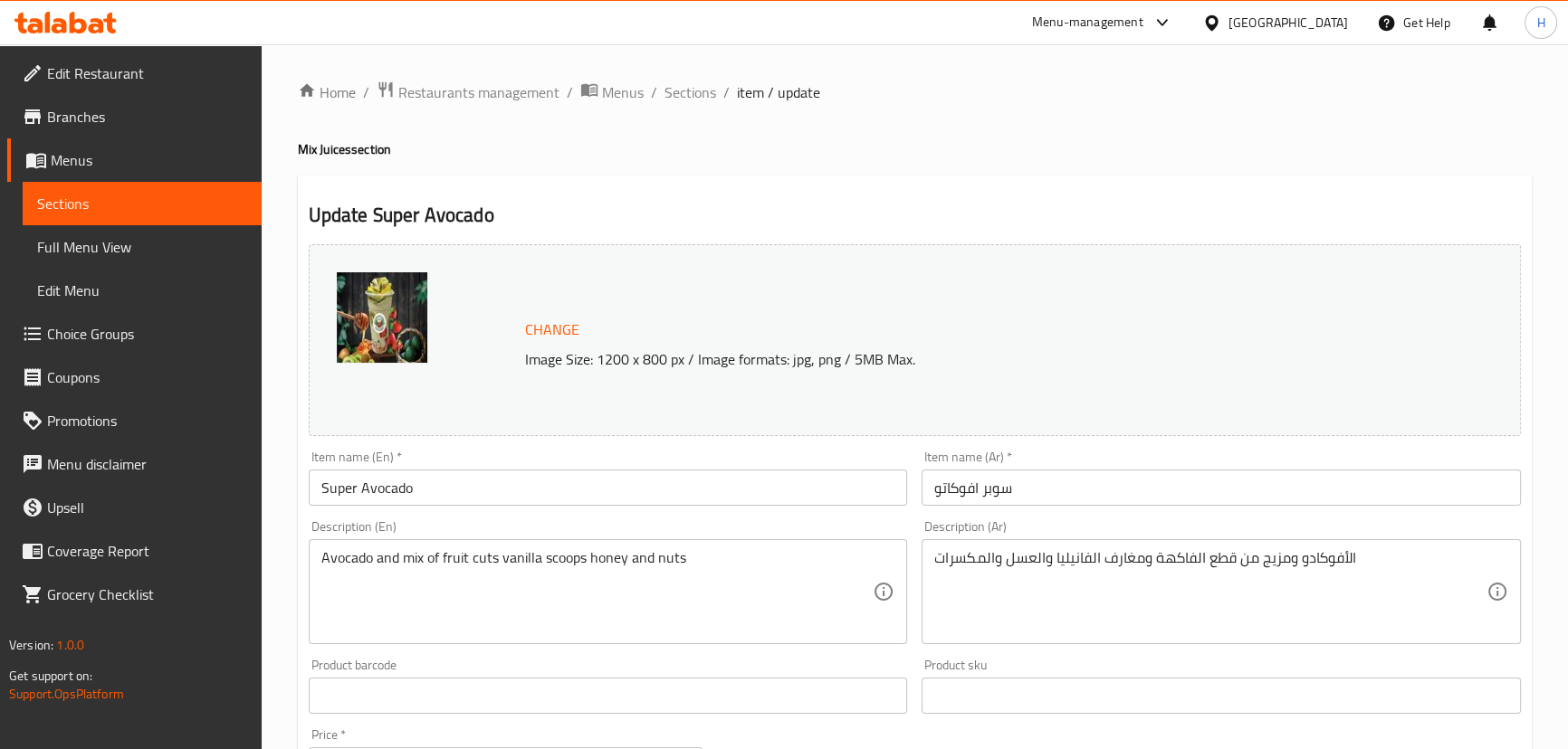
click at [1017, 490] on input "سوبر افوكاتو" at bounding box center [1221, 487] width 599 height 36
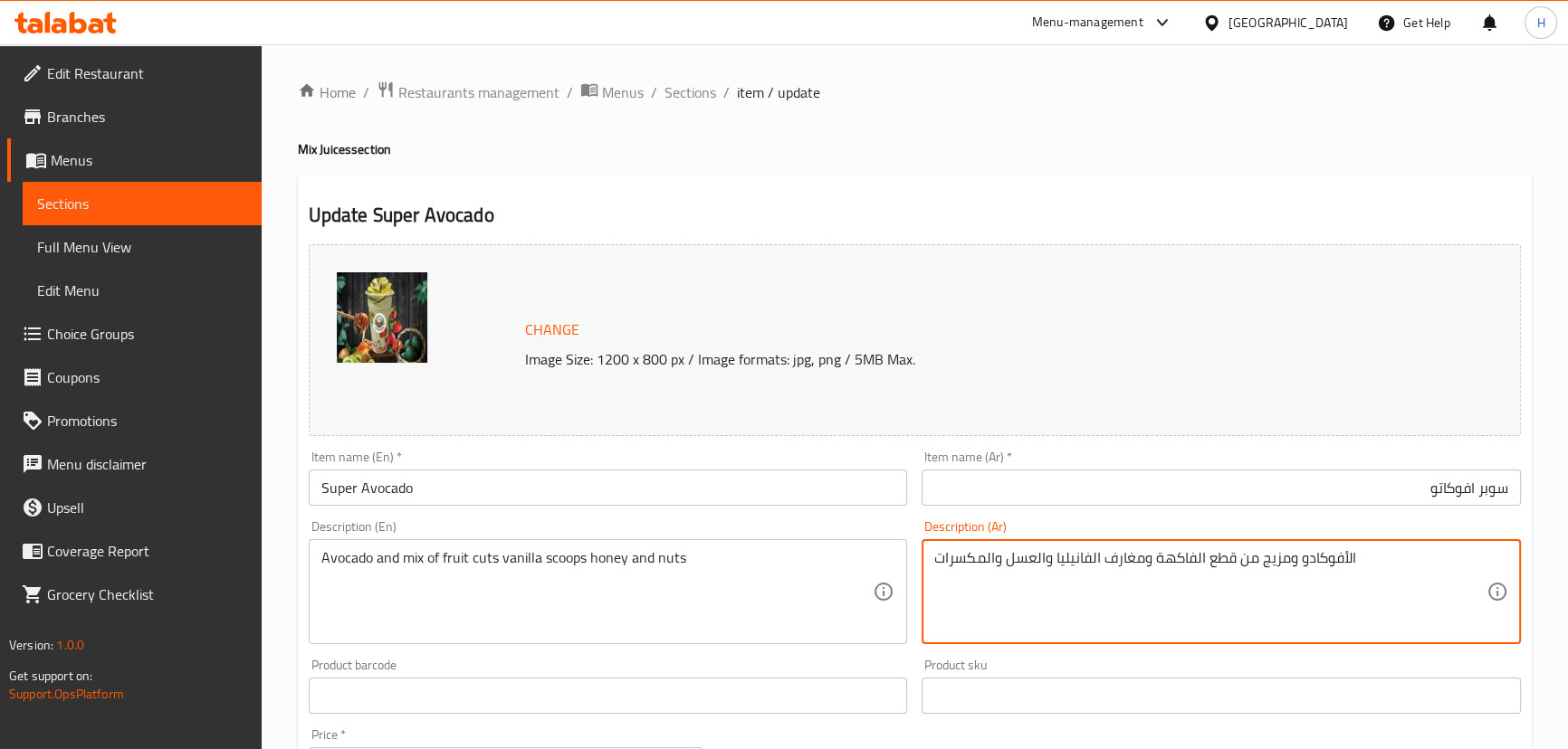
drag, startPoint x: 1300, startPoint y: 556, endPoint x: 1341, endPoint y: 561, distance: 41.3
click at [1341, 561] on textarea "الأفوكادو ومزيج من قطع الفاكهة ومغارف الفانيليا والعسل والمكسرات" at bounding box center [1210, 592] width 552 height 86
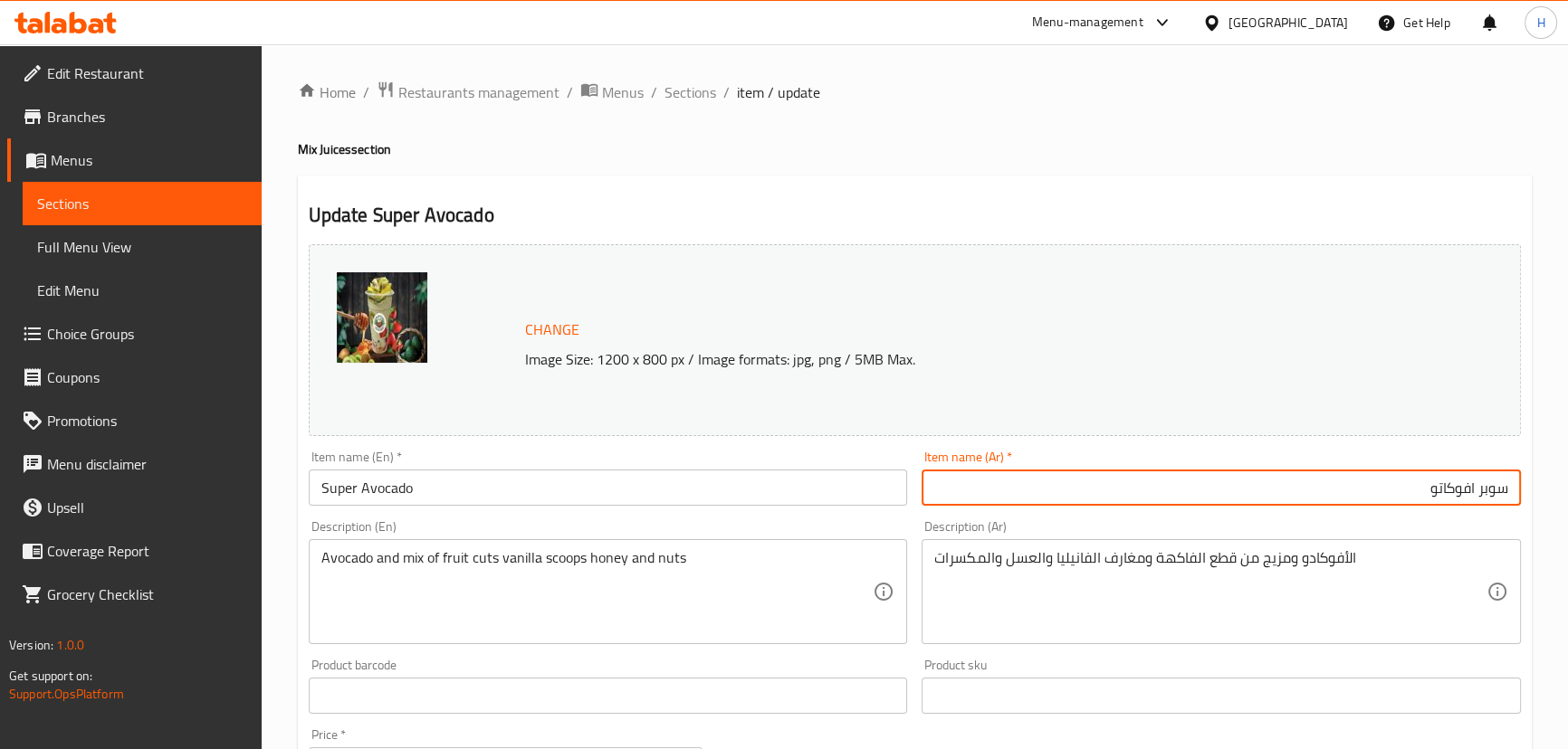
drag, startPoint x: 1403, startPoint y: 487, endPoint x: 1467, endPoint y: 480, distance: 64.4
click at [1467, 480] on input "سوبر افوكاتو" at bounding box center [1221, 487] width 599 height 36
paste input "text"
type input "سوبر افوكادو"
click at [1466, 451] on div "Item name (Ar)   * [PERSON_NAME] Item name (Ar) *" at bounding box center [1221, 479] width 599 height 55
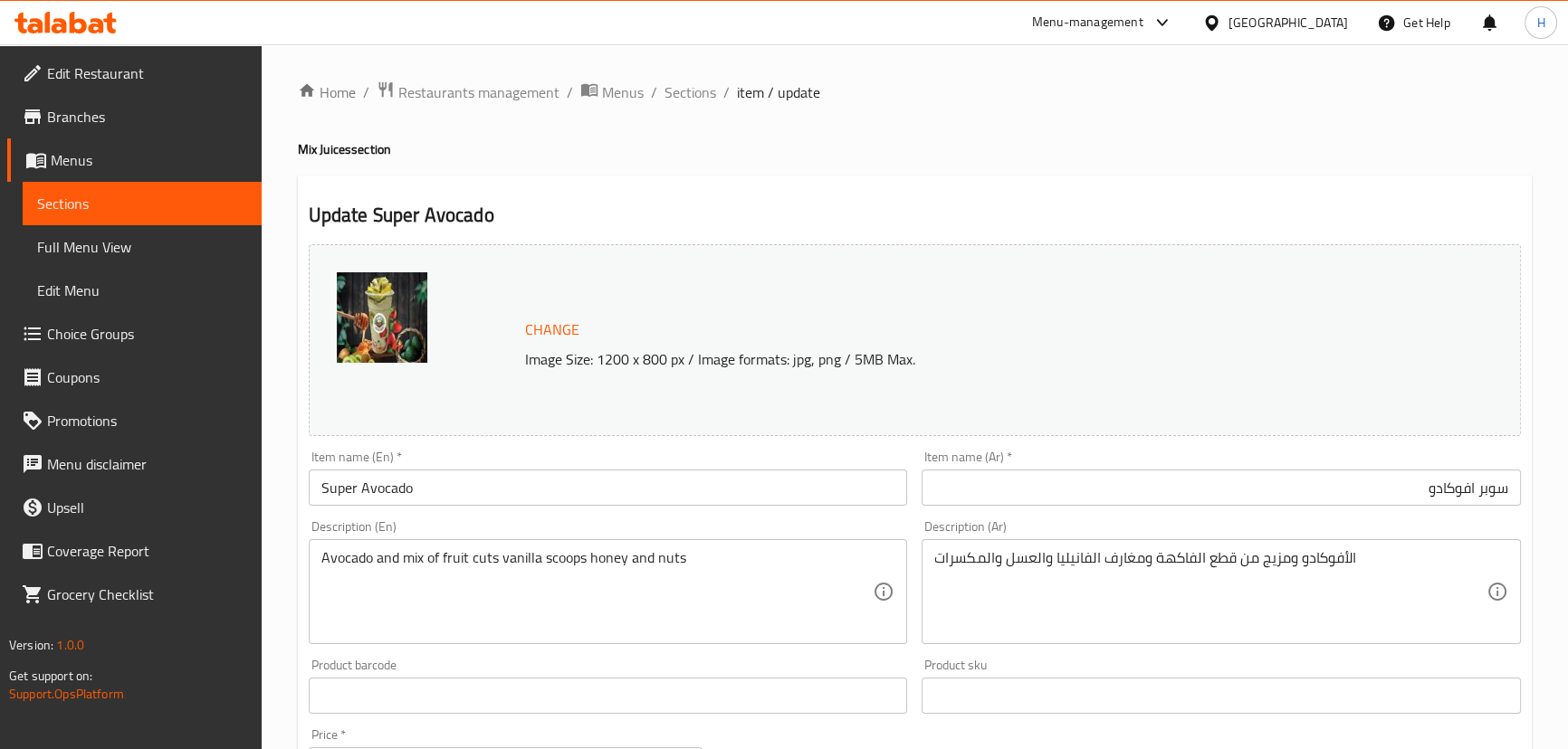
click at [1466, 451] on div "Item name (Ar)   * [PERSON_NAME] Item name (Ar) *" at bounding box center [1221, 479] width 599 height 55
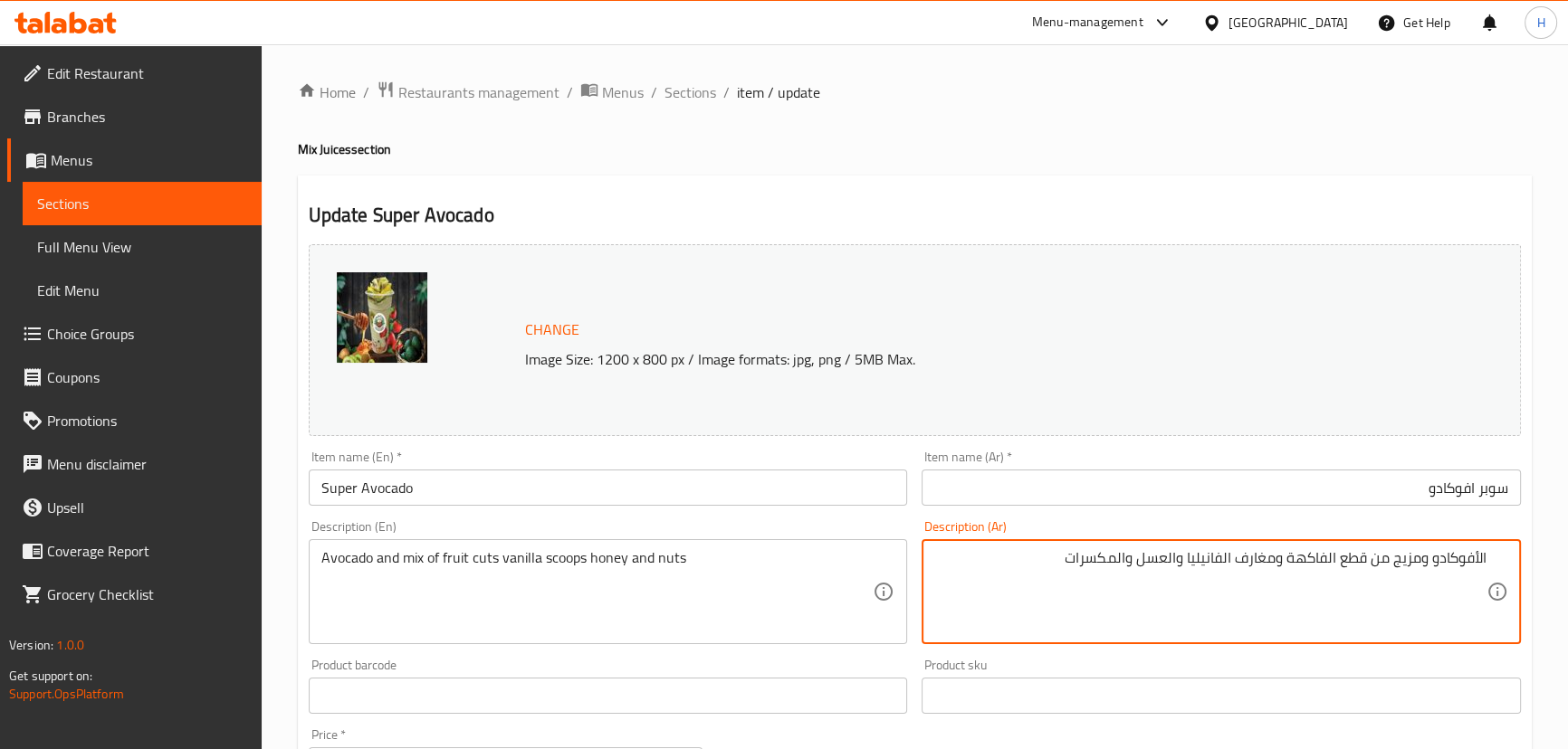
click at [1340, 523] on div "Description (Ar) الأفوكادو ومزيج من قطع الفاكهة ومغارف الفانيليا والعسل والمكسر…" at bounding box center [1221, 582] width 599 height 124
drag, startPoint x: 1241, startPoint y: 558, endPoint x: 1270, endPoint y: 557, distance: 29.0
type textarea "الأفوكادو ومزيج من قطع الفاكهة وبولة الفانيليا والعسل والمكسرات"
click at [672, 482] on input "Super Avocado" at bounding box center [607, 487] width 599 height 36
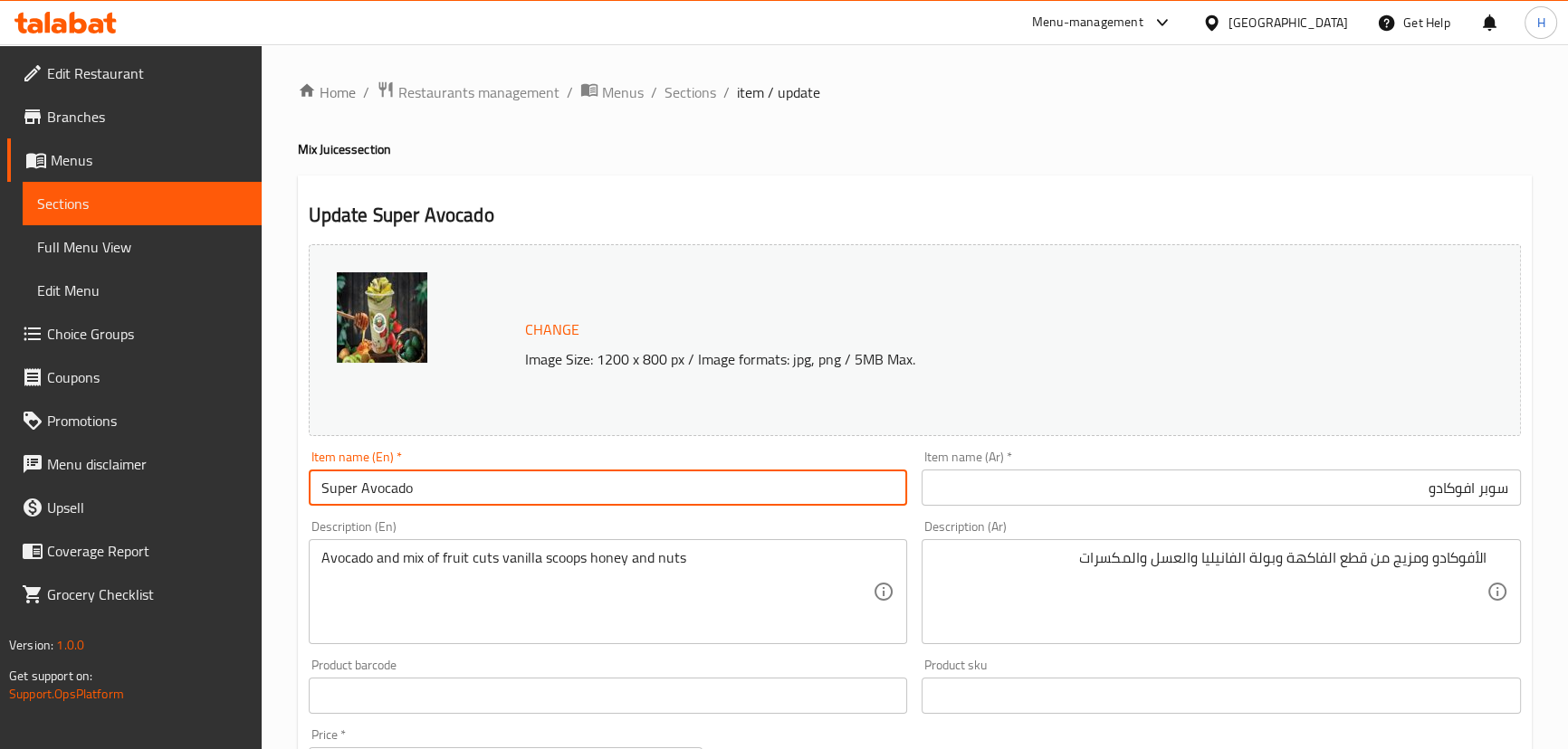
drag, startPoint x: 678, startPoint y: 97, endPoint x: 272, endPoint y: 4, distance: 416.5
click at [678, 97] on span "Sections" at bounding box center [690, 92] width 51 height 22
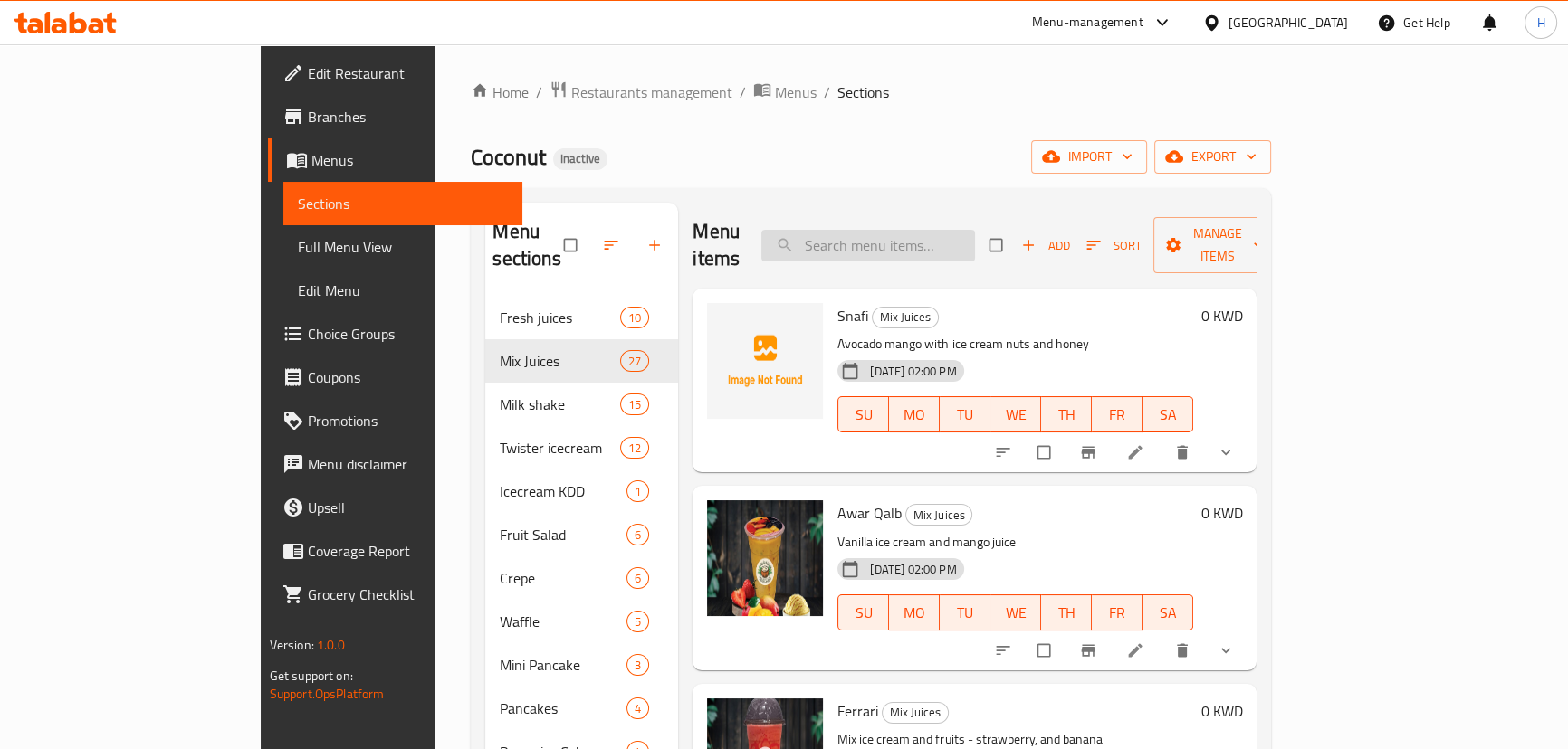
click at [975, 230] on input "search" at bounding box center [868, 246] width 213 height 31
paste input "Barbie"
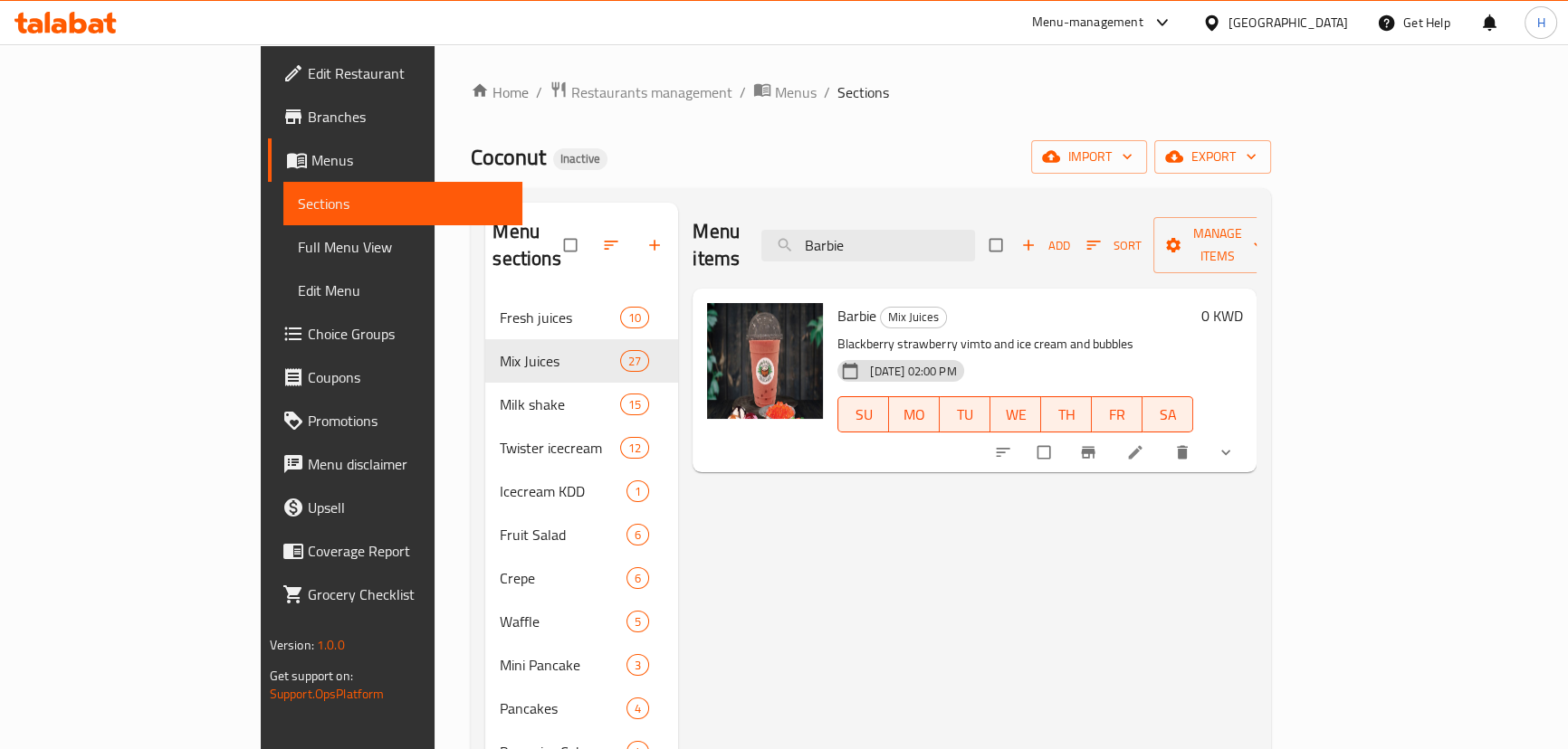
type input "Barbie"
click at [1144, 443] on icon at bounding box center [1135, 452] width 18 height 18
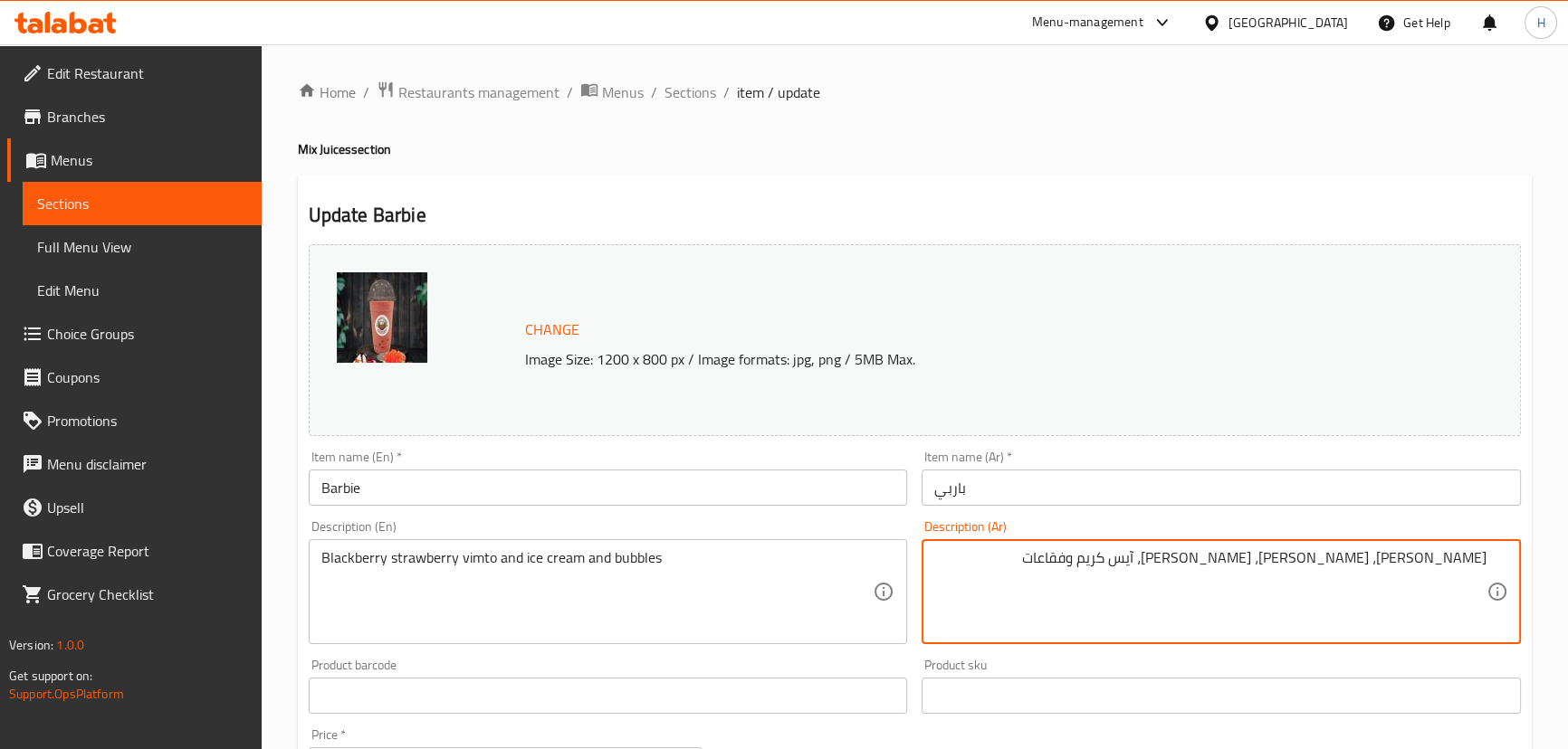
click at [358, 560] on textarea "Blackberry strawberry vimto and ice cream and bubbles" at bounding box center [598, 592] width 552 height 86
drag, startPoint x: 1513, startPoint y: 557, endPoint x: 1521, endPoint y: 553, distance: 8.9
click at [1521, 553] on div "Description (Ar) بلاك بيري، فراولة، فيمتو، آيس كريم وفقاعات Description (Ar)" at bounding box center [1221, 581] width 614 height 138
paste textarea "وت أسود"
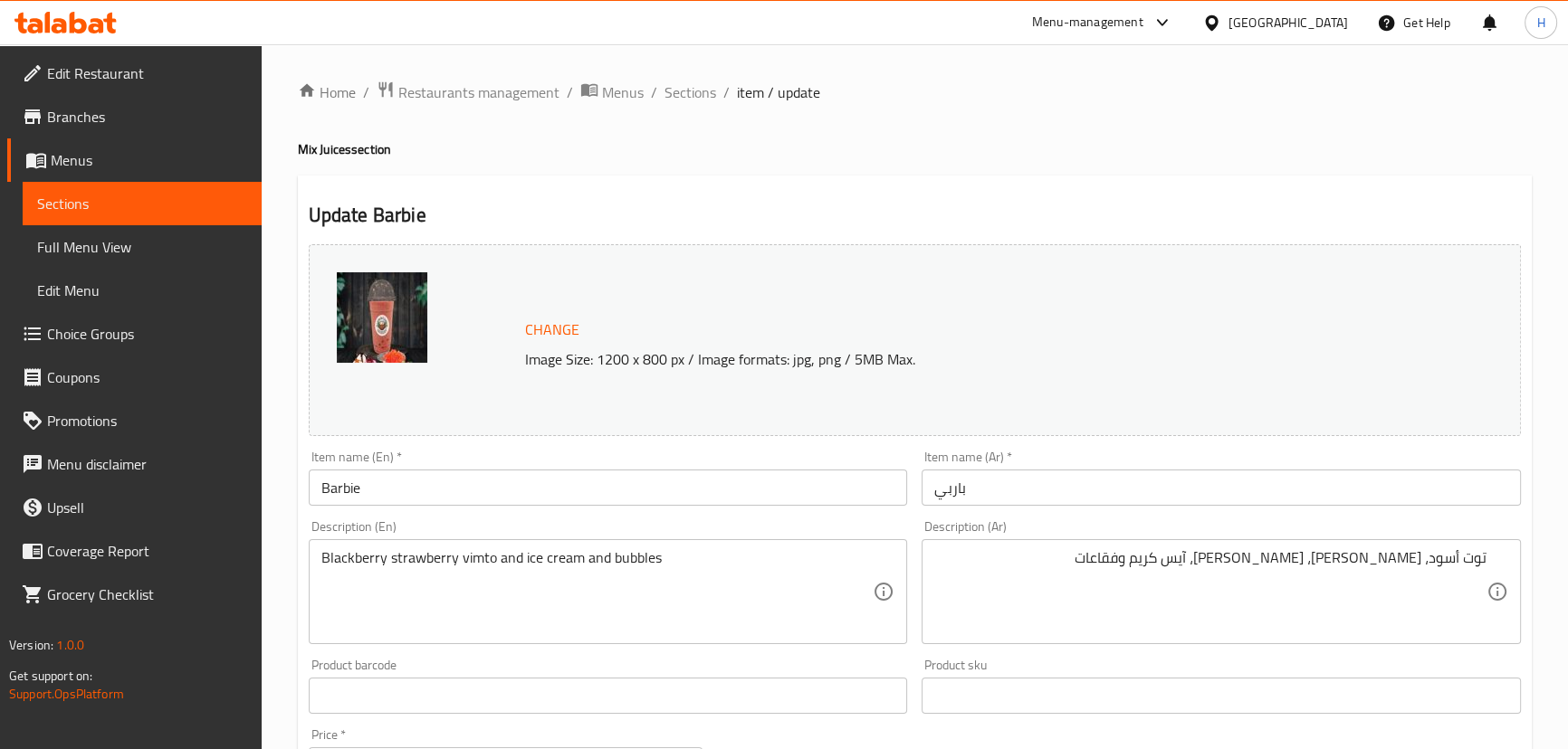
click at [1491, 528] on div "Description (Ar) توت أسود، فراولة، فيمتو، آيس كريم وفقاعات Description (Ar)" at bounding box center [1221, 582] width 599 height 124
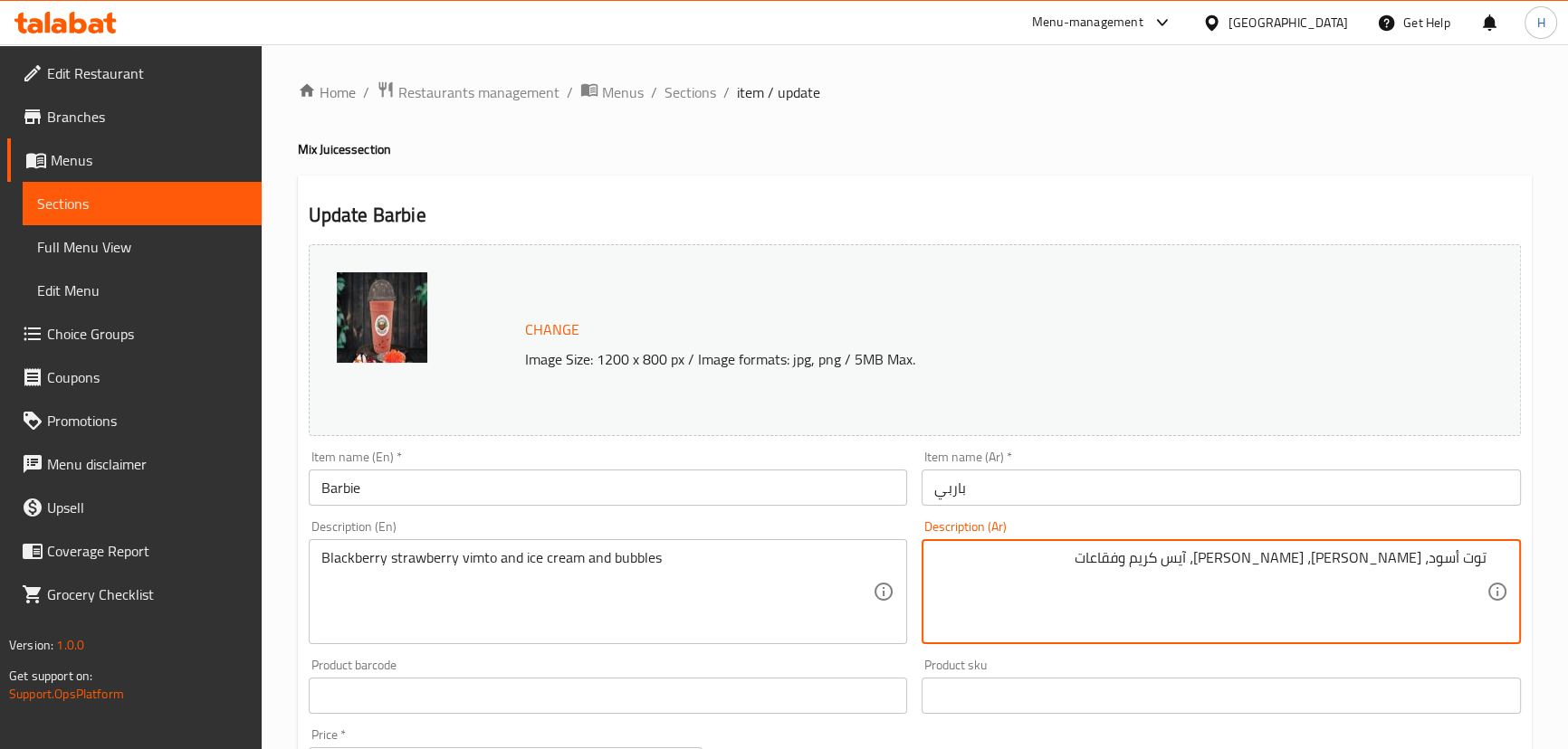
drag, startPoint x: 1216, startPoint y: 555, endPoint x: 1261, endPoint y: 529, distance: 52.0
type textarea "توت أسود، فراولة، فيمتو، آيس كريم وبابلز"
click at [708, 489] on input "Barbie" at bounding box center [607, 487] width 599 height 36
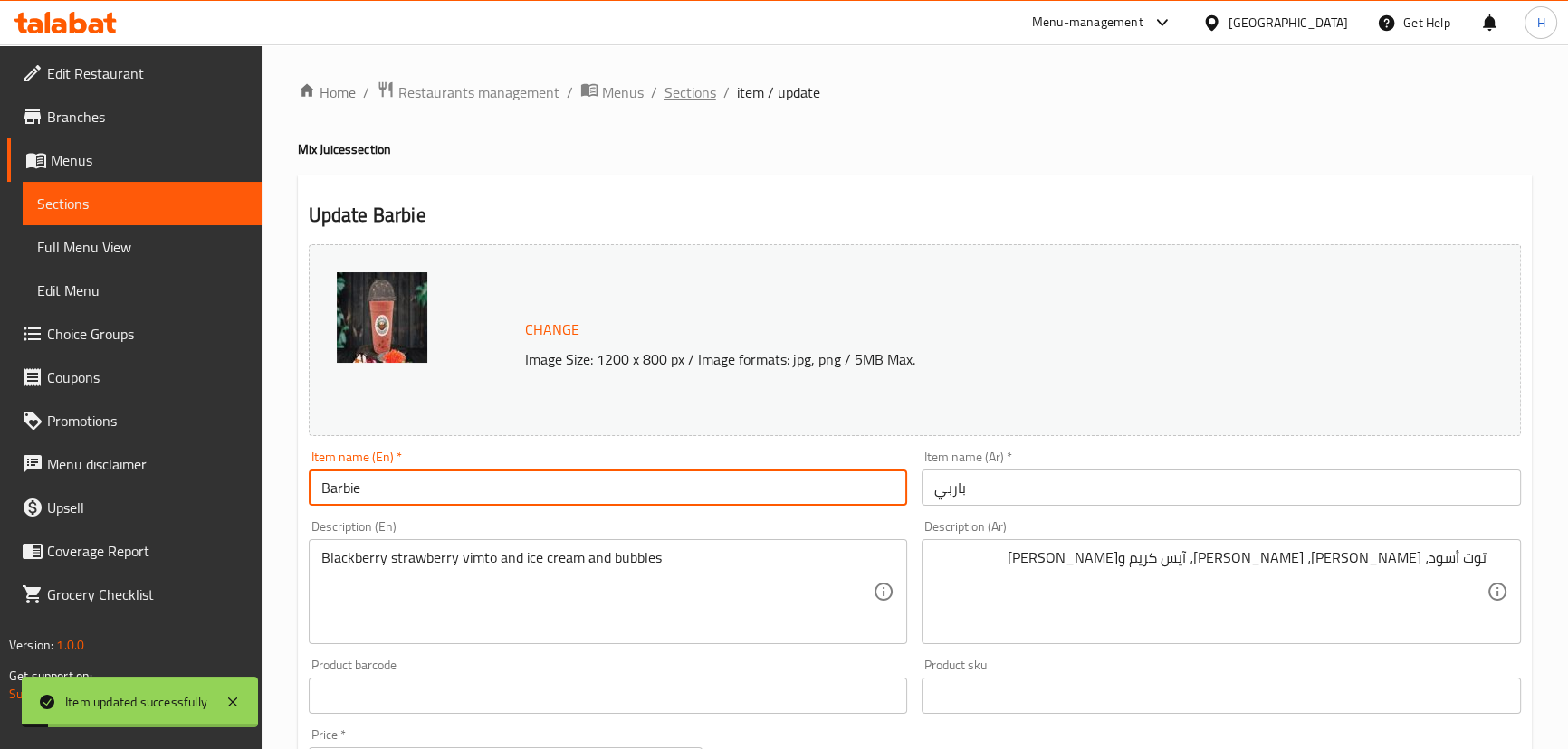
click at [692, 84] on span "Sections" at bounding box center [690, 92] width 51 height 22
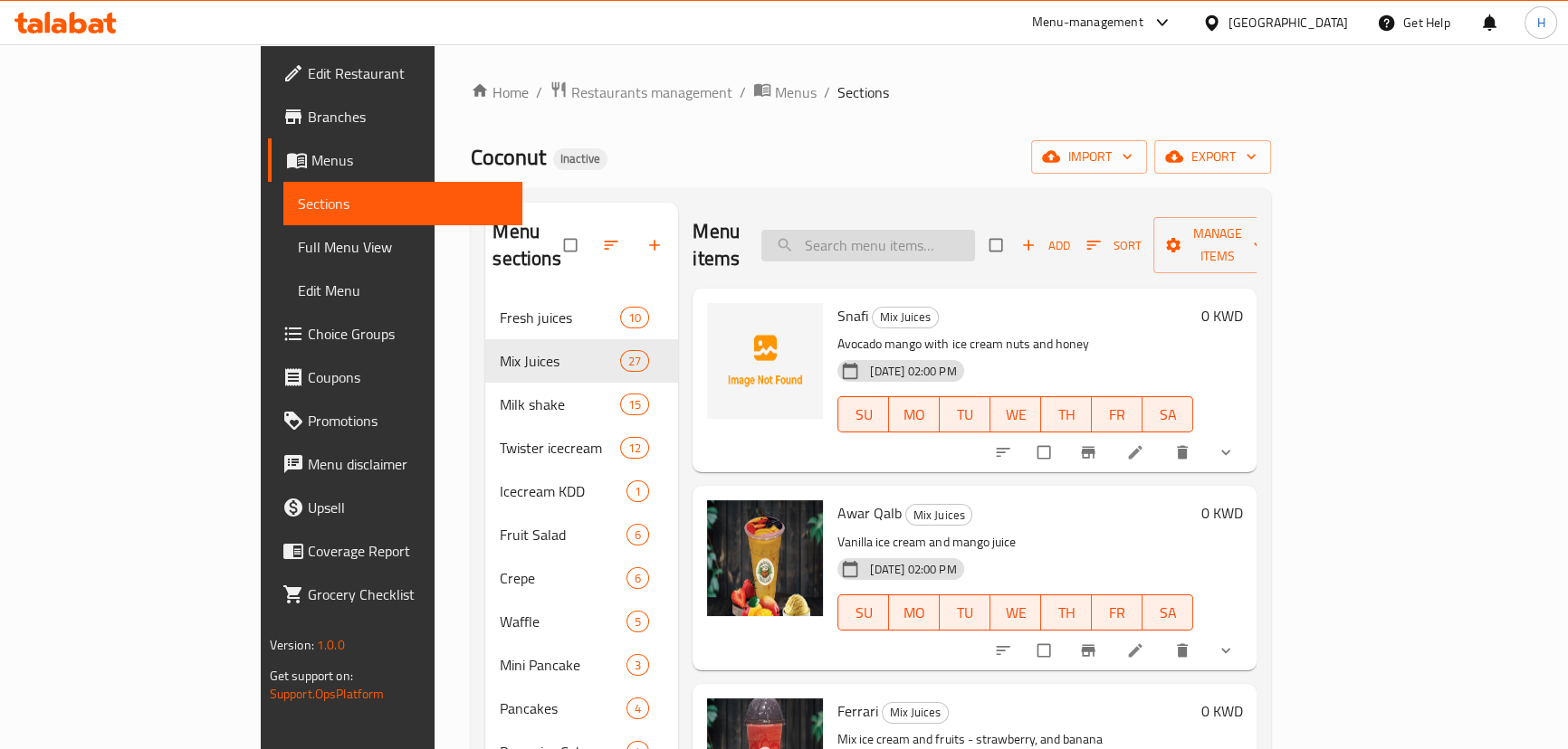
click at [959, 235] on input "search" at bounding box center [868, 246] width 213 height 31
paste input "Black Berry"
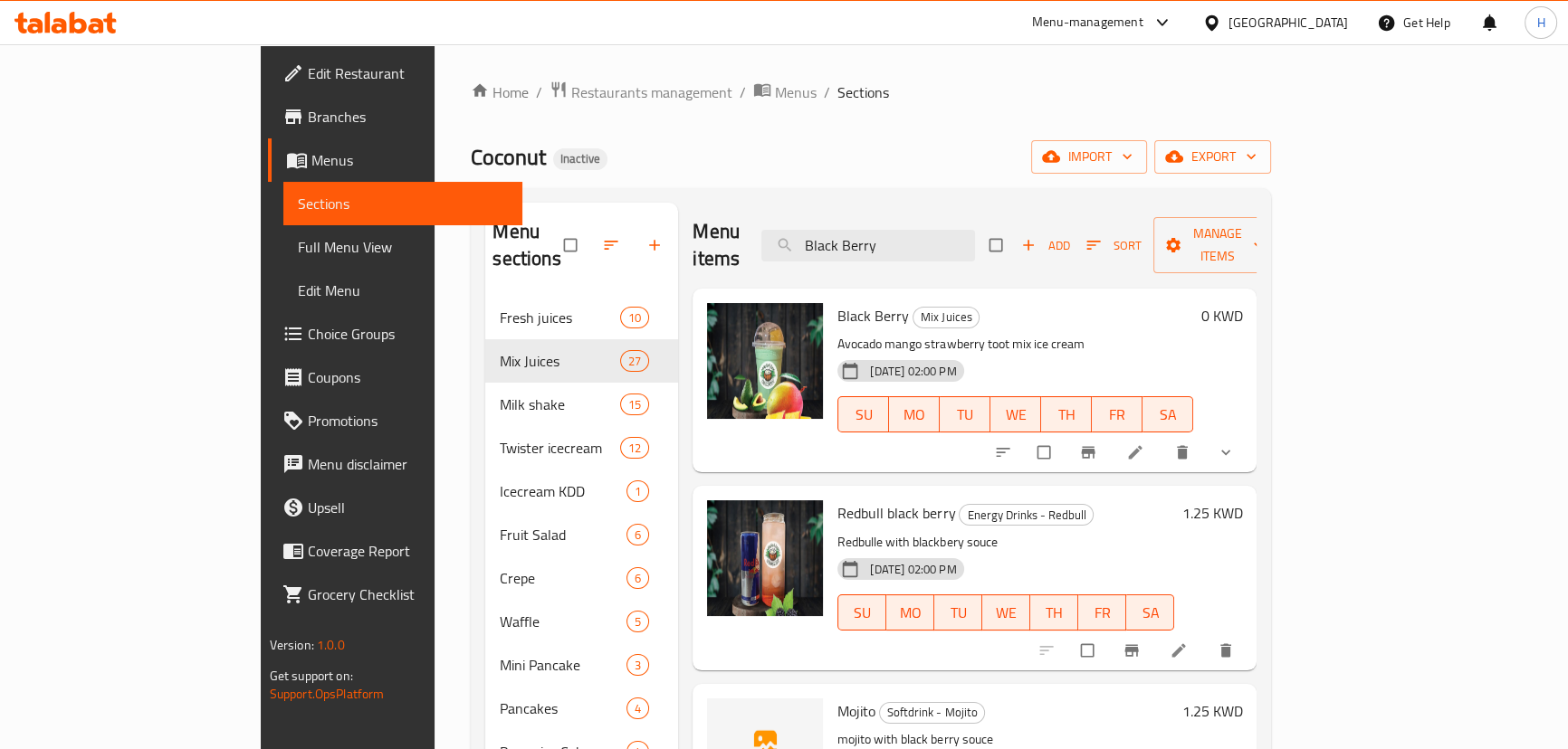
type input "Black Berry"
click at [1162, 438] on li at bounding box center [1137, 452] width 50 height 29
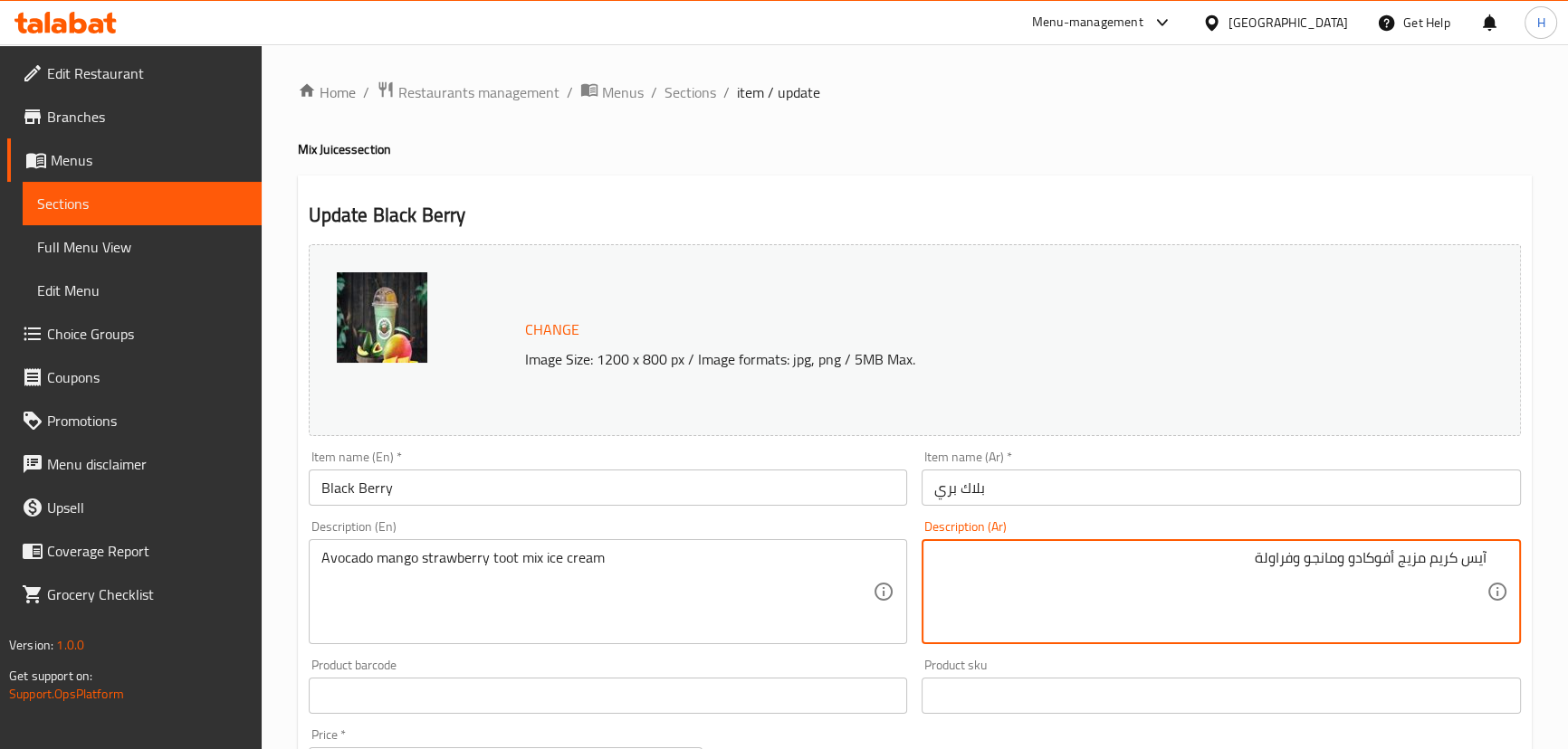
click at [1220, 537] on div "Description (Ar) آيس كريم مزيج أفوكادو ومانجو وفراولة Description (Ar)" at bounding box center [1221, 582] width 599 height 124
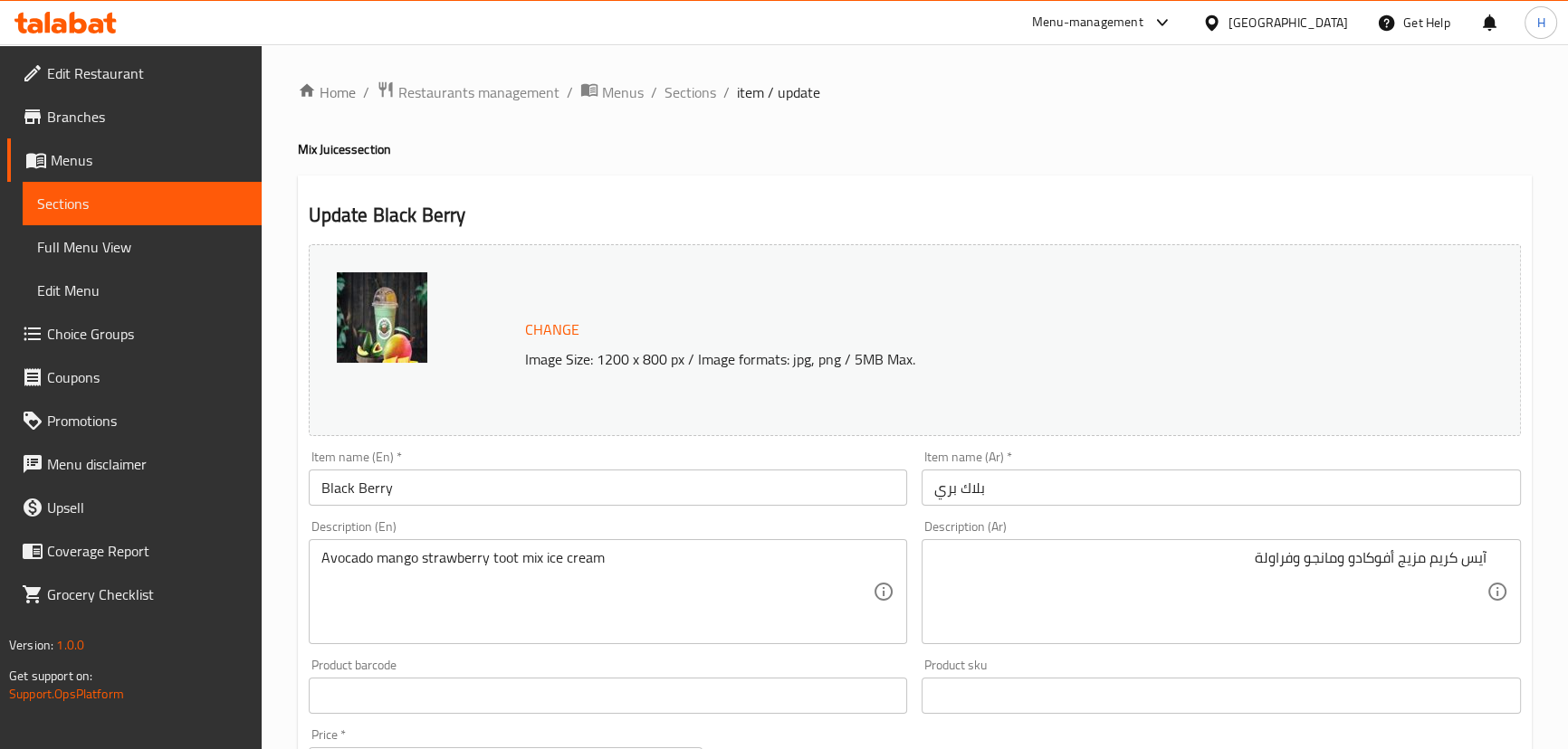
scroll to position [164, 0]
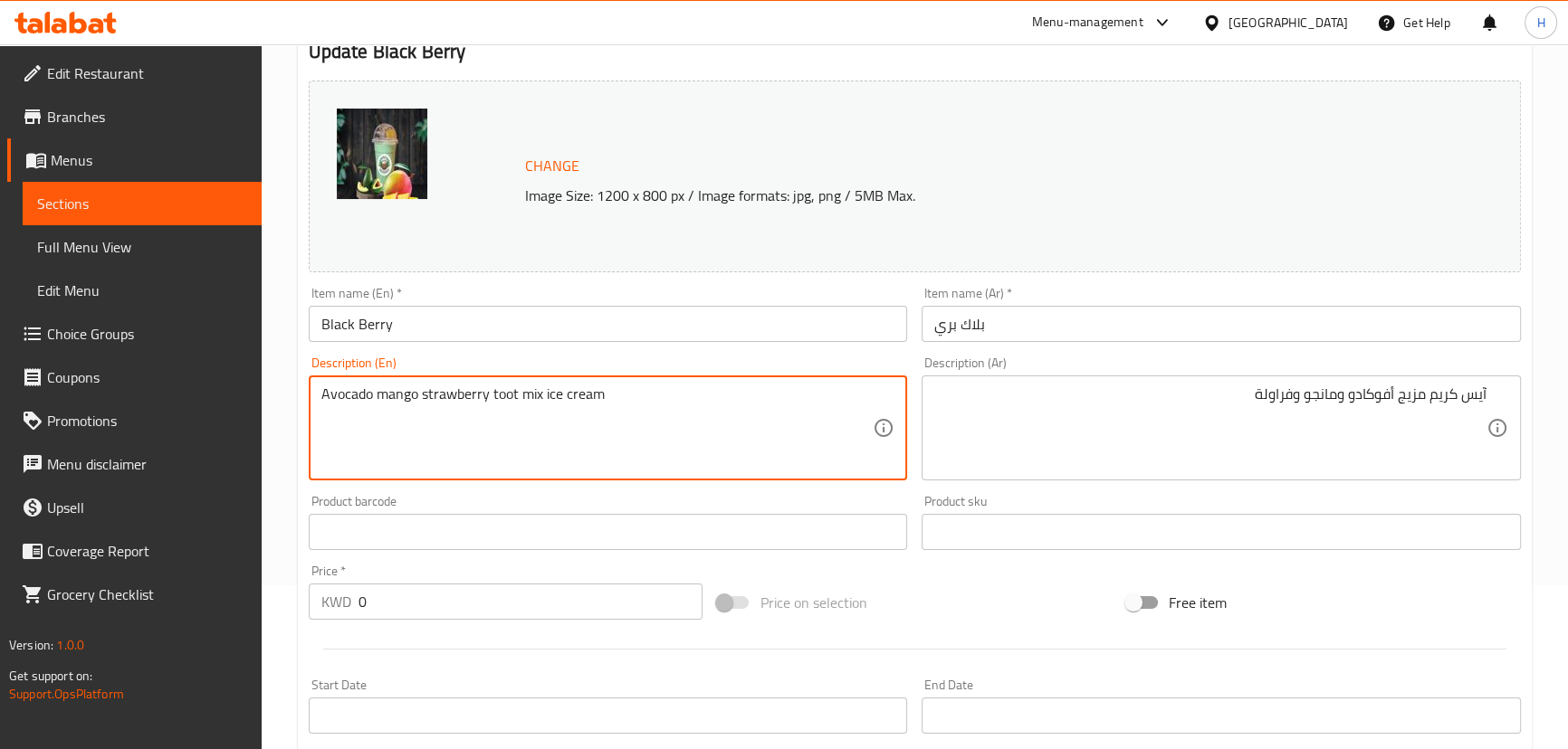
click at [534, 415] on textarea "Avocado mango strawberry toot mix ice cream" at bounding box center [598, 428] width 552 height 86
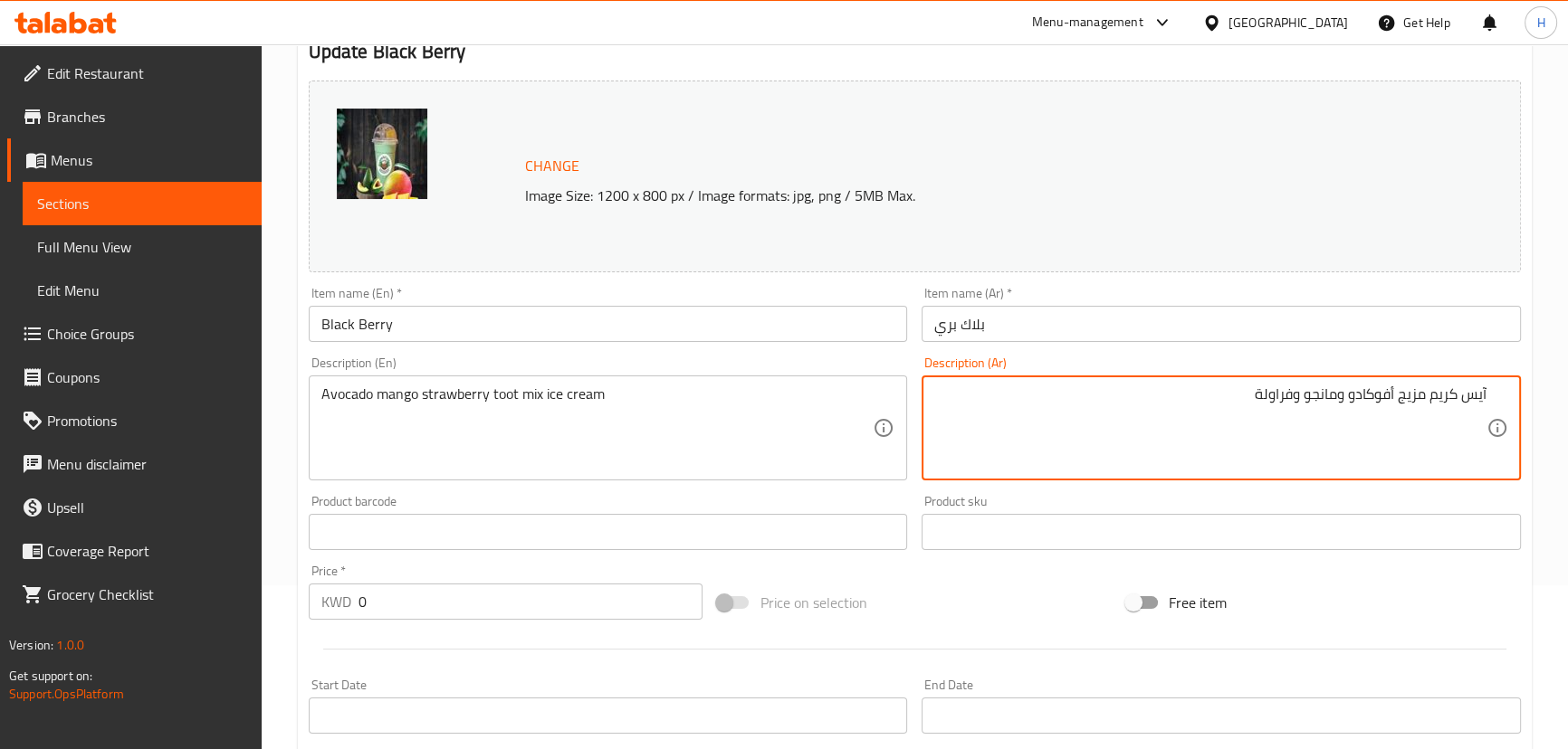
paste textarea "آيس [PERSON_NAME] توت بالأفوكادو والمانجو والفراولة"
paste textarea
type textarea "آيس [PERSON_NAME] توت بالأفوكادو والمانجو والفراولة"
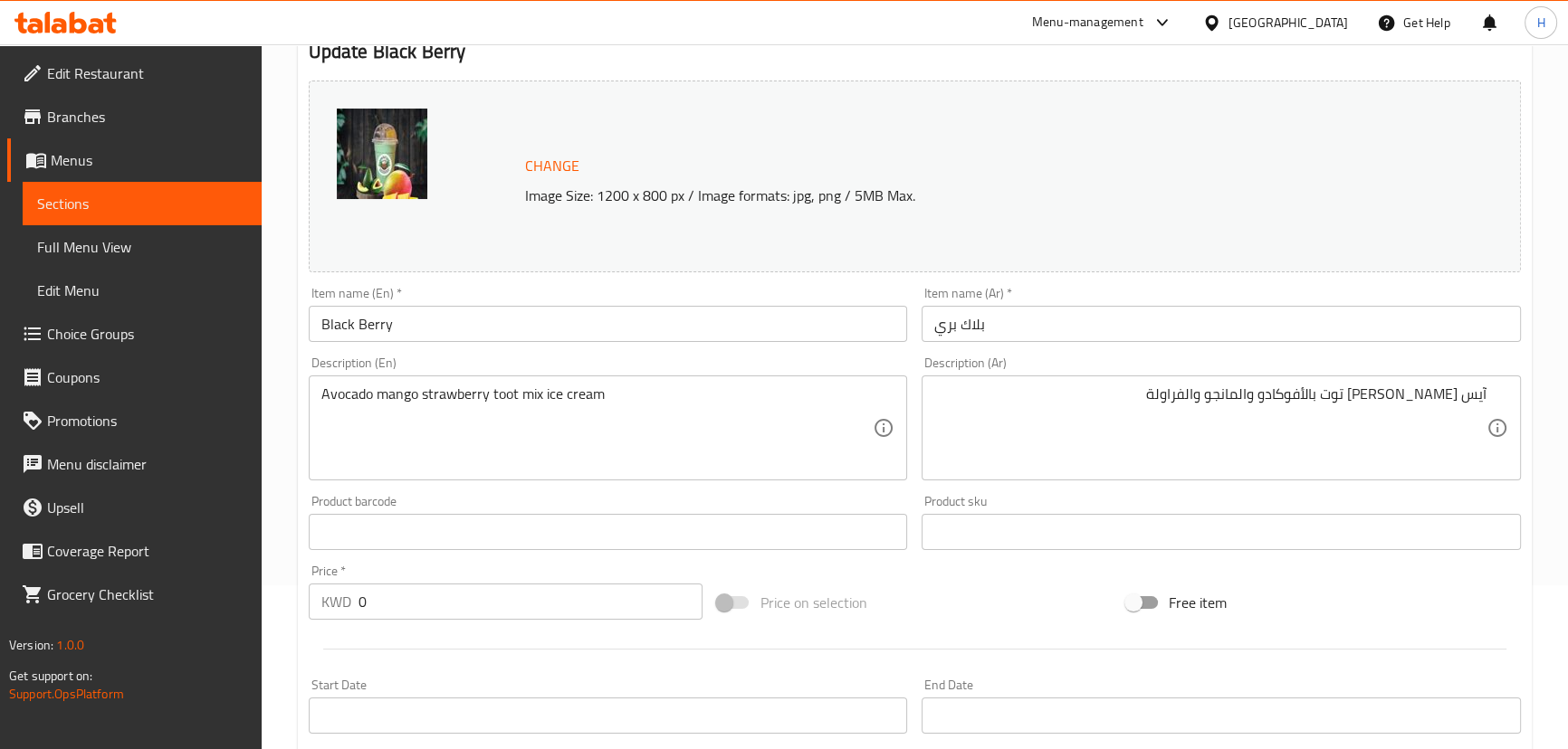
click at [1224, 367] on div "Description (Ar) آيس كريم مزيج توت بالأفوكادو والمانجو والفراولة Description (A…" at bounding box center [1221, 419] width 599 height 124
click at [486, 321] on input "Black Berry" at bounding box center [607, 324] width 599 height 36
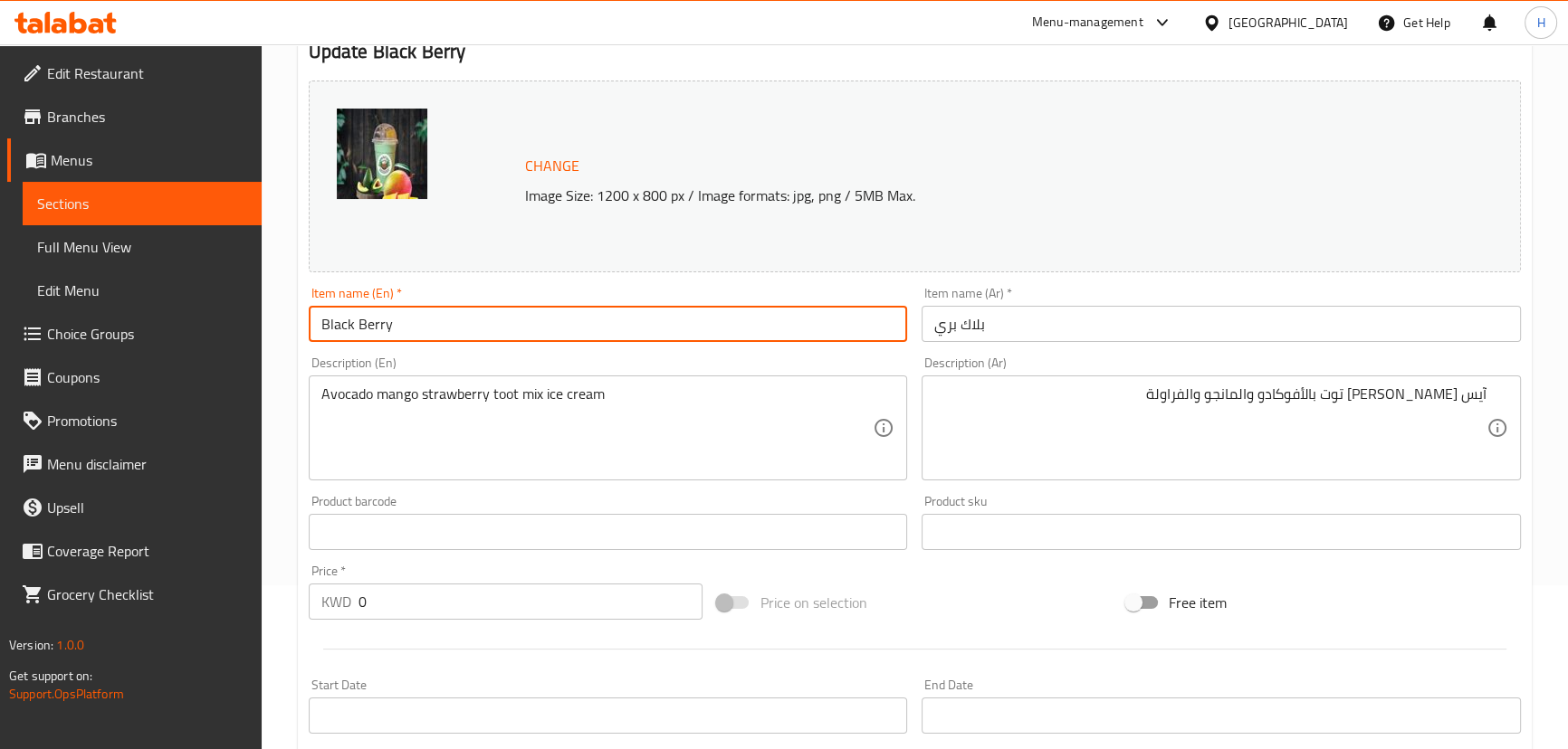
click at [495, 317] on input "Black Berry" at bounding box center [607, 324] width 599 height 36
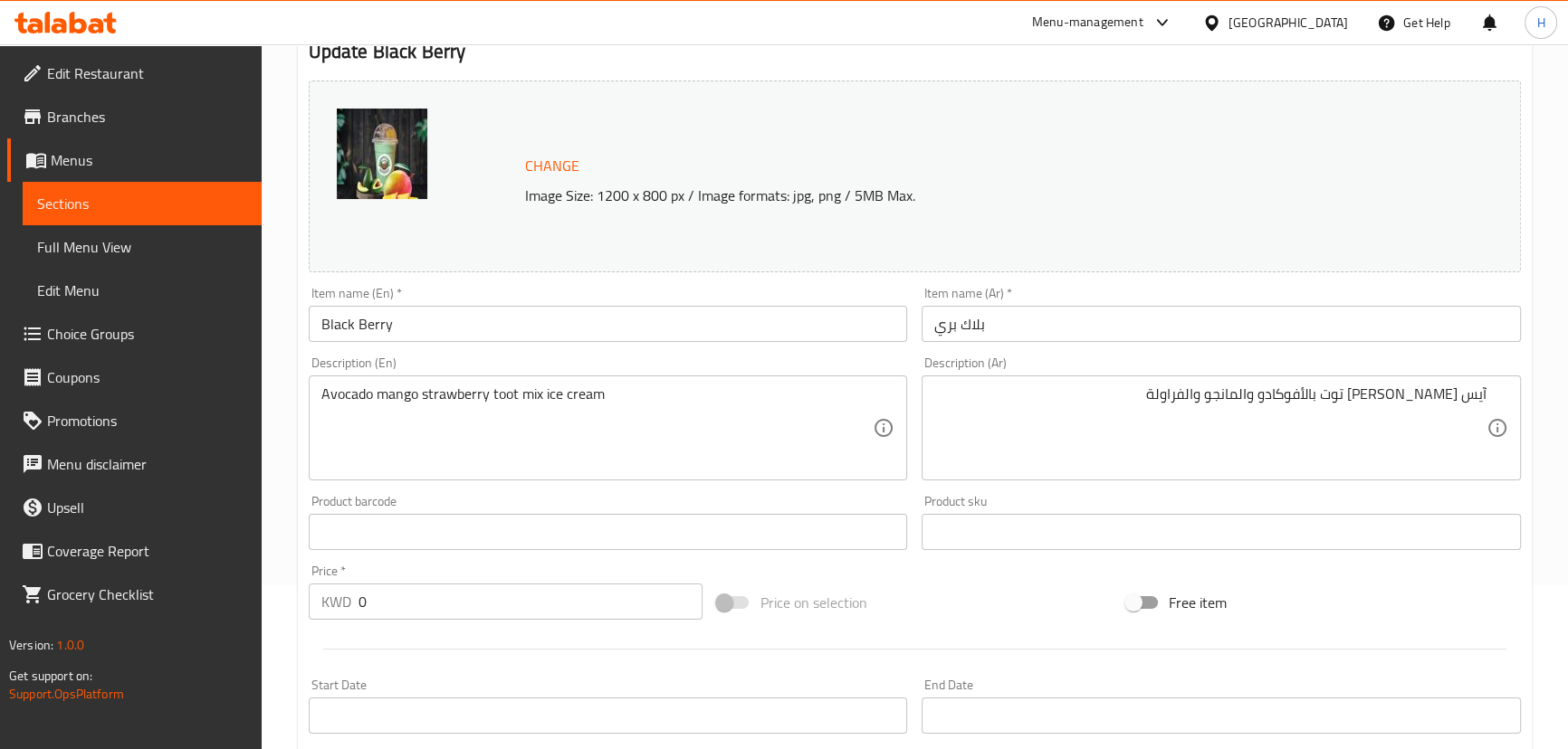
click at [570, 325] on input "Black Berry" at bounding box center [607, 324] width 599 height 36
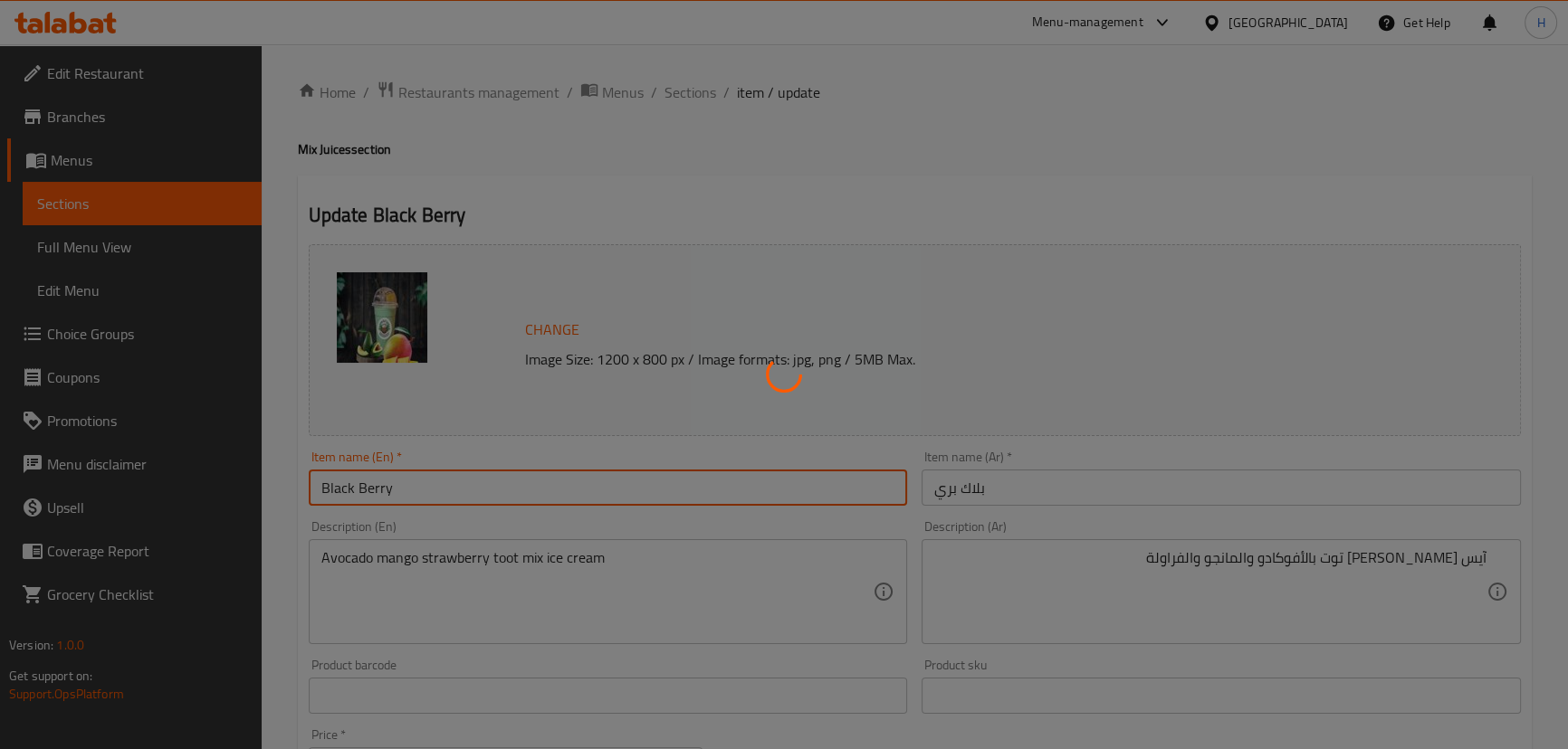
scroll to position [0, 0]
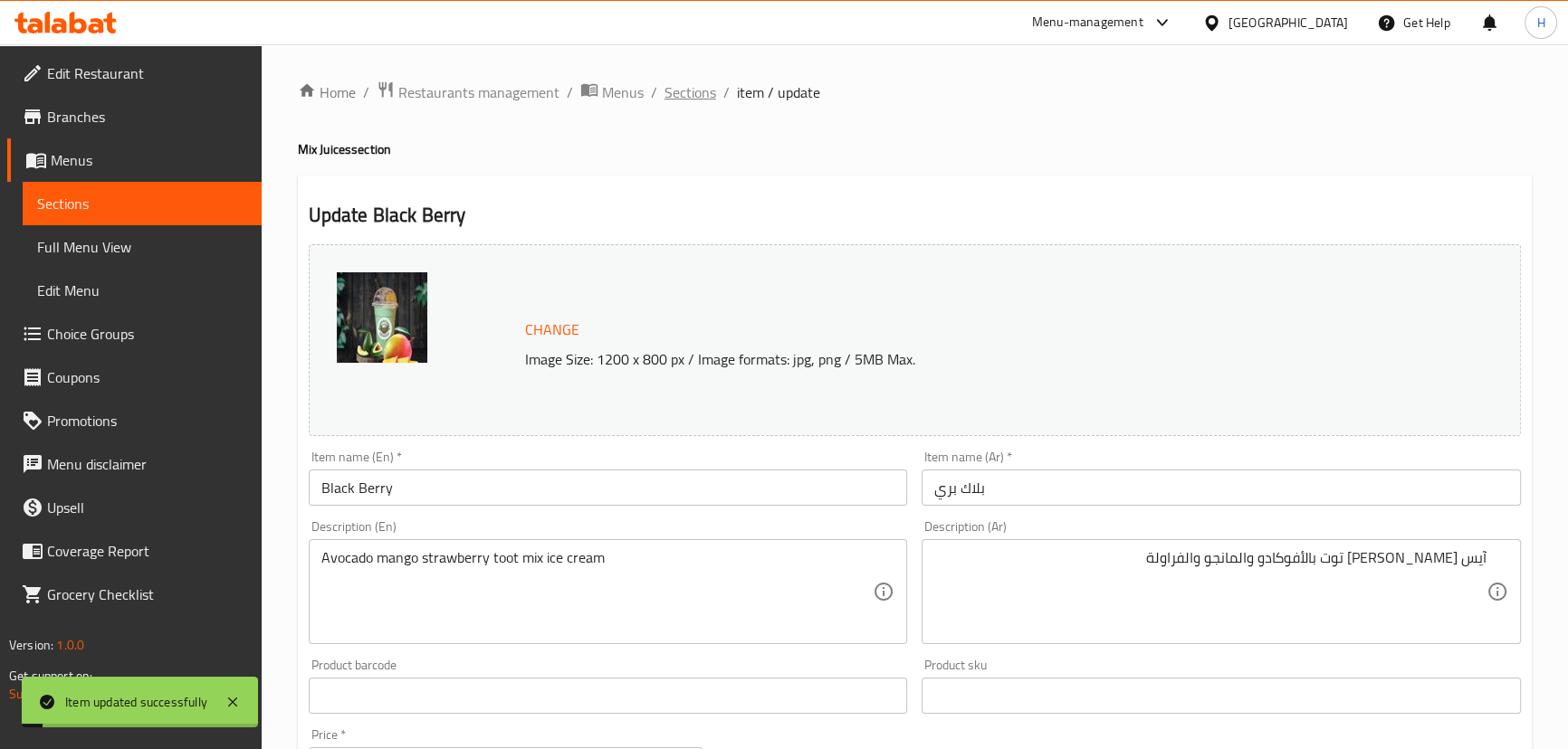
click at [683, 93] on span "Sections" at bounding box center [690, 92] width 51 height 22
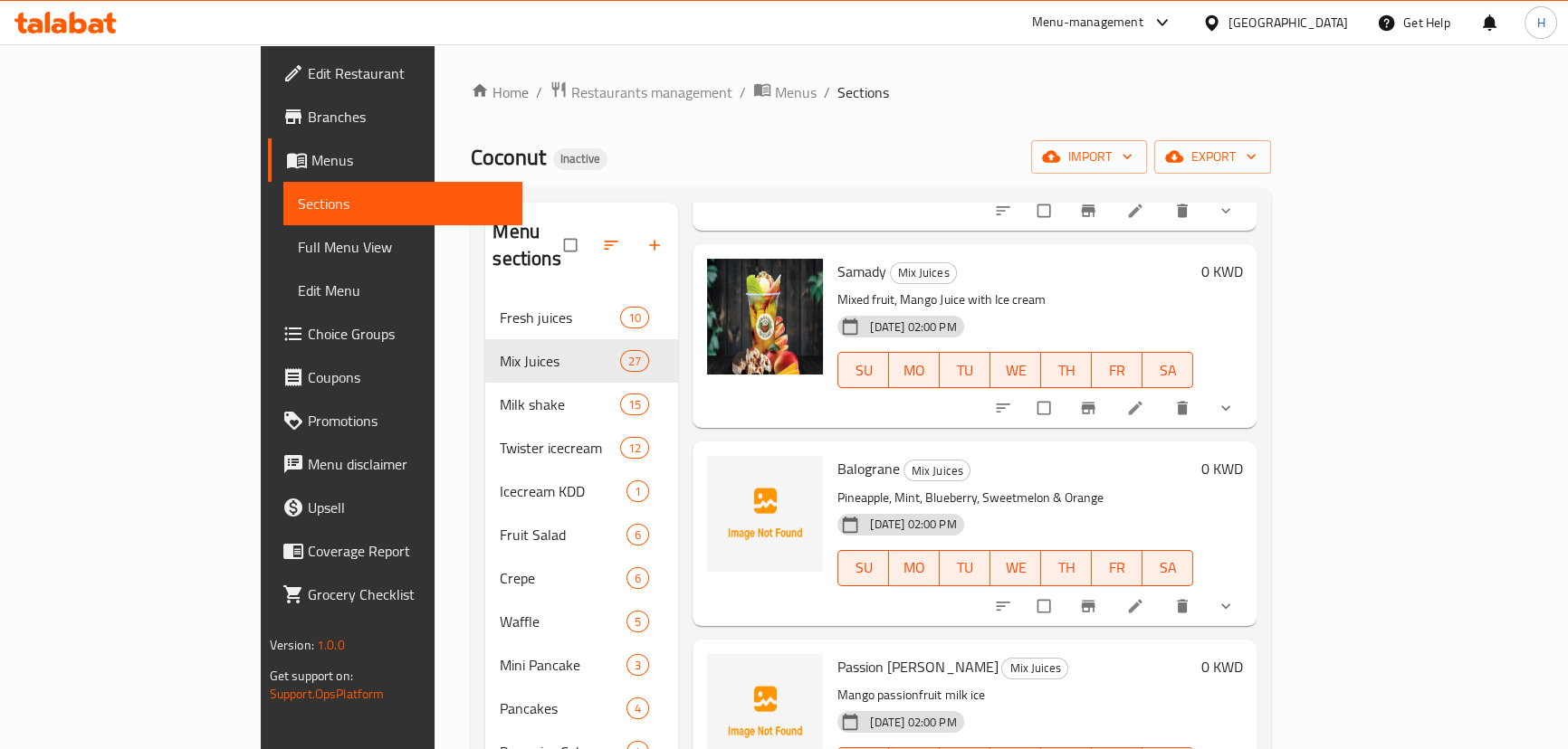
scroll to position [4459, 0]
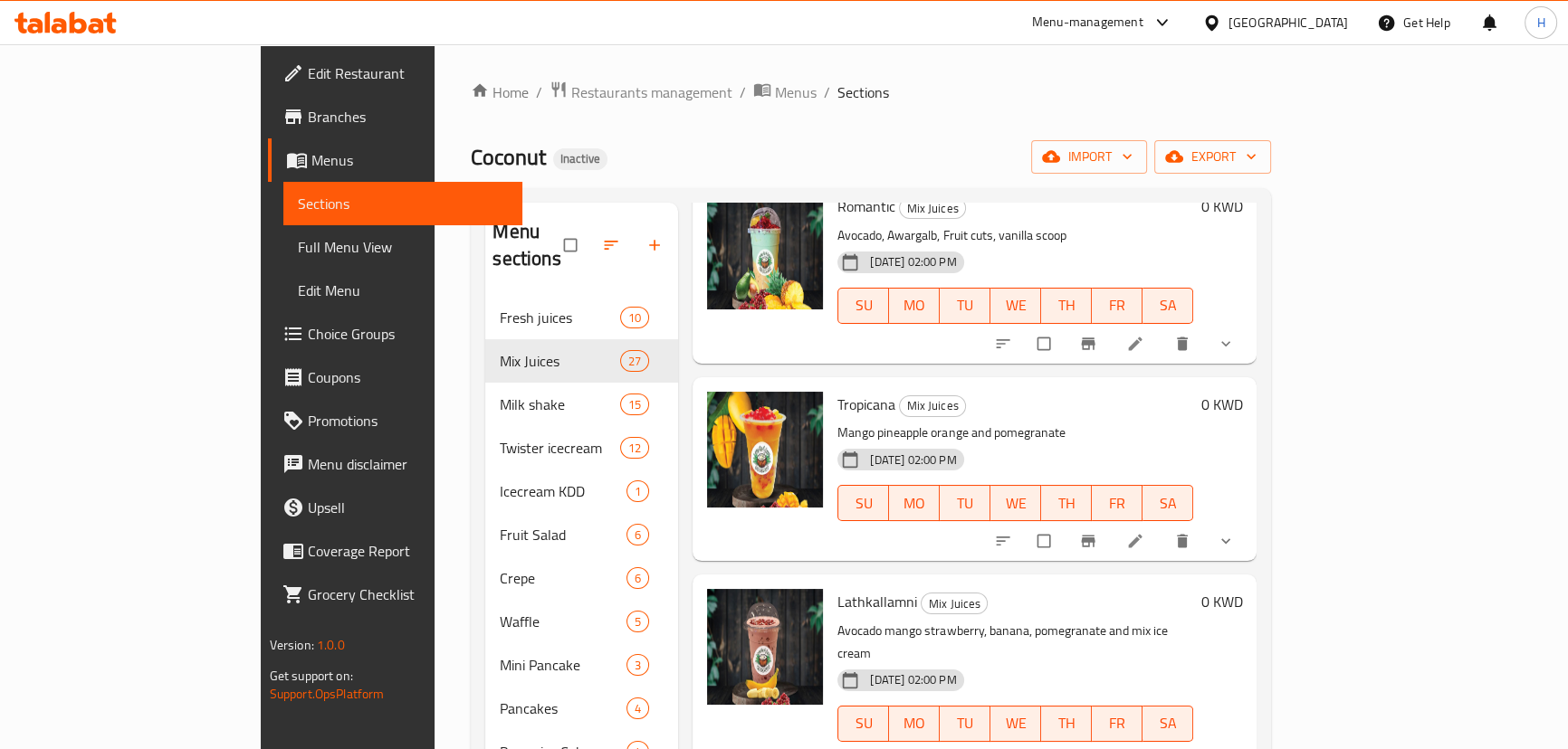
click at [1018, 496] on div "SU MO TU WE TH FR SA" at bounding box center [1015, 503] width 370 height 50
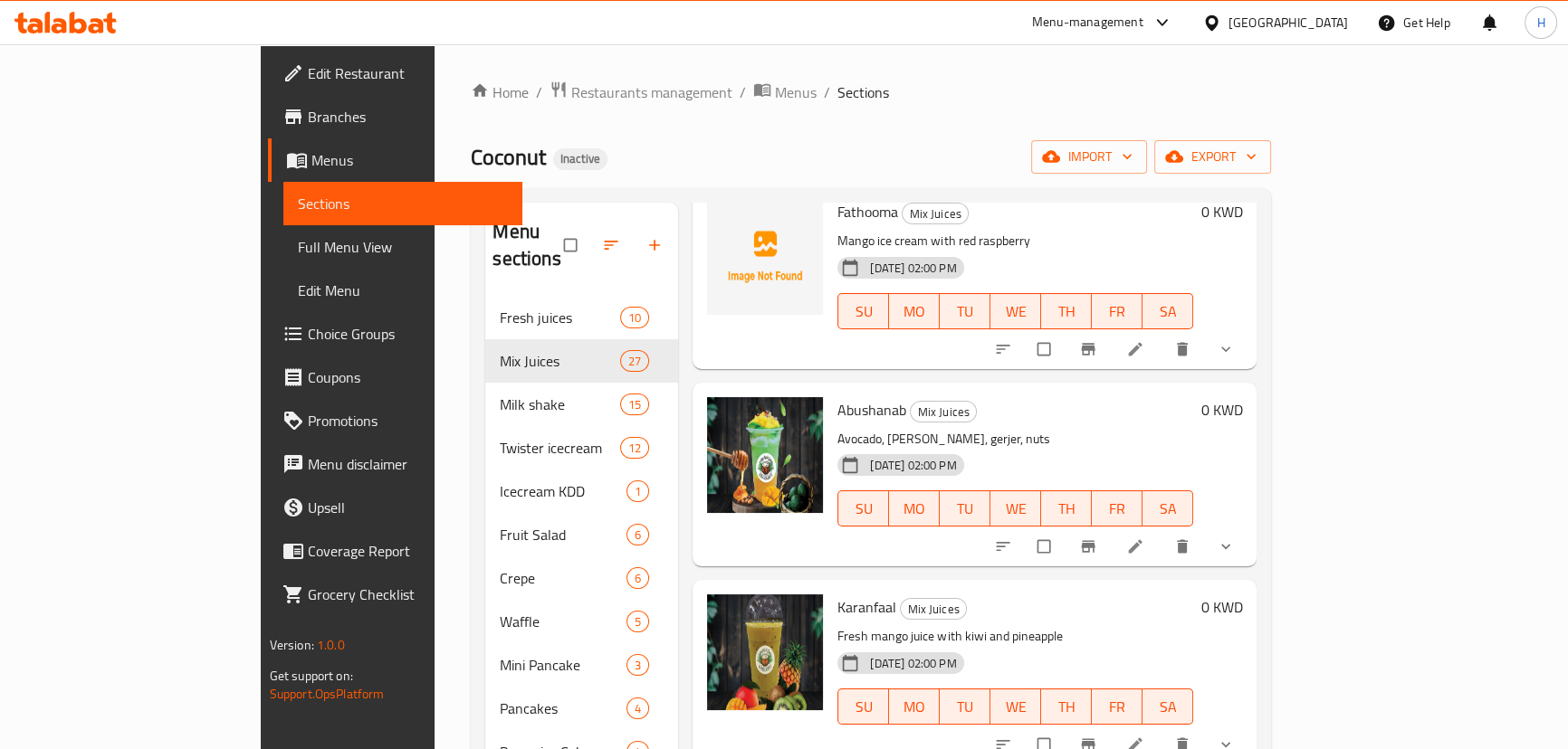
scroll to position [2319, 0]
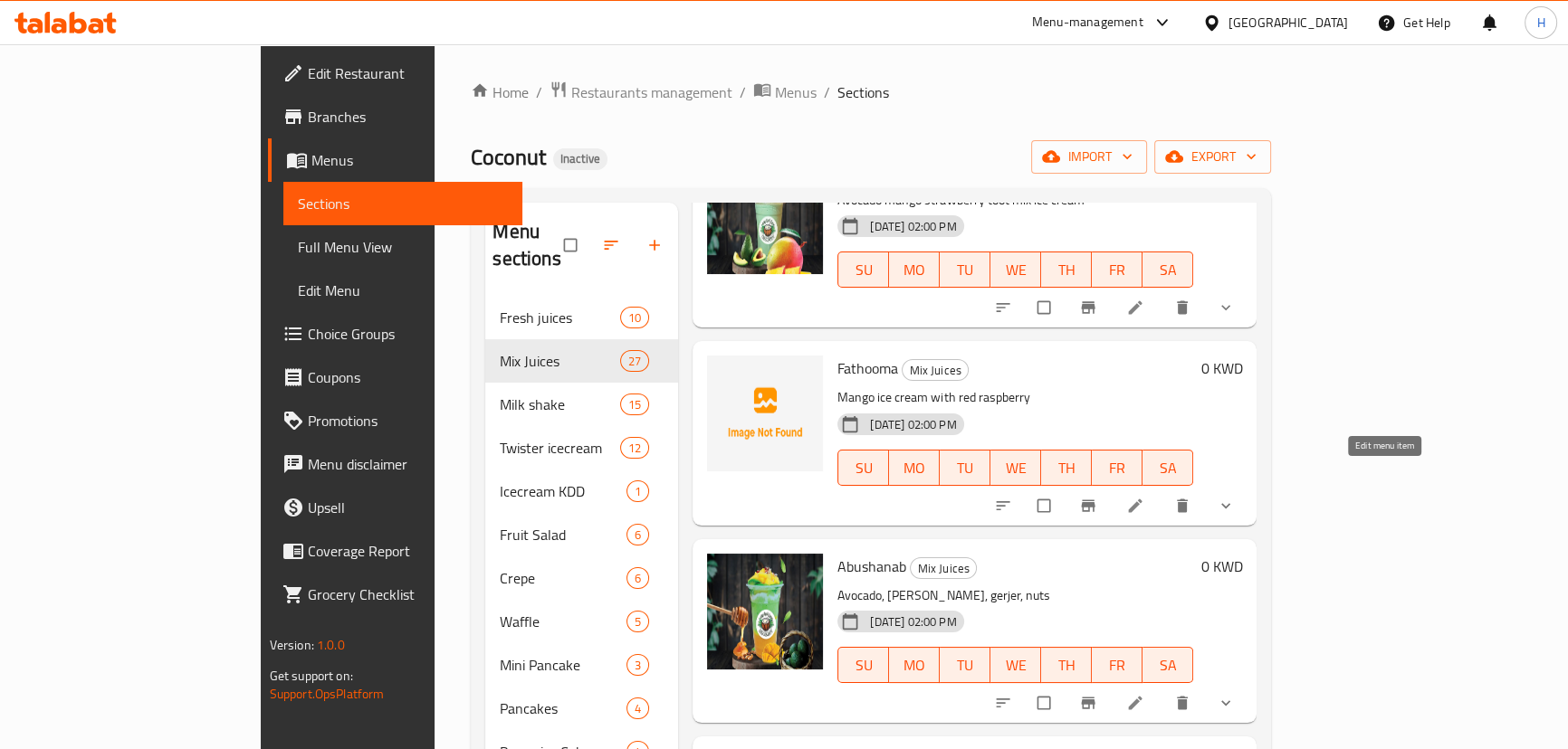
click at [1144, 497] on icon at bounding box center [1135, 505] width 18 height 18
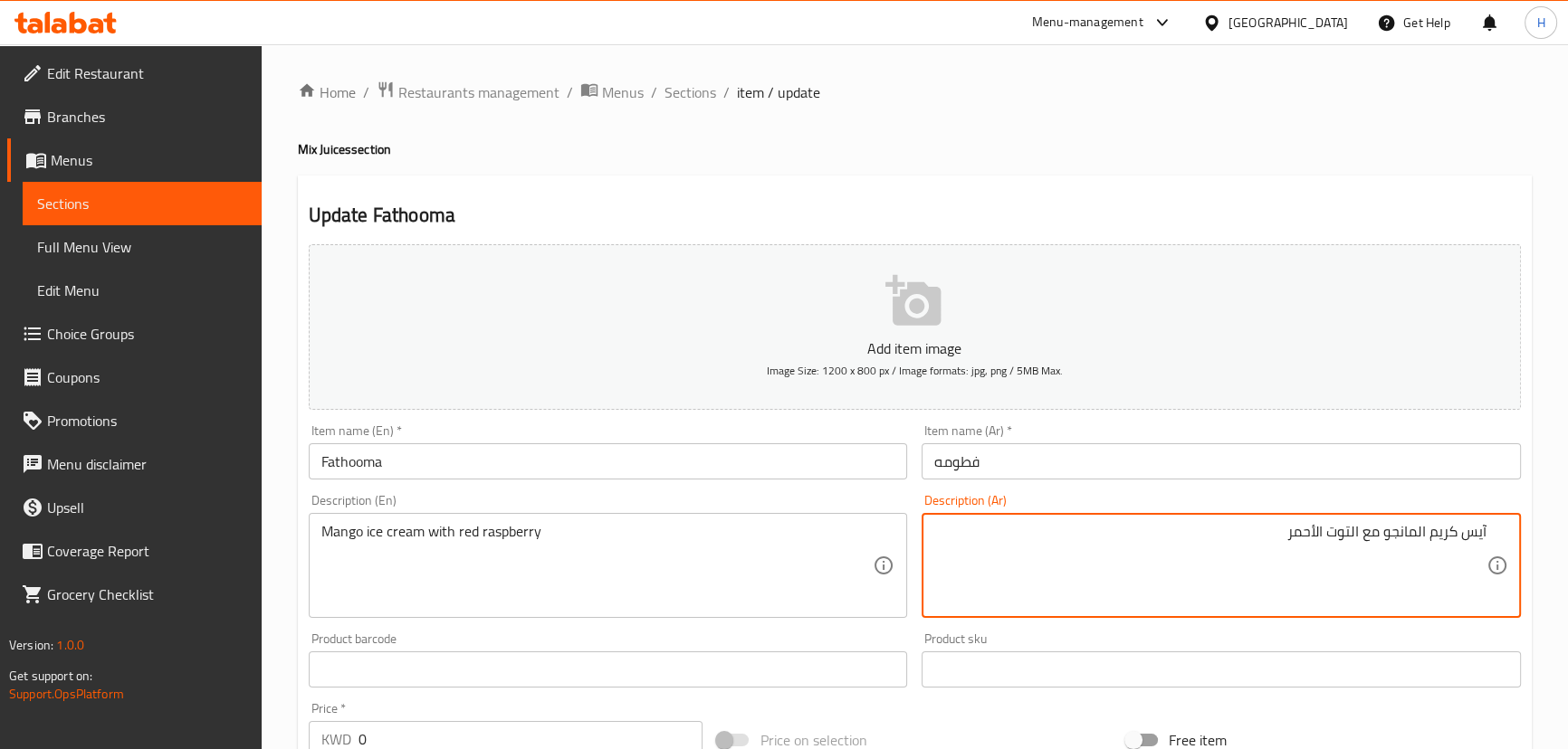
click at [1325, 532] on textarea "آيس كريم المانجو مع التوت الأحمر" at bounding box center [1210, 566] width 552 height 86
type textarea "آيس كريم المانجو مع التوت البري الأحمر"
click at [750, 458] on input "Fathooma" at bounding box center [607, 462] width 599 height 36
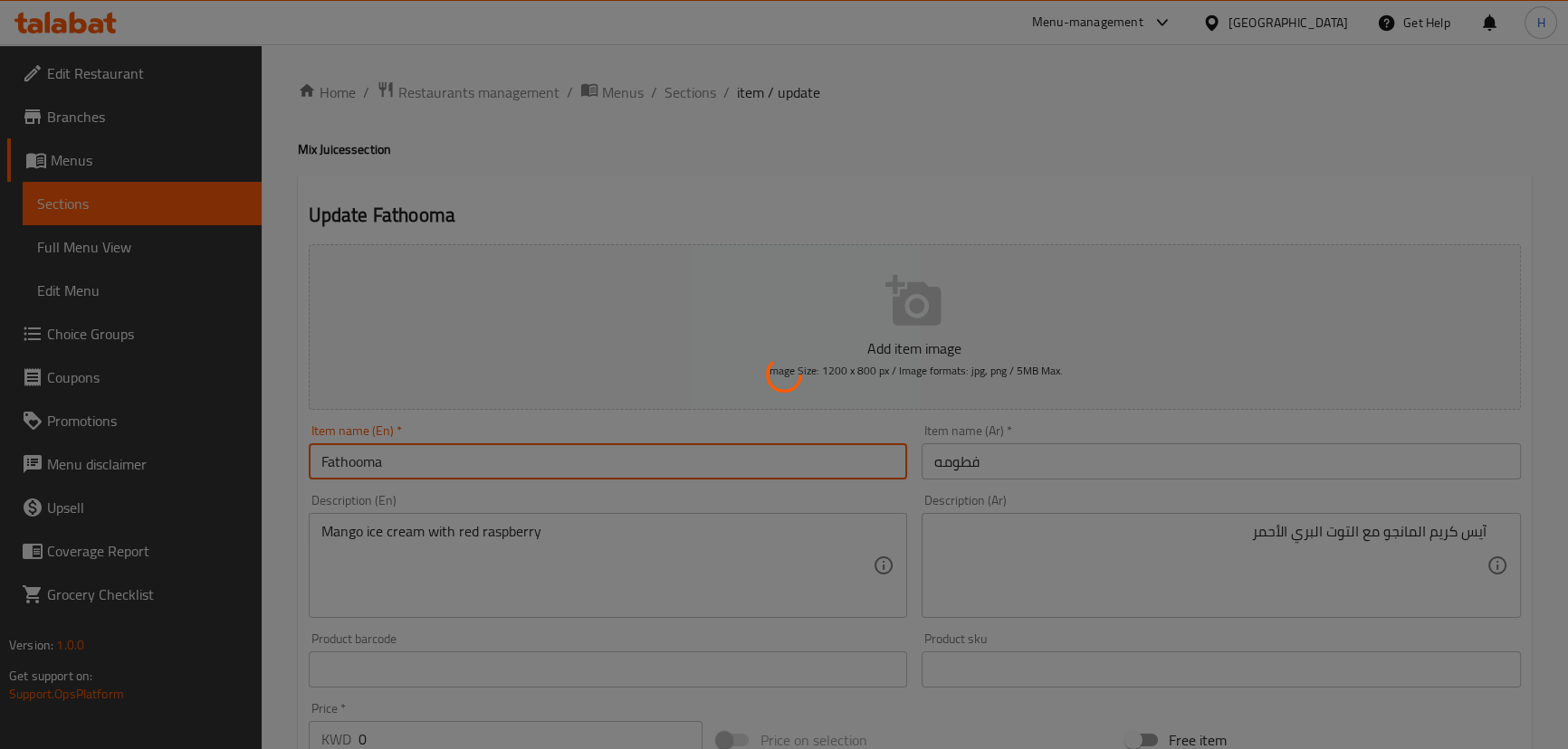
click at [913, 164] on div at bounding box center [784, 374] width 1568 height 749
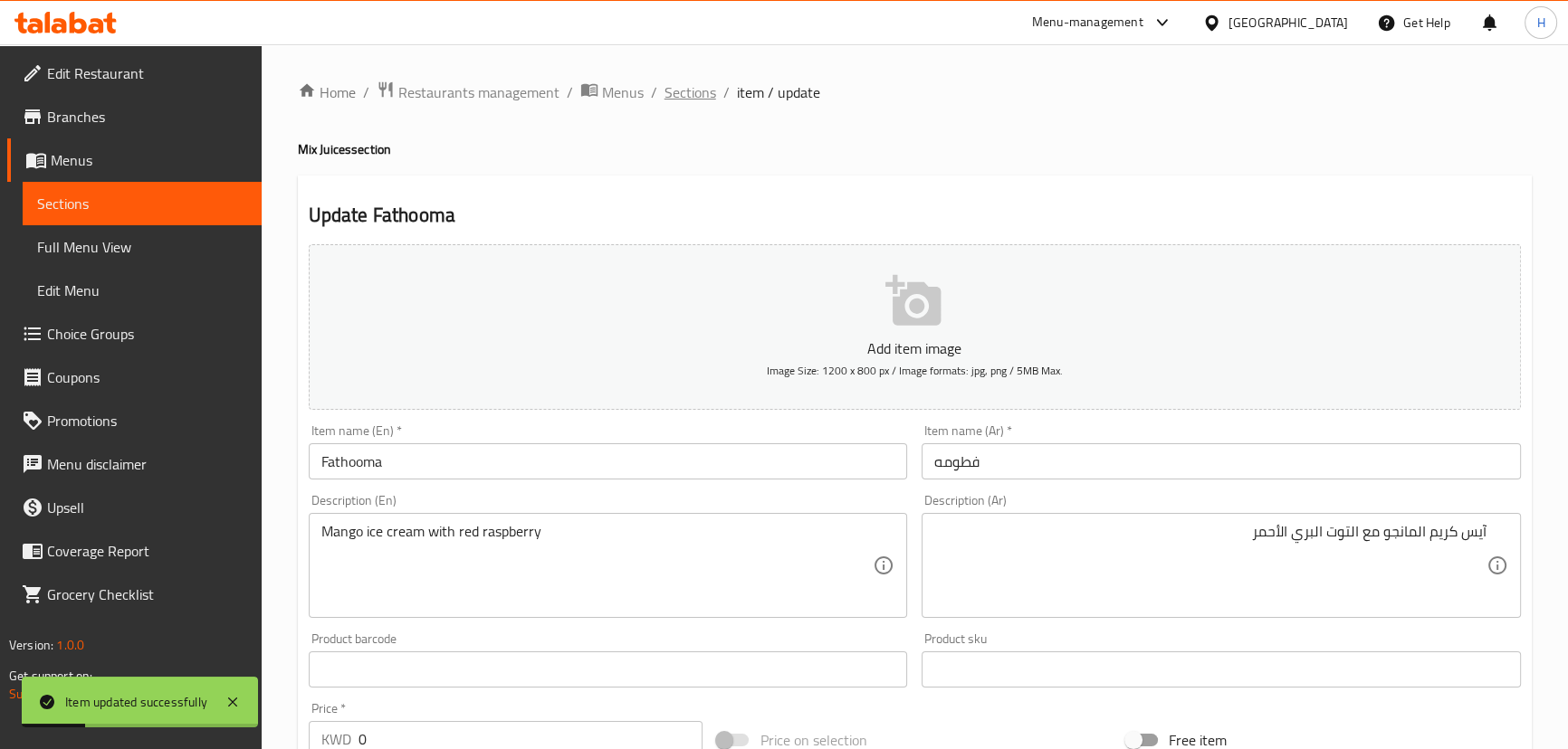
click at [693, 92] on span "Sections" at bounding box center [690, 92] width 51 height 22
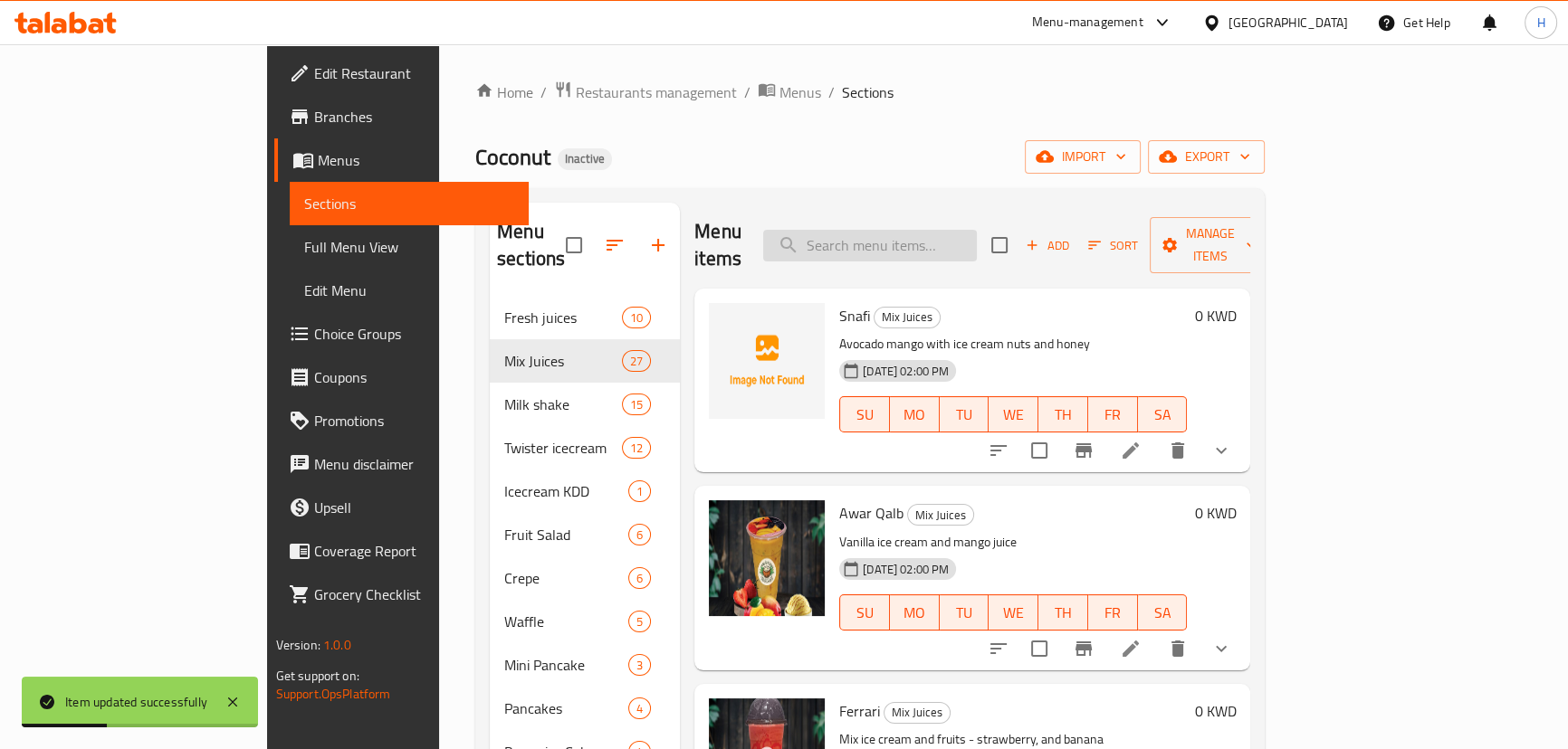
click at [939, 230] on input "search" at bounding box center [870, 246] width 213 height 31
paste input "Queen"
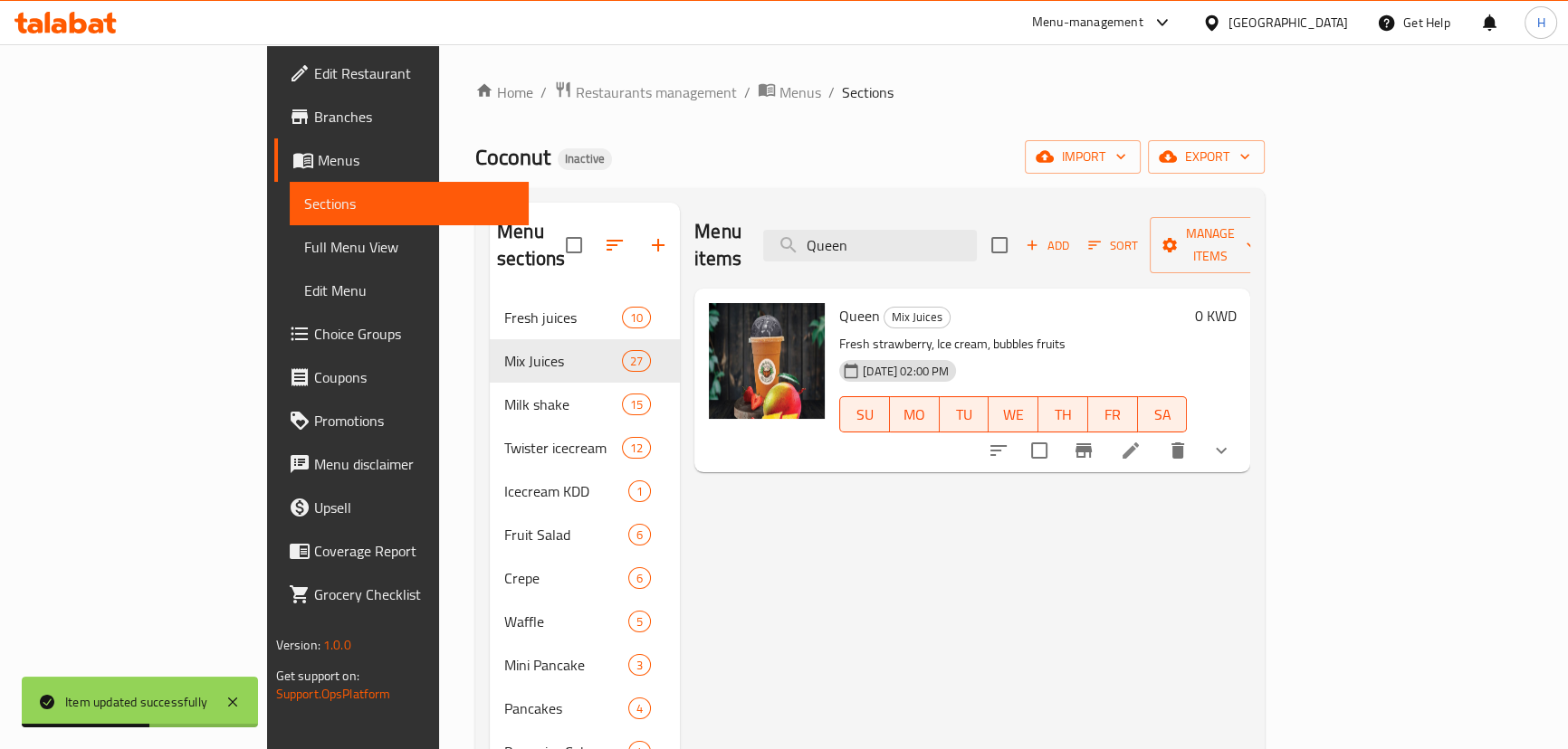
type input "Queen"
click at [1156, 434] on li at bounding box center [1130, 450] width 50 height 32
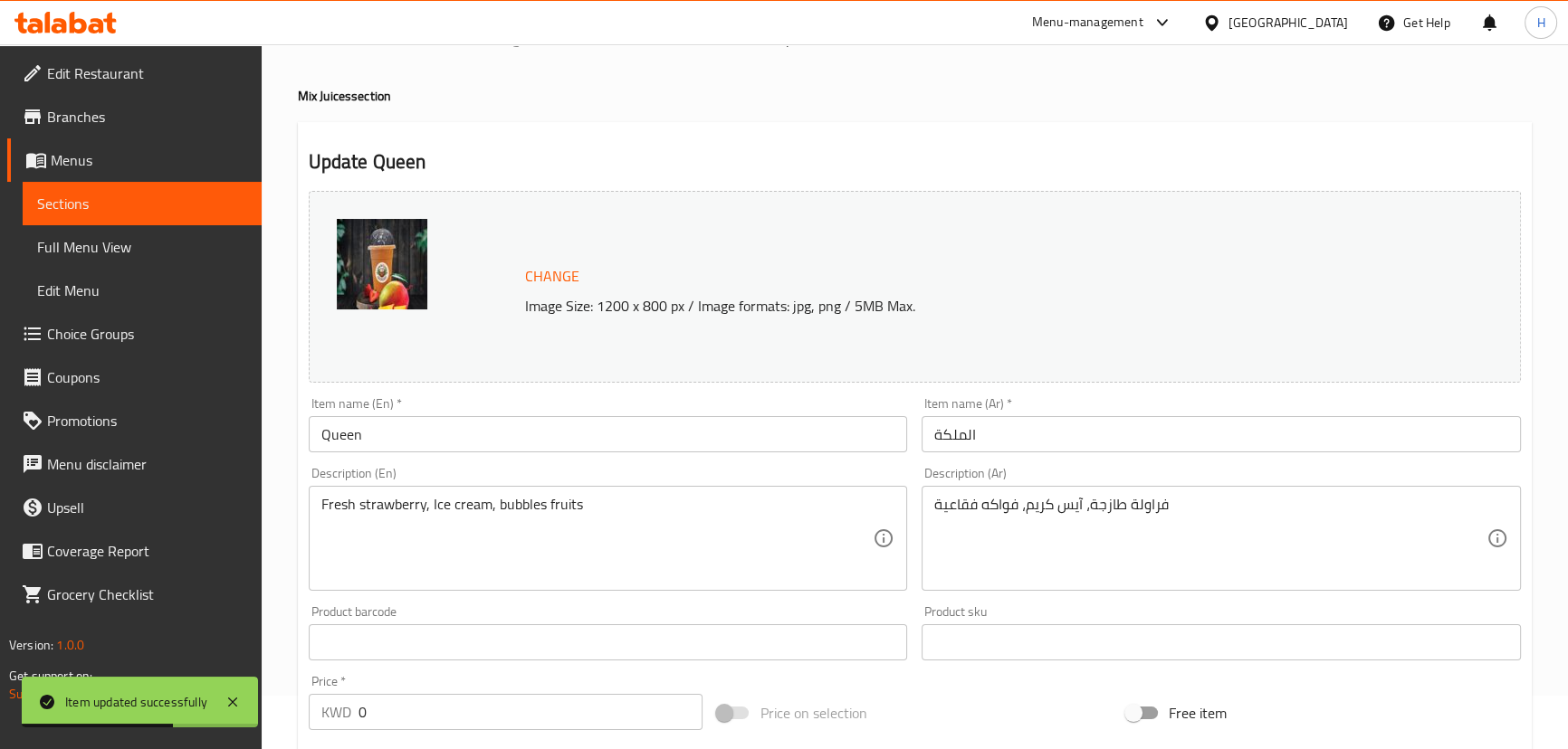
scroll to position [82, 0]
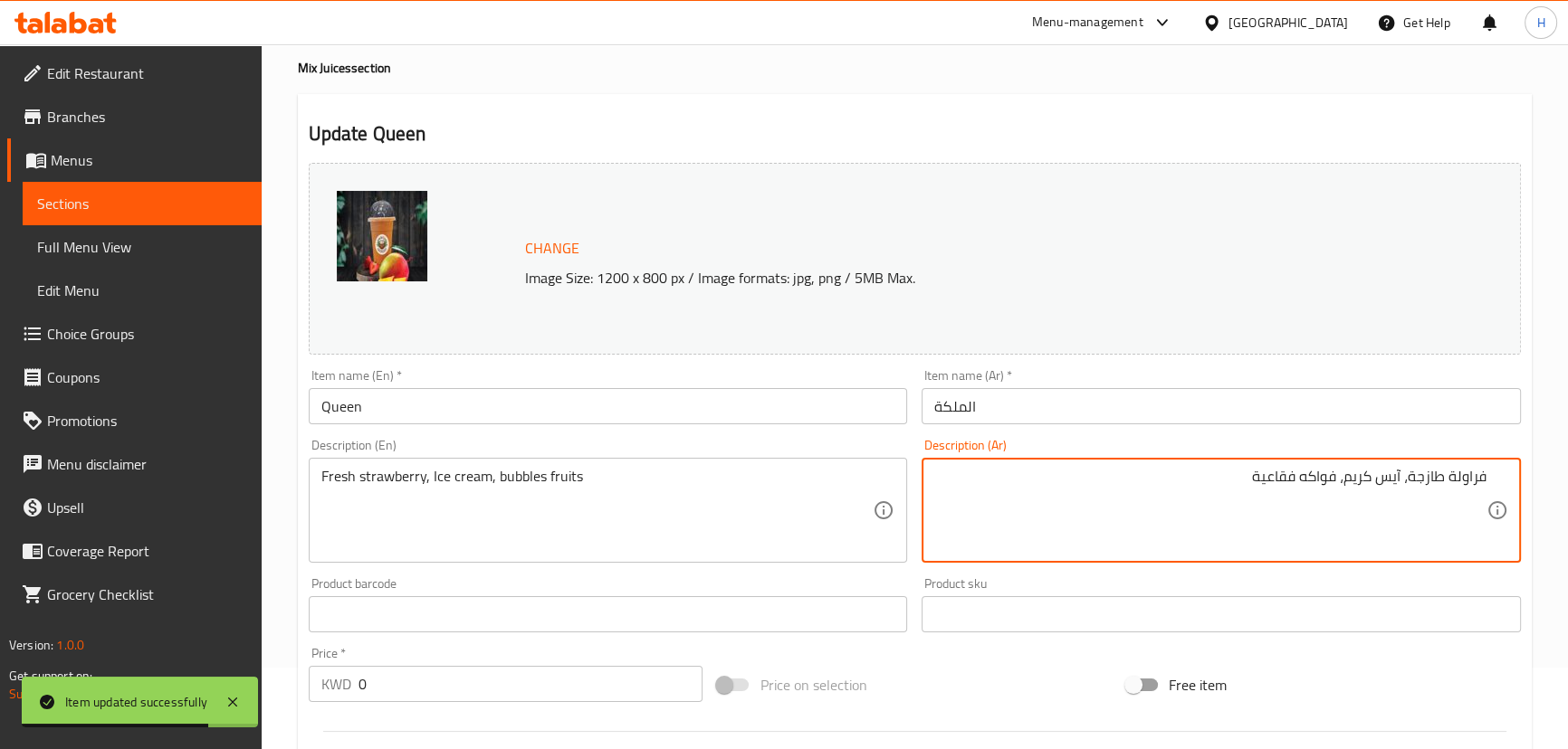
click at [1285, 483] on textarea "فراولة طازجة، آيس كريم، فواكه فقاعية" at bounding box center [1210, 511] width 552 height 86
type textarea "فراولة طازجة، [PERSON_NAME]، فواكه بابلز"
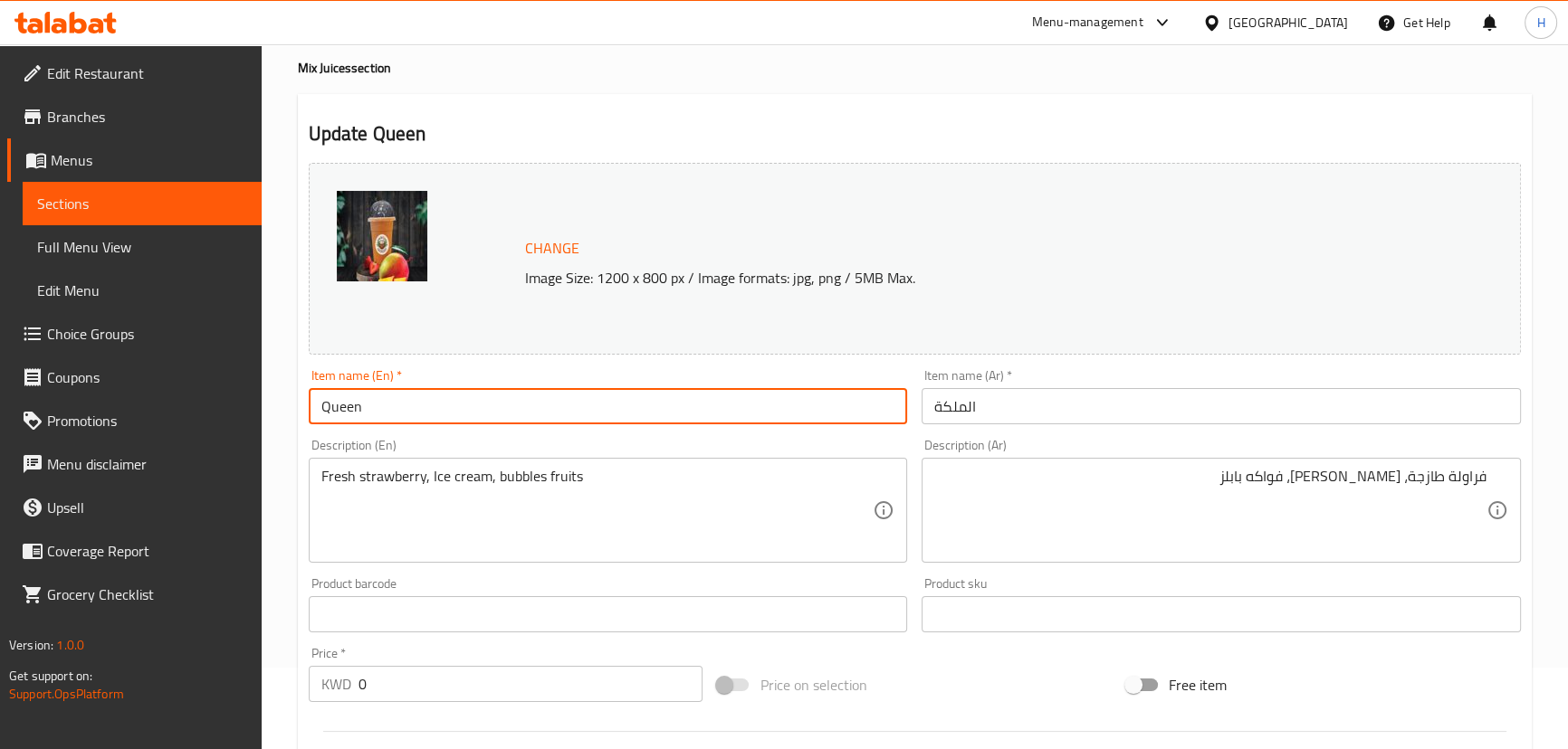
click at [599, 406] on input "Queen" at bounding box center [607, 406] width 599 height 36
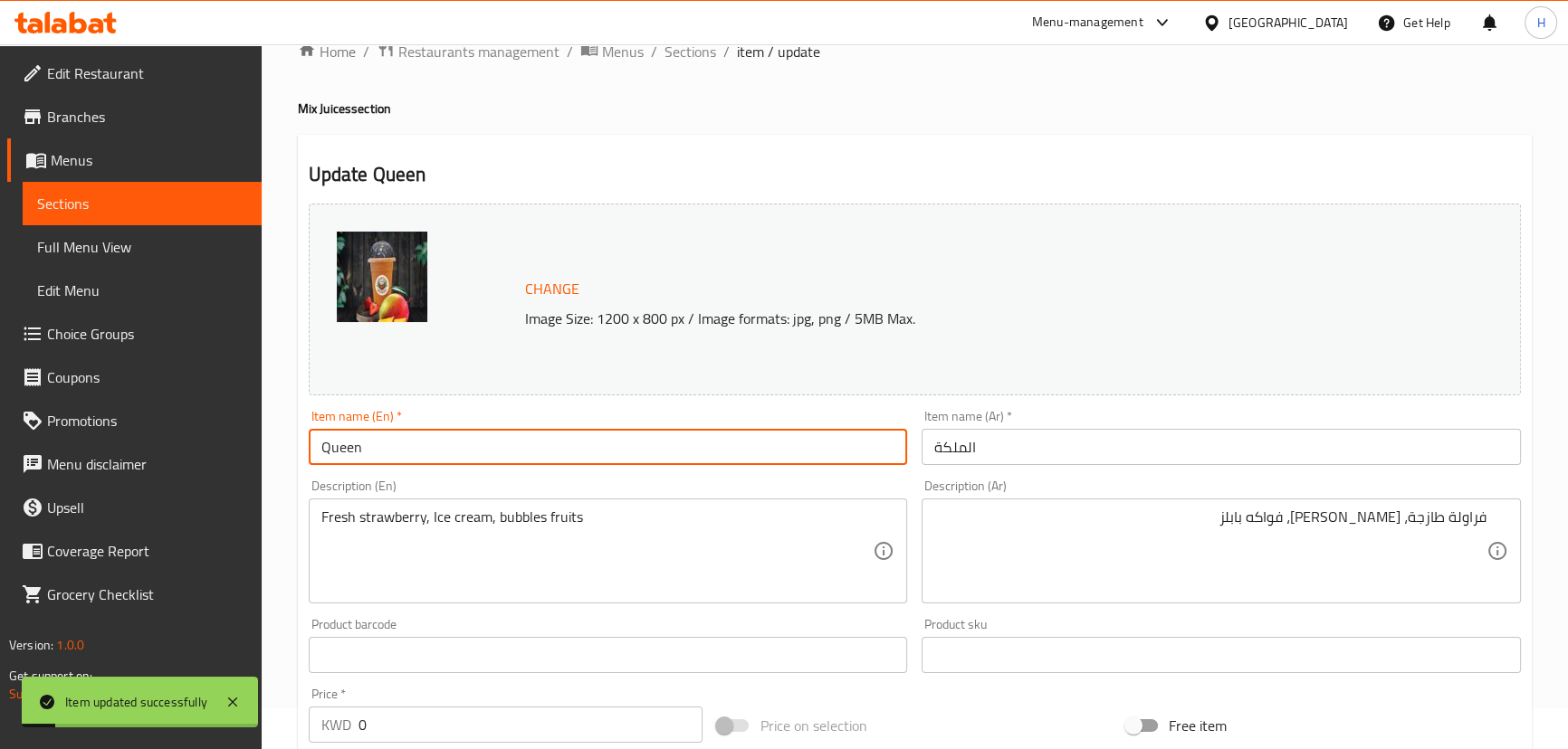
scroll to position [0, 0]
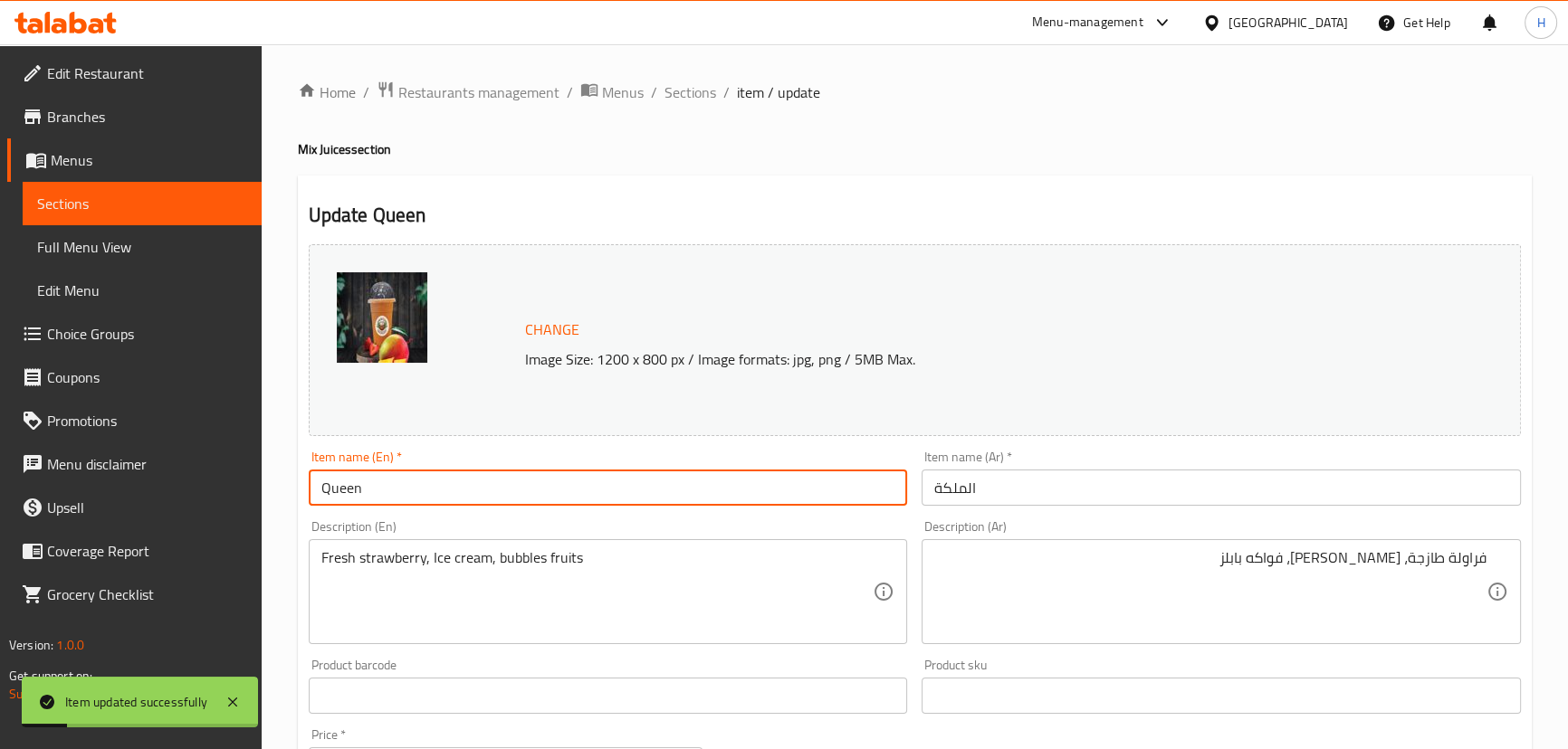
drag, startPoint x: 702, startPoint y: 95, endPoint x: 456, endPoint y: 1, distance: 263.3
click at [702, 95] on span "Sections" at bounding box center [690, 92] width 51 height 22
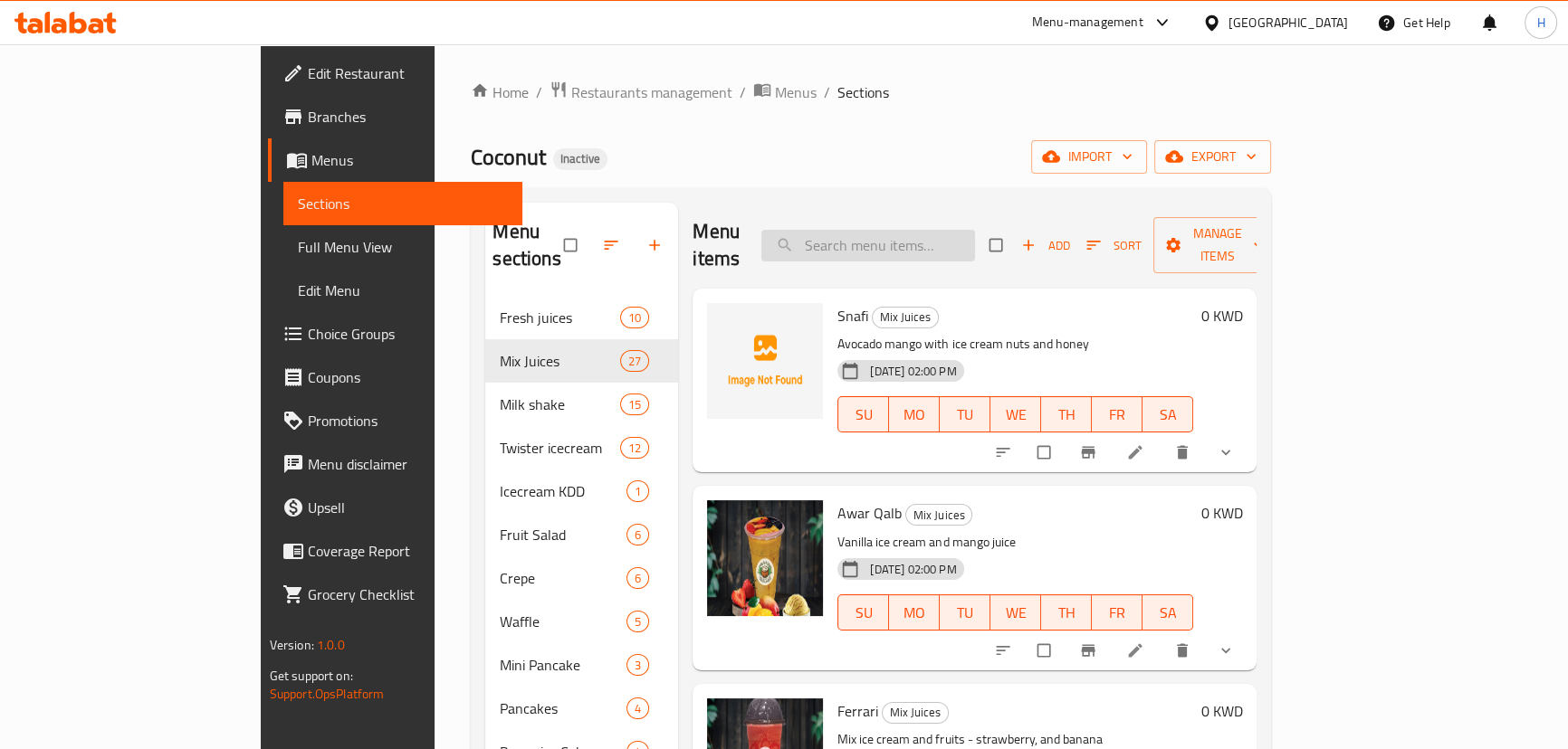
click at [952, 230] on input "search" at bounding box center [868, 246] width 213 height 31
paste input "Balograne"
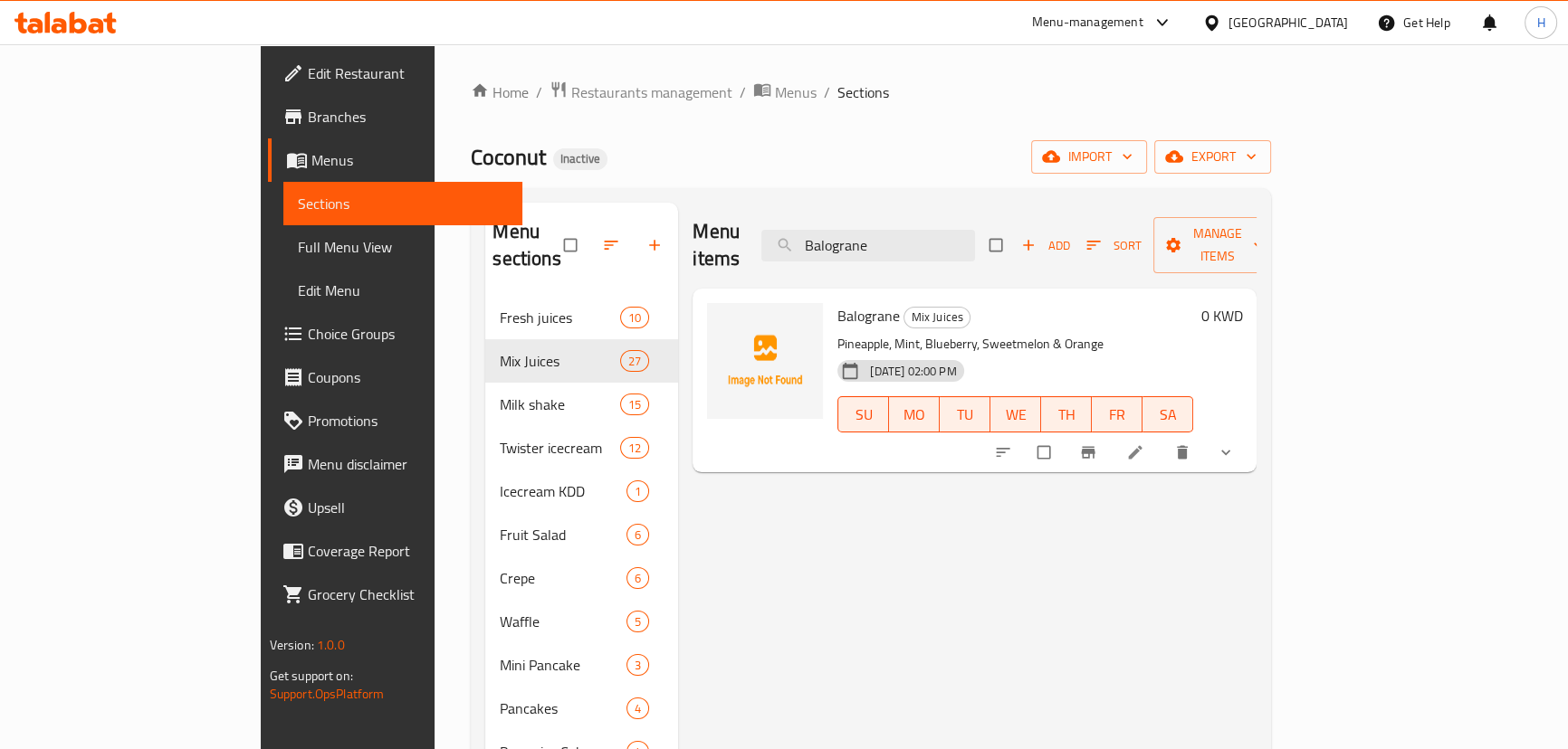
type input "Balograne"
click at [1144, 443] on icon at bounding box center [1135, 452] width 18 height 18
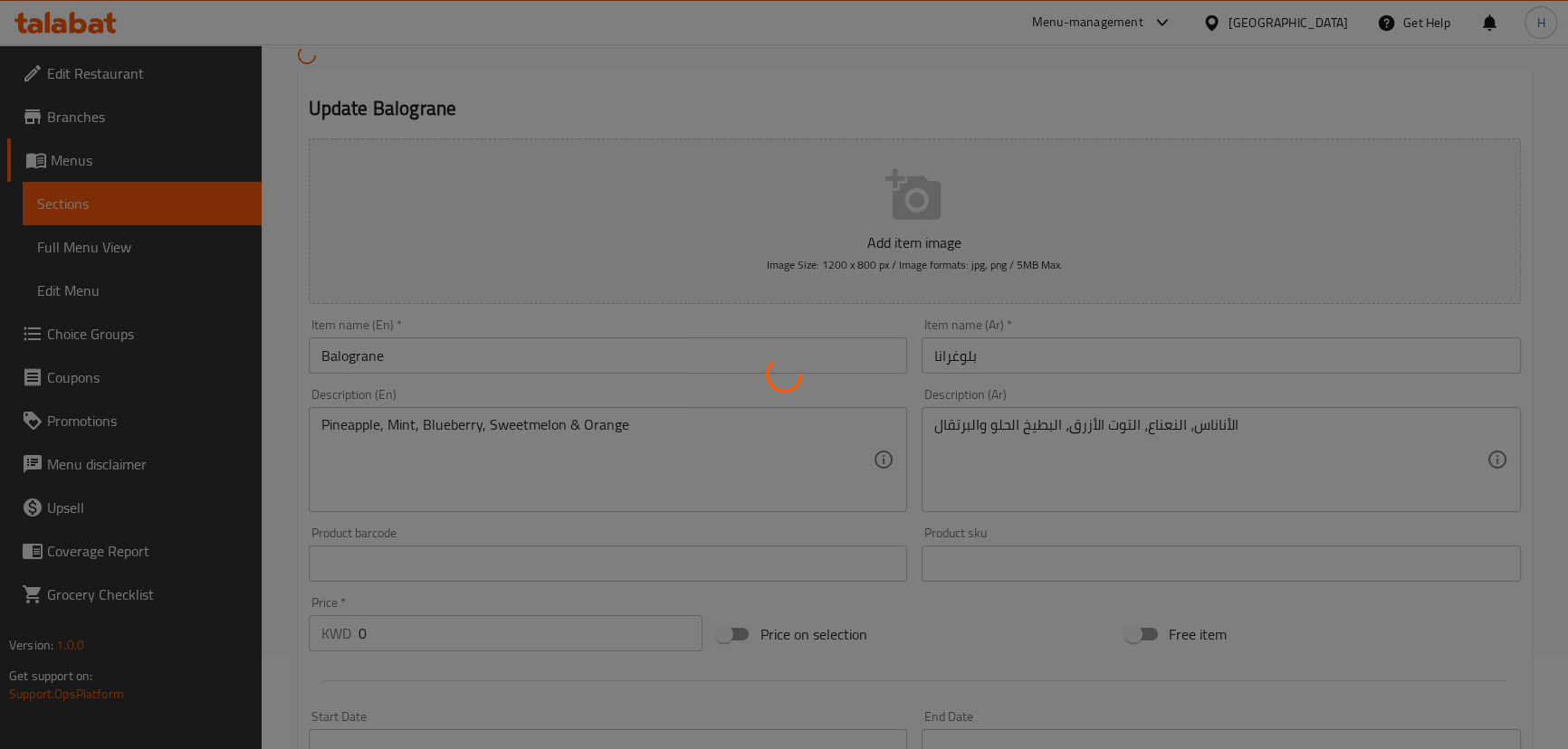
scroll to position [164, 0]
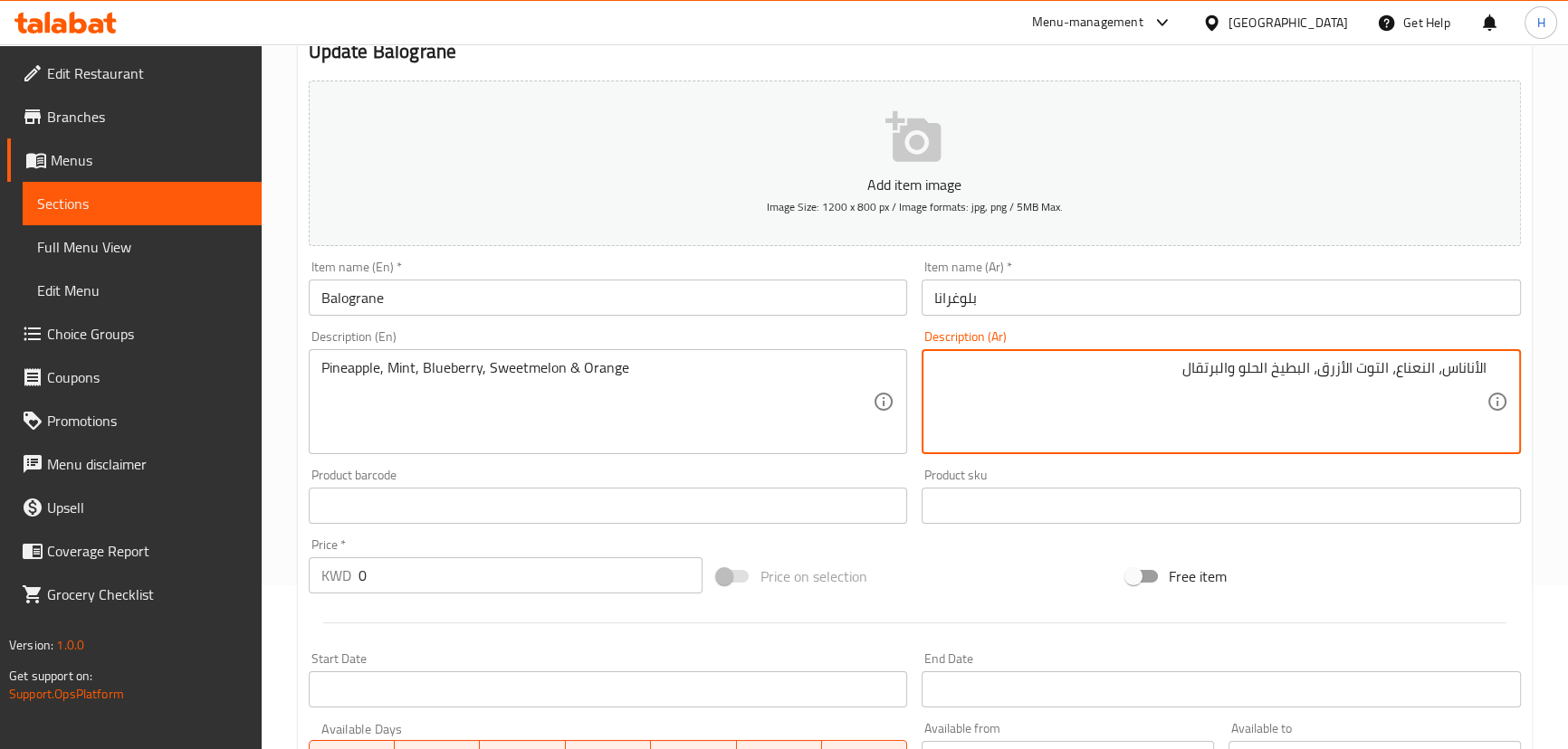
drag, startPoint x: 1312, startPoint y: 366, endPoint x: 1242, endPoint y: 359, distance: 70.3
click at [1242, 359] on textarea "الأناناس، النعناع، التوت الأزرق، البطيخ الحلو والبرتقال" at bounding box center [1210, 402] width 552 height 86
type textarea "الأناناس، النعناع، التوت الأزرق، شمام والبرتقال"
click at [764, 294] on input "Balograne" at bounding box center [607, 298] width 599 height 36
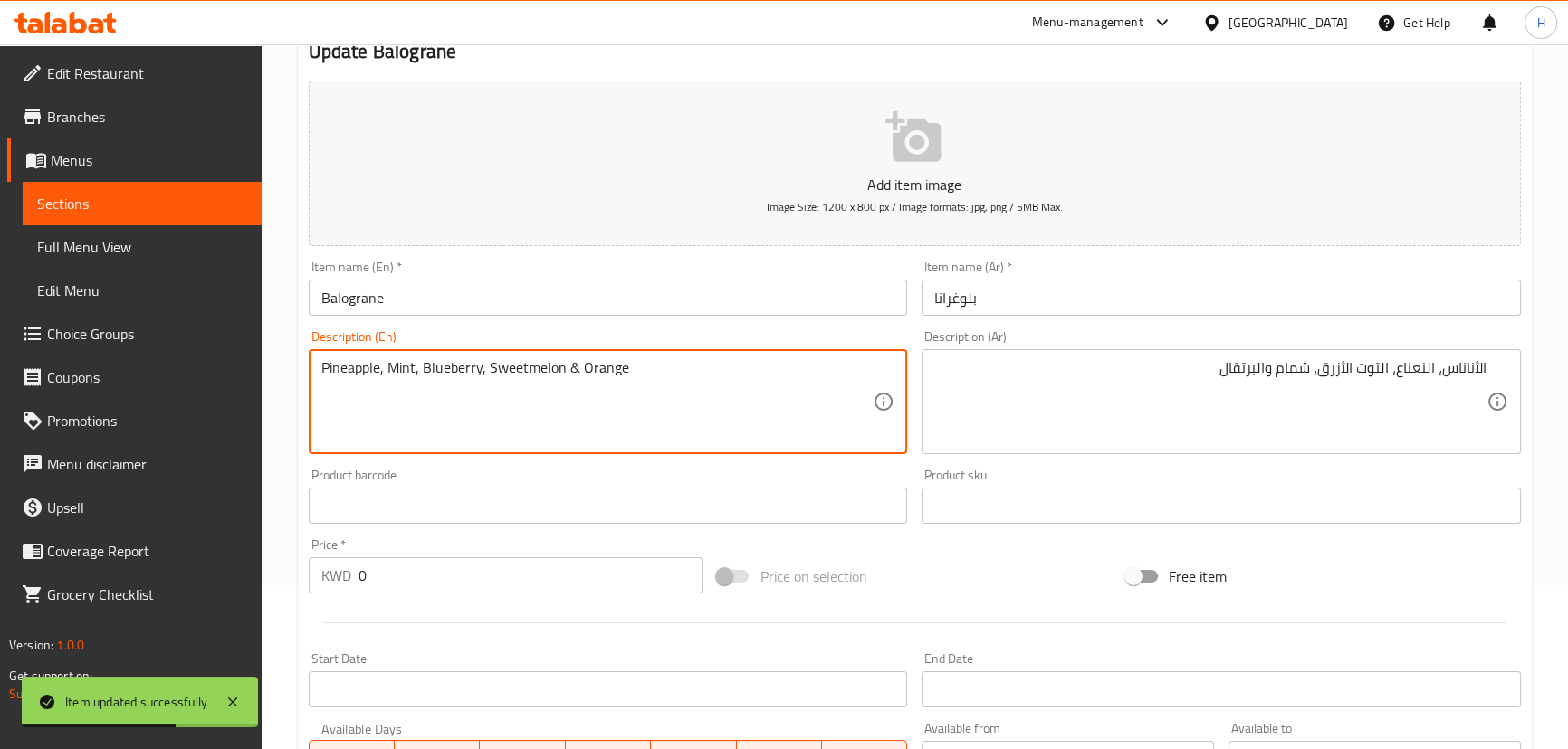
drag, startPoint x: 526, startPoint y: 364, endPoint x: 539, endPoint y: 322, distance: 44.0
click at [554, 327] on div "Description (En) Pineapple, Mint, Blueberry, Sweetmelon & Orange Description (E…" at bounding box center [608, 391] width 614 height 138
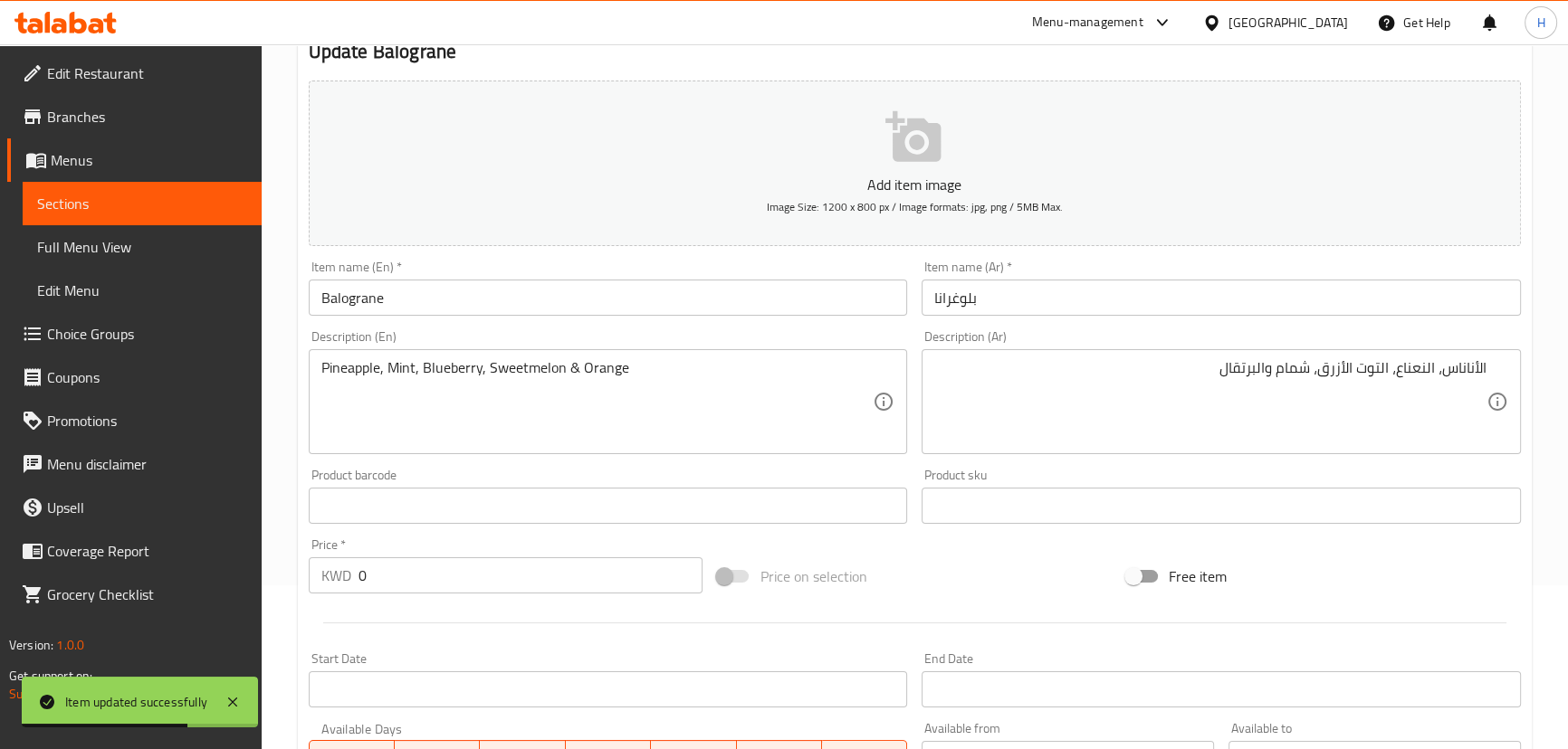
click at [469, 297] on input "Balograne" at bounding box center [607, 298] width 599 height 36
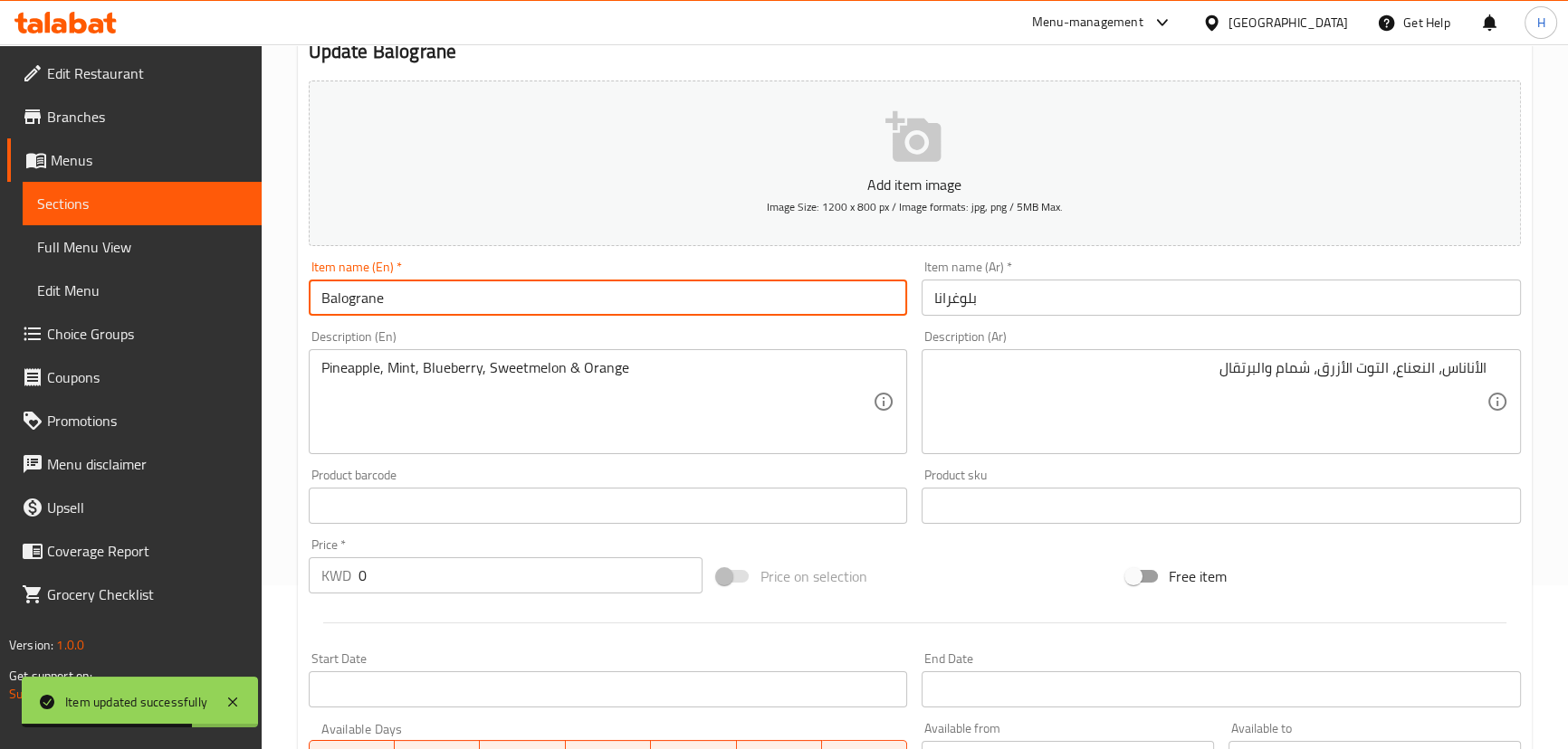
click at [469, 297] on input "Balograne" at bounding box center [607, 298] width 599 height 36
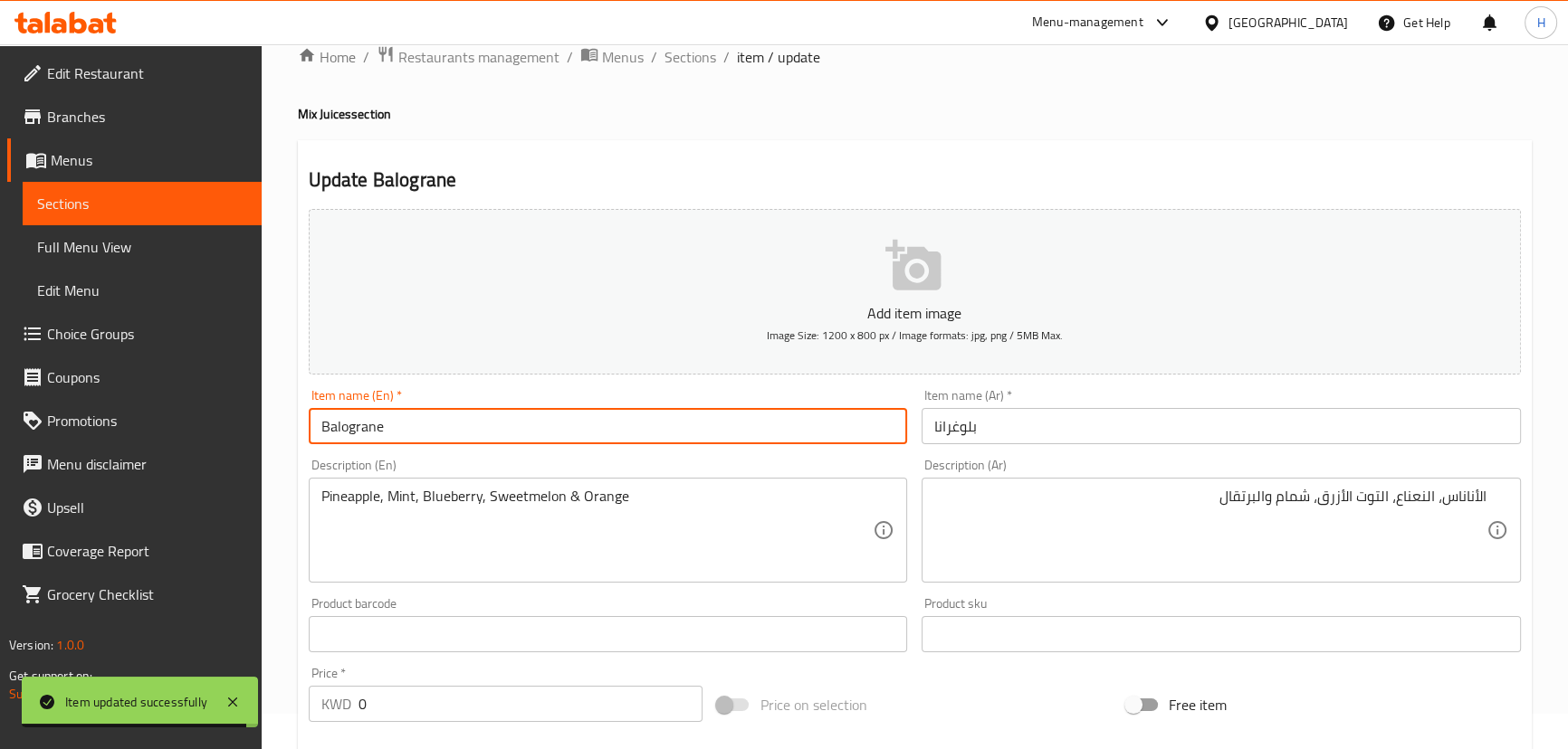
scroll to position [0, 0]
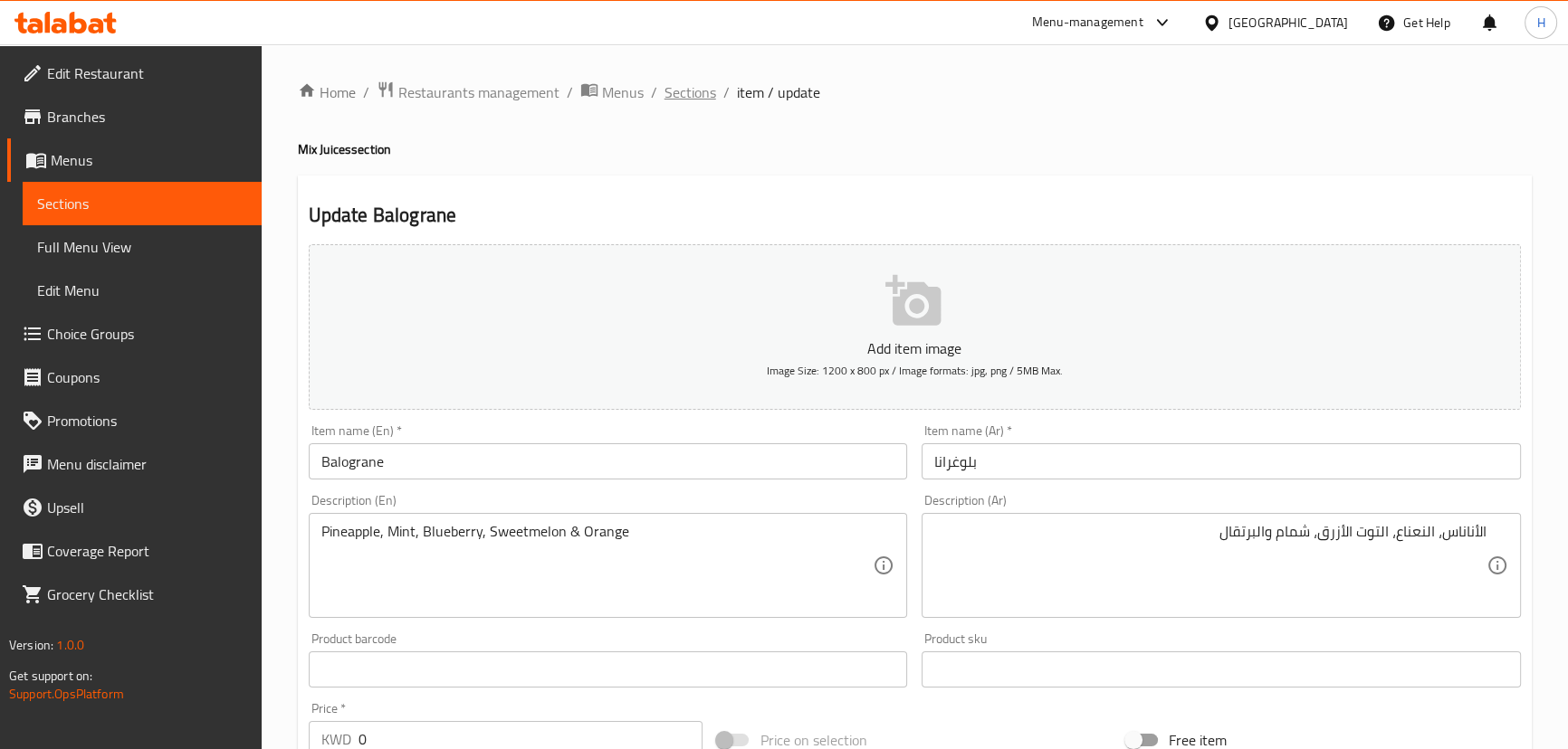
click at [697, 96] on span "Sections" at bounding box center [690, 92] width 51 height 22
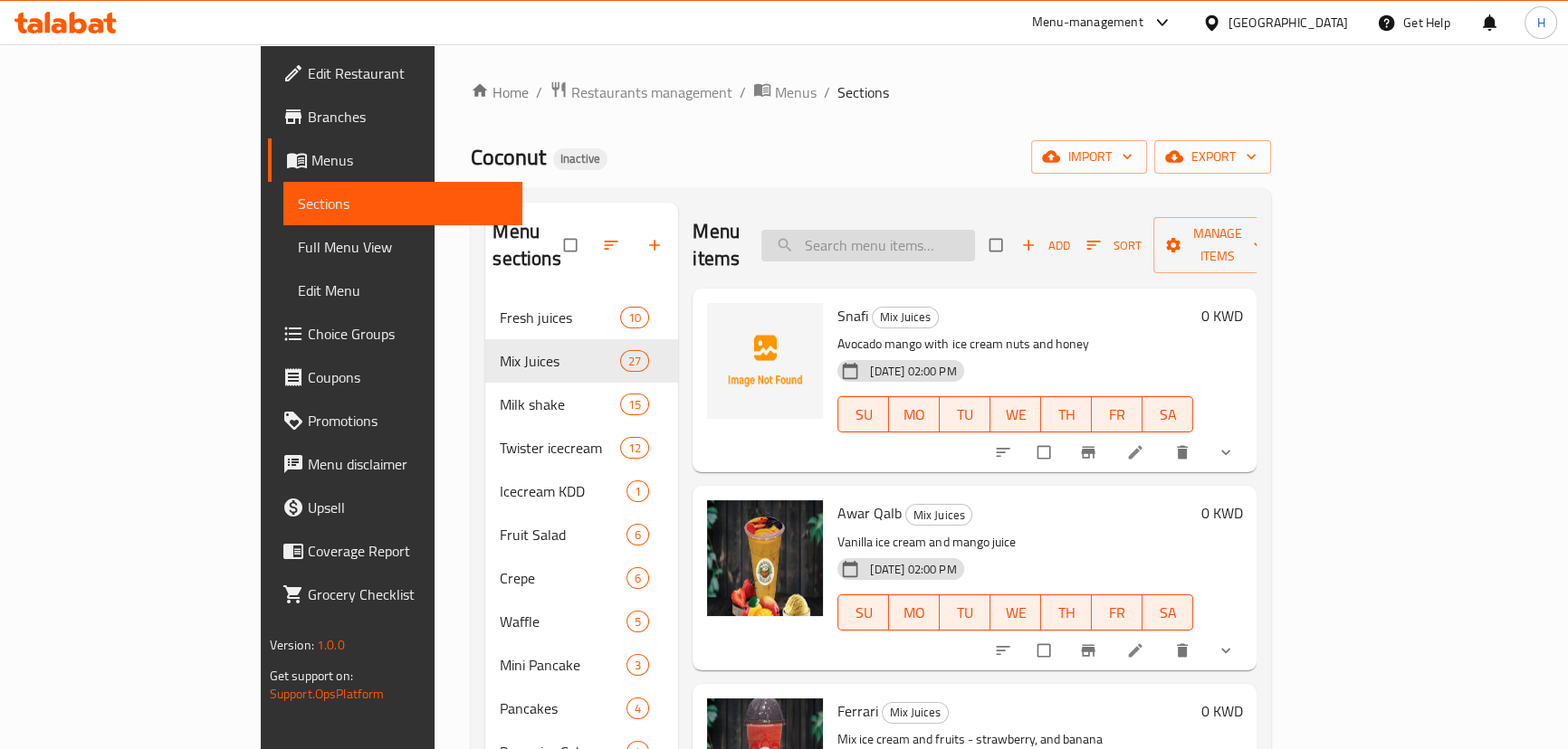
click at [971, 237] on input "search" at bounding box center [868, 246] width 213 height 31
paste input "Romantic"
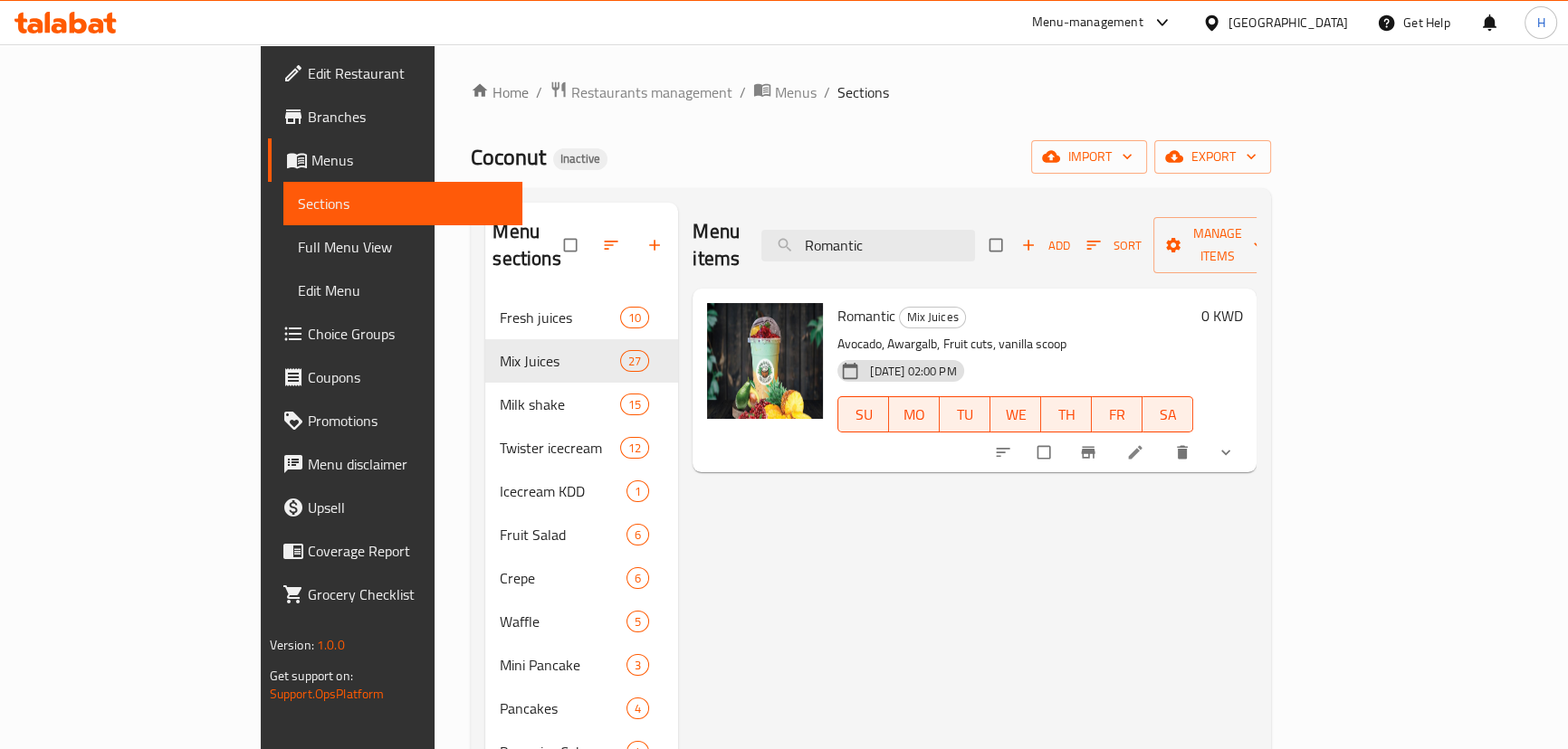
type input "Romantic"
click at [1142, 446] on icon at bounding box center [1136, 453] width 13 height 13
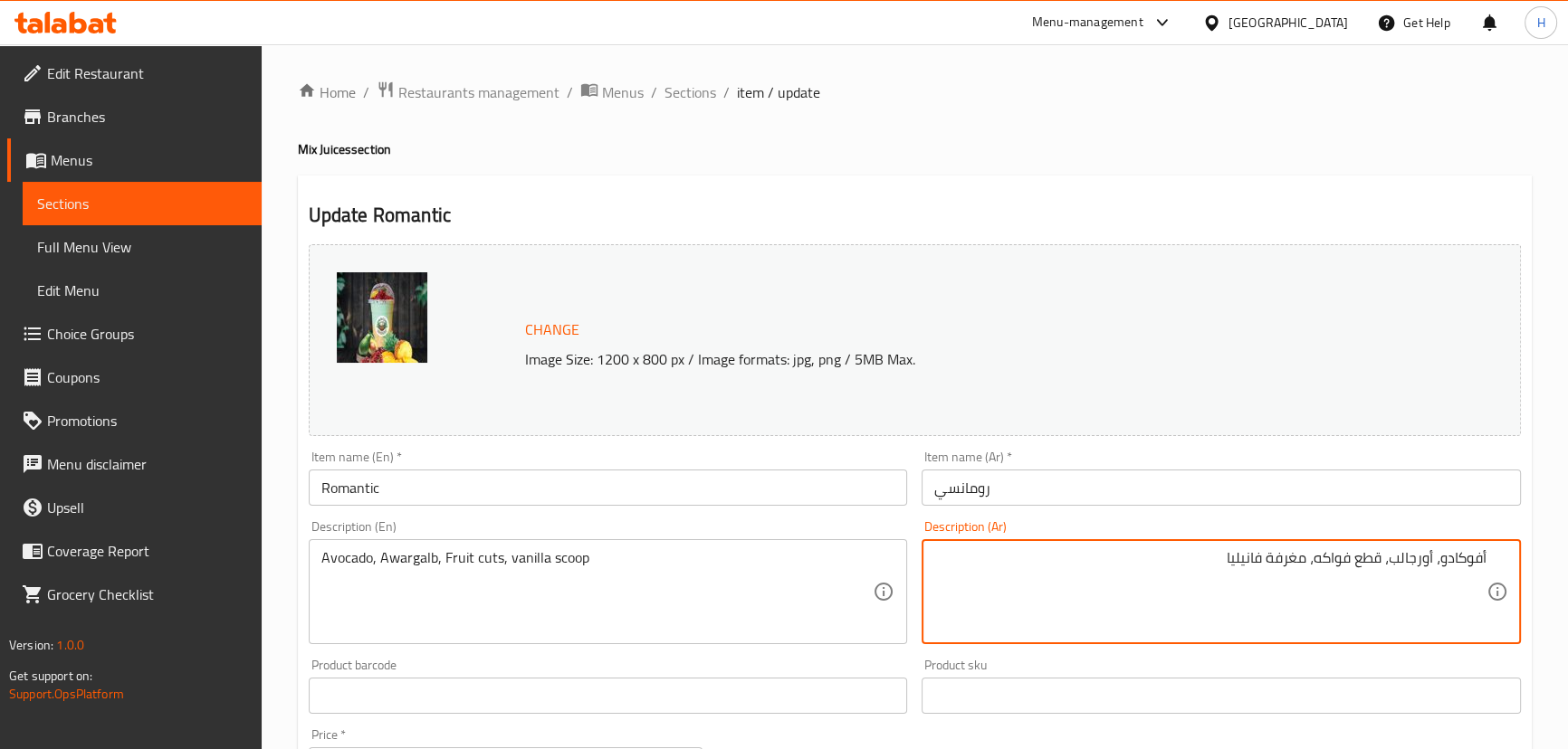
click at [1415, 560] on textarea "أفوكادو، أورجالب، قطع فواكه، مغرفة فانيليا" at bounding box center [1210, 592] width 552 height 86
click at [1267, 562] on textarea "أفوكادو، عوار قالب، قطع فواكه، مغرفة فانيليا" at bounding box center [1210, 592] width 552 height 86
type textarea "أفوكادو، عوار قالب، قطع فواكه، بولة فانيليا"
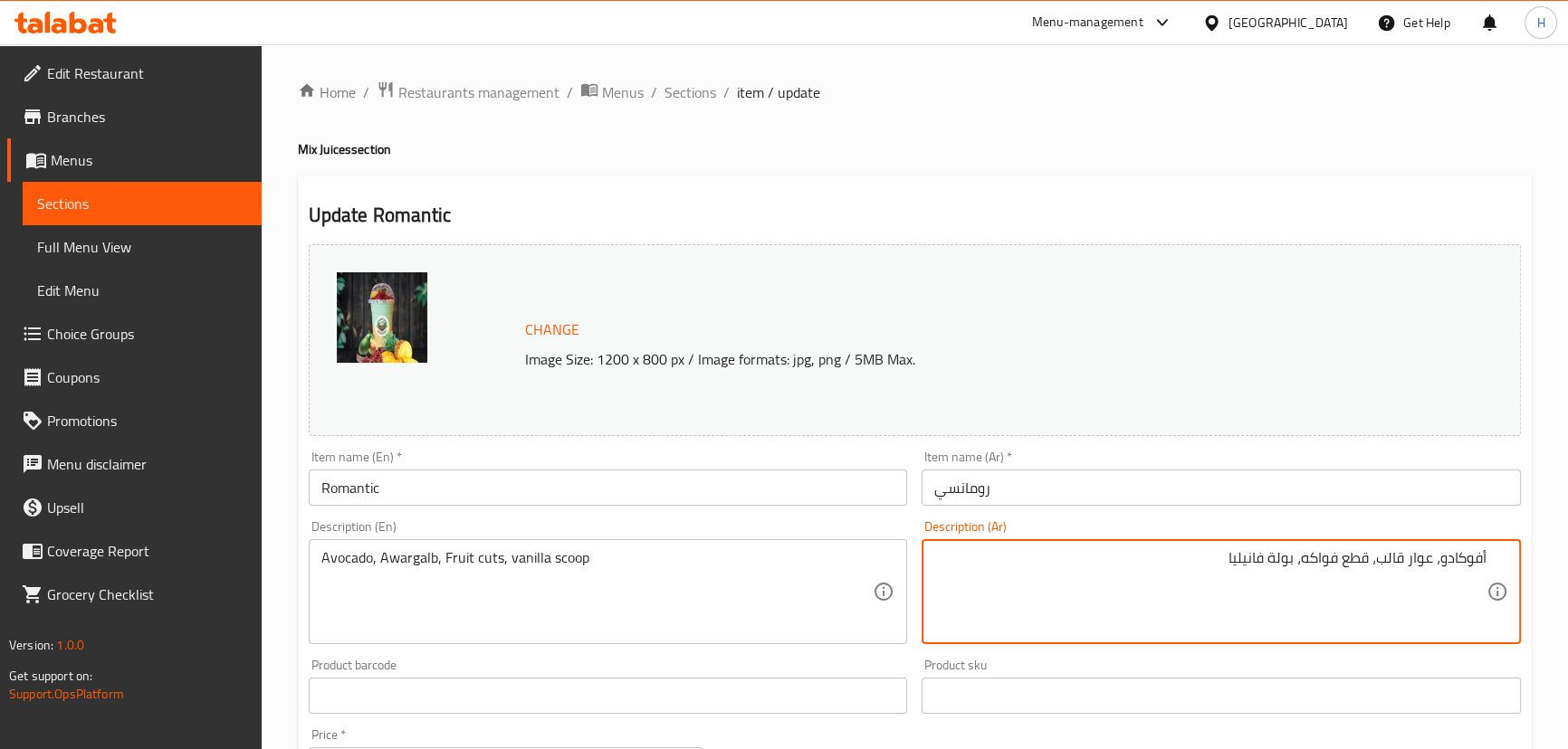
click at [621, 502] on input "Romantic" at bounding box center [607, 487] width 599 height 36
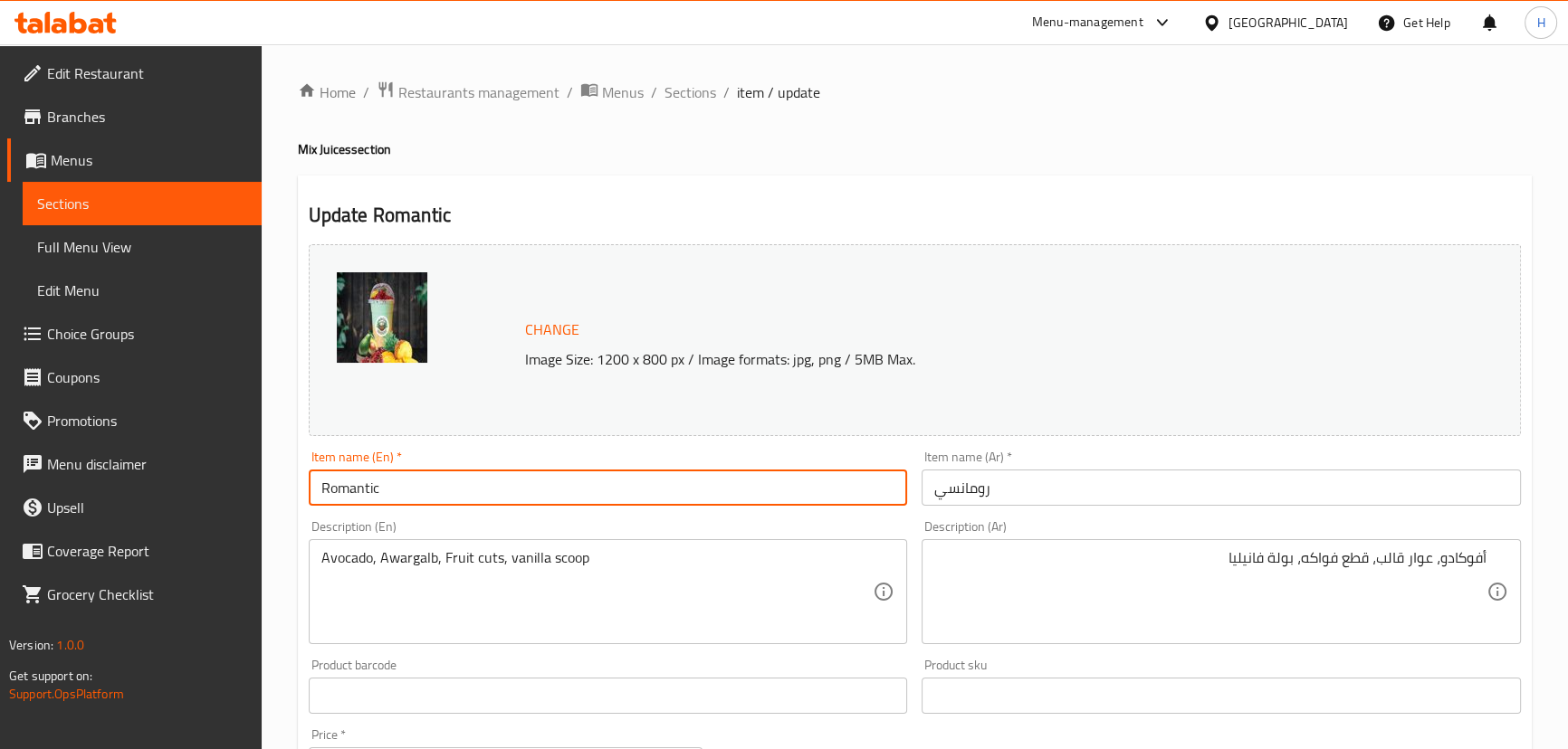
drag, startPoint x: 698, startPoint y: 100, endPoint x: 296, endPoint y: 10, distance: 412.0
click at [698, 100] on span "Sections" at bounding box center [690, 92] width 51 height 22
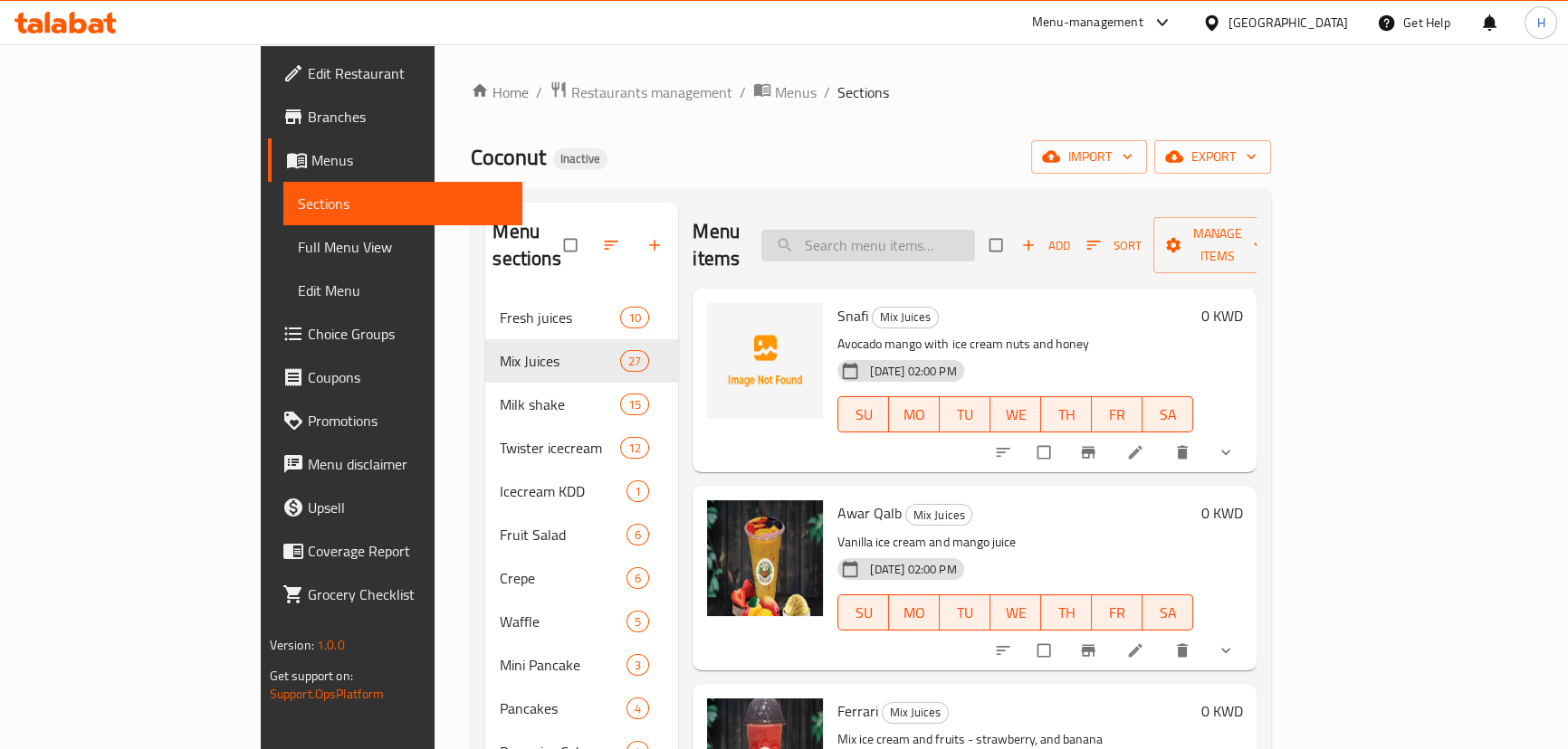
click at [975, 230] on input "search" at bounding box center [868, 246] width 213 height 31
paste input "Lathkallamni"
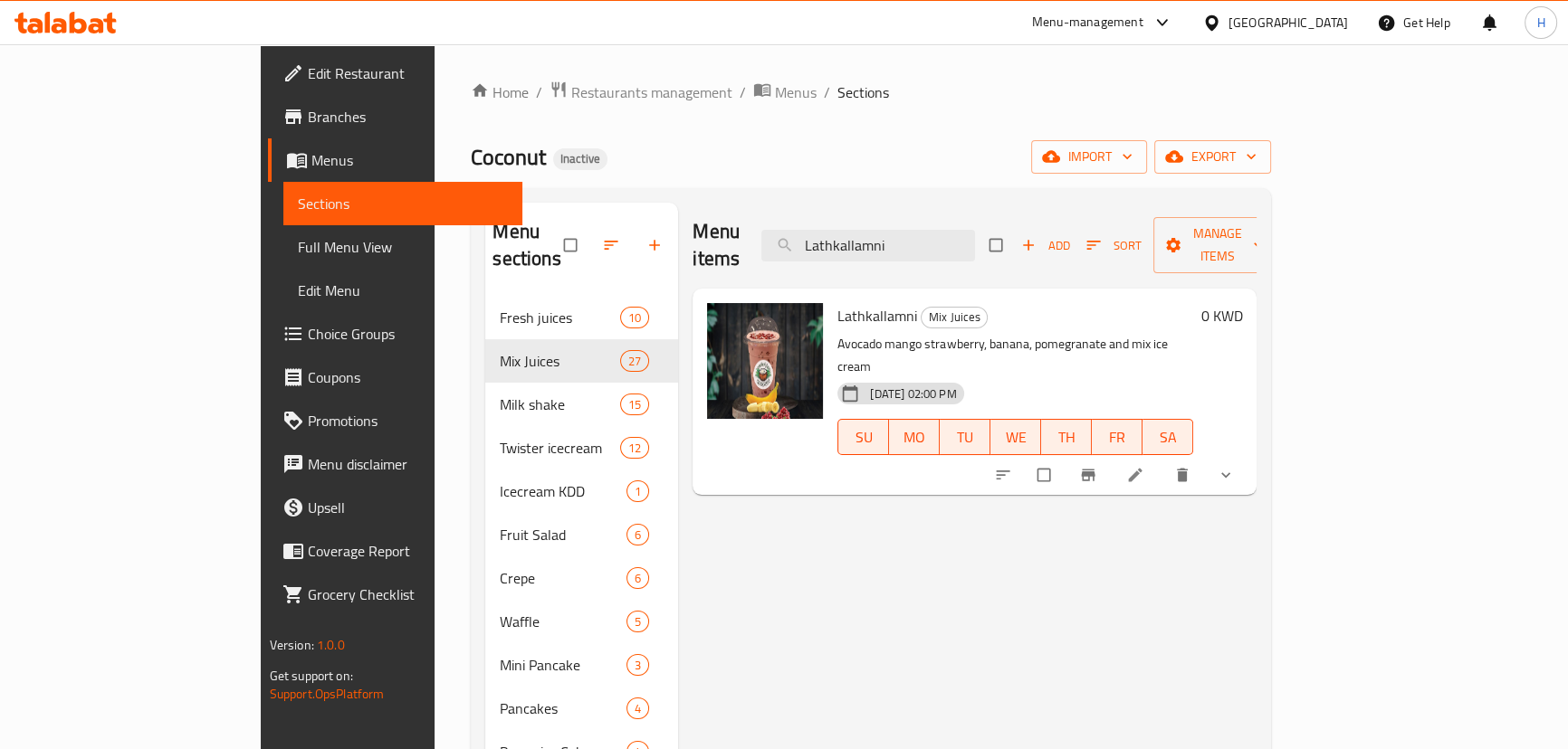
type input "Lathkallamni"
click at [1162, 461] on li at bounding box center [1137, 475] width 50 height 29
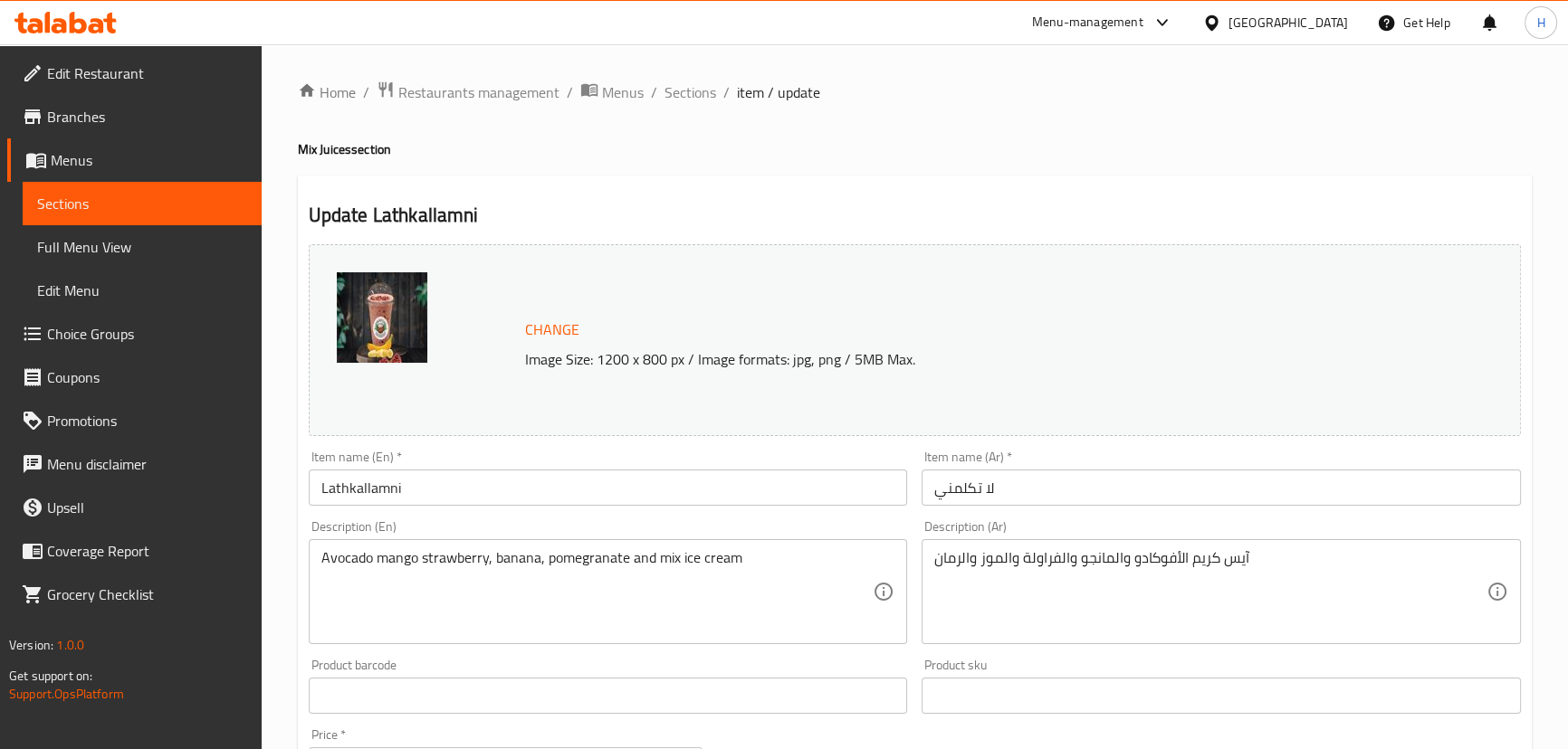
click at [335, 483] on input "Lathkallamni" at bounding box center [607, 487] width 599 height 36
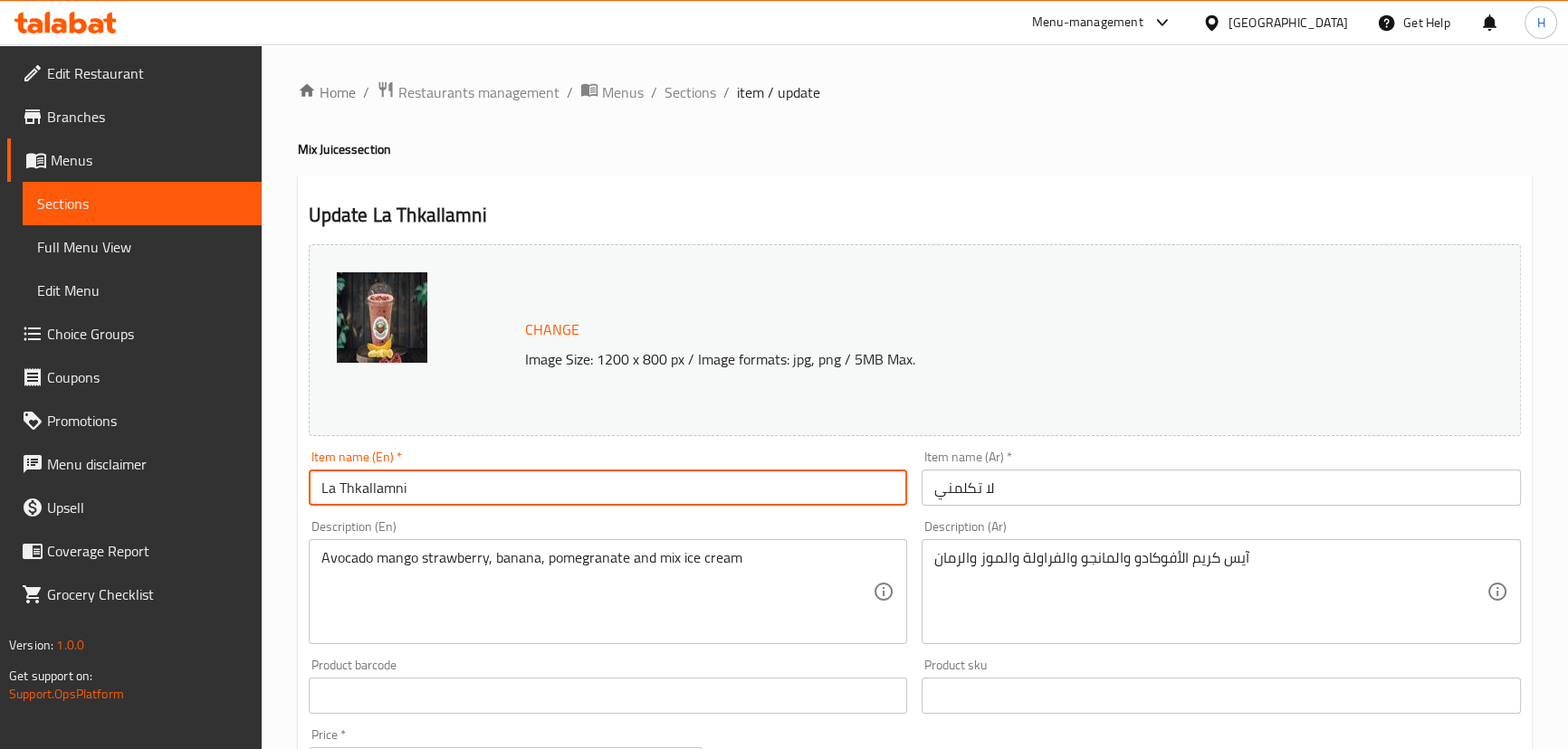
type input "La Thkallamni"
click at [366, 520] on div "Description (En) Avocado mango strawberry, banana, pomegranate and mix ice crea…" at bounding box center [608, 581] width 614 height 138
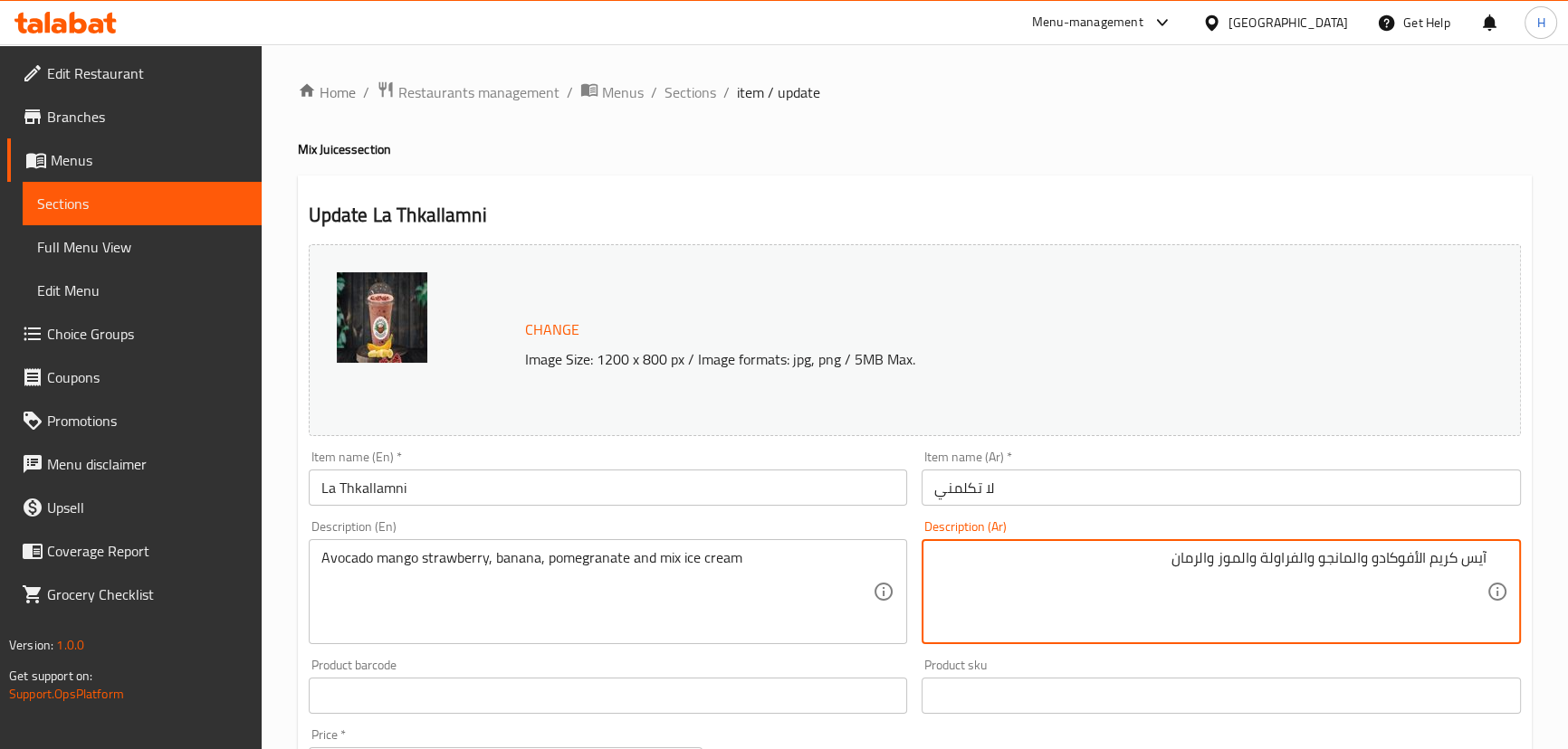
click at [1501, 559] on div "آيس كريم الأفوكادو والمانجو والفراولة والموز والرمان Description (Ar)" at bounding box center [1221, 592] width 599 height 105
click at [1494, 556] on div "آيس كريم الأفوكادو والمانجو والفراولة والموز والرمان Description (Ar)" at bounding box center [1221, 592] width 599 height 105
click at [1427, 562] on textarea "آيس كريم الأفوكادو والمانجو والفراولة والموز والرمان" at bounding box center [1210, 592] width 552 height 86
click at [1408, 562] on textarea "آيس كريم مكس الأفوكادو والمانجو والفراولة والموز والرمان" at bounding box center [1210, 592] width 552 height 86
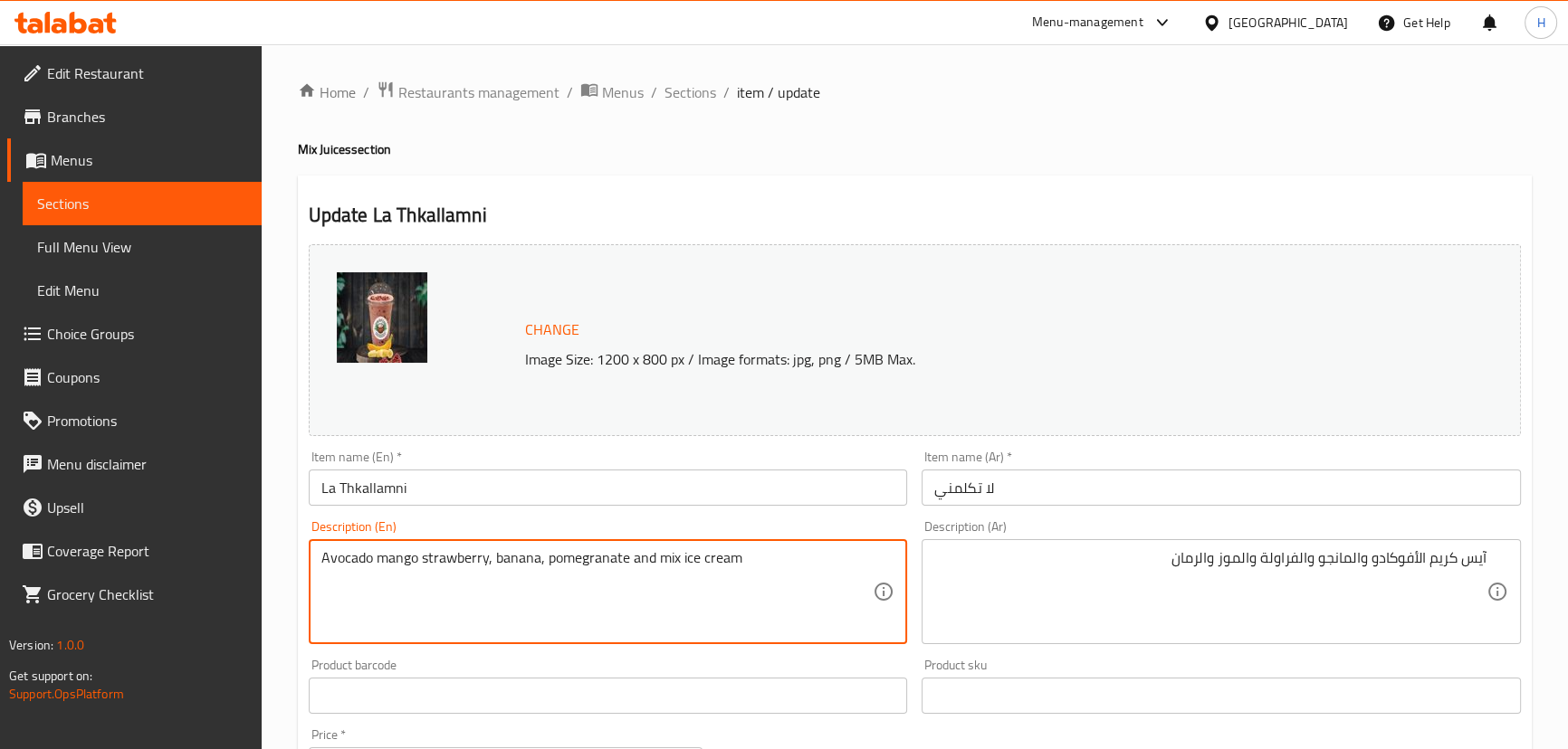
click at [795, 586] on textarea "Avocado mango strawberry, banana, pomegranate and mix ice cream" at bounding box center [598, 592] width 552 height 86
click at [1489, 558] on div "آيس كريم الأفوكادو والمانجو والفراولة والموز والرمان Description (Ar)" at bounding box center [1221, 592] width 599 height 105
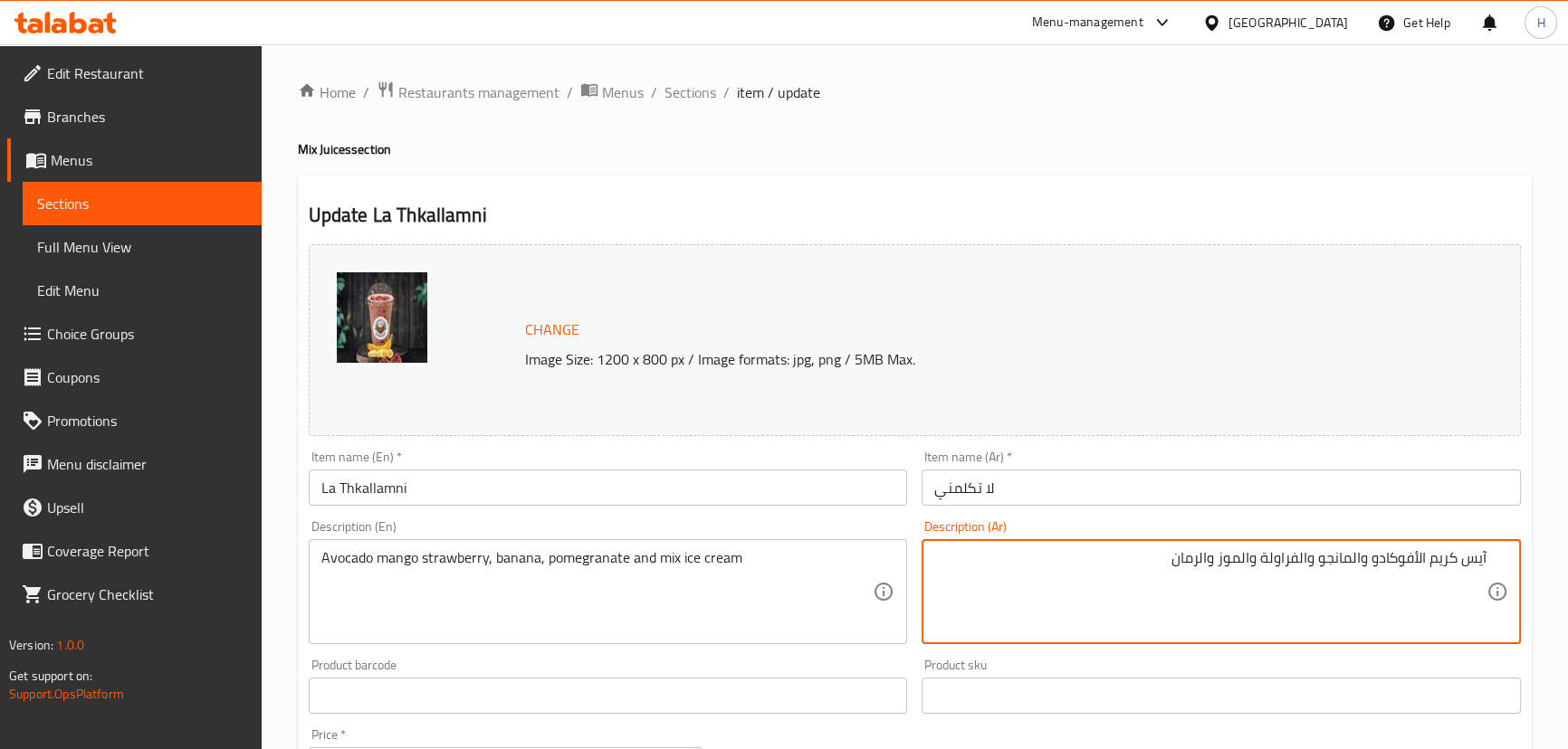
click at [1484, 558] on textarea "آيس كريم الأفوكادو والمانجو والفراولة والموز والرمان" at bounding box center [1210, 592] width 552 height 86
click at [746, 490] on input "La Thkallamni" at bounding box center [607, 487] width 599 height 36
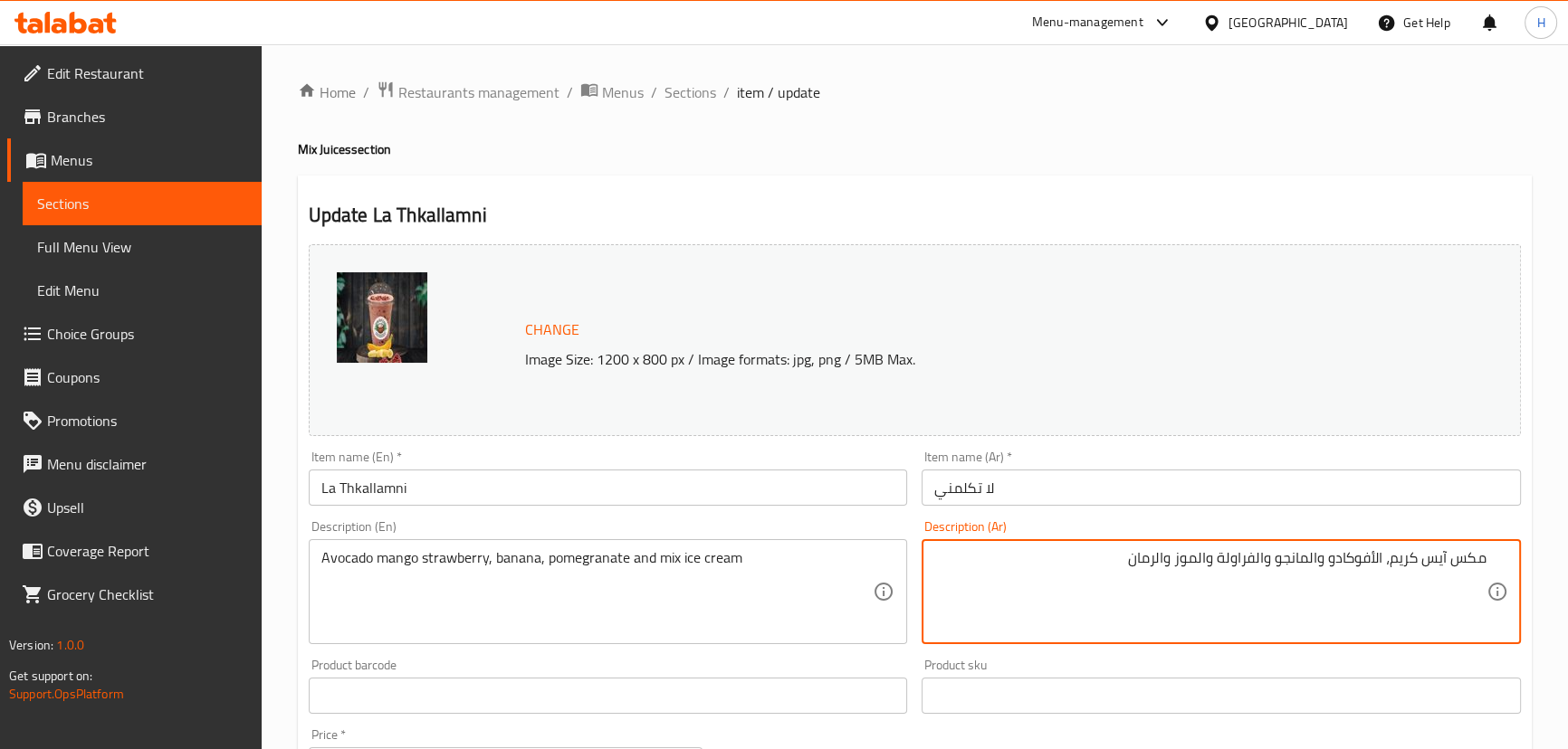
type textarea "مكس آيس كريم، الأفوكادو والمانجو والفراولة والموز والرمان"
click at [785, 487] on input "La Thkallamni" at bounding box center [607, 487] width 599 height 36
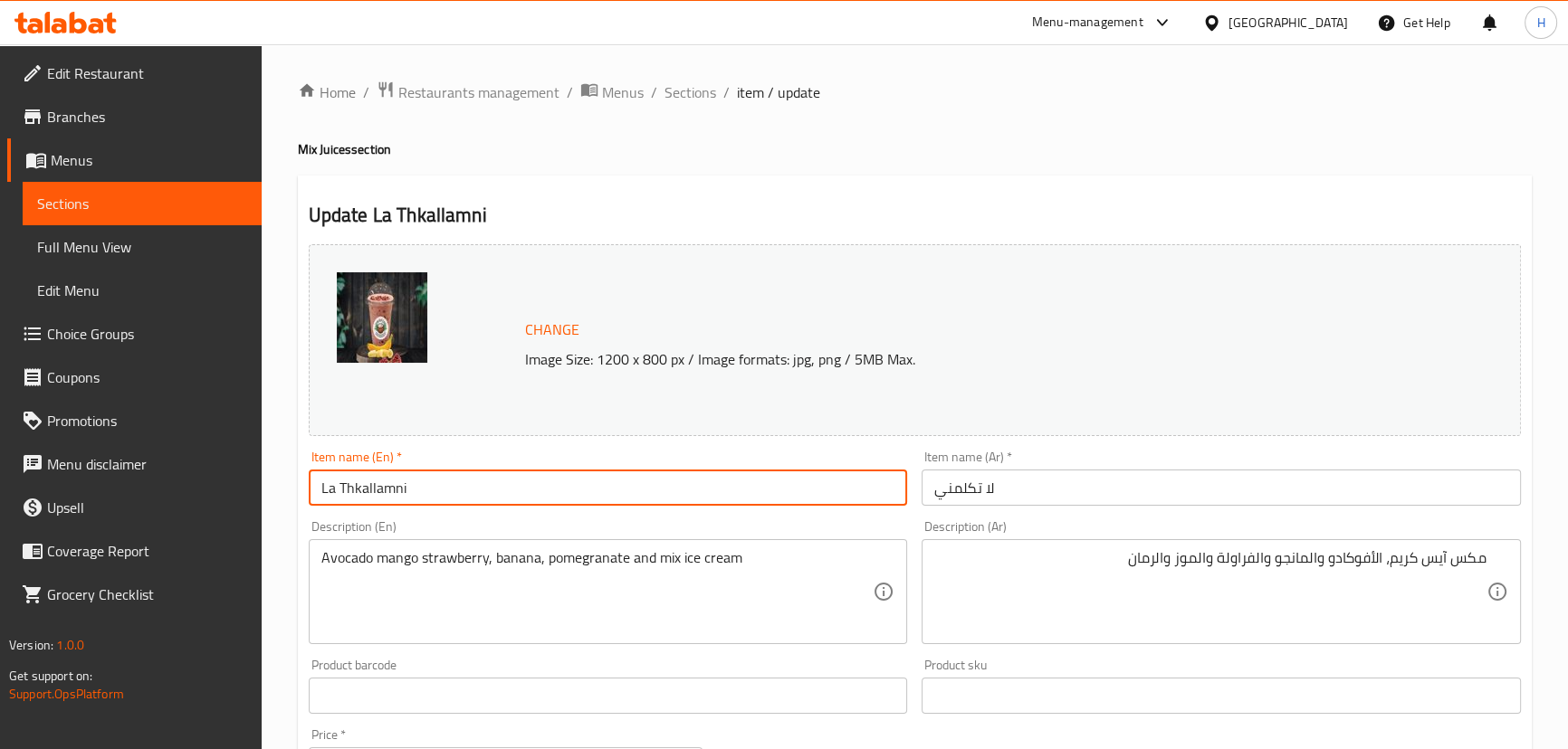
click at [679, 96] on span "Sections" at bounding box center [690, 92] width 51 height 22
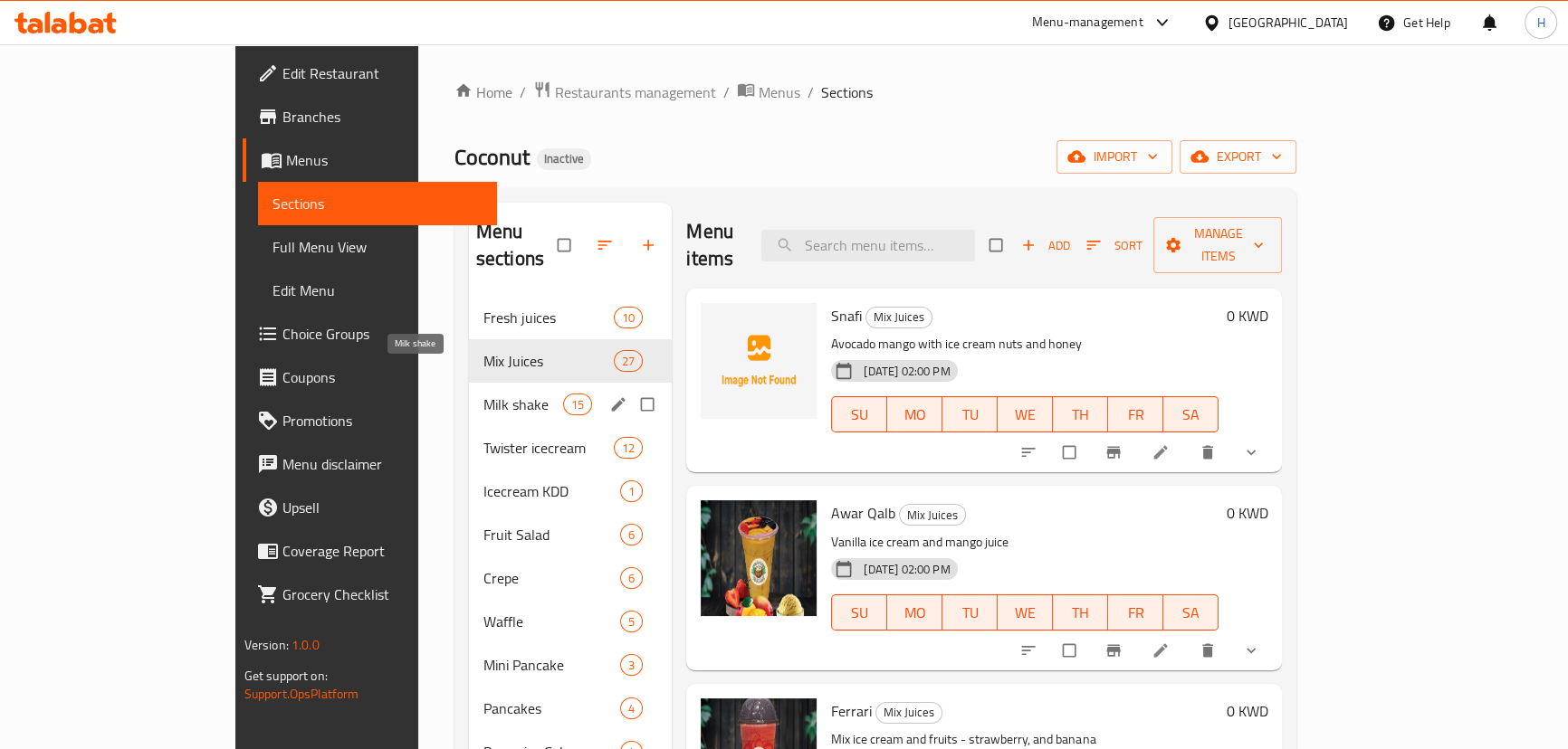
drag, startPoint x: 340, startPoint y: 375, endPoint x: 366, endPoint y: 373, distance: 26.1
click at [484, 394] on span "Milk shake" at bounding box center [524, 404] width 80 height 22
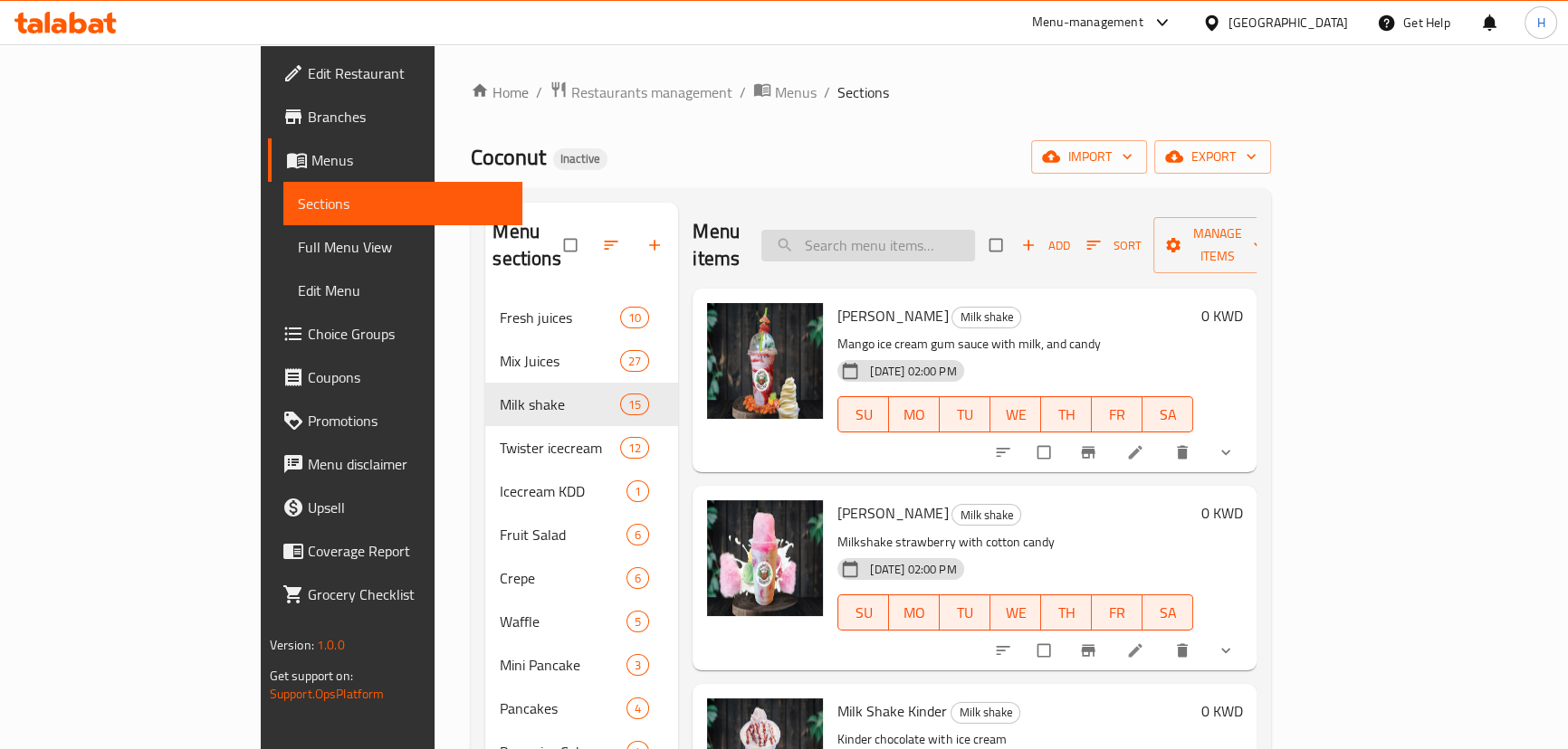
click at [975, 230] on input "search" at bounding box center [868, 246] width 213 height 31
paste input "[PERSON_NAME]"
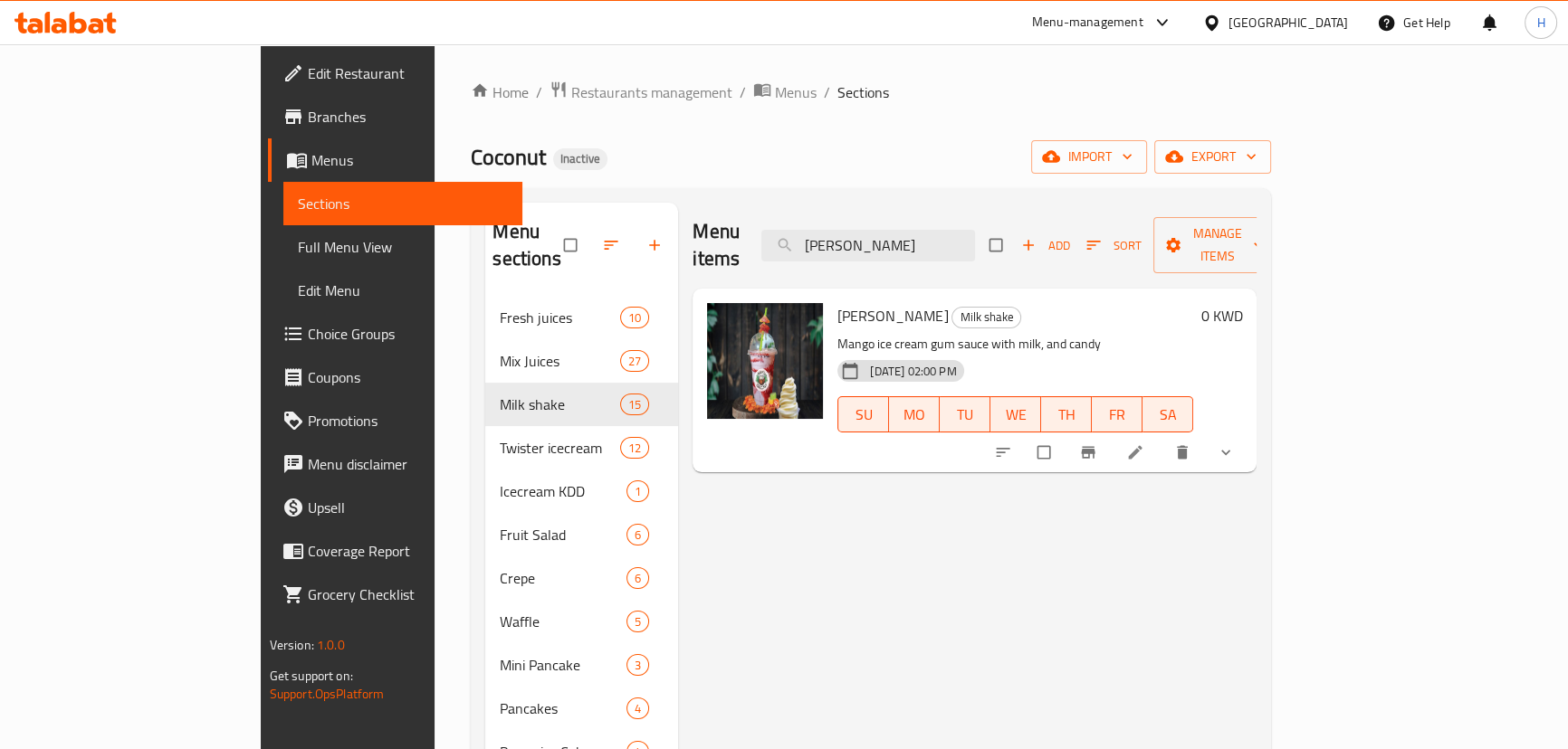
type input "[PERSON_NAME]"
click at [1144, 443] on icon at bounding box center [1135, 452] width 18 height 18
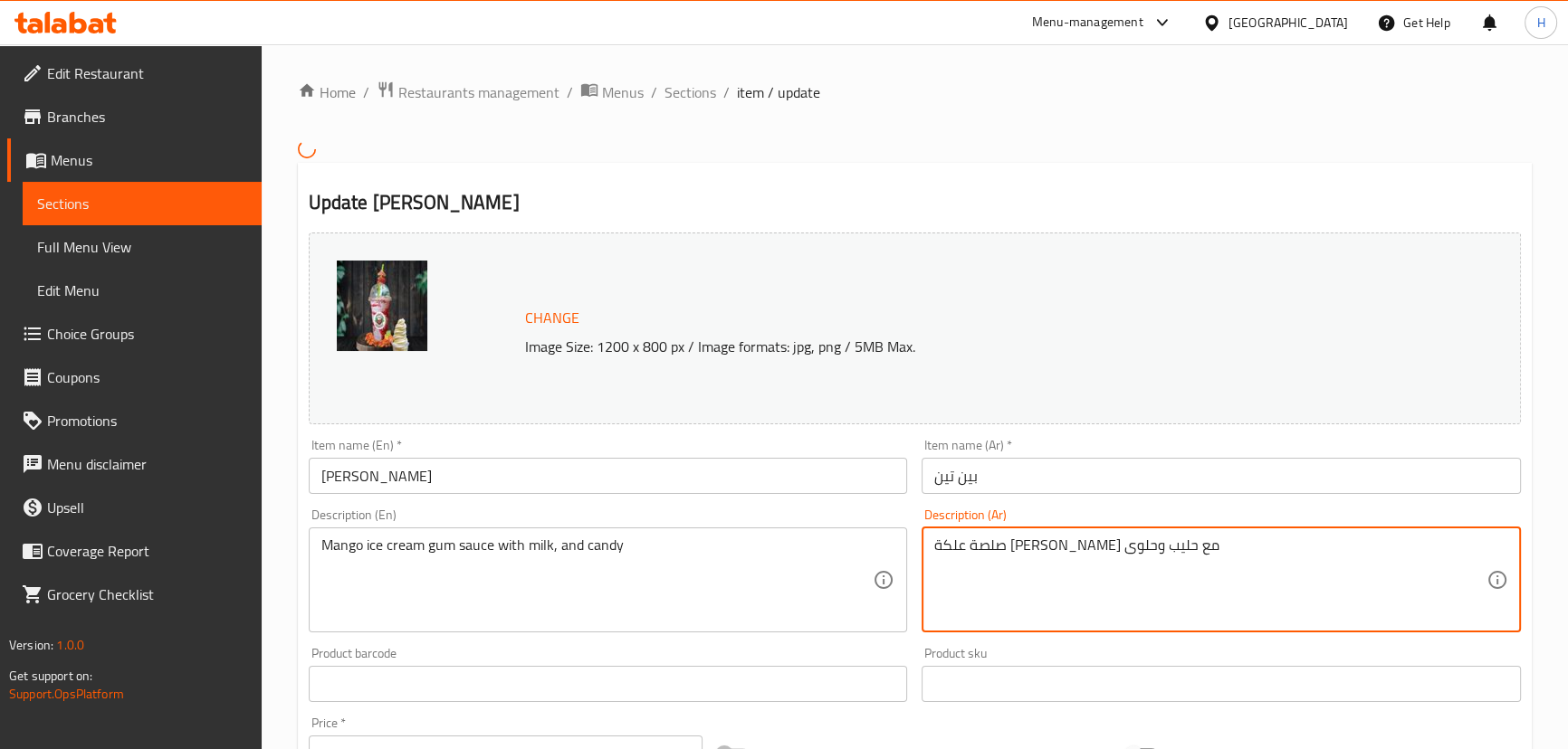
click at [1182, 545] on div "صلصة علكة آيس كريم مانجو مع حليب وحلوى Description (Ar)" at bounding box center [1221, 580] width 599 height 105
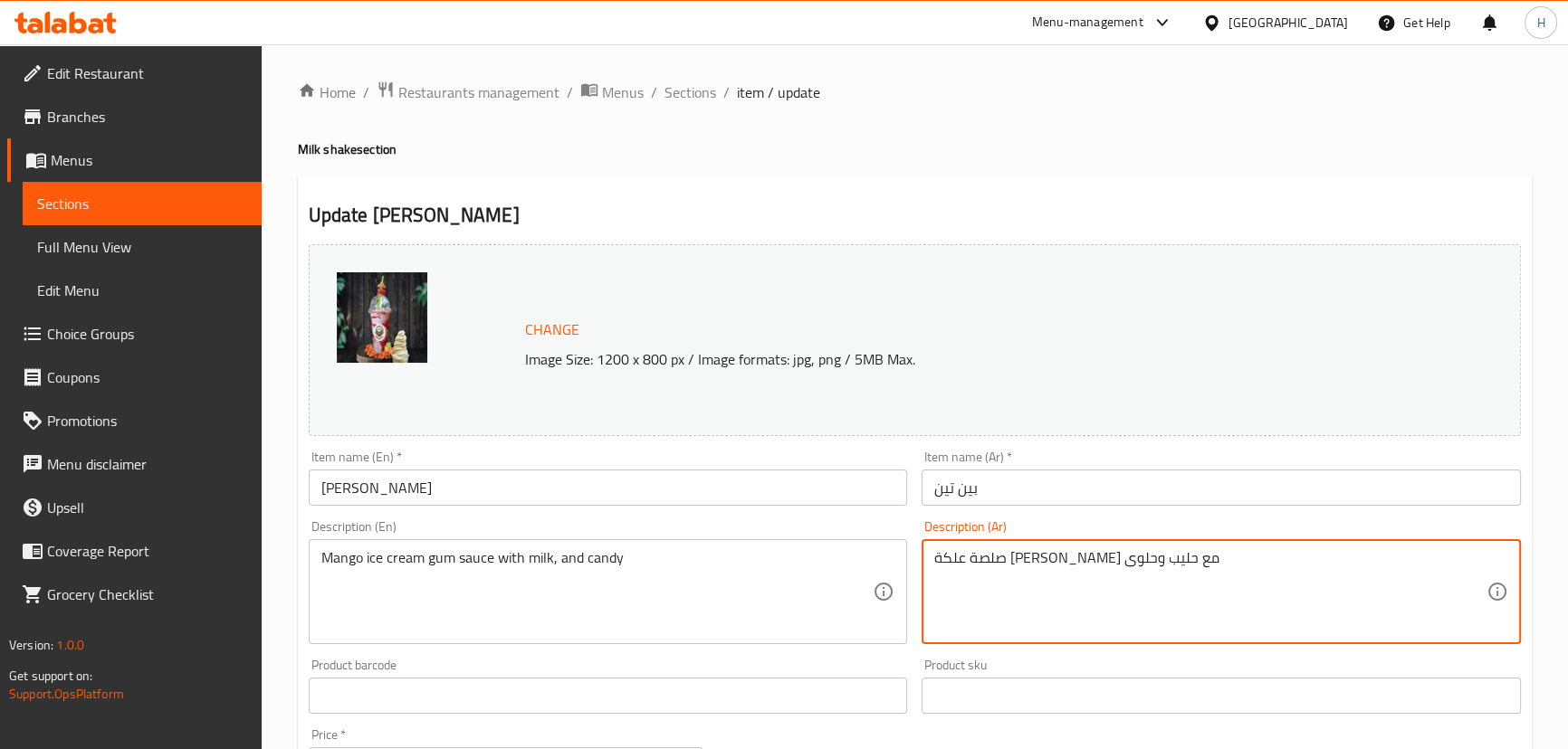
click at [1193, 562] on textarea "صلصة علكة [PERSON_NAME] مع حليب وحلوى" at bounding box center [1210, 592] width 552 height 86
type textarea "صوص علكة آيس كريم مانجو مع حليب وحلوى"
click at [1068, 523] on div "Description (Ar) صوص علكة آيس كريم مانجو مع حليب وحلوى Description (Ar)" at bounding box center [1221, 582] width 599 height 124
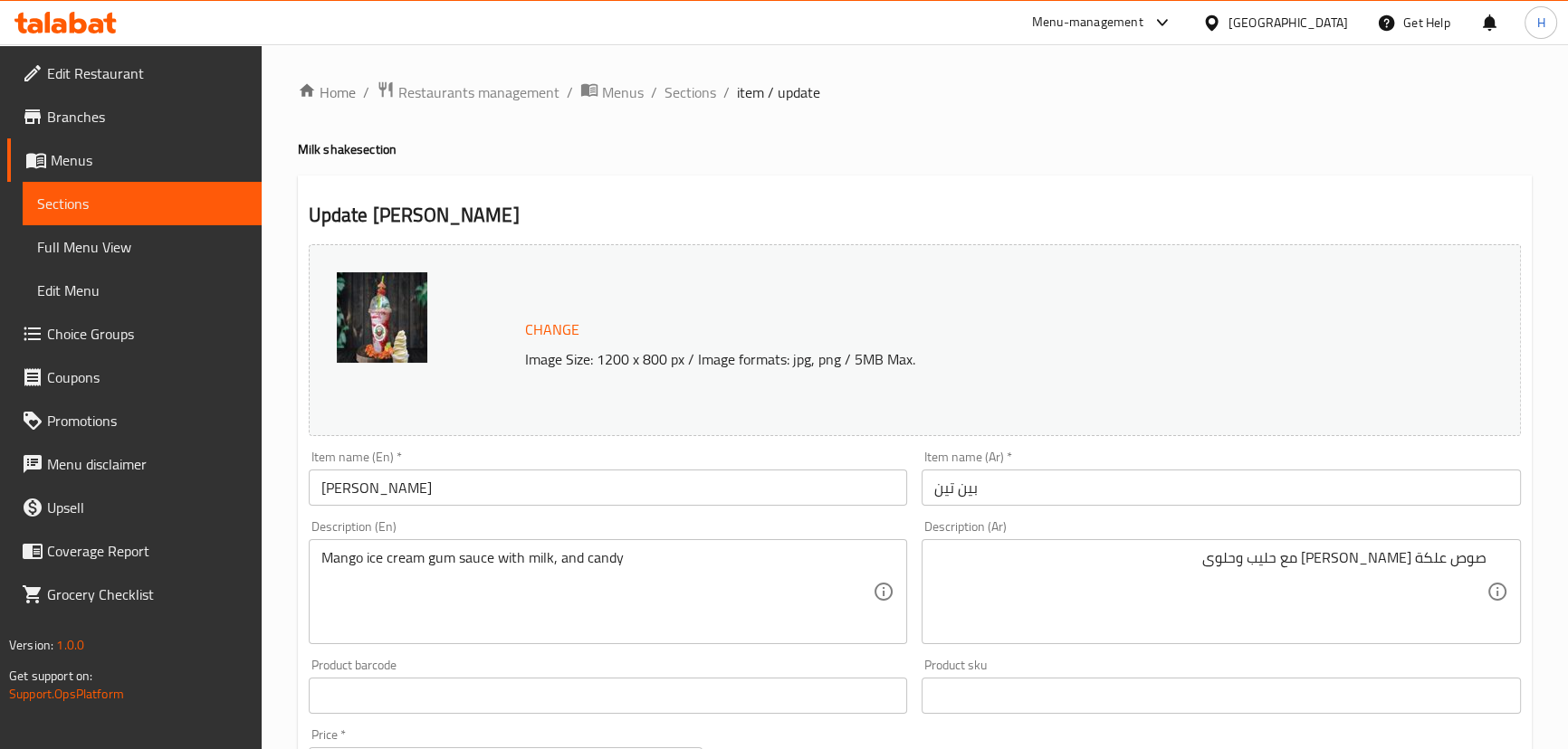
click at [1029, 483] on input "بين تين" at bounding box center [1221, 487] width 599 height 36
click at [859, 511] on div "Item name (En)   * Ben Ten Item name (En) *" at bounding box center [608, 478] width 614 height 69
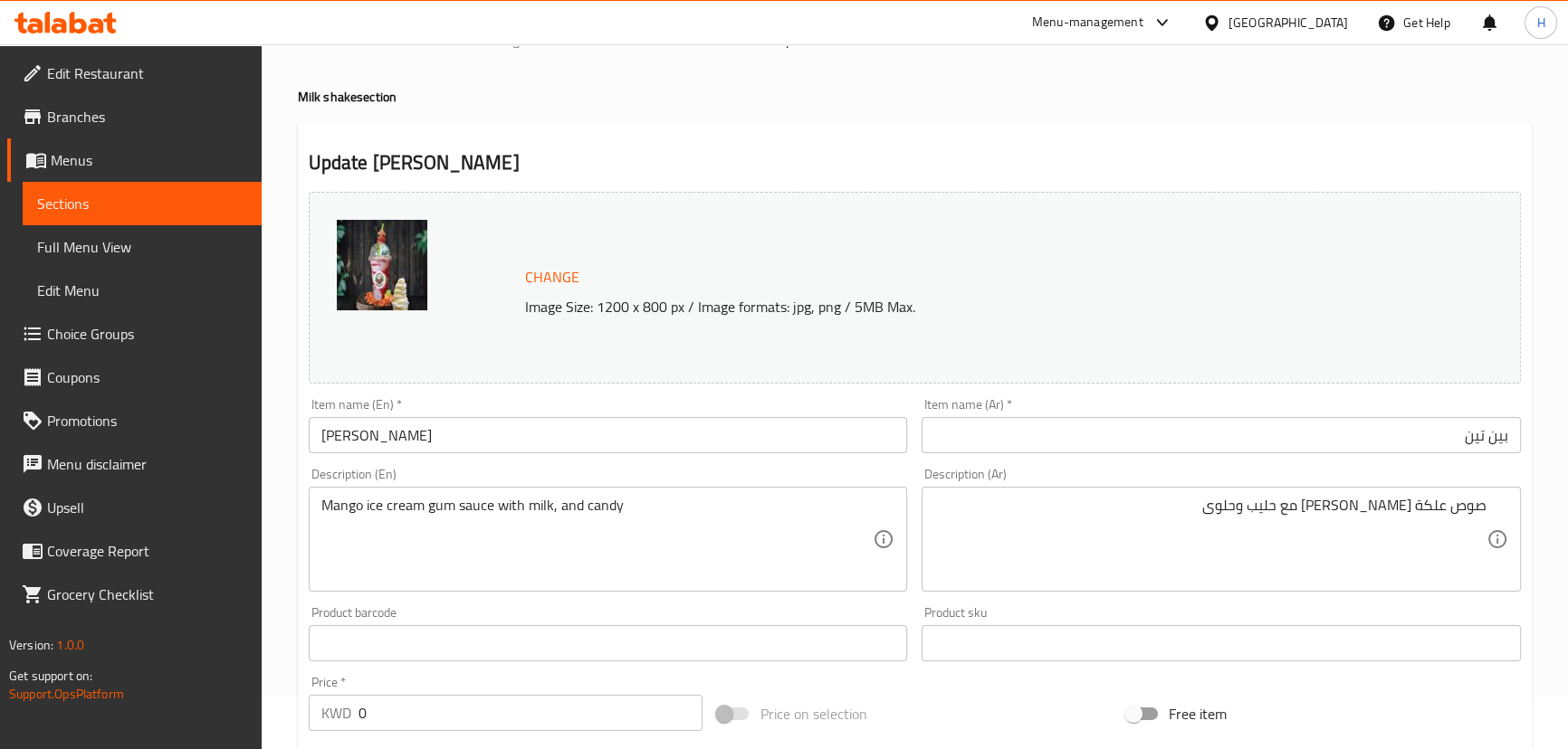
scroll to position [82, 0]
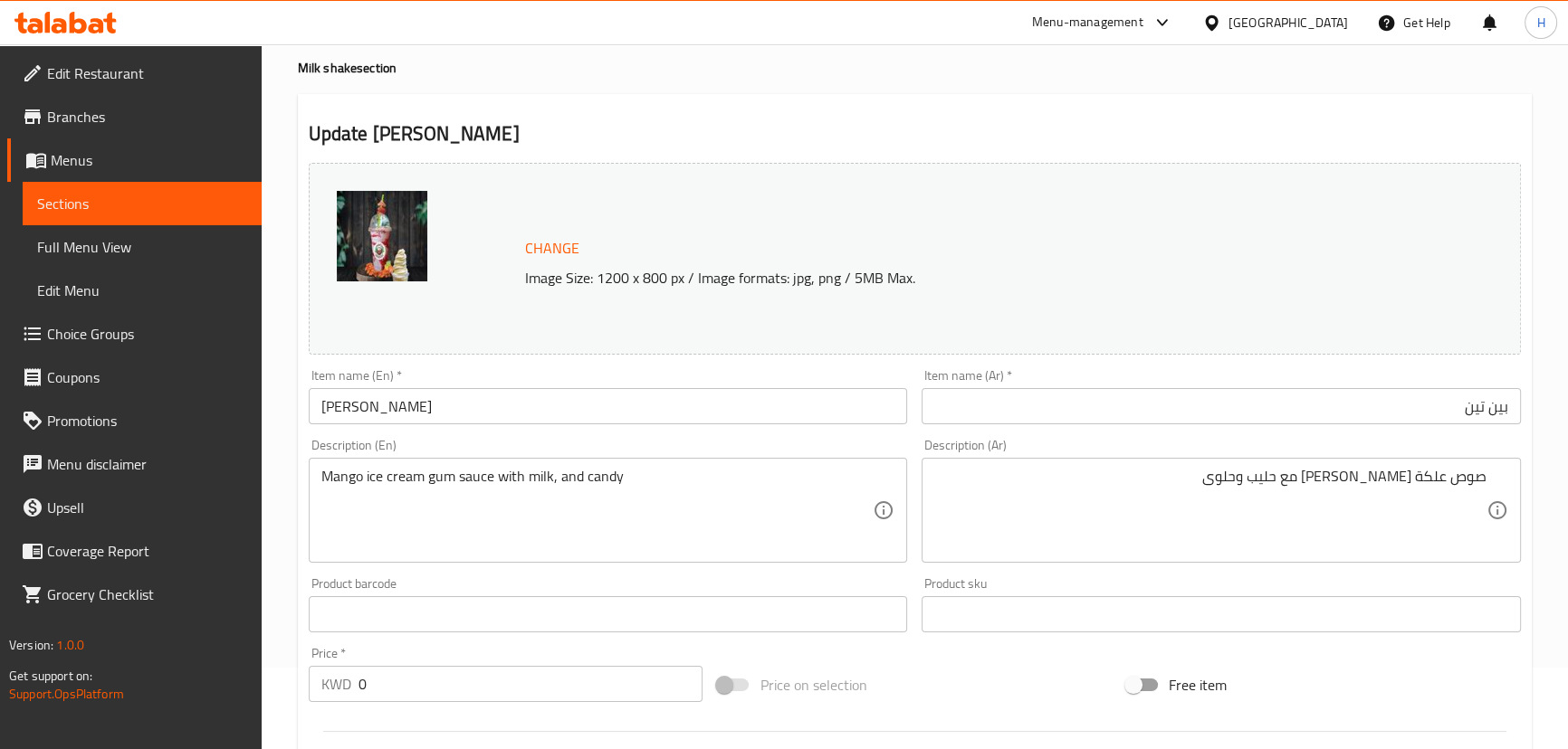
click at [640, 406] on input "[PERSON_NAME]" at bounding box center [607, 406] width 599 height 36
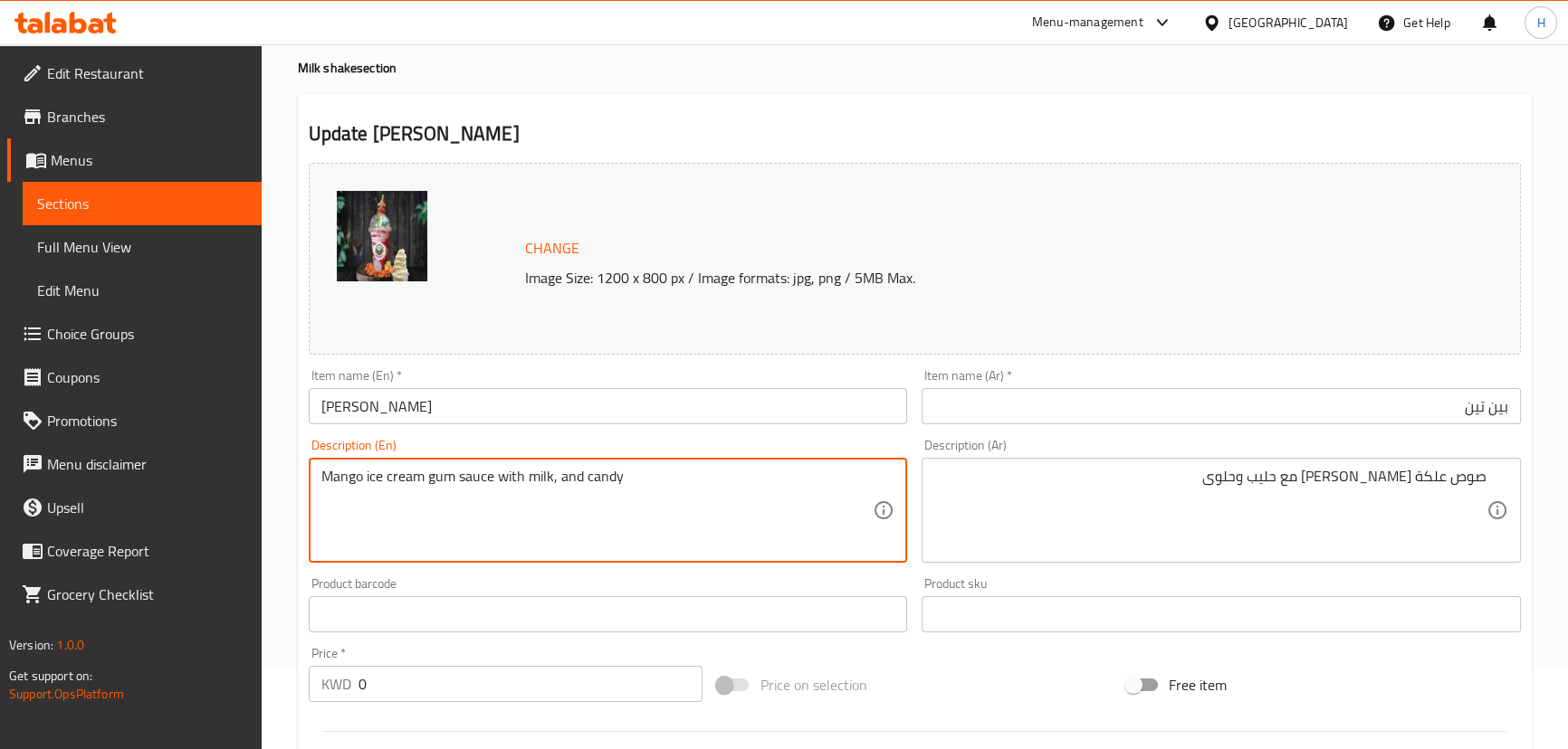
click at [598, 480] on textarea "Mango ice cream gum sauce with milk, and candy" at bounding box center [598, 511] width 552 height 86
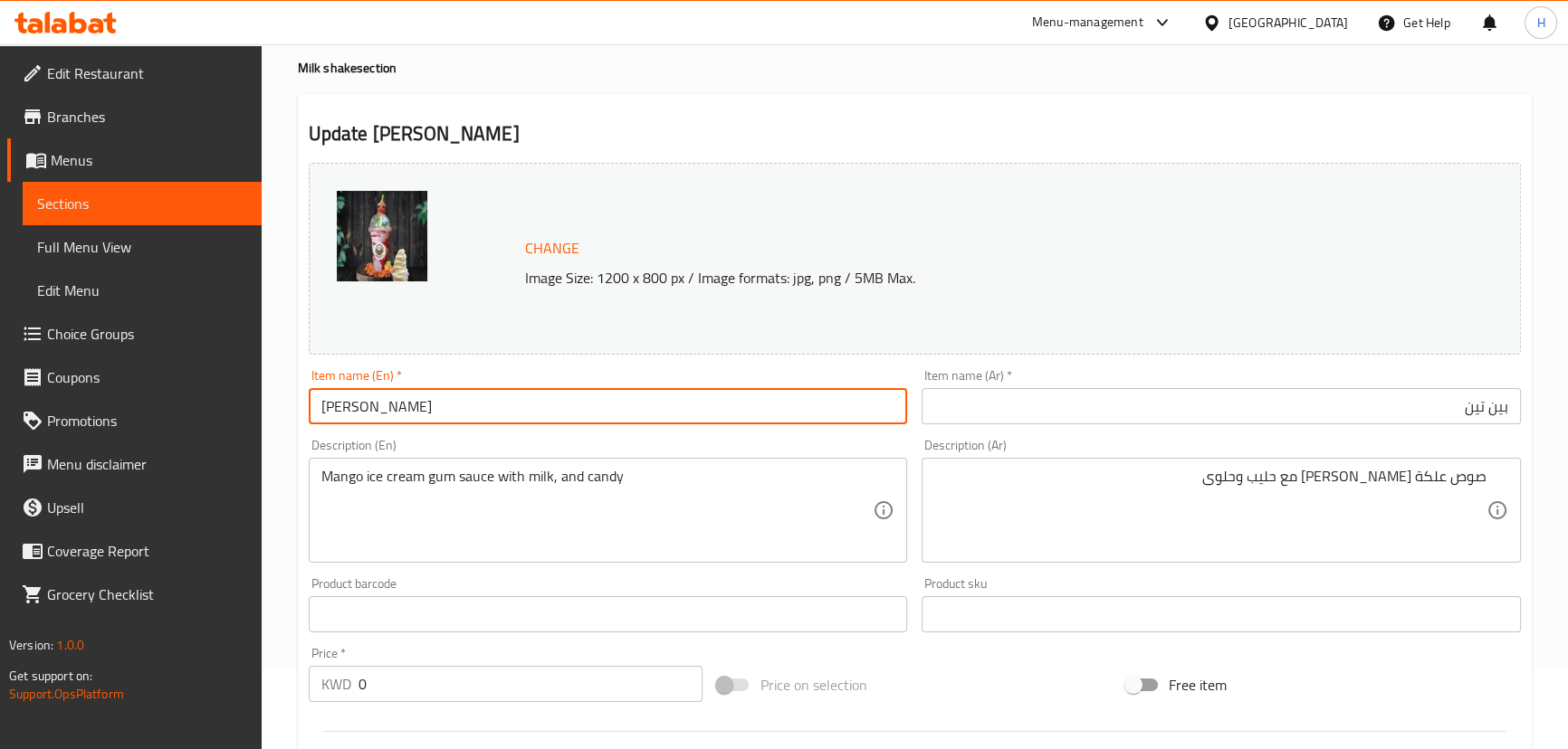
click at [697, 414] on input "[PERSON_NAME]" at bounding box center [607, 406] width 599 height 36
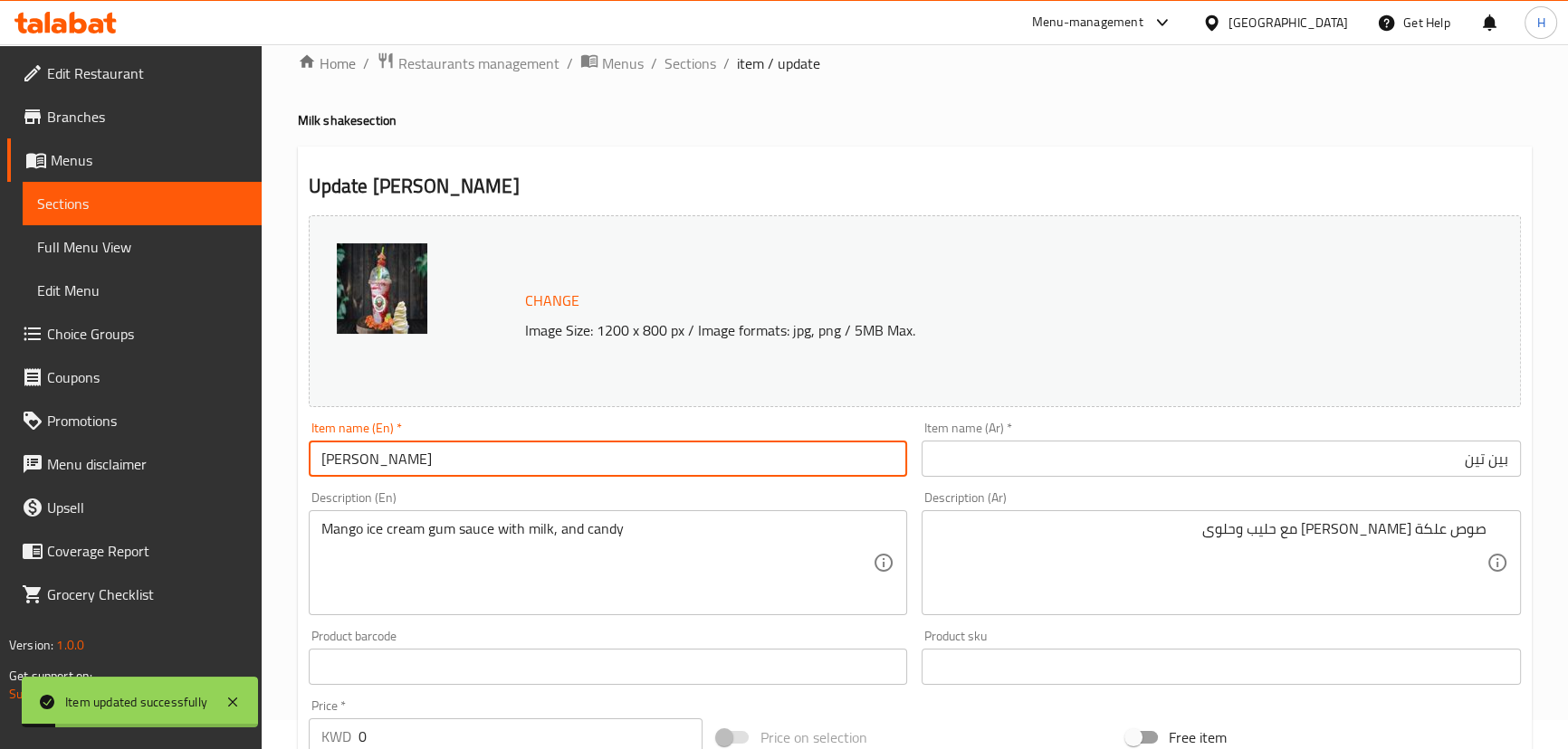
scroll to position [0, 0]
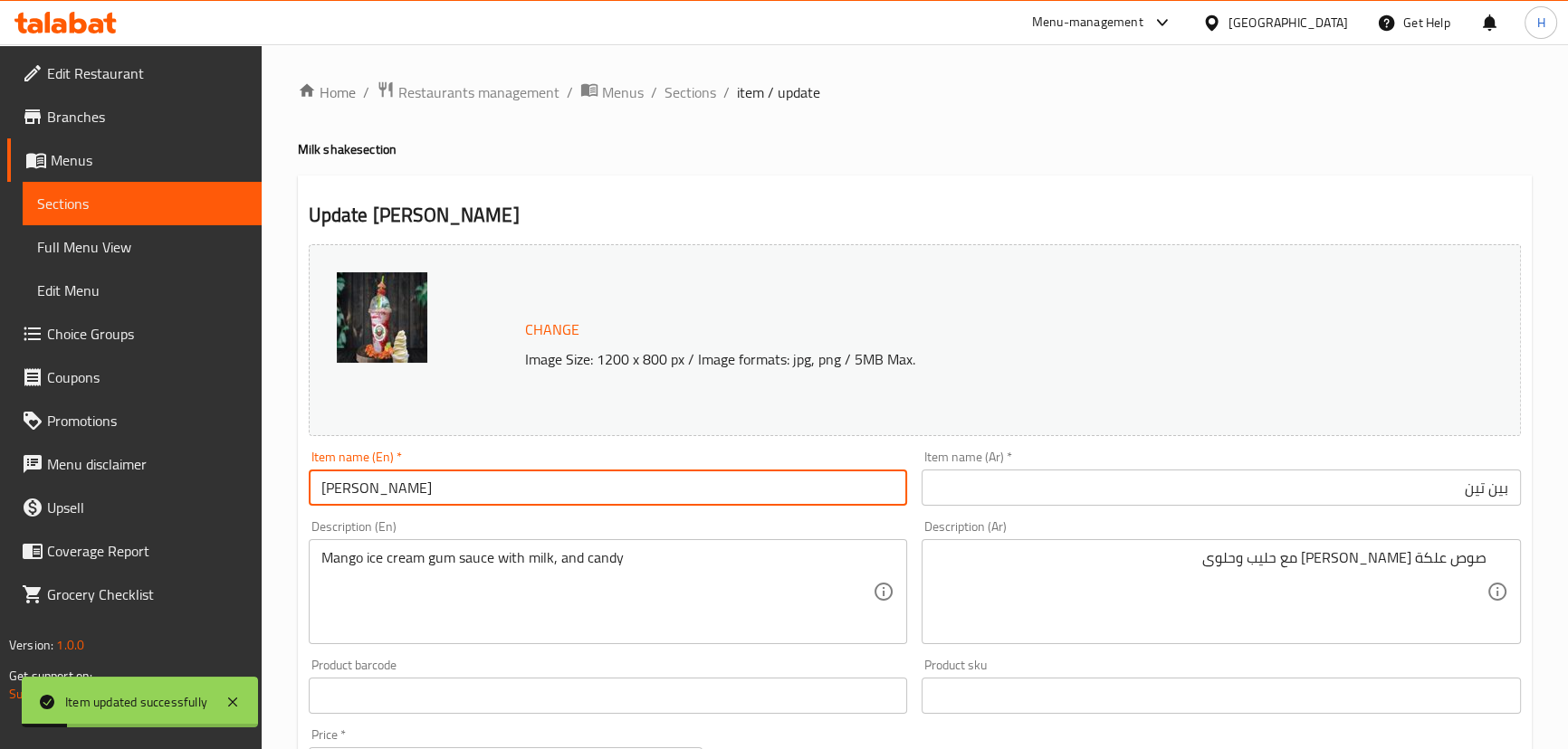
drag, startPoint x: 703, startPoint y: 94, endPoint x: 356, endPoint y: 3, distance: 358.7
click at [703, 94] on span "Sections" at bounding box center [690, 92] width 51 height 22
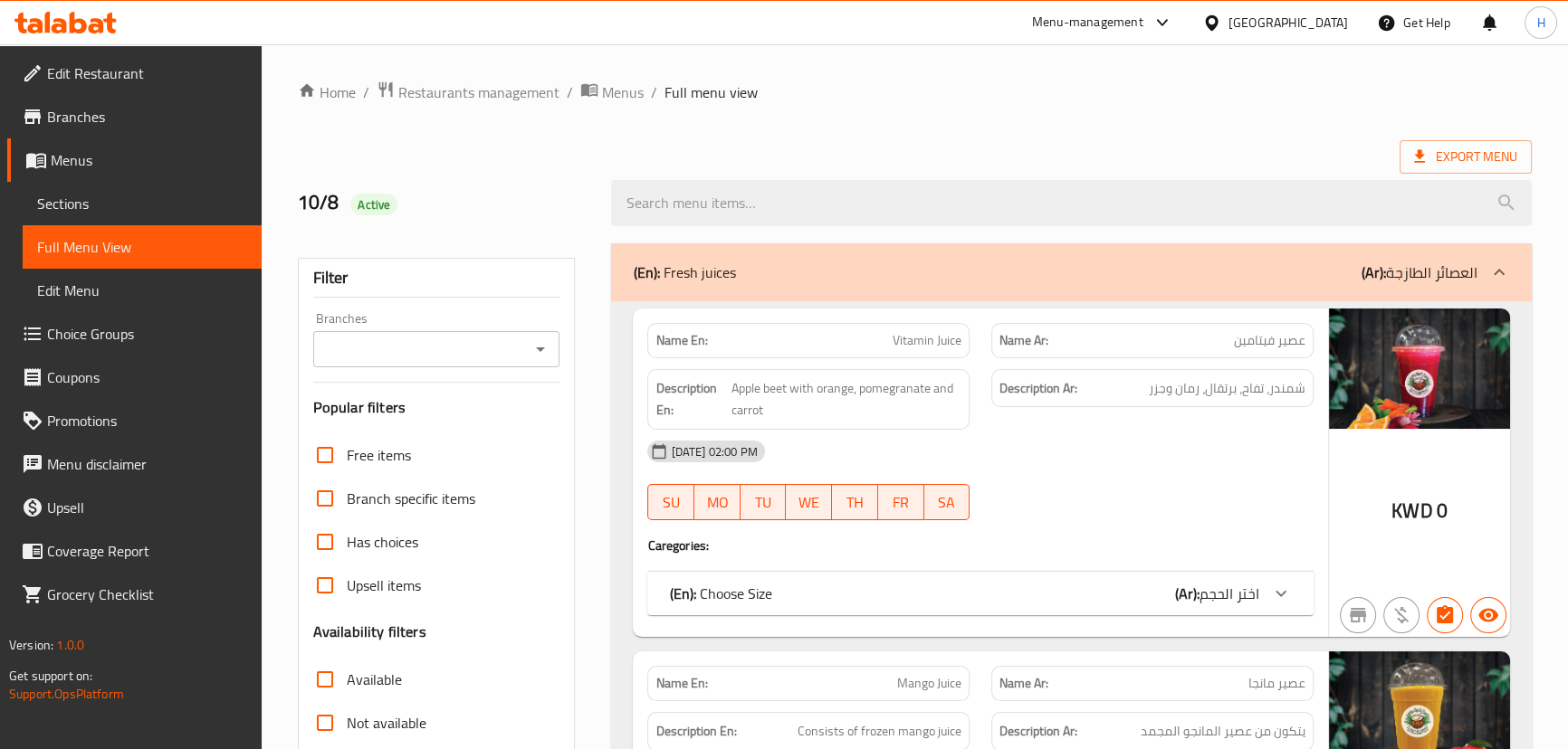
scroll to position [12335, 0]
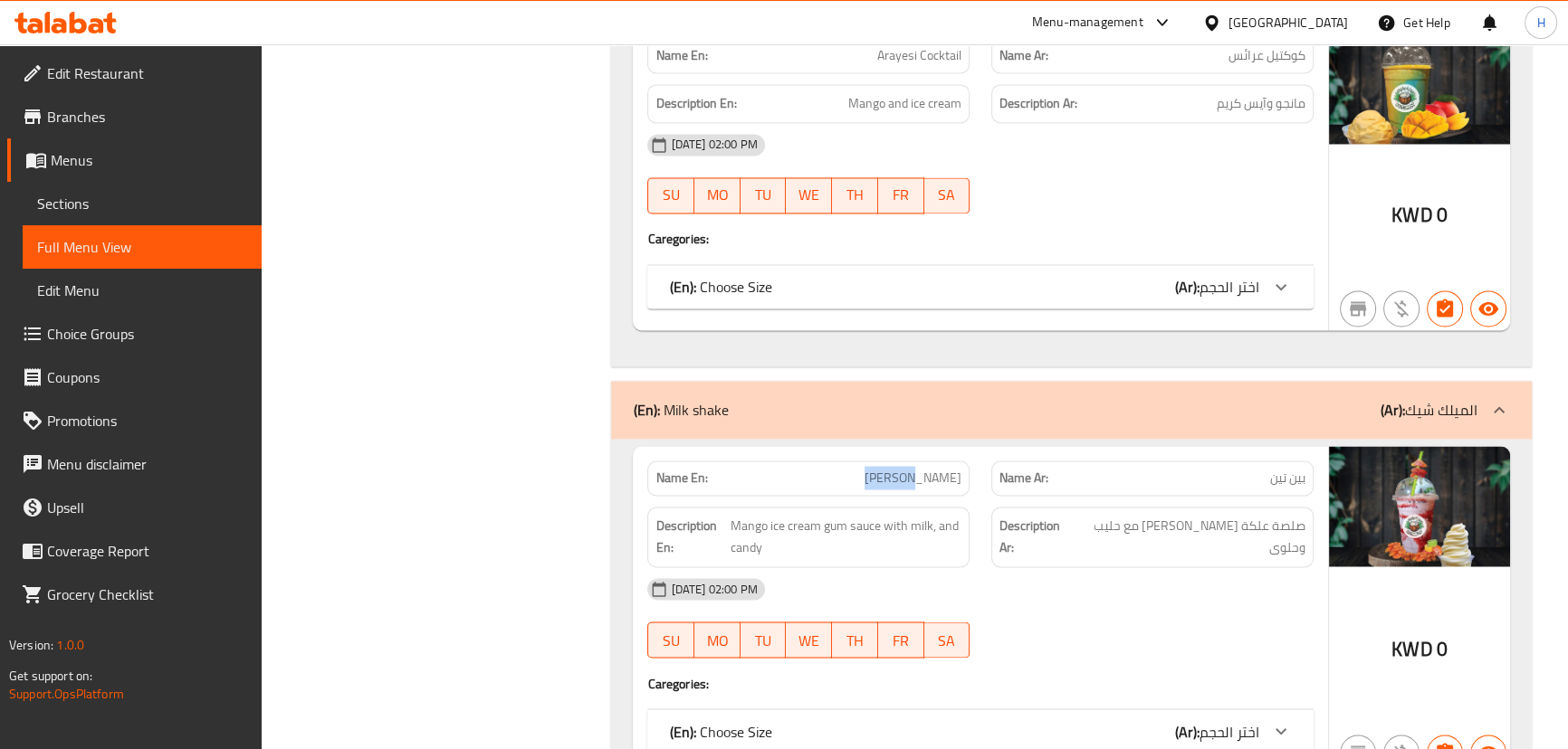
click at [973, 496] on div "Description En: Mango ice cream gum sauce with milk, and candy" at bounding box center [807, 537] width 344 height 83
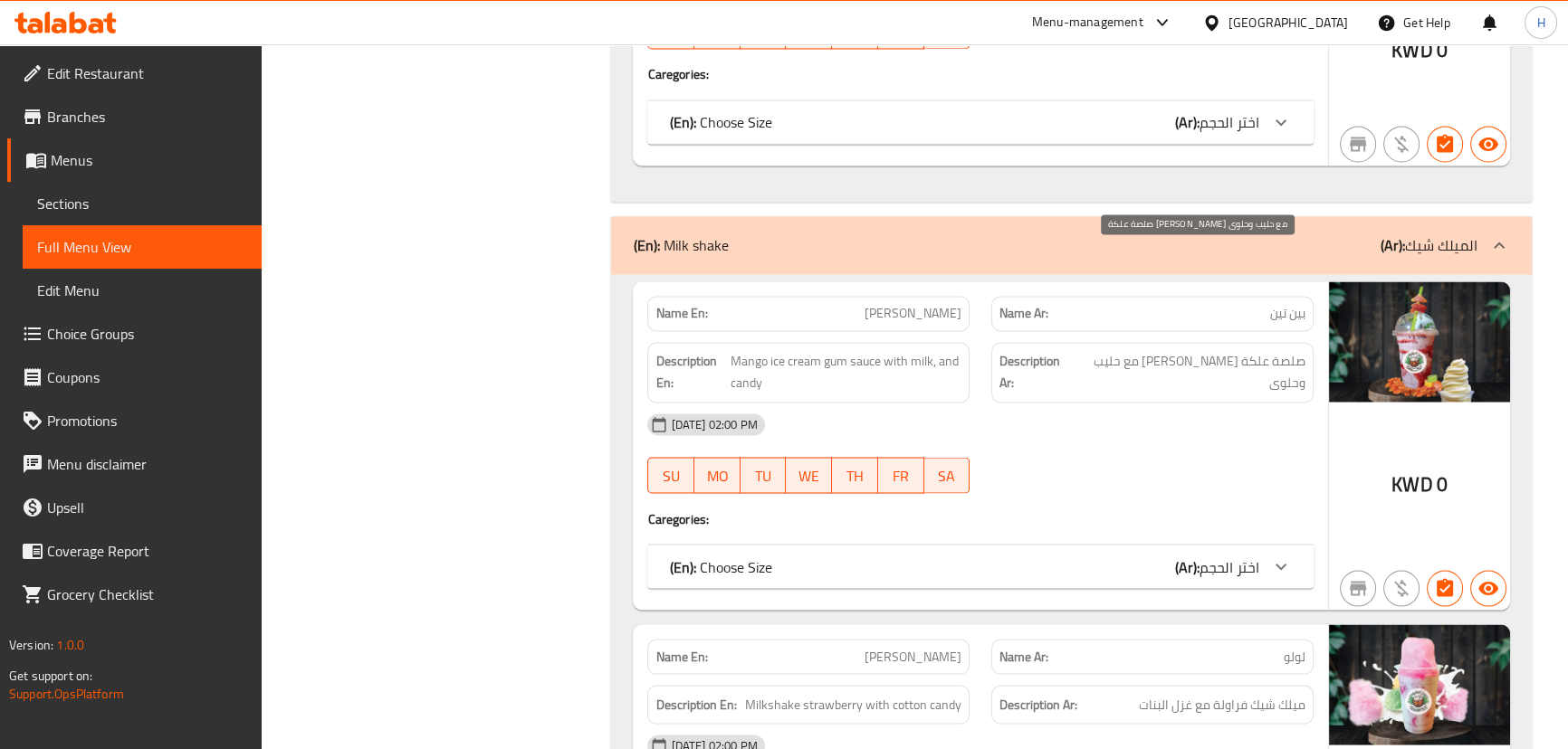
click at [1248, 350] on span "صلصة علكة آيس كريم مانجو مع حليب وحلوى" at bounding box center [1190, 372] width 230 height 45
copy span "علكة"
click at [932, 304] on span "[PERSON_NAME]" at bounding box center [913, 313] width 97 height 19
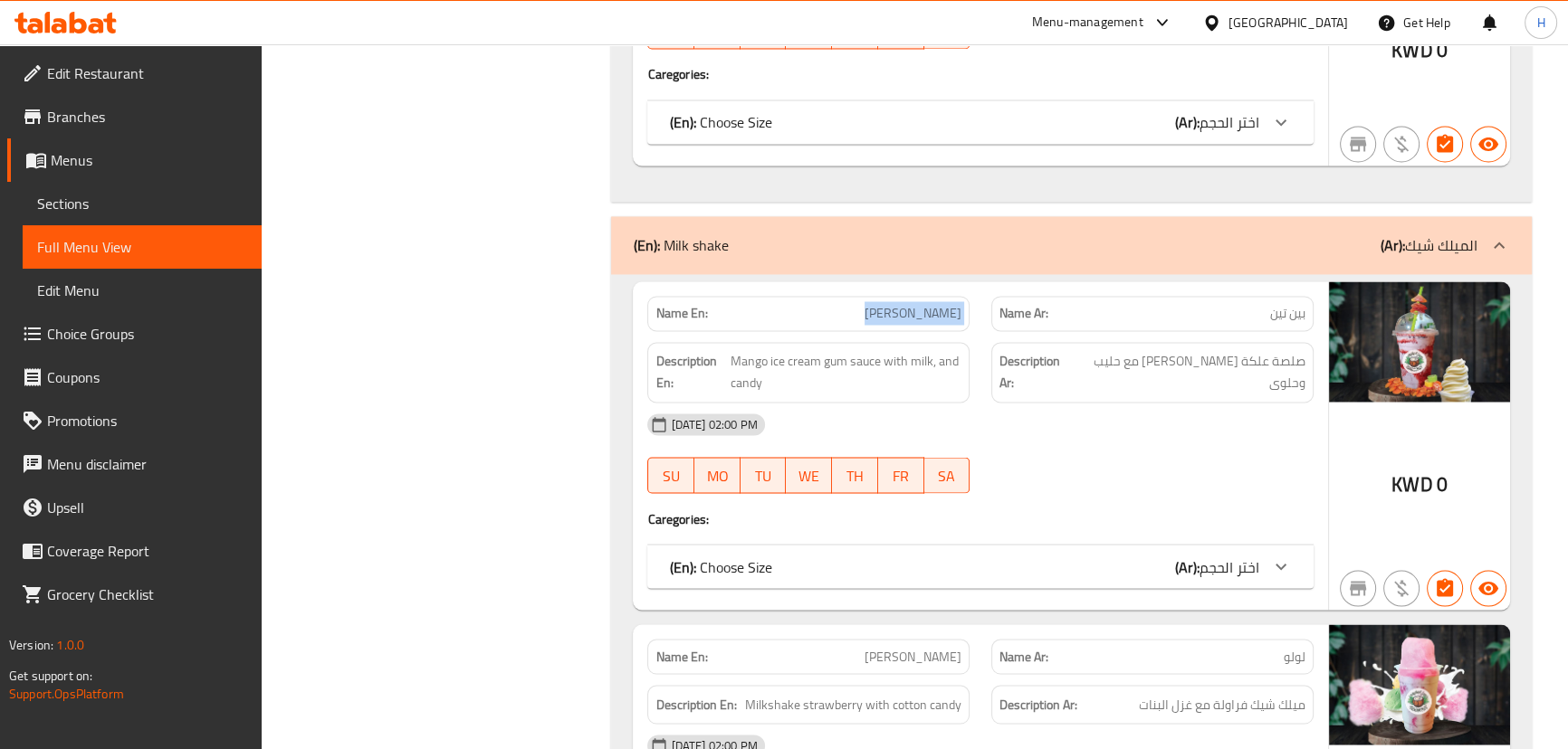
click at [932, 304] on span "[PERSON_NAME]" at bounding box center [913, 313] width 97 height 19
copy span "[PERSON_NAME]"
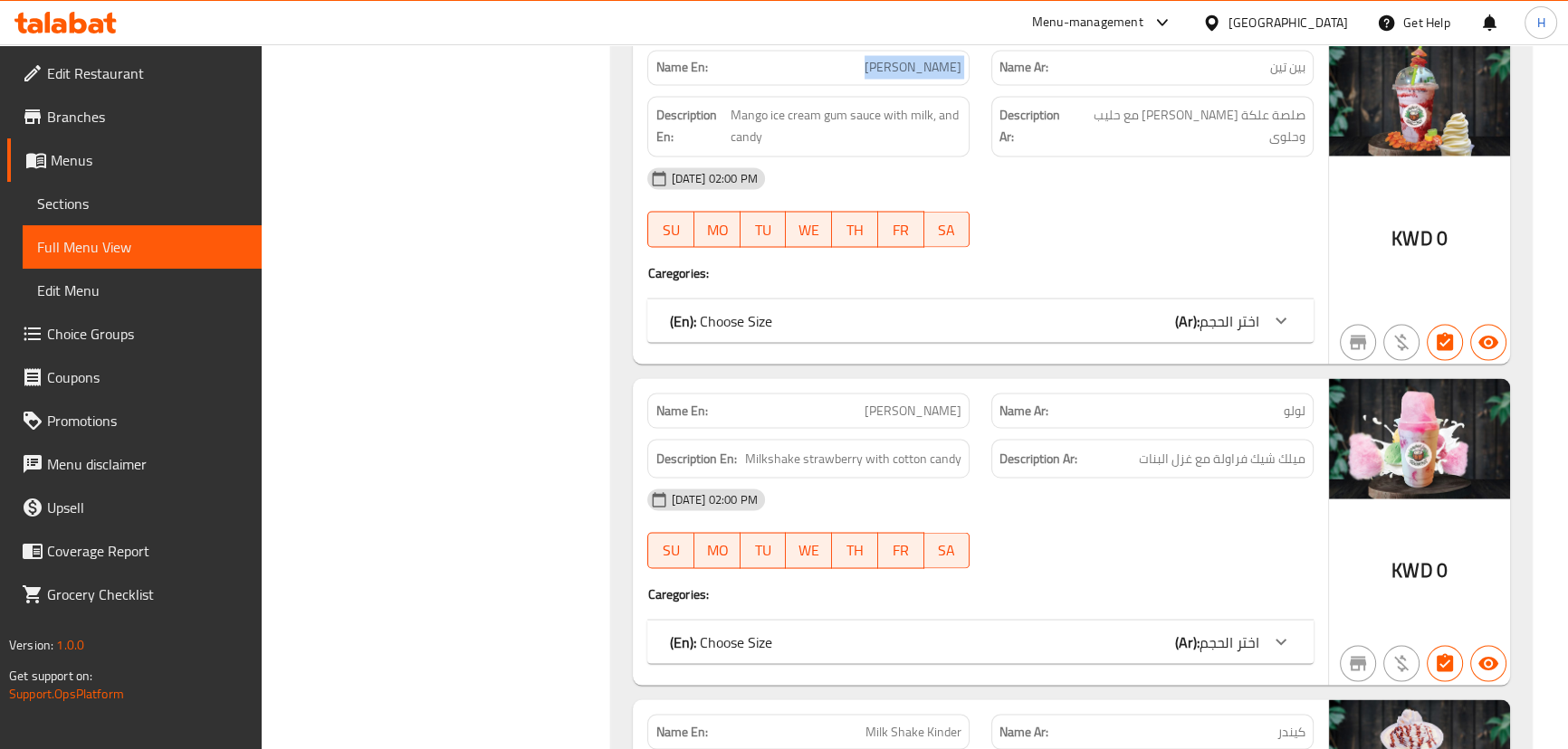
scroll to position [12746, 0]
click at [978, 427] on div "Description En: Milkshake strawberry with cotton candy" at bounding box center [807, 458] width 344 height 61
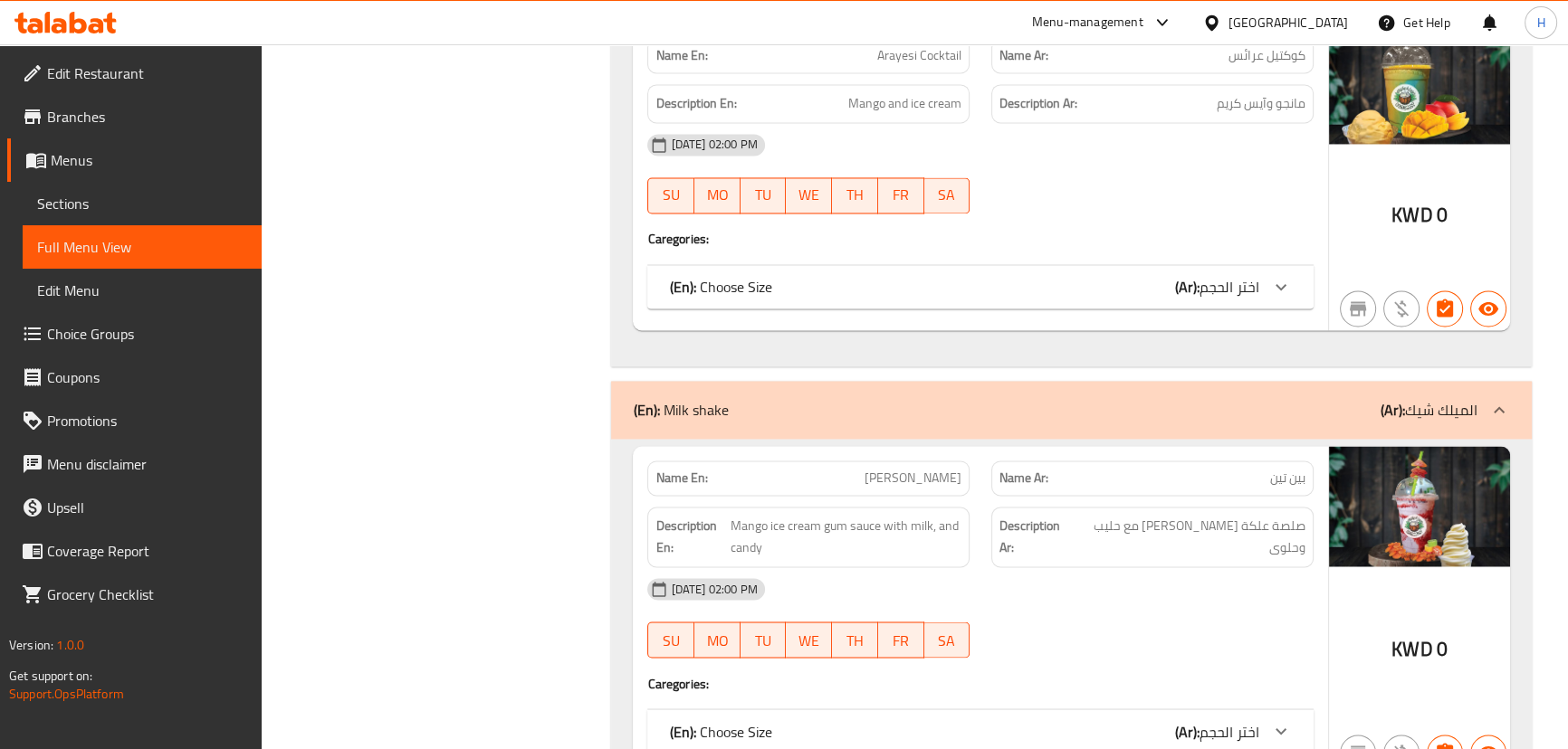
scroll to position [12911, 0]
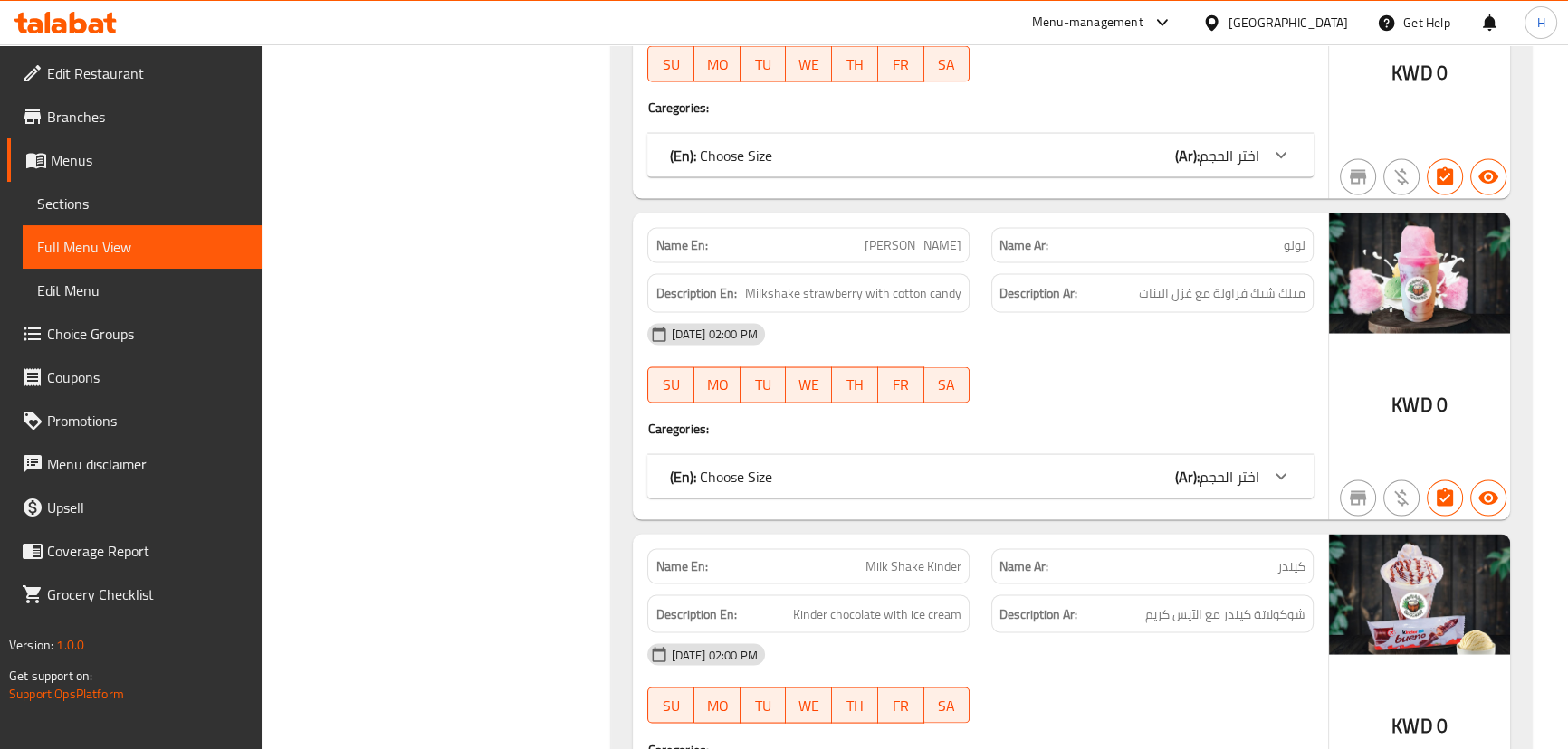
click at [929, 548] on div "Name En: Milk Shake Kinder" at bounding box center [808, 565] width 322 height 35
copy span "Milk Shake Kinder"
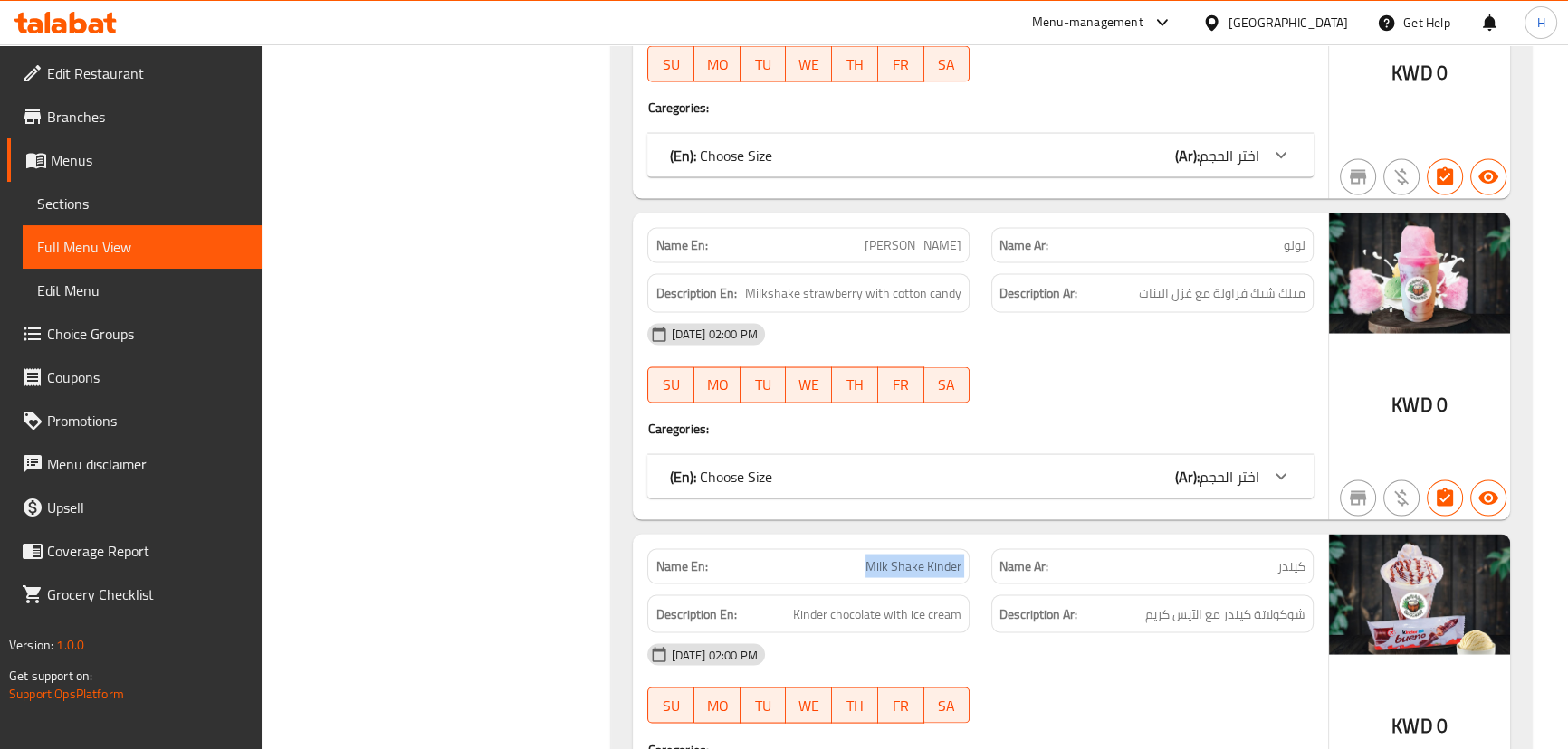
scroll to position [13240, 0]
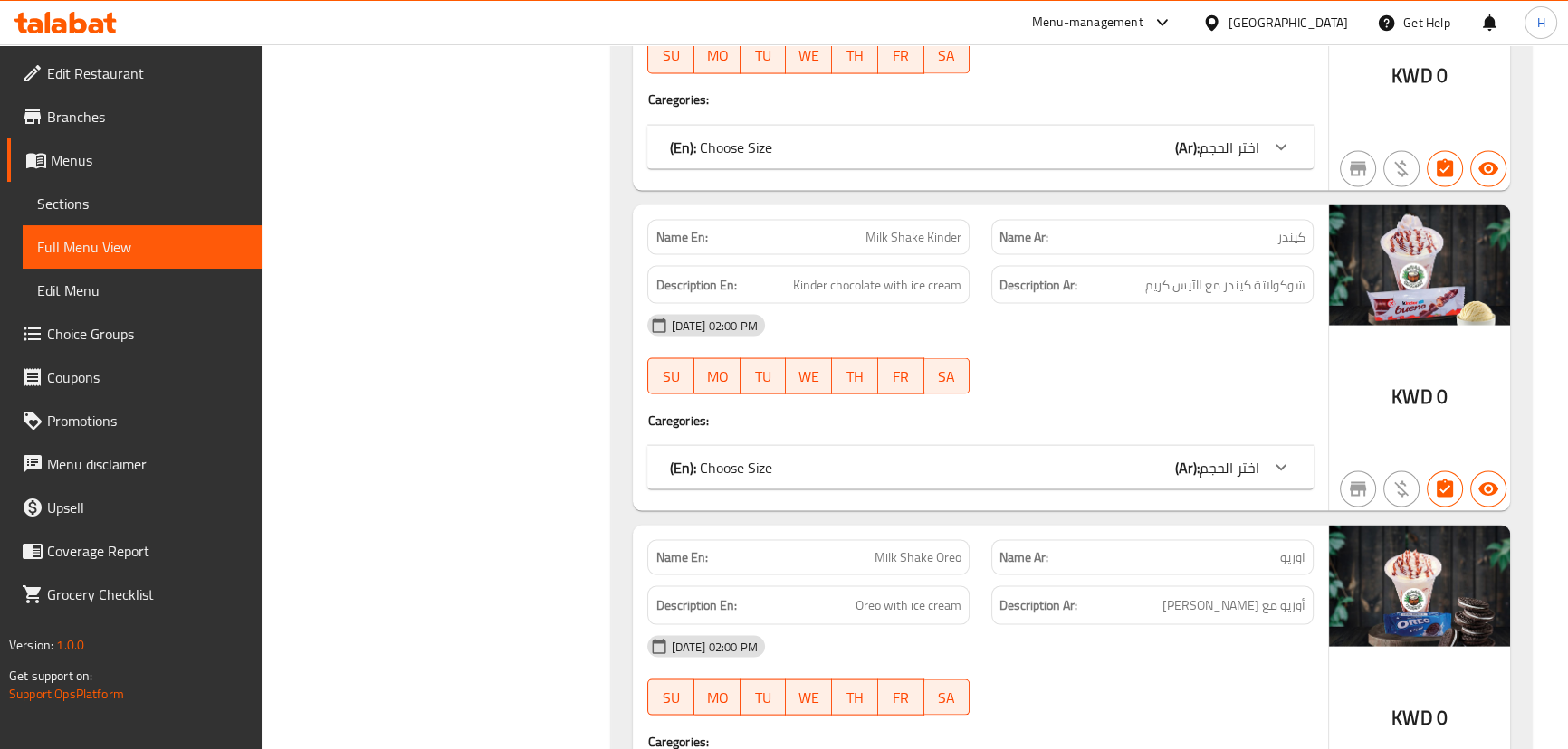
click at [966, 541] on div "Name En: Milk Shake Oreo" at bounding box center [808, 558] width 322 height 35
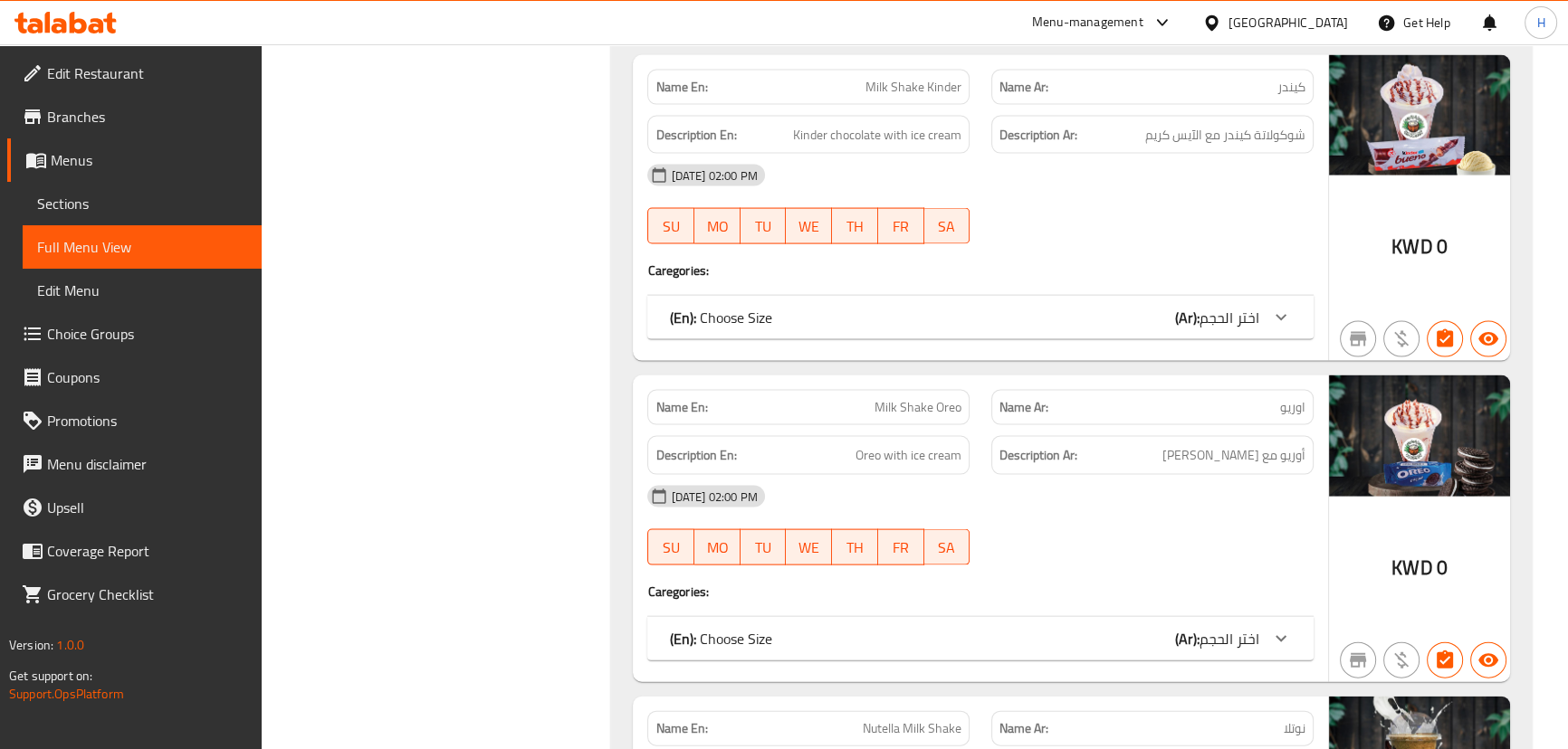
scroll to position [13405, 0]
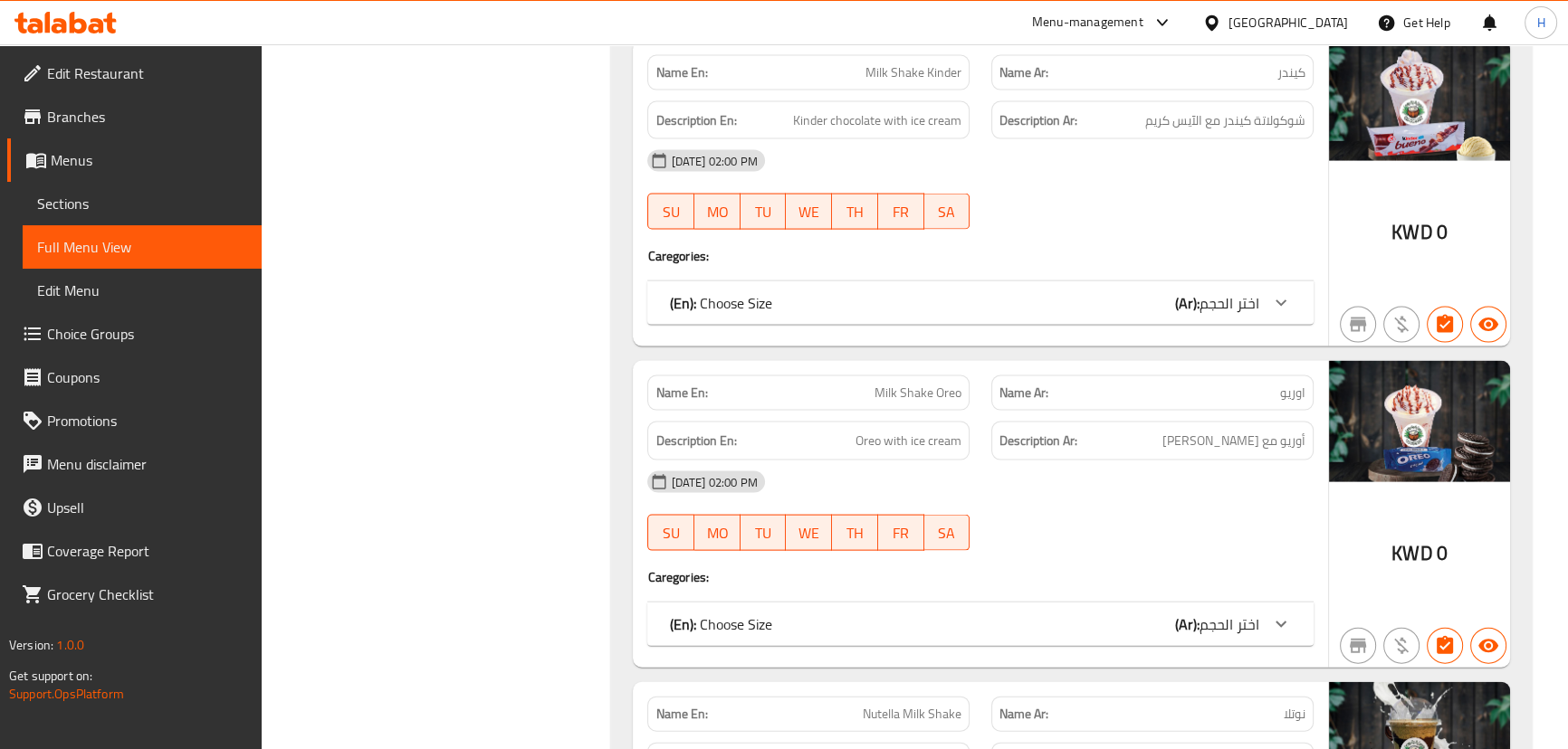
click at [907, 384] on span "Milk Shake Oreo" at bounding box center [917, 393] width 87 height 19
copy span "Milk Shake Oreo"
click at [1008, 461] on div "08-10-2025 02:00 PM SU MO TU WE TH FR SA" at bounding box center [980, 511] width 687 height 101
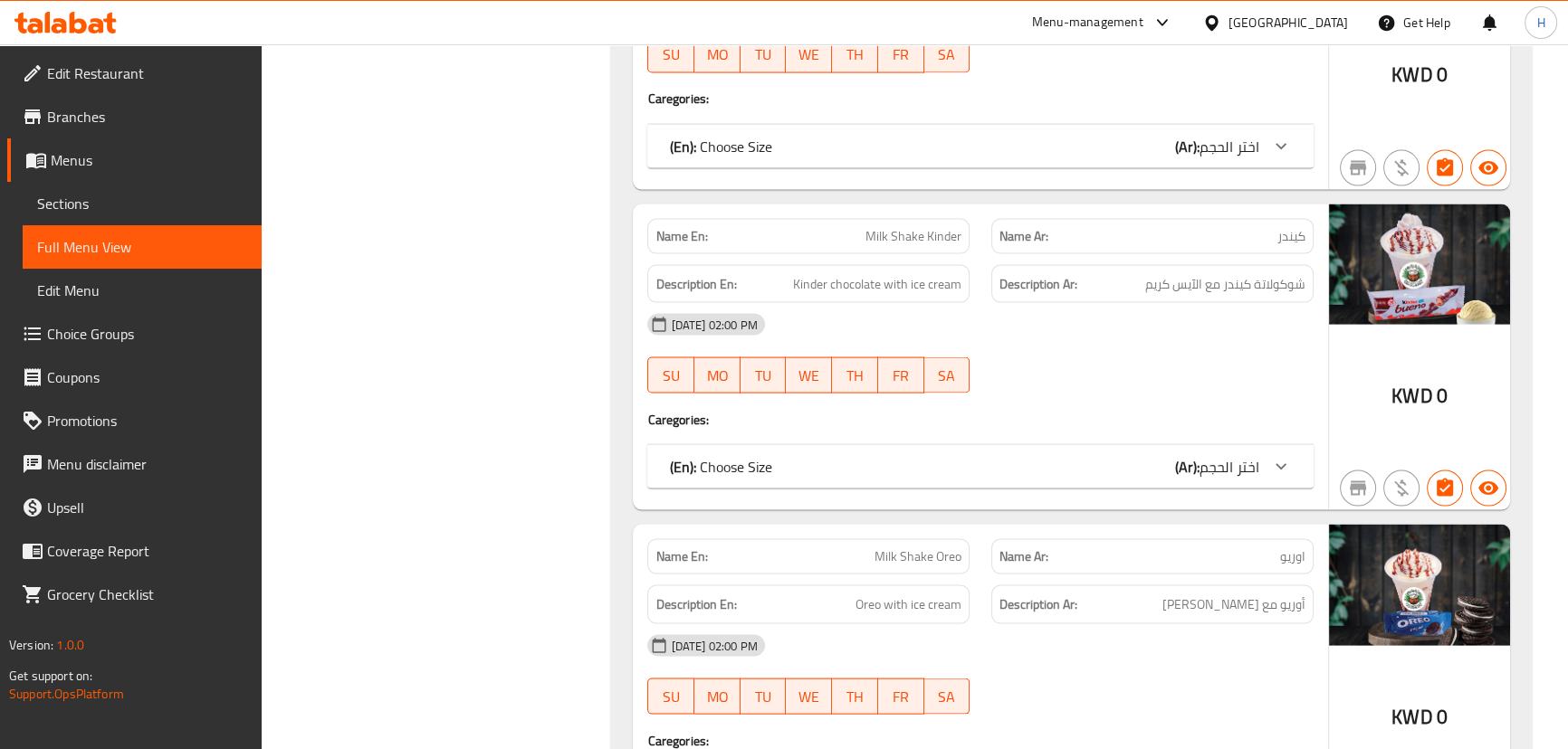
scroll to position [13240, 0]
click at [920, 228] on span "Milk Shake Kinder" at bounding box center [913, 238] width 96 height 19
copy span "Milk Shake Kinder"
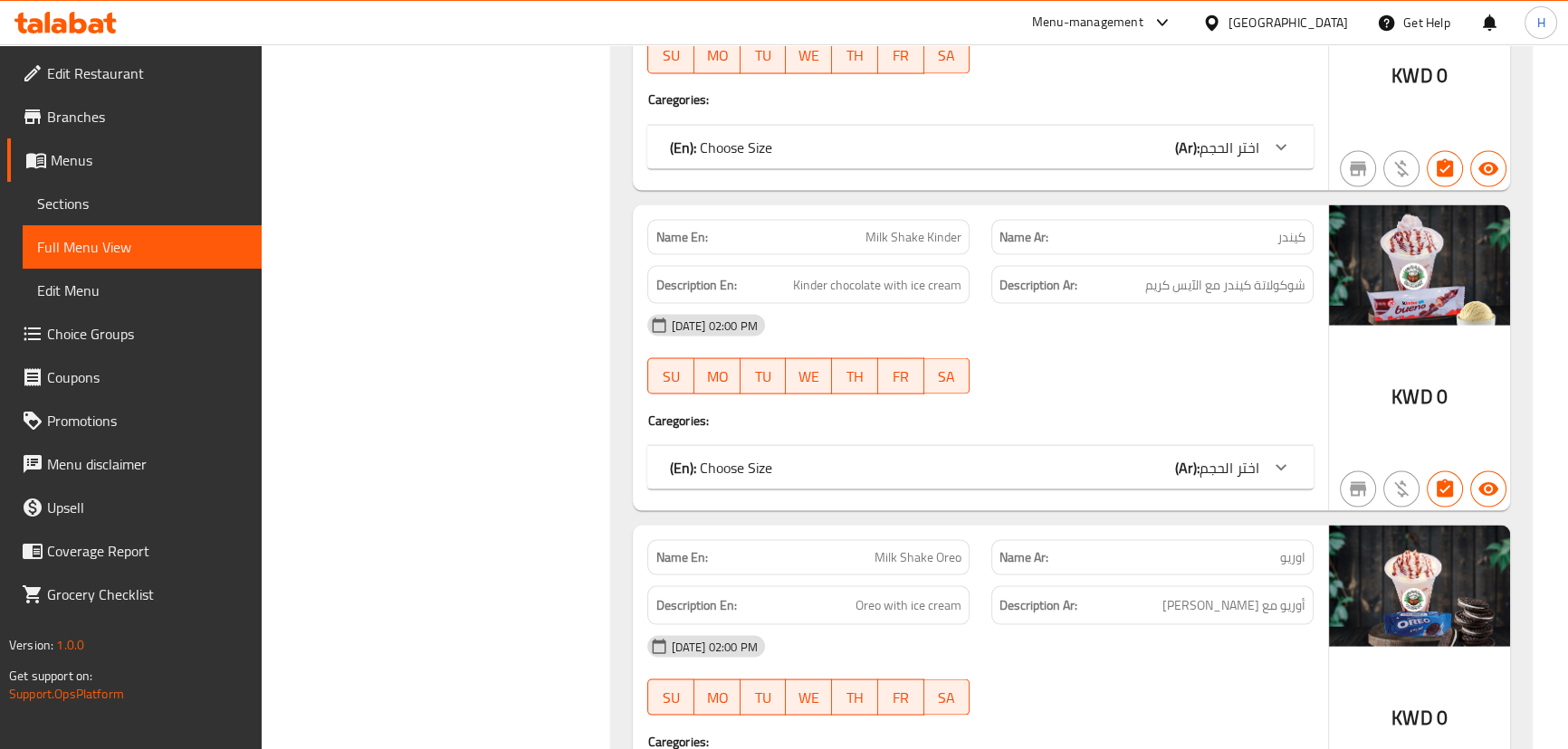
click at [995, 304] on div "[DATE] 02:00 PM" at bounding box center [980, 325] width 687 height 44
click at [1002, 384] on div at bounding box center [1152, 394] width 344 height 22
click at [929, 548] on span "Milk Shake Oreo" at bounding box center [917, 558] width 87 height 19
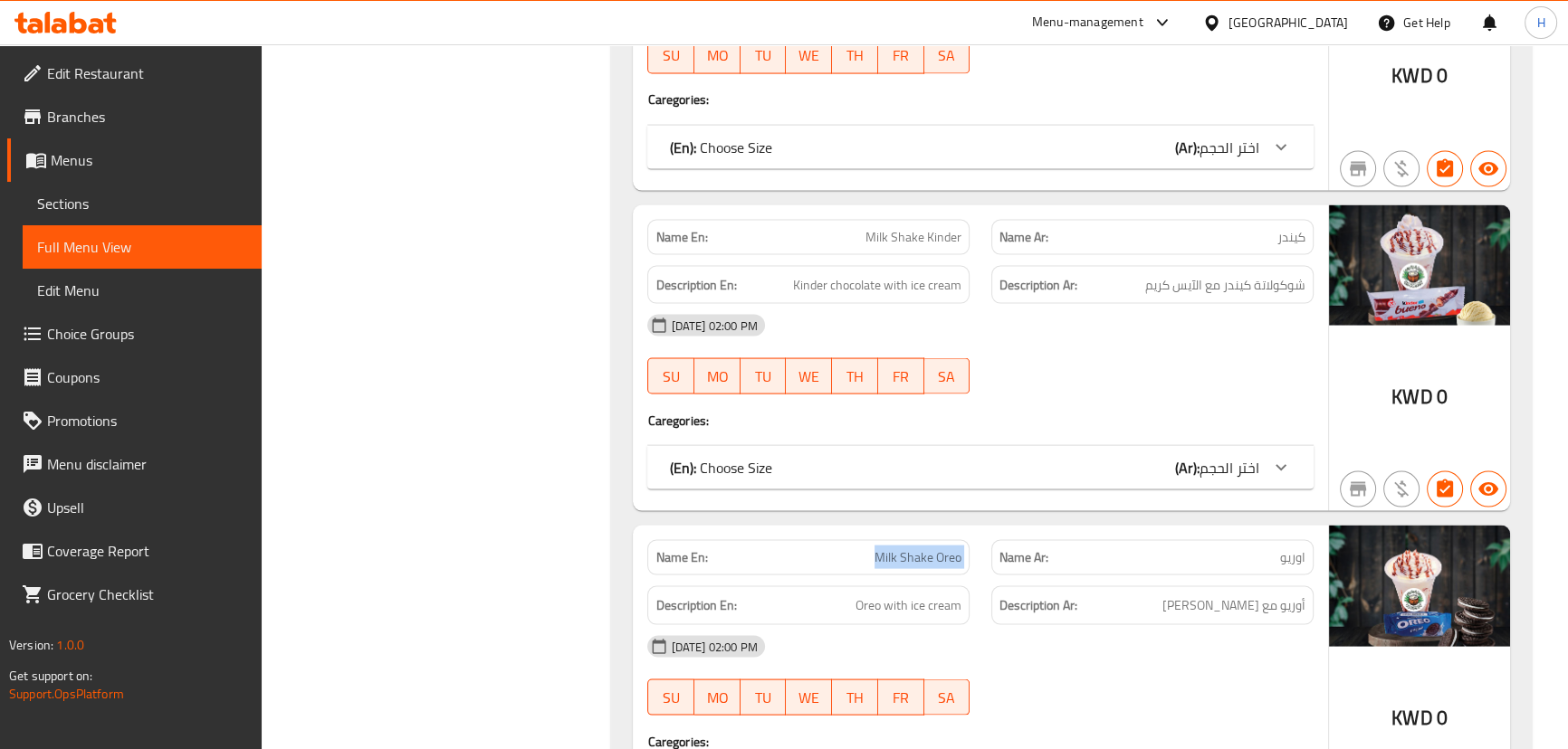
copy span "Milk Shake Oreo"
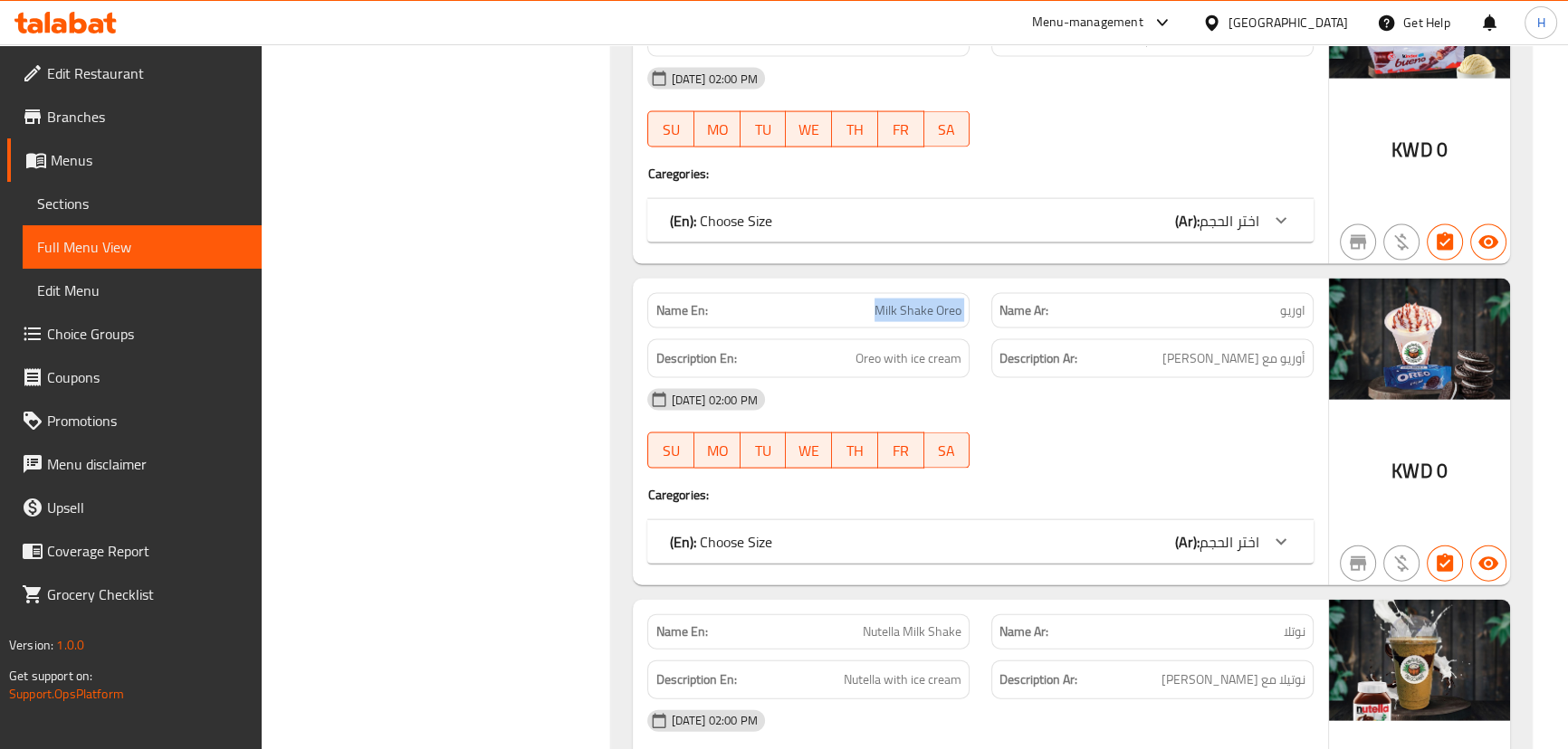
scroll to position [13651, 0]
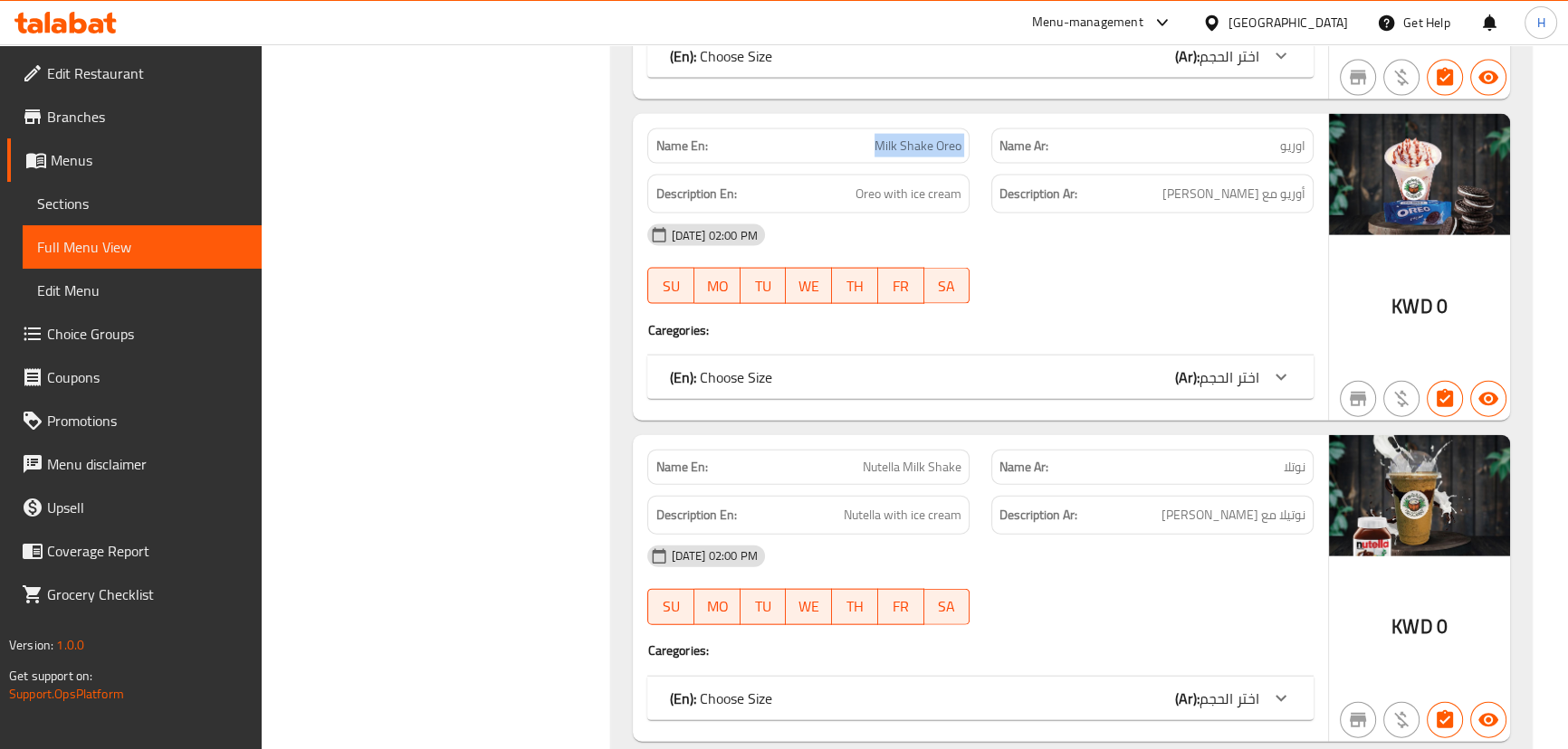
click at [1017, 496] on div "Description Ar: نوتيلا مع آيس كريم" at bounding box center [1152, 515] width 322 height 39
click at [889, 458] on span "Nutella Milk Shake" at bounding box center [912, 467] width 99 height 19
copy span "Nutella Milk Shake"
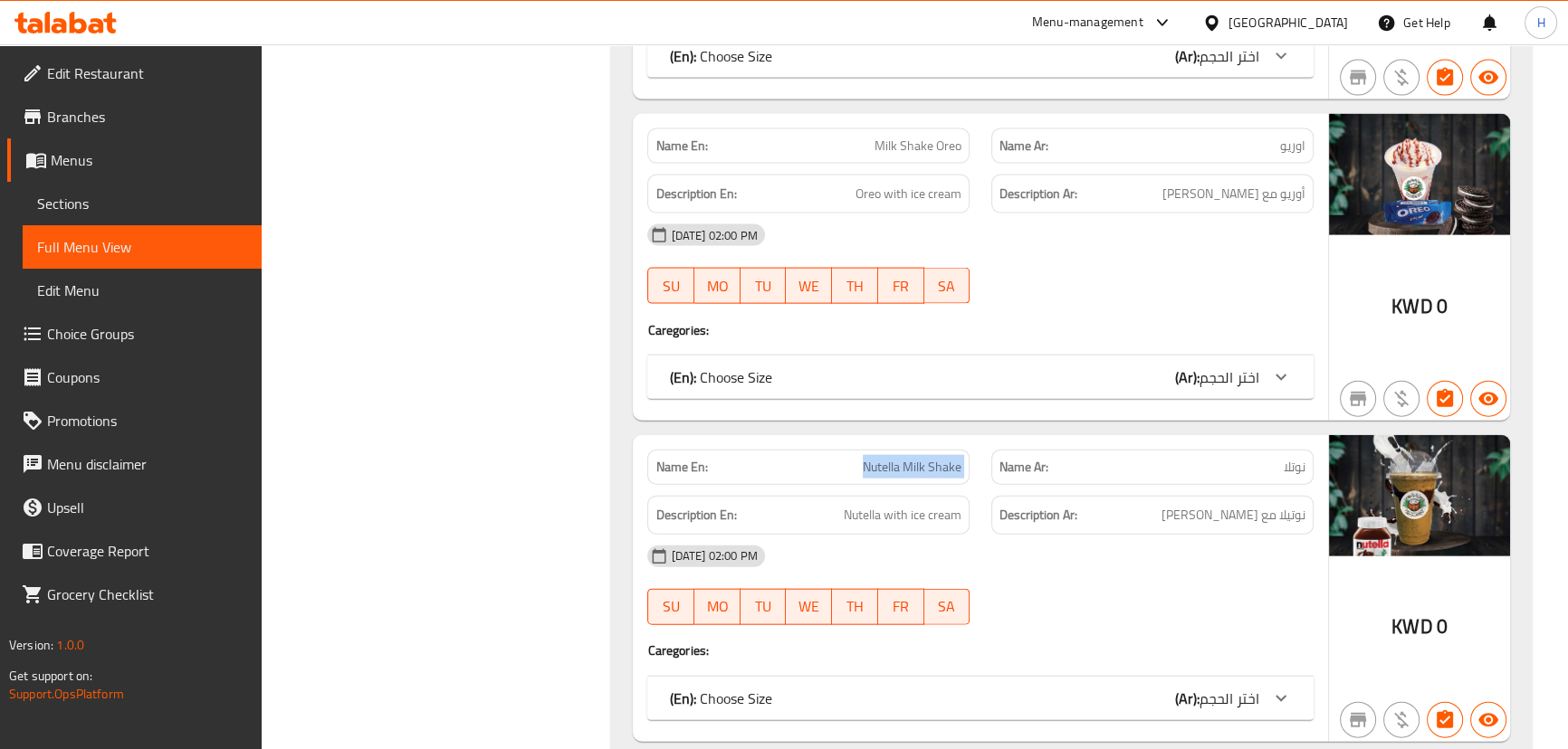
click at [971, 535] on div "[DATE] 02:00 PM" at bounding box center [980, 557] width 687 height 44
click at [968, 485] on div "Description En: Nutella with ice cream" at bounding box center [807, 516] width 344 height 61
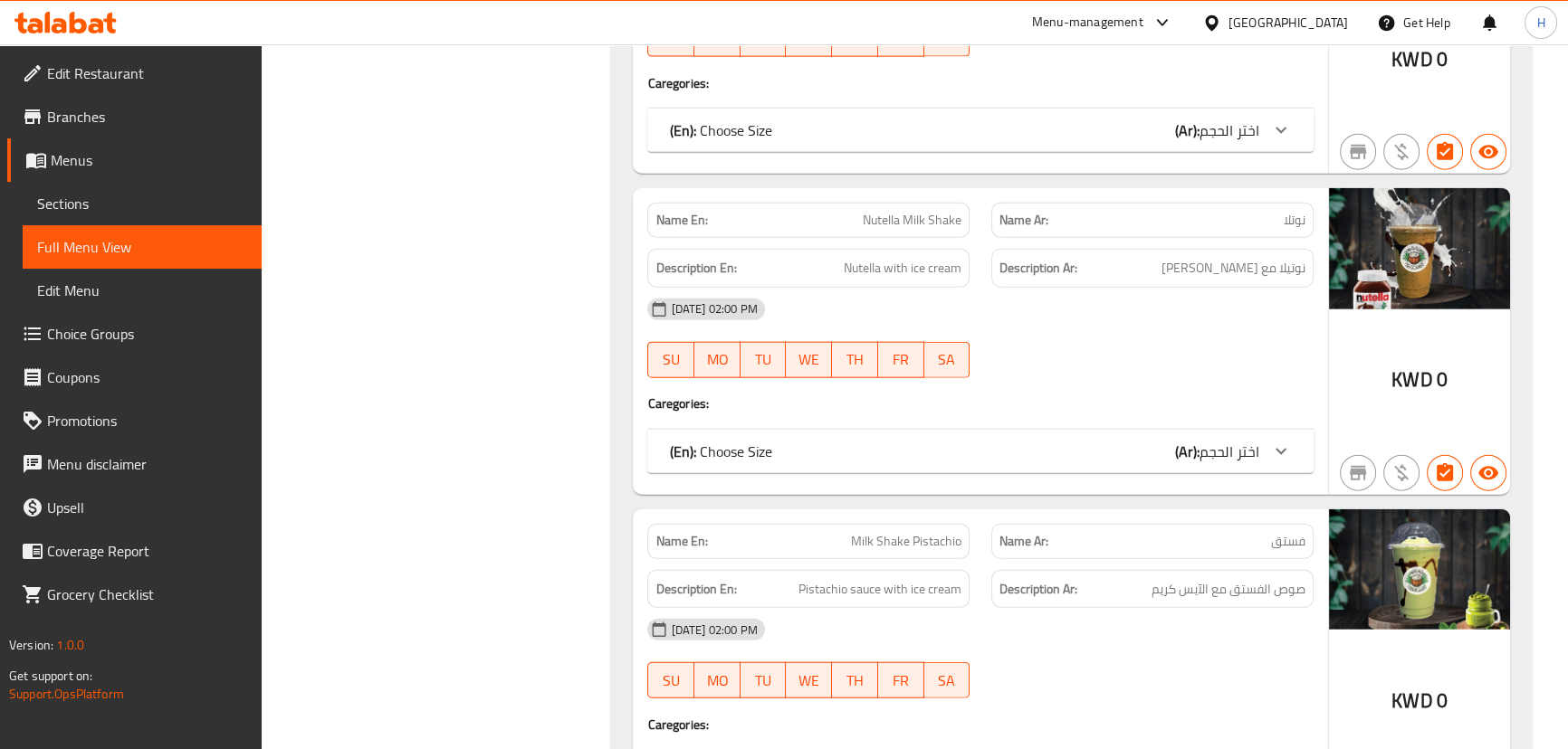
scroll to position [13981, 0]
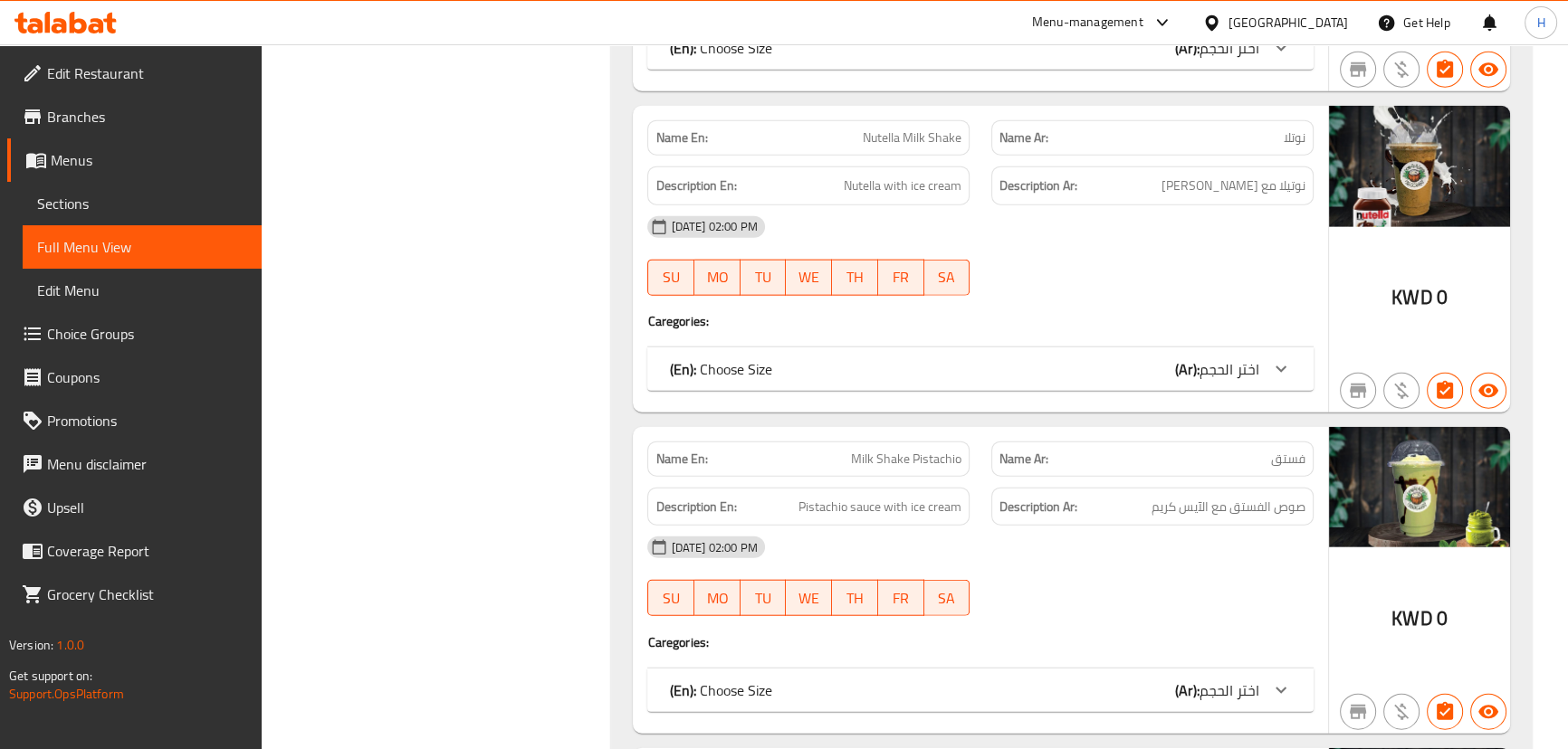
click at [910, 442] on div "Name En: Milk Shake Pistachio" at bounding box center [808, 459] width 322 height 35
copy span "Milk Shake Pistachio"
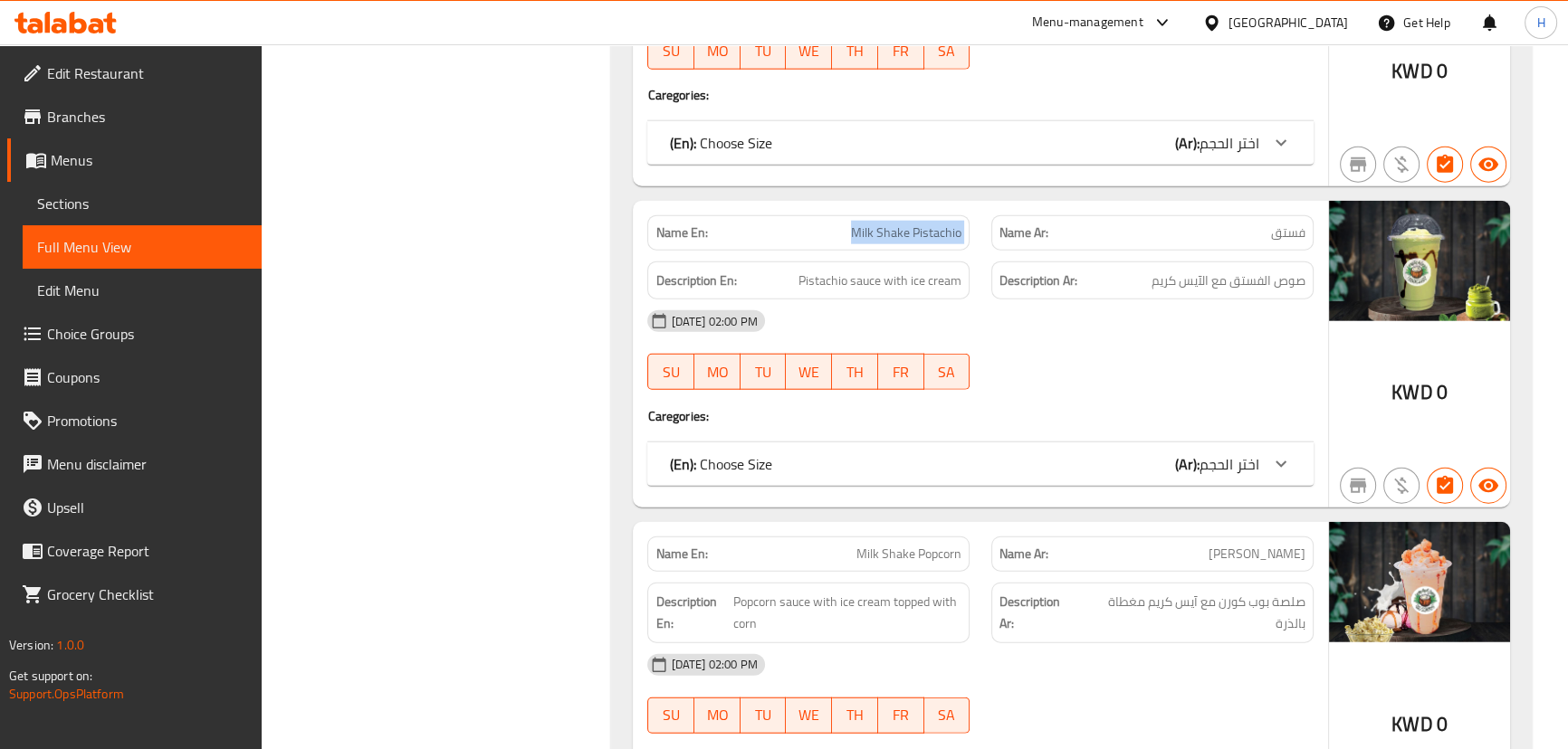
scroll to position [14227, 0]
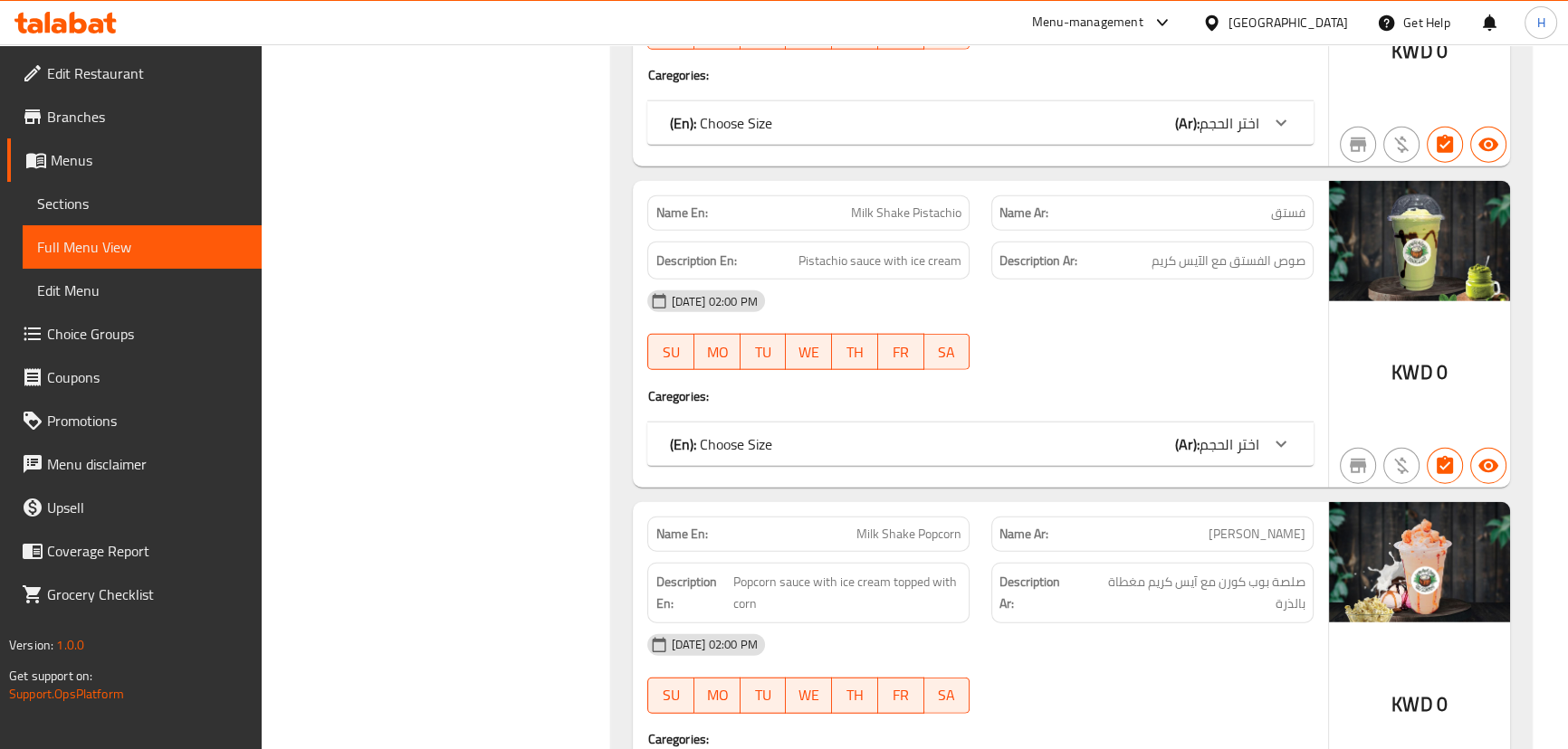
click at [907, 524] on span "Milk Shake Popcorn" at bounding box center [908, 534] width 105 height 19
copy span "Milk Shake Popcorn"
click at [983, 552] on div "Description Ar: صلصة بوب كورن مع آيس كريم مغطاة بالذرة" at bounding box center [1152, 593] width 344 height 83
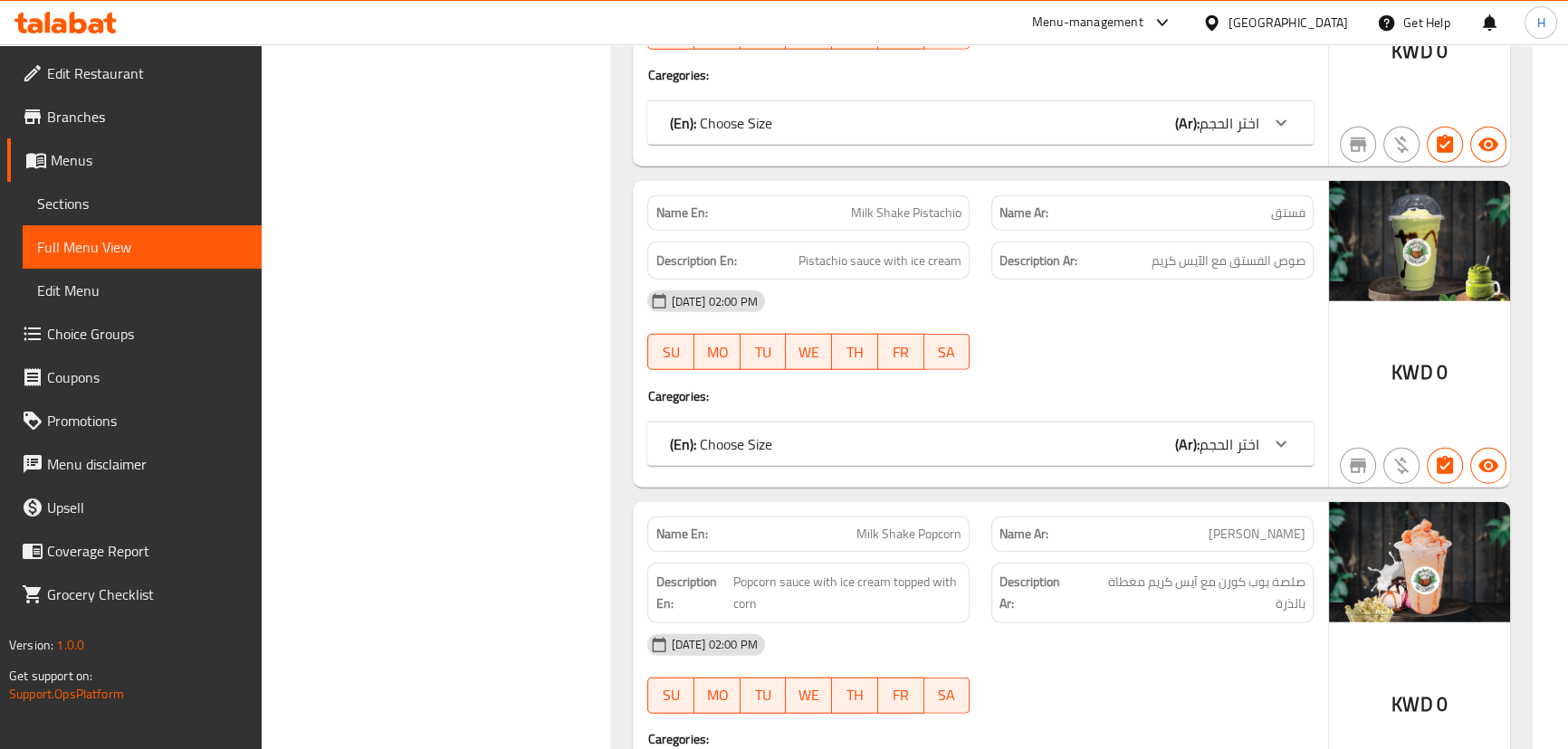
scroll to position [14309, 0]
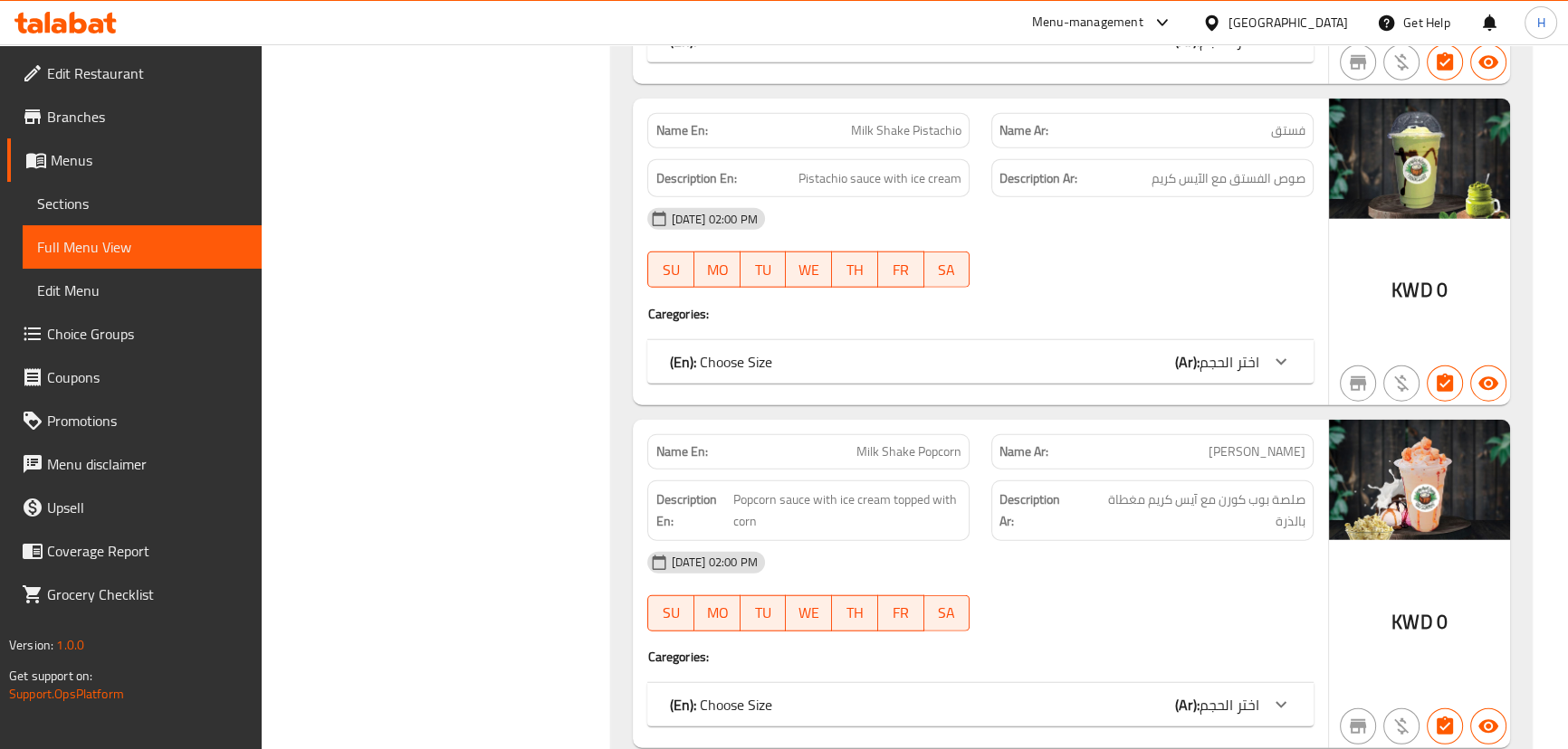
click at [1004, 542] on div "[DATE] 02:00 PM" at bounding box center [980, 563] width 687 height 44
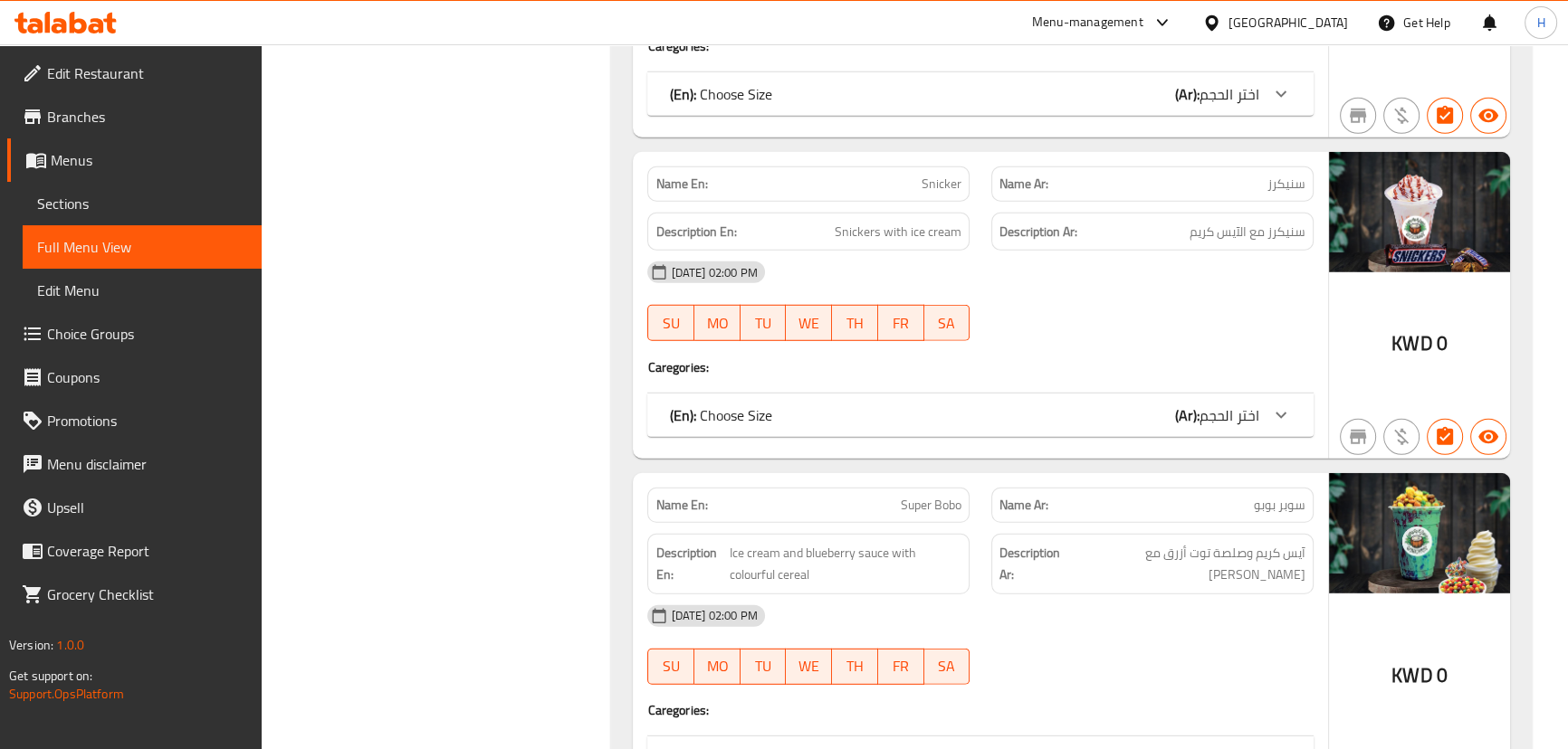
scroll to position [15049, 0]
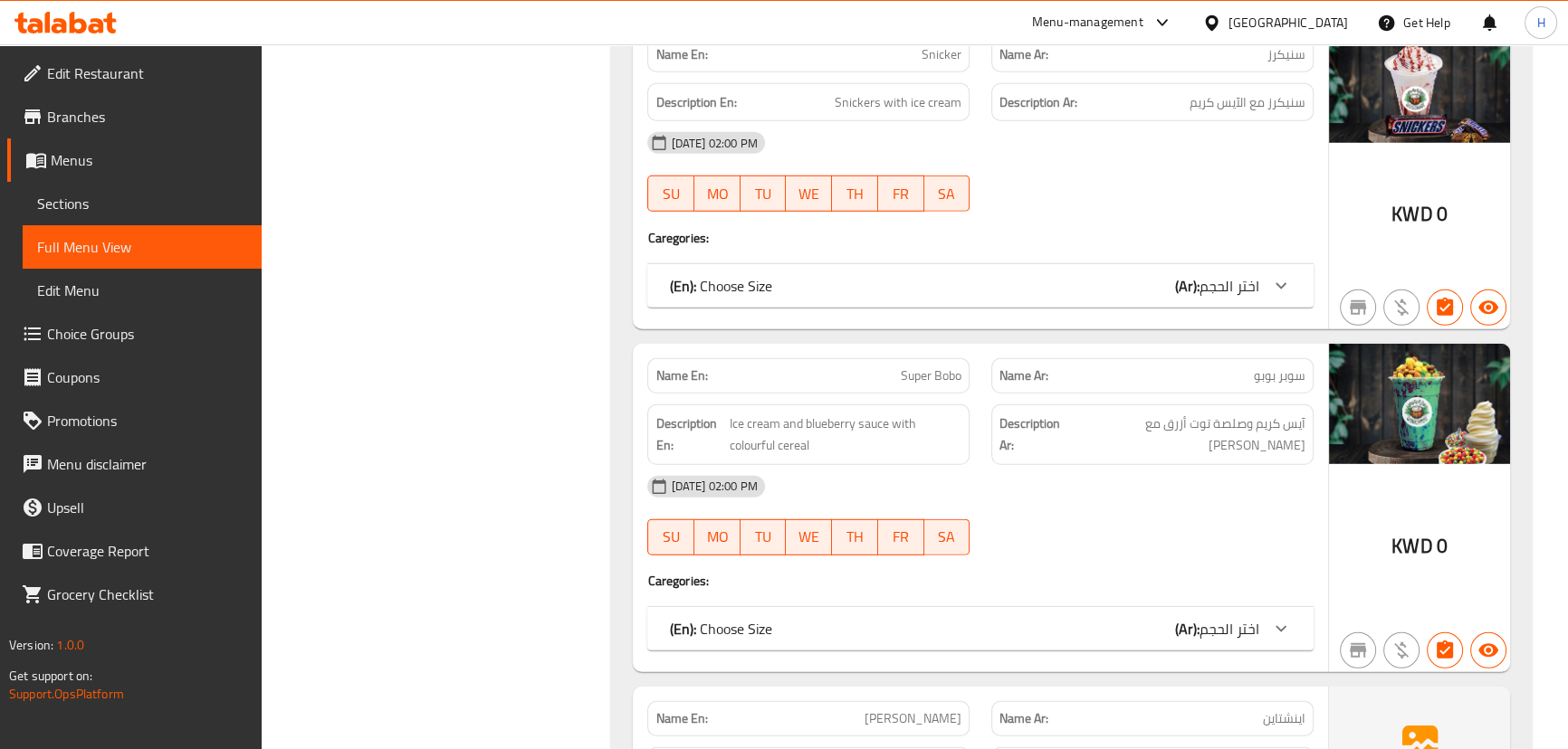
click at [901, 366] on span "Super Bobo" at bounding box center [931, 376] width 61 height 19
copy span "Super Bobo"
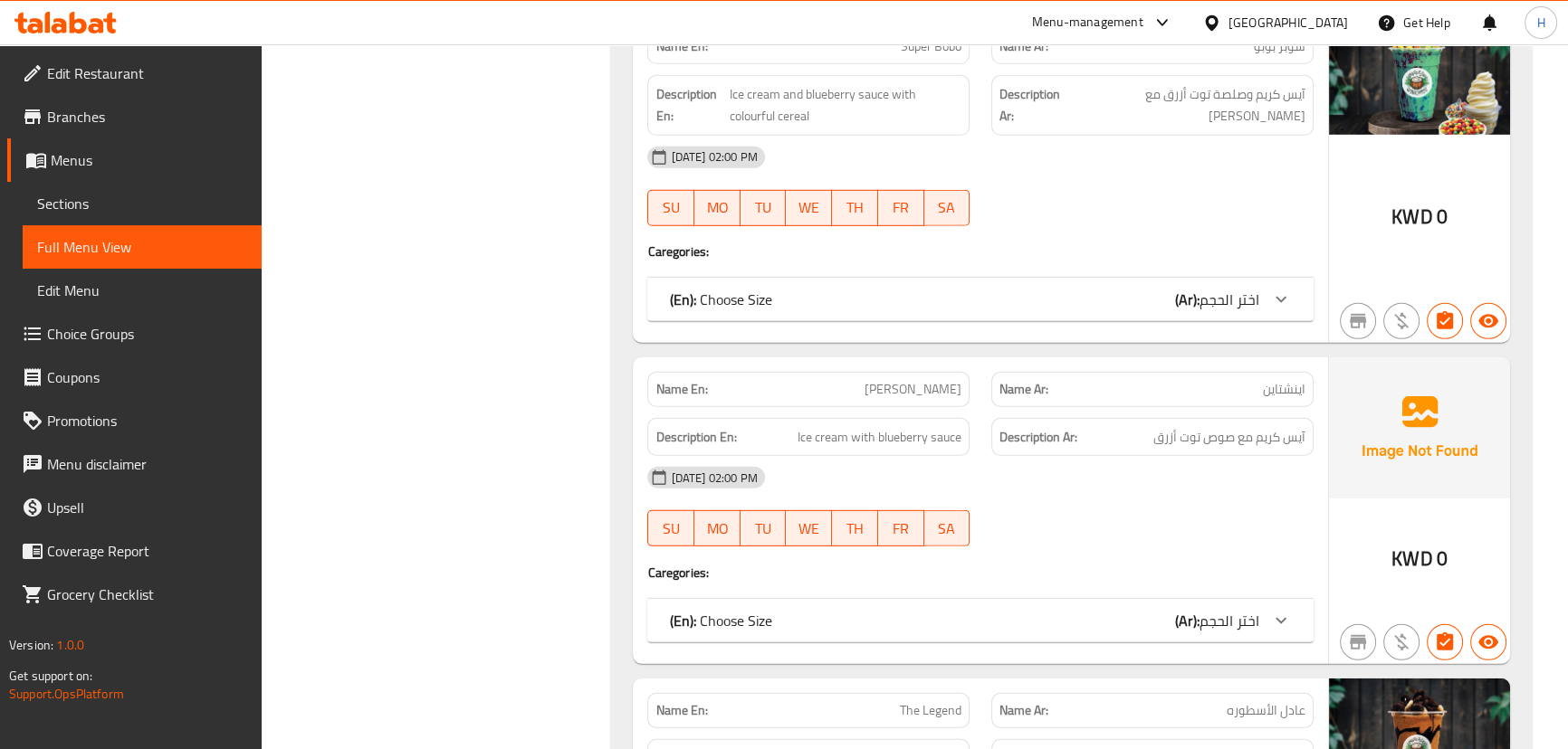
click at [968, 456] on div "[DATE] 02:00 PM" at bounding box center [980, 478] width 687 height 44
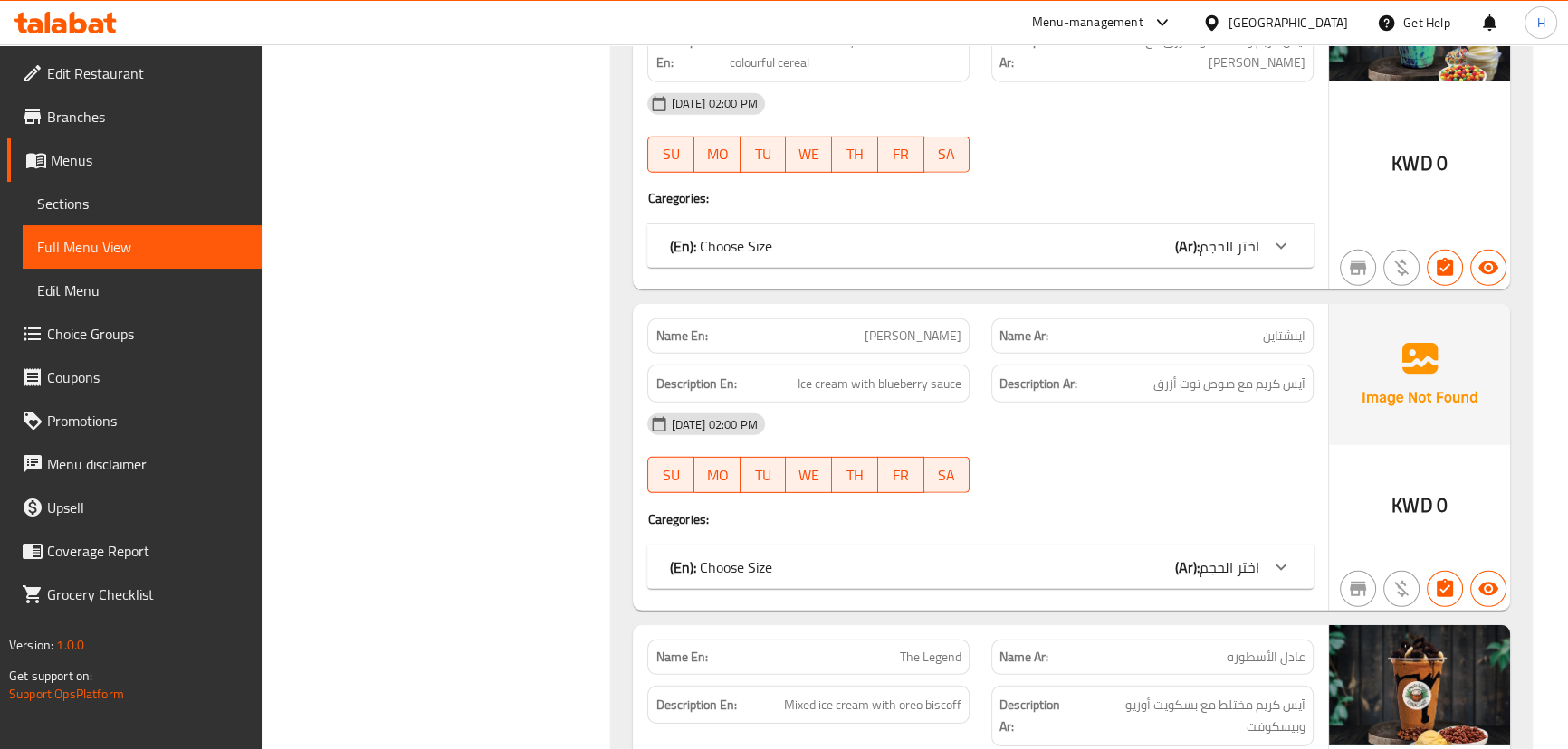
scroll to position [15626, 0]
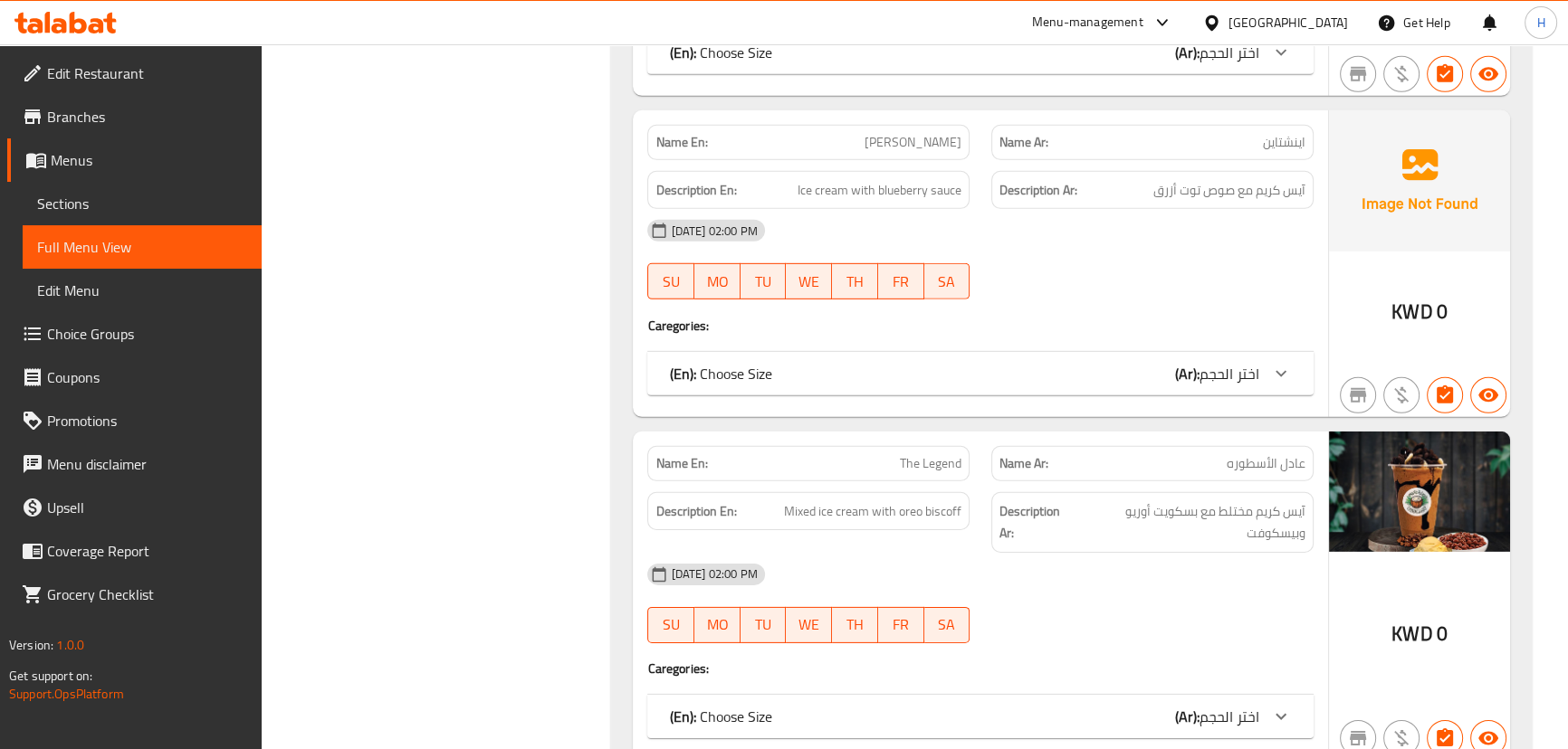
click at [1054, 553] on div "08-10-2025 02:00 PM SU MO TU WE TH FR SA" at bounding box center [980, 603] width 687 height 101
click at [936, 454] on span "The Legend" at bounding box center [930, 463] width 62 height 19
click at [1016, 553] on div "08-10-2025 02:00 PM SU MO TU WE TH FR SA" at bounding box center [980, 603] width 687 height 101
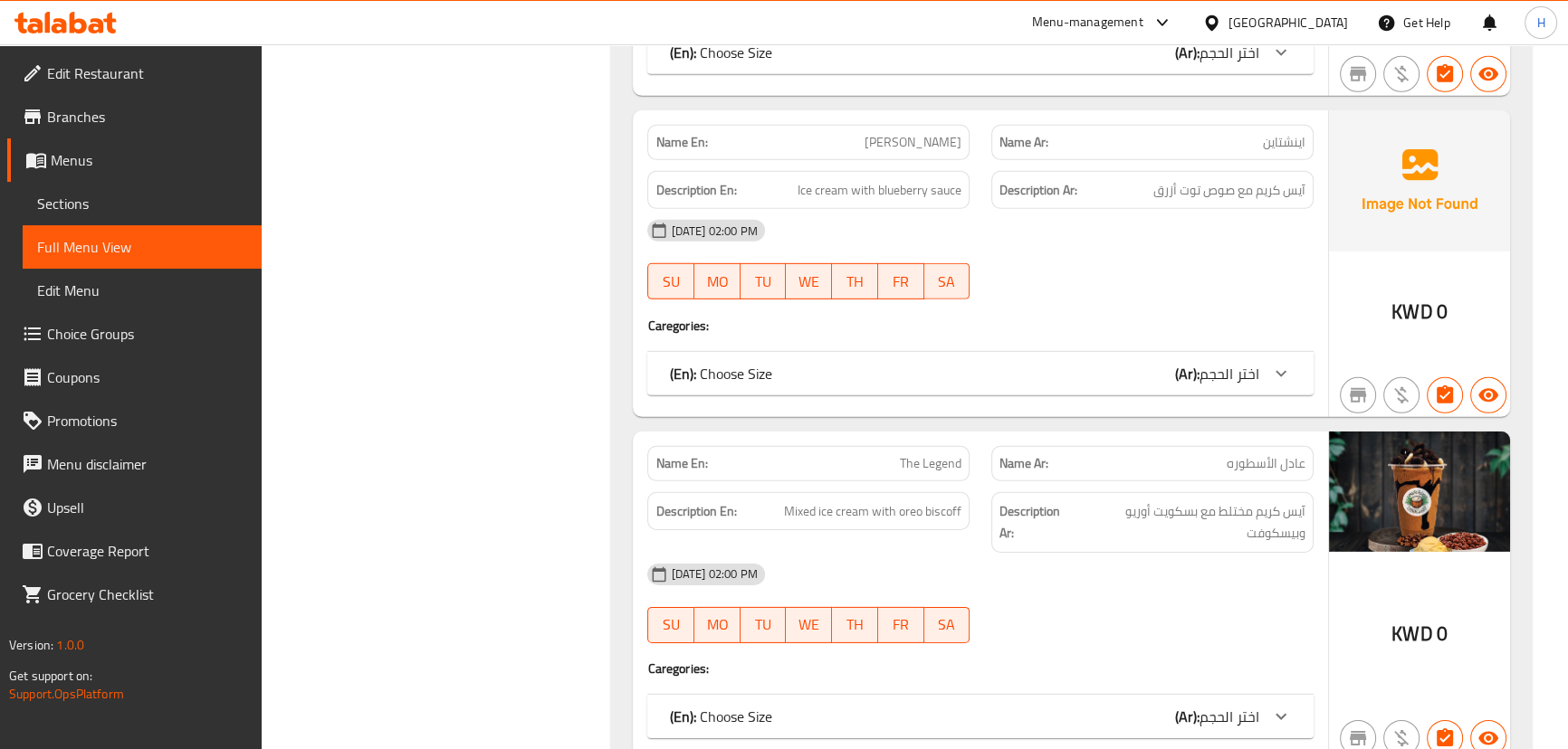
click at [935, 454] on span "The Legend" at bounding box center [930, 463] width 62 height 19
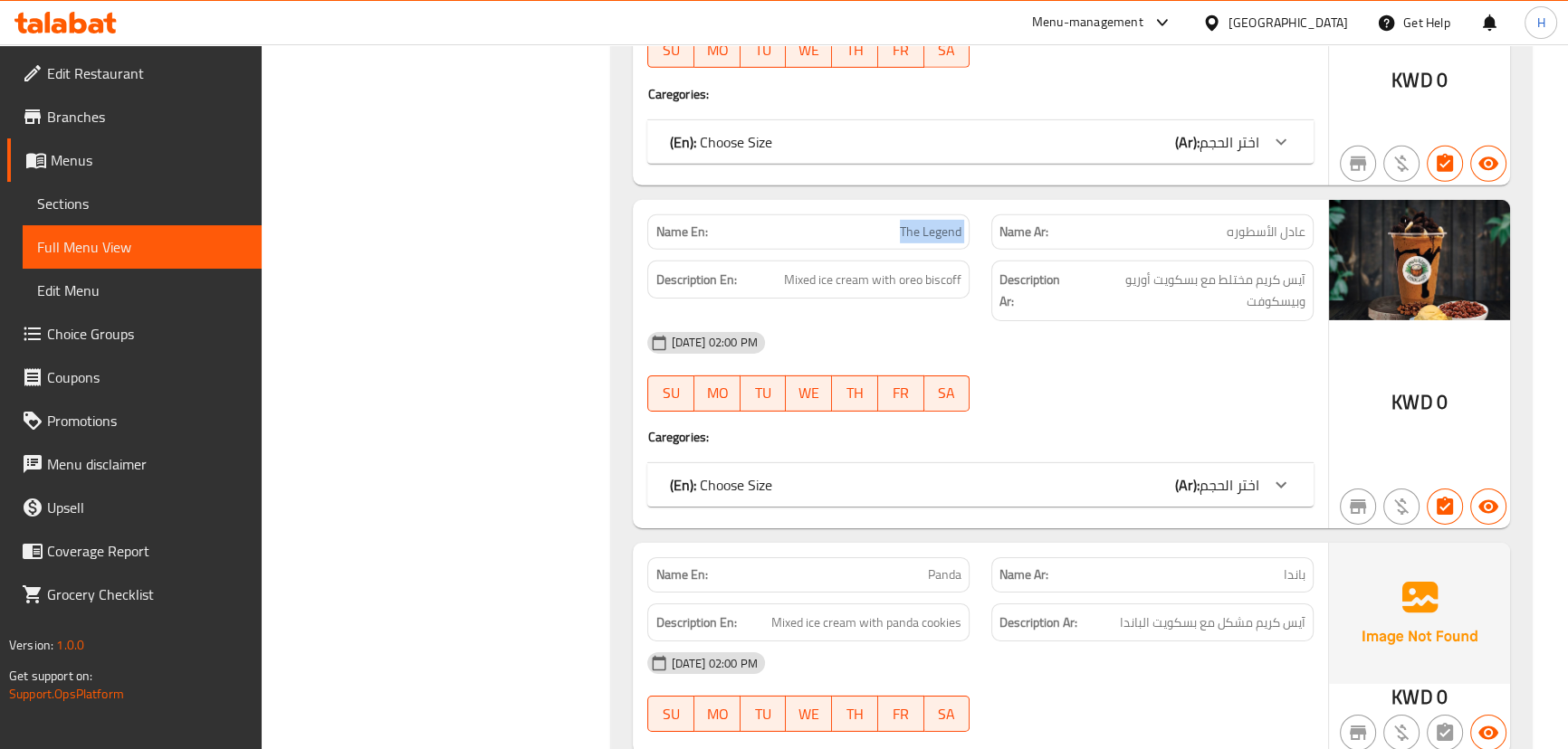
scroll to position [15873, 0]
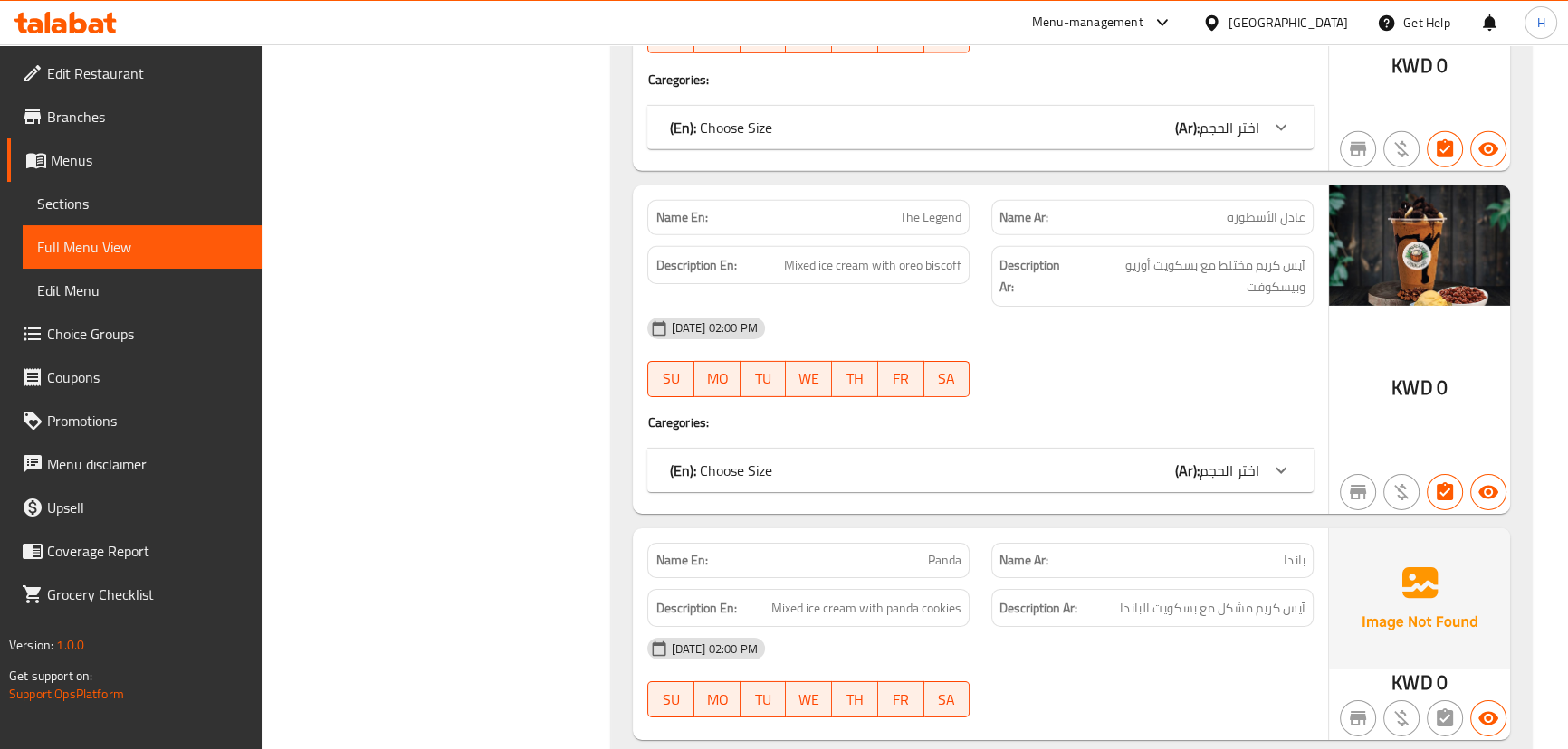
click at [970, 579] on div "Description En: Mixed ice cream with panda cookies" at bounding box center [807, 609] width 344 height 61
click at [951, 551] on span "Panda" at bounding box center [944, 561] width 33 height 19
click at [950, 551] on span "Panda" at bounding box center [944, 561] width 33 height 19
click at [1004, 386] on div at bounding box center [1152, 397] width 344 height 22
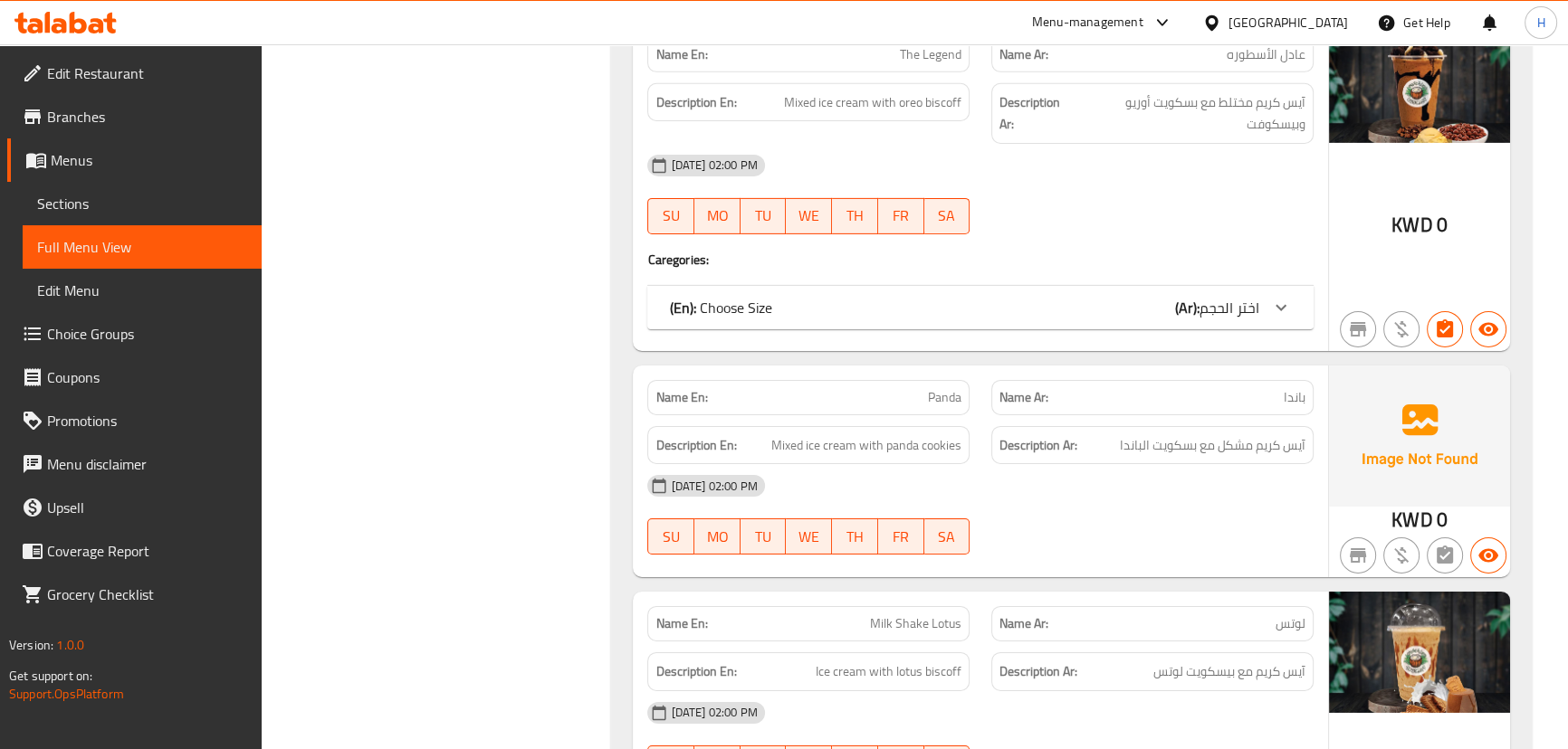
scroll to position [16037, 0]
click at [934, 386] on span "Panda" at bounding box center [944, 396] width 33 height 19
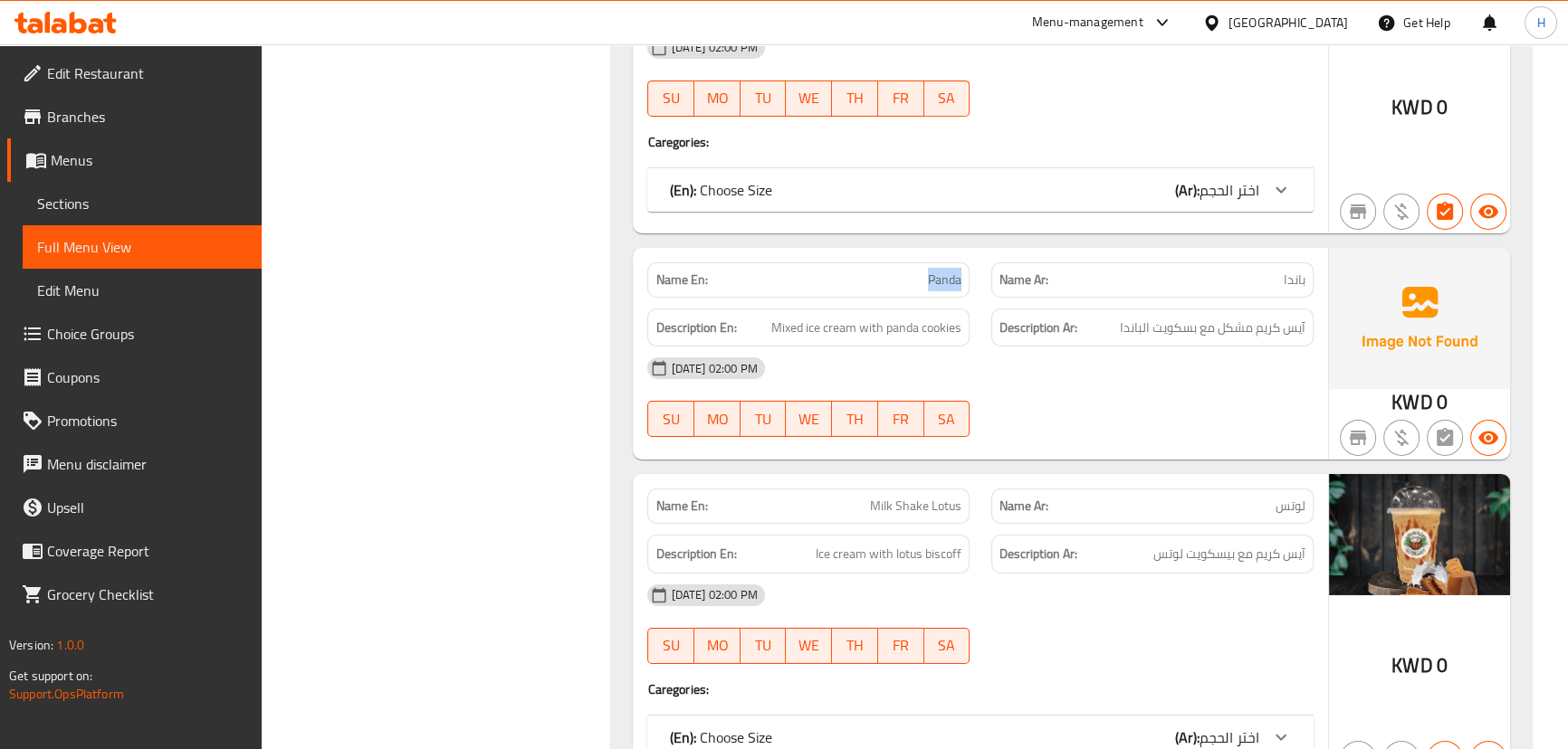
scroll to position [16284, 0]
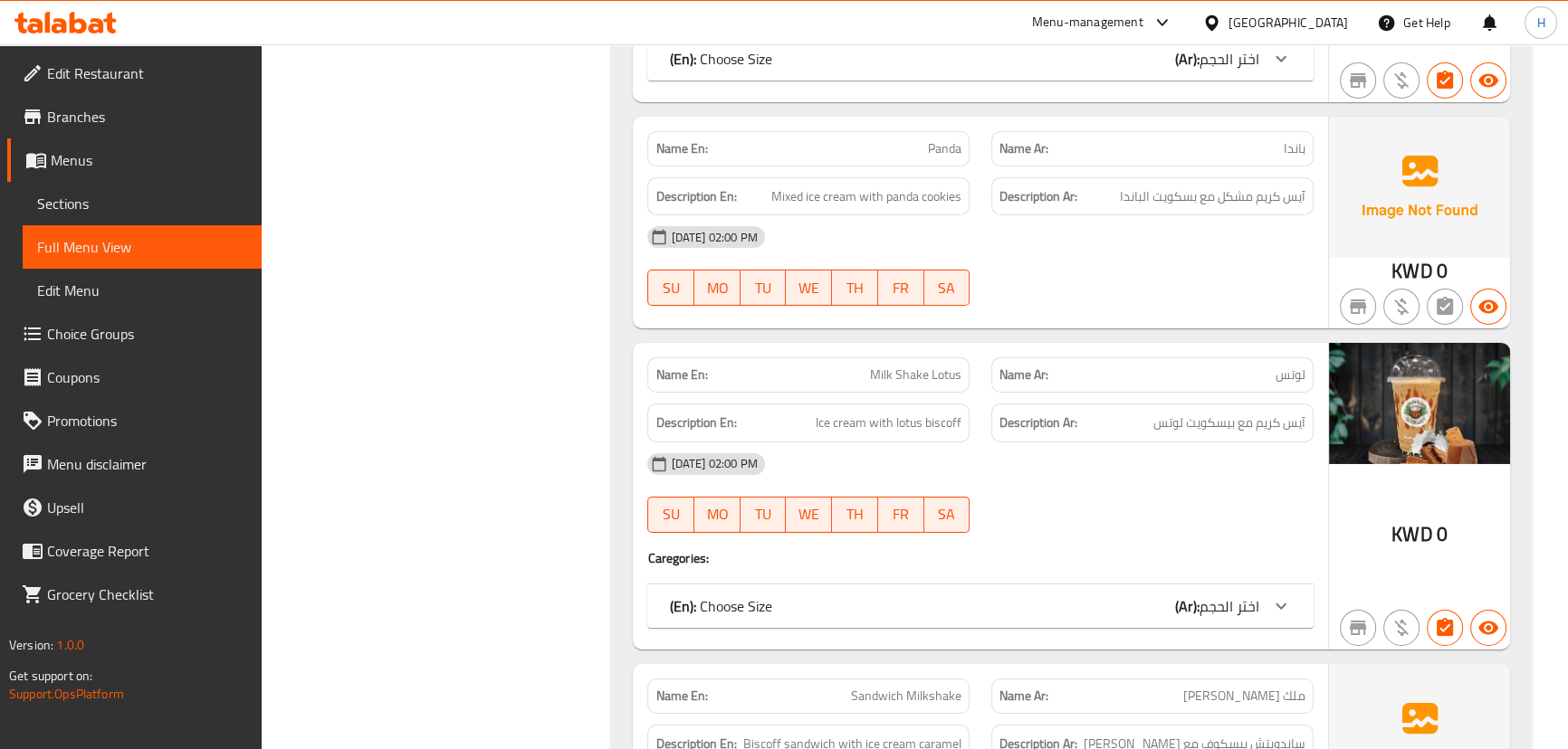
click at [984, 443] on div "08-10-2025 02:00 PM SU MO TU WE TH FR SA" at bounding box center [980, 493] width 687 height 101
click at [913, 365] on span "Milk Shake Lotus" at bounding box center [916, 375] width 91 height 19
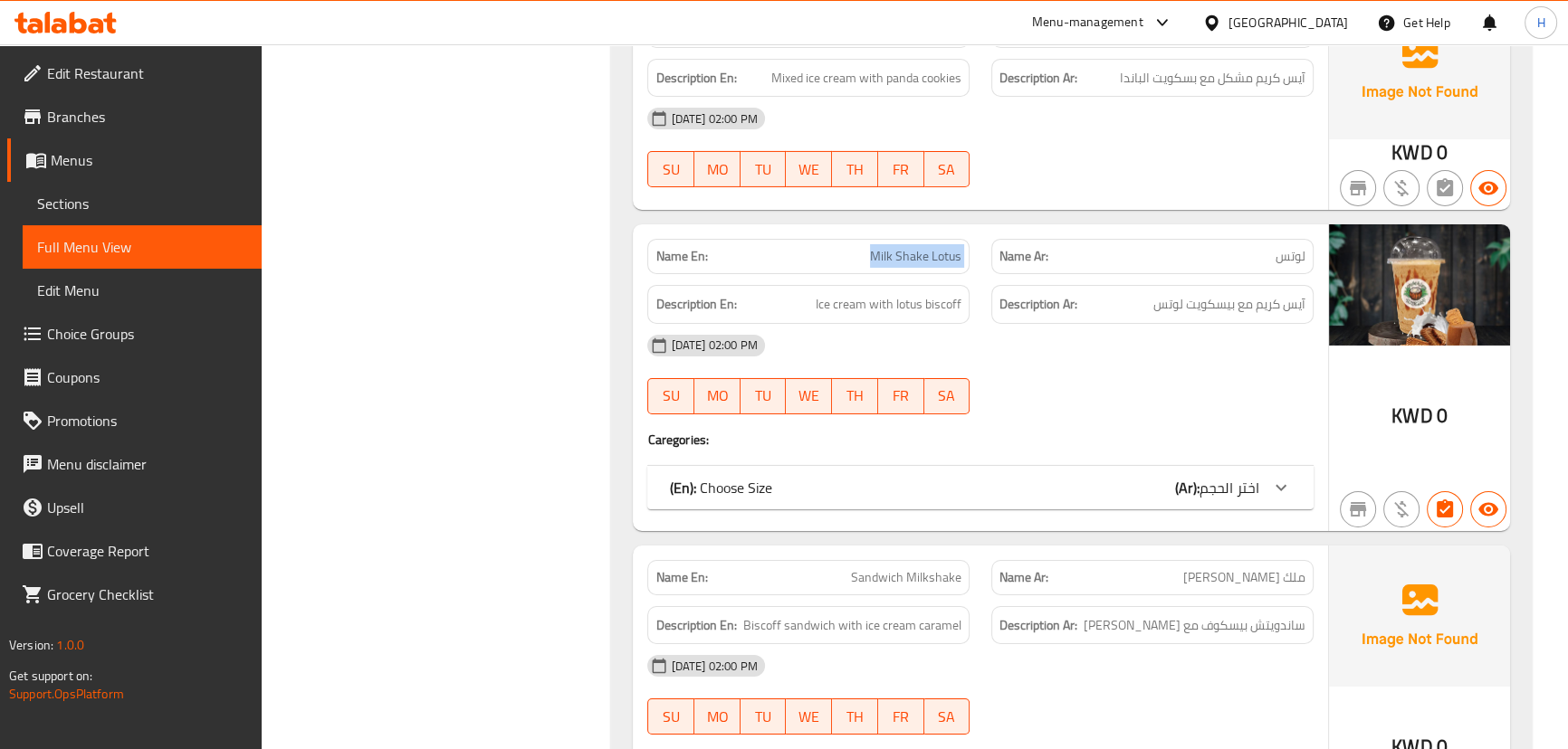
scroll to position [16613, 0]
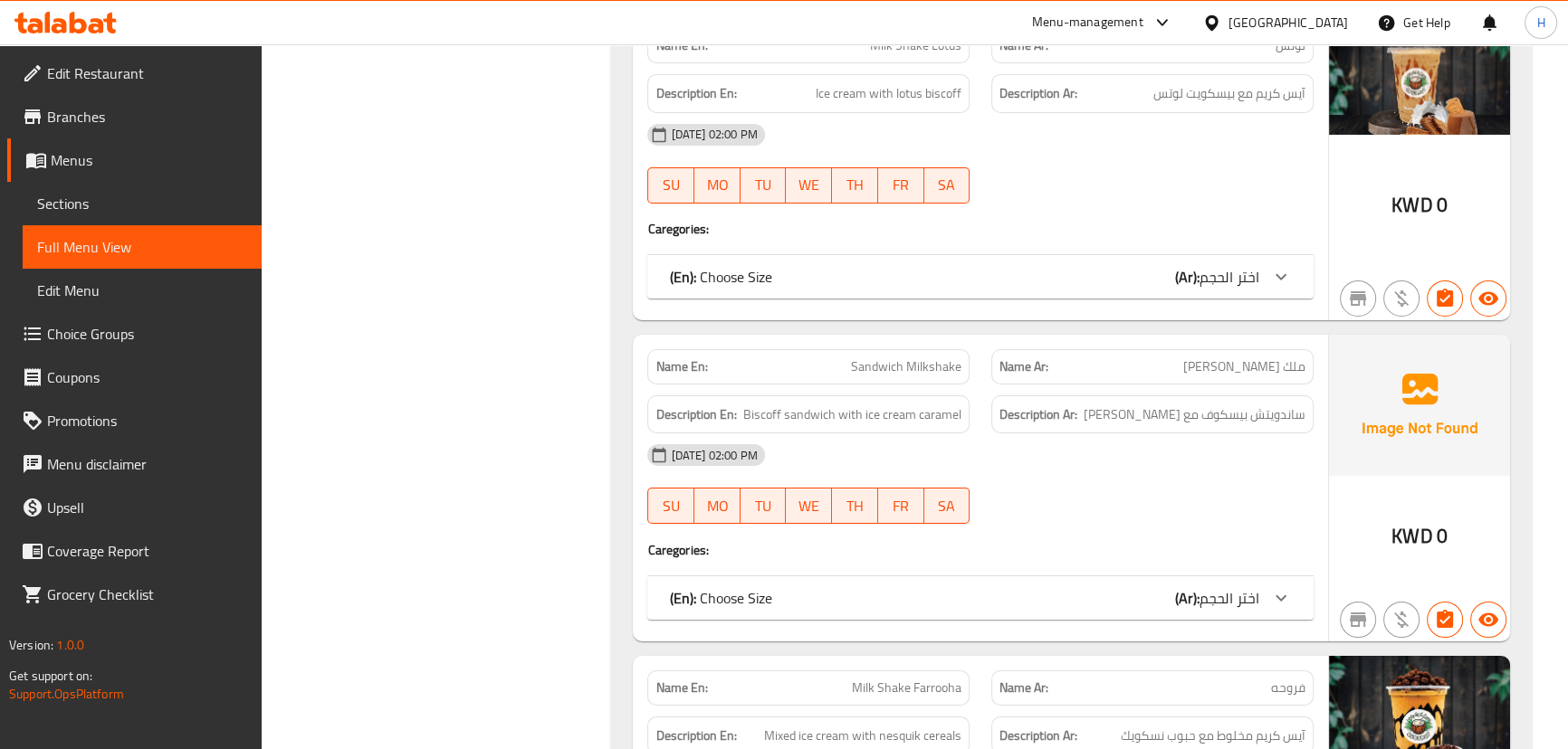
click at [984, 433] on div "[DATE] 02:00 PM" at bounding box center [980, 455] width 687 height 44
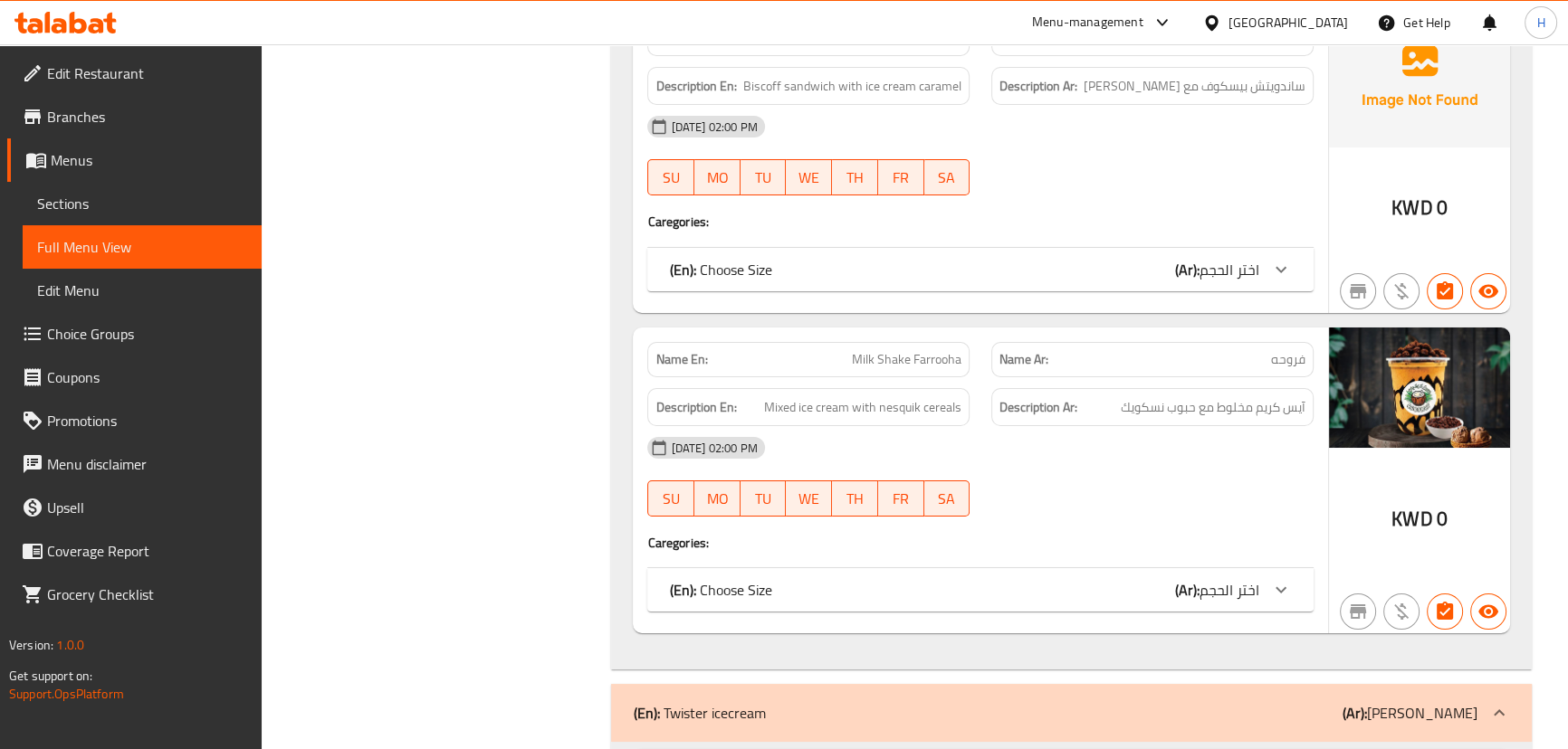
click at [929, 350] on span "Milk Shake Farrooha" at bounding box center [906, 360] width 109 height 19
click at [1001, 426] on div "[DATE] 02:00 PM" at bounding box center [980, 448] width 687 height 44
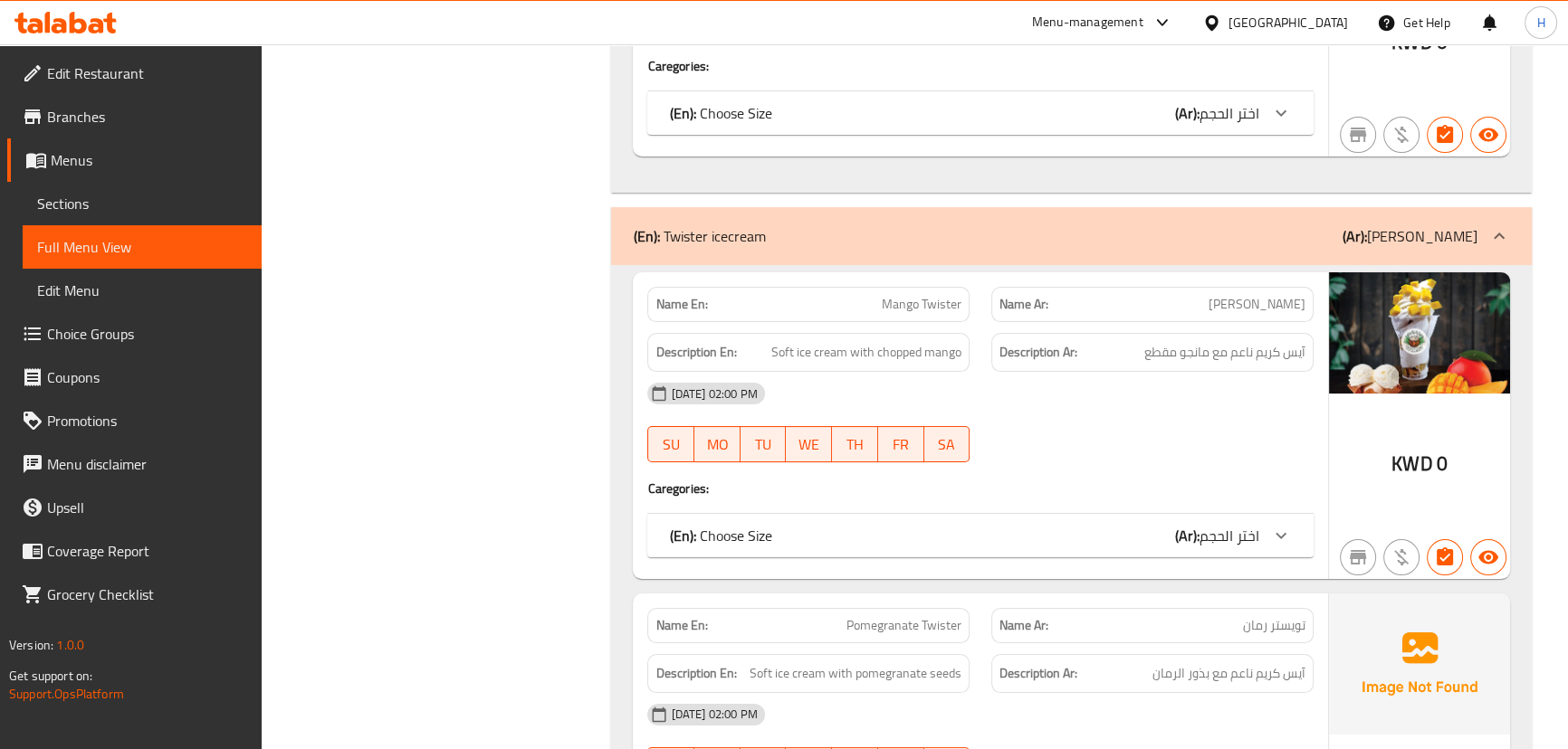
scroll to position [17436, 0]
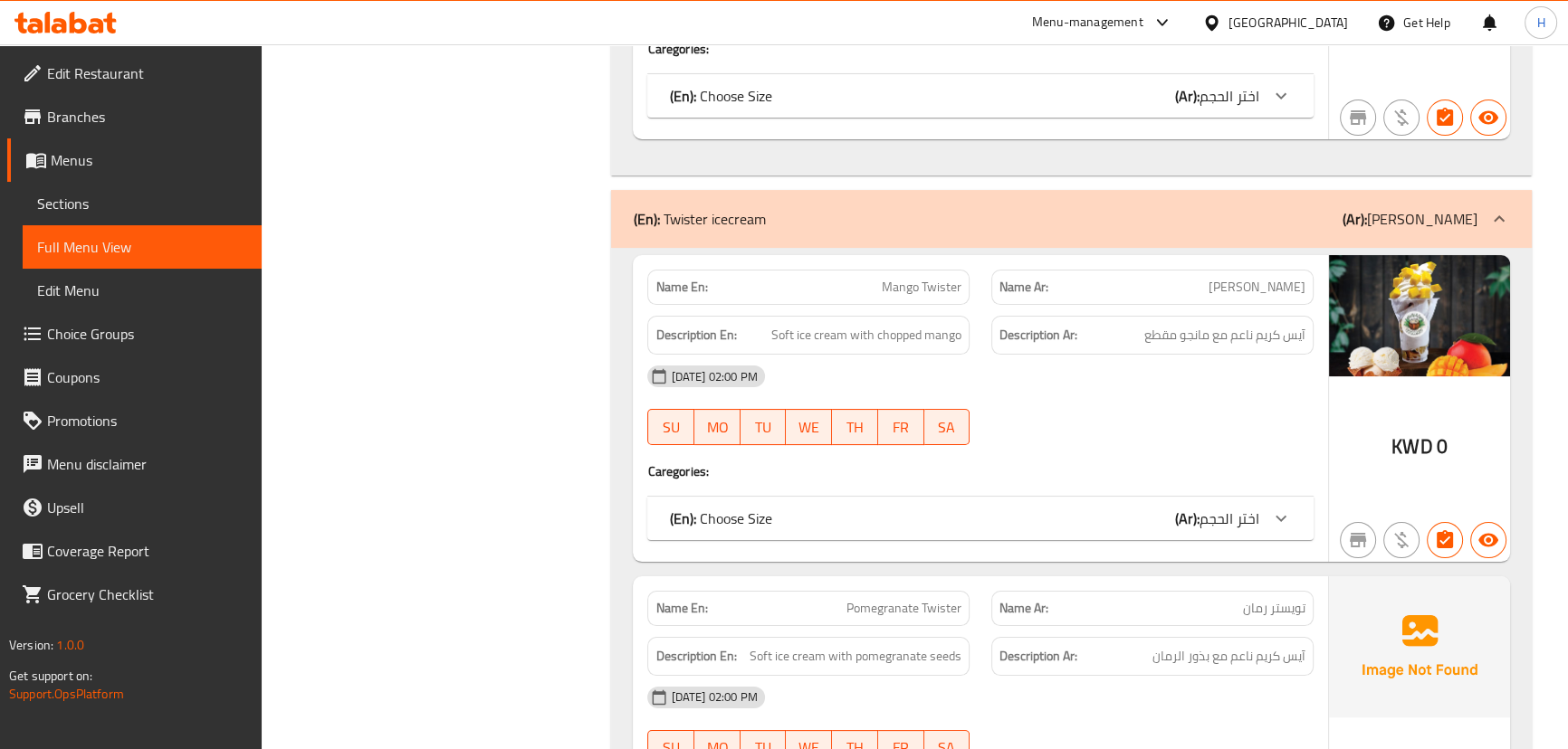
click at [984, 355] on div "[DATE] 02:00 PM" at bounding box center [980, 377] width 687 height 44
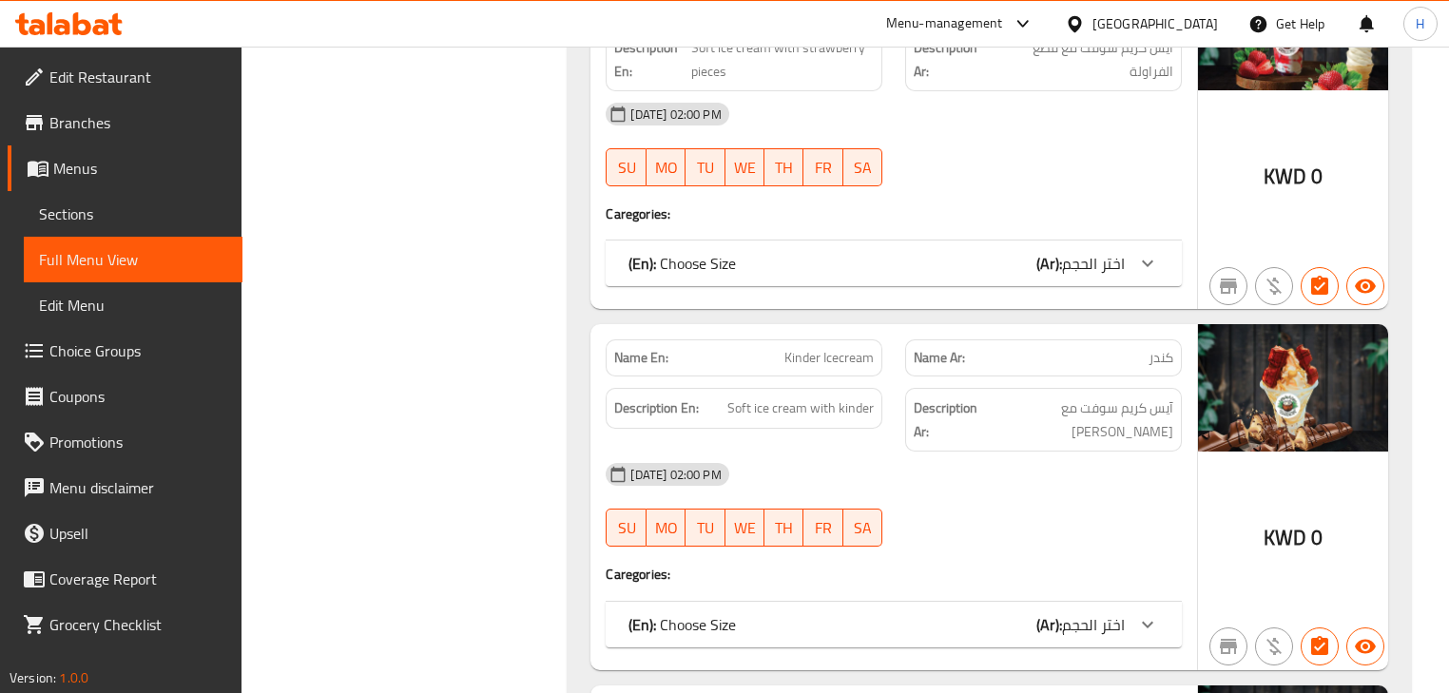
scroll to position [19817, 0]
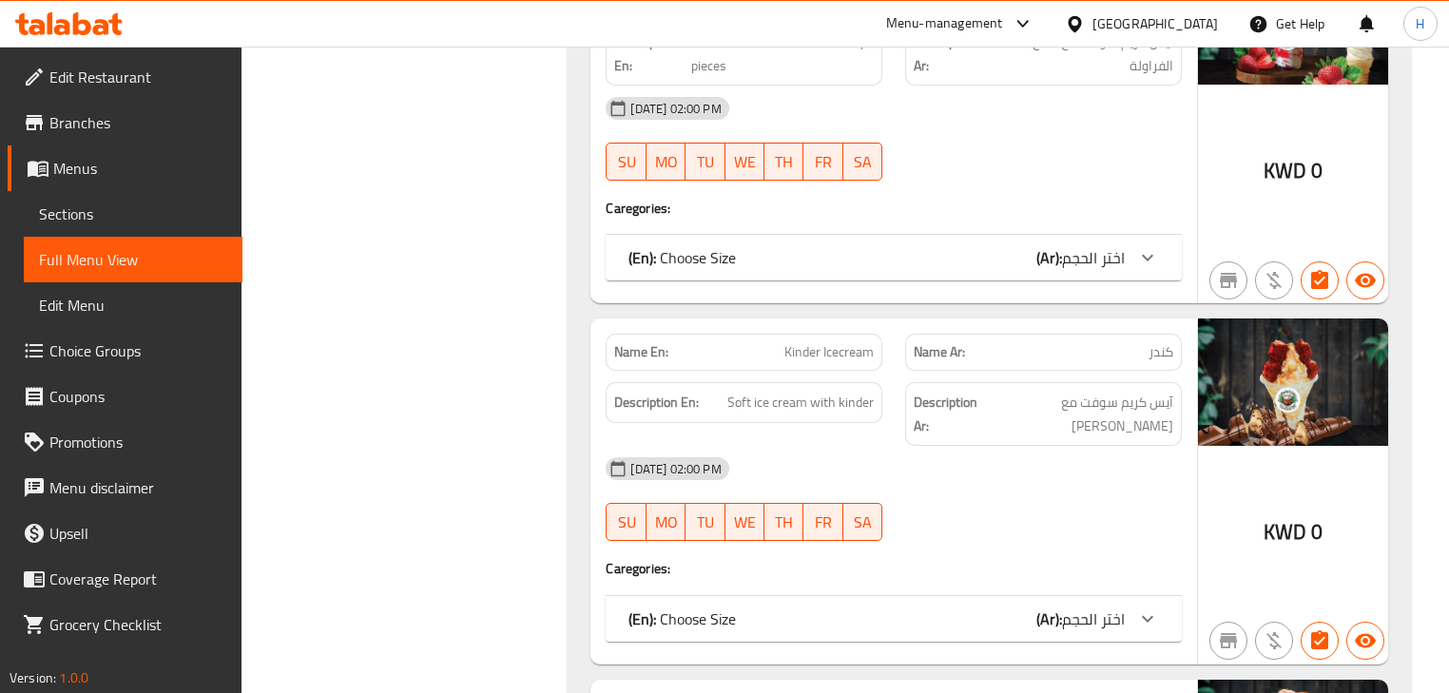
click at [840, 342] on span "Kinder Icecream" at bounding box center [828, 352] width 89 height 20
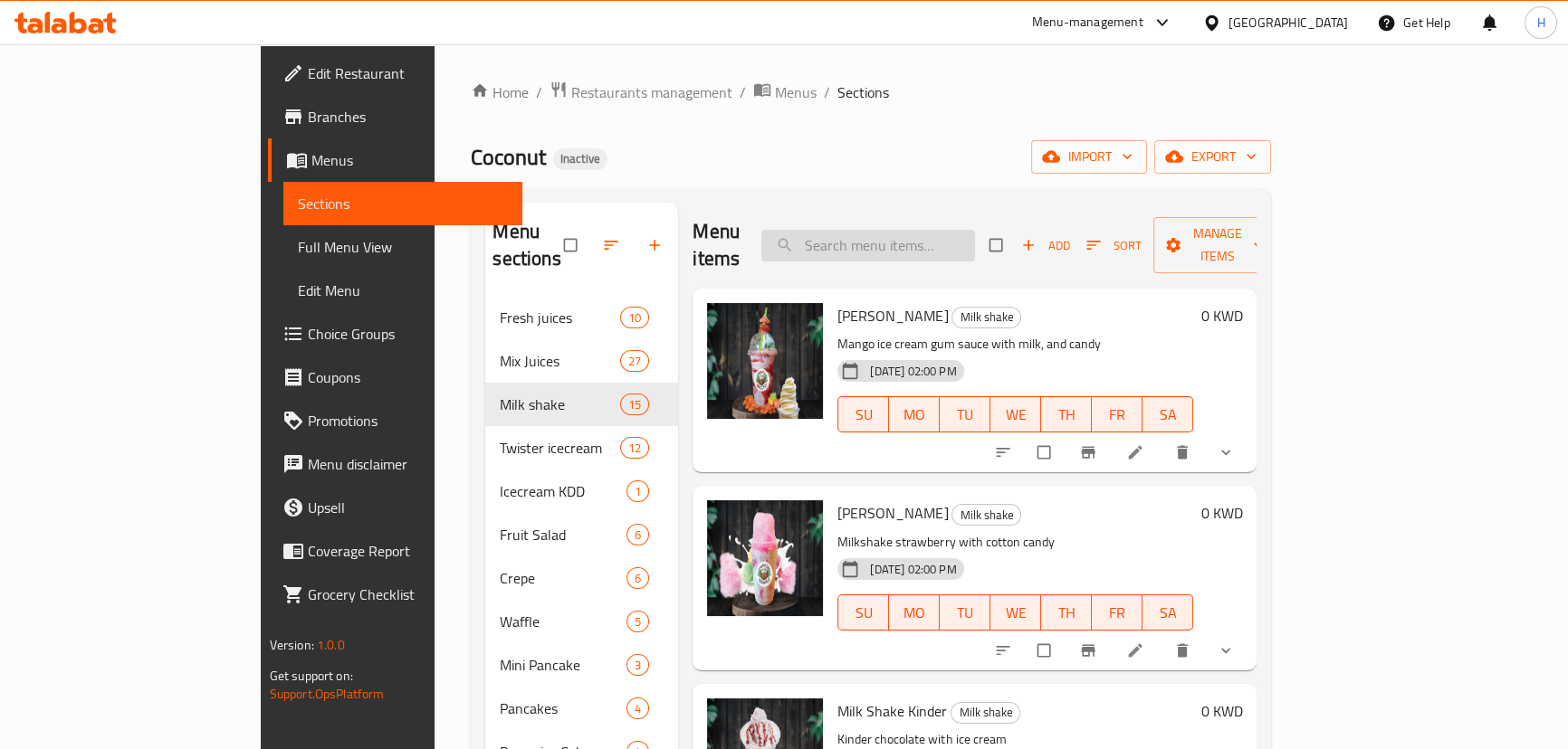
click at [975, 230] on input "search" at bounding box center [868, 246] width 213 height 31
paste input "Milk Shake Kinder"
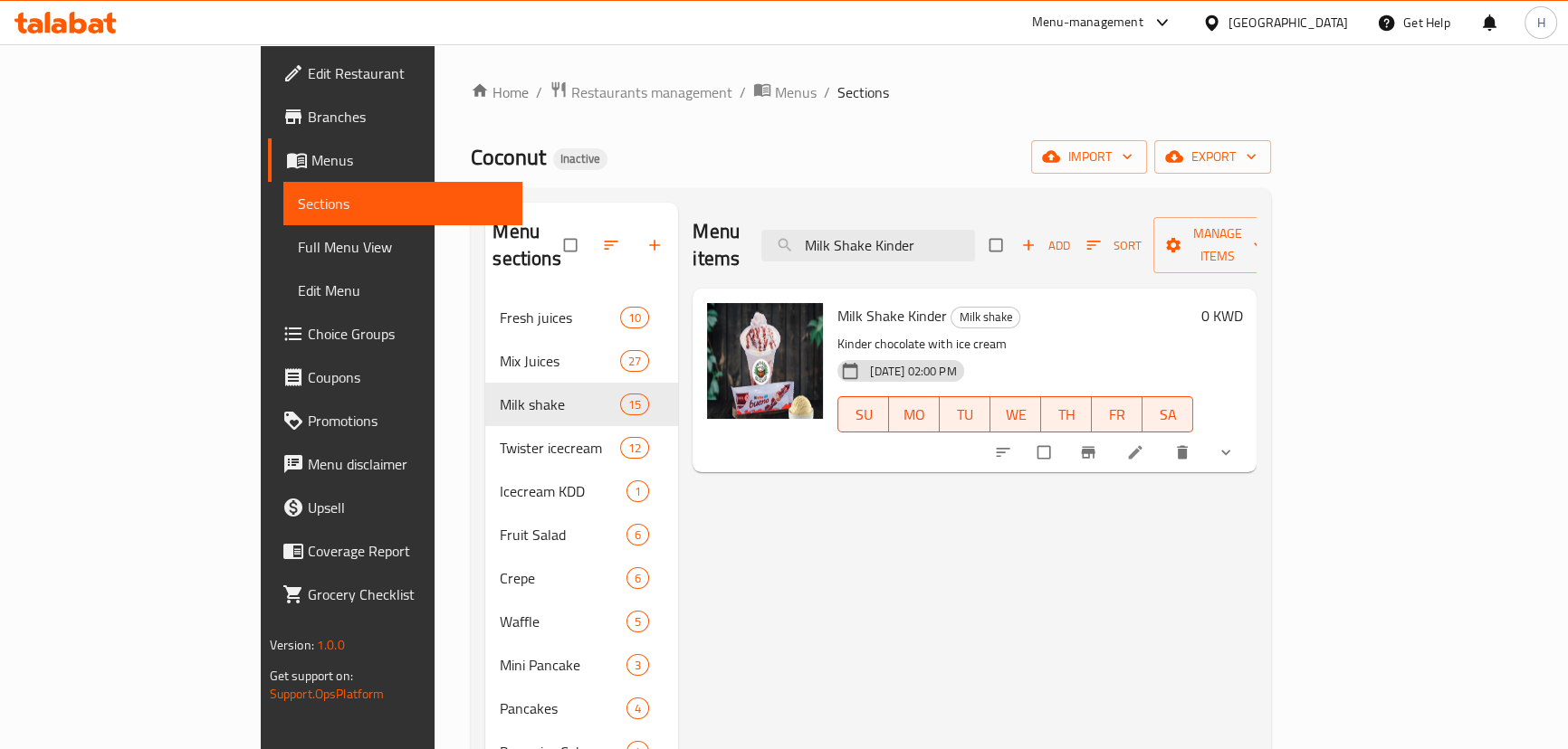
type input "Milk Shake Kinder"
click at [1162, 438] on li at bounding box center [1137, 452] width 50 height 29
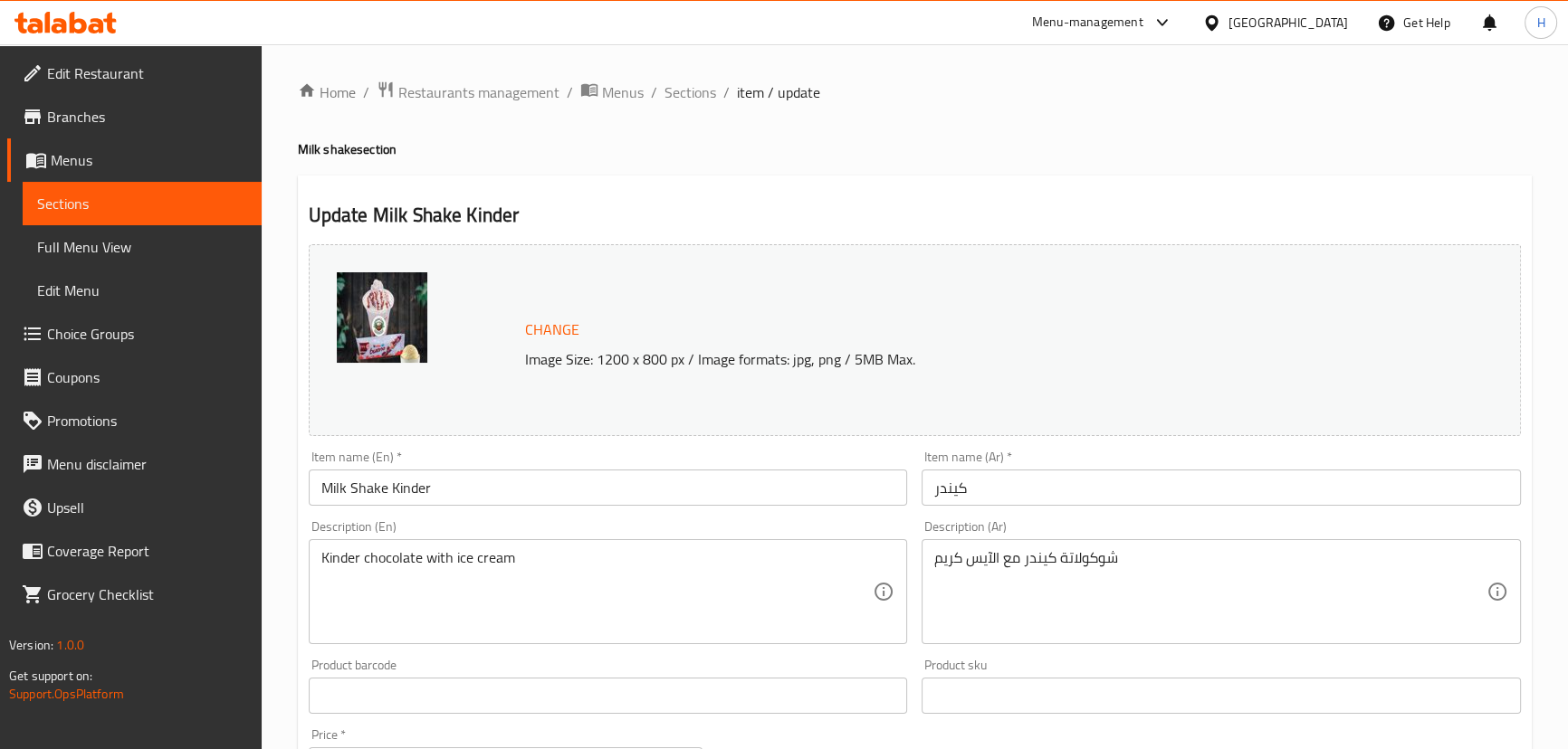
click at [1085, 493] on input "كيندر" at bounding box center [1221, 487] width 599 height 36
click at [943, 518] on div "Description (Ar) شوكولاتة كيندر مع الآيس كريم Description (Ar)" at bounding box center [1221, 581] width 614 height 138
click at [1183, 648] on div "Description (Ar) شوكولاتة كيندر مع الآيس كريم Description (Ar)" at bounding box center [1221, 581] width 614 height 138
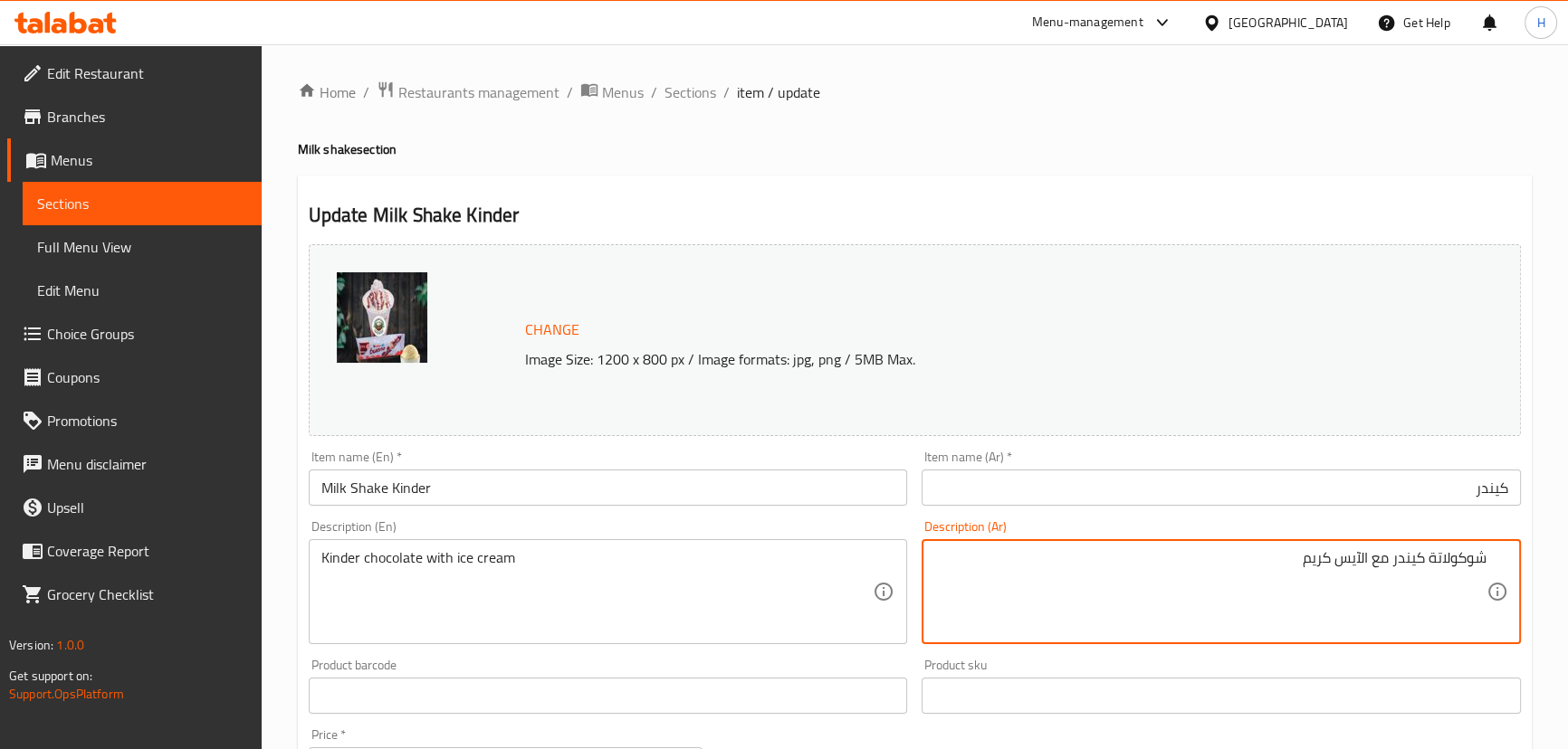
click at [1504, 488] on input "كيندر" at bounding box center [1221, 487] width 599 height 36
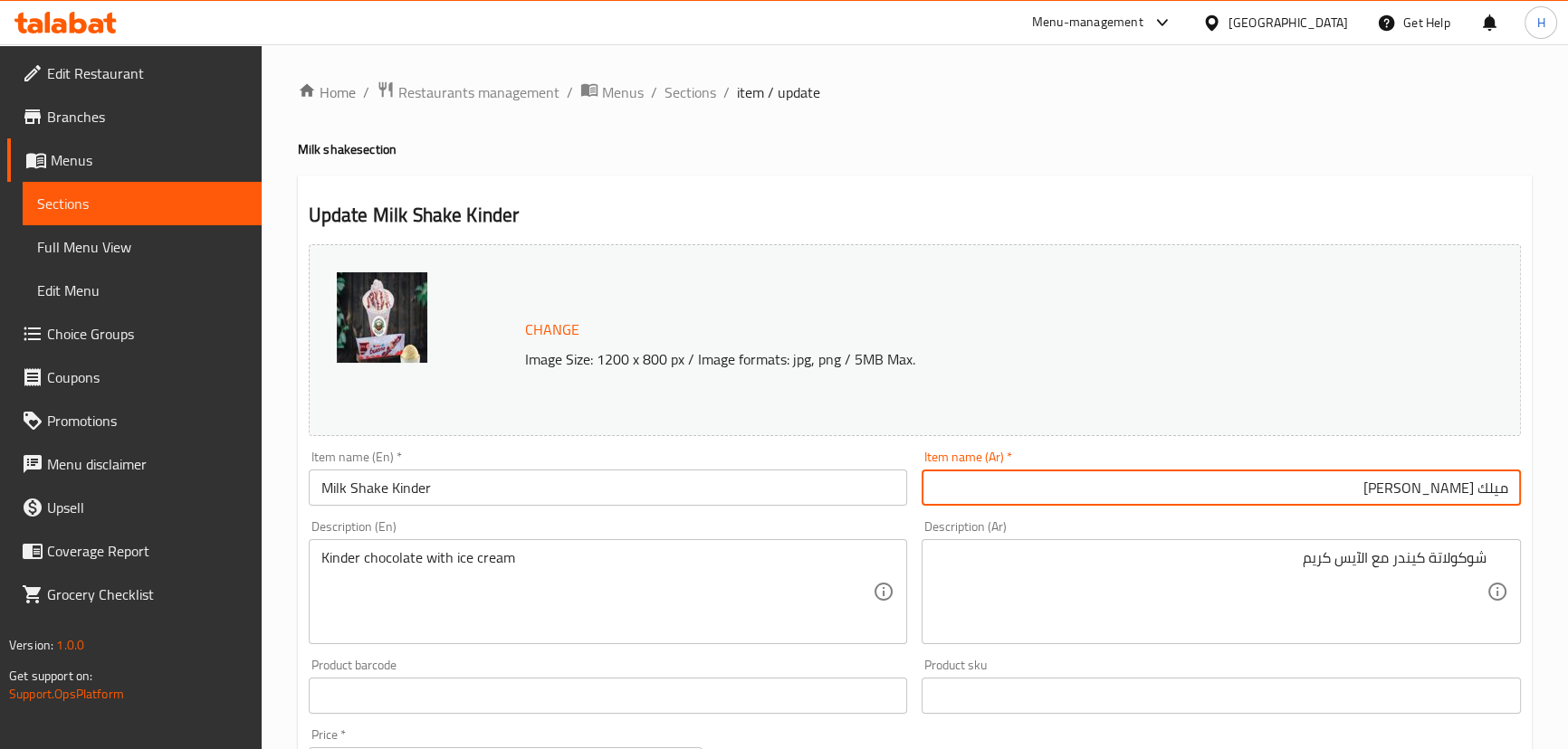
type input "ميلك شيك كيندر"
click at [756, 487] on input "Milk Shake Kinder" at bounding box center [607, 487] width 599 height 36
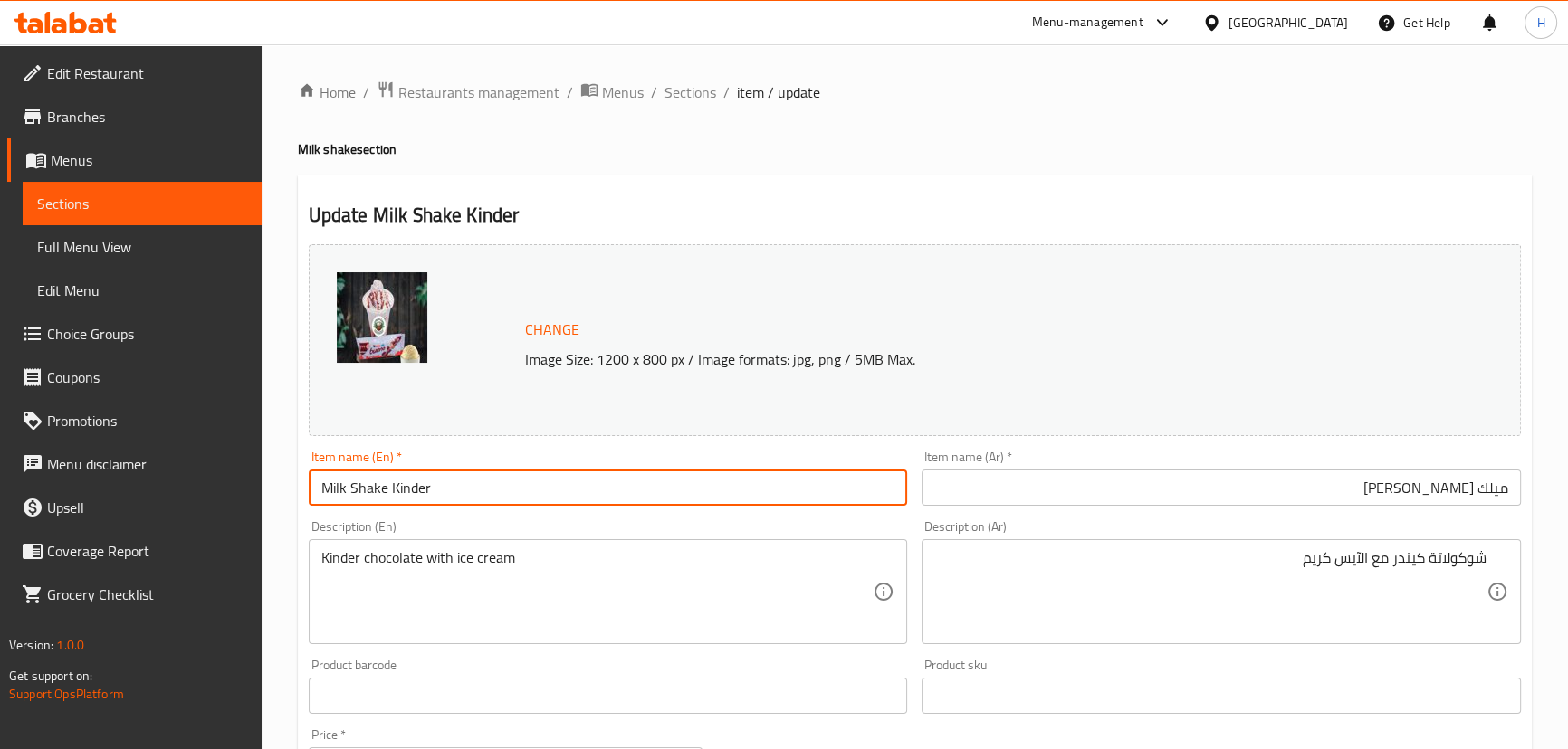
drag, startPoint x: 692, startPoint y: 91, endPoint x: 380, endPoint y: 0, distance: 325.0
click at [692, 91] on span "Sections" at bounding box center [690, 92] width 51 height 22
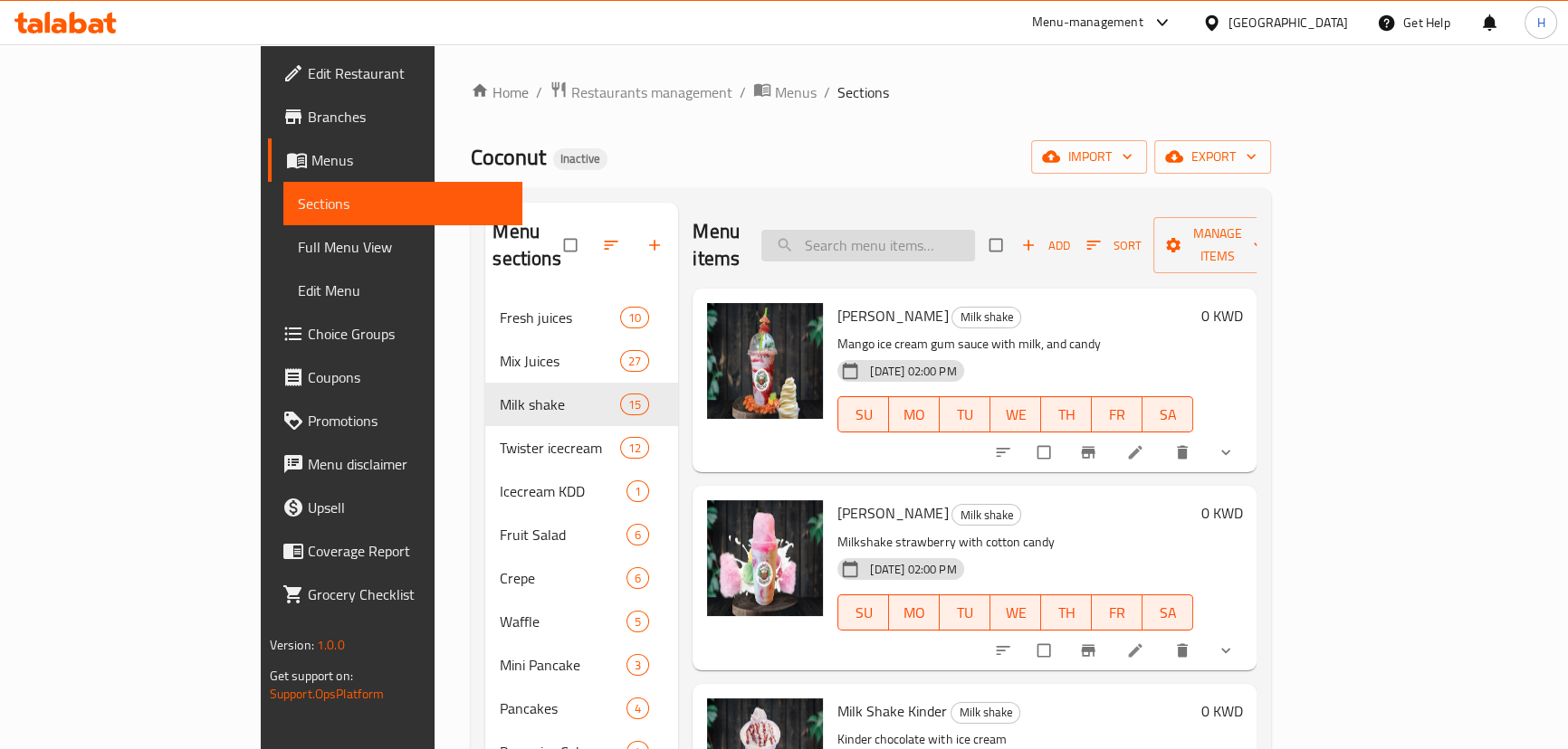
click at [972, 236] on input "search" at bounding box center [868, 246] width 213 height 31
paste input "Milk Shake Oreo"
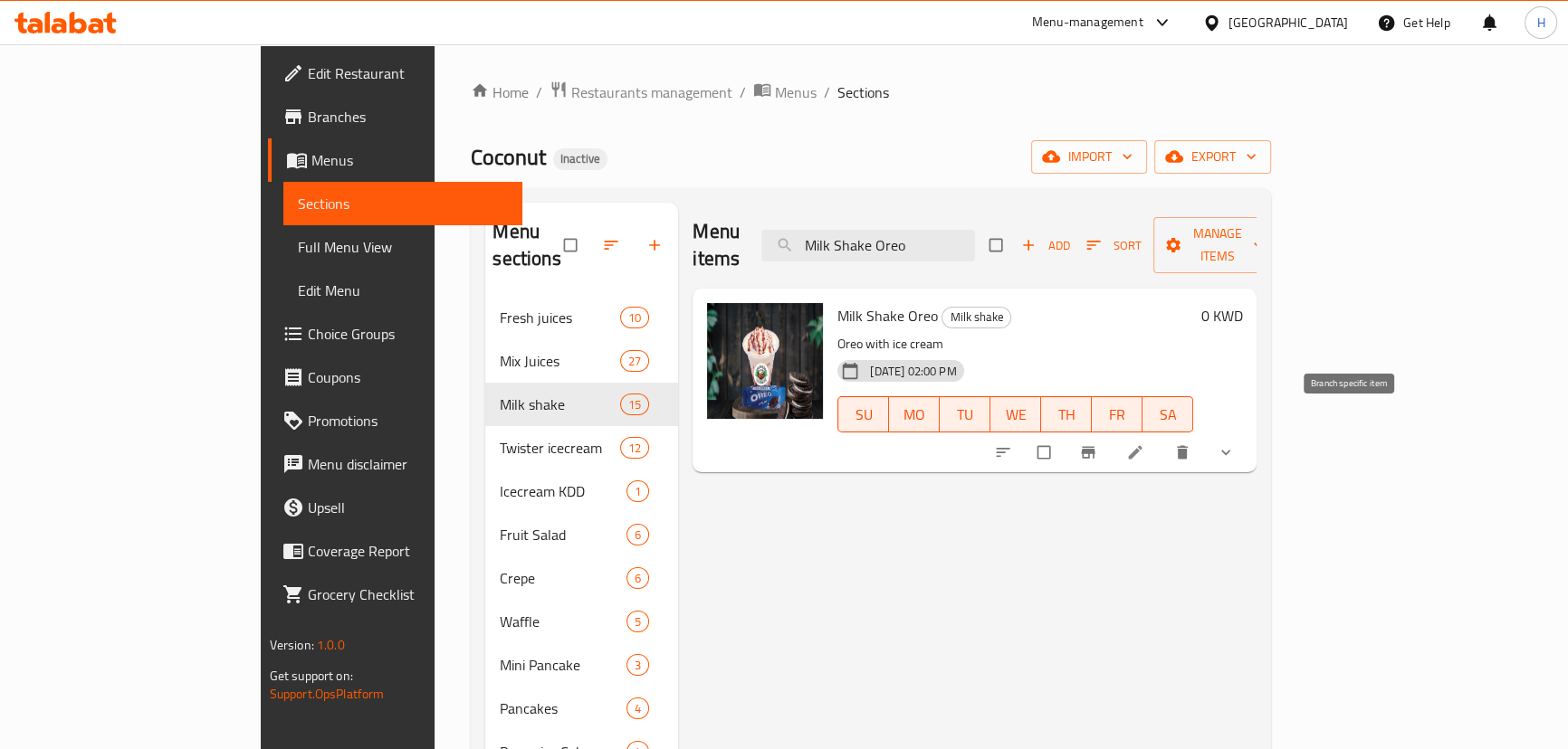
type input "Milk Shake Oreo"
click at [1112, 432] on button "Branch-specific-item" at bounding box center [1090, 452] width 44 height 40
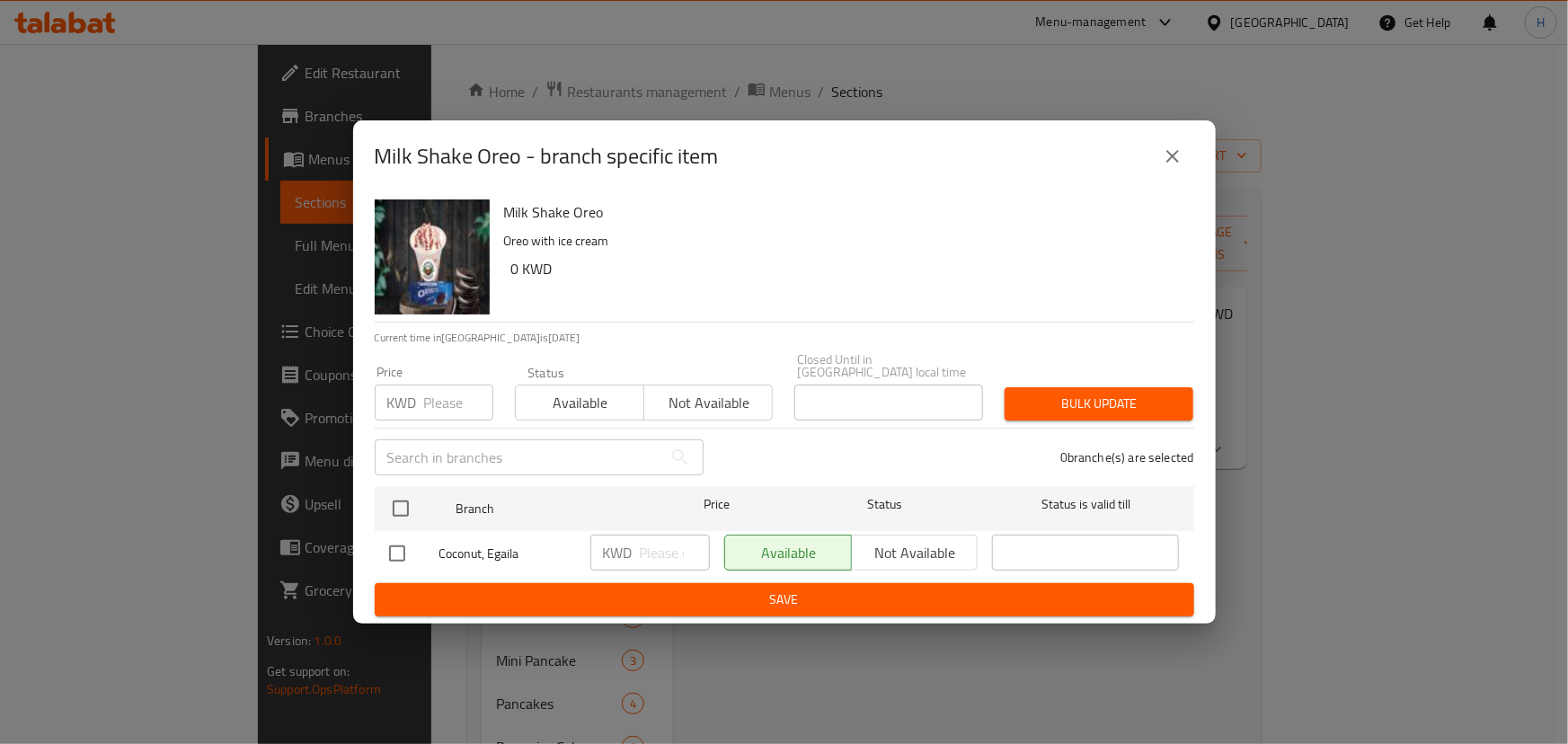
click at [1380, 475] on div "Milk Shake Oreo - branch specific item Milk Shake Oreo Oreo with ice cream 0 KW…" at bounding box center [784, 372] width 1568 height 744
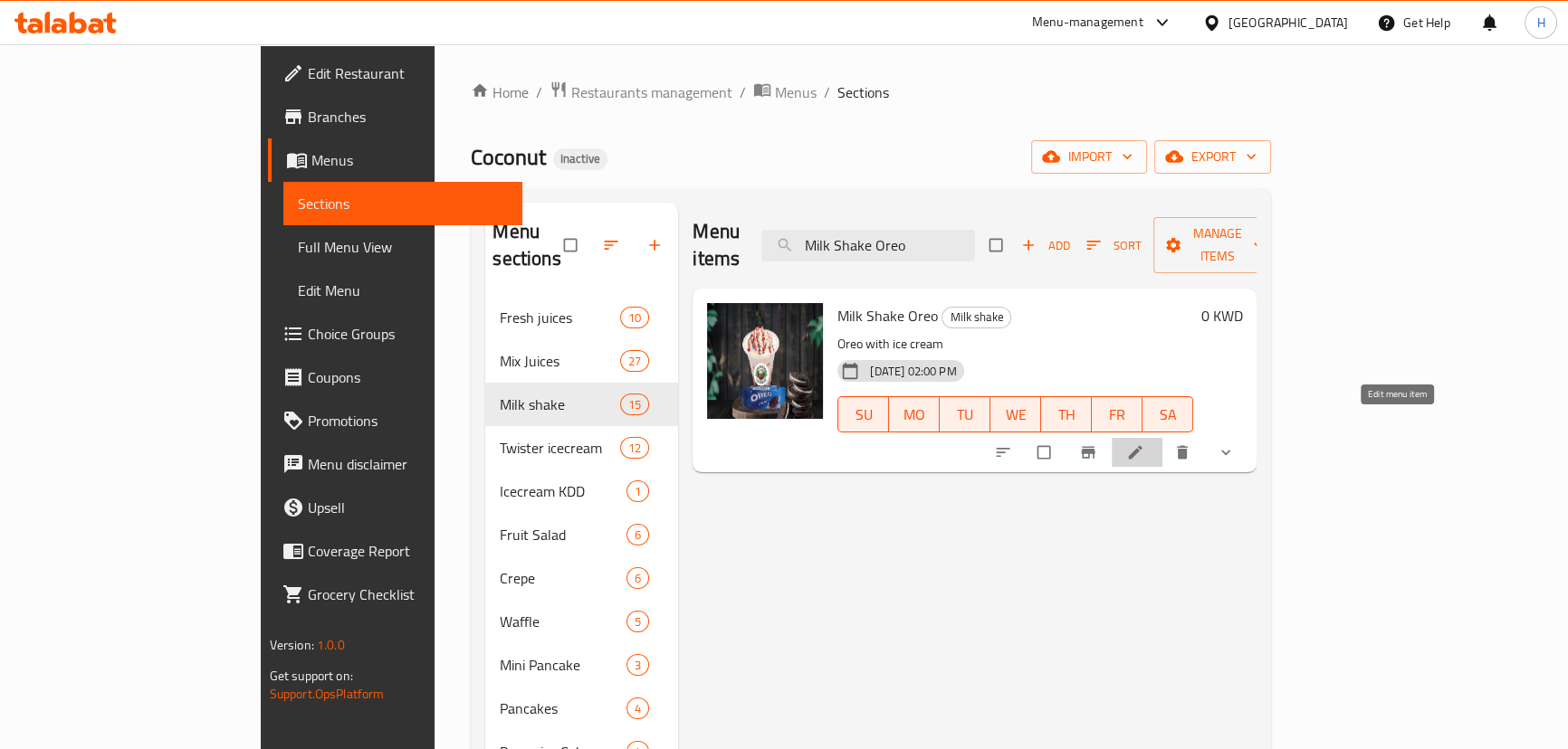
click at [1144, 443] on icon at bounding box center [1135, 452] width 18 height 18
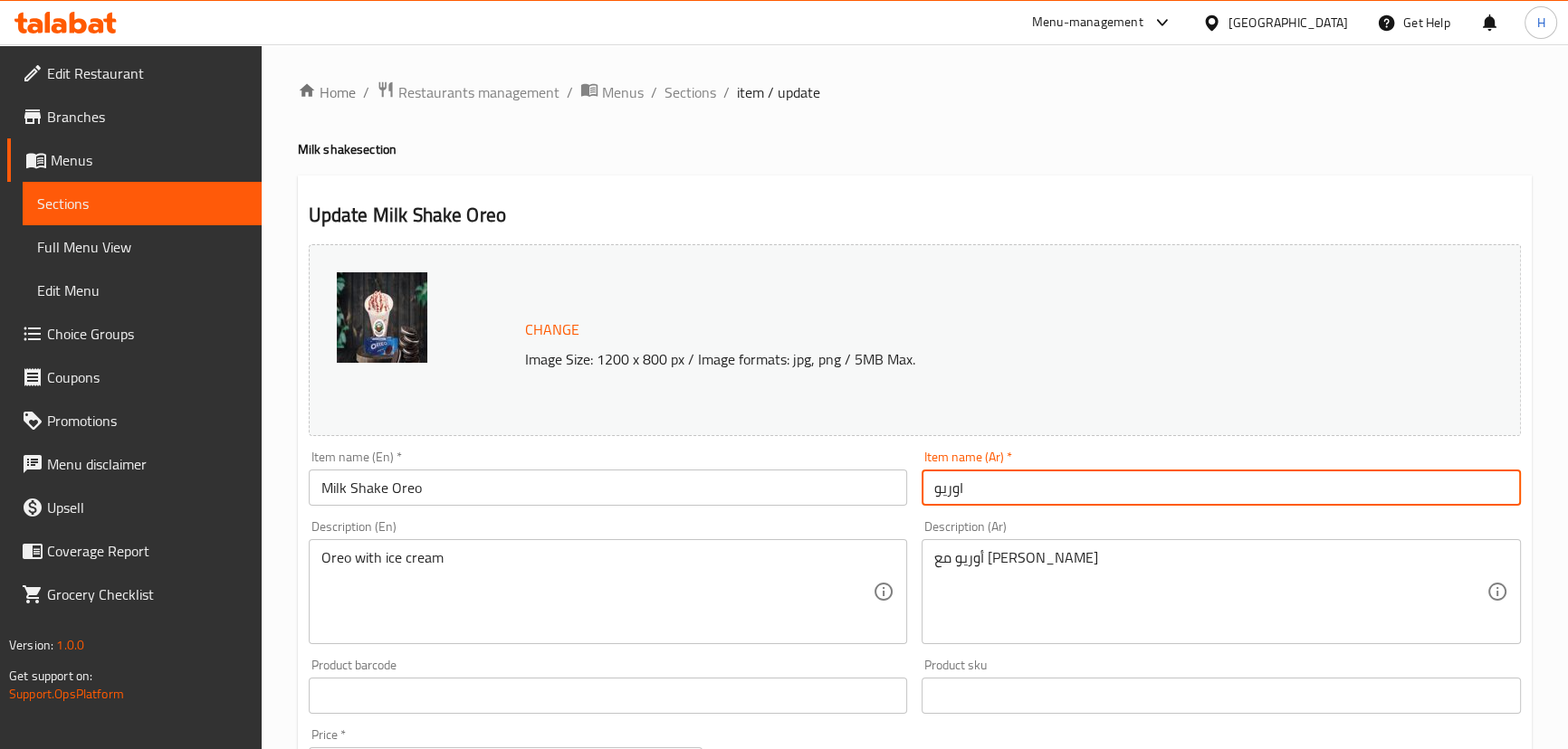
click at [1098, 497] on input "اوريو" at bounding box center [1221, 487] width 599 height 36
click at [1511, 487] on input "اوريو" at bounding box center [1221, 487] width 599 height 36
type input "ميلك شيك اوريو"
click at [759, 490] on input "Milk Shake Oreo" at bounding box center [607, 487] width 599 height 36
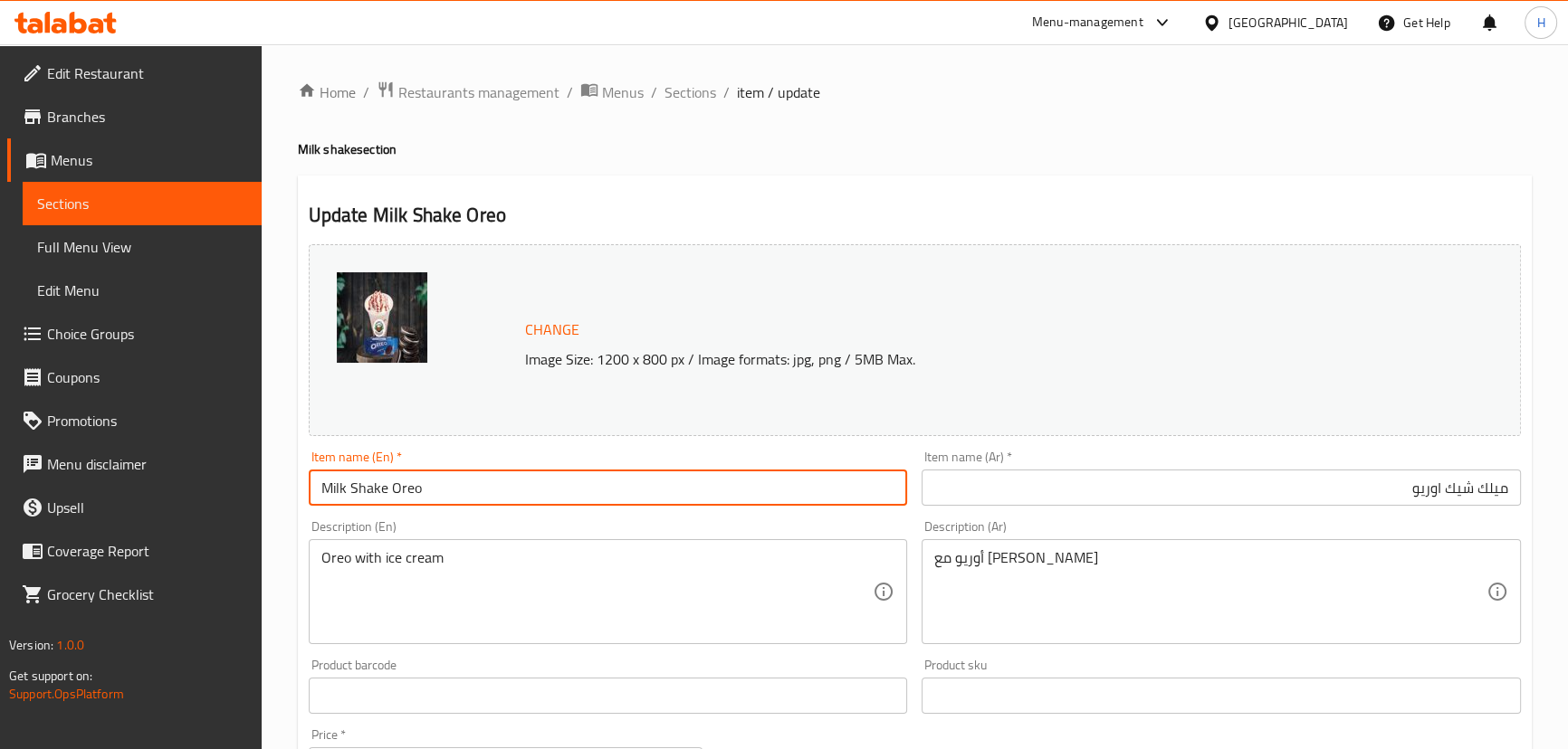
drag, startPoint x: 692, startPoint y: 80, endPoint x: 384, endPoint y: 0, distance: 318.2
click at [692, 82] on span "Sections" at bounding box center [690, 92] width 51 height 22
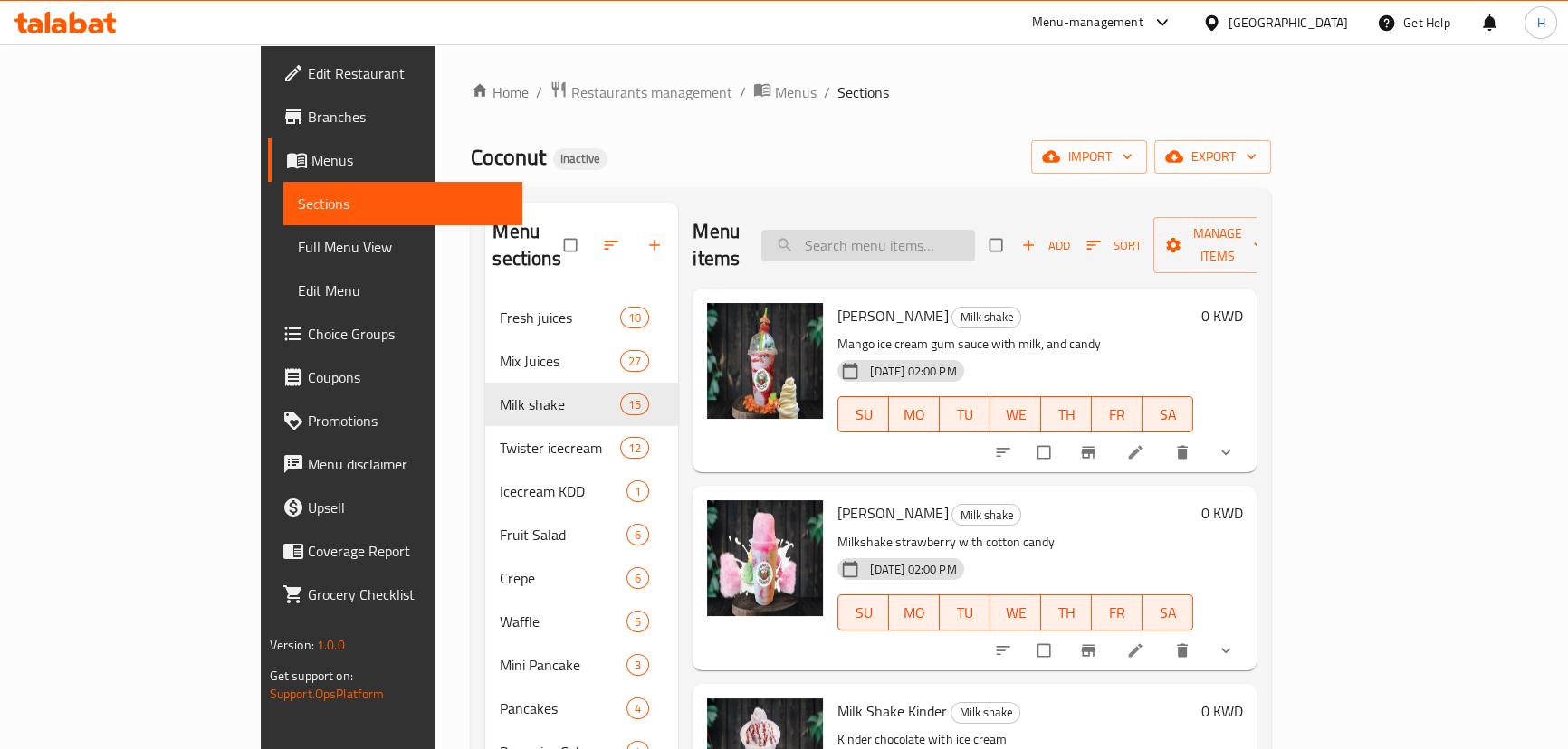
click at [975, 240] on input "search" at bounding box center [868, 246] width 213 height 31
paste input "Nutella Milk Shake"
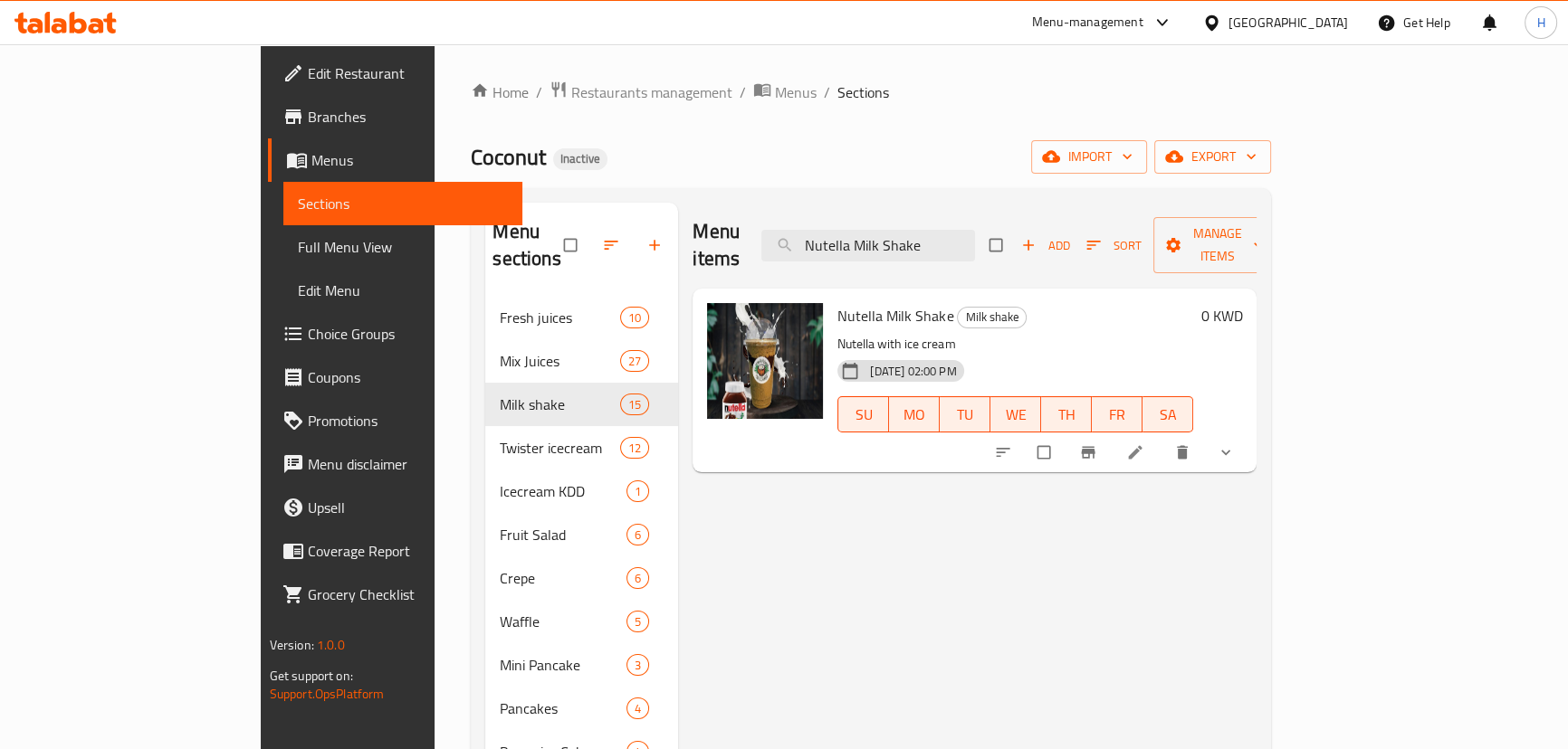
type input "Nutella Milk Shake"
click at [1162, 438] on li at bounding box center [1137, 452] width 50 height 29
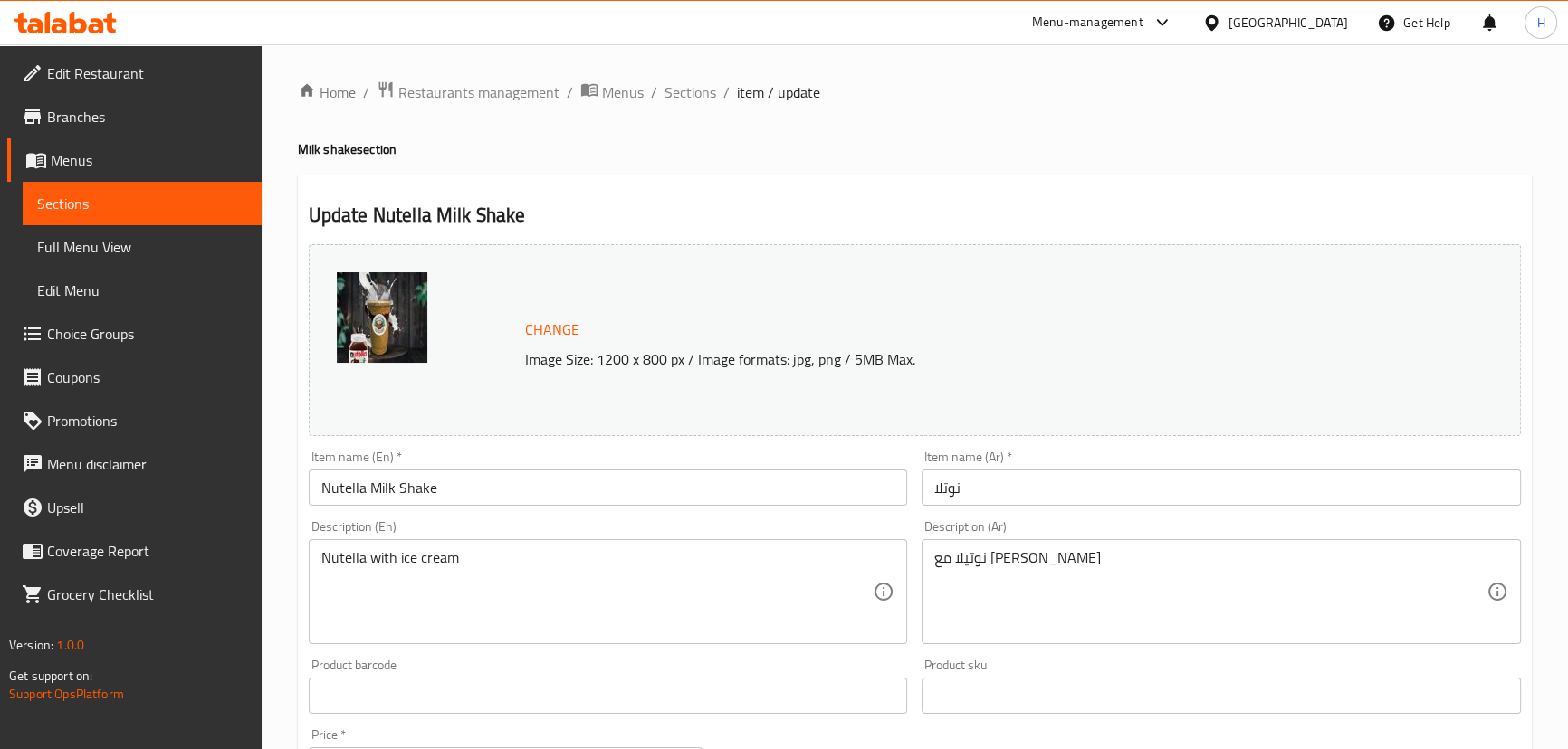
click at [1046, 499] on input "نوتلا" at bounding box center [1221, 487] width 599 height 36
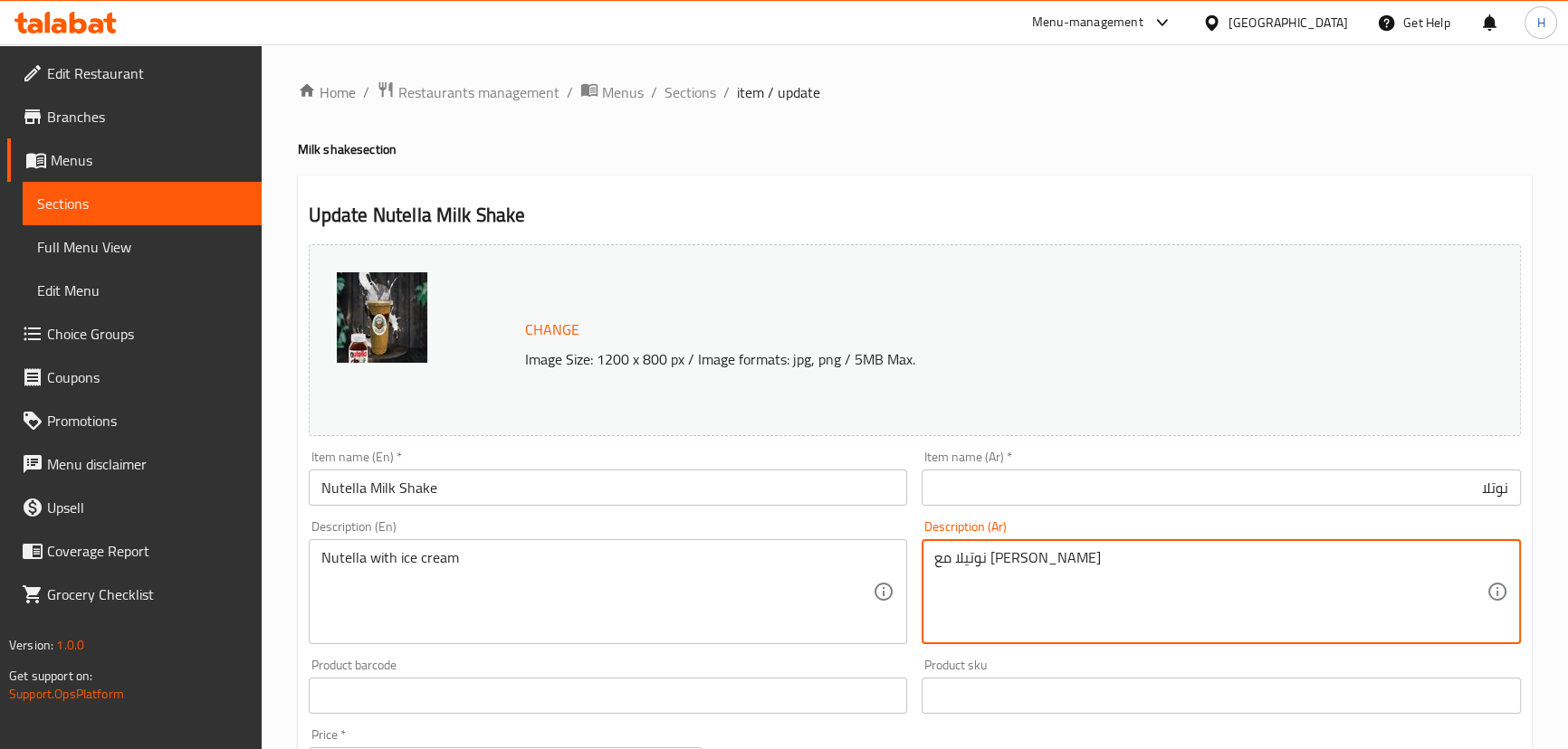
click at [1039, 559] on textarea "نوتيلا مع آيس كريم" at bounding box center [1210, 592] width 552 height 86
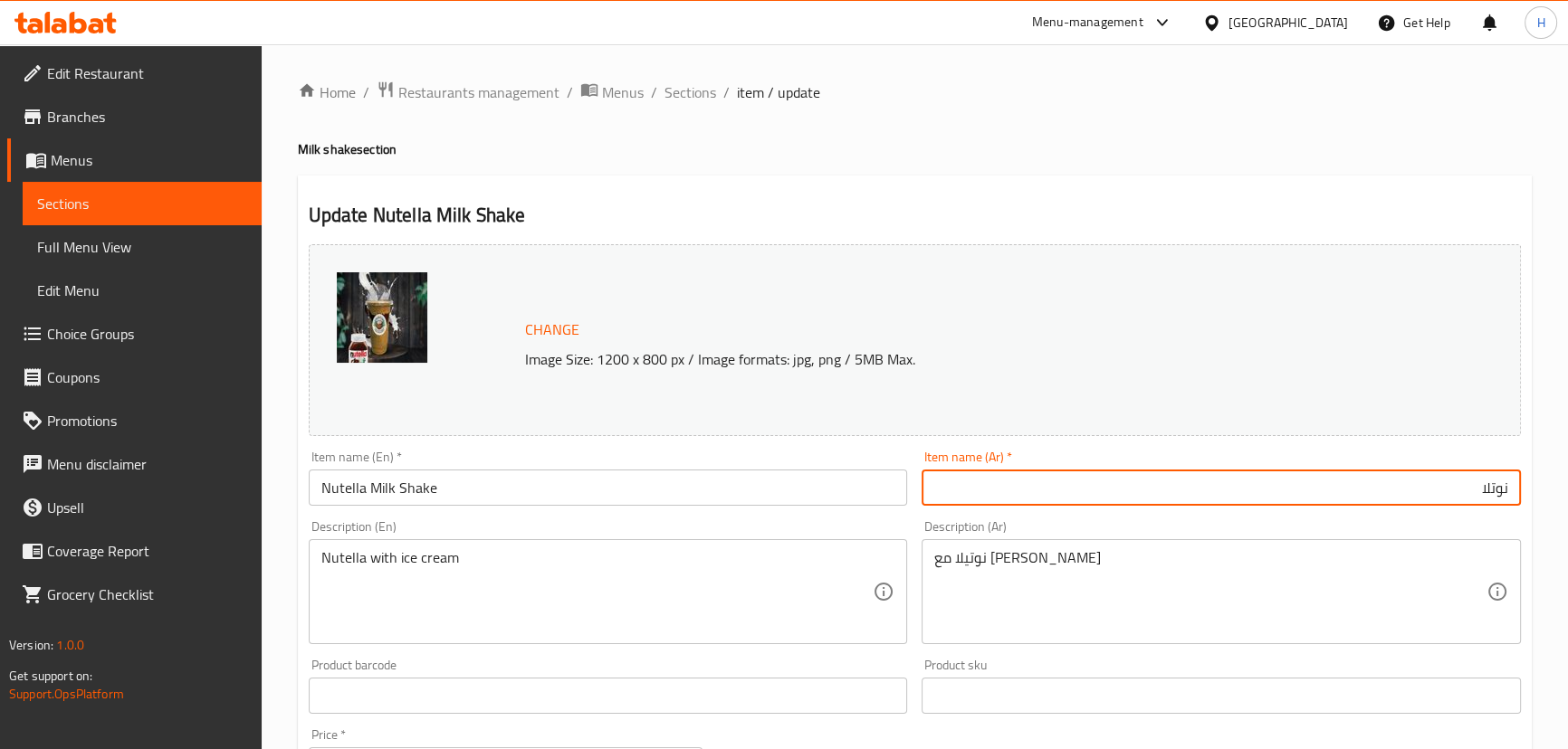
click at [1500, 490] on input "نوتلا" at bounding box center [1221, 487] width 599 height 36
paste input "لا"
type input "ميلك شيك نوتيلا"
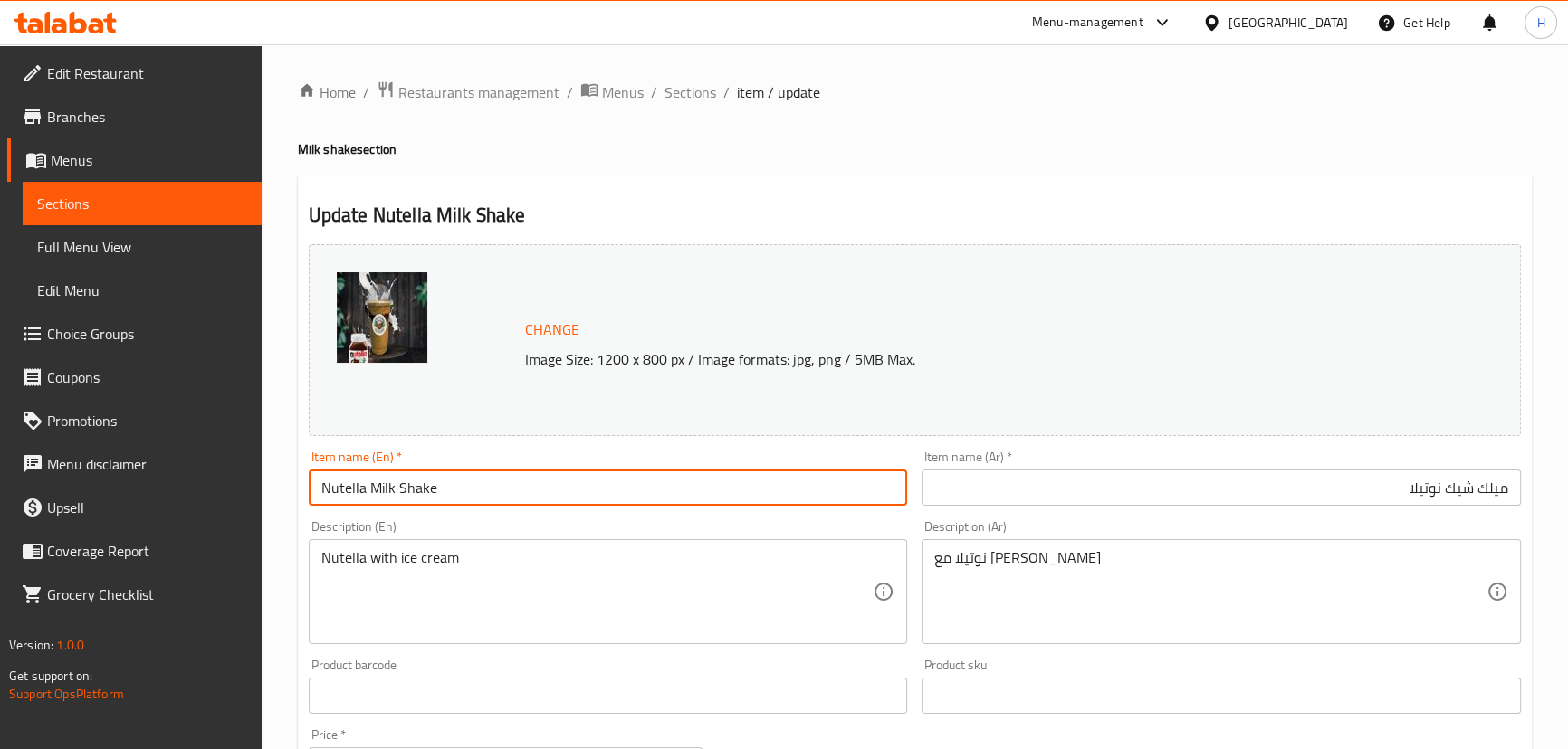
click at [620, 494] on input "Nutella Milk Shake" at bounding box center [607, 487] width 599 height 36
drag, startPoint x: 691, startPoint y: 92, endPoint x: 286, endPoint y: 0, distance: 415.3
click at [691, 92] on span "Sections" at bounding box center [690, 92] width 51 height 22
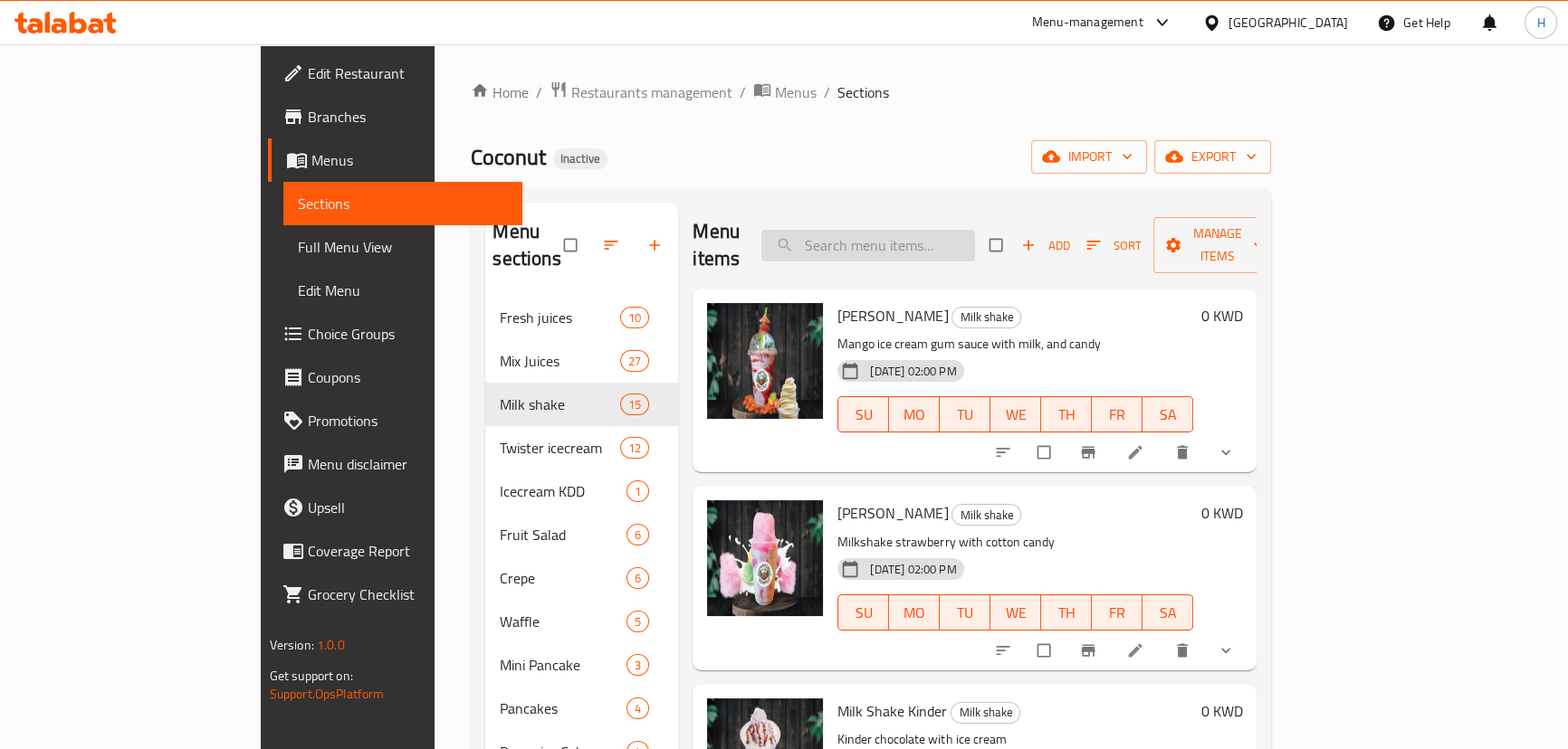
click at [942, 230] on input "search" at bounding box center [868, 246] width 213 height 31
paste input "Milk Shake Pistachio"
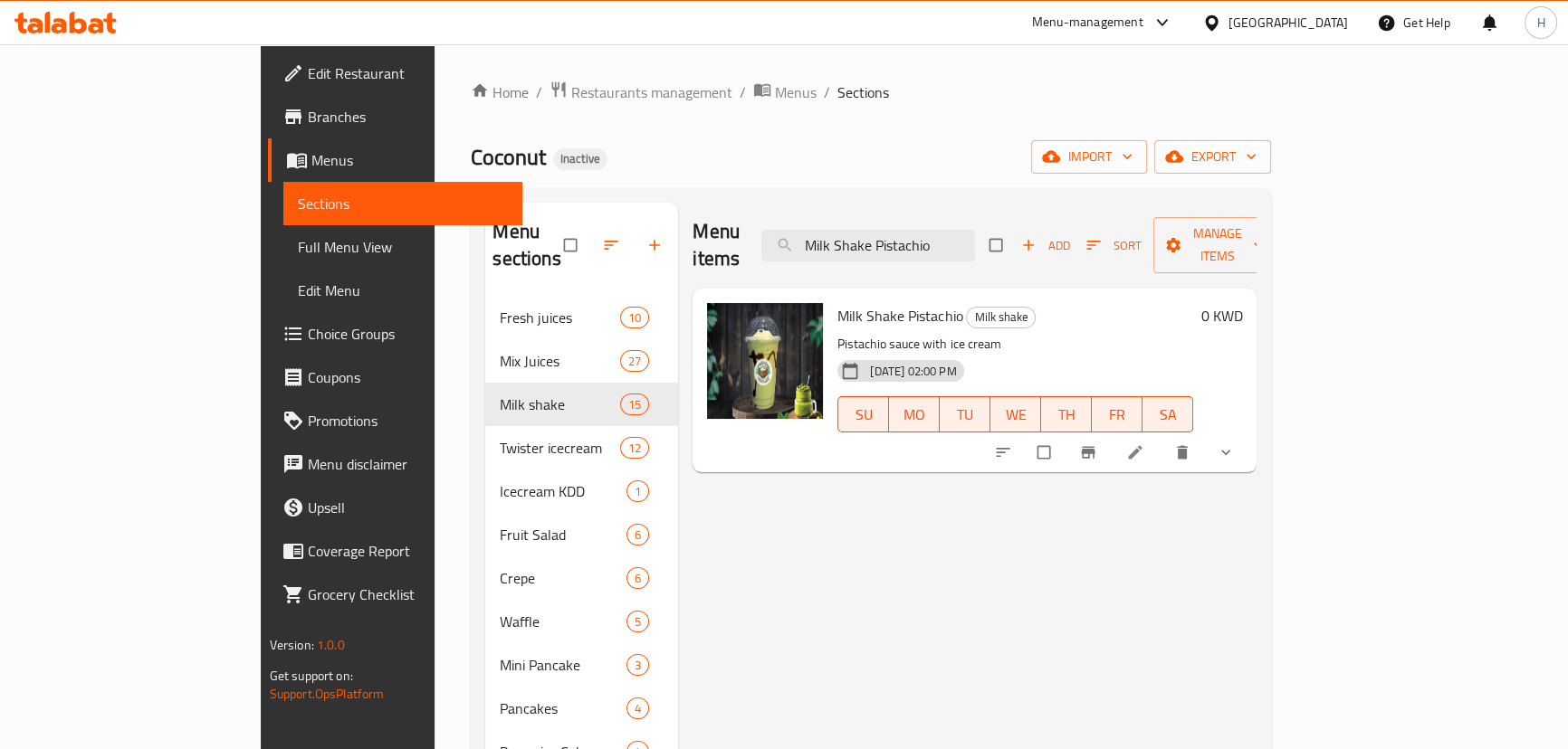
type input "Milk Shake Pistachio"
click at [1162, 438] on li at bounding box center [1137, 452] width 50 height 29
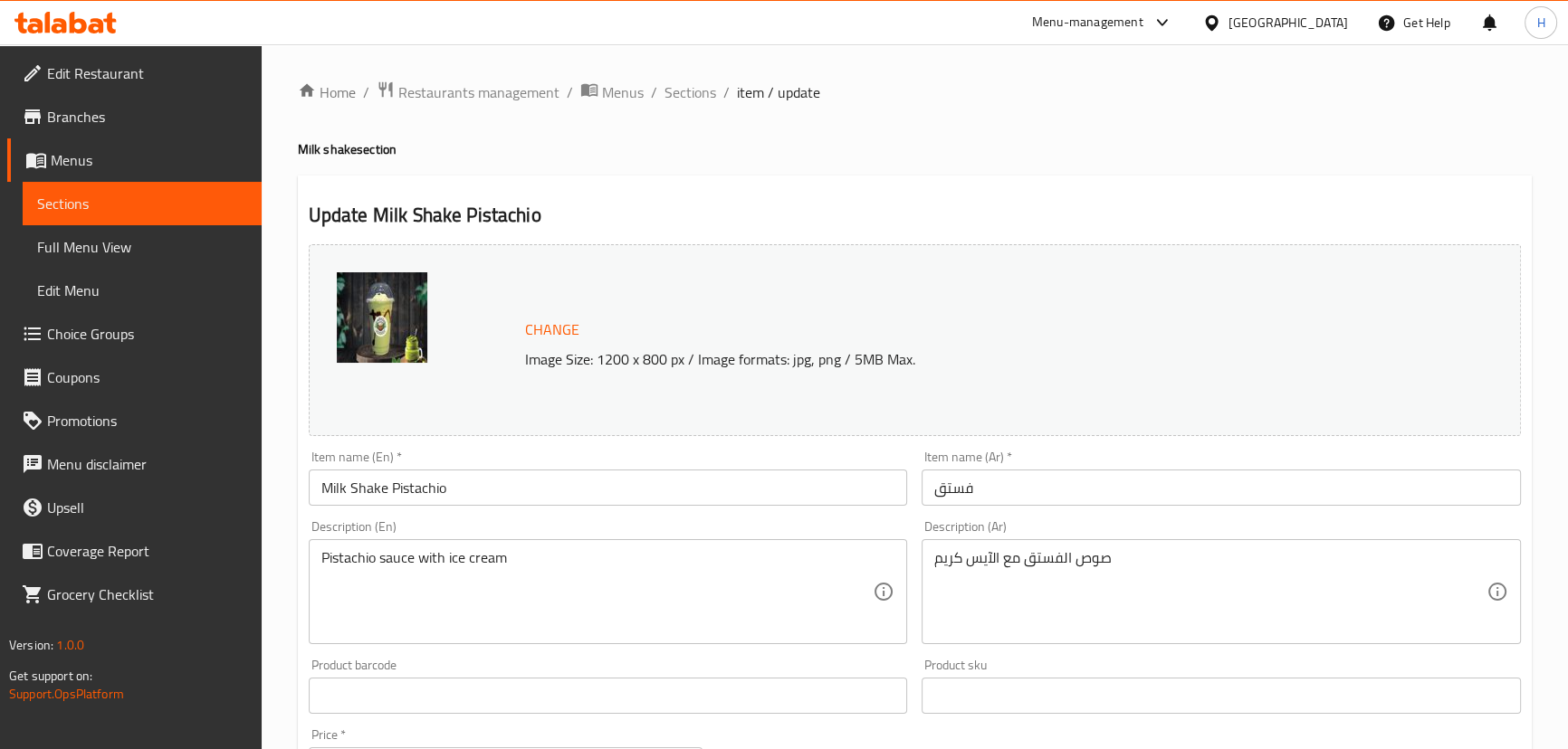
click at [975, 487] on input "فستق" at bounding box center [1221, 487] width 599 height 36
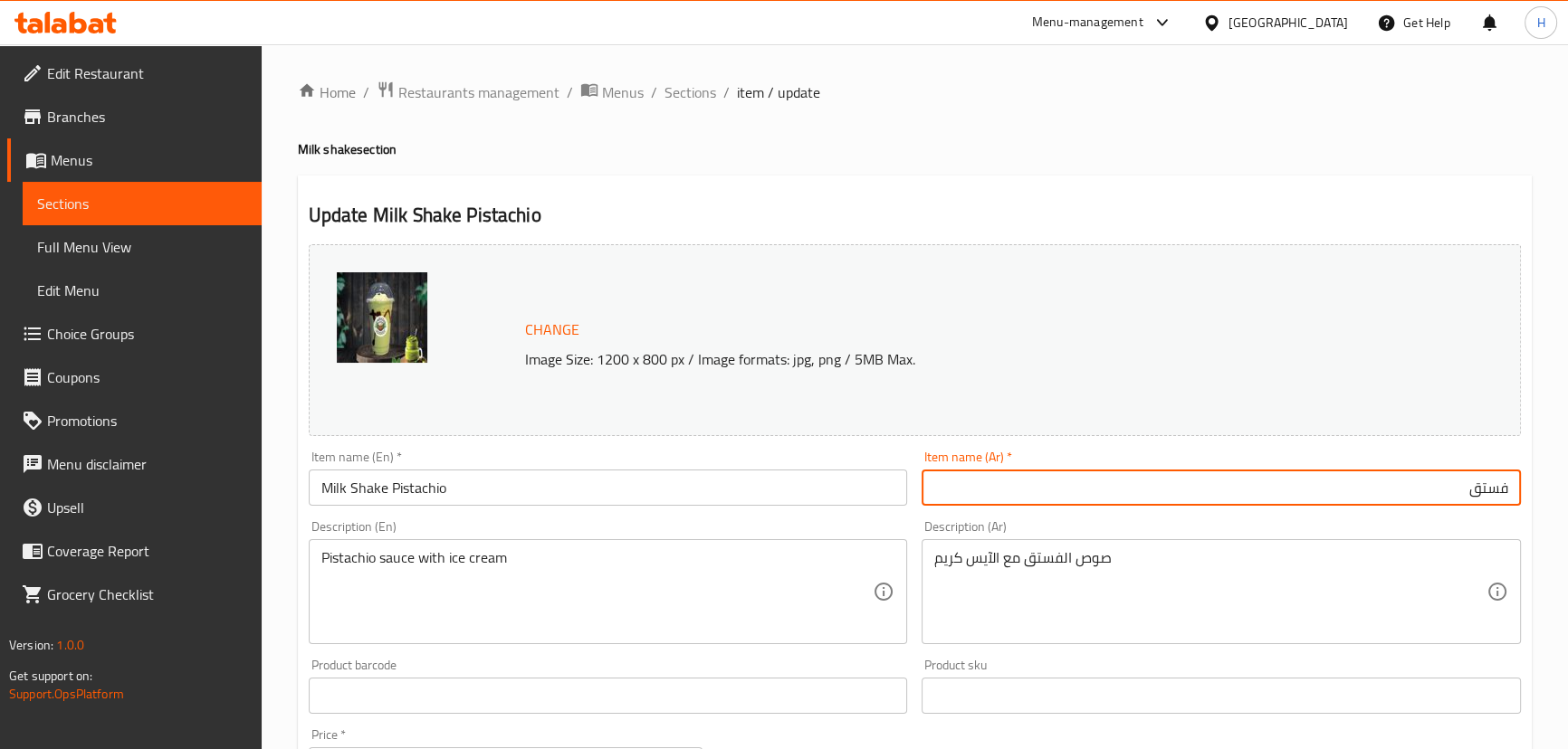
click at [1512, 494] on input "فستق" at bounding box center [1221, 487] width 599 height 36
type input "ميلك شيك فستق"
click at [542, 489] on input "Milk Shake Pistachio" at bounding box center [607, 487] width 599 height 36
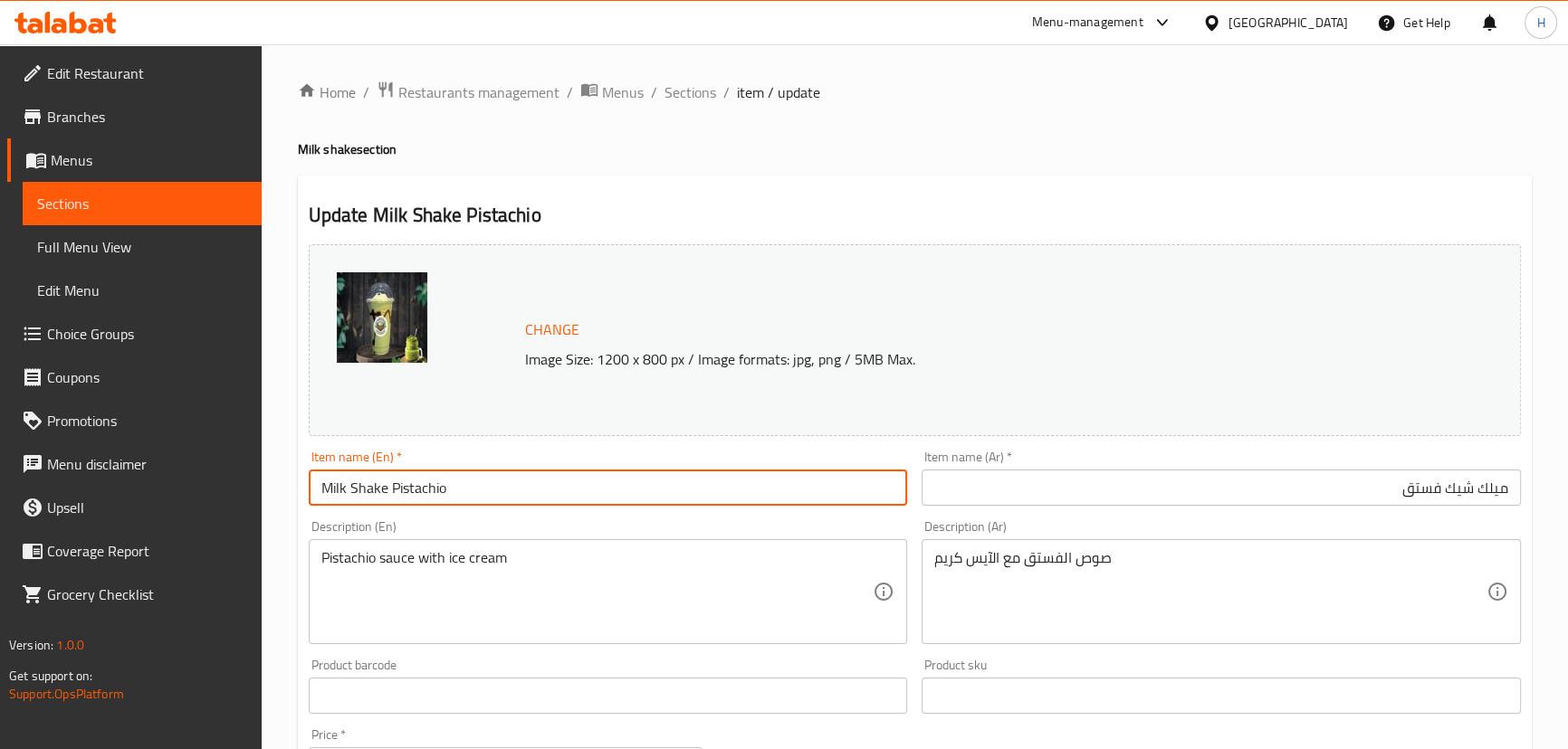
click at [542, 489] on input "Milk Shake Pistachio" at bounding box center [607, 487] width 599 height 36
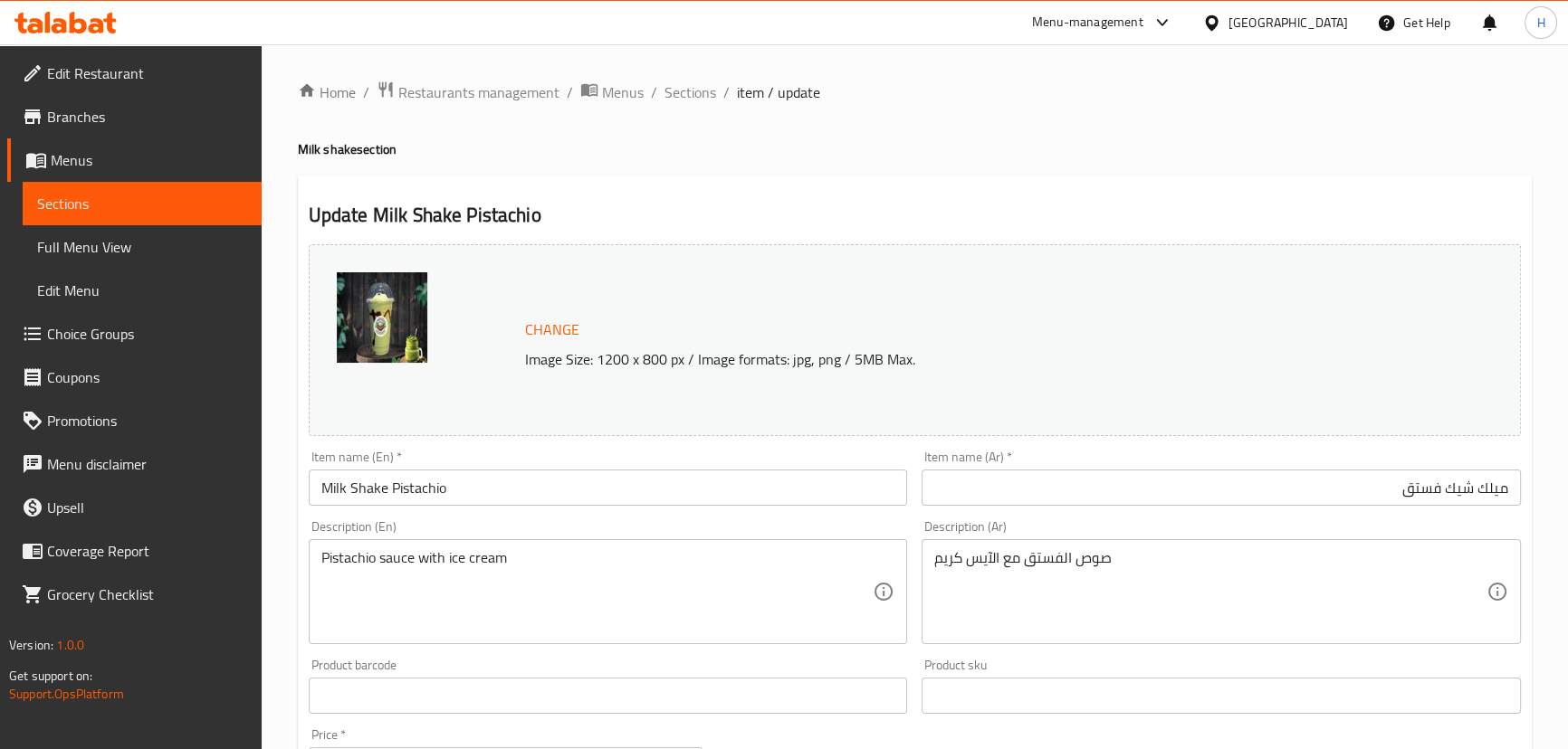
click at [853, 511] on div "Item name (En)   * Milk Shake Pistachio Item name (En) *" at bounding box center [608, 478] width 614 height 69
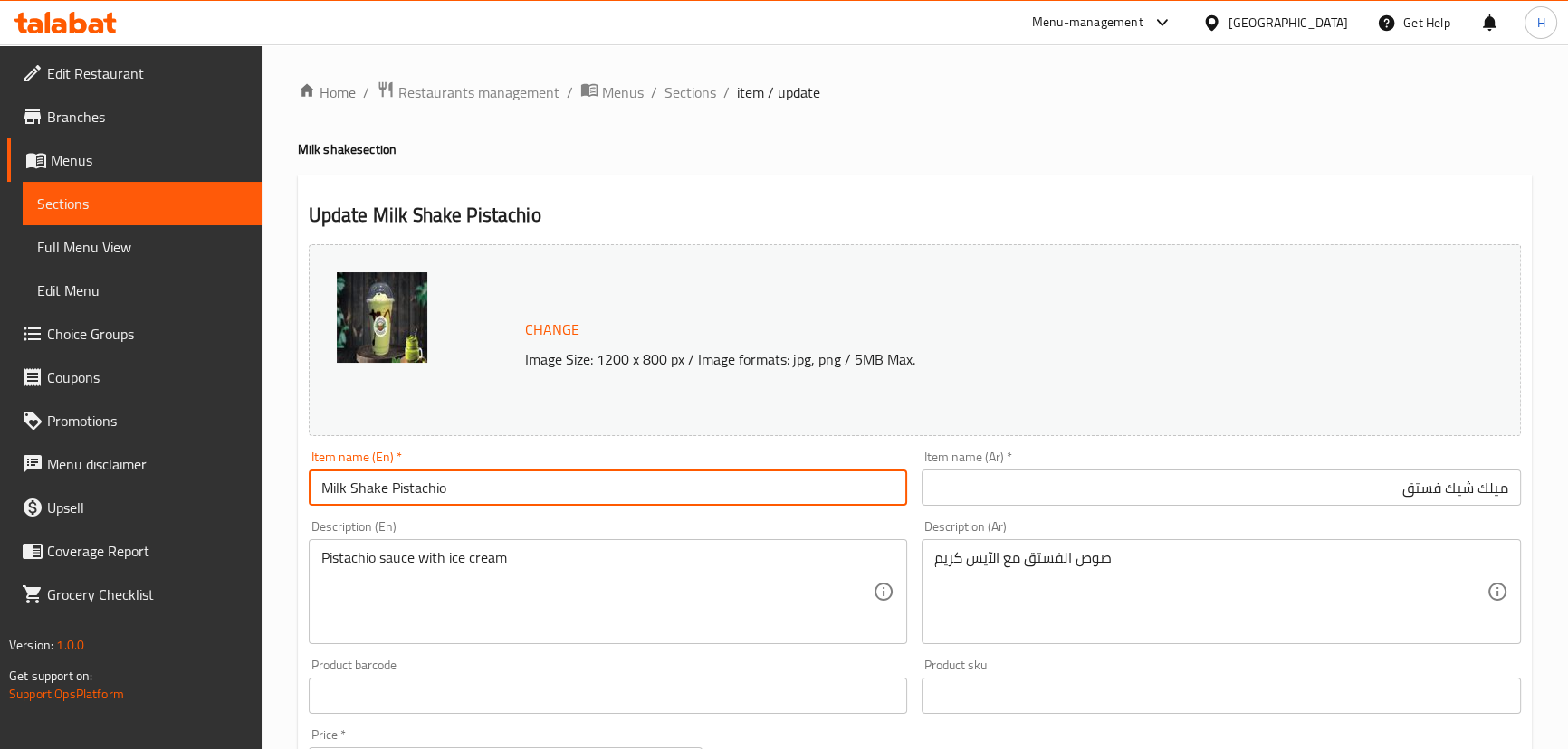
click at [851, 505] on input "Milk Shake Pistachio" at bounding box center [607, 487] width 599 height 36
drag, startPoint x: 688, startPoint y: 89, endPoint x: 244, endPoint y: 2, distance: 452.4
click at [688, 89] on span "Sections" at bounding box center [690, 92] width 51 height 22
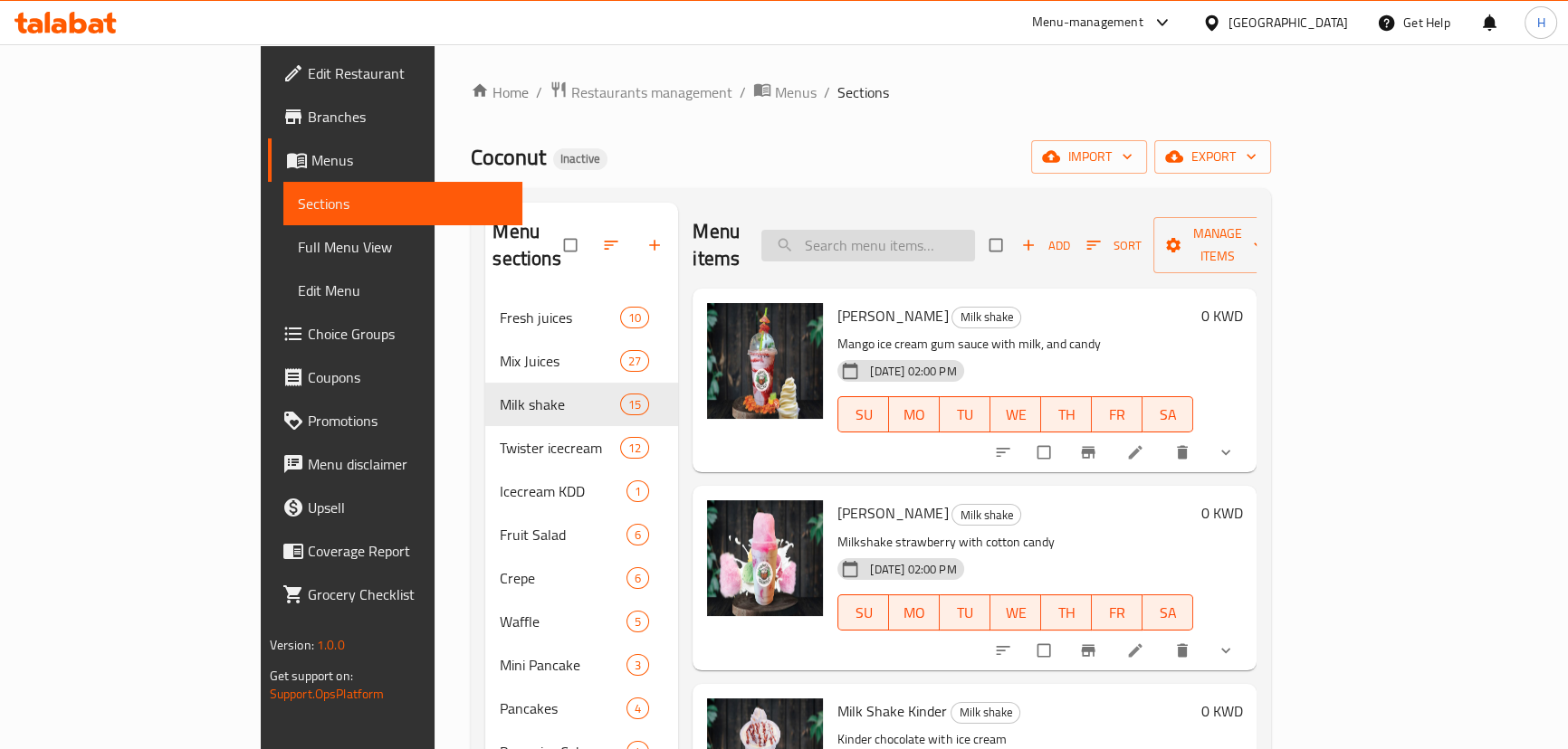
click at [975, 230] on input "search" at bounding box center [868, 246] width 213 height 31
paste input "Milk Shake Popcorn"
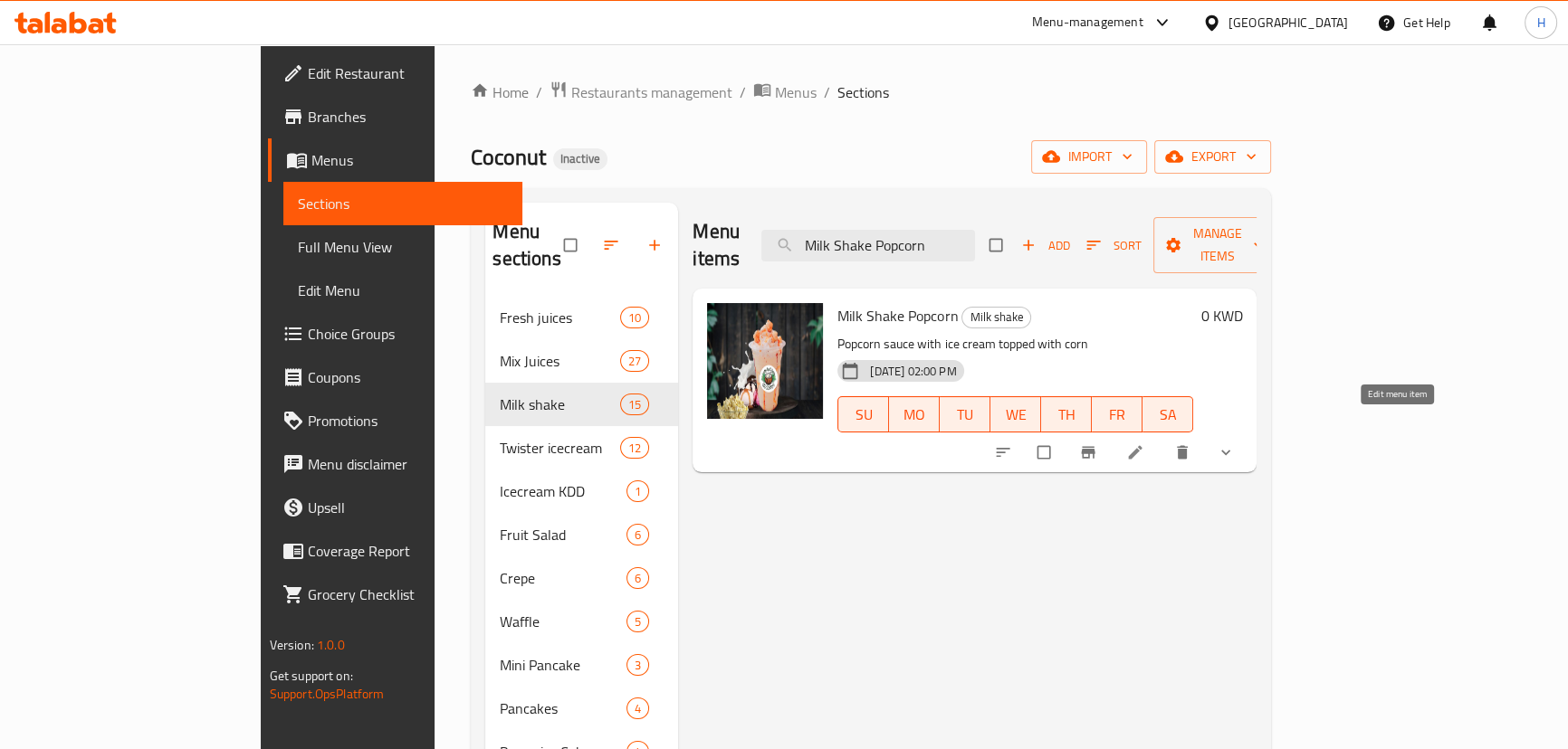
type input "Milk Shake Popcorn"
click at [1144, 443] on icon at bounding box center [1135, 452] width 18 height 18
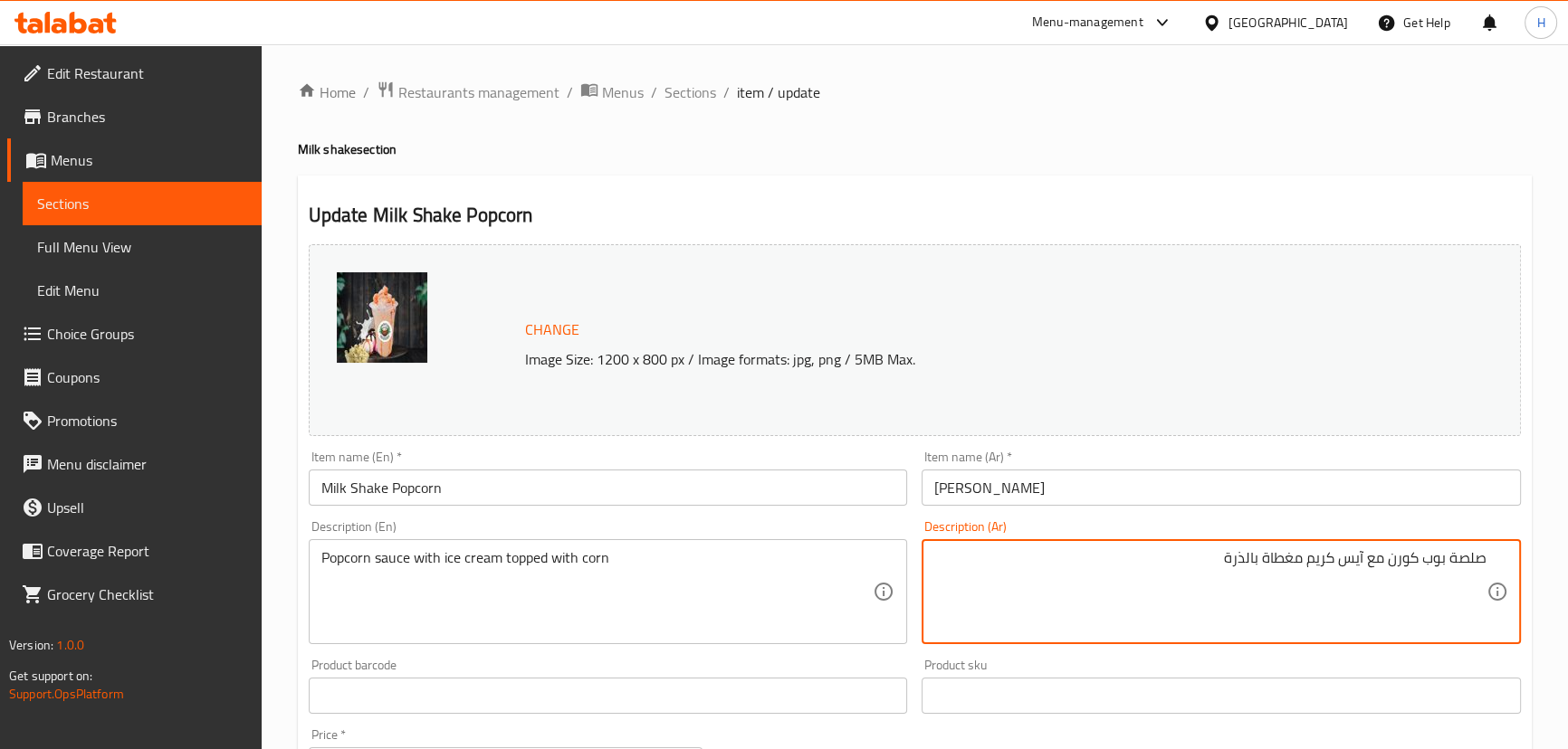
click at [1456, 560] on textarea "صلصة بوب كورن مع آيس كريم مغطاة بالذرة" at bounding box center [1210, 592] width 552 height 86
type textarea "صوص بوب كورن مع آيس كريم مغطاة بالذرة"
click at [998, 476] on input "[PERSON_NAME]" at bounding box center [1221, 487] width 599 height 36
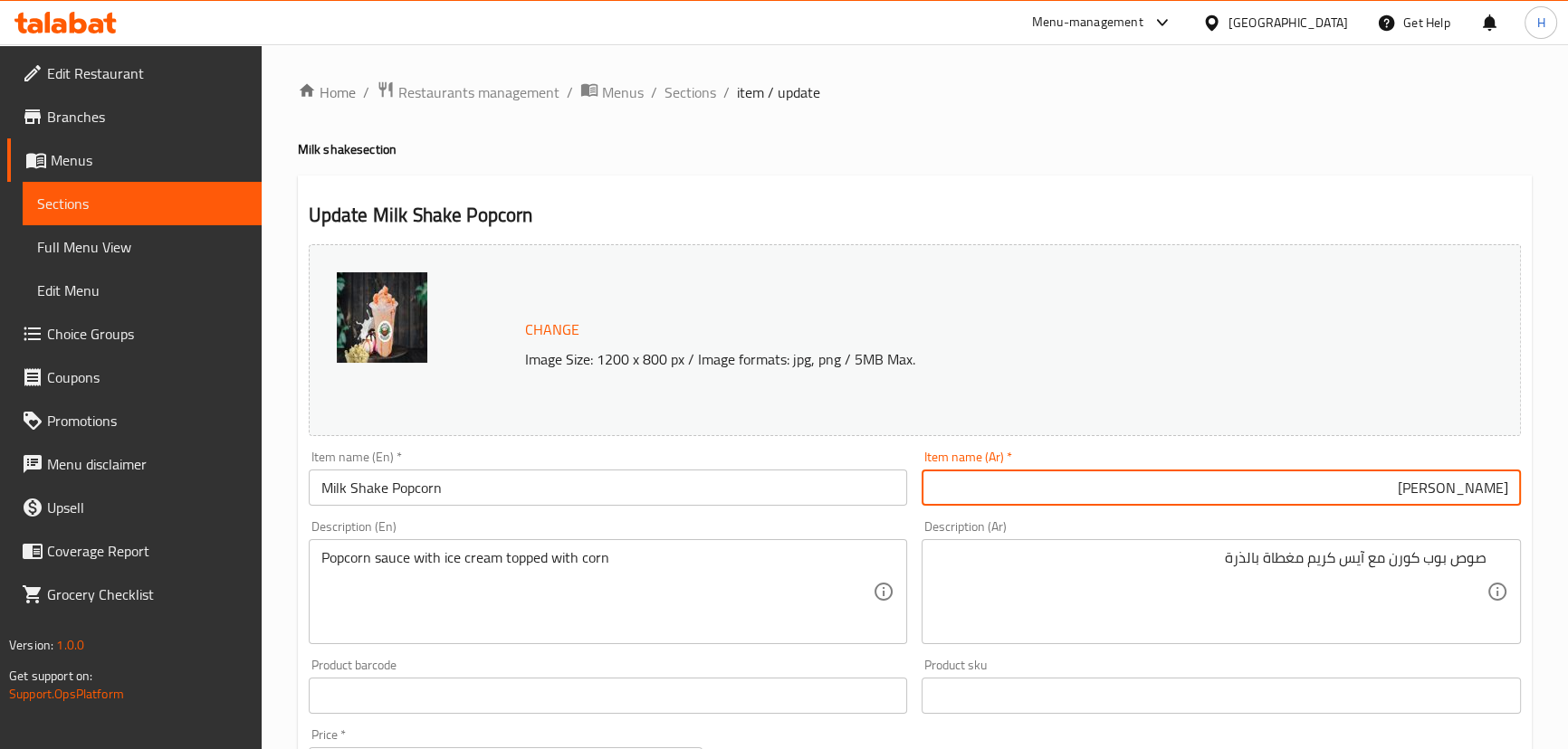
click at [1505, 485] on input "[PERSON_NAME]" at bounding box center [1221, 487] width 599 height 36
type input "ميلك [PERSON_NAME]"
click at [625, 493] on input "Milk Shake Popcorn" at bounding box center [607, 487] width 599 height 36
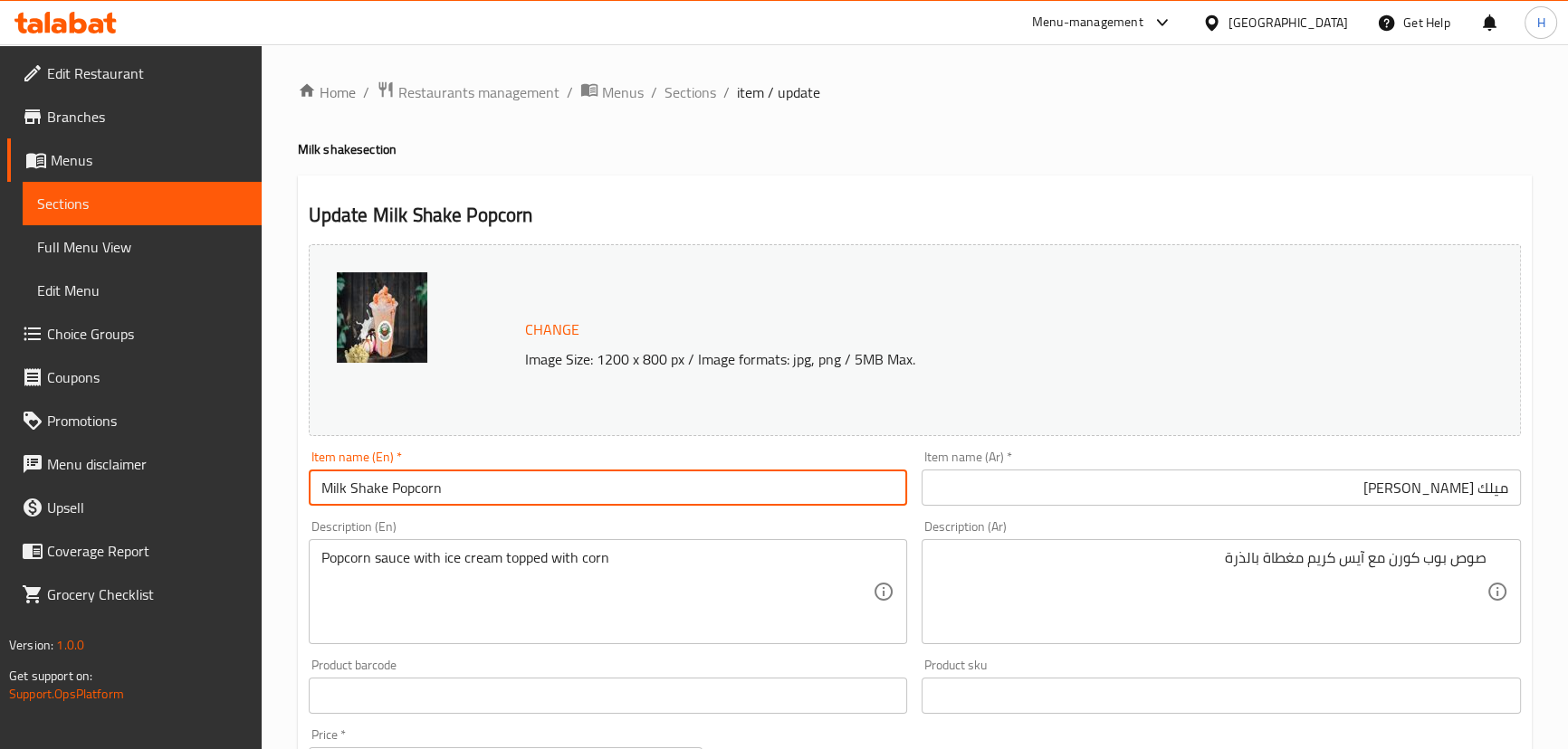
drag, startPoint x: 675, startPoint y: 86, endPoint x: 429, endPoint y: 6, distance: 258.7
click at [675, 86] on span "Sections" at bounding box center [690, 92] width 51 height 22
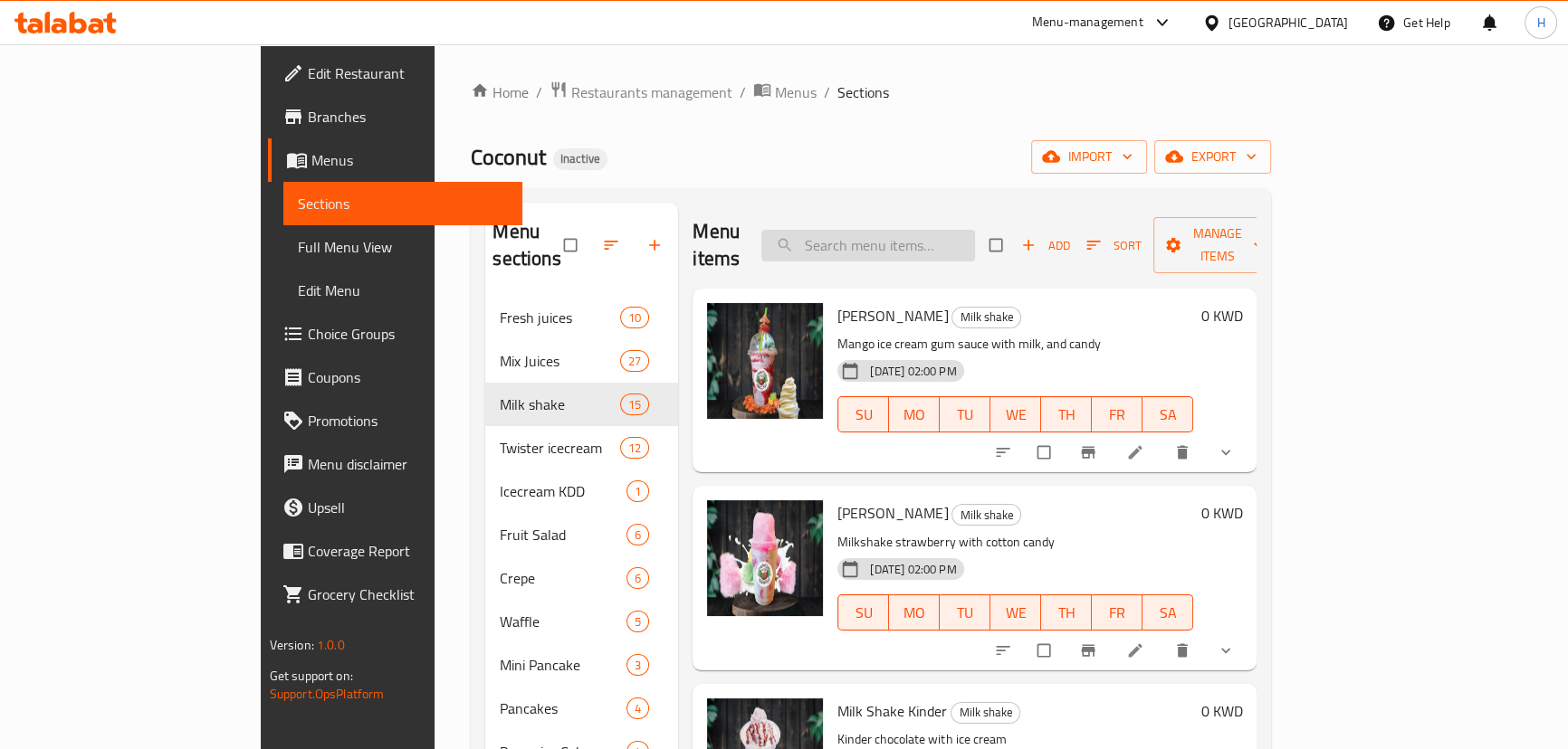
click at [975, 230] on input "search" at bounding box center [868, 246] width 213 height 31
paste input "Super Bobo"
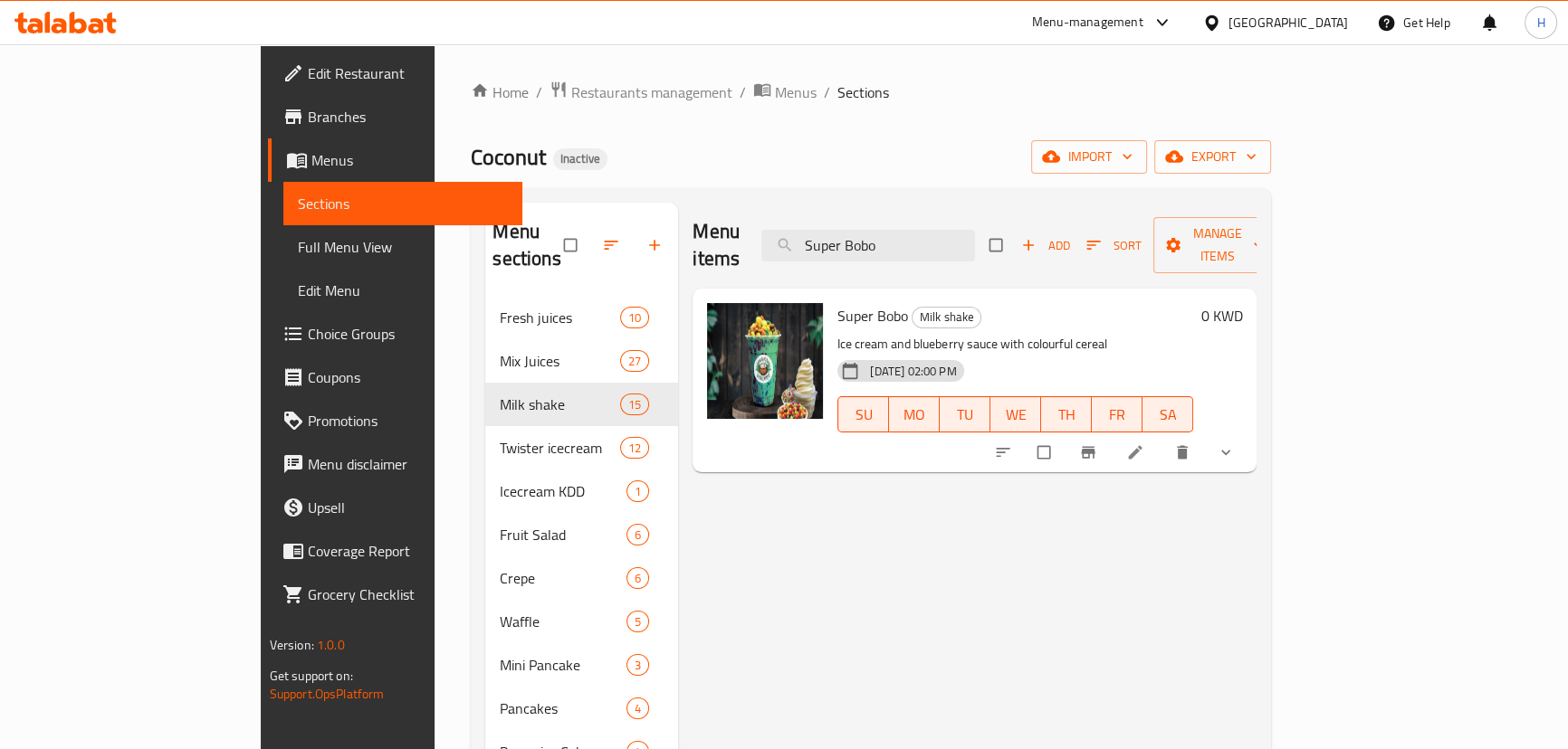
type input "Super Bobo"
click at [1142, 446] on icon at bounding box center [1136, 453] width 13 height 13
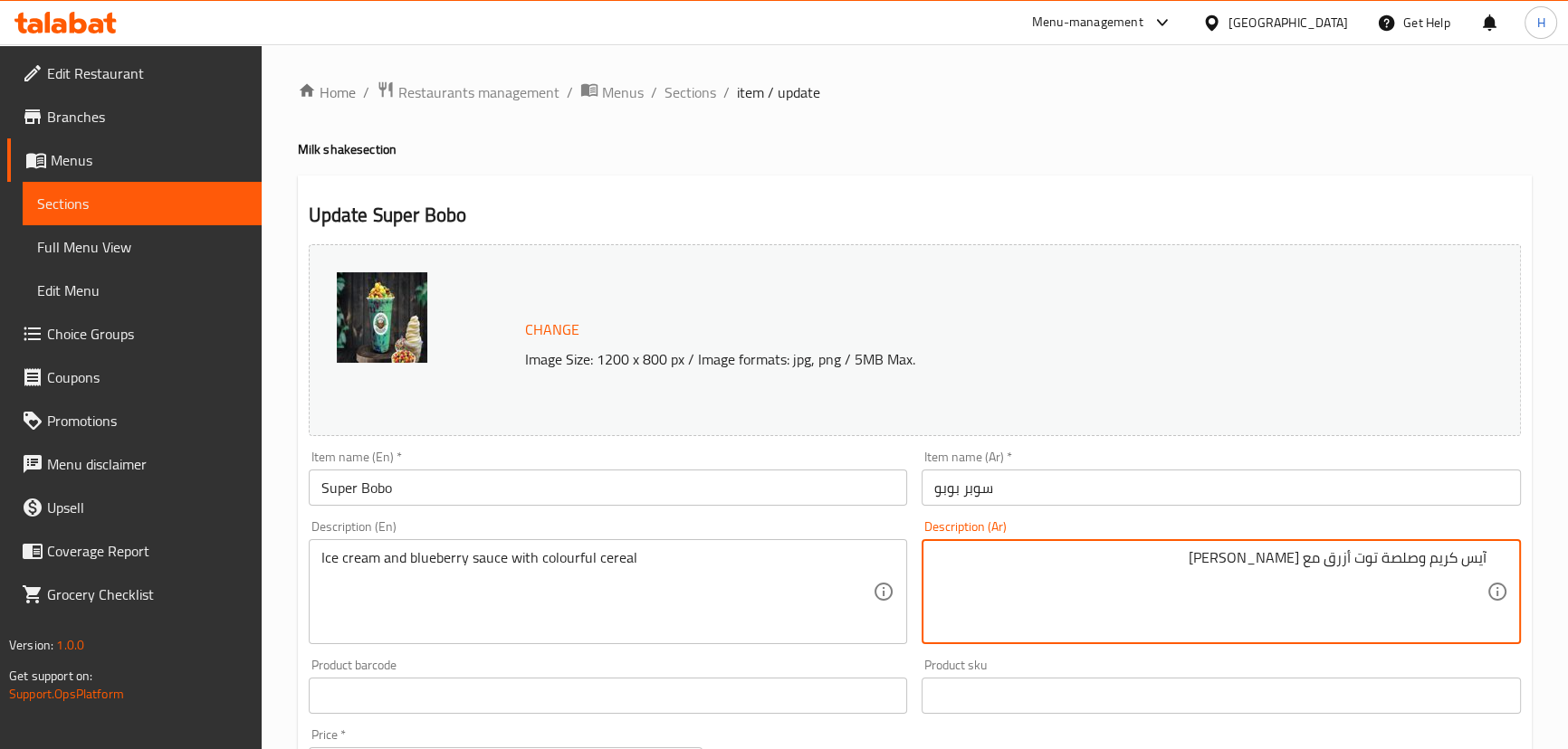
click at [1201, 591] on textarea "آيس كريم وصلصة توت أزرق مع سيريال ملون" at bounding box center [1210, 592] width 552 height 86
drag, startPoint x: 1384, startPoint y: 561, endPoint x: 1411, endPoint y: 558, distance: 27.2
click at [1411, 558] on textarea "آيس كريم وصلصة توت أزرق مع سيريال ملون" at bounding box center [1210, 592] width 552 height 86
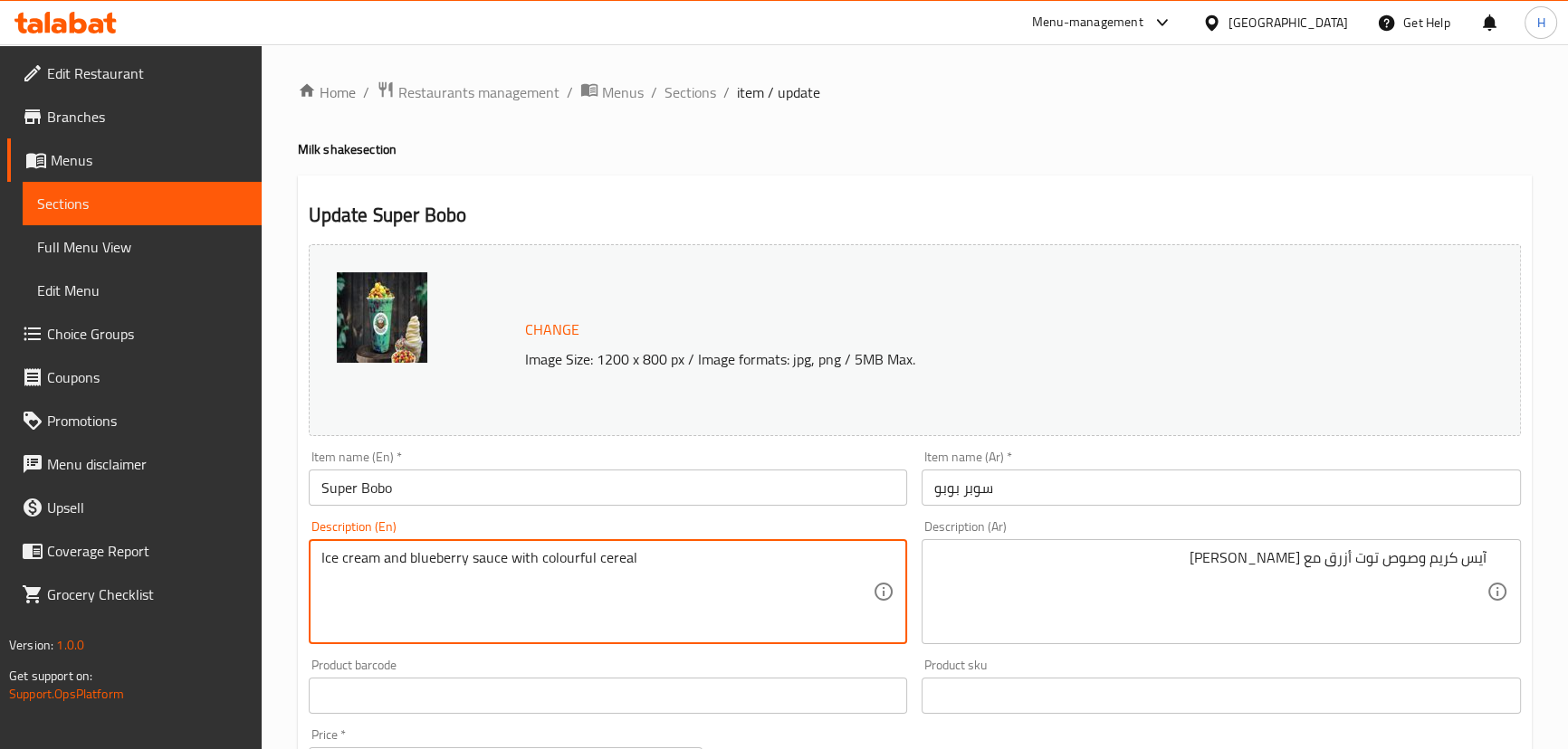
drag, startPoint x: 543, startPoint y: 560, endPoint x: 811, endPoint y: 545, distance: 268.4
click at [784, 569] on textarea "Ice cream and blueberry sauce with colourful cereal" at bounding box center [598, 592] width 552 height 86
click at [733, 562] on textarea "Ice cream and blueberry sauce with colourful cereal" at bounding box center [598, 592] width 552 height 86
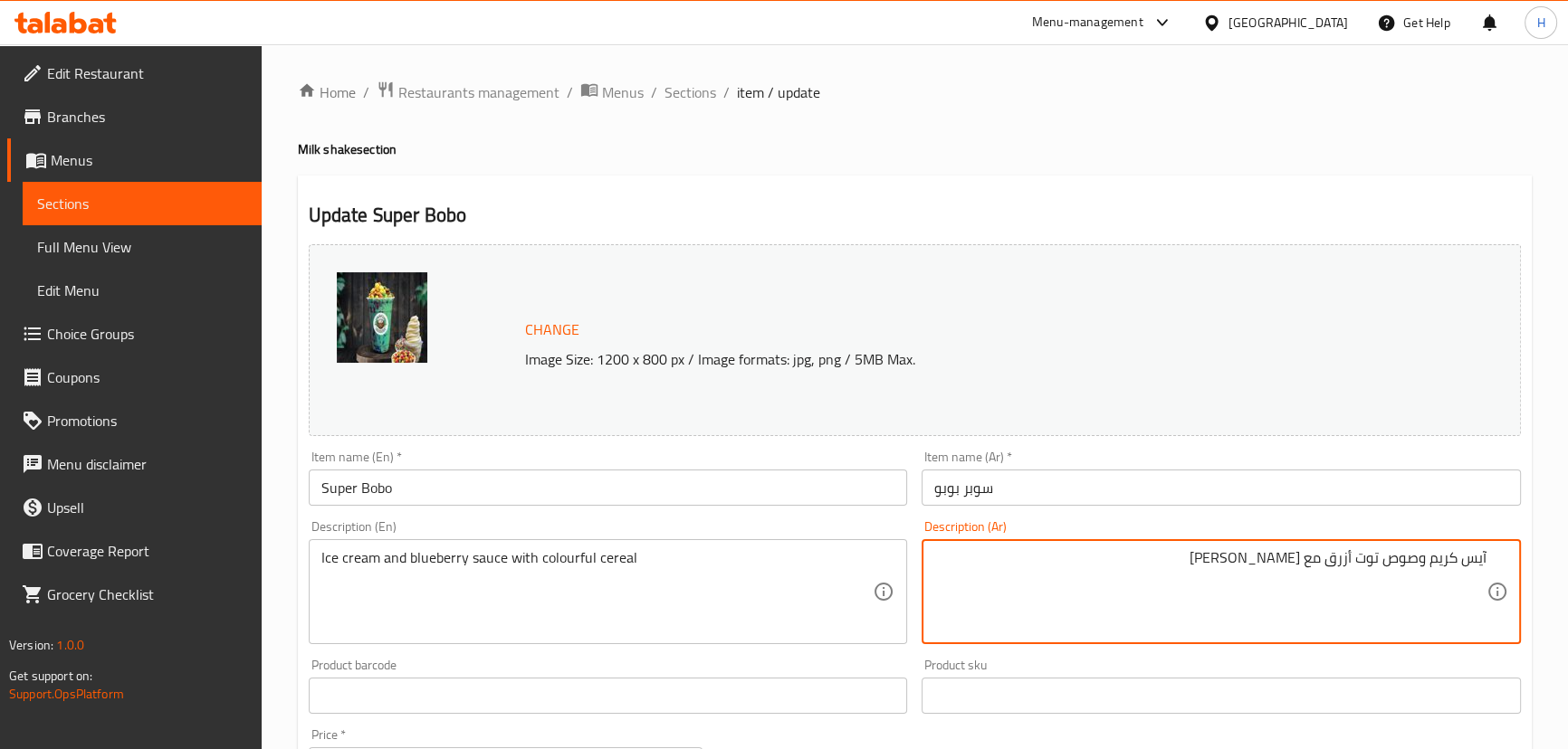
drag, startPoint x: 1145, startPoint y: 560, endPoint x: 1019, endPoint y: 563, distance: 126.0
paste textarea "حبوب ملونة"
click at [1303, 556] on textarea "آيس كريم وصوص توت أزرق معحبوب ملونة" at bounding box center [1210, 592] width 552 height 86
type textarea "آيس كريم وصوص توت أزرق مع حبوب ملونة"
click at [1298, 534] on div "Description (Ar) آيس كريم وصوص توت أزرق مع حبوب ملونة Description (Ar)" at bounding box center [1221, 582] width 599 height 124
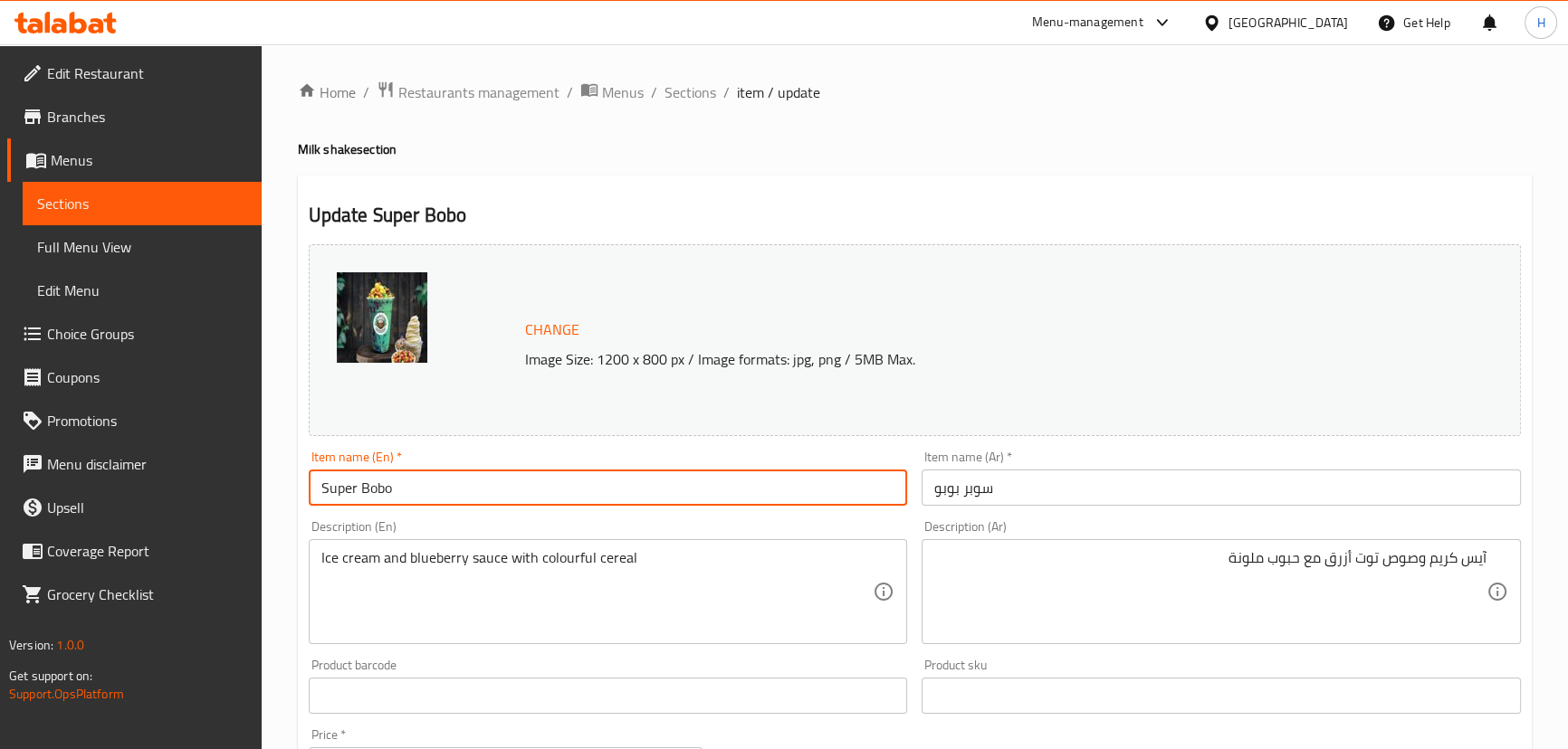
click at [717, 492] on input "Super Bobo" at bounding box center [607, 487] width 599 height 36
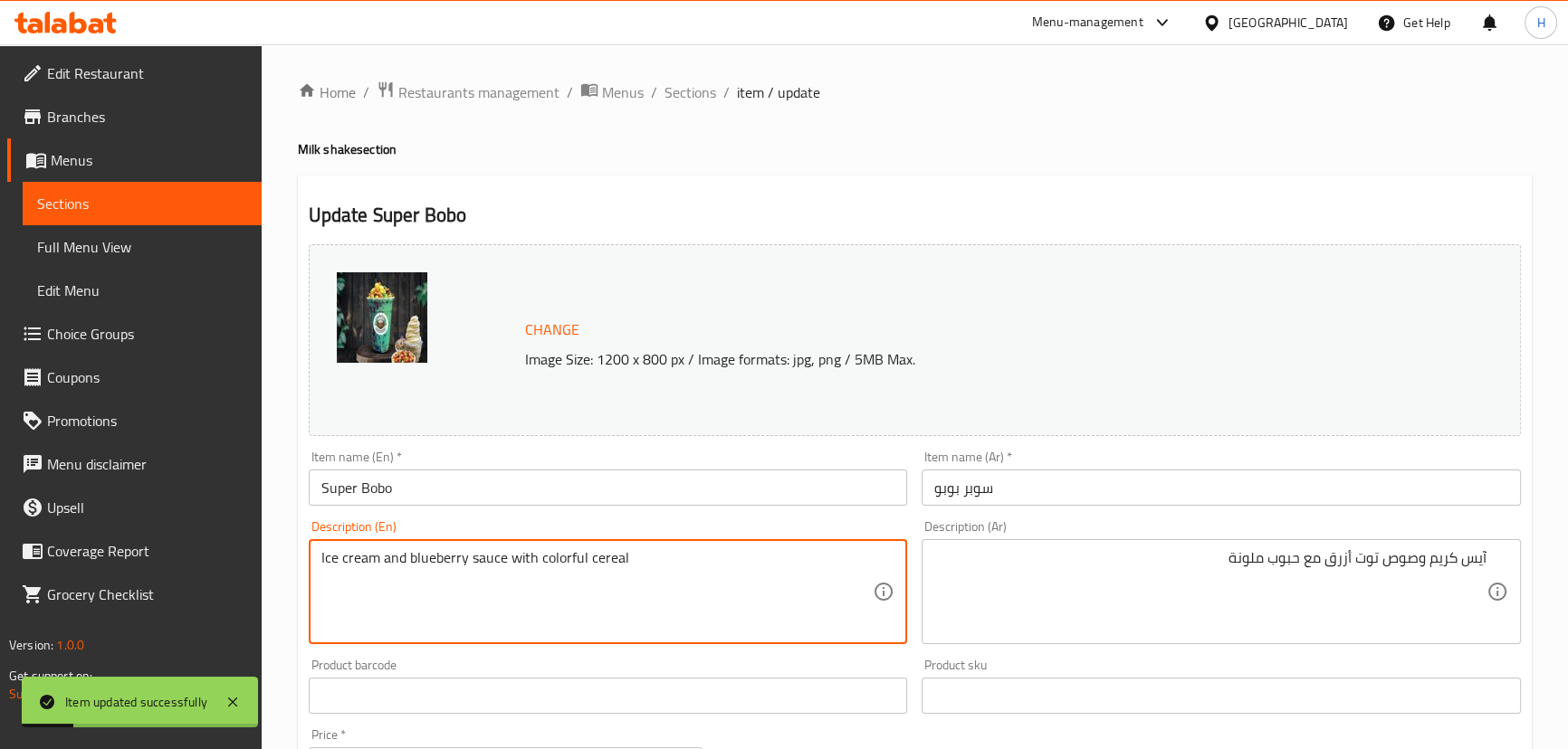
type textarea "Ice cream and blueberry sauce with colorful cereal"
click at [580, 480] on input "Super Bobo" at bounding box center [607, 487] width 599 height 36
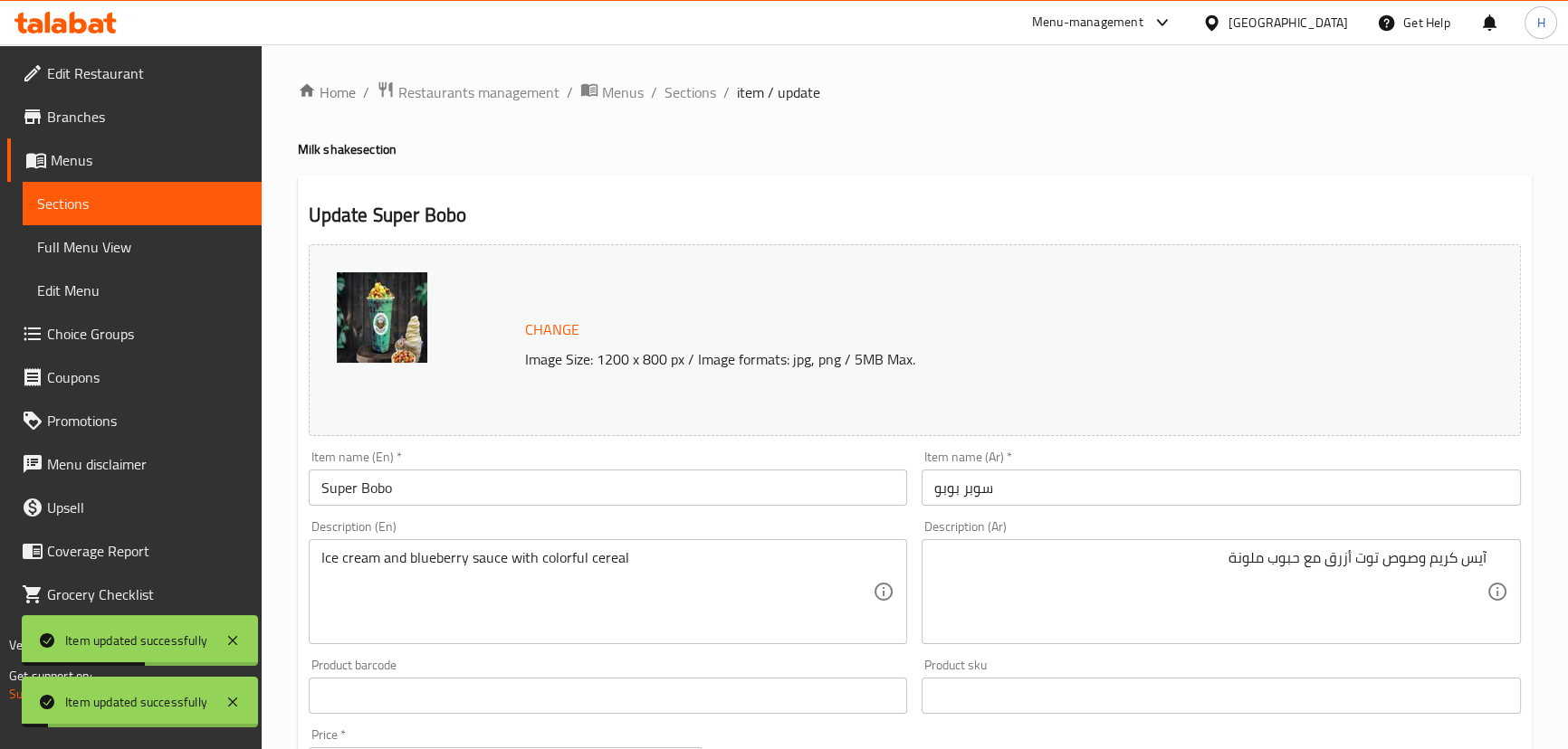
drag, startPoint x: 694, startPoint y: 89, endPoint x: 347, endPoint y: 1, distance: 358.0
click at [694, 89] on span "Sections" at bounding box center [690, 92] width 51 height 22
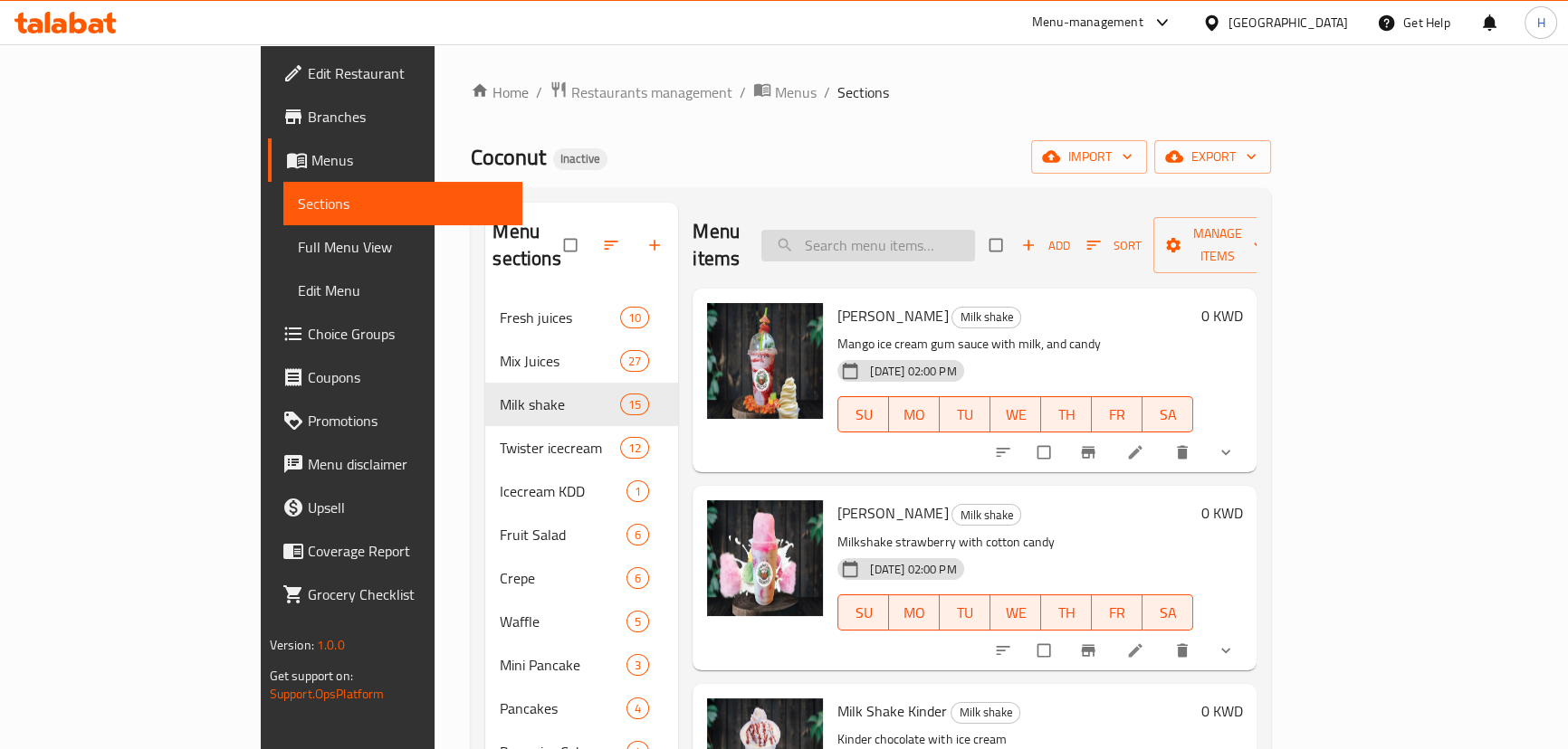
click at [895, 230] on input "search" at bounding box center [868, 246] width 213 height 31
paste input "The Legend"
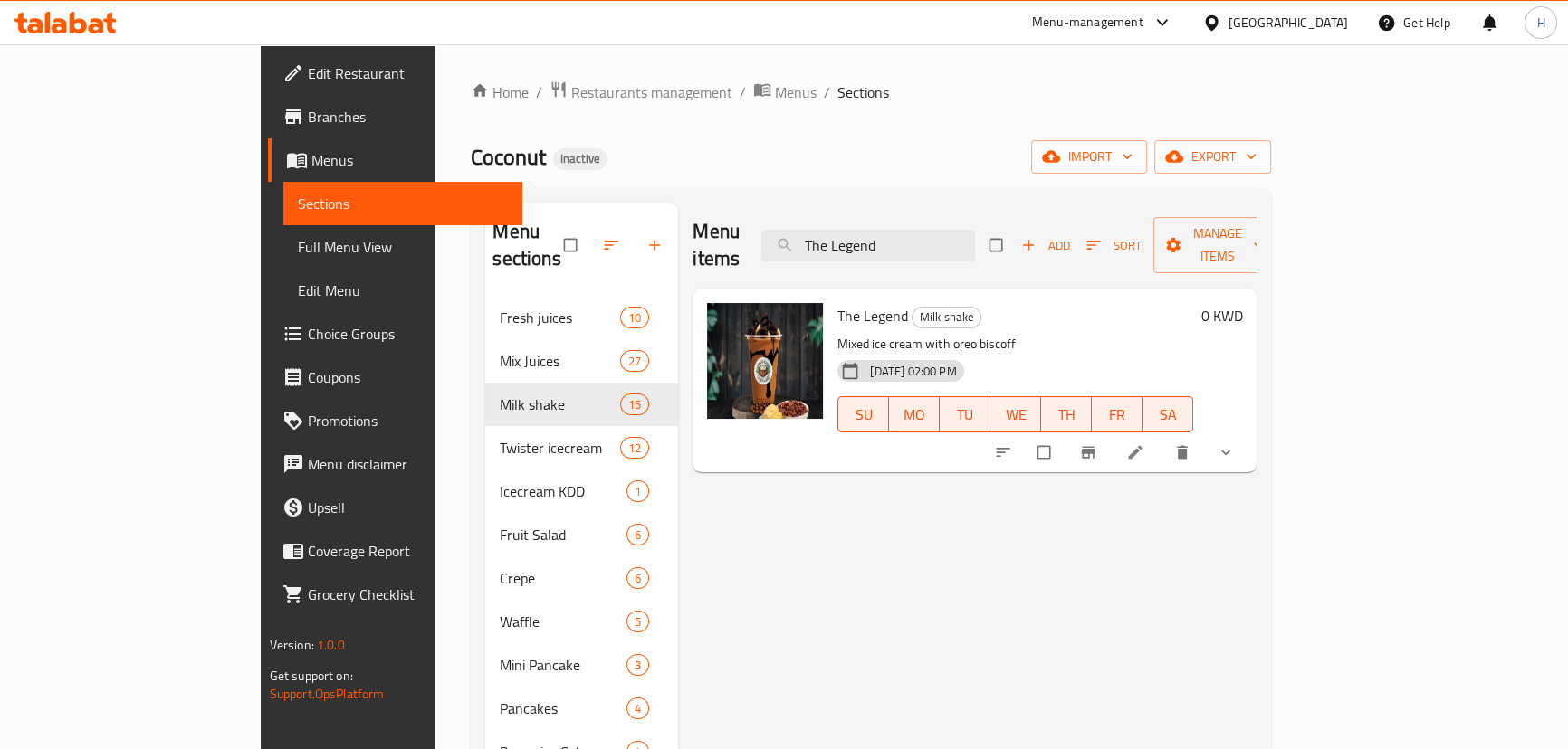
type input "The Legend"
click at [1148, 443] on link at bounding box center [1137, 452] width 22 height 18
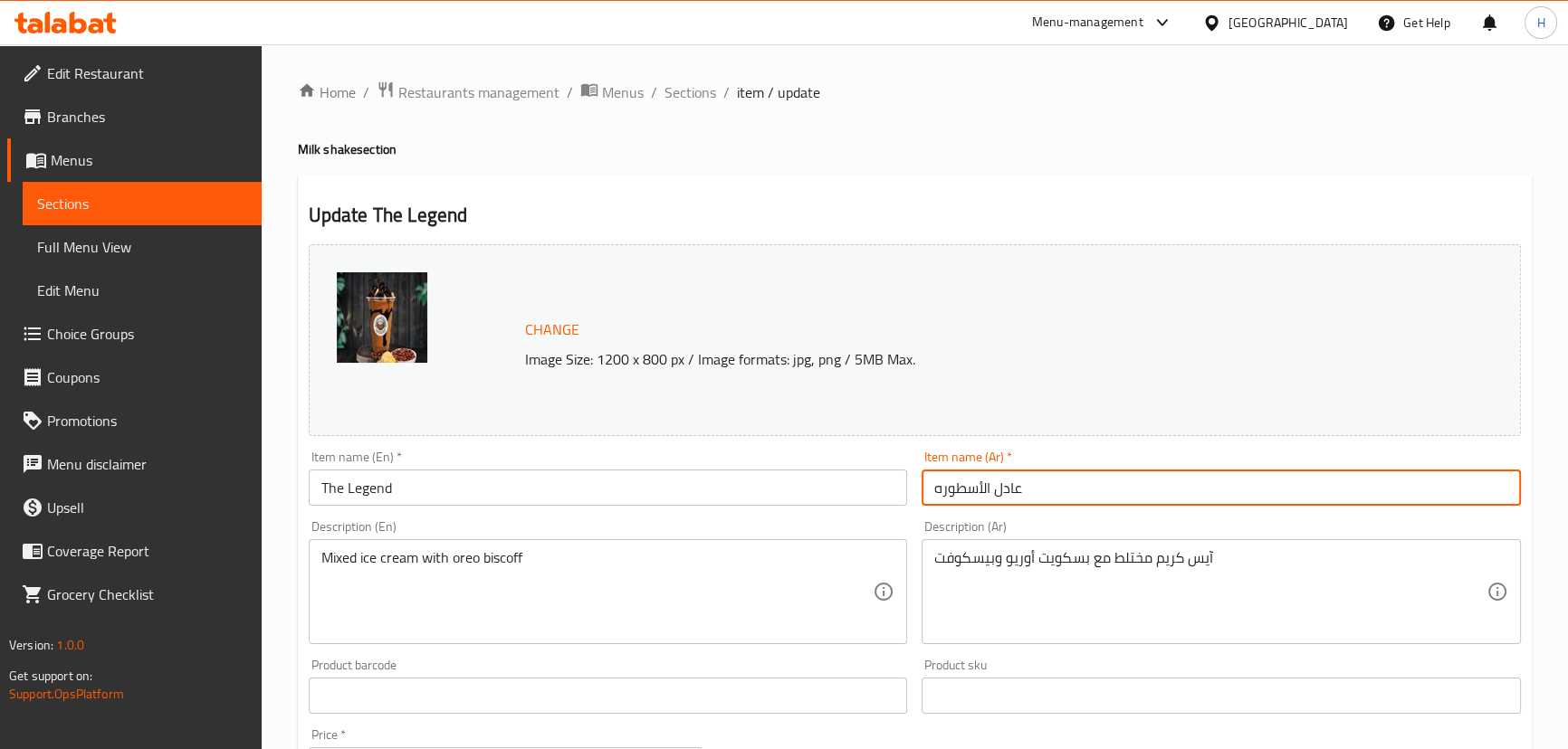
click at [1030, 498] on input "عادل الأسطوره" at bounding box center [1221, 487] width 599 height 36
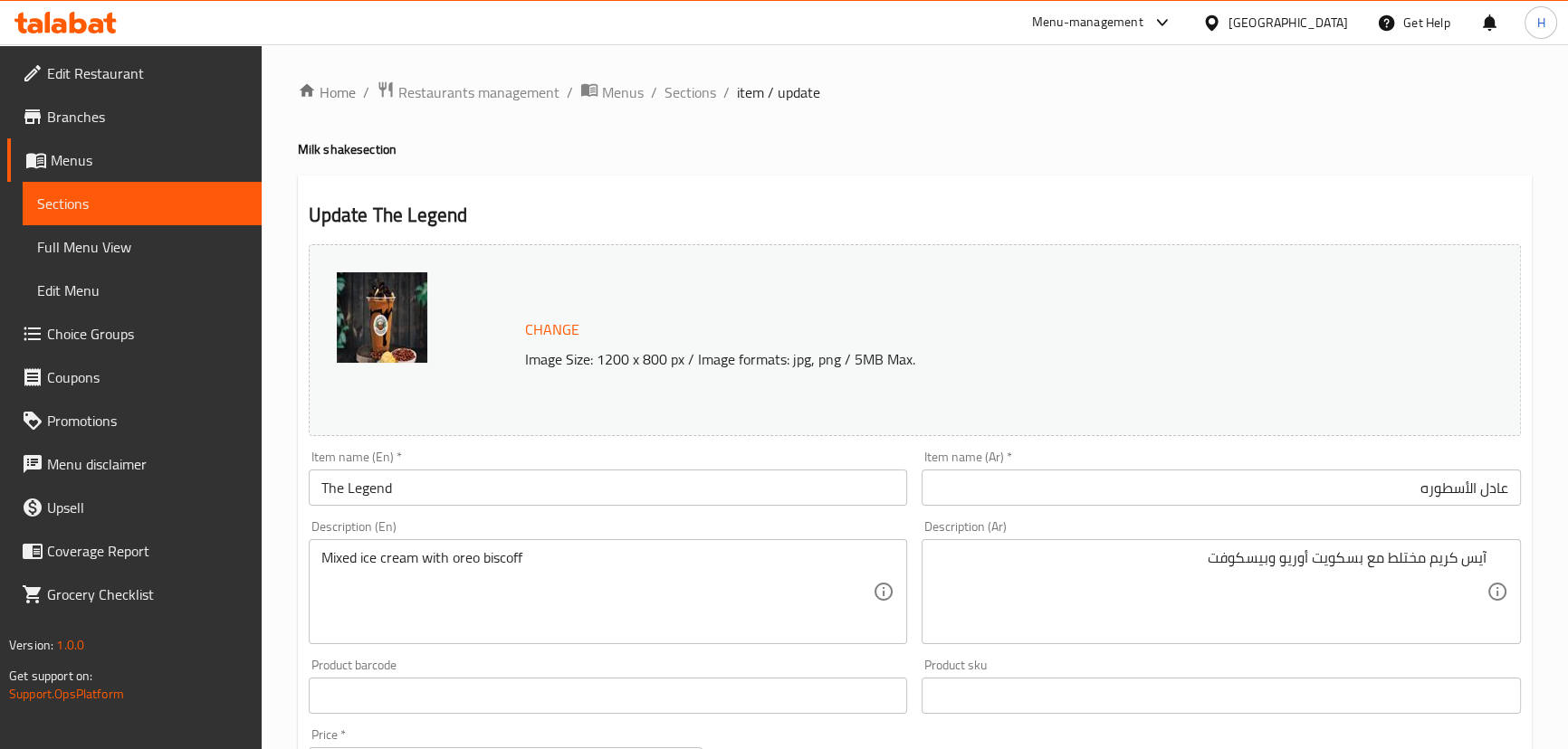
click at [1093, 524] on div "Description (Ar) آيس كريم مختلط مع بسكويت أوريو وبيسكوفت Description (Ar)" at bounding box center [1221, 582] width 599 height 124
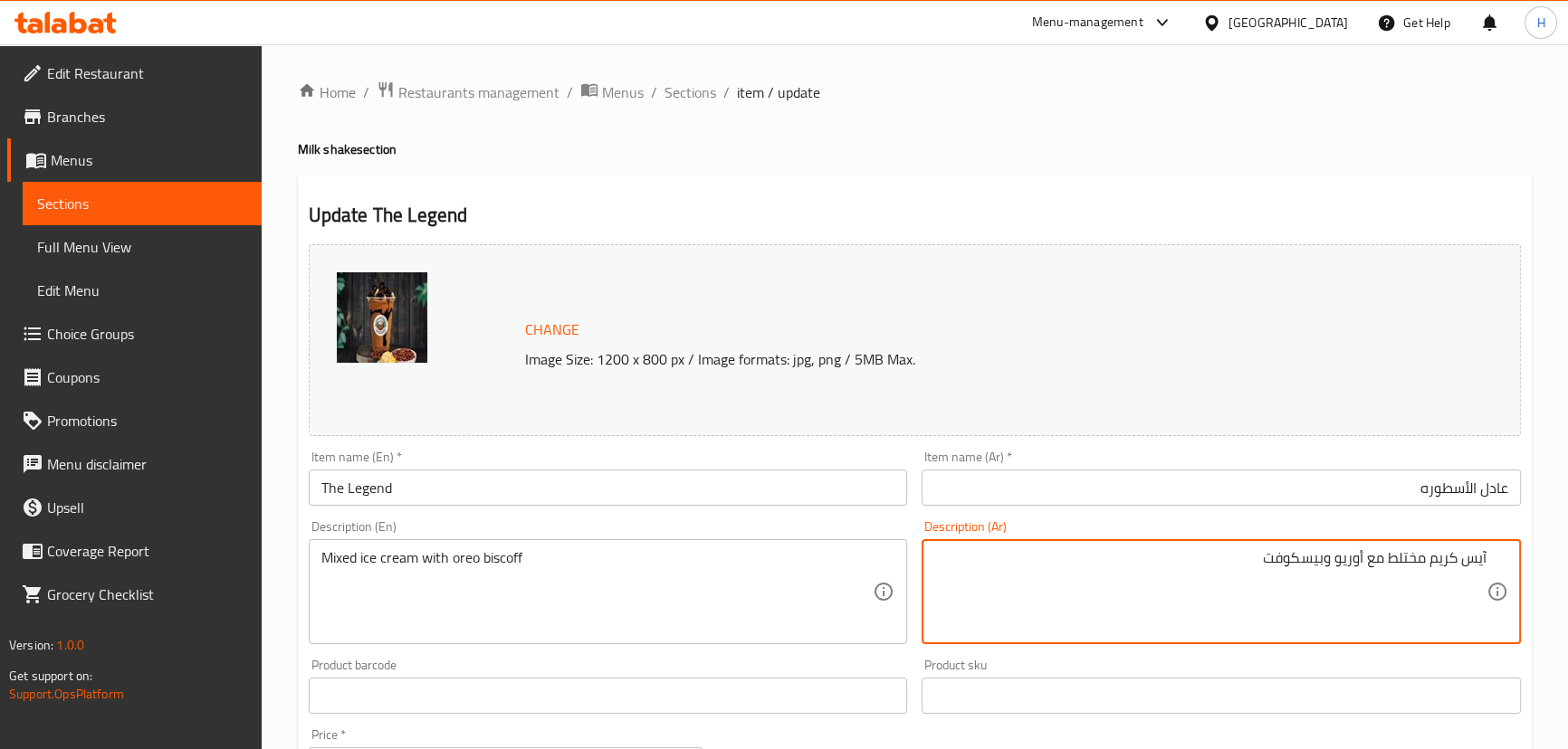
click at [1346, 536] on div "Description (Ar) آيس كريم مختلط مع أوريو وبيسكوفت Description (Ar)" at bounding box center [1221, 582] width 599 height 124
click at [1408, 558] on textarea "آيس كريم مختلط مع أوريو وبيسكوفت" at bounding box center [1210, 592] width 552 height 86
click at [1333, 560] on textarea "آيس كريم ممزوج مع أوريو وبيسكوفت" at bounding box center [1210, 592] width 552 height 86
type textarea "آيس كريم ممزوج مع أوريو بيسكوفت"
click at [1383, 498] on input "عادل الأسطوره" at bounding box center [1221, 487] width 599 height 36
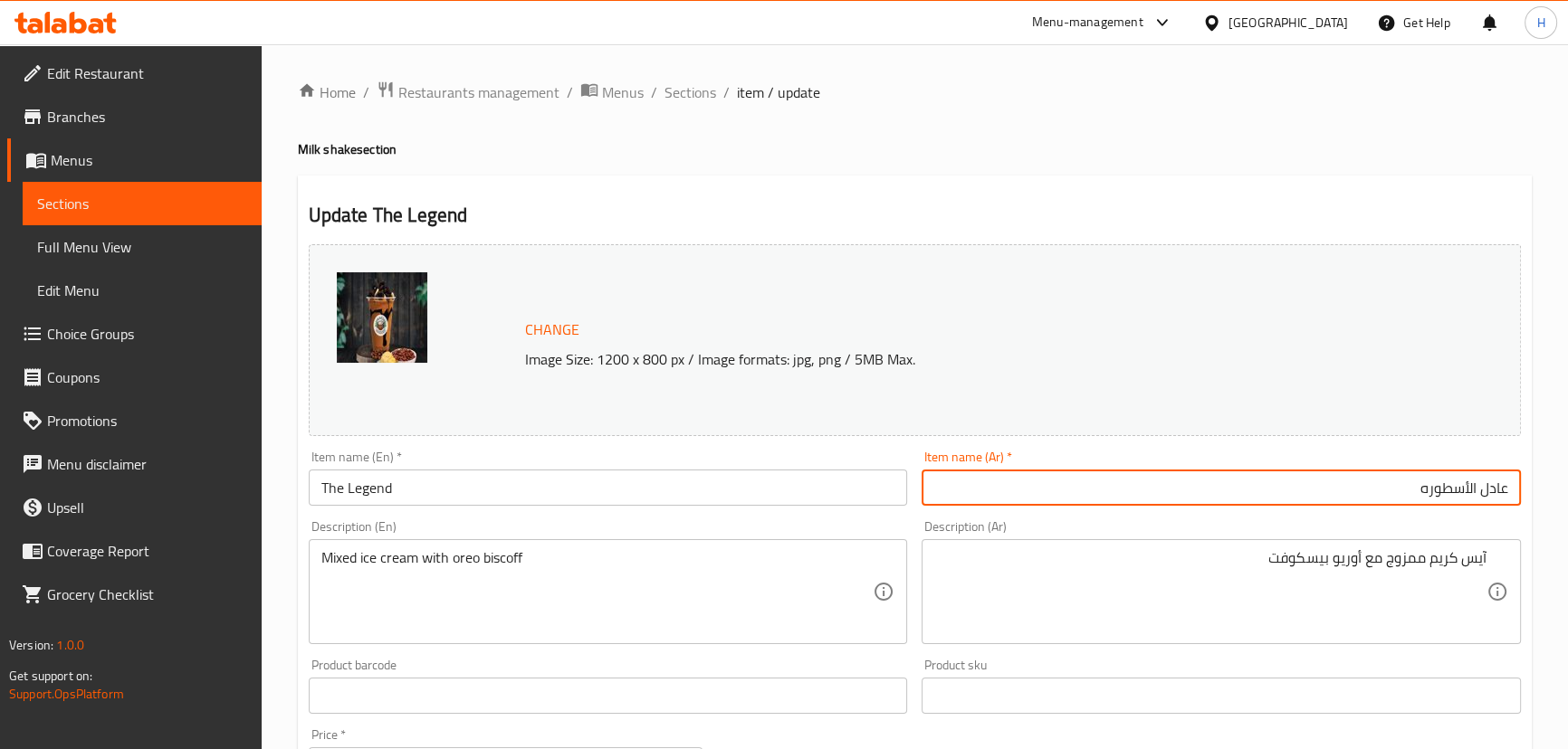
click at [317, 484] on input "The Legend" at bounding box center [607, 487] width 599 height 36
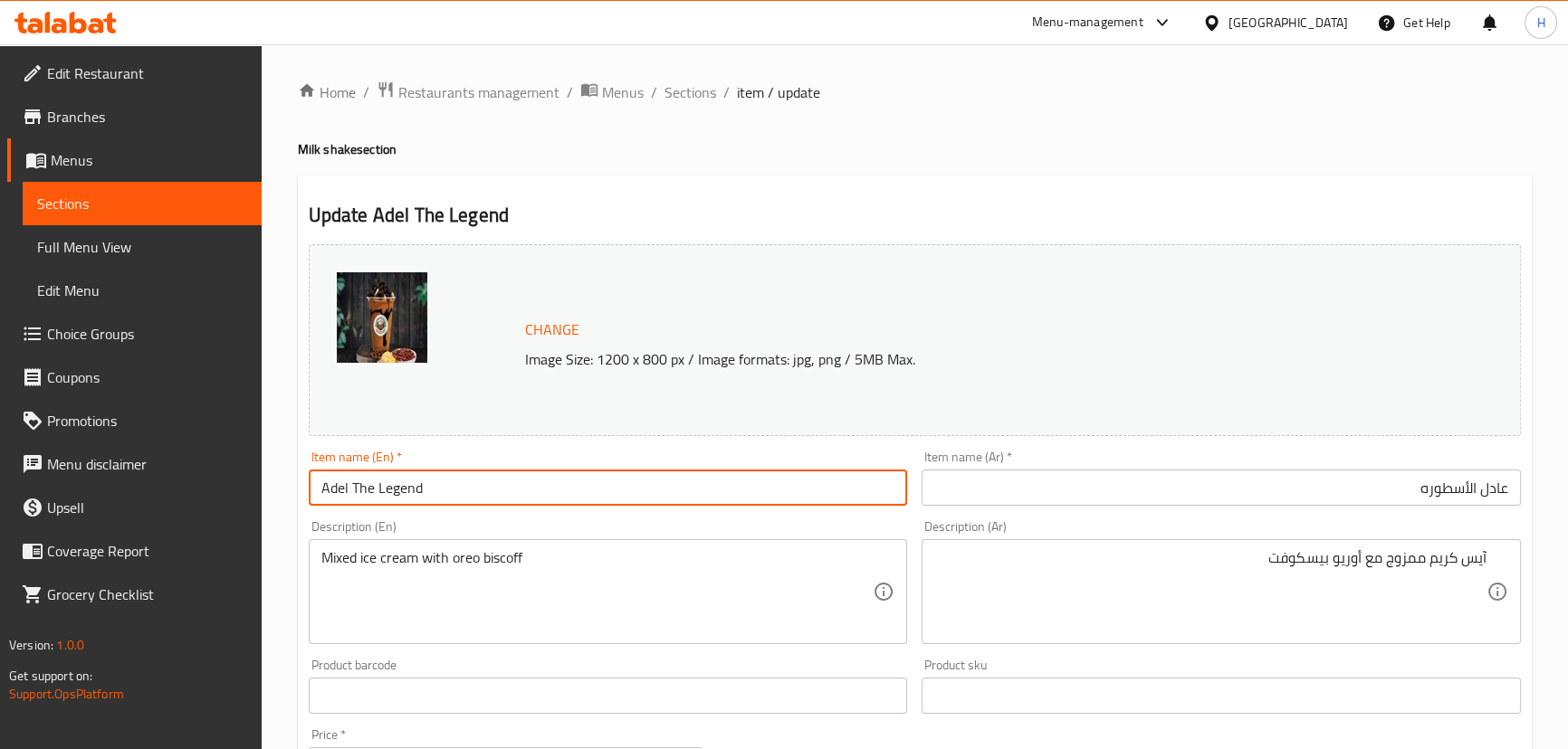
type input "Adel The Legend"
click at [600, 480] on input "Adel The Legend" at bounding box center [607, 487] width 599 height 36
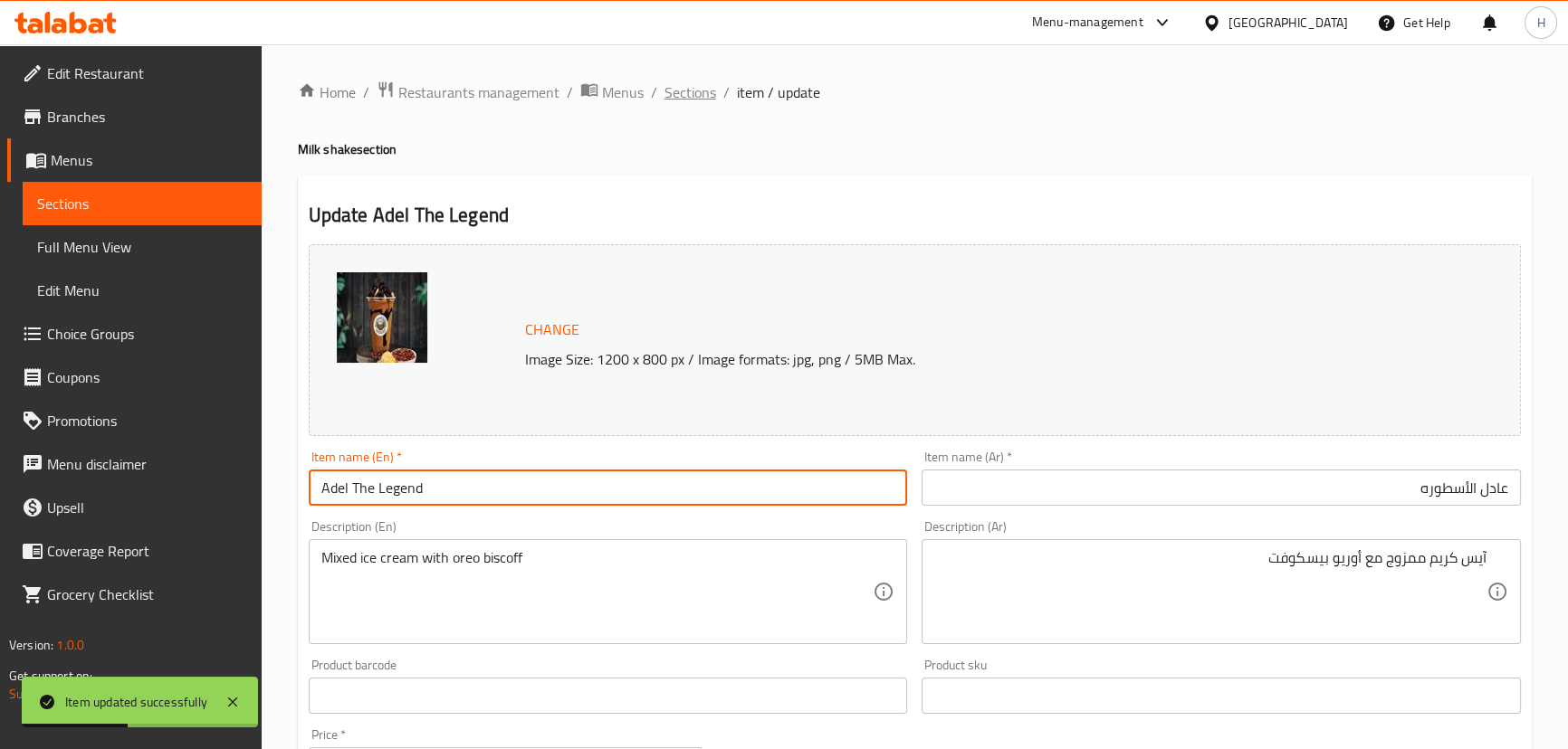
click at [686, 84] on span "Sections" at bounding box center [690, 92] width 51 height 22
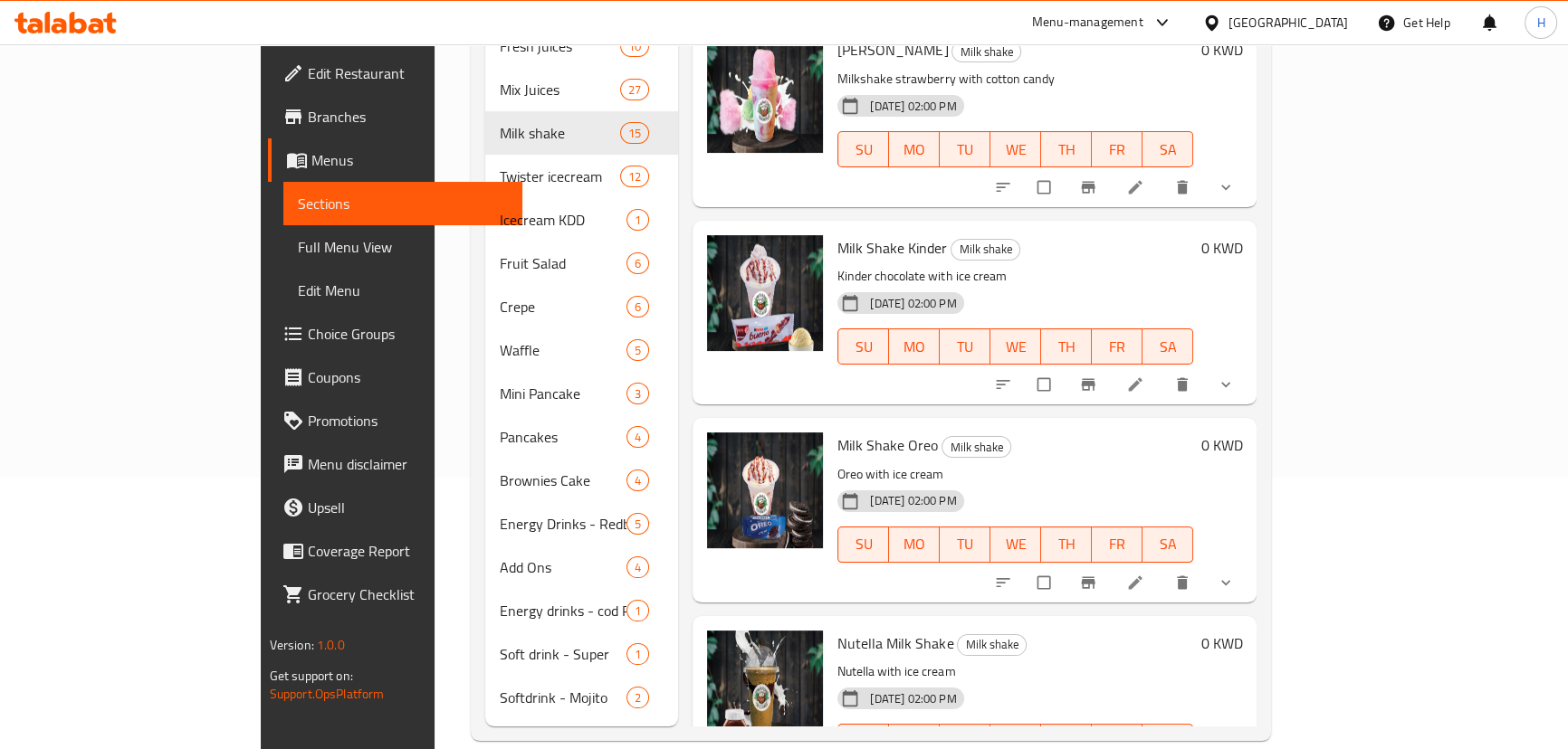
scroll to position [103, 0]
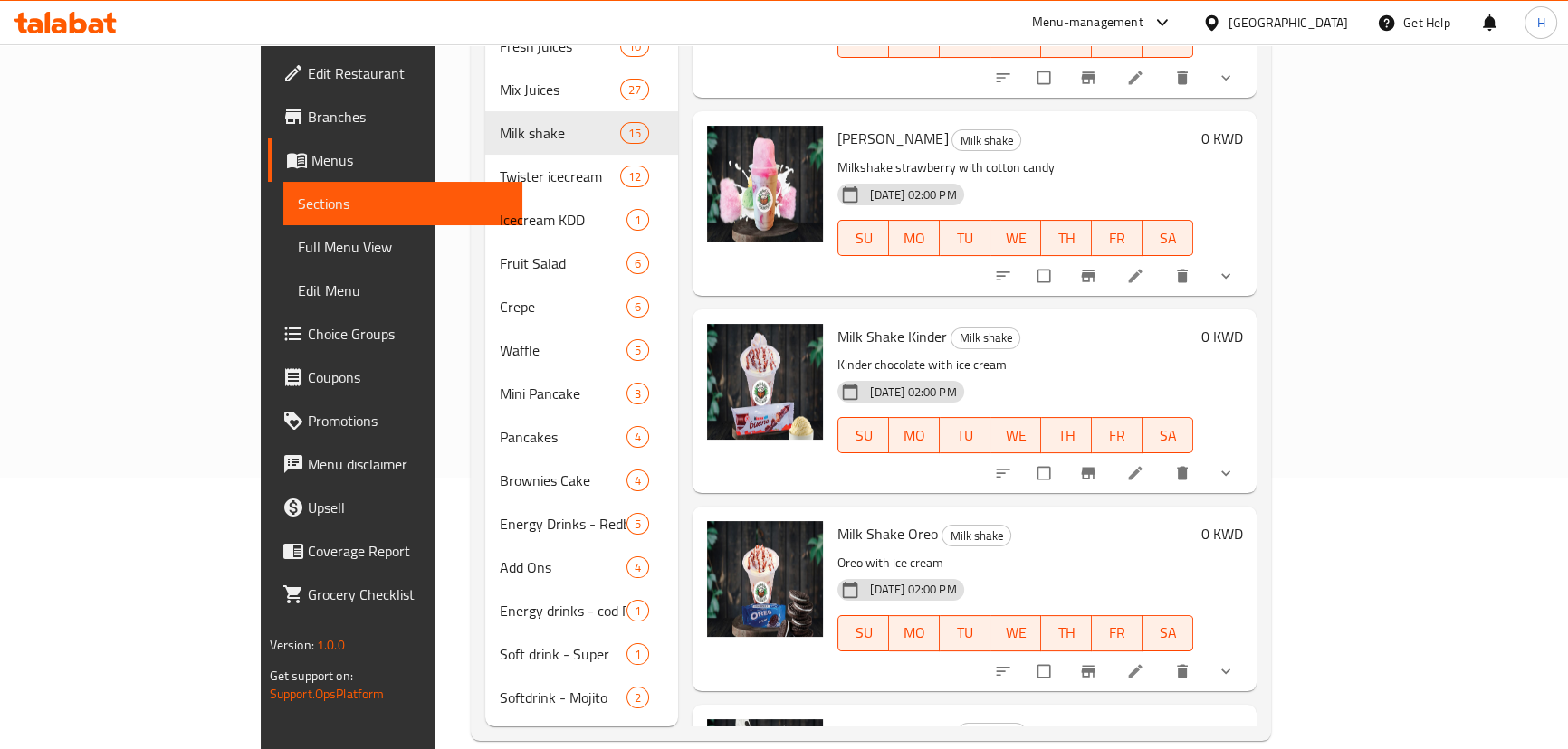
click at [996, 324] on h6 "Milk Shake Kinder Milk shake" at bounding box center [1016, 336] width 356 height 26
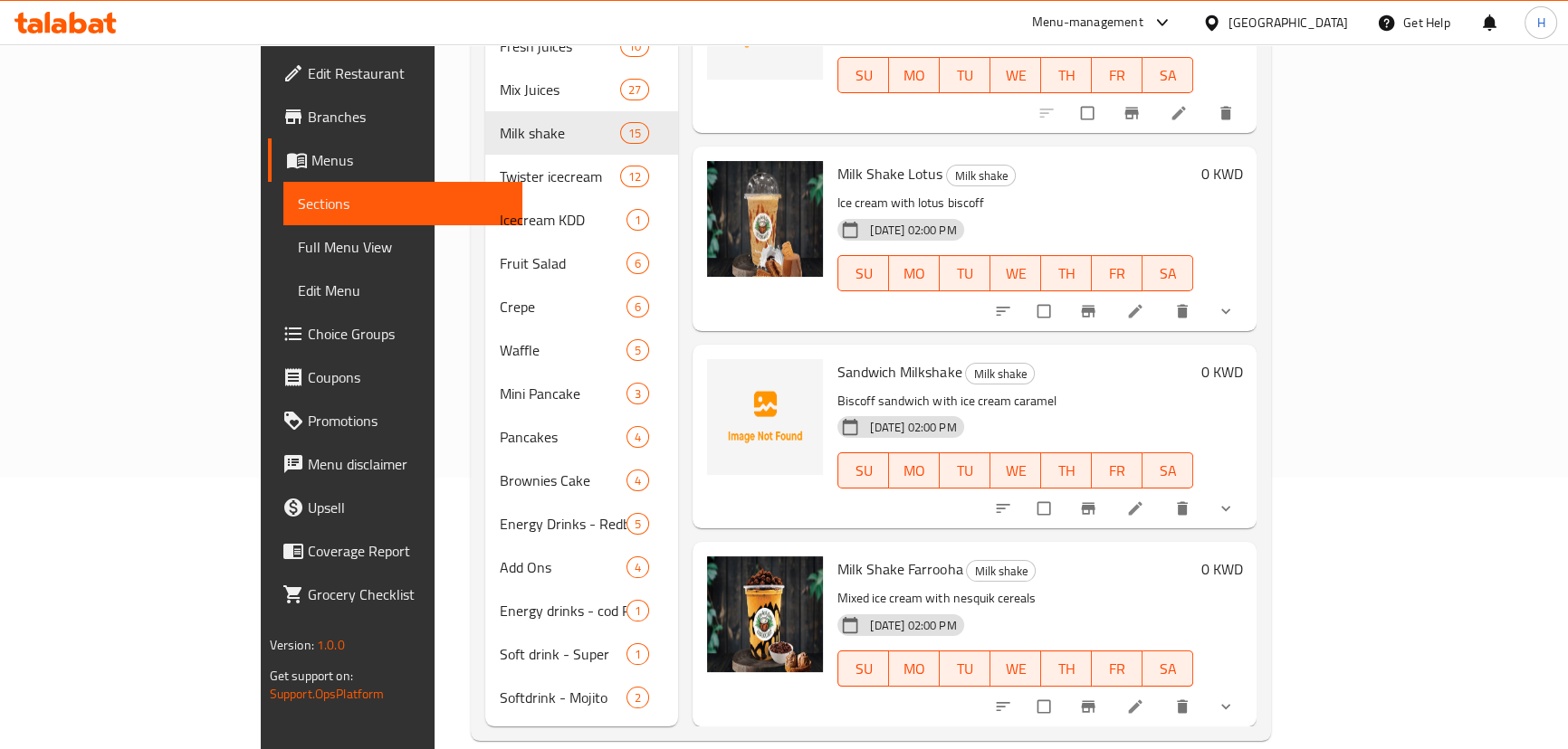
scroll to position [1831, 0]
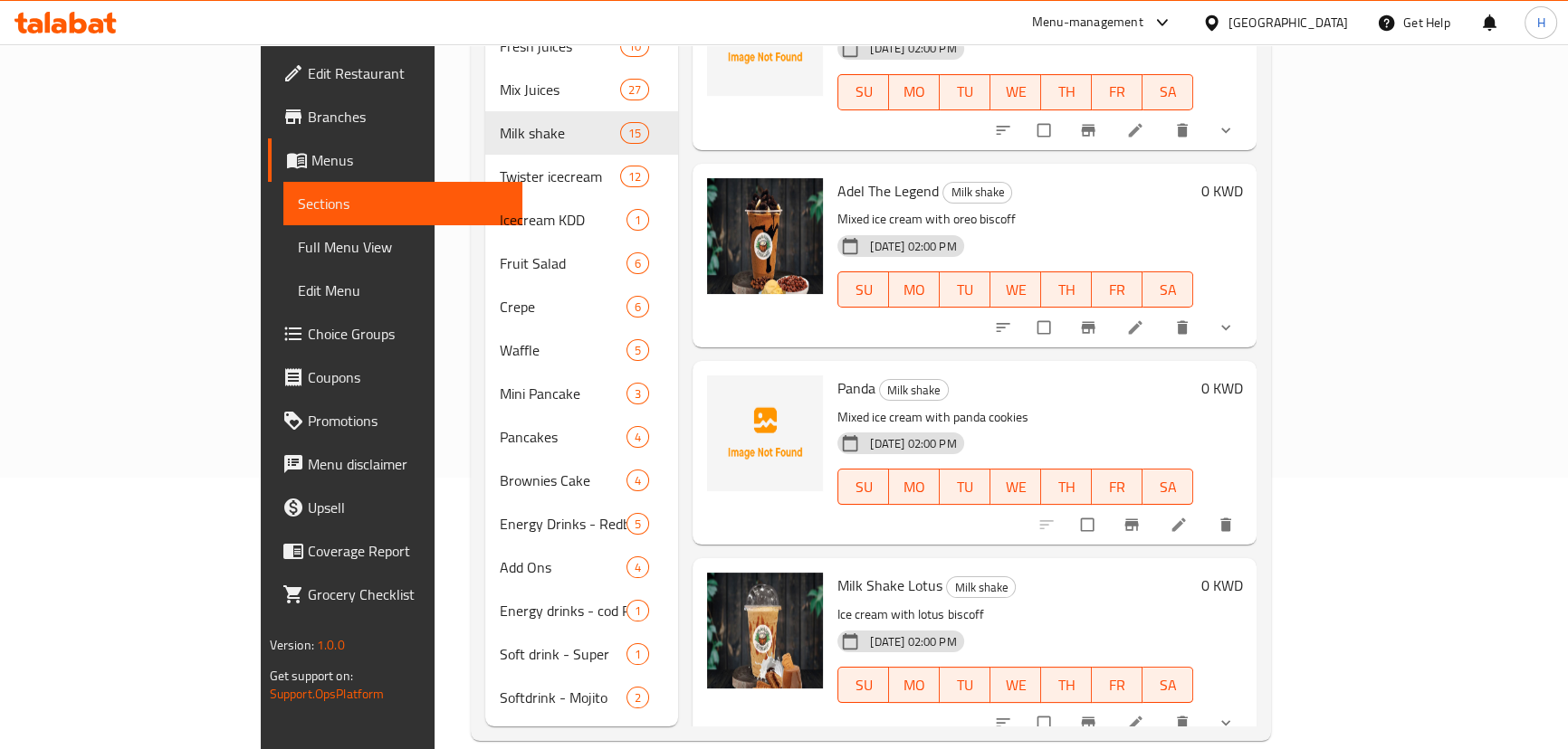
click at [1206, 510] on li at bounding box center [1180, 524] width 50 height 29
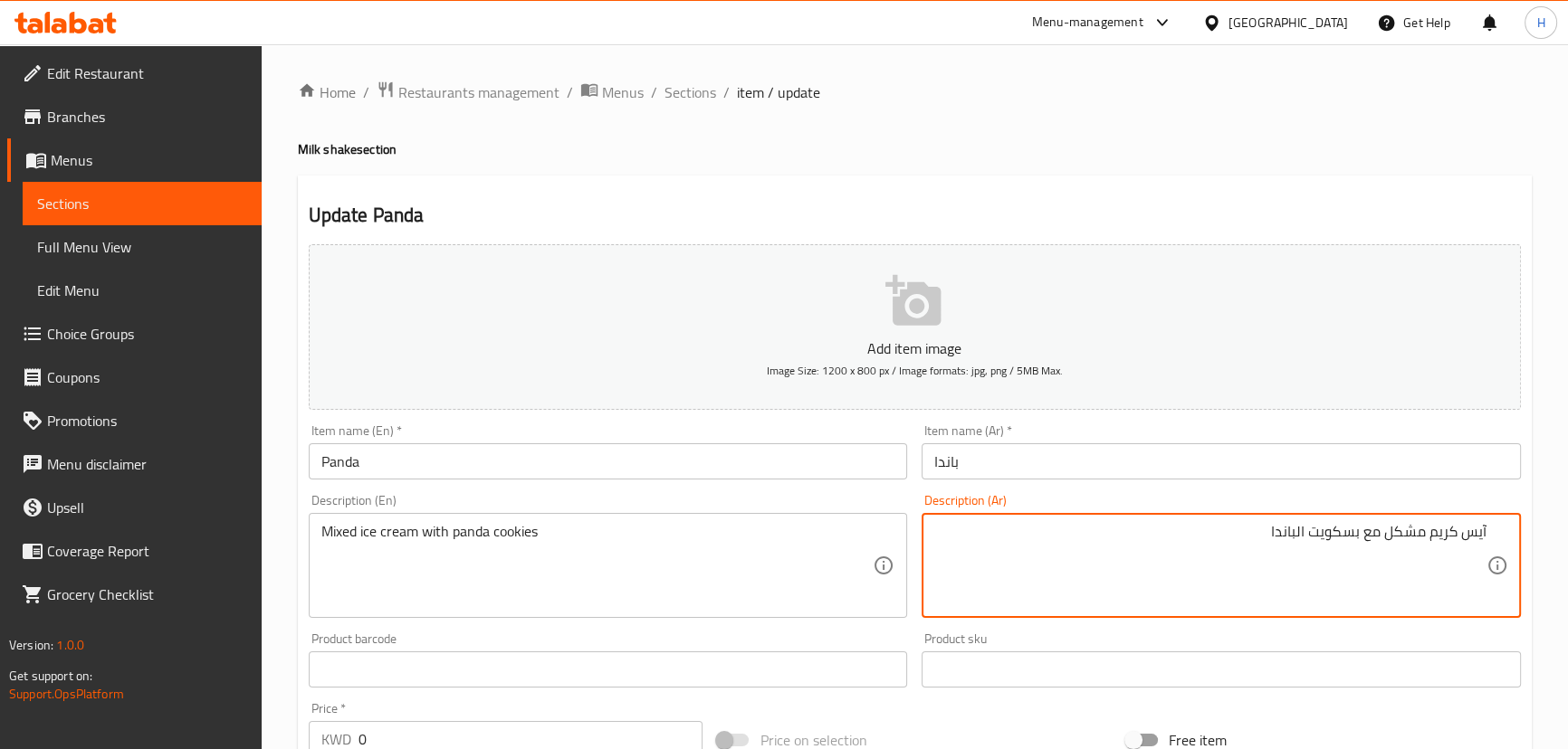
click at [1331, 529] on textarea "آيس كريم مشكل مع بسكويت الباندا" at bounding box center [1210, 566] width 552 height 86
type textarea "آيس كريم مشكل مع كوكيز الباندا"
click at [681, 456] on input "Panda" at bounding box center [607, 462] width 599 height 36
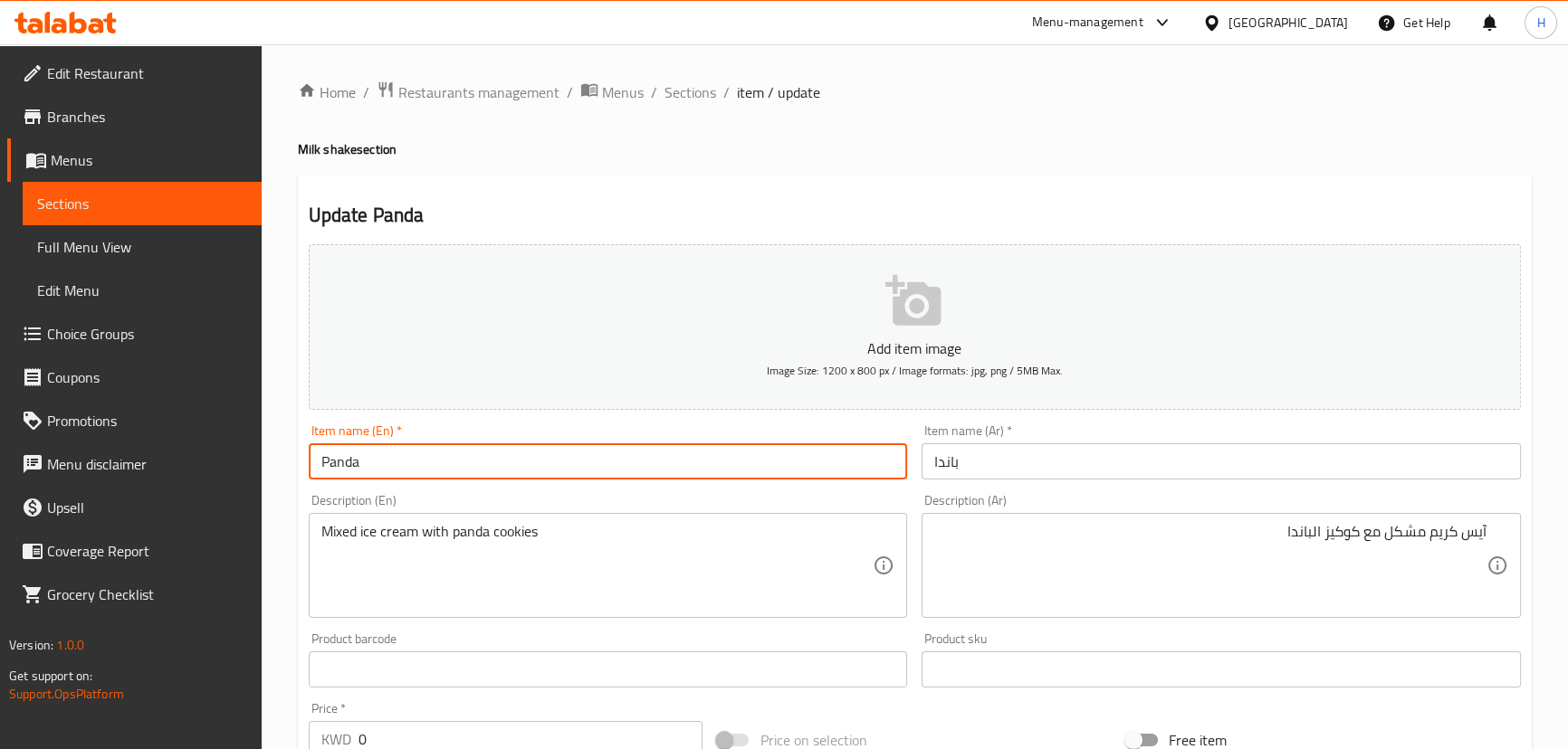
click at [877, 154] on h4 "Milk shake section" at bounding box center [915, 148] width 1234 height 18
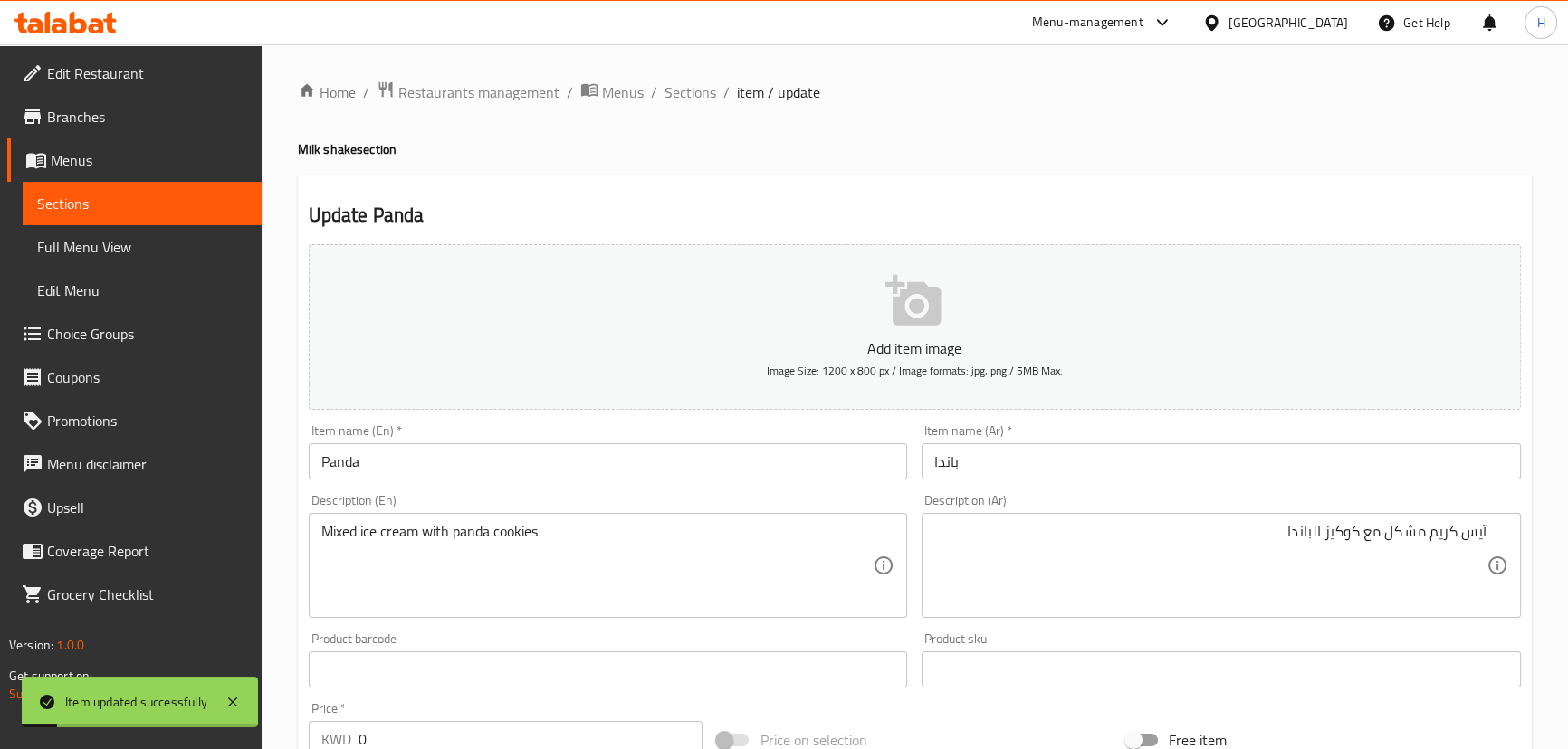
drag, startPoint x: 692, startPoint y: 88, endPoint x: 366, endPoint y: 2, distance: 337.2
click at [692, 88] on span "Sections" at bounding box center [690, 92] width 51 height 22
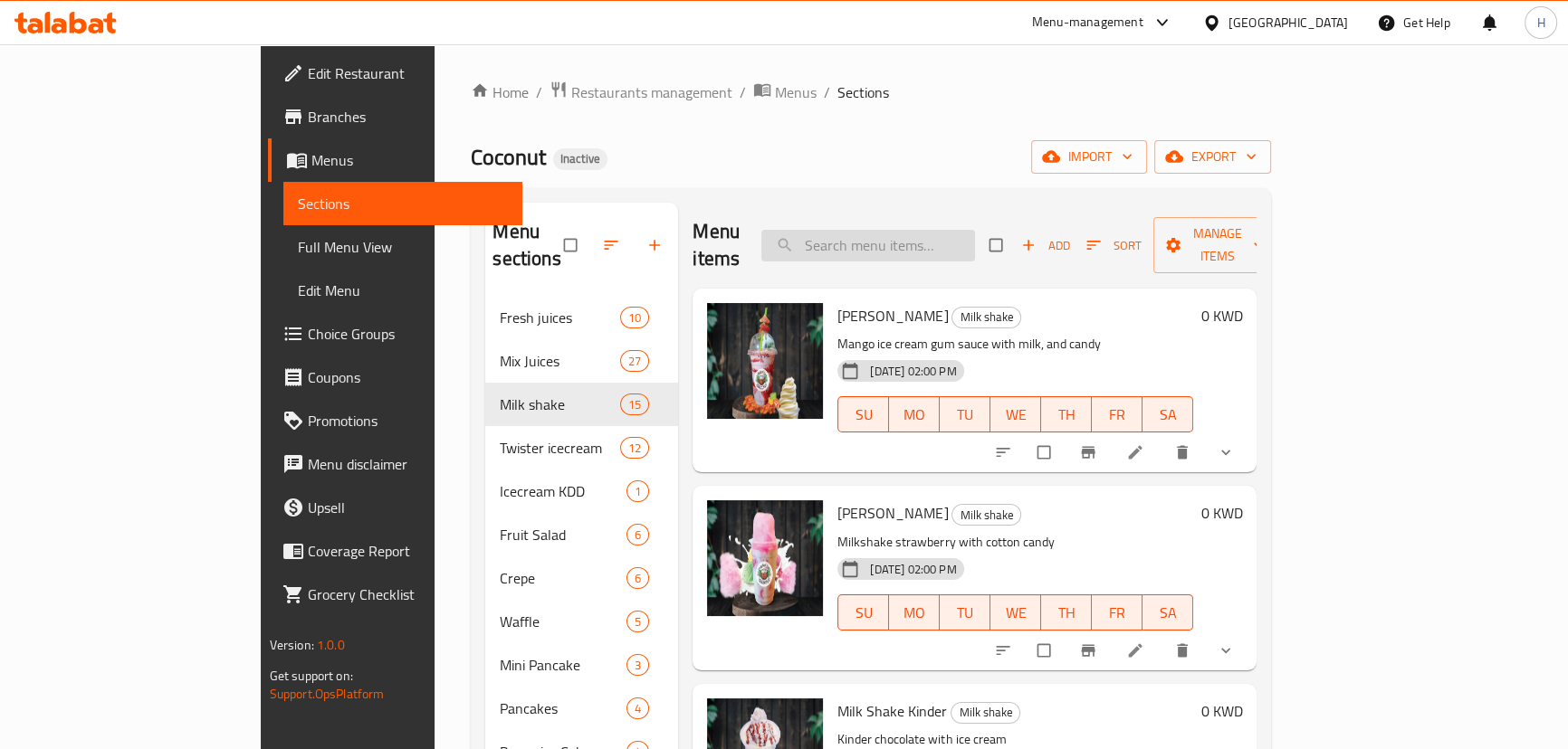
click at [970, 230] on input "search" at bounding box center [868, 246] width 213 height 31
paste input "Milk Shake Lotus"
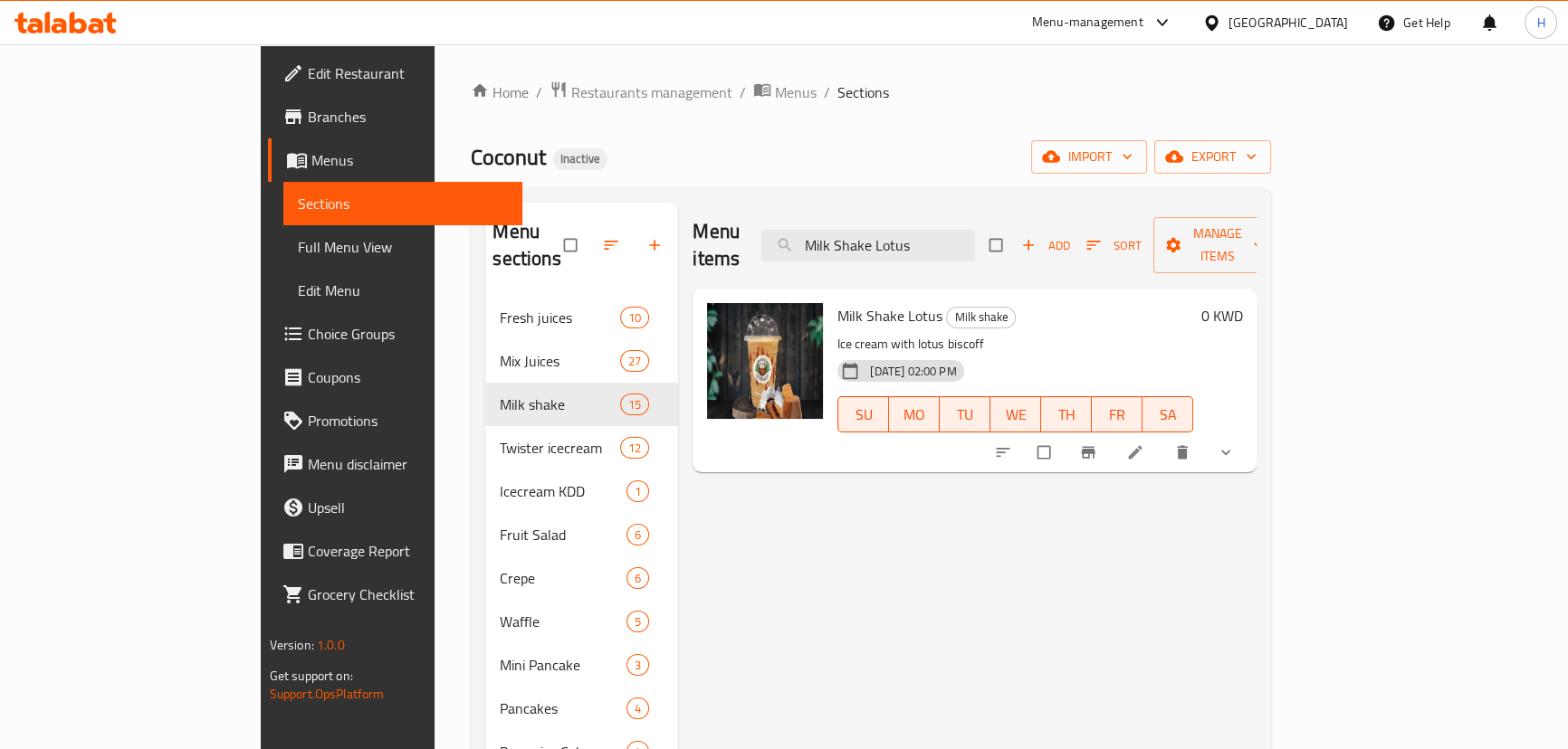
type input "Milk Shake Lotus"
click at [1162, 439] on li at bounding box center [1137, 452] width 50 height 29
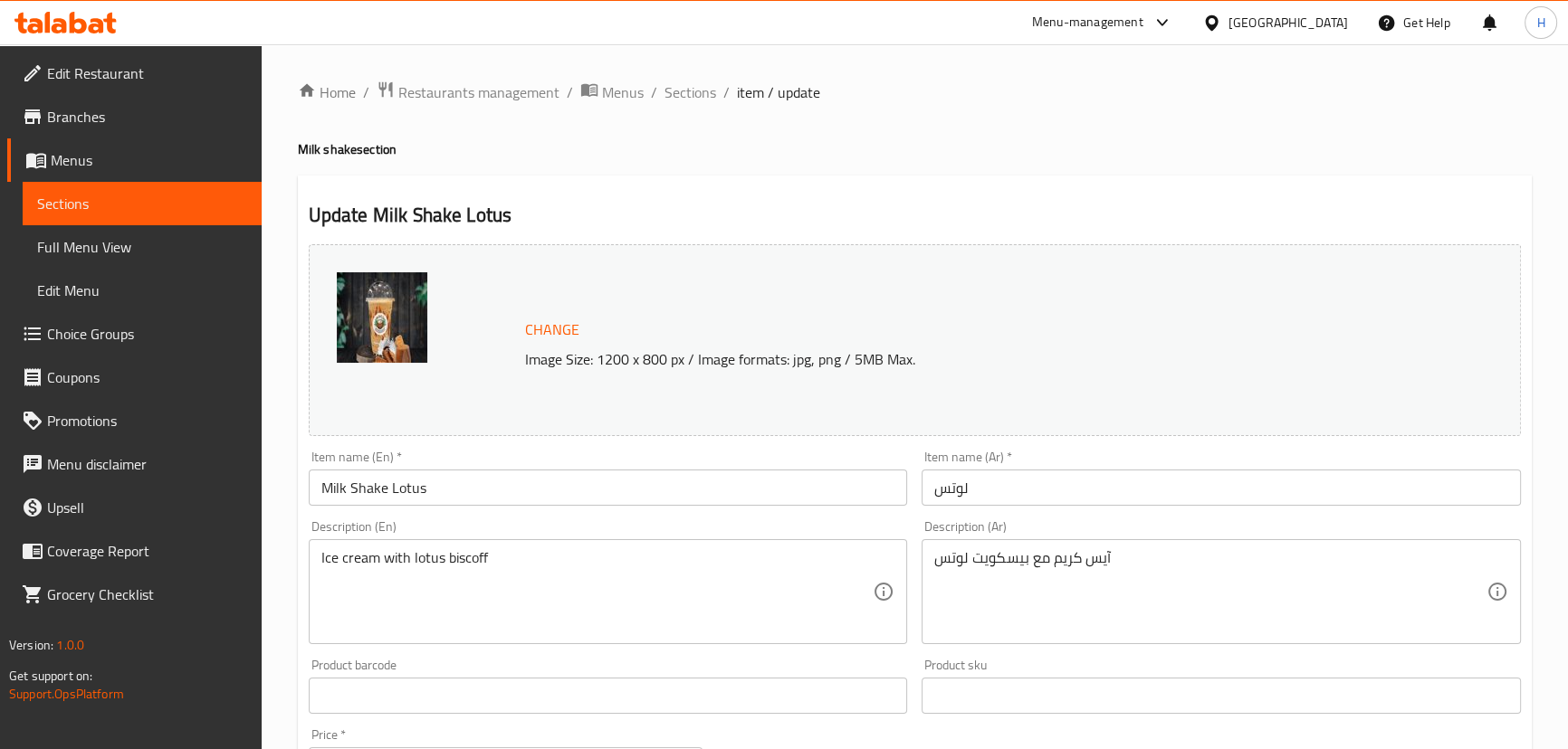
click at [1049, 501] on input "لوتس" at bounding box center [1221, 487] width 599 height 36
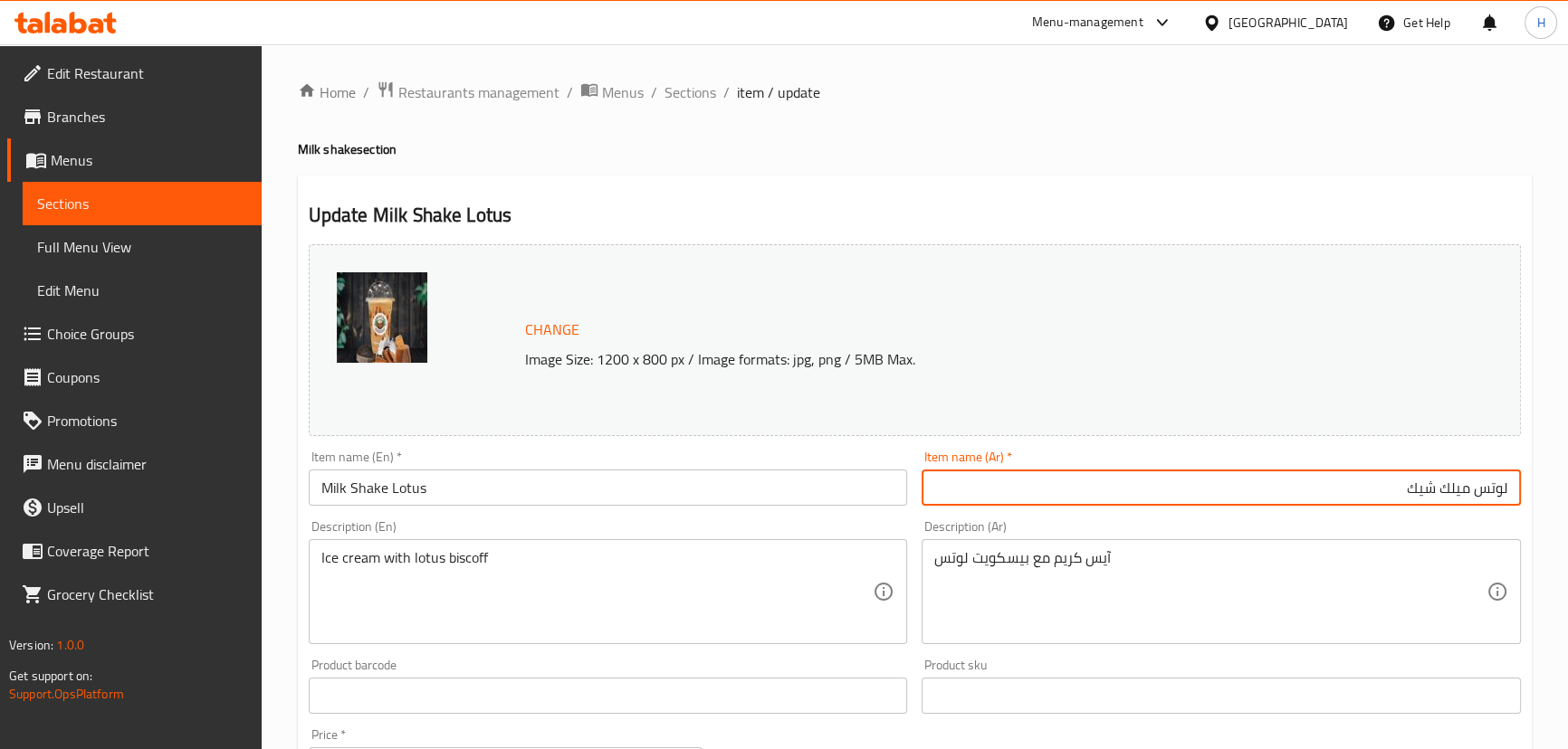
drag, startPoint x: 1399, startPoint y: 493, endPoint x: 1472, endPoint y: 480, distance: 74.1
click at [1472, 480] on input "لوتس ميلك شيك" at bounding box center [1221, 487] width 599 height 36
click at [1508, 489] on input "لوتس" at bounding box center [1221, 487] width 599 height 36
paste input "ميلك شيك"
type input "ميلك [PERSON_NAME]"
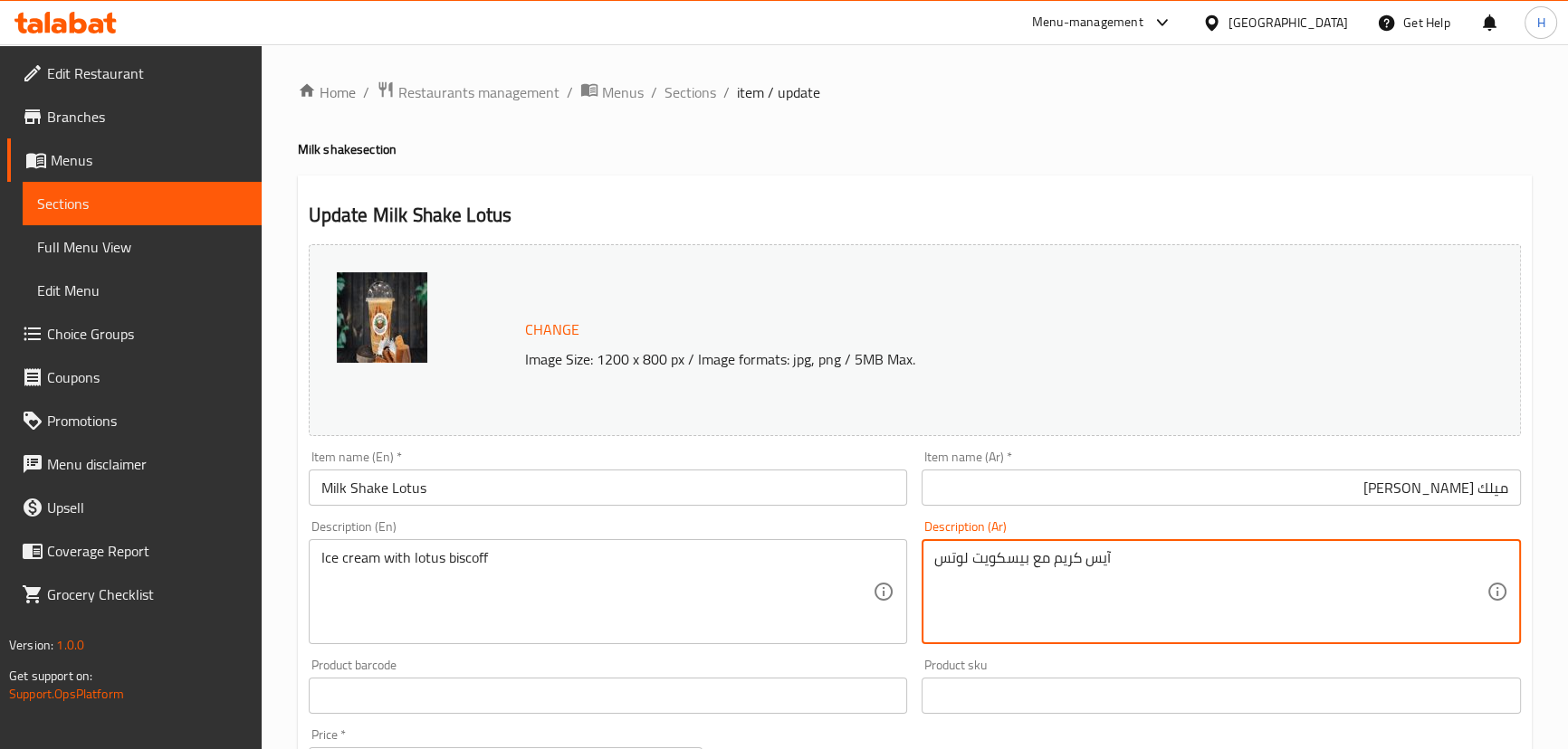
click at [1097, 577] on textarea "آيس كريم مع بيسكويت لوتس" at bounding box center [1210, 592] width 552 height 86
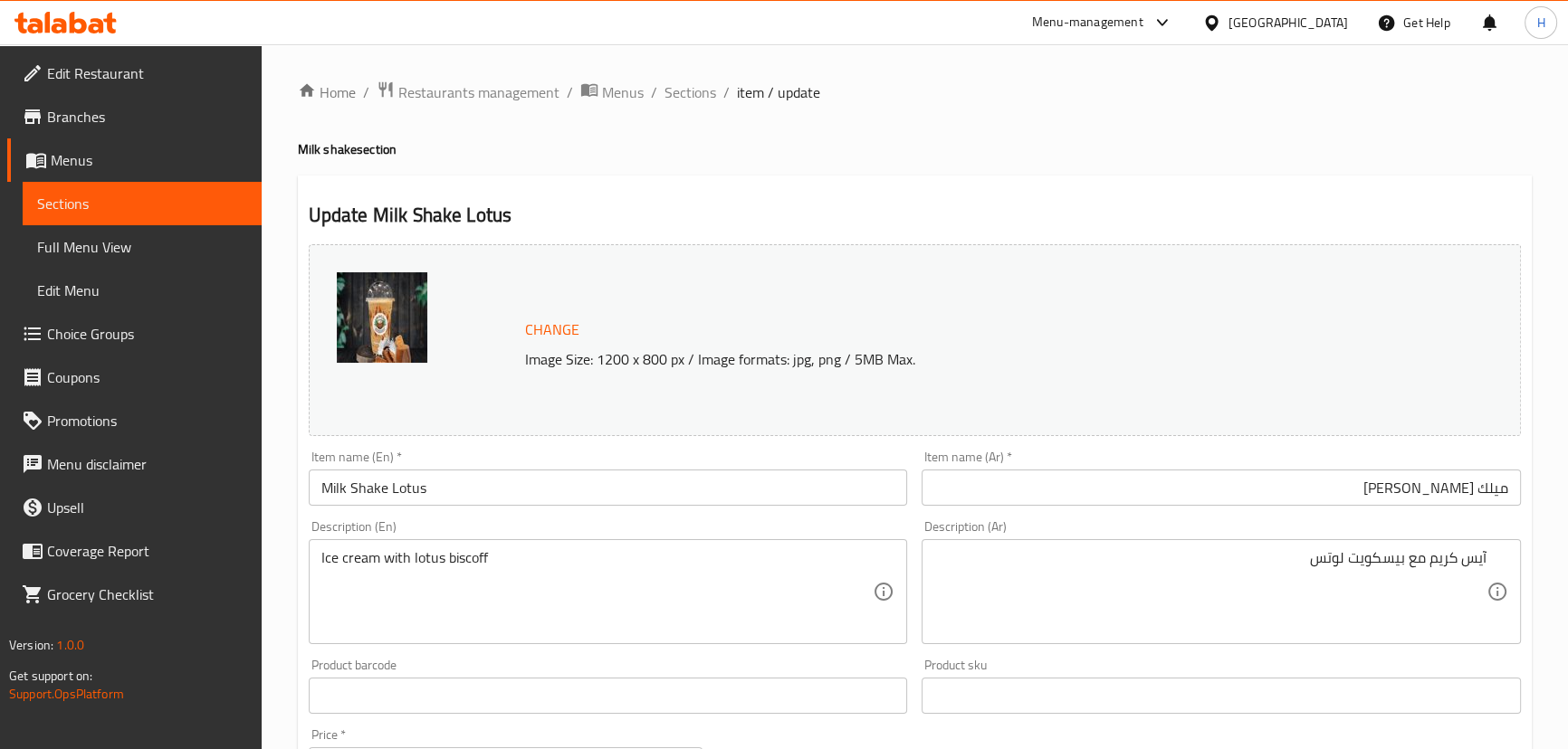
click at [1109, 533] on div "Description (Ar) آيس كريم مع بيسكويت لوتس Description (Ar)" at bounding box center [1221, 582] width 599 height 124
click at [1376, 563] on textarea "آيس كريم مع بيسكويت لوتس" at bounding box center [1210, 592] width 552 height 86
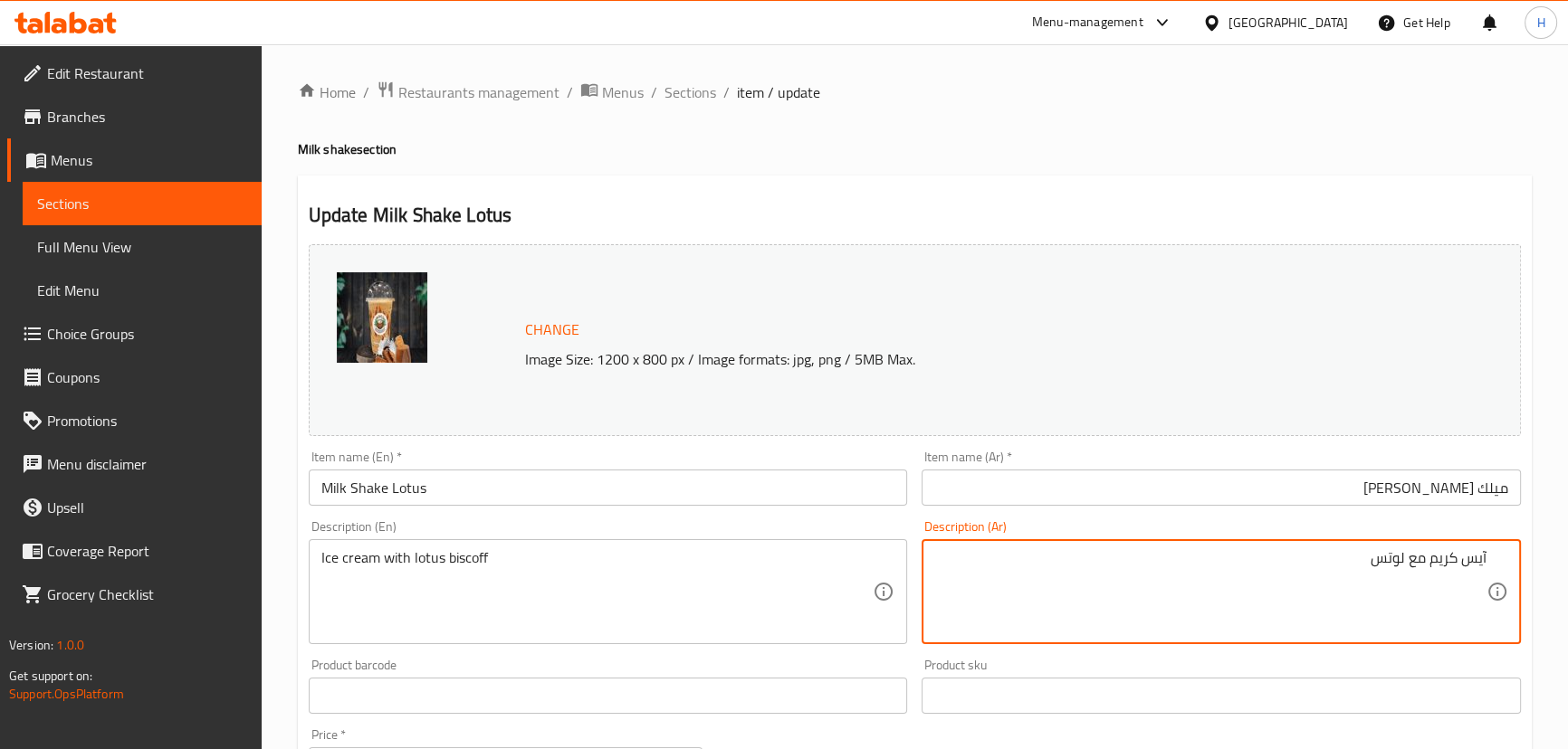
click at [1340, 568] on textarea "آيس كريم مع لوتس" at bounding box center [1210, 592] width 552 height 86
type textarea "آيس كريم مع لوتس بيسكوف"
click at [801, 487] on input "Milk Shake Lotus" at bounding box center [607, 487] width 599 height 36
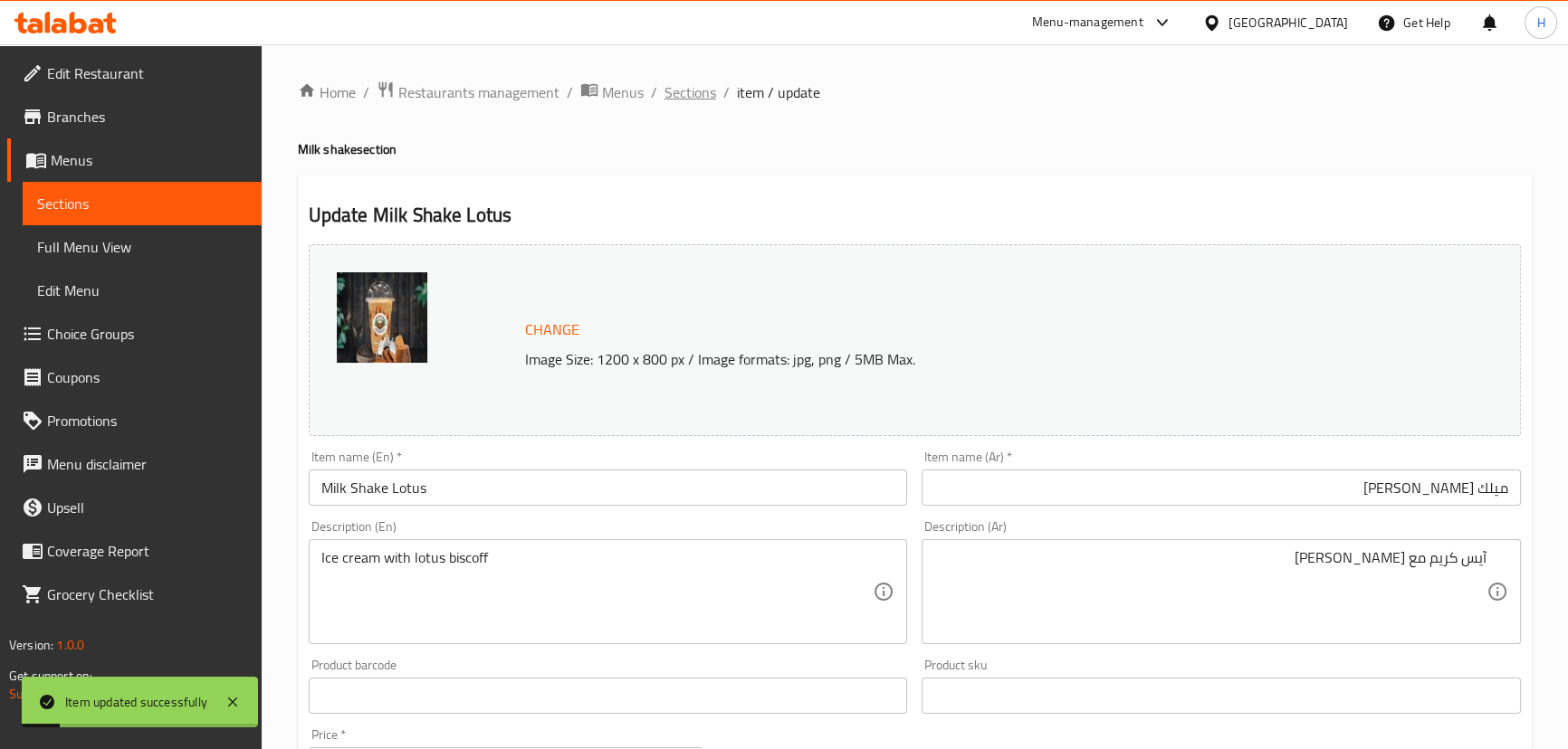
click at [689, 89] on span "Sections" at bounding box center [690, 92] width 51 height 22
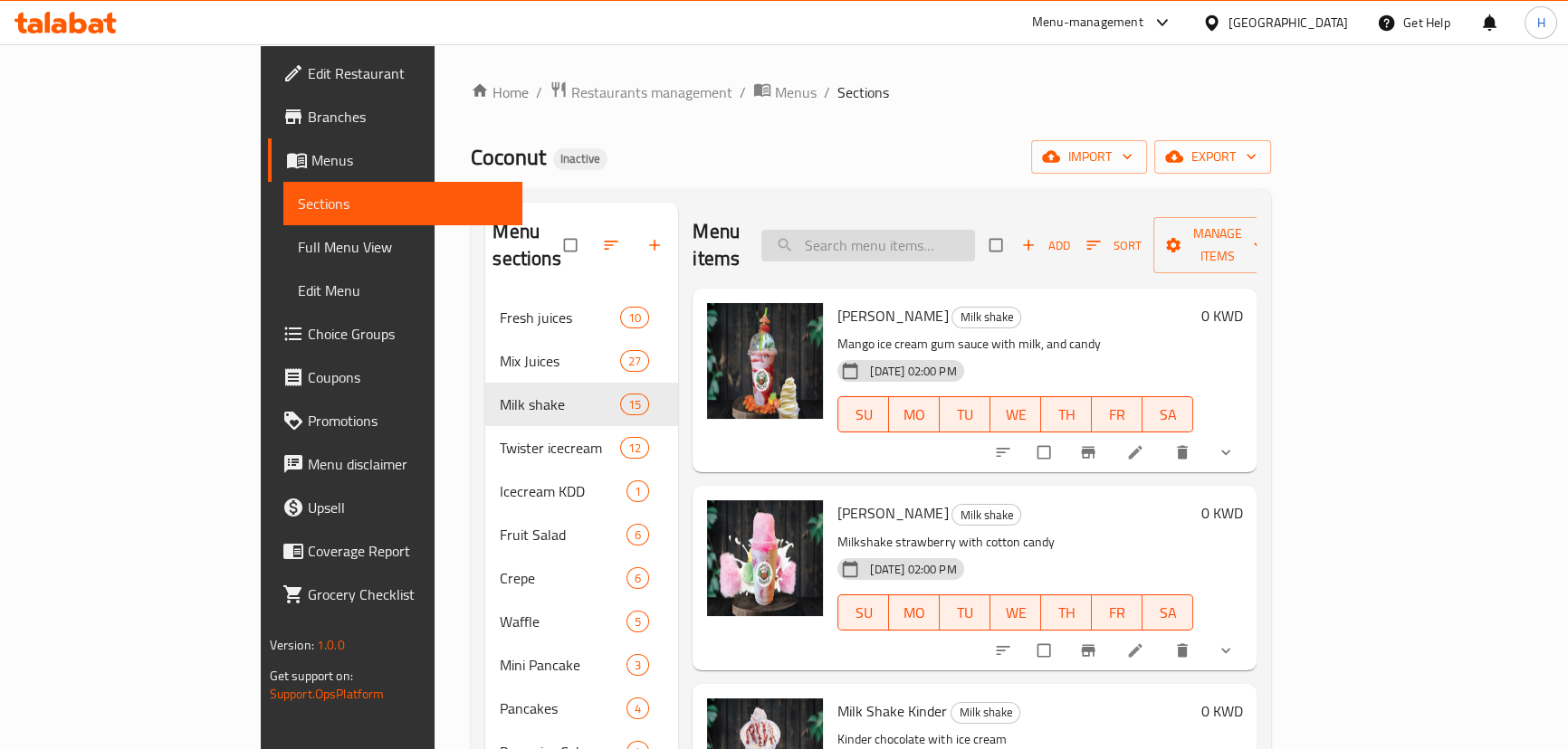
click at [962, 230] on input "search" at bounding box center [868, 246] width 213 height 31
paste input "Milk Shake Farrooha"
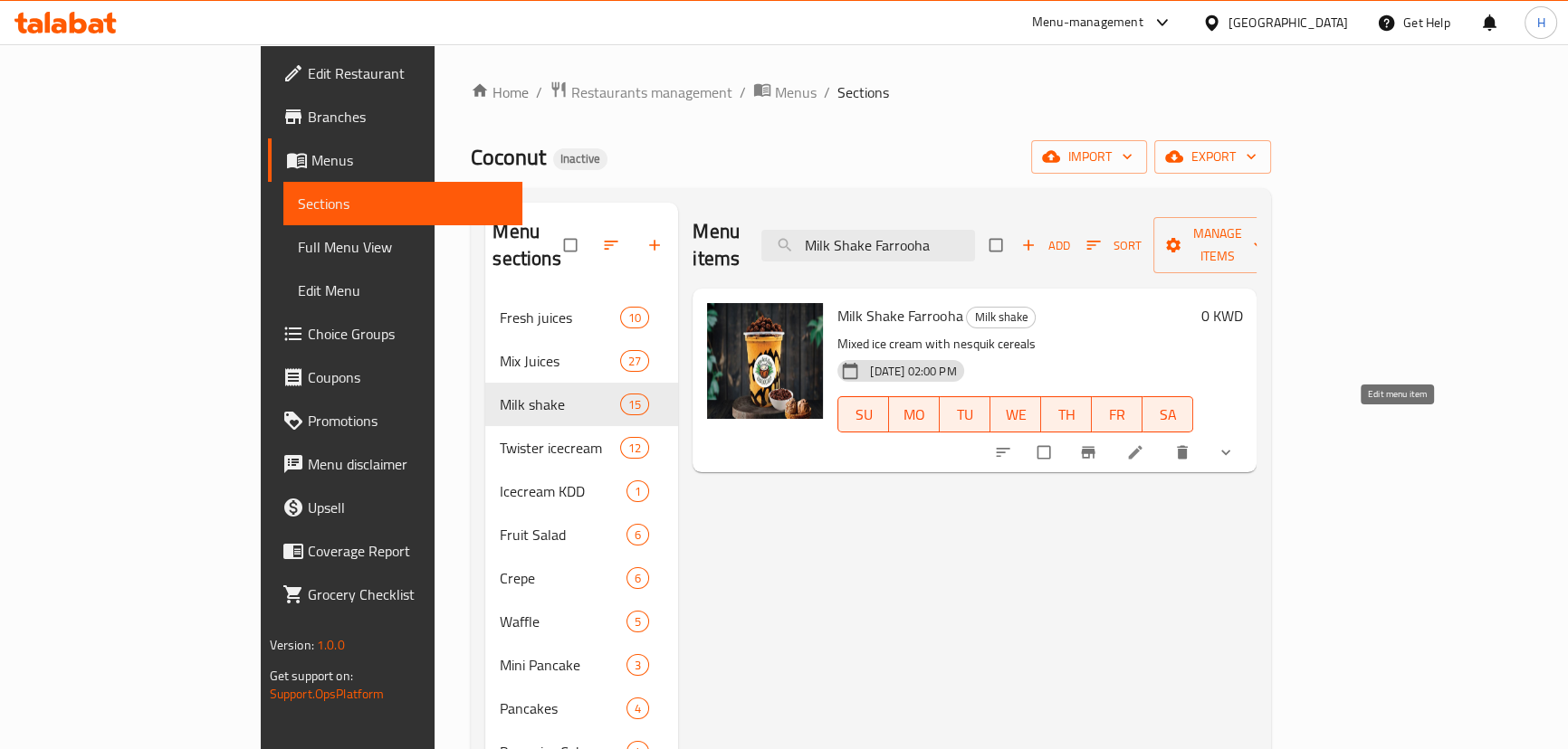
type input "Milk Shake Farrooha"
click at [1144, 443] on icon at bounding box center [1135, 452] width 18 height 18
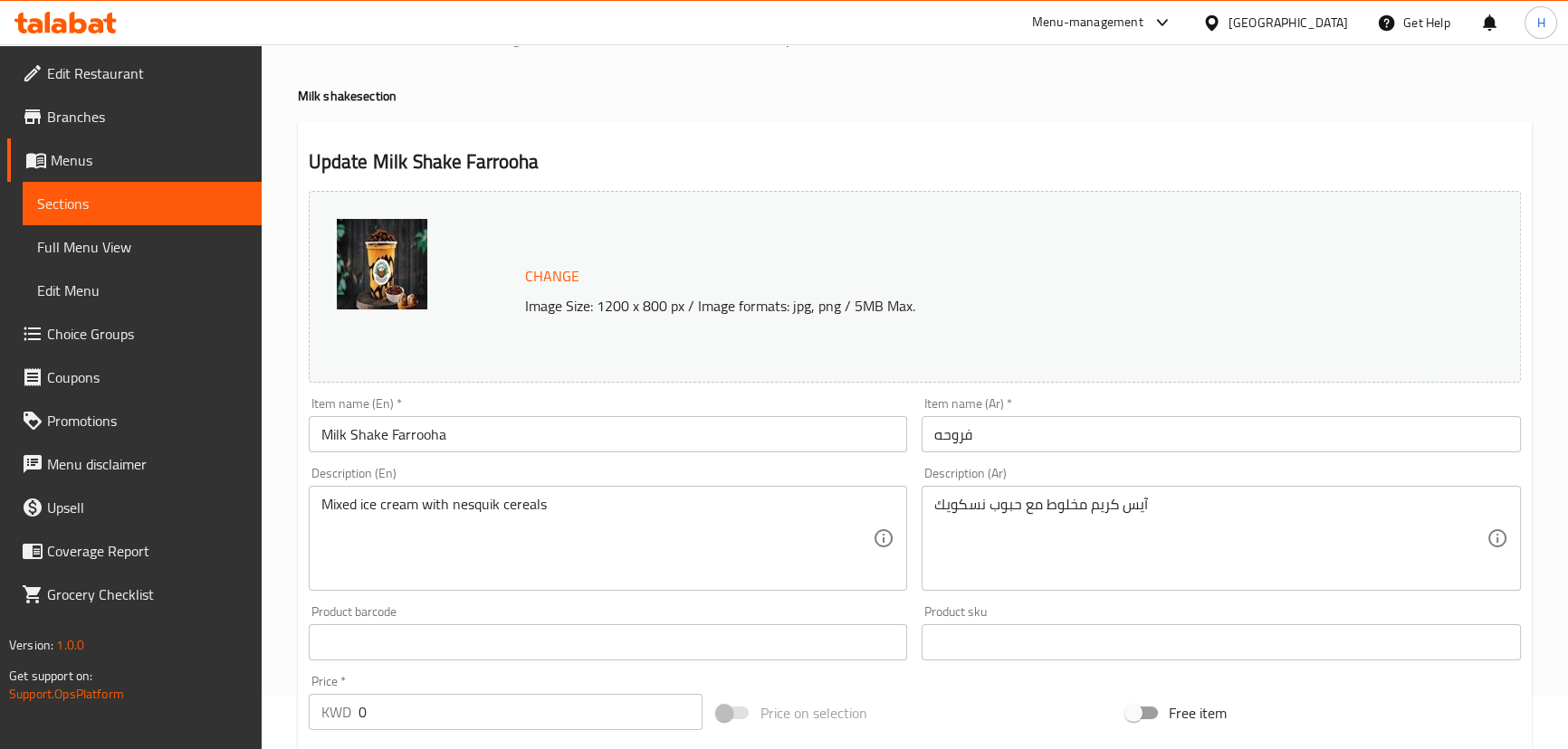
scroll to position [82, 0]
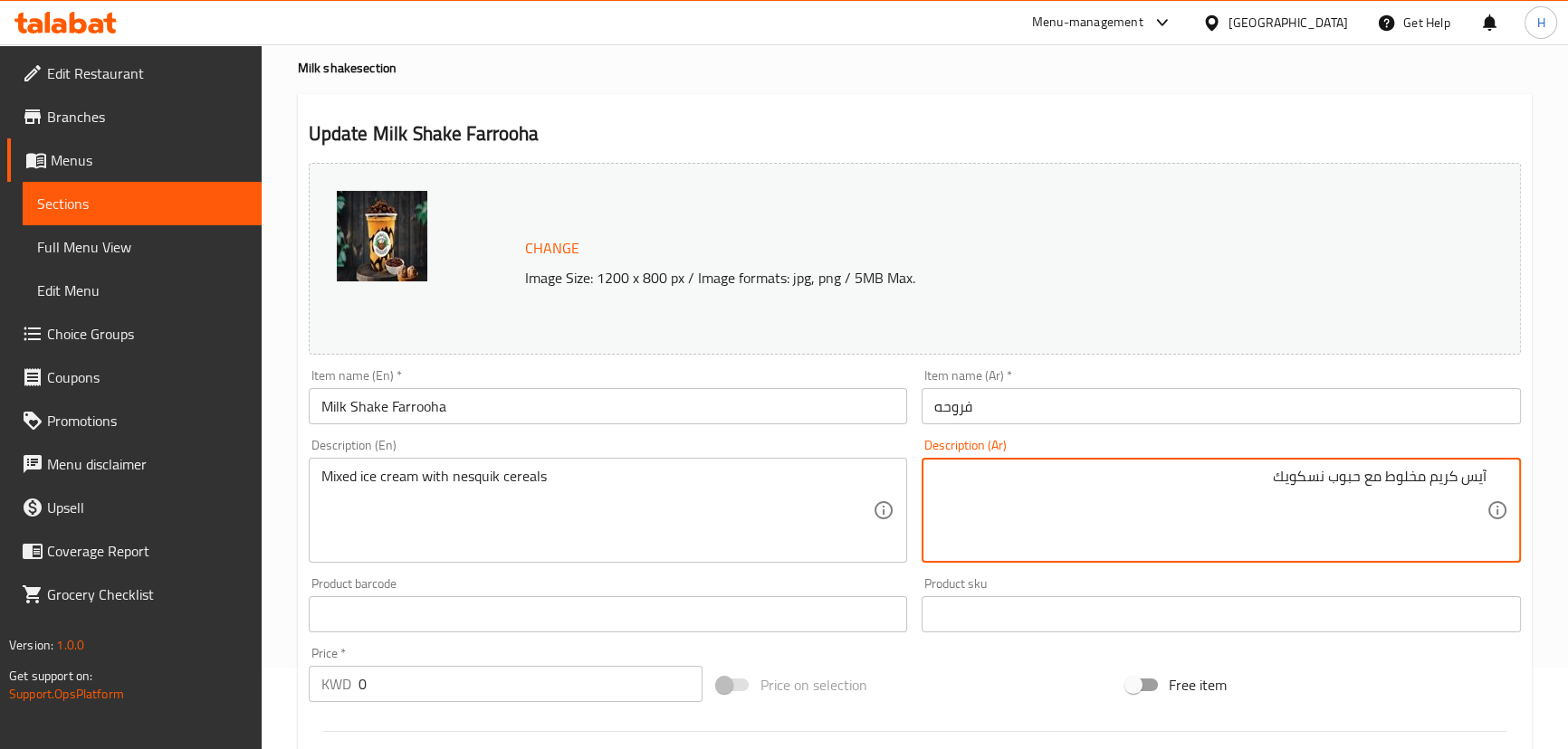
click at [973, 410] on input "فروحه" at bounding box center [1221, 406] width 599 height 36
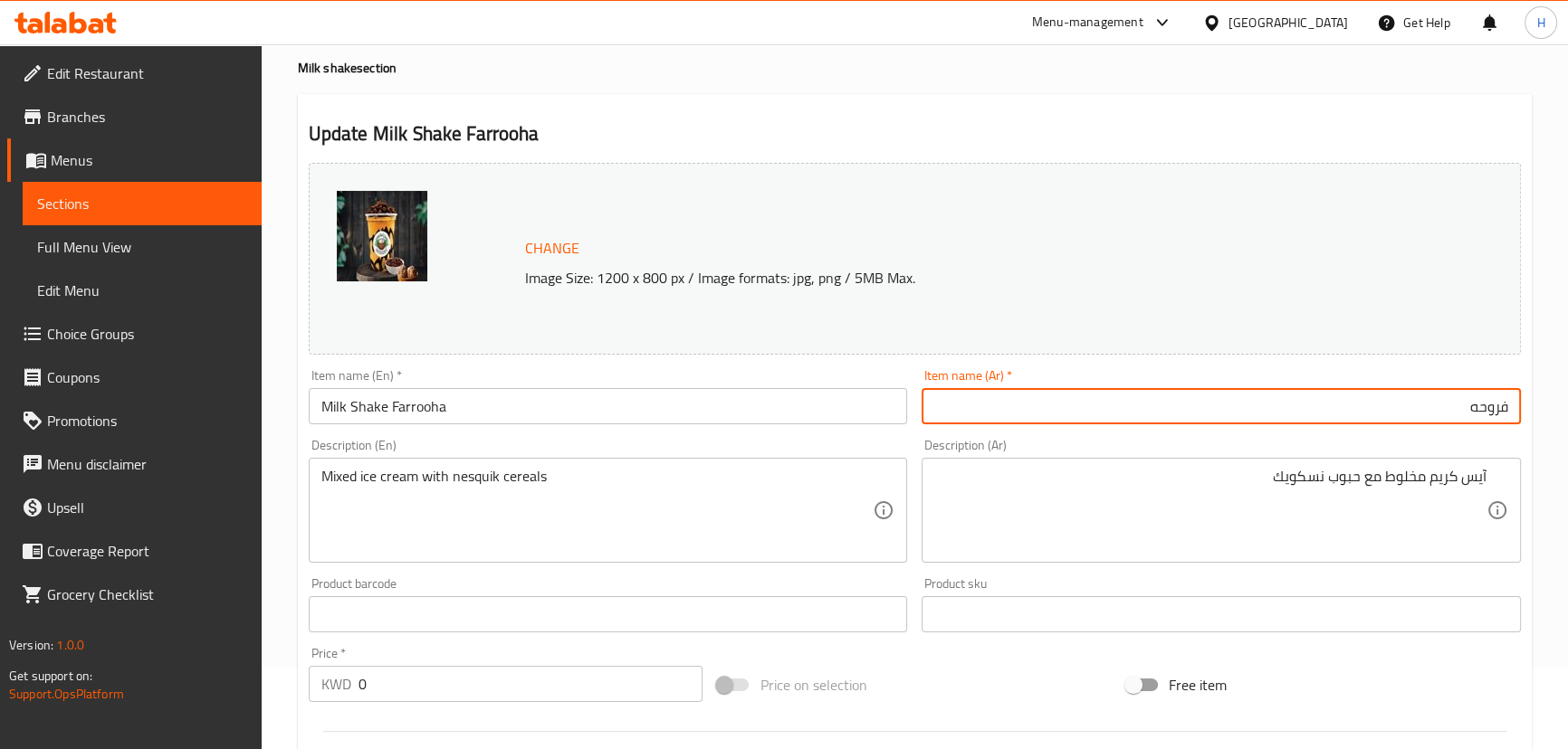
click at [1513, 406] on input "فروحه" at bounding box center [1221, 406] width 599 height 36
type input "ميلك شيك فروحه"
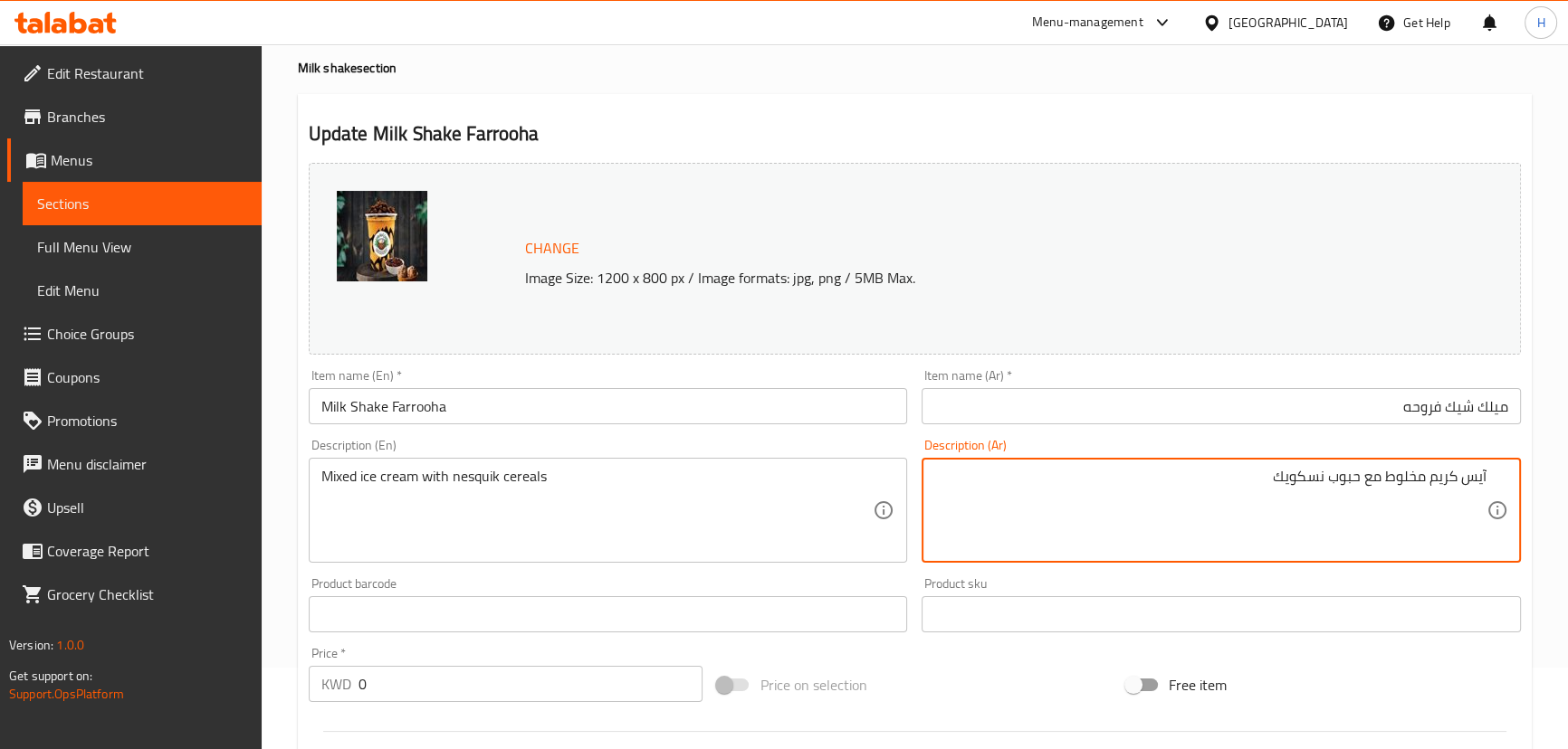
click at [1403, 483] on textarea "آيس كريم مخلوط مع حبوب نسكويك" at bounding box center [1210, 511] width 552 height 86
type textarea "آيس كريم ممزوج مع حبوب نسكويك"
click at [668, 407] on input "Milk Shake Farrooha" at bounding box center [607, 406] width 599 height 36
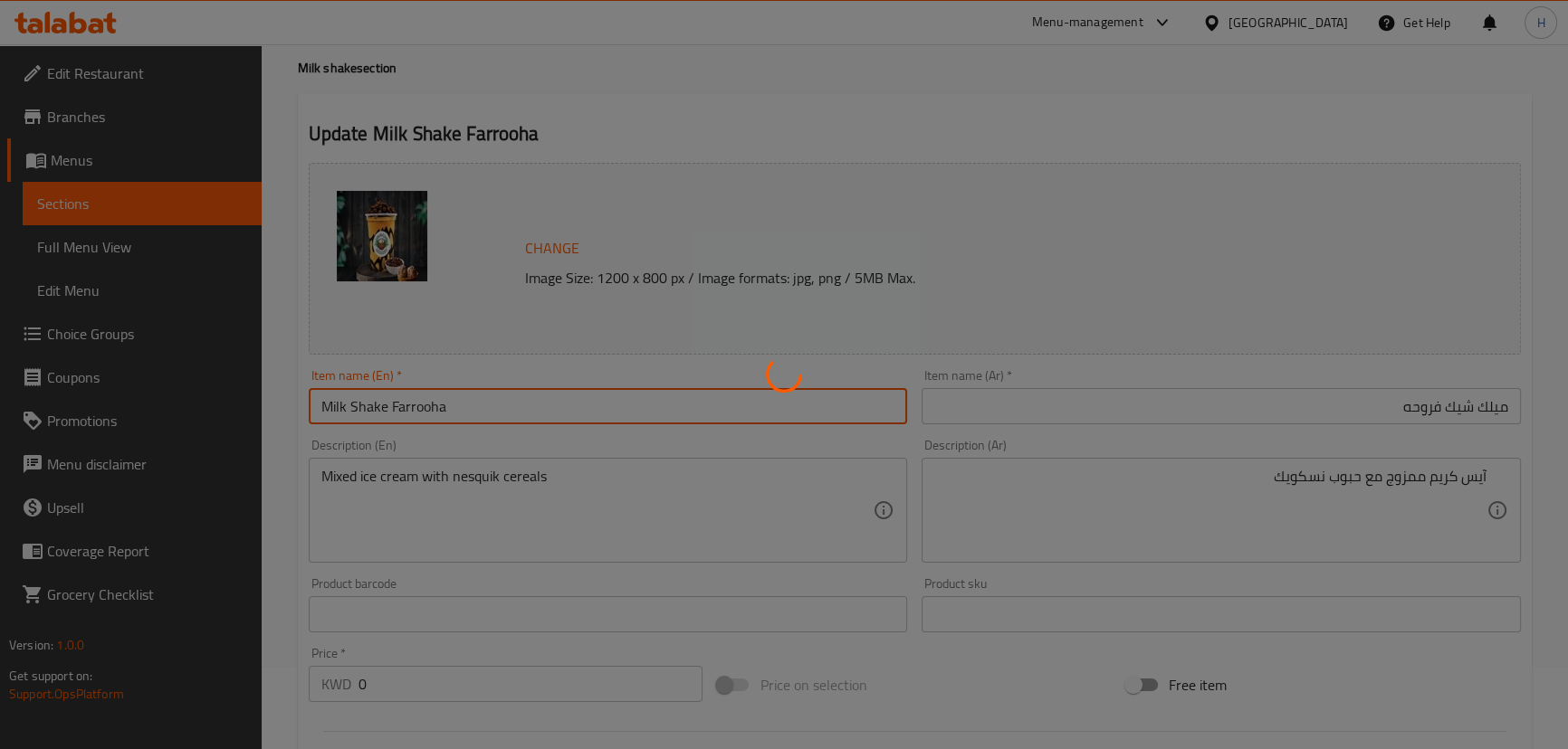
scroll to position [0, 0]
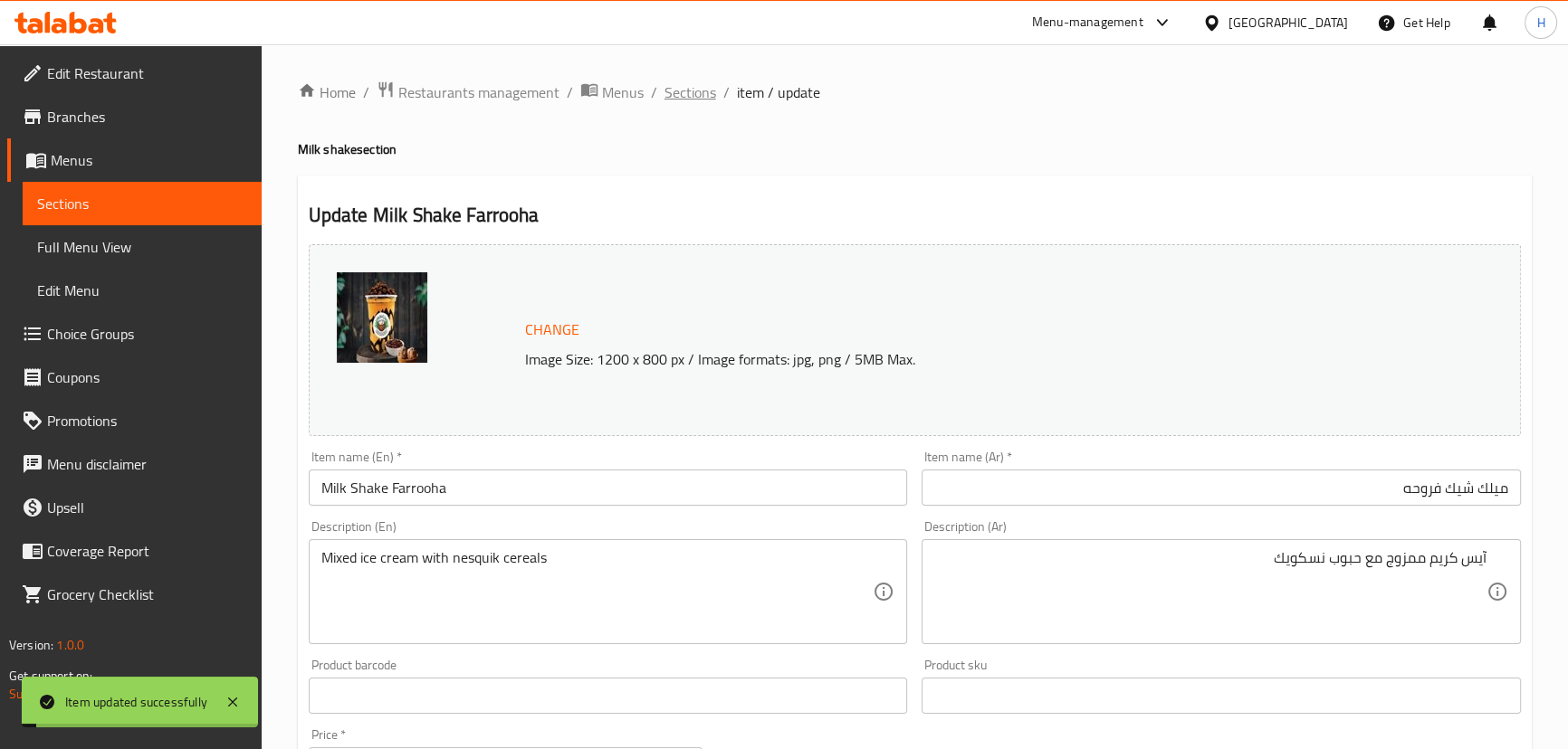
drag, startPoint x: 690, startPoint y: 90, endPoint x: 447, endPoint y: 11, distance: 255.5
click at [692, 90] on span "Sections" at bounding box center [690, 92] width 51 height 22
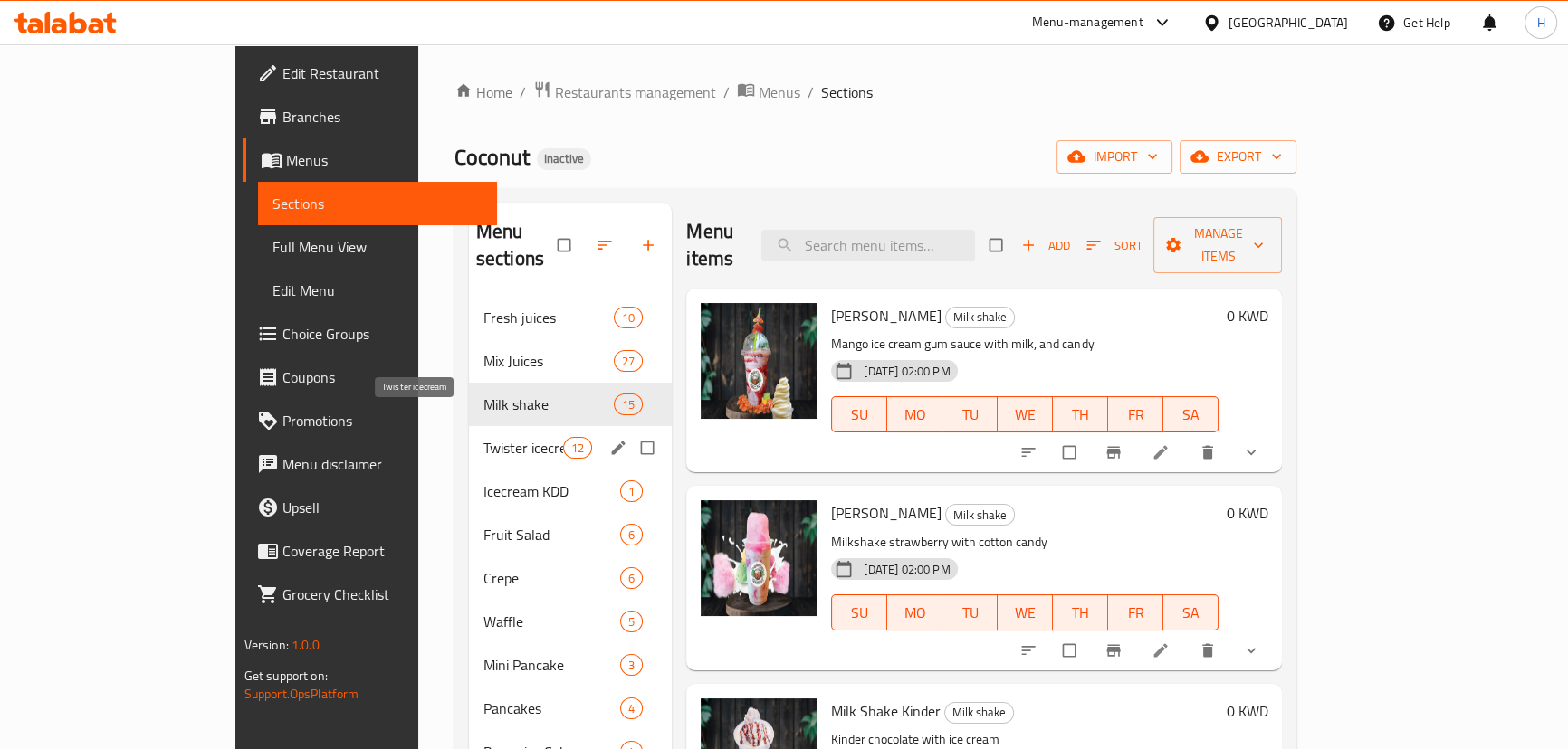
click at [484, 437] on span "Twister icecream" at bounding box center [524, 447] width 80 height 22
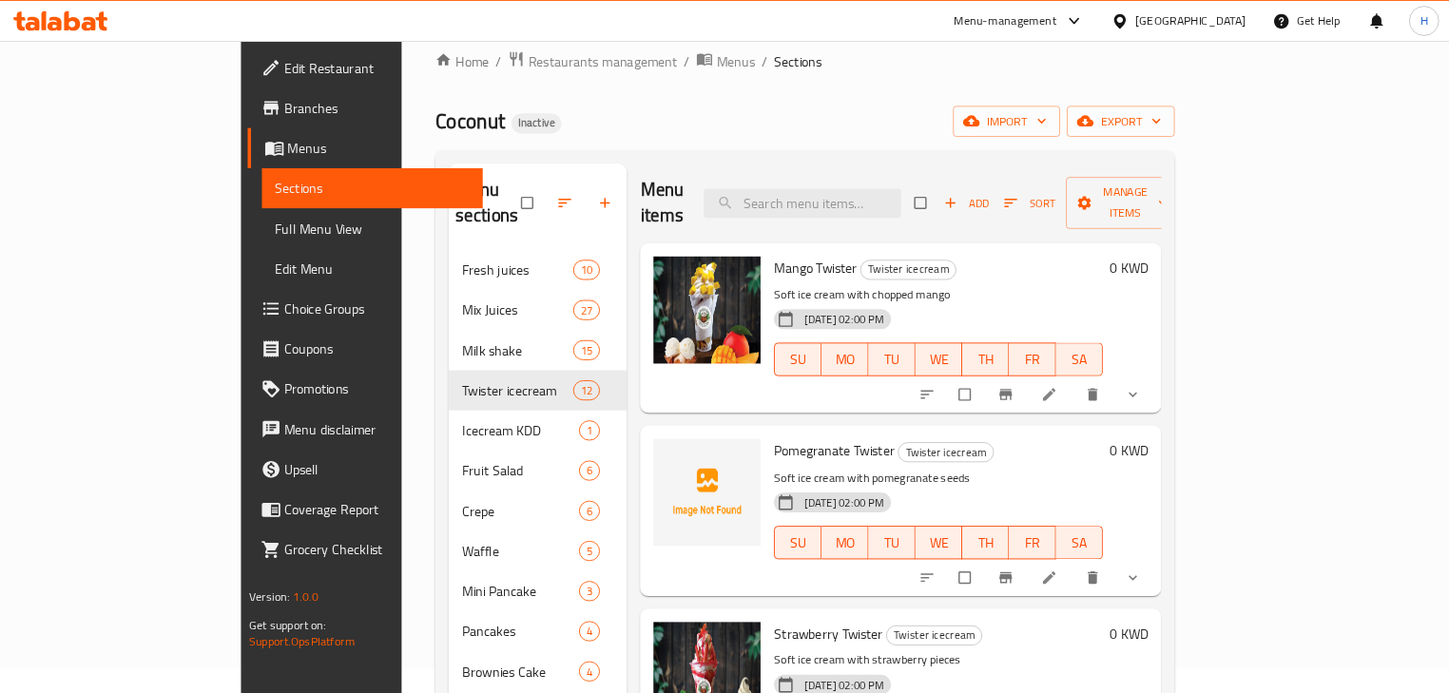
scroll to position [27, 0]
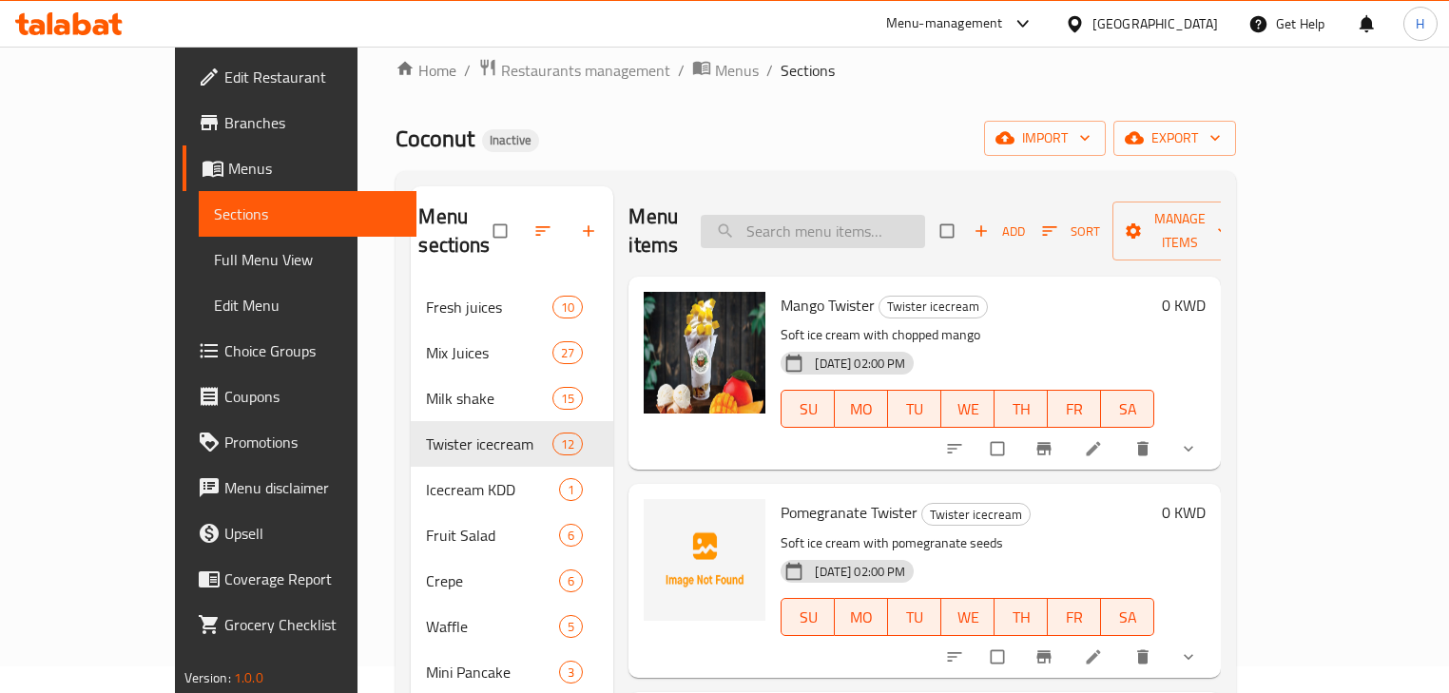
click at [852, 217] on input "search" at bounding box center [813, 231] width 224 height 33
paste input "Kinder Icecream"
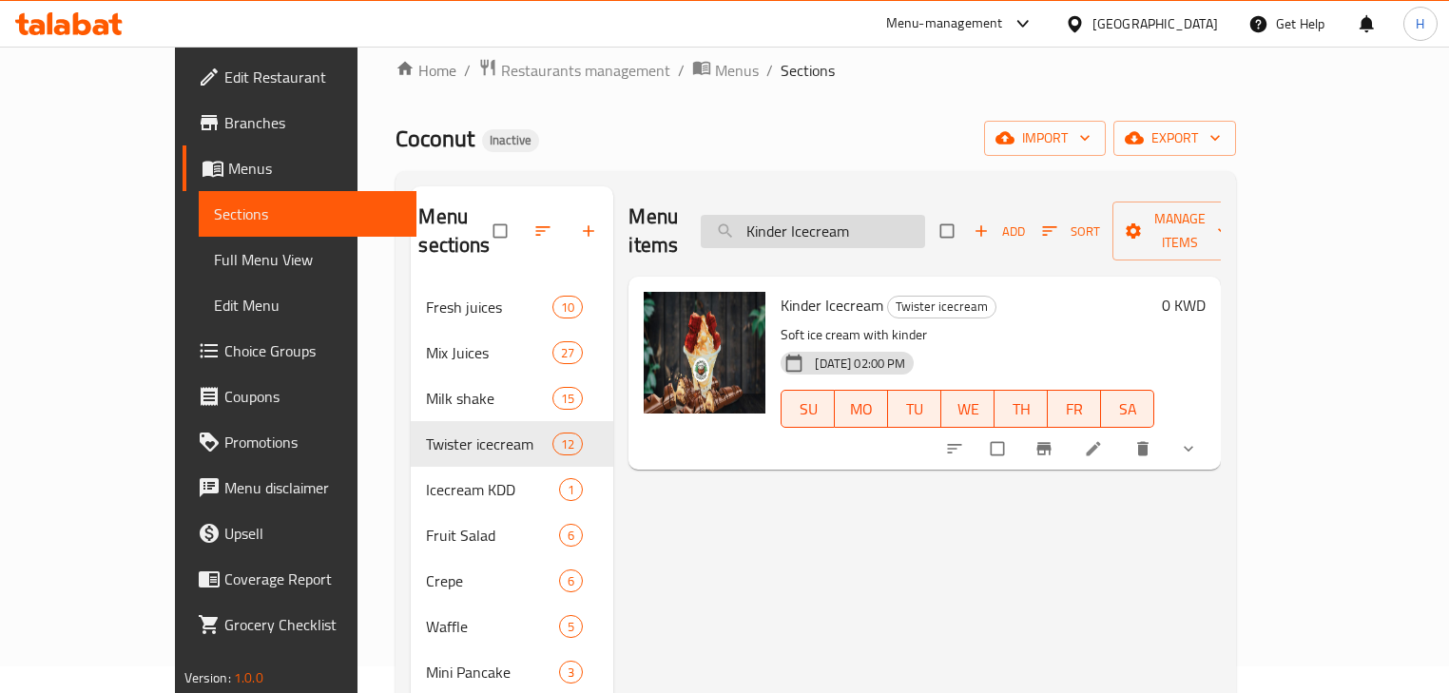
type input "Kinder Icecream"
